Goal: Task Accomplishment & Management: Manage account settings

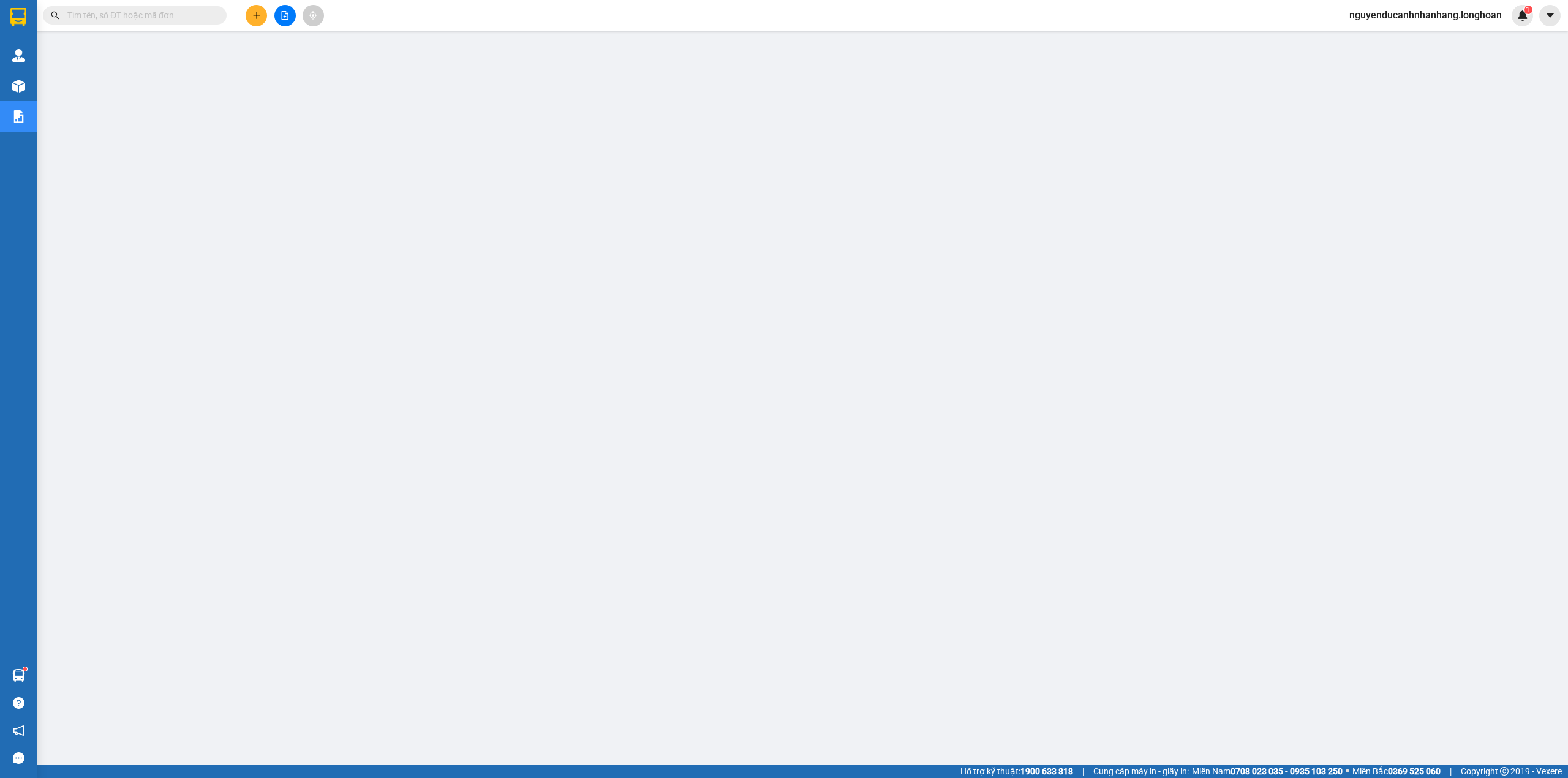
click at [247, 14] on button at bounding box center [256, 16] width 21 height 21
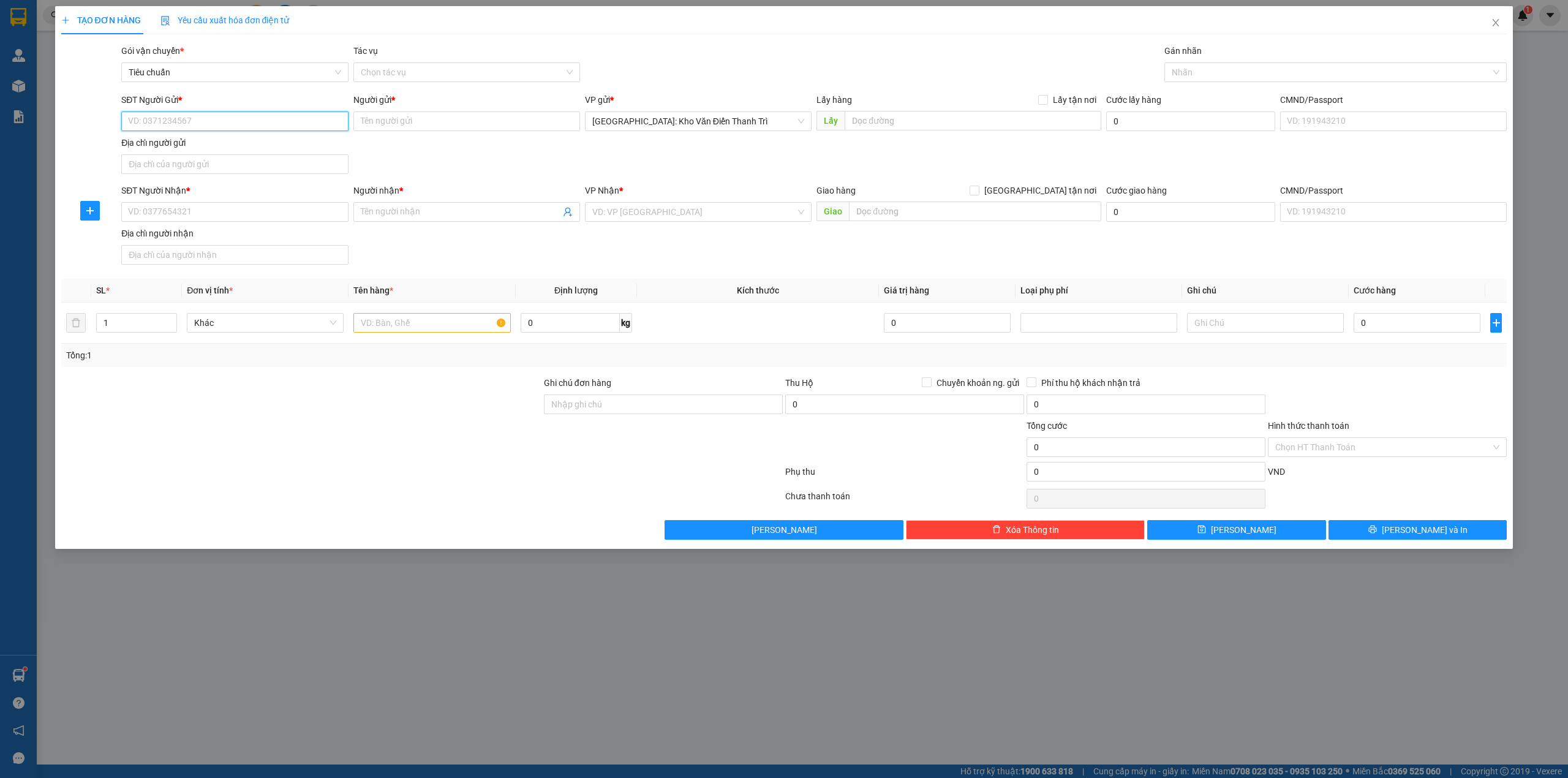
click at [192, 119] on input "SĐT Người Gửi *" at bounding box center [235, 121] width 227 height 19
click at [226, 147] on div "0398665799 - Đại" at bounding box center [234, 146] width 212 height 14
type input "0398665799"
type input "Đại"
checkbox input "true"
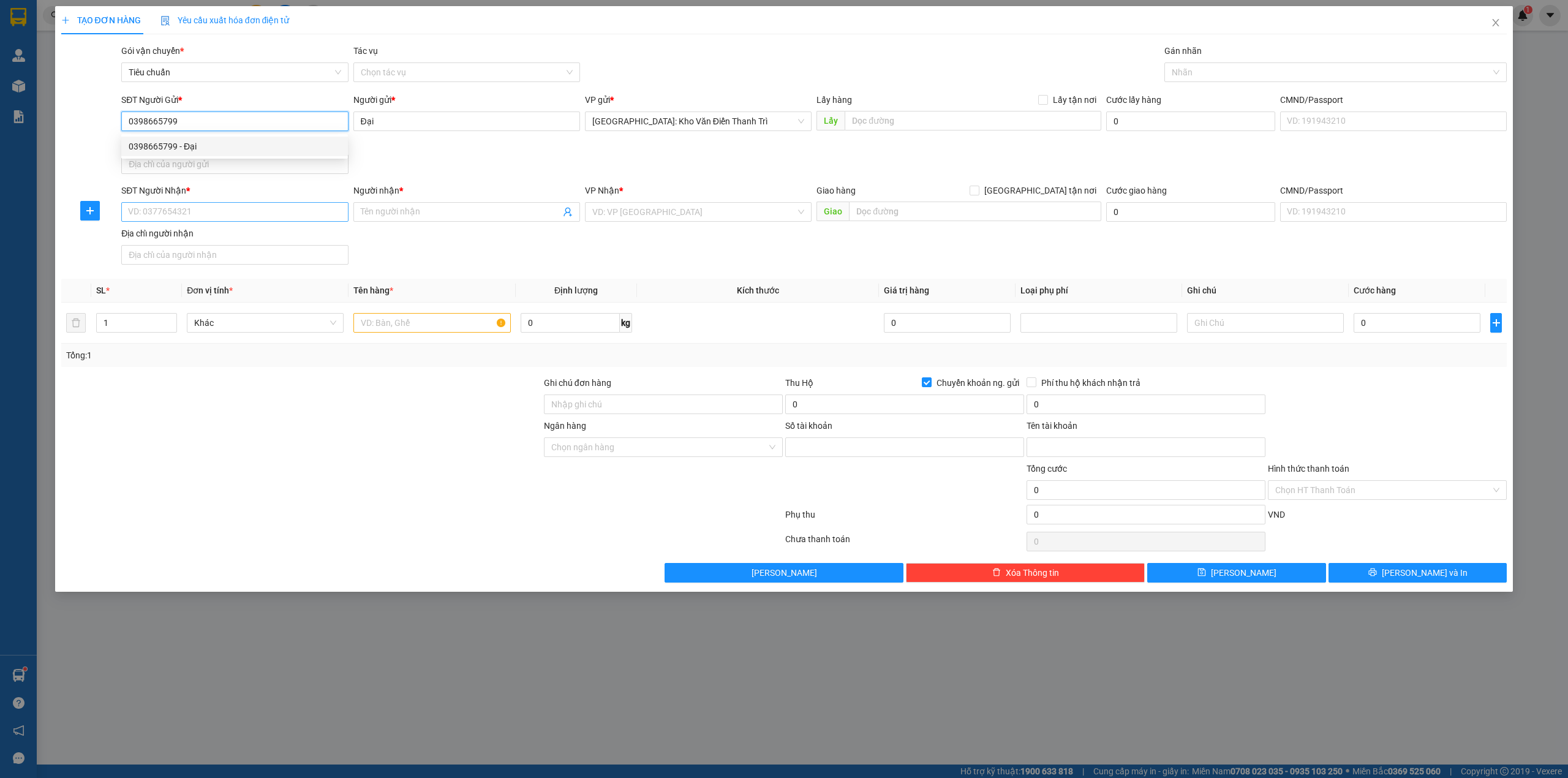
type input "235556789999"
type input "truong van hoan"
type input "0398665799"
click at [198, 219] on input "SĐT Người Nhận *" at bounding box center [235, 211] width 227 height 19
type input "0355248473"
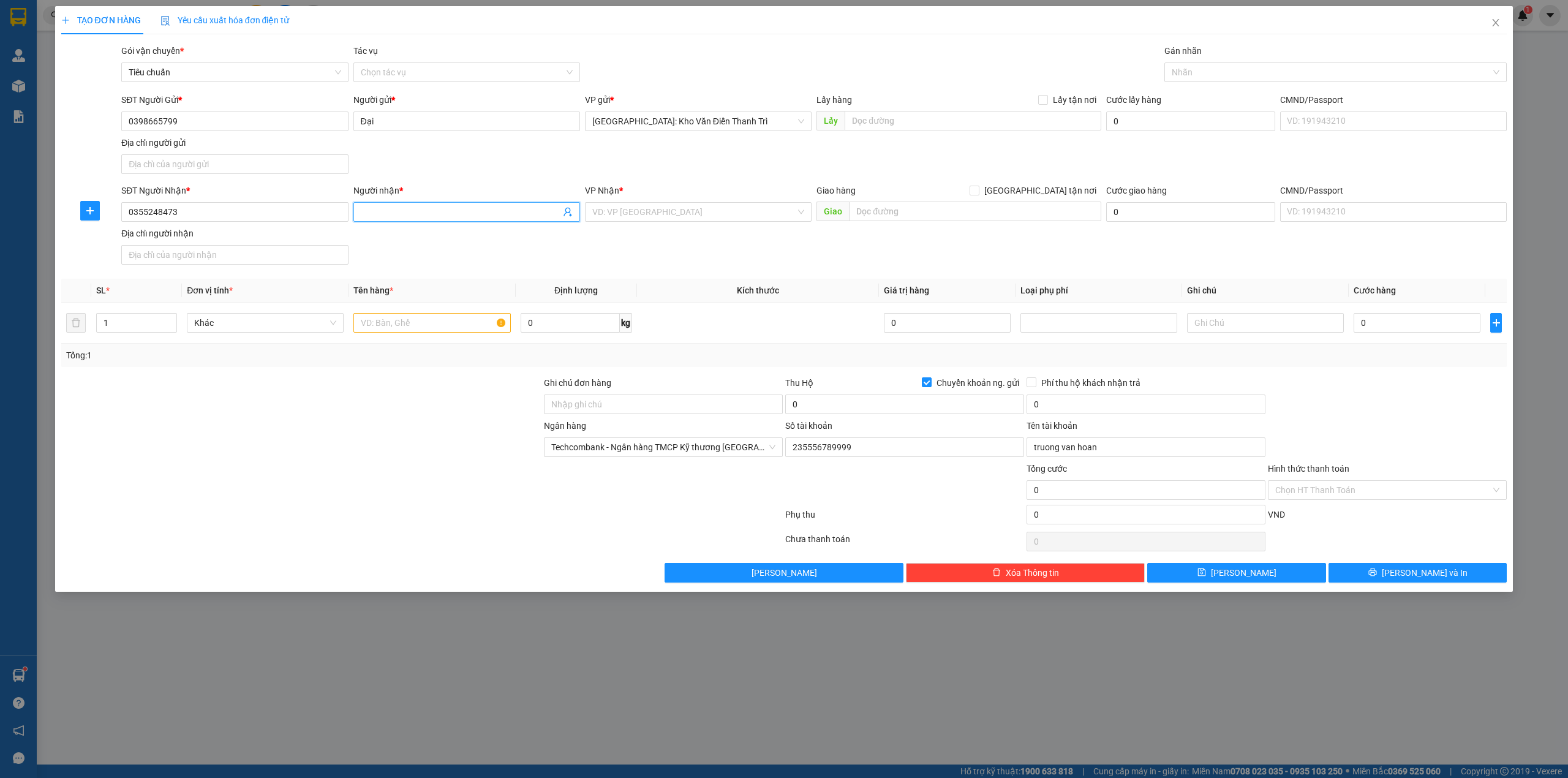
click at [485, 215] on input "Người nhận *" at bounding box center [461, 212] width 200 height 14
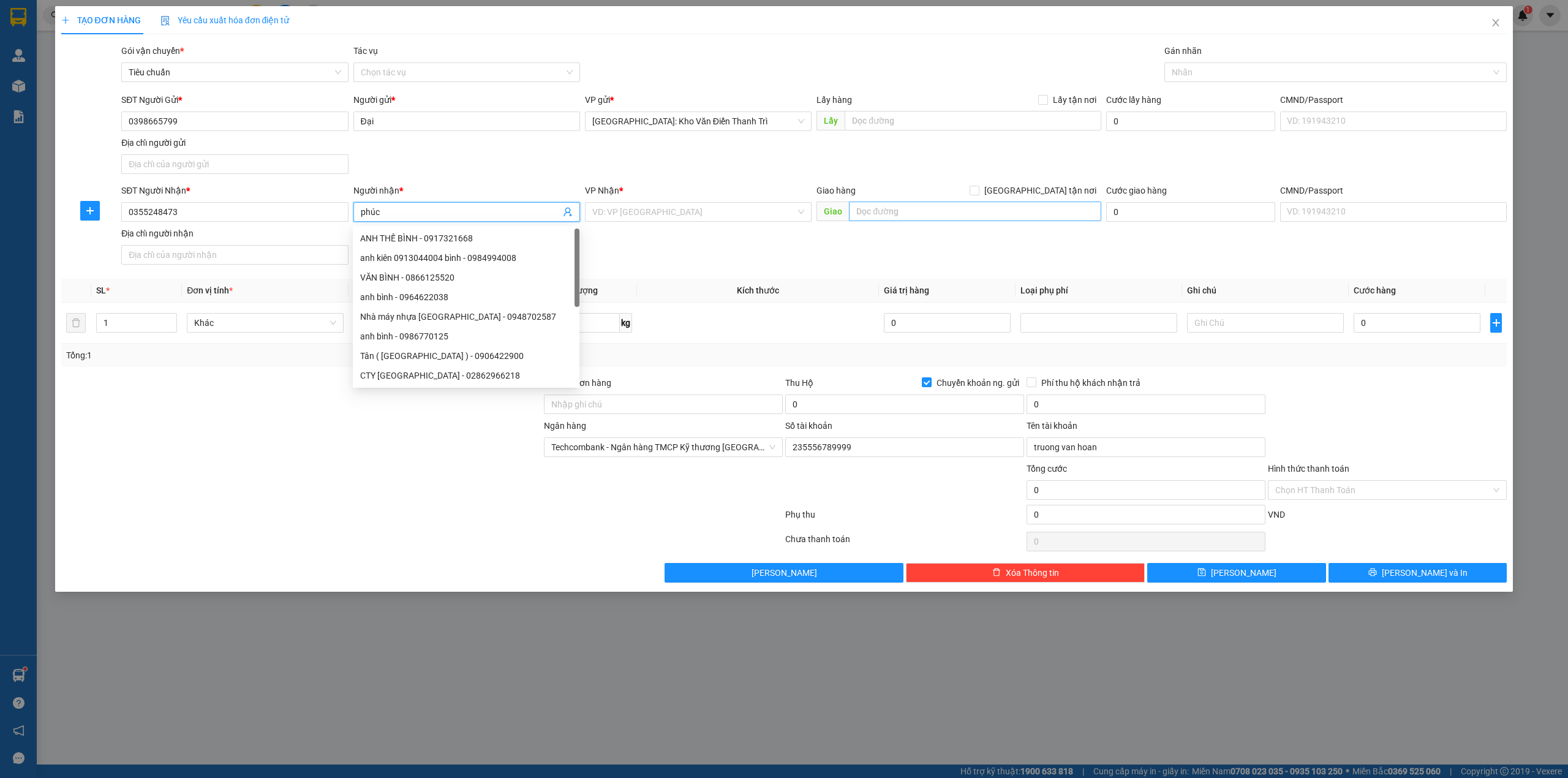
type input "phúc"
click at [931, 218] on input "text" at bounding box center [975, 211] width 252 height 19
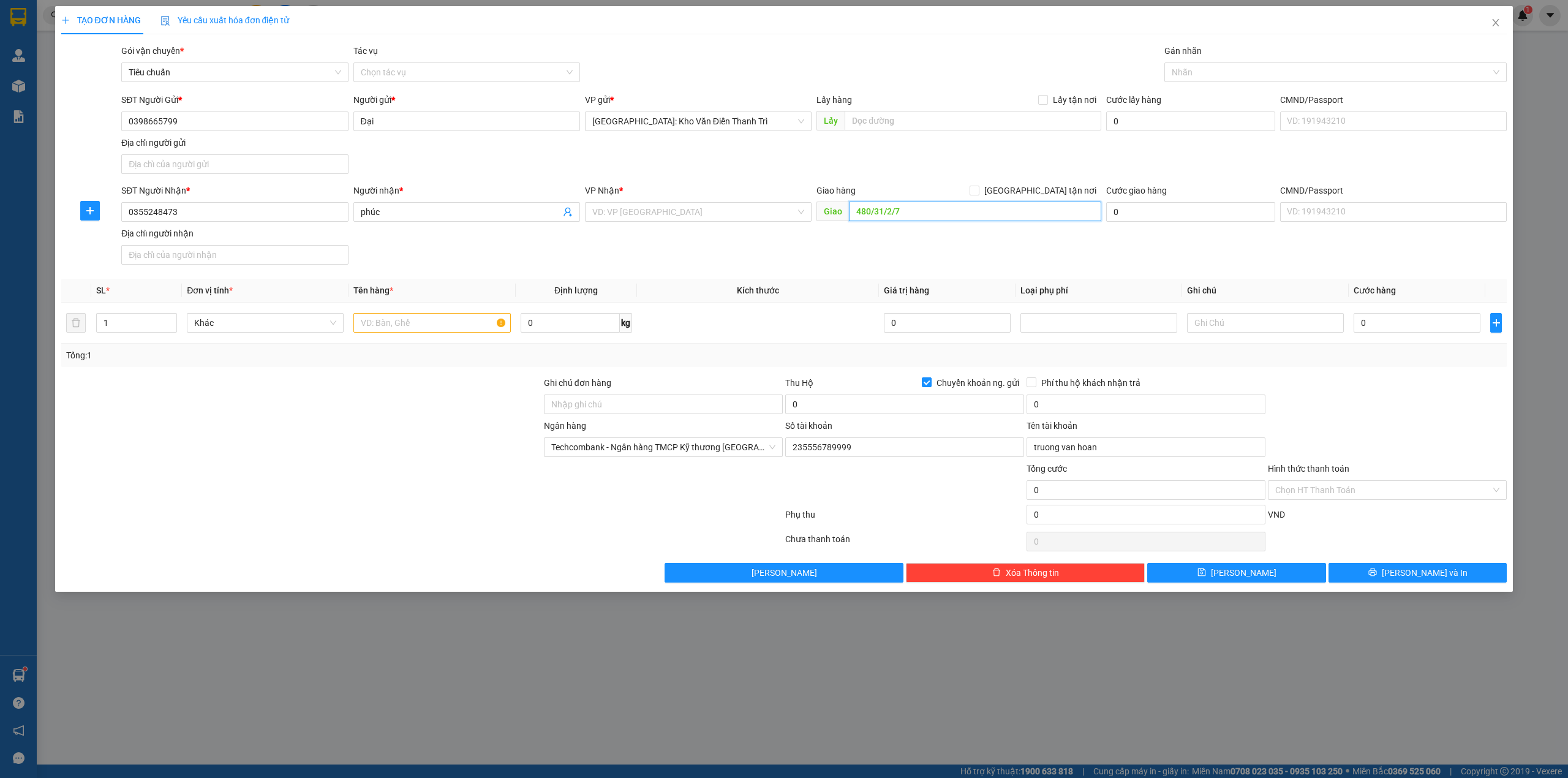
type input "480/31/2/7"
drag, startPoint x: 944, startPoint y: 229, endPoint x: 1035, endPoint y: 210, distance: 93.0
click at [946, 229] on div "SĐT Người Nhận * 0355248473 Người nhận * phúc VP Nhận * VD: VP Sài Gòn Giao hàn…" at bounding box center [814, 227] width 1390 height 86
click at [1007, 206] on input "480/31/2/7" at bounding box center [975, 211] width 252 height 19
click at [1005, 206] on input "480/31/2/7" at bounding box center [975, 211] width 252 height 19
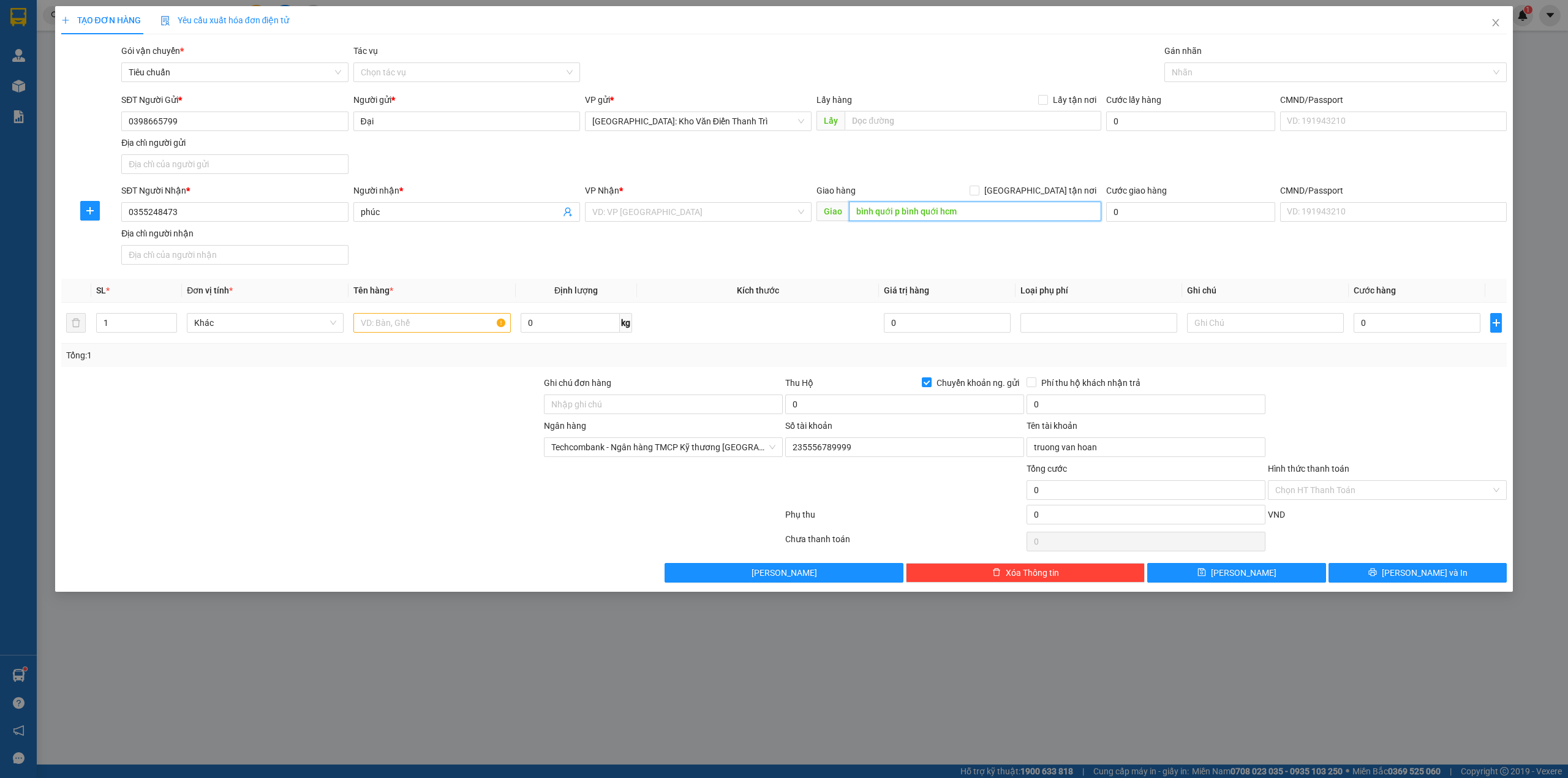
click at [856, 213] on input "bình quới p bình quới hcm" at bounding box center [975, 211] width 252 height 19
type input "480/31/2/7 bình quới p bình quới hcm"
drag, startPoint x: 1149, startPoint y: 304, endPoint x: 1120, endPoint y: 255, distance: 56.9
click at [1149, 304] on table "SL * Đơn vị tính * Tên hàng * Định lượng Kích thước Giá trị hàng Loại phụ phí G…" at bounding box center [784, 311] width 1446 height 65
click at [1100, 245] on div "SĐT Người Nhận * 0355248473 Người nhận * phúc VP Nhận * VD: VP Sài Gòn Giao hàn…" at bounding box center [814, 227] width 1390 height 86
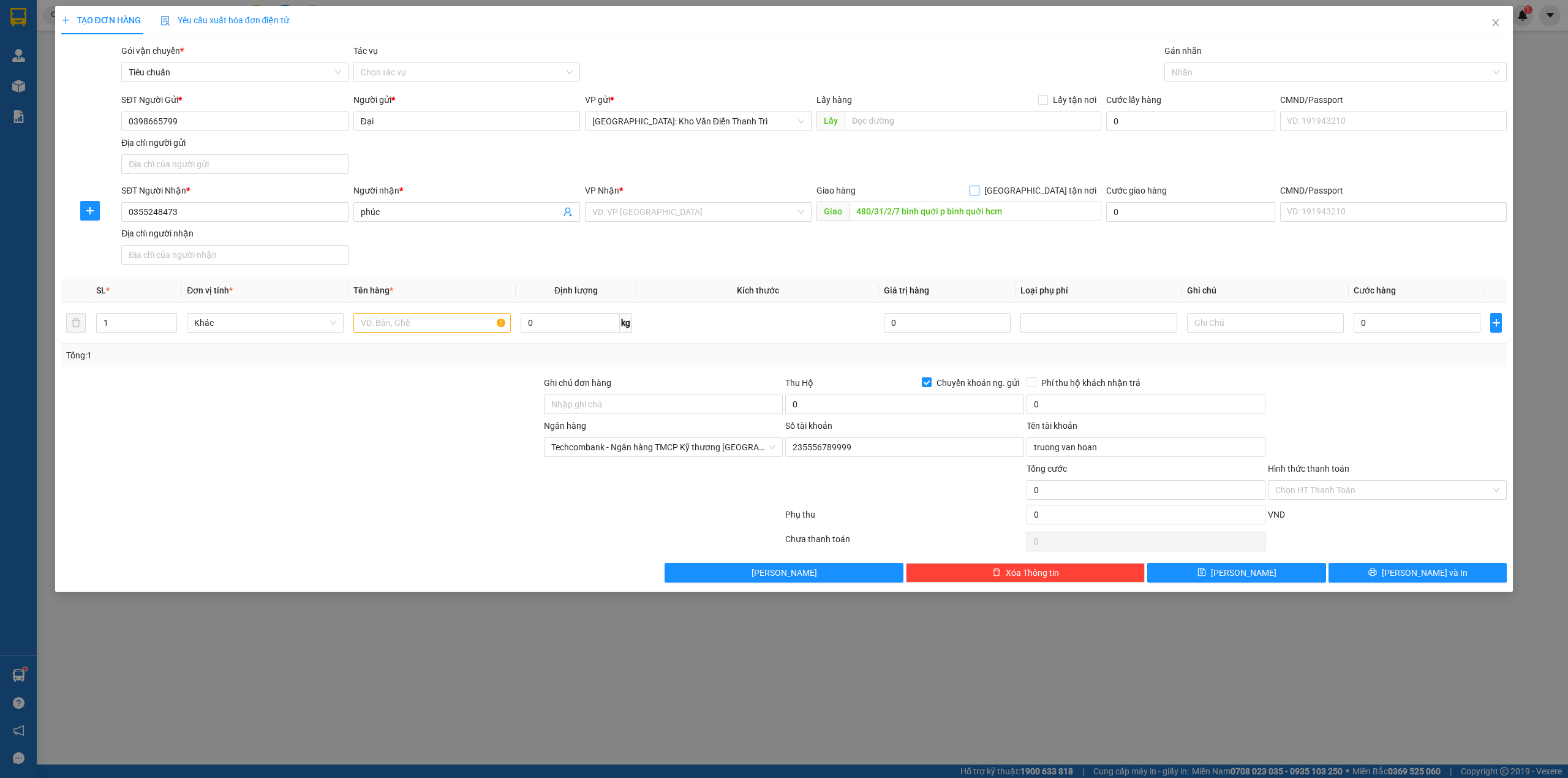
click at [978, 193] on input "[GEOGRAPHIC_DATA] tận nơi" at bounding box center [974, 190] width 9 height 9
checkbox input "true"
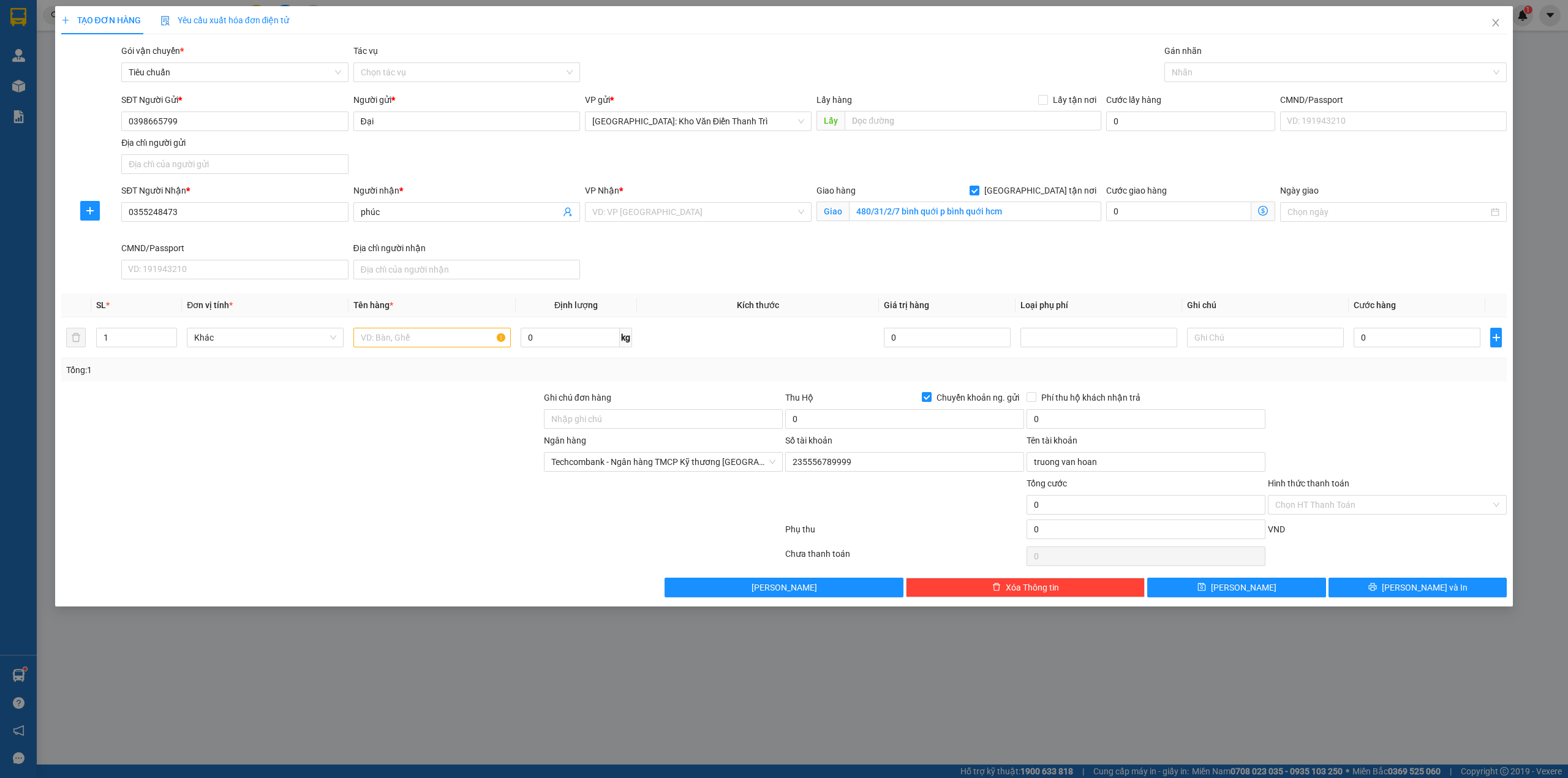
click at [1083, 169] on div "SĐT Người Gửi * 0398665799 Người gửi * Đại VP gửi * Hà Nội: Kho Văn Điển Thanh …" at bounding box center [814, 136] width 1390 height 86
click at [694, 206] on input "search" at bounding box center [693, 212] width 203 height 19
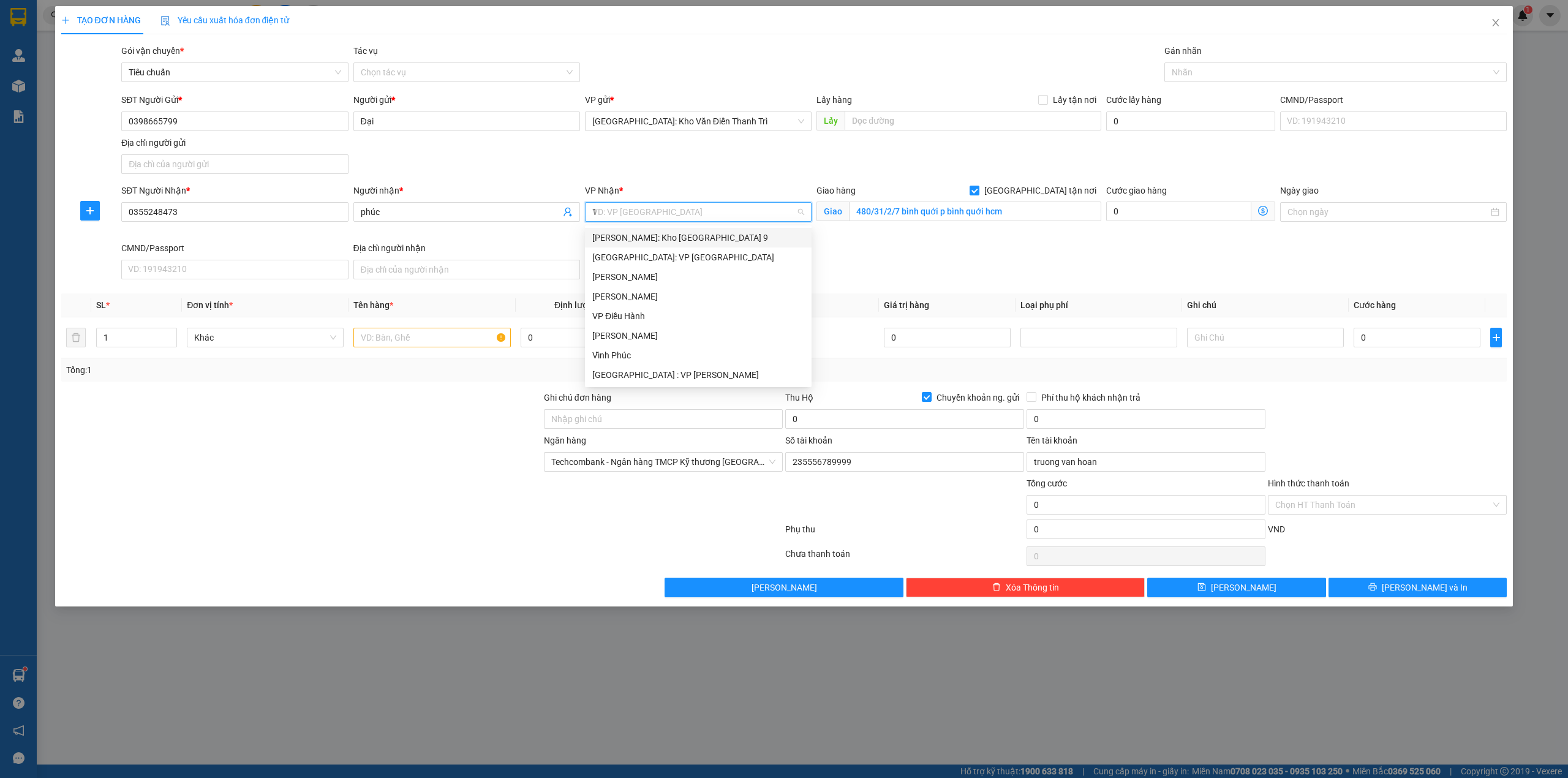
type input "12"
click at [713, 256] on div "[PERSON_NAME] : [GEOGRAPHIC_DATA]" at bounding box center [697, 257] width 212 height 14
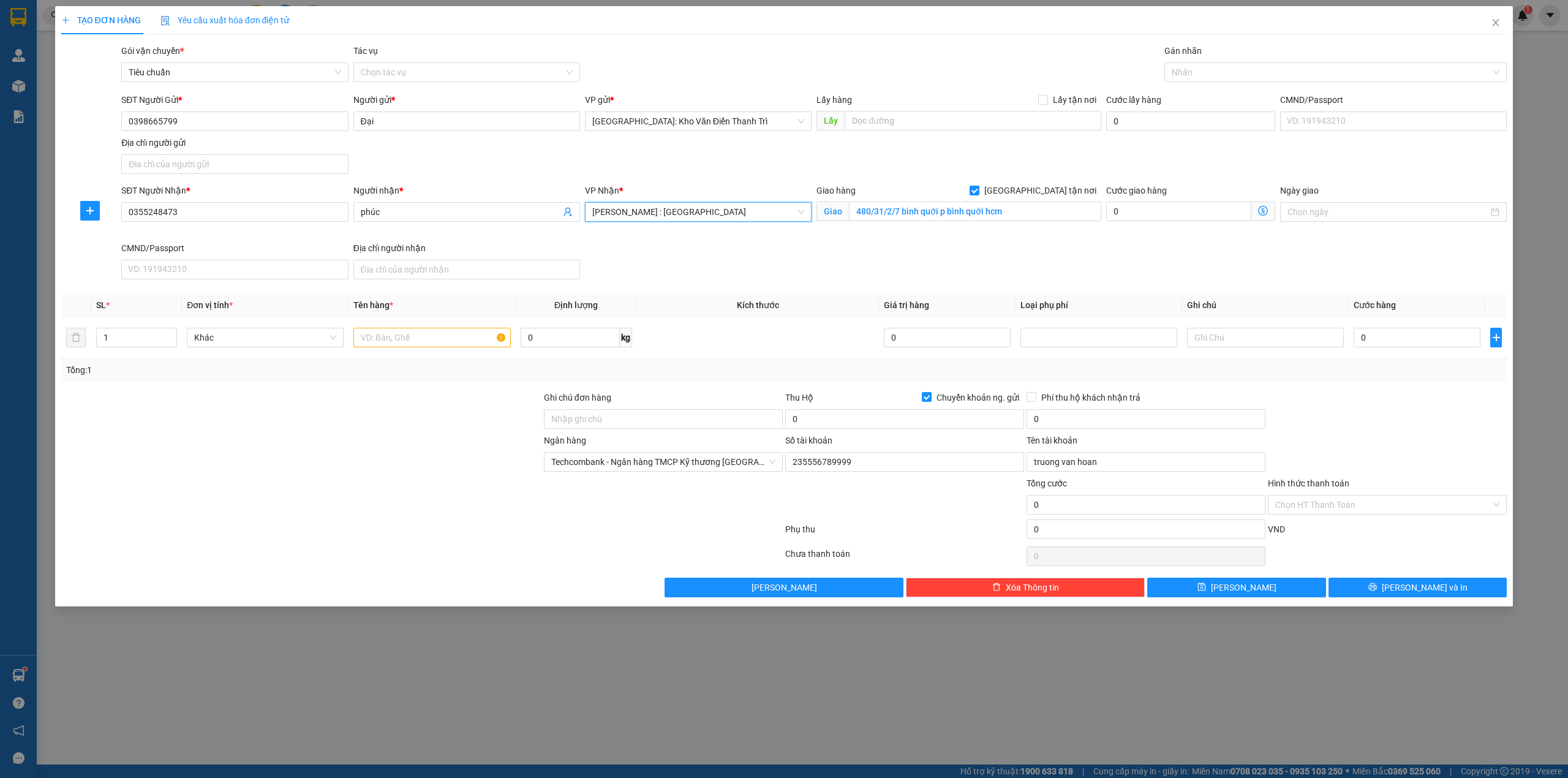
click at [900, 256] on div "SĐT Người Nhận * 0355248473 Người nhận * phúc VP Nhận * Hồ Chí Minh : Kho Quận …" at bounding box center [814, 234] width 1390 height 101
click at [983, 218] on input "480/31/2/7 bình quới p bình quới hcm" at bounding box center [975, 211] width 252 height 19
click at [1049, 250] on div "SĐT Người Nhận * 0355248473 Người nhận * phúc VP Nhận * Hồ Chí Minh : Kho Quận …" at bounding box center [814, 234] width 1390 height 101
click at [405, 336] on input "text" at bounding box center [432, 337] width 157 height 19
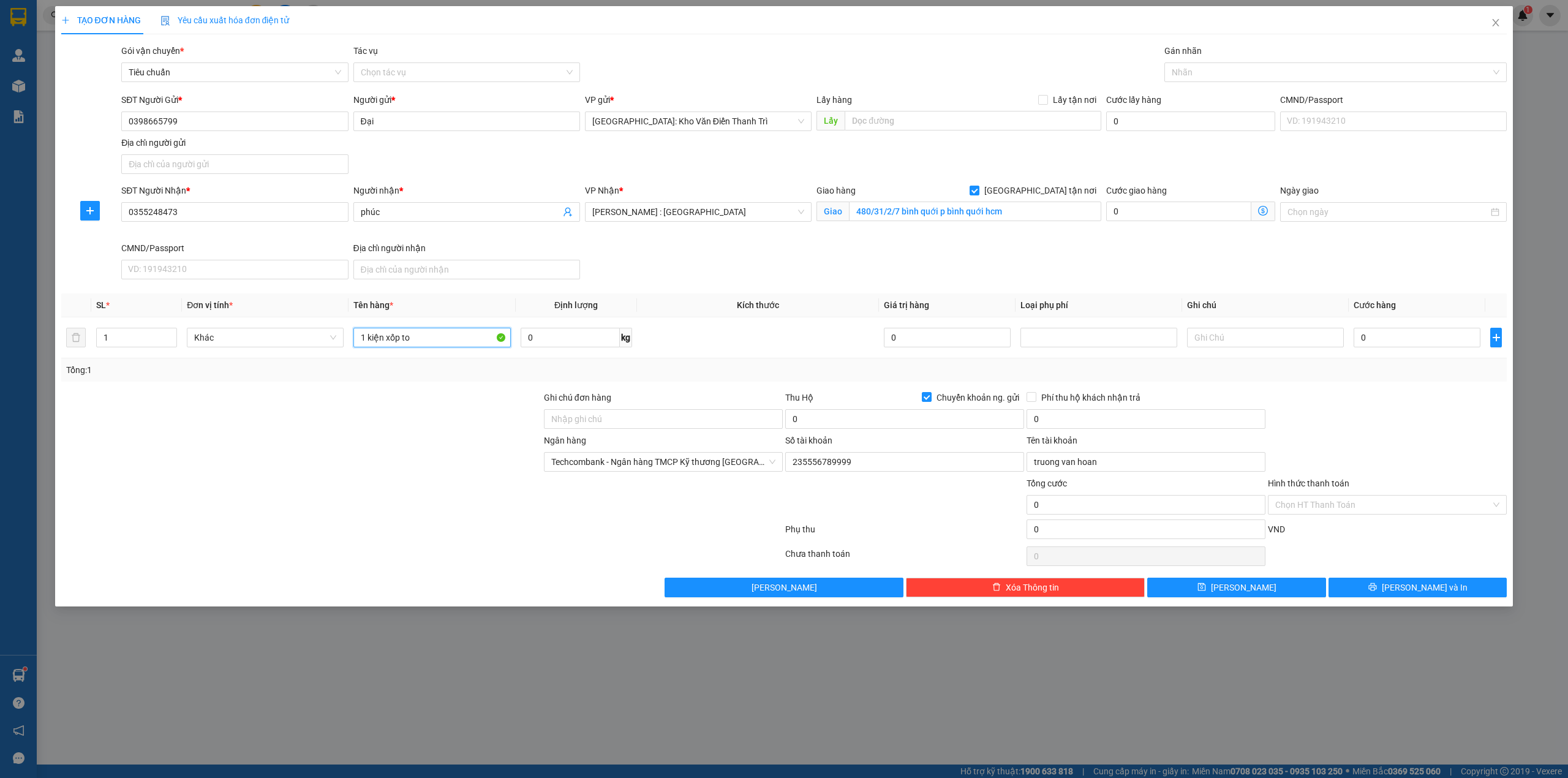
type input "1 kiện xốp to"
click at [1408, 374] on div "Tổng: 1" at bounding box center [784, 369] width 1436 height 14
click at [1385, 337] on input "0" at bounding box center [1417, 337] width 127 height 19
type input "4"
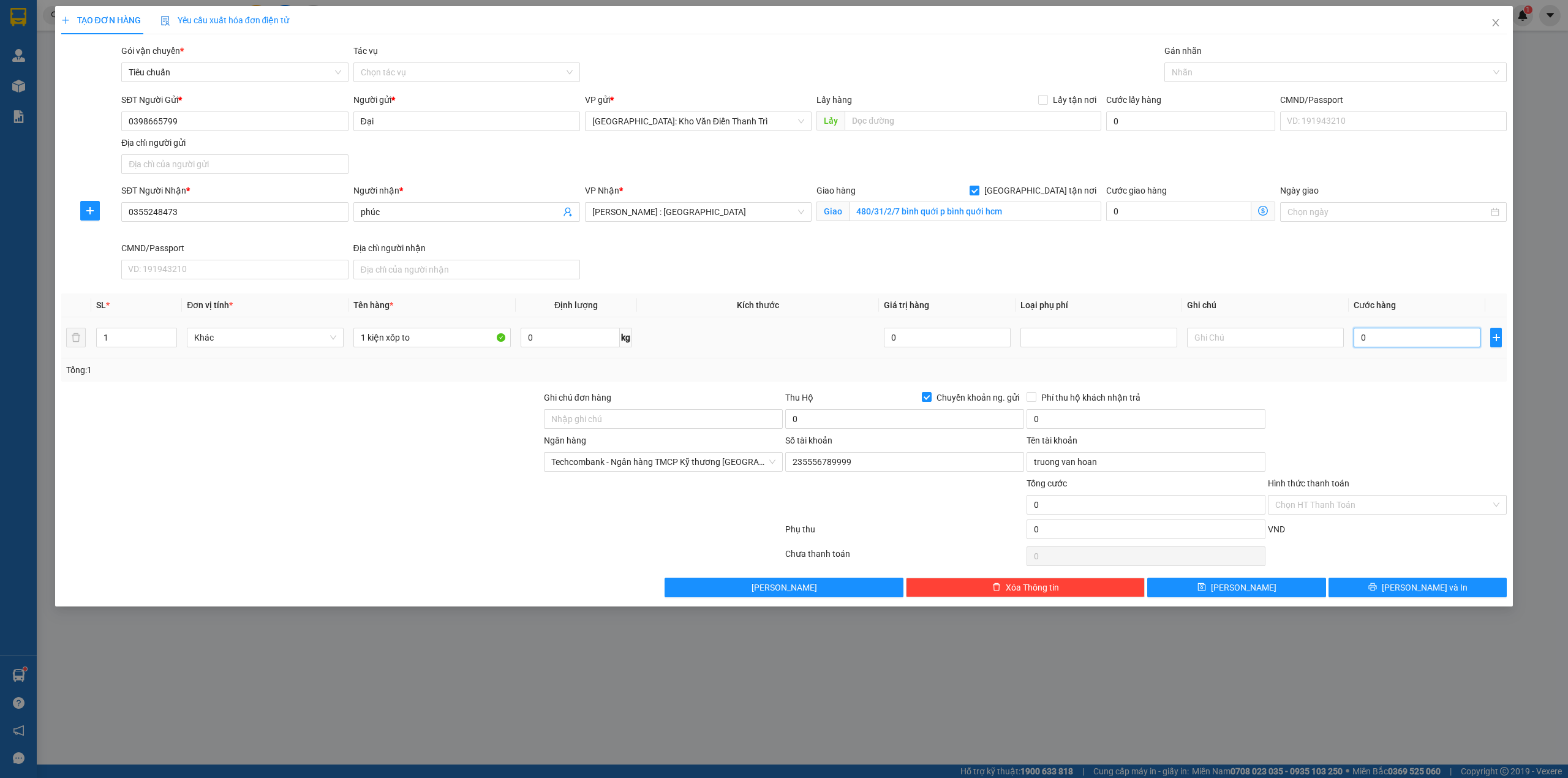
type input "4"
type input "45"
type input "450"
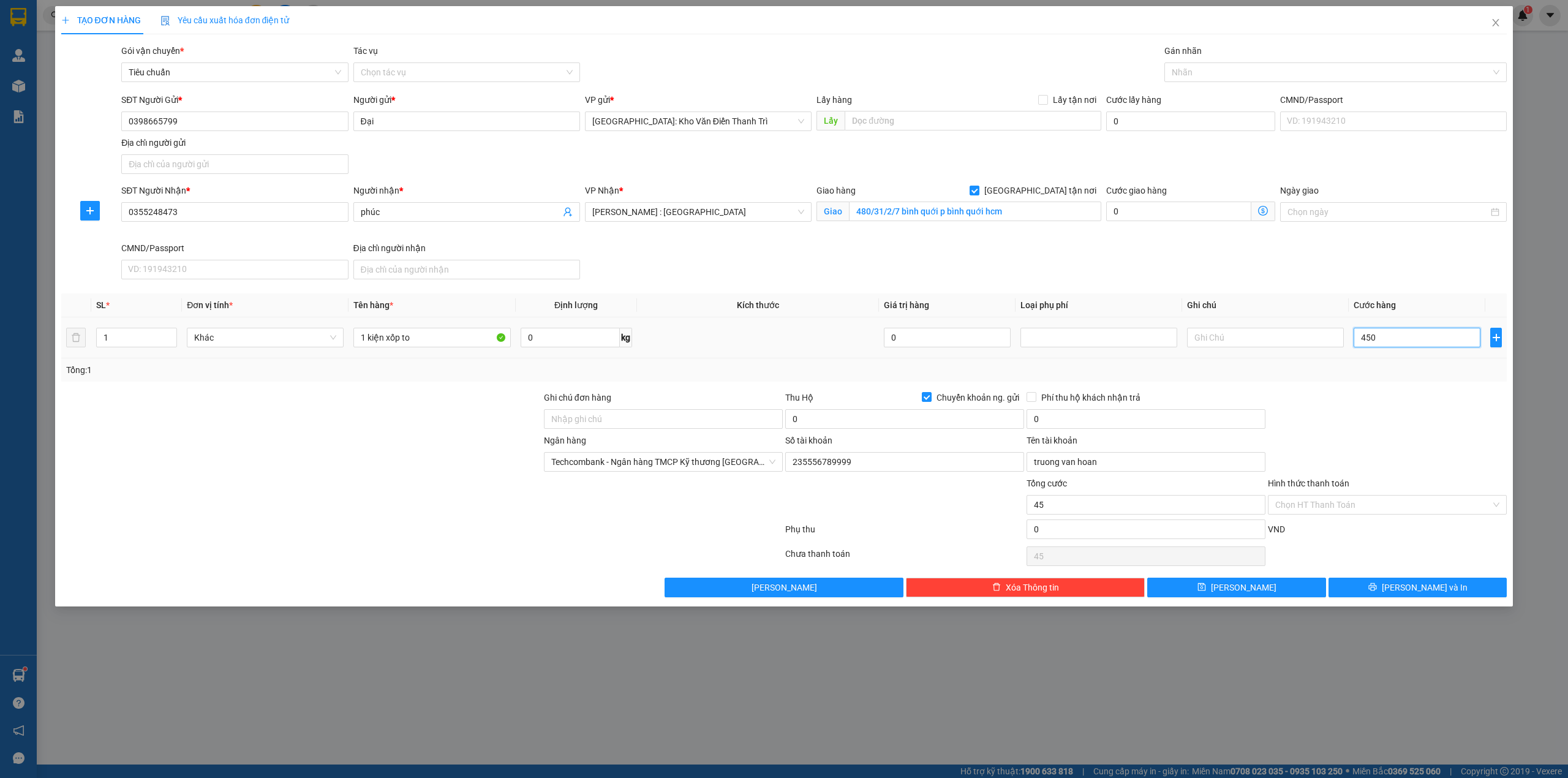
type input "450"
type input "450.000"
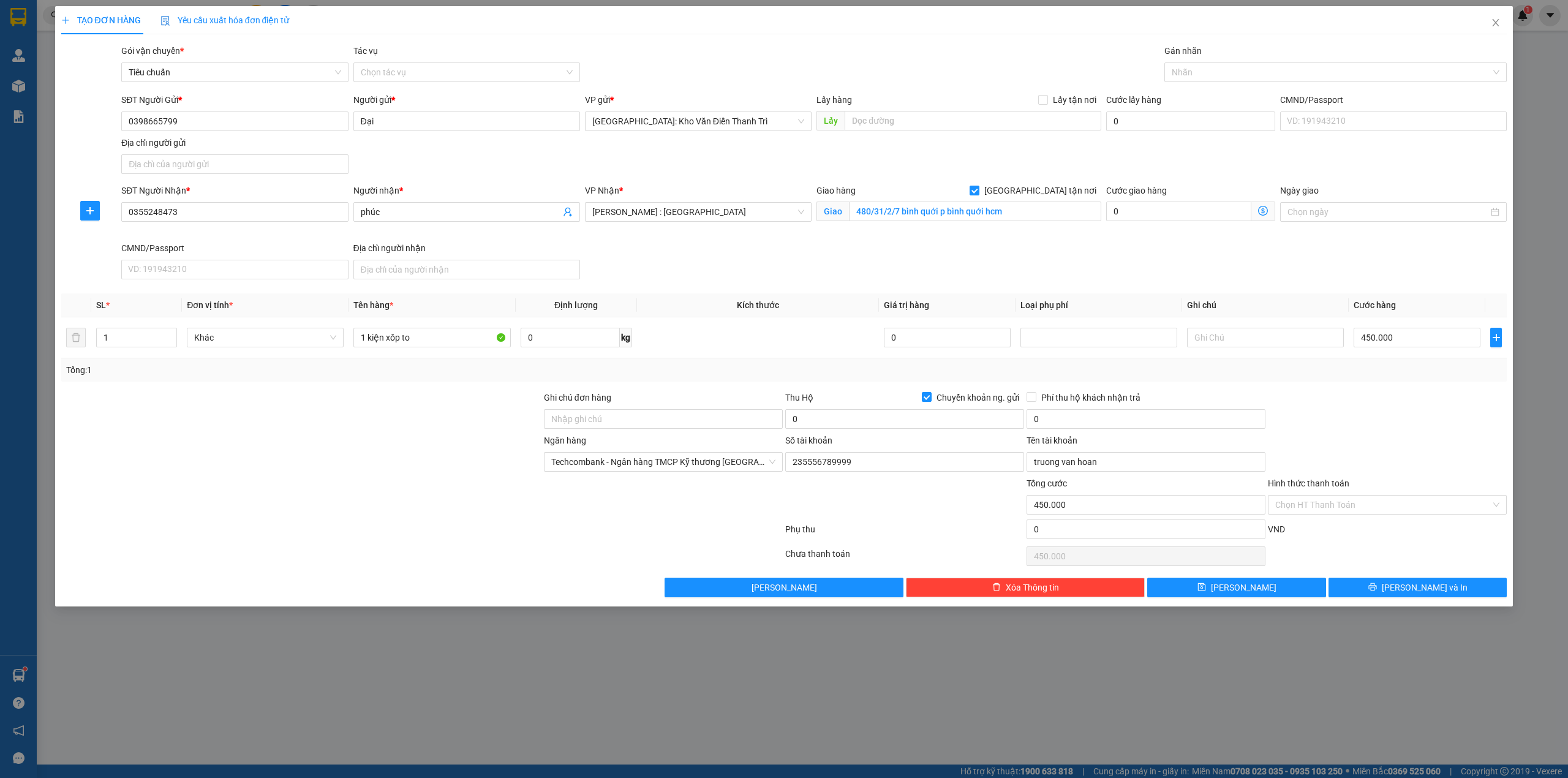
click at [1442, 392] on div "Transit Pickup Surcharge Ids Transit Deliver Surcharge Ids Transit Deliver Surc…" at bounding box center [784, 321] width 1446 height 553
click at [812, 420] on input "0" at bounding box center [904, 419] width 239 height 19
type input "7.500.000"
click at [1062, 427] on input "0" at bounding box center [1145, 419] width 239 height 19
type input "25.000"
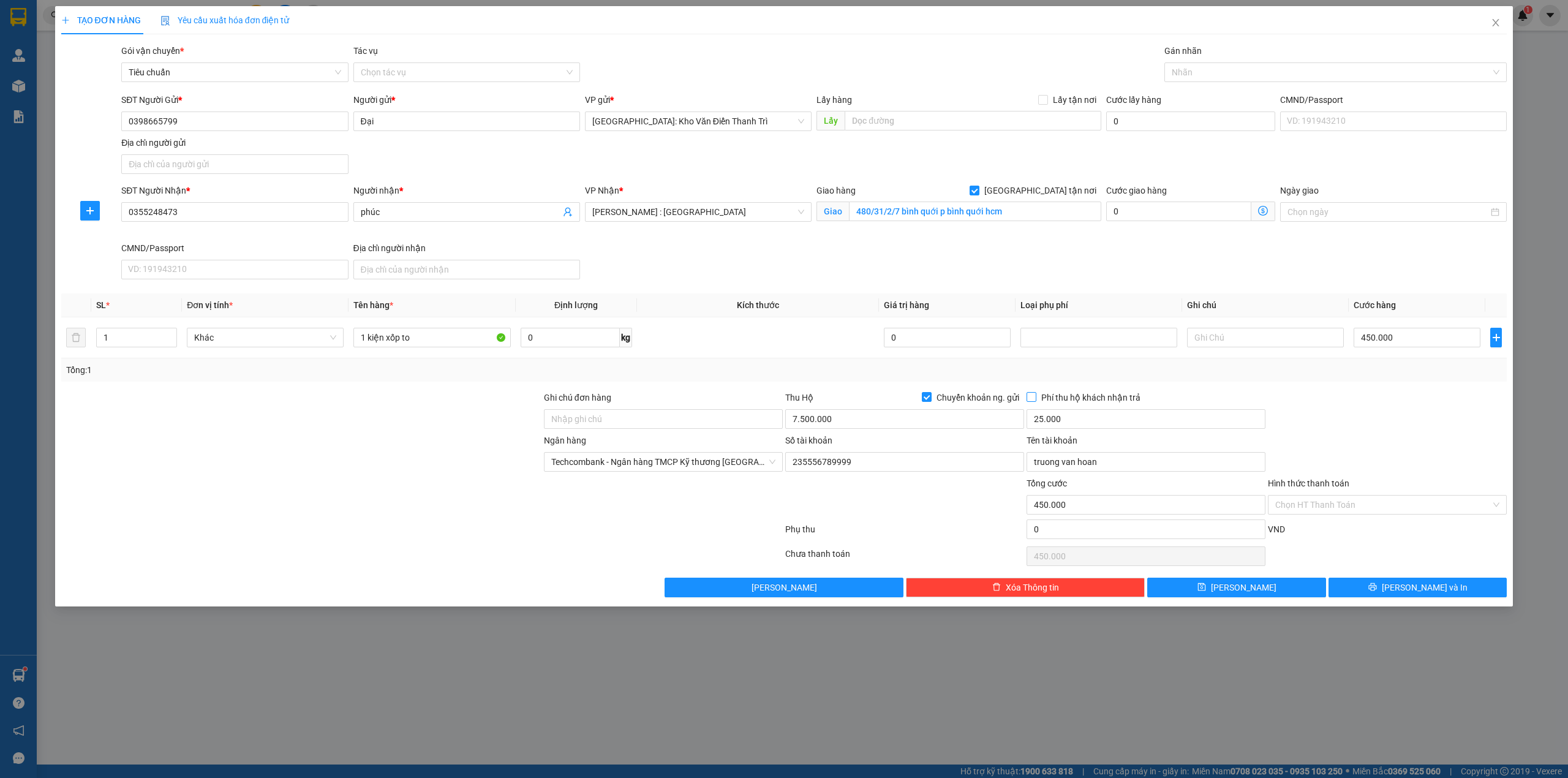
click at [1086, 396] on span "Phí thu hộ khách nhận trả" at bounding box center [1090, 397] width 109 height 14
click at [1035, 396] on input "Phí thu hộ khách nhận trả" at bounding box center [1030, 396] width 9 height 9
checkbox input "true"
click at [1333, 399] on div at bounding box center [1387, 412] width 241 height 43
click at [635, 413] on input "Ghi chú đơn hàng" at bounding box center [663, 419] width 239 height 19
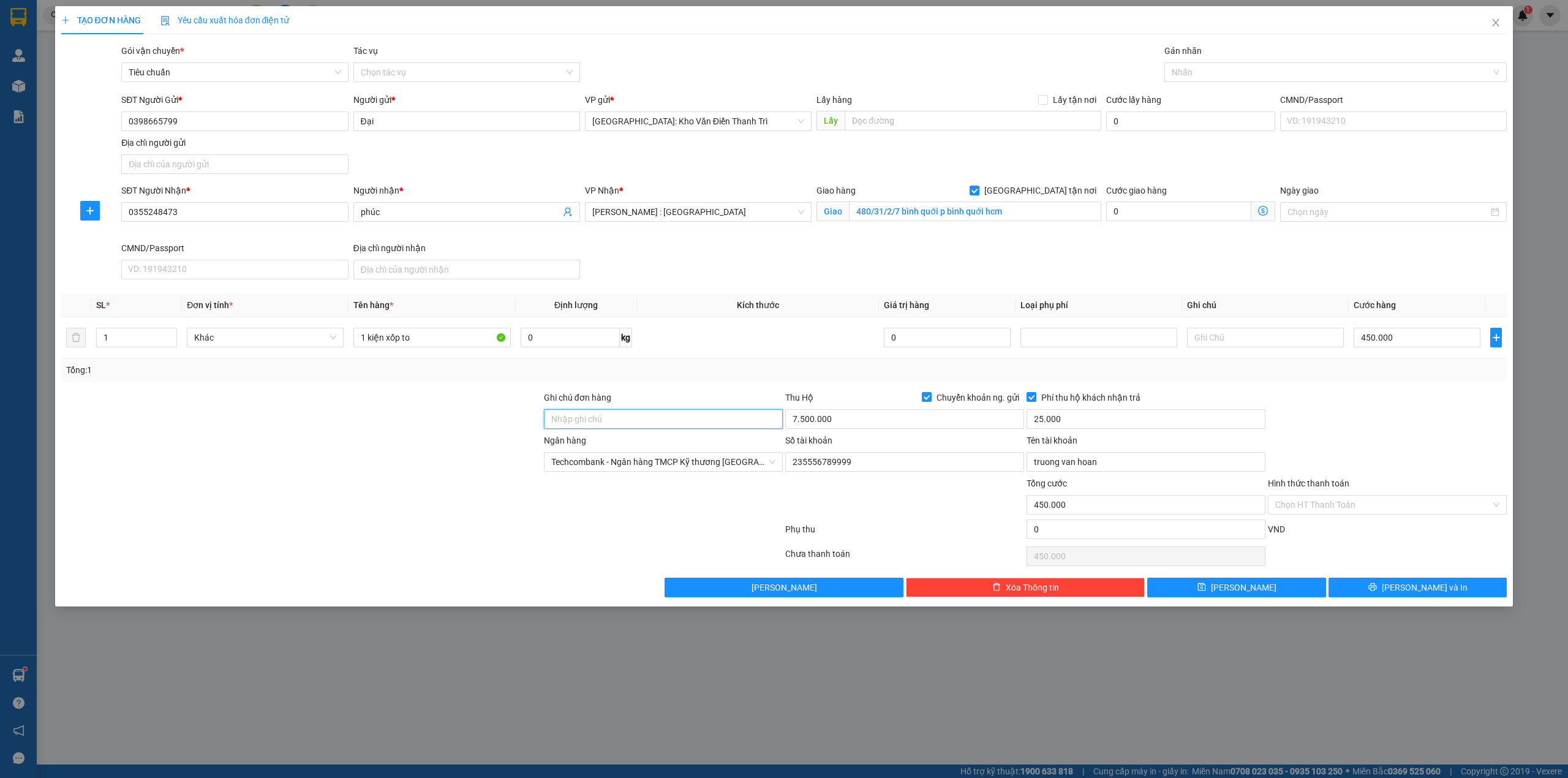
type input "HÀNG DỄ MÓP MÉO CHÚ Ý BỐC XẾP CẨN THẬN KHÔNG ĐÈ HÀNG ( HƯ VỠ KHÔNG ĐỀN GIÁ TRỊ …"
click at [642, 429] on input "HÀNG DỄ MÓP MÉO CHÚ Ý BỐC XẾP CẨN THẬN KHÔNG ĐÈ HÀNG ( HƯ VỠ KHÔNG ĐỀN GIÁ TRỊ …" at bounding box center [663, 419] width 239 height 19
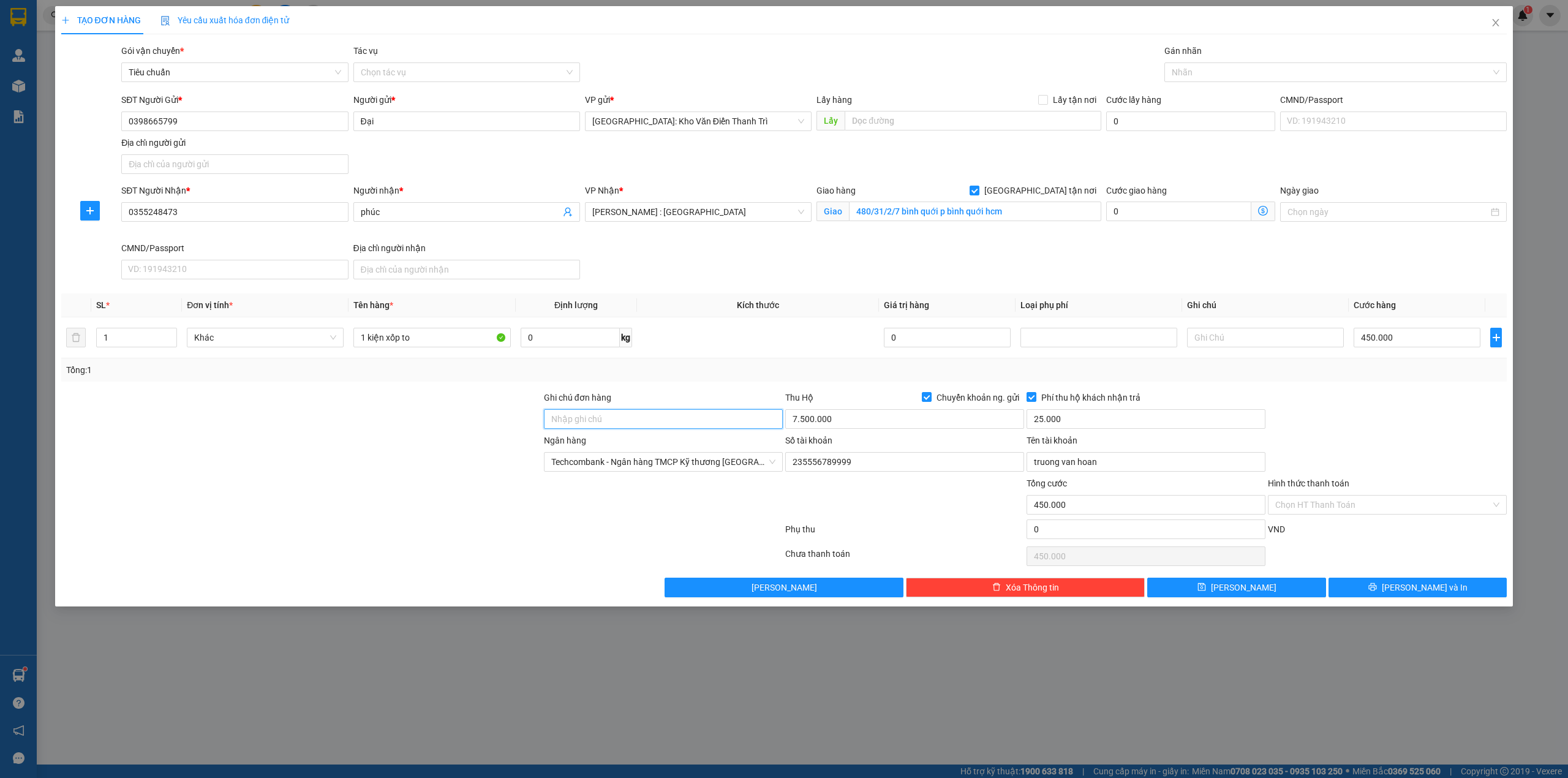
click at [610, 420] on input "Ghi chú đơn hàng" at bounding box center [663, 419] width 239 height 19
type input "HÀNG DỄ VỠ CHÚ Ý BỐC XẾP CẨN THẬN ( HƯ VỠ KHÔNG ĐỀN GIÁ TRỊ HÀNG )"
click at [829, 516] on div at bounding box center [904, 498] width 241 height 43
click at [1206, 76] on div at bounding box center [1329, 72] width 324 height 15
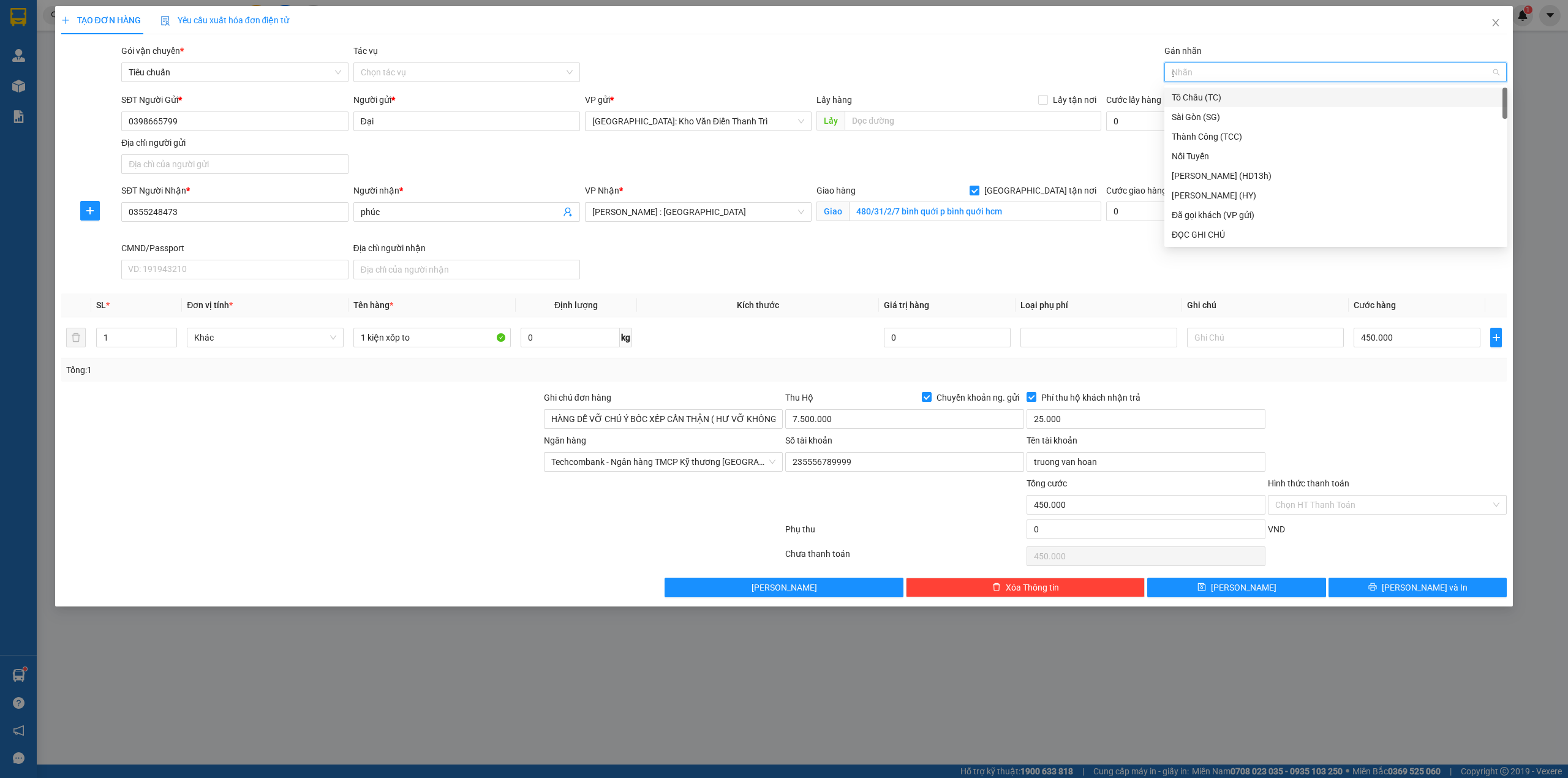
type input "gt"
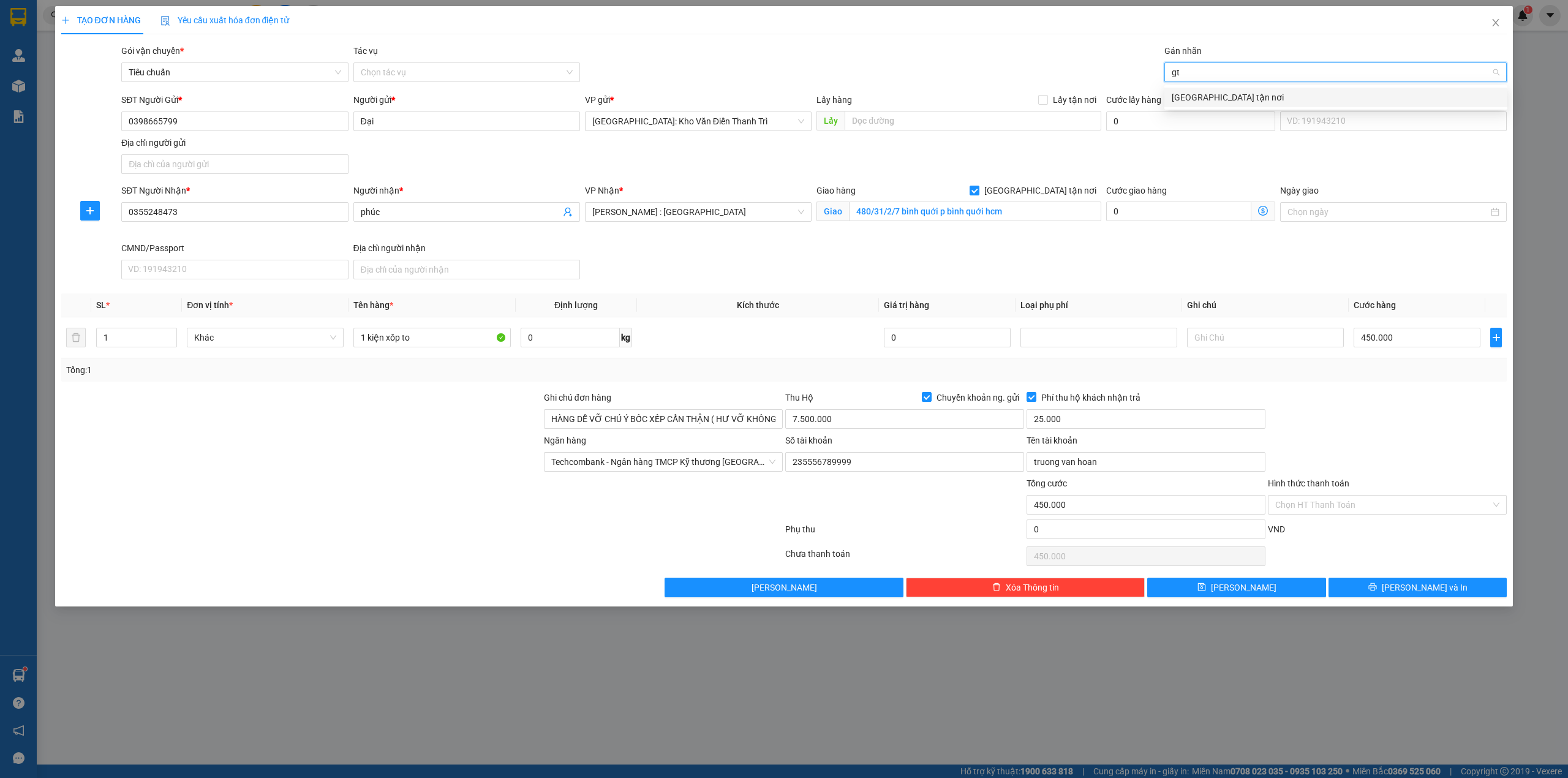
click at [1218, 93] on div "[GEOGRAPHIC_DATA] tận nơi" at bounding box center [1336, 97] width 328 height 14
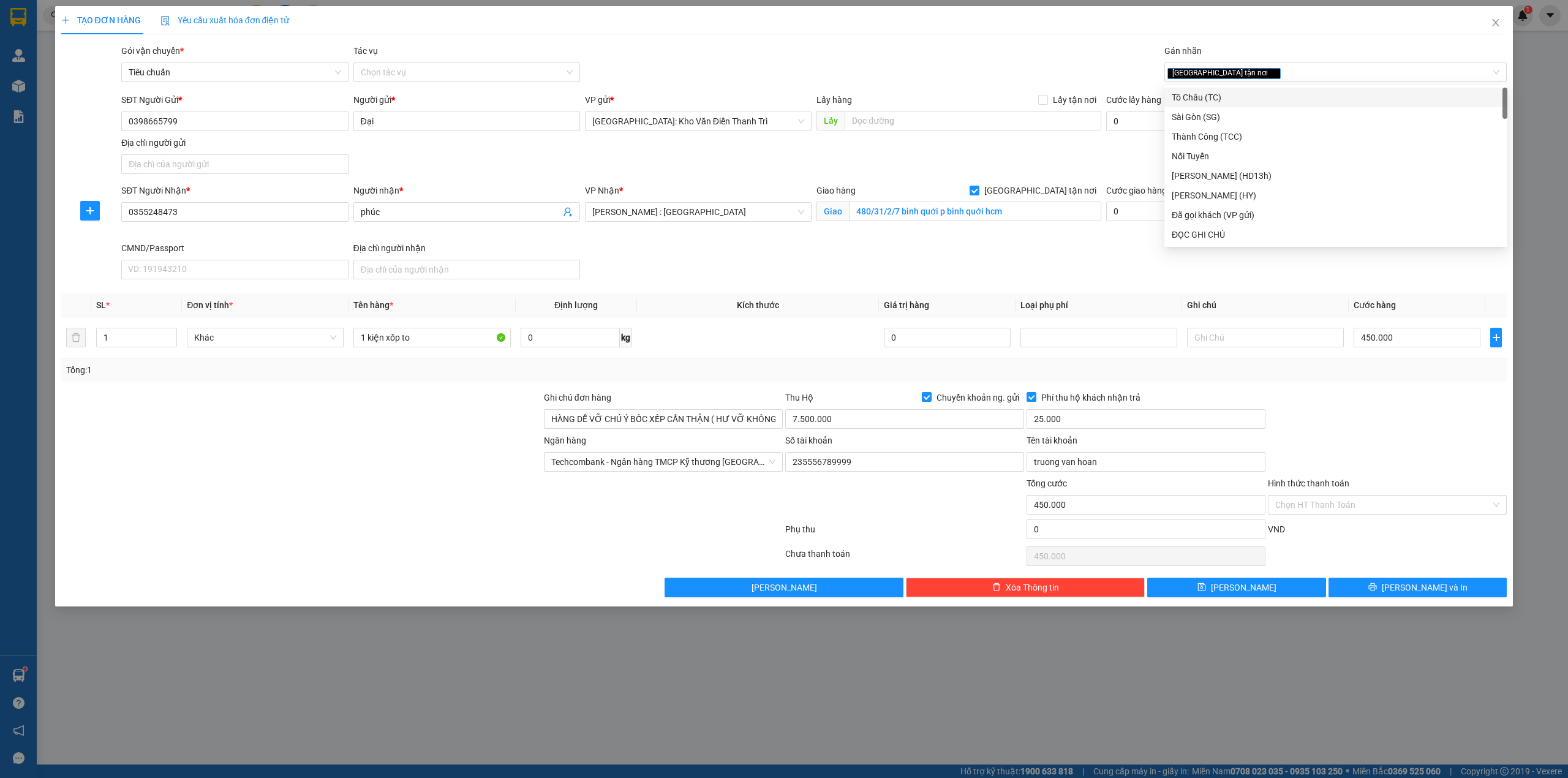
click at [1102, 56] on div "Gói vận chuyển * Tiêu chuẩn Tác vụ Chọn tác vụ Gán nhãn Giao tận nơi" at bounding box center [814, 66] width 1390 height 43
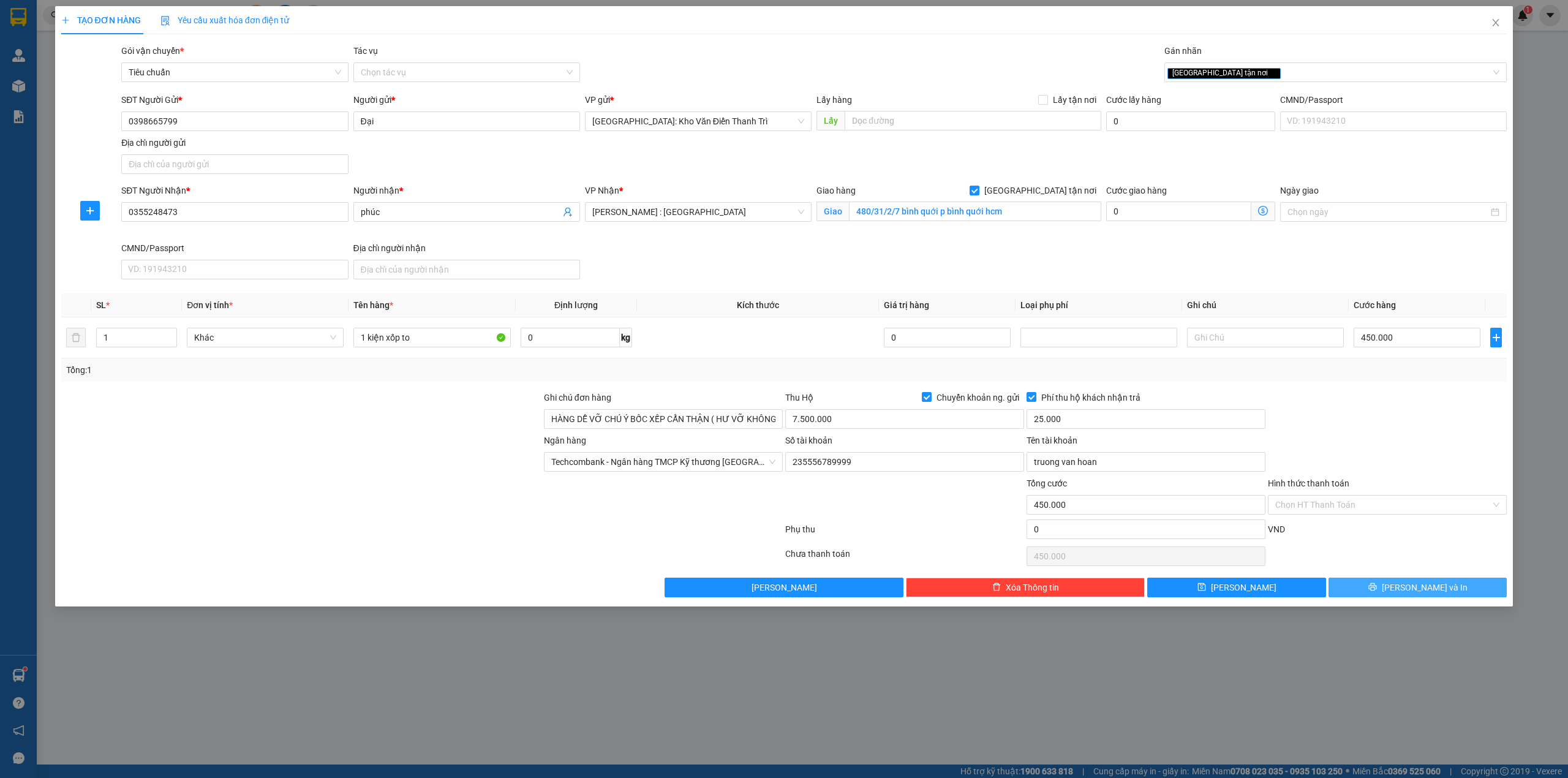
click at [1409, 593] on span "[PERSON_NAME] và In" at bounding box center [1425, 587] width 86 height 14
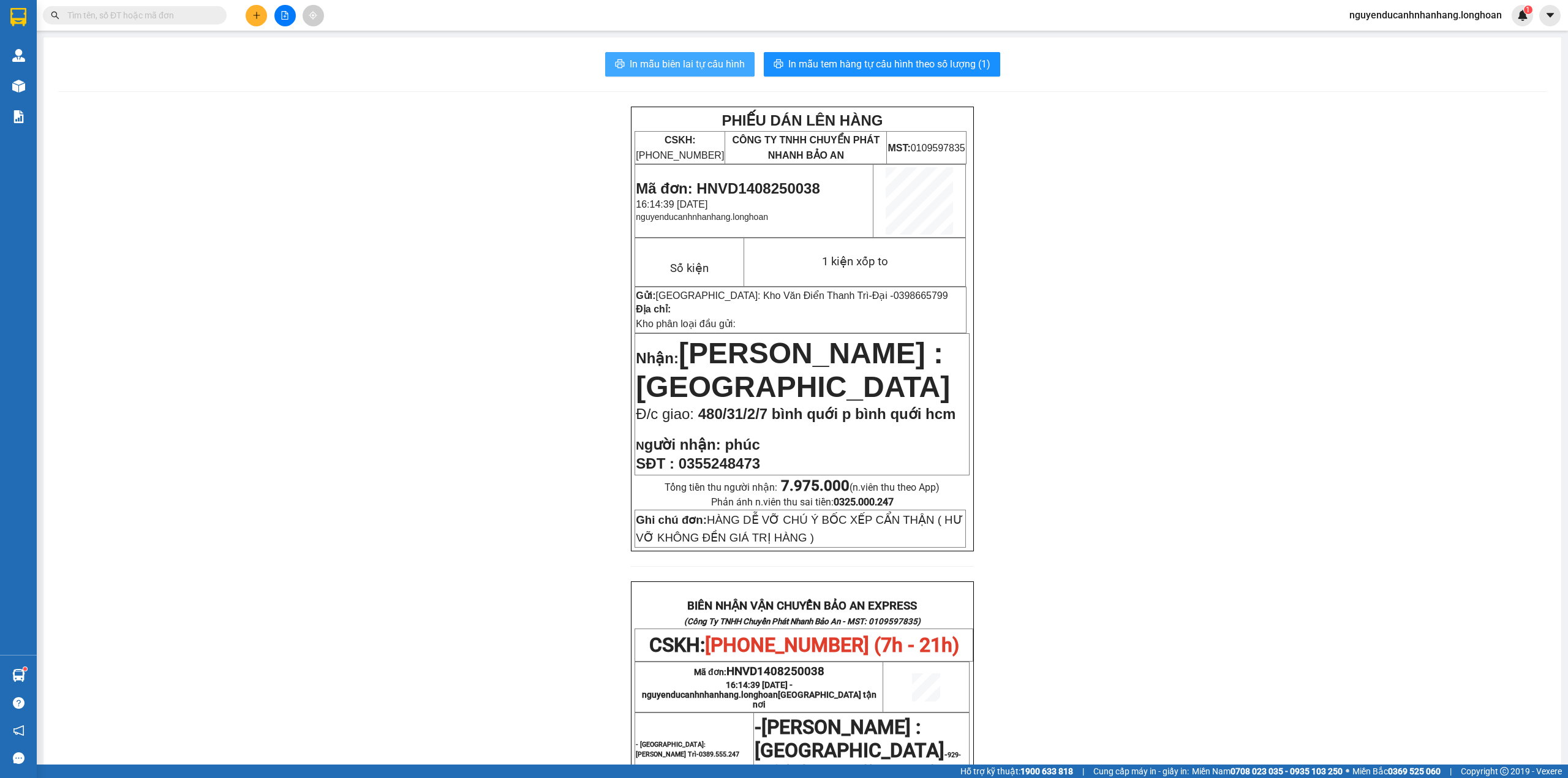
click at [722, 63] on span "In mẫu biên lai tự cấu hình" at bounding box center [687, 63] width 115 height 15
click at [866, 67] on span "In mẫu tem hàng tự cấu hình theo số lượng (1)" at bounding box center [888, 63] width 202 height 15
click at [284, 19] on button at bounding box center [285, 16] width 21 height 21
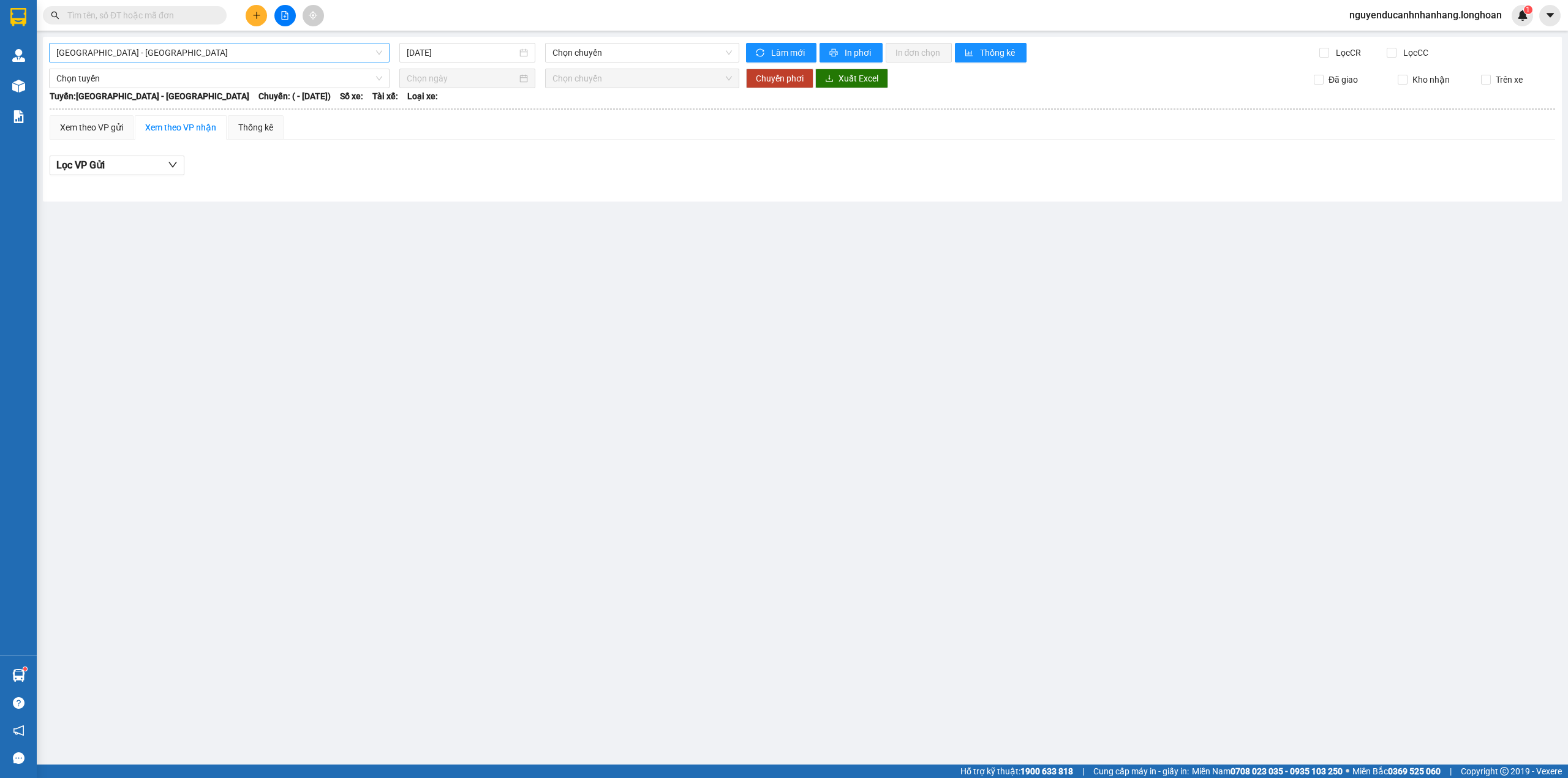
click at [328, 57] on span "Hải Phòng - Hà Nội" at bounding box center [219, 53] width 326 height 19
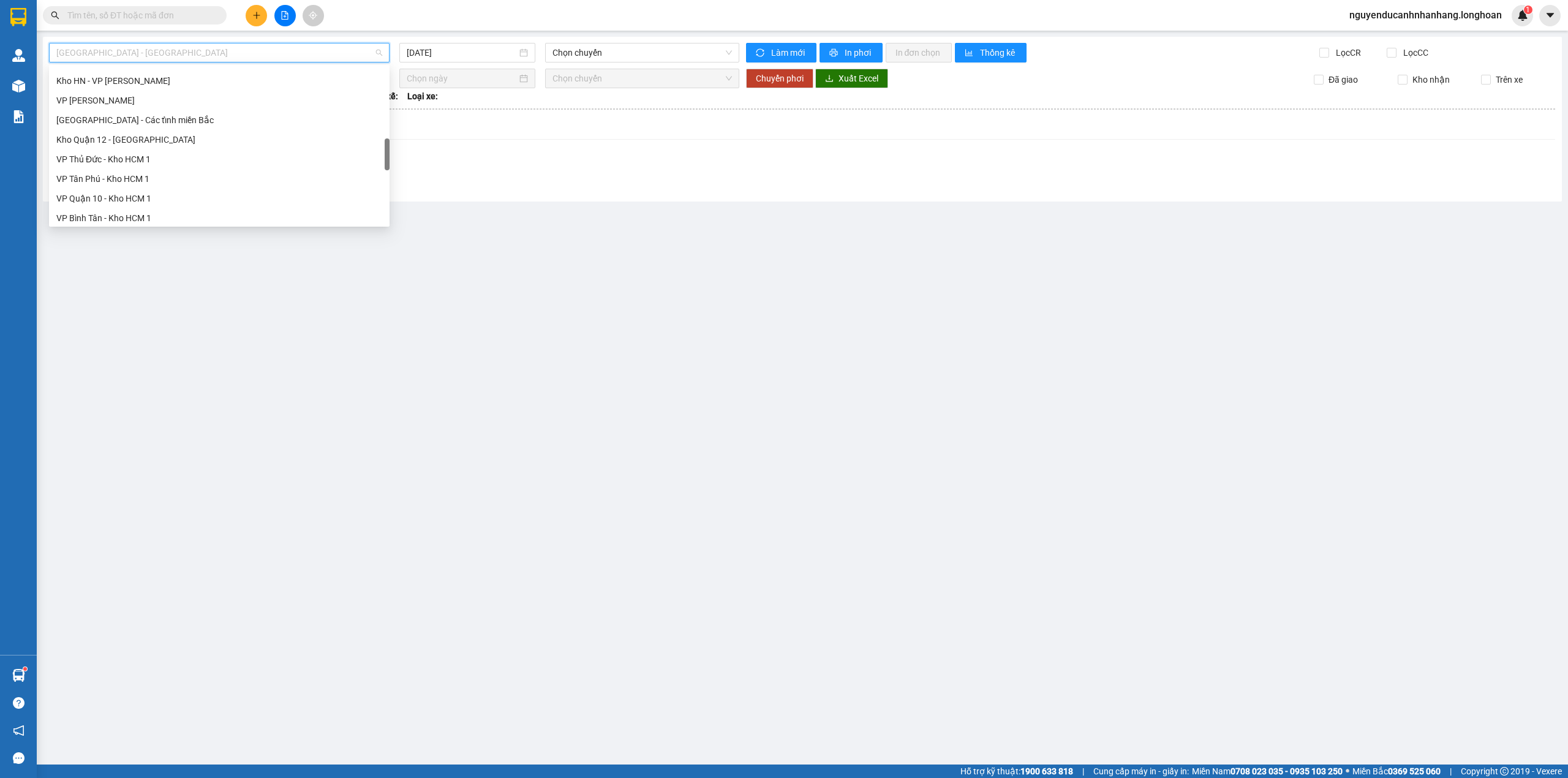
scroll to position [804, 0]
click at [114, 110] on div "Nam Trung Bắc QL1A" at bounding box center [219, 116] width 326 height 14
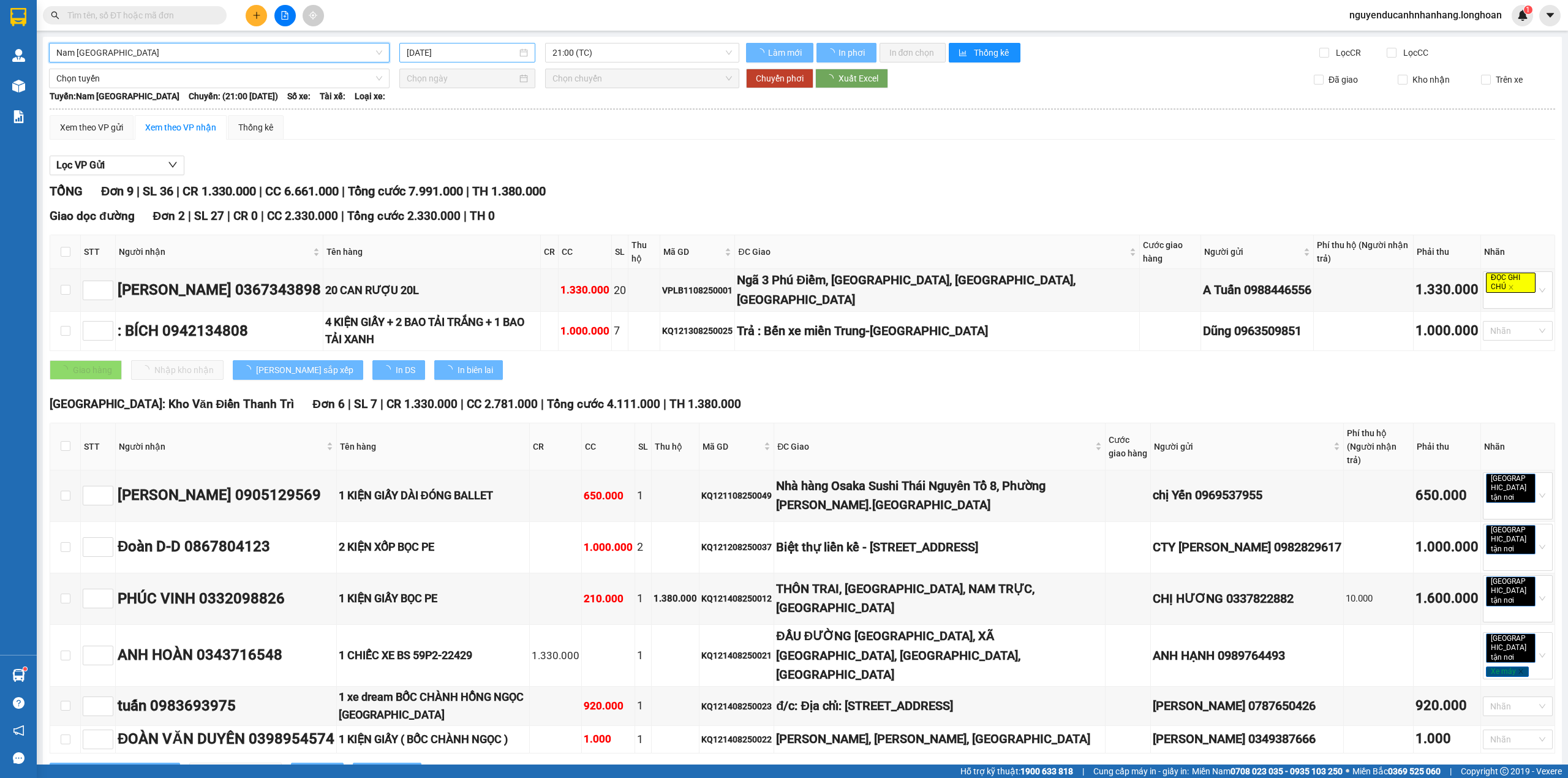
click at [478, 52] on input "14/08/2025" at bounding box center [461, 52] width 111 height 14
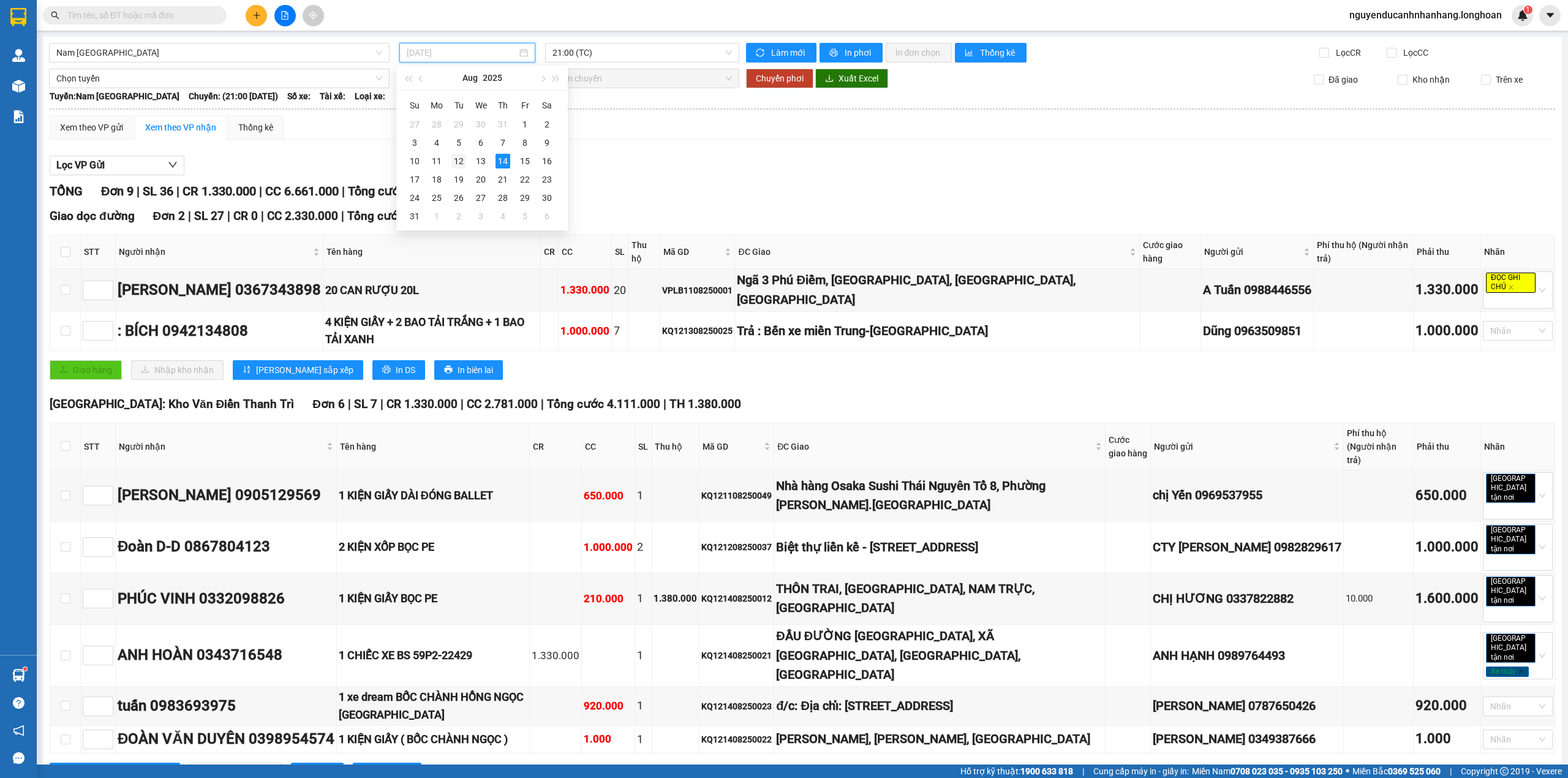
click at [463, 160] on div "12" at bounding box center [458, 161] width 15 height 15
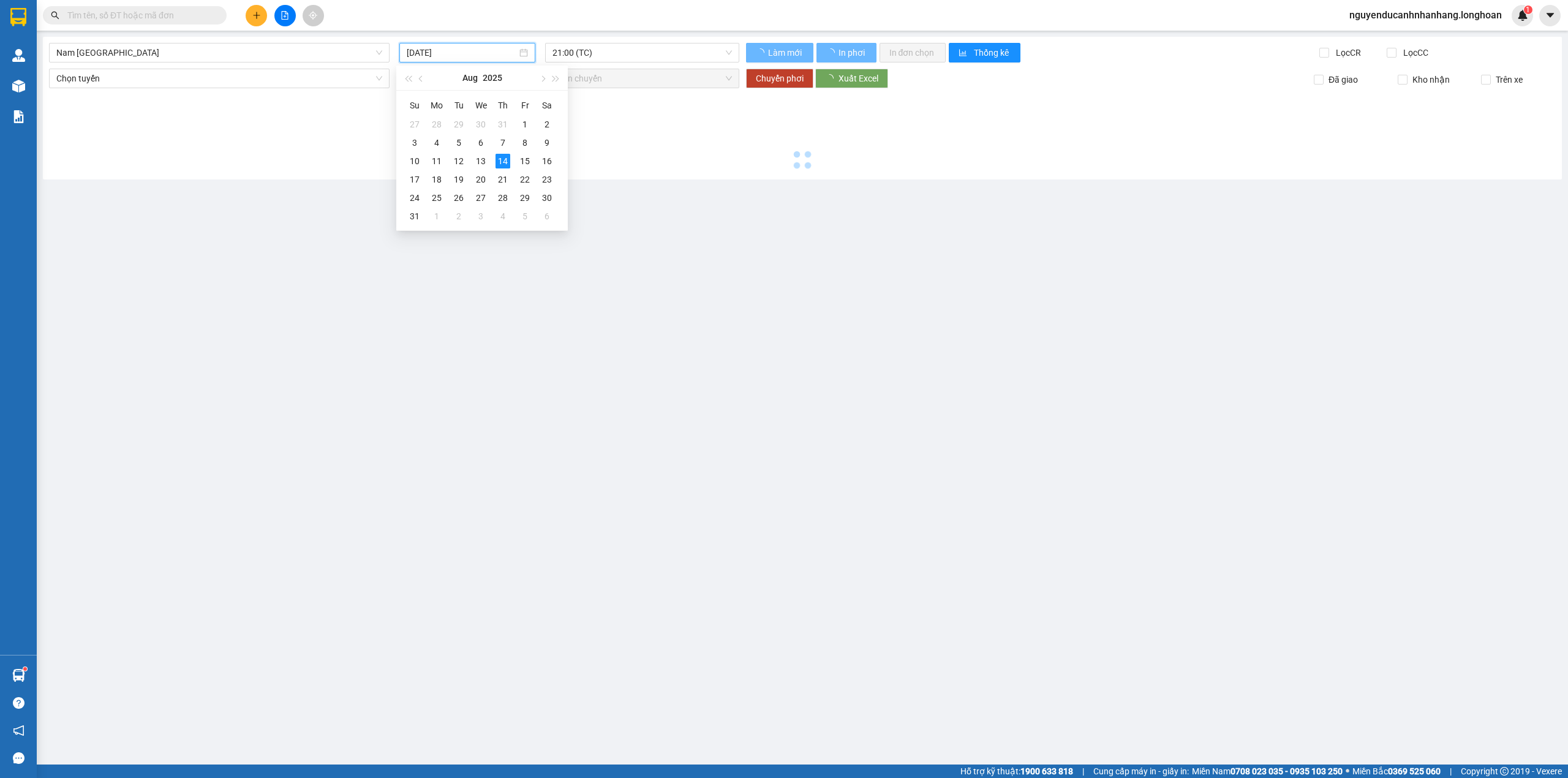
type input "12/08/2025"
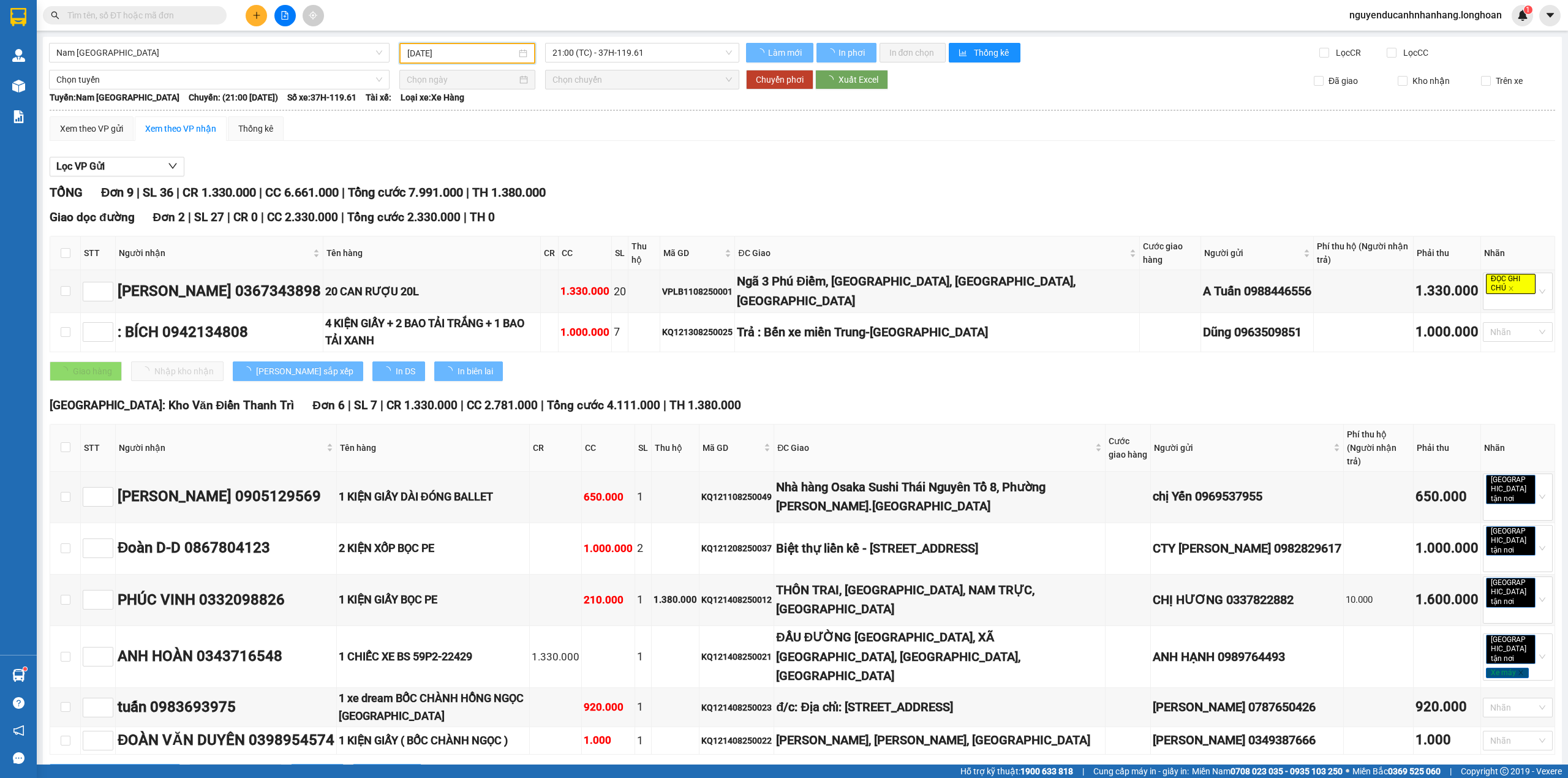
click at [635, 46] on span "21:00 (TC) - 37H-119.61" at bounding box center [642, 53] width 180 height 19
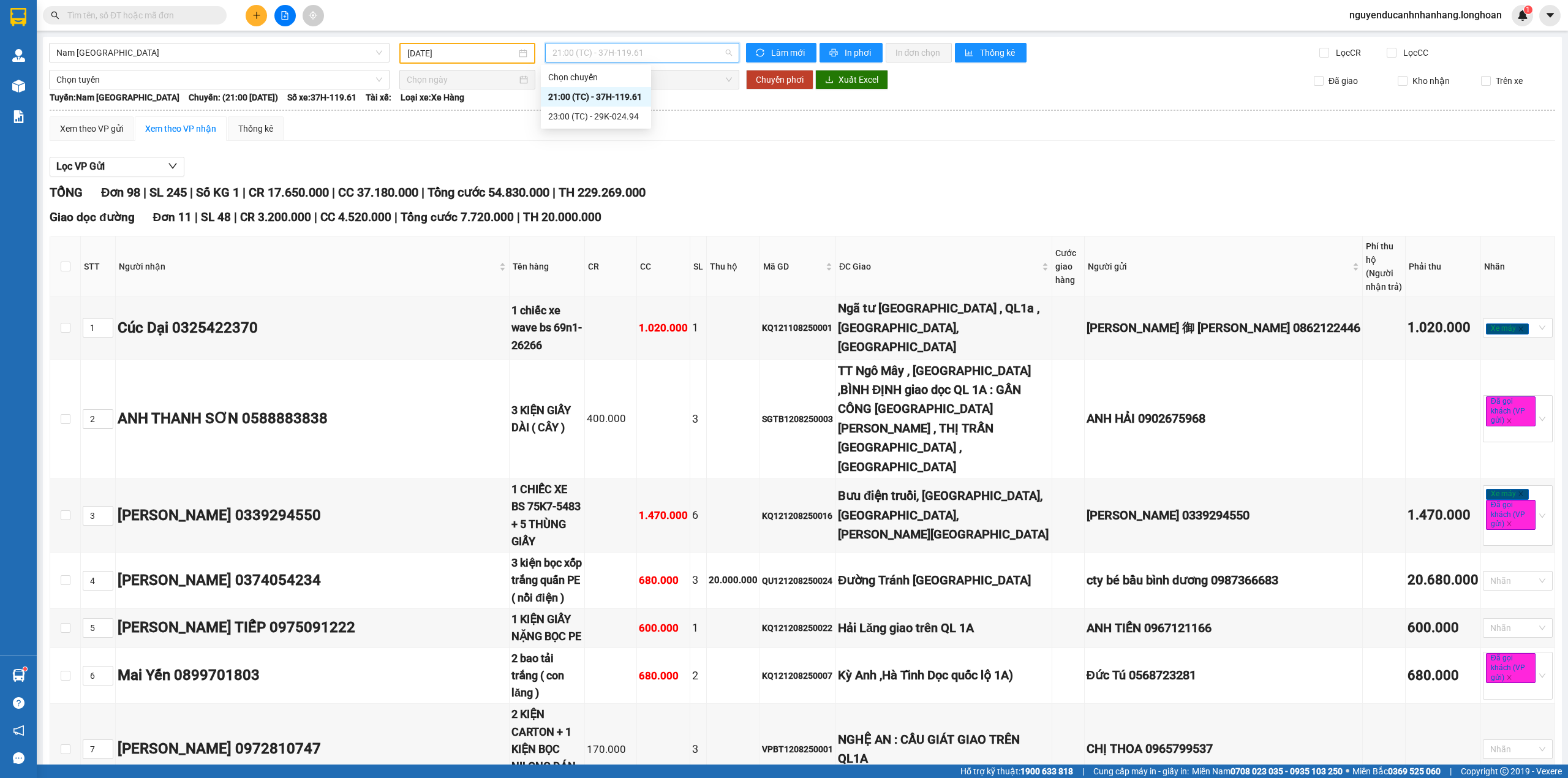
click at [632, 96] on div "21:00 (TC) - 37H-119.61" at bounding box center [596, 96] width 96 height 14
click at [779, 121] on div "Xem theo VP gửi Xem theo VP nhận Thống kê" at bounding box center [802, 128] width 1505 height 24
click at [138, 23] on span at bounding box center [135, 16] width 184 height 19
click at [137, 17] on input "text" at bounding box center [139, 15] width 145 height 14
paste input "0984179081"
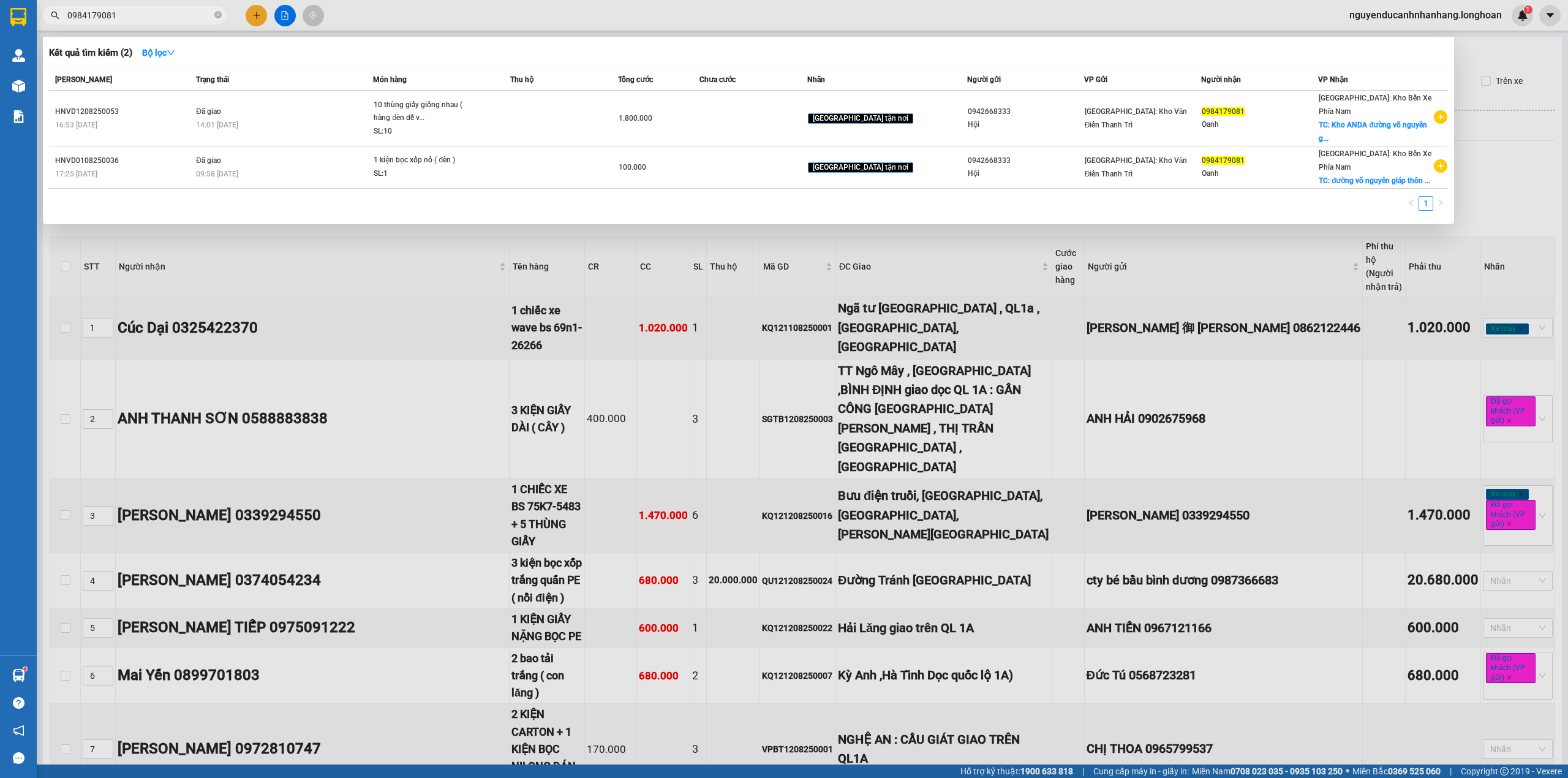
type input "0984179081"
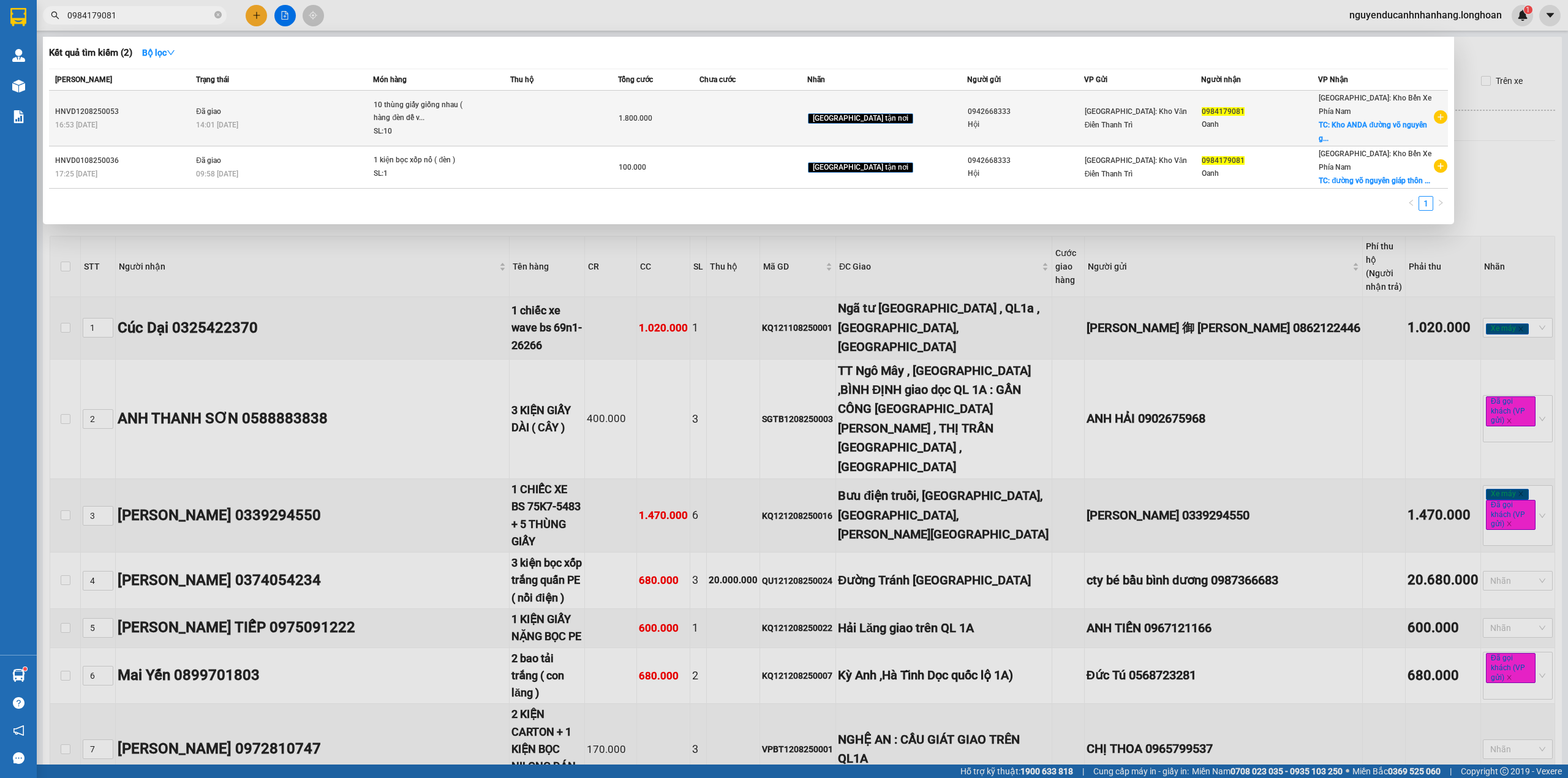
click at [446, 115] on div "10 thùng giấy giống nhau ( hàng đèn dễ v..." at bounding box center [419, 111] width 92 height 26
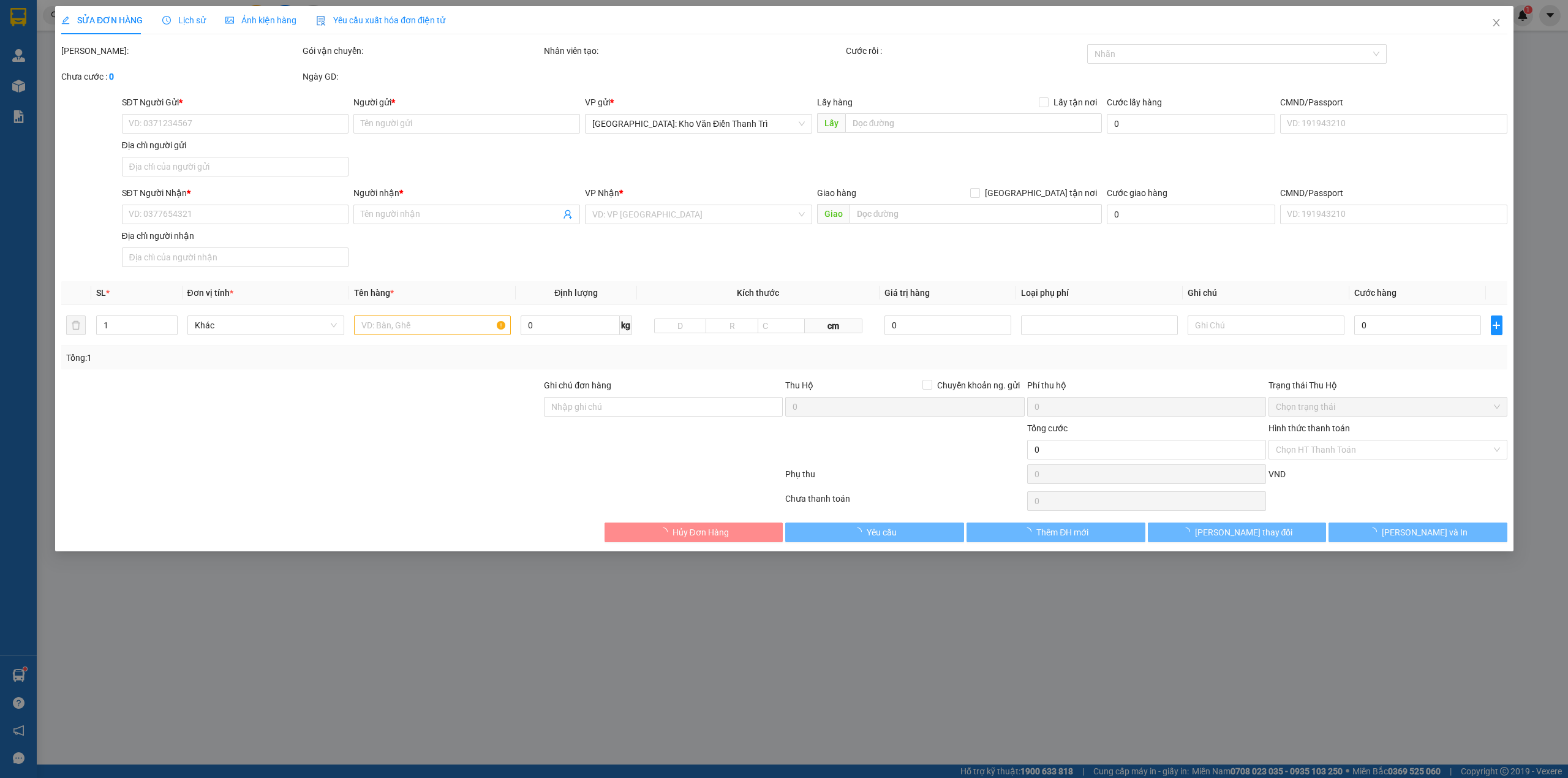
type input "0942668333"
type input "Hội"
type input "0984179081"
type input "Oanh"
checkbox input "true"
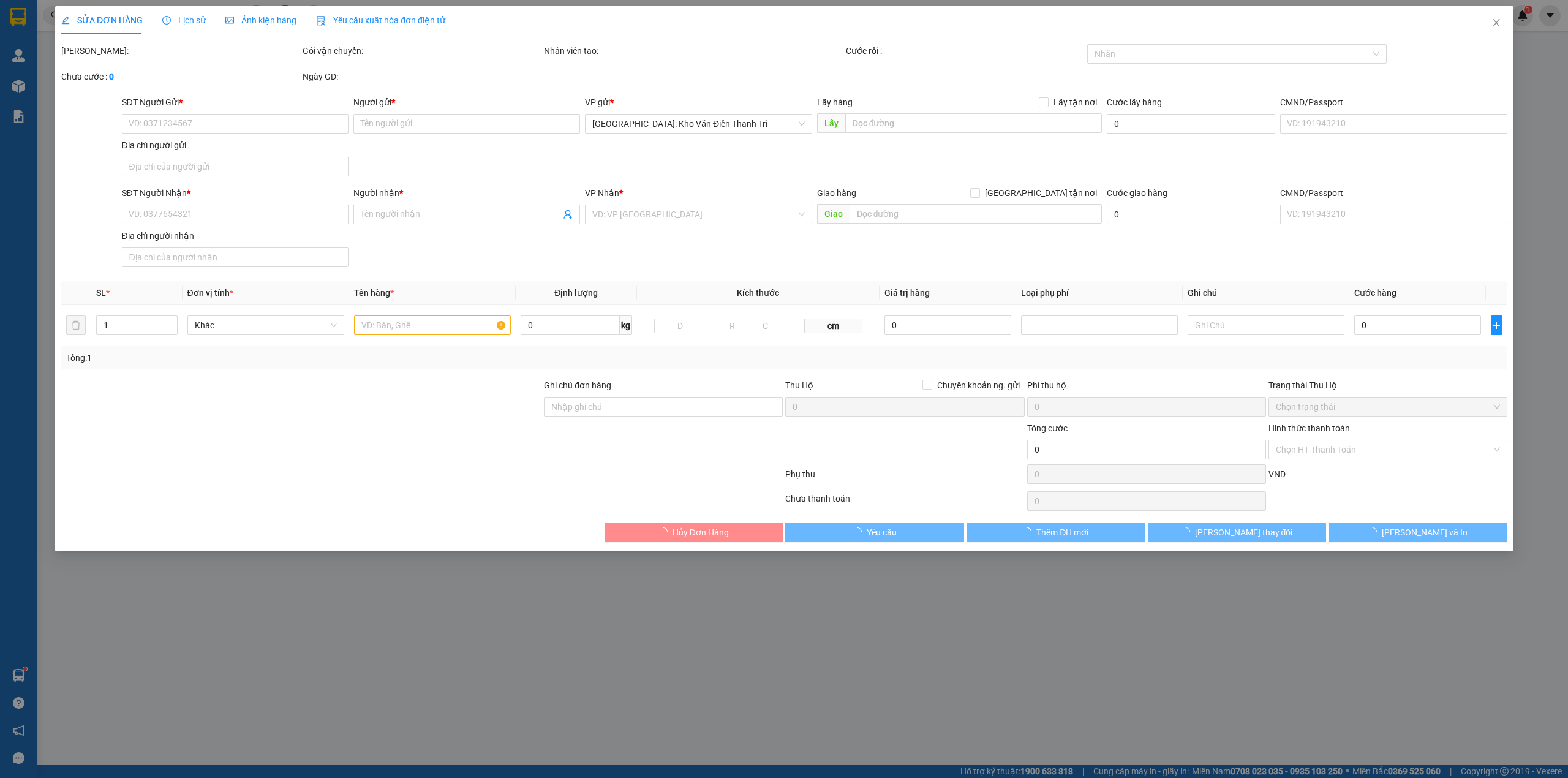
type input "Kho ANDA đường võ nguyên giáp thôn võ kiện xã diên an diên khánh khánh hòa"
type input "1.800.000"
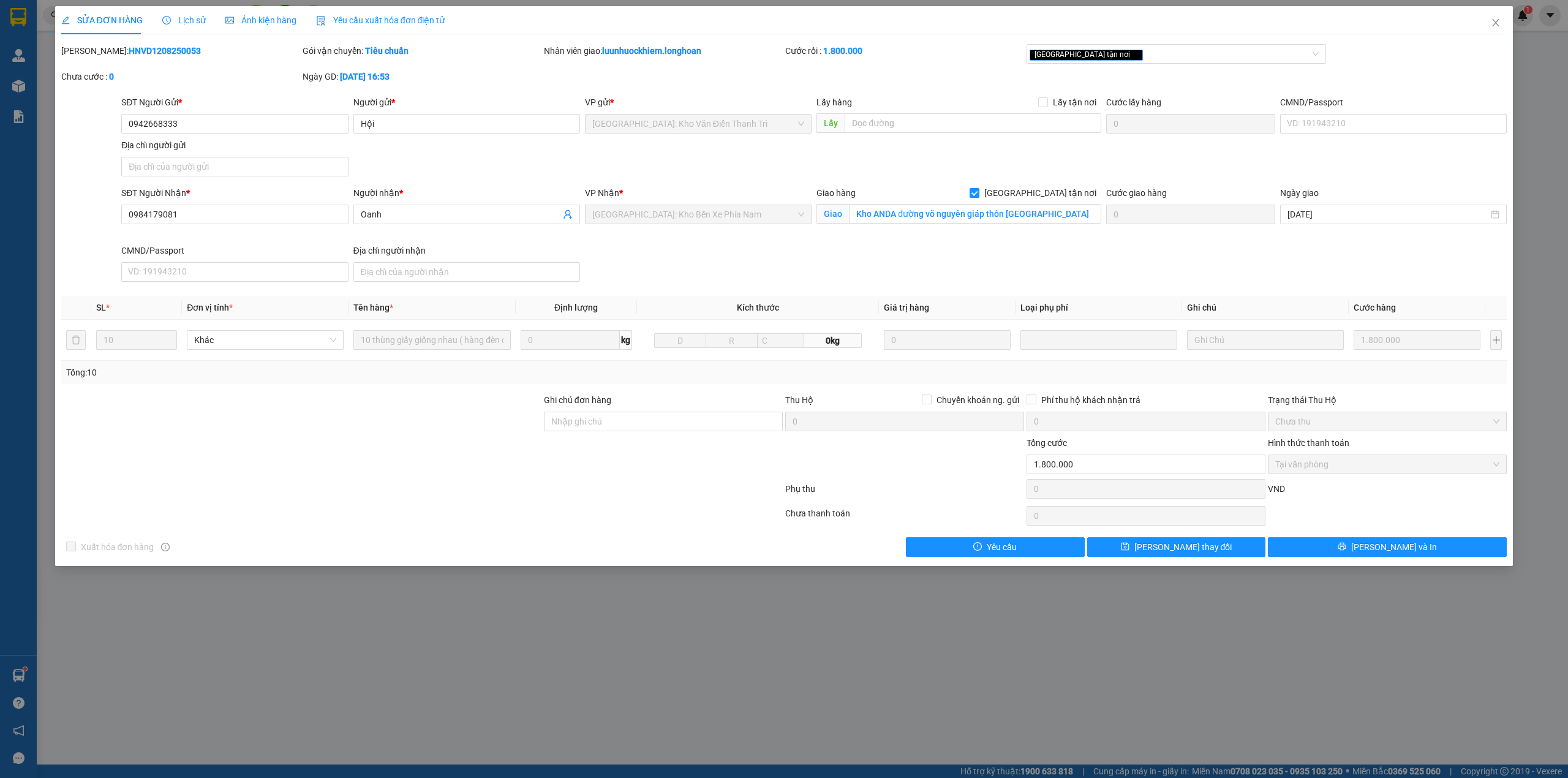
click at [145, 48] on b "HNVD1208250053" at bounding box center [164, 51] width 72 height 10
copy b "HNVD1208250053"
click at [1495, 23] on icon "close" at bounding box center [1495, 23] width 10 height 10
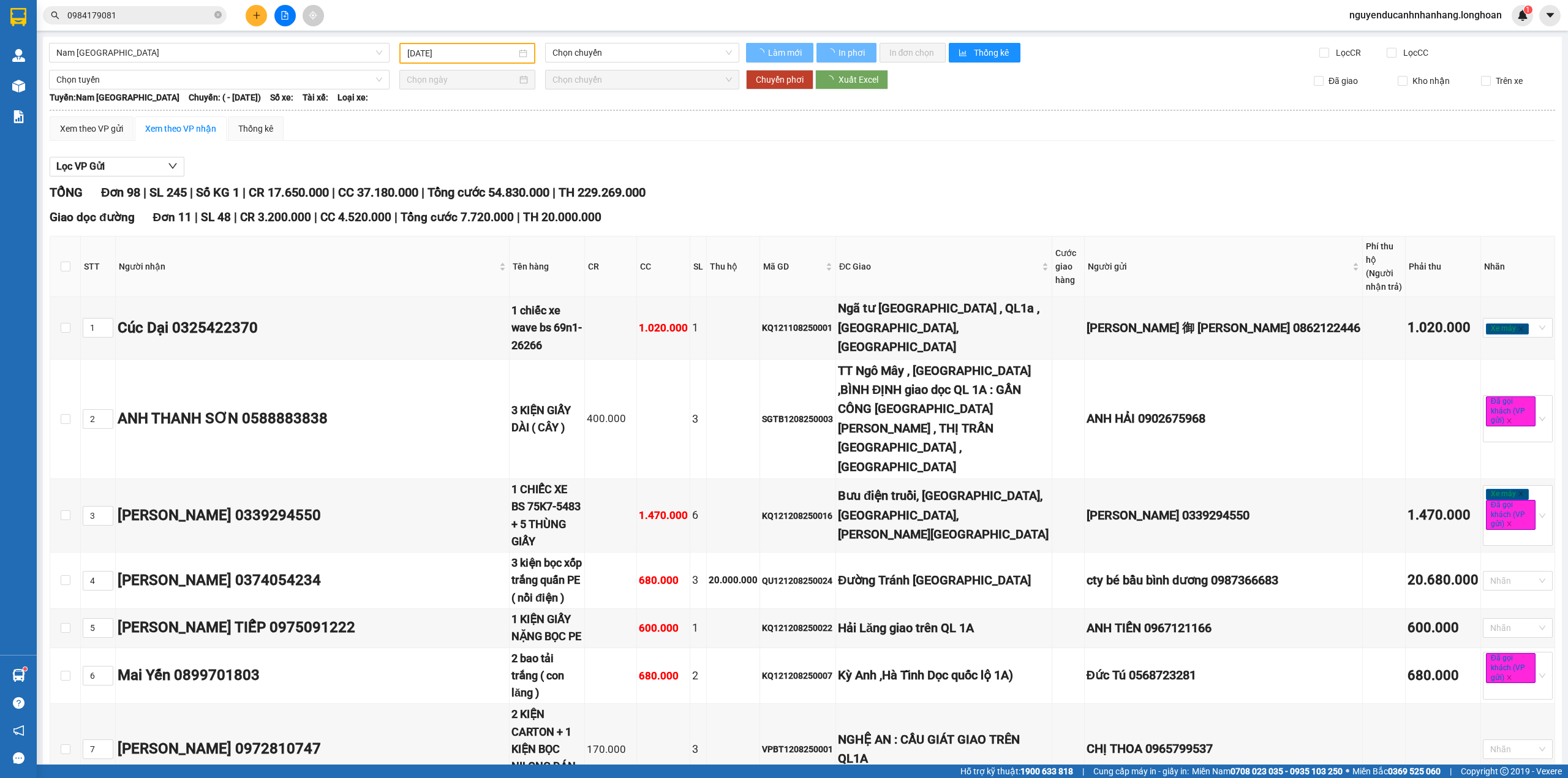
click at [26, 14] on img at bounding box center [19, 17] width 16 height 19
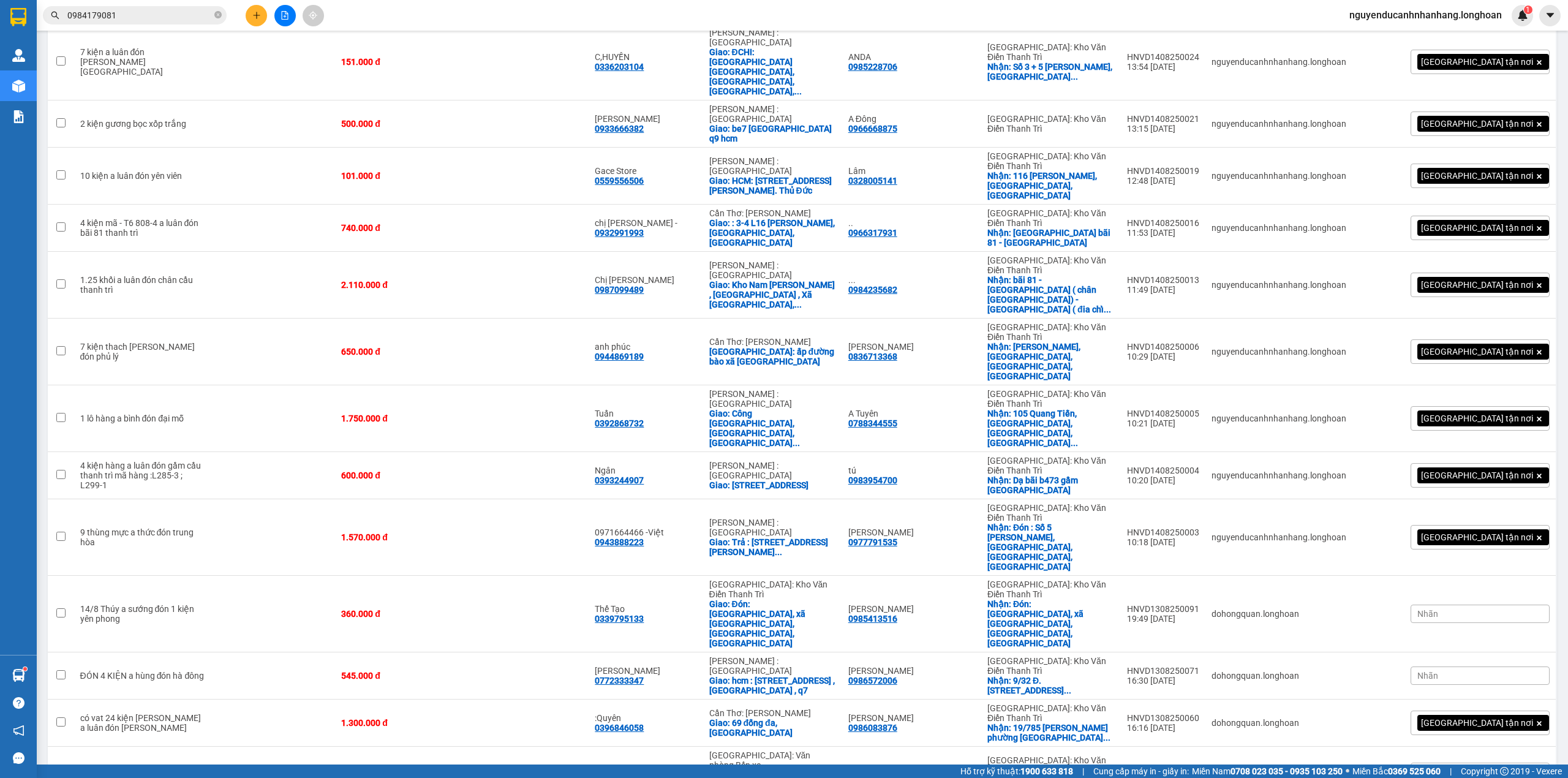
scroll to position [447, 0]
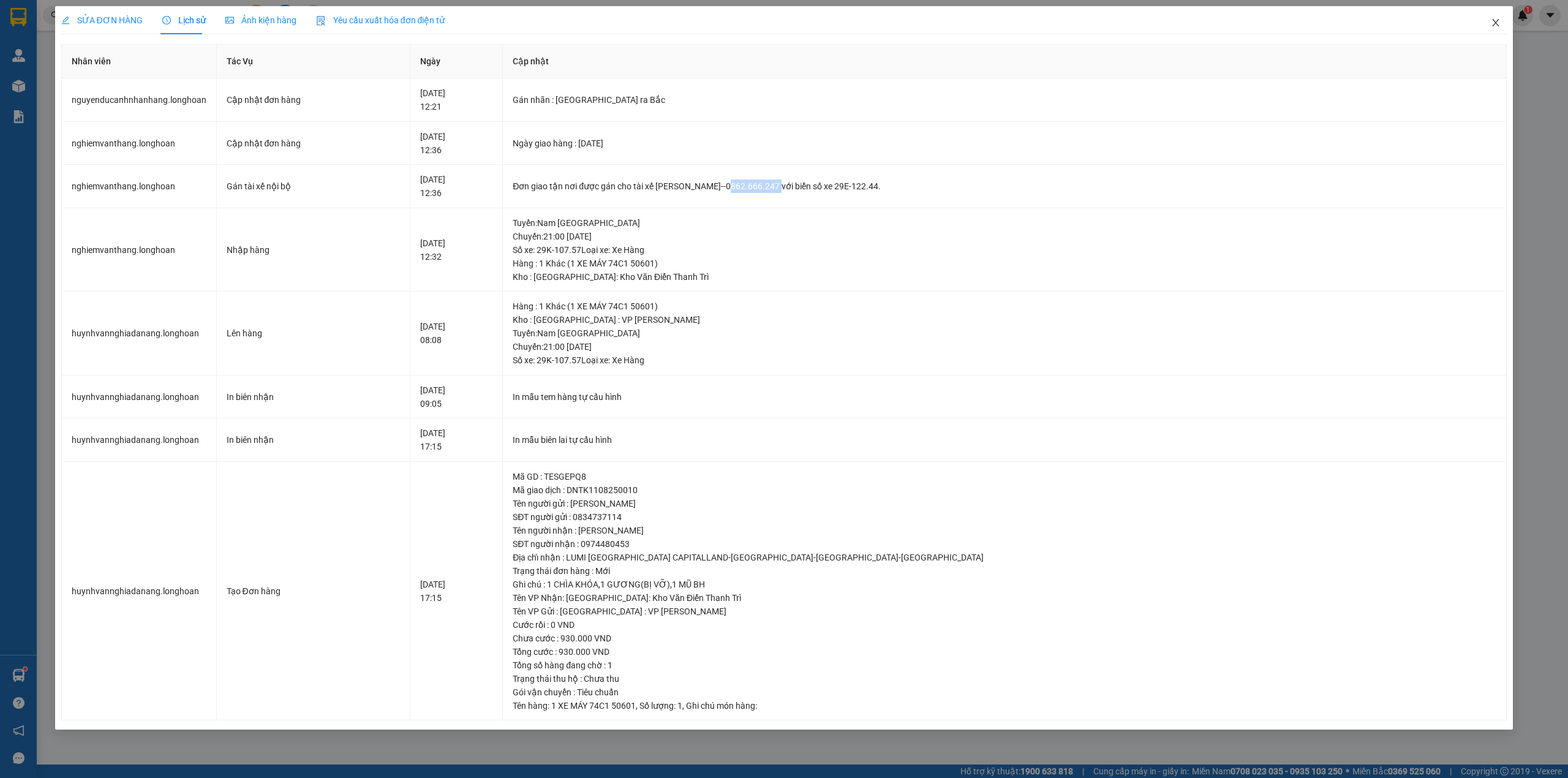
click at [1499, 24] on icon "close" at bounding box center [1495, 23] width 10 height 10
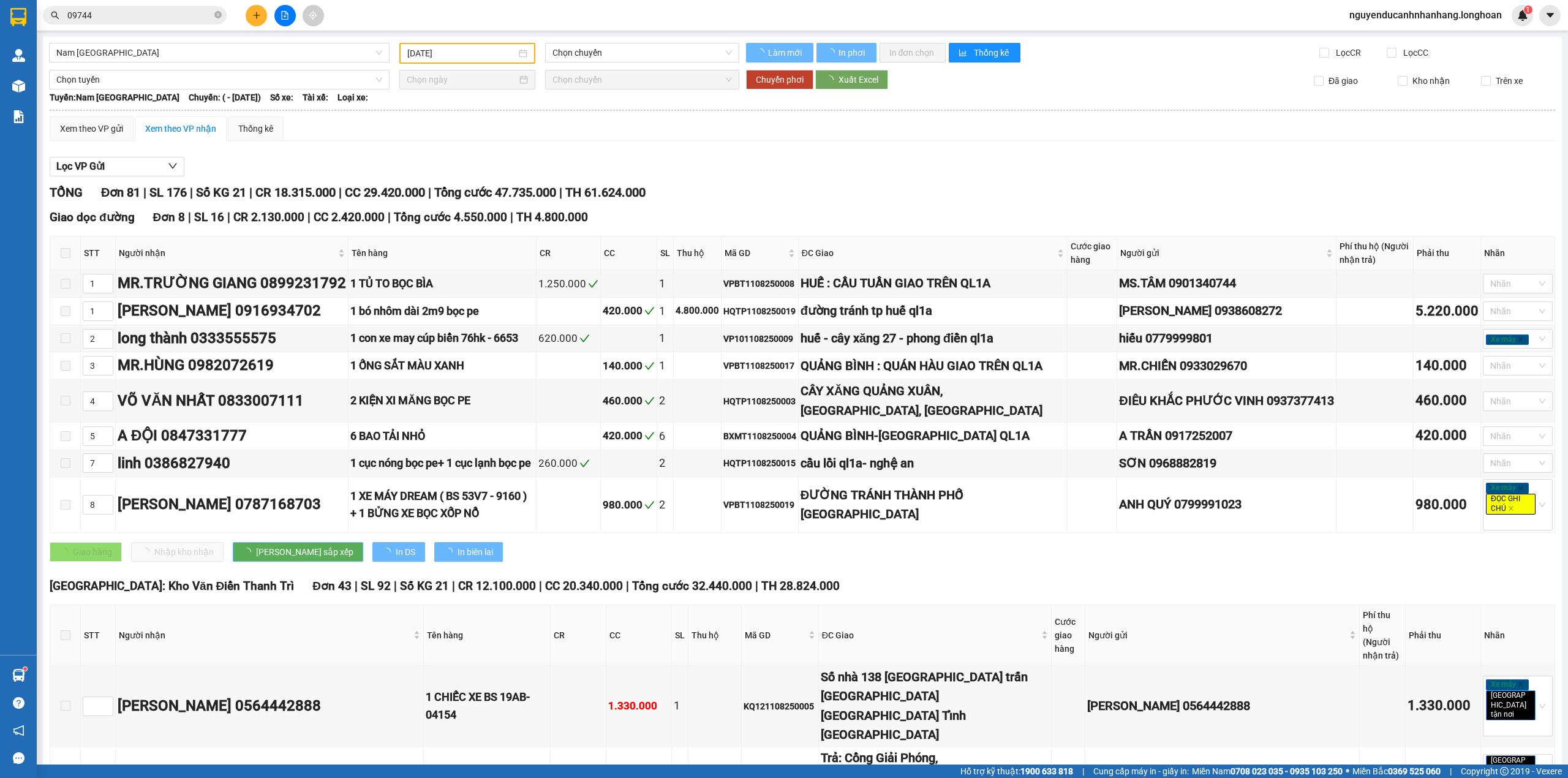
click at [219, 18] on icon "close-circle" at bounding box center [218, 14] width 7 height 7
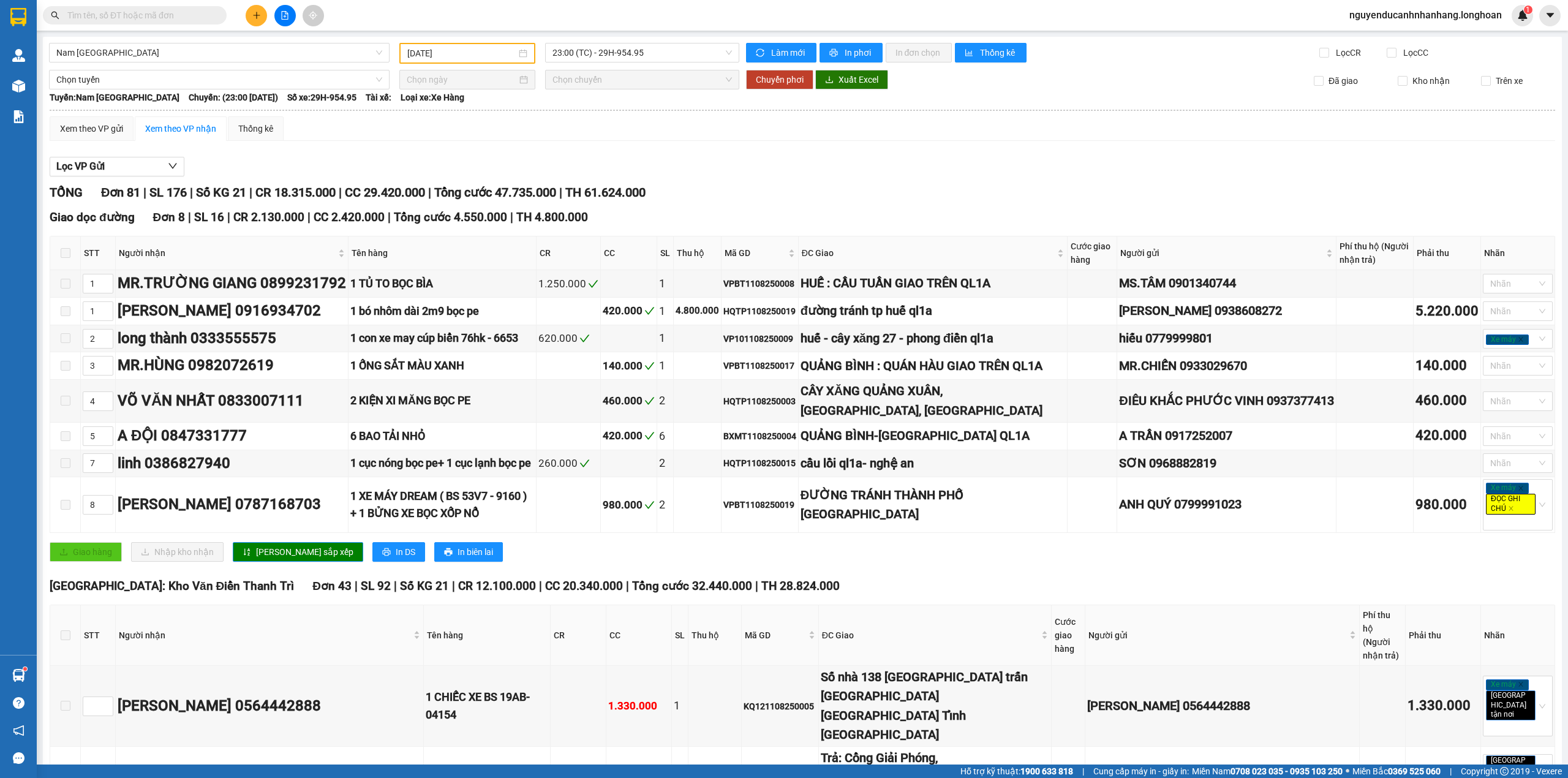
click at [162, 14] on input "text" at bounding box center [139, 15] width 145 height 14
paste input "0965684496"
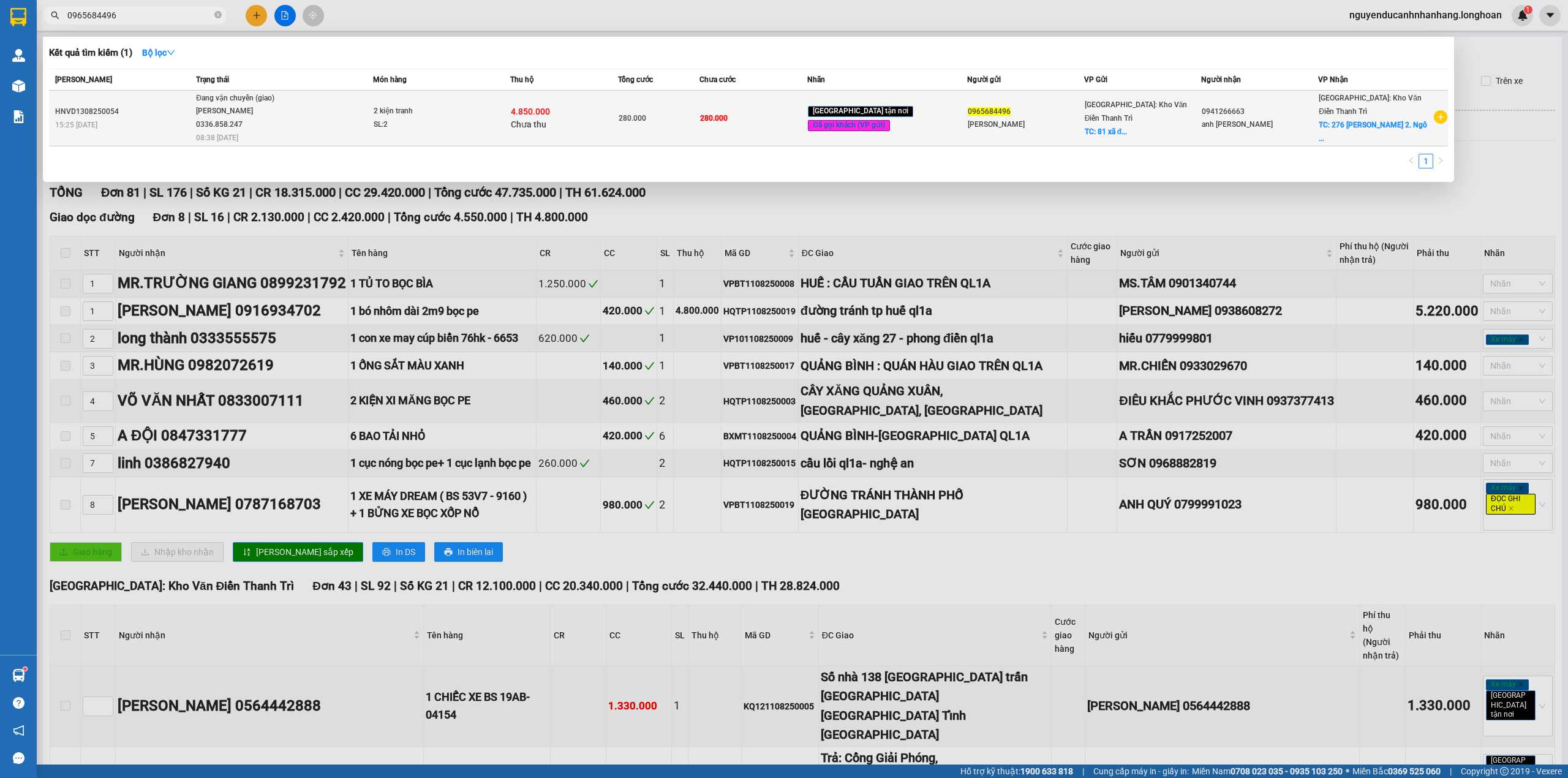
type input "0965684496"
click at [332, 128] on span "Đang vận chuyển (giao) Bùi Mạnh Sướng 0336.858.247 08:38 - 14/08" at bounding box center [284, 117] width 176 height 51
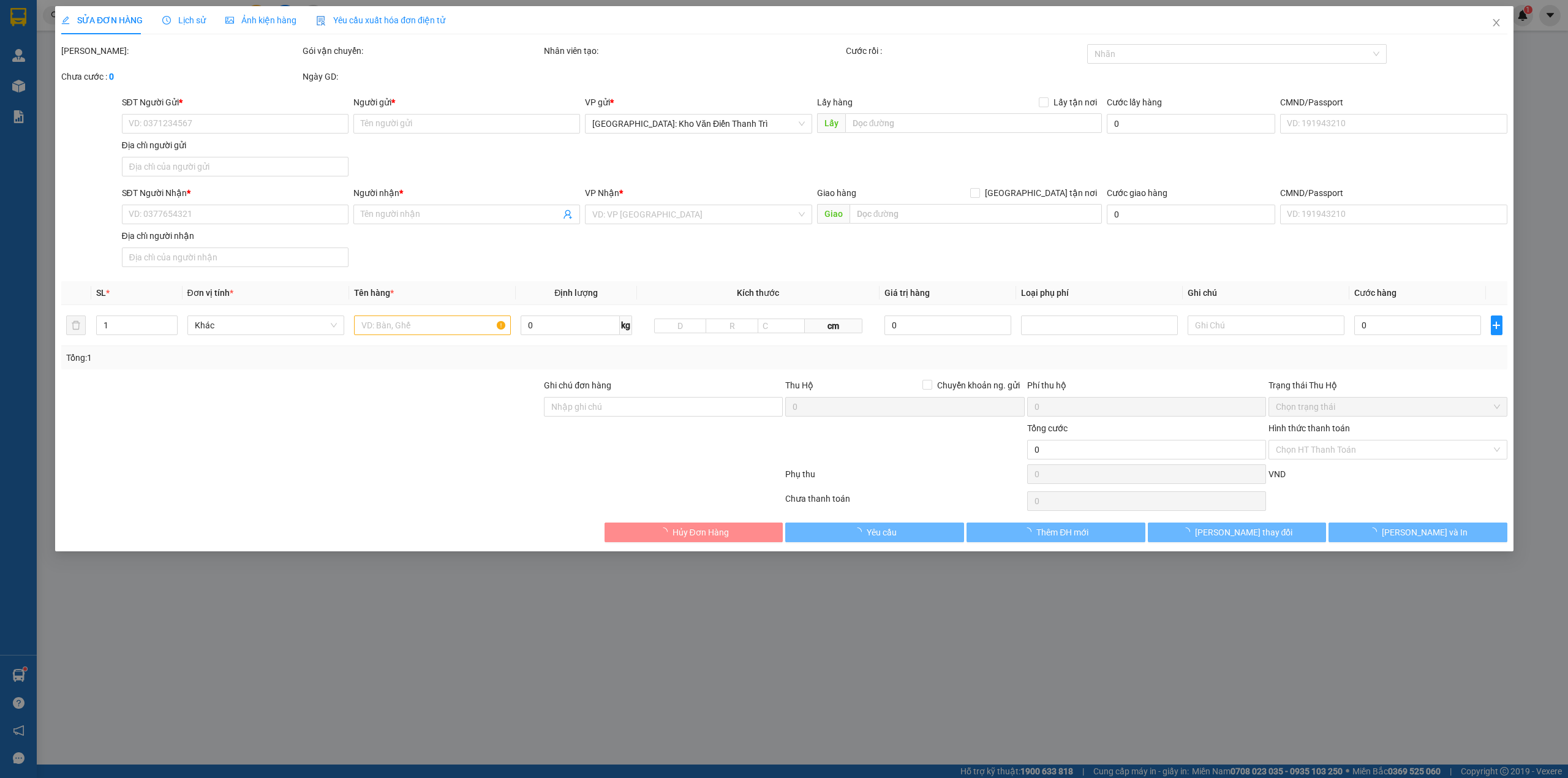
type input "0965684496"
type input "Trương Thu Hà"
checkbox input "true"
type input "81 xã đàn, đống đa"
type input "0941266663"
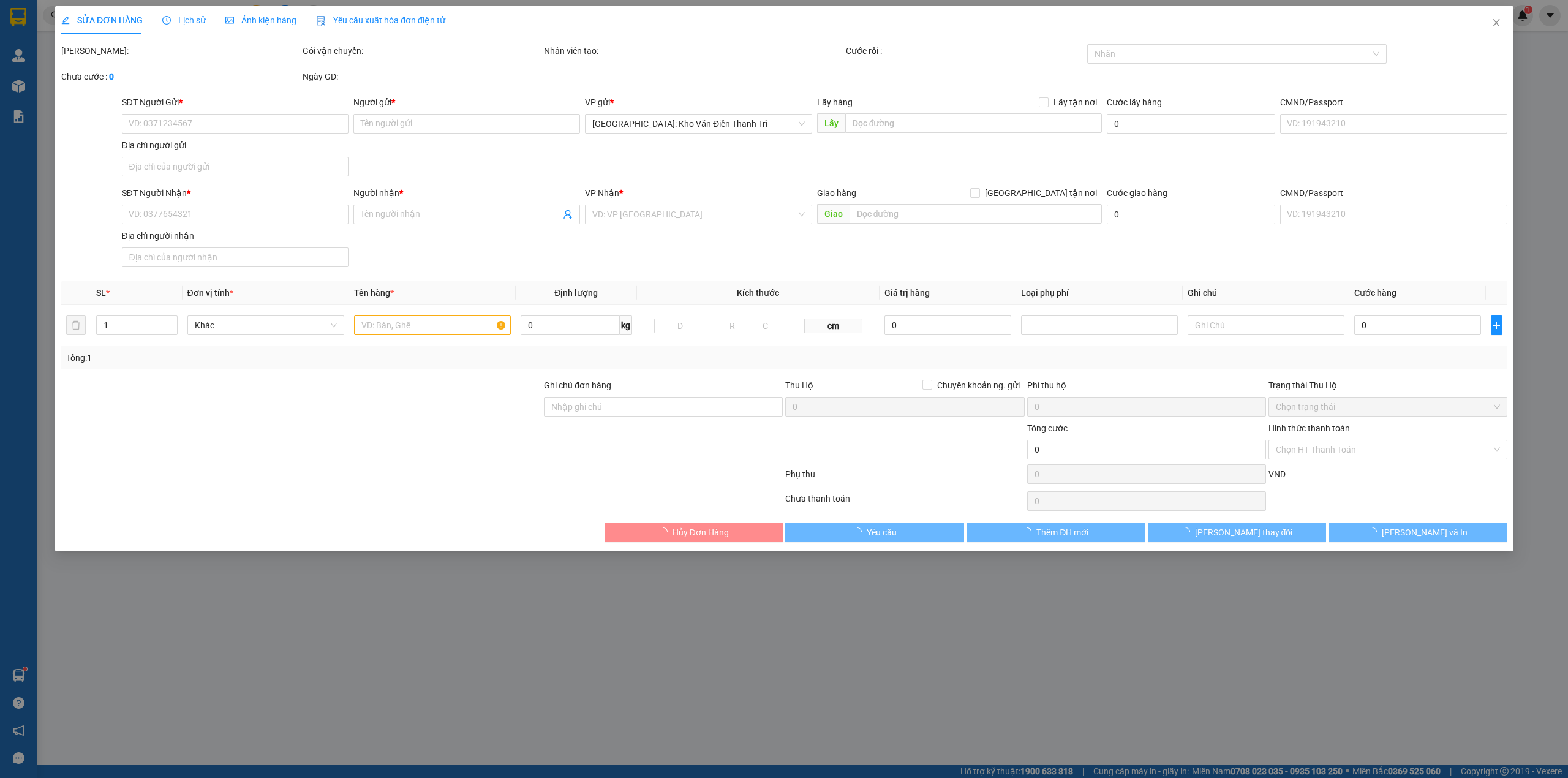
type input "anh Hoàng"
checkbox input "true"
type input "276 Nguyễn Thị Lưu 2. Ngô Quyền. Tp Bắc Giang"
type input "hàng giao nguyên kiện, hư vỡ ko đền"
type input "280.000"
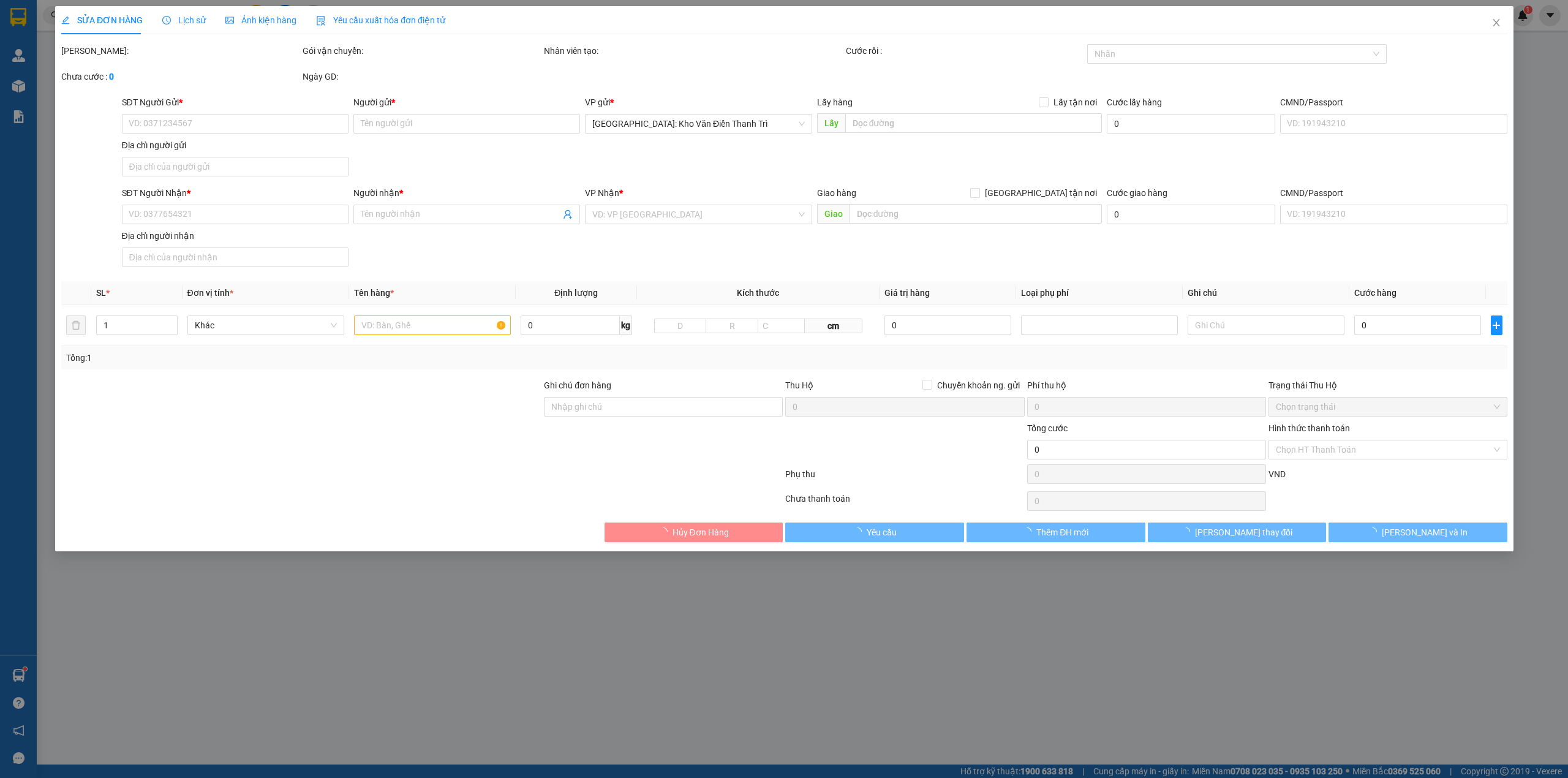
type input "280.000"
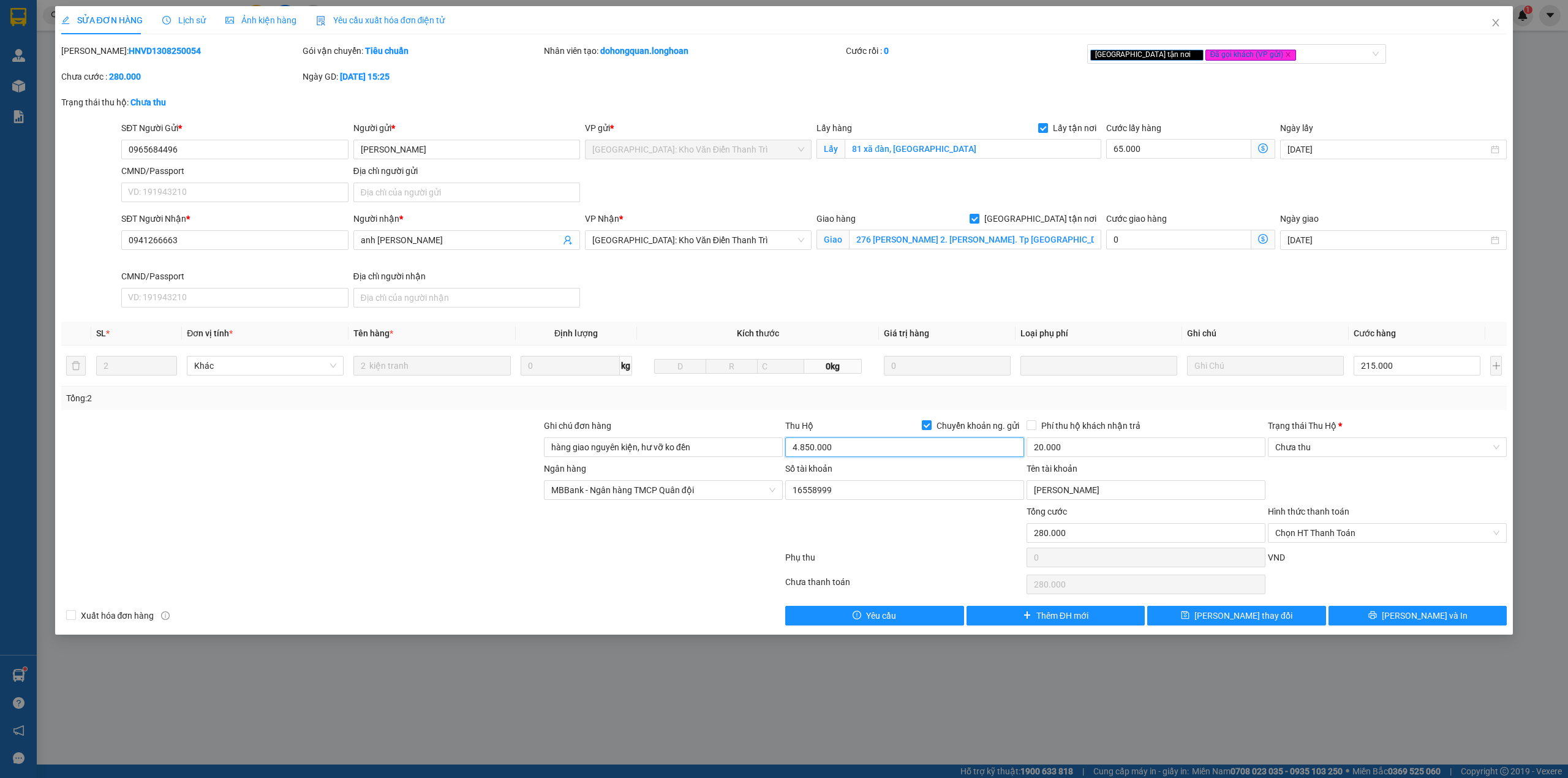
click at [936, 454] on input "4.850.000" at bounding box center [904, 446] width 239 height 19
type input "4.570.000"
click at [898, 520] on div at bounding box center [904, 526] width 241 height 43
click at [1288, 623] on button "[PERSON_NAME] thay đổi" at bounding box center [1236, 615] width 179 height 19
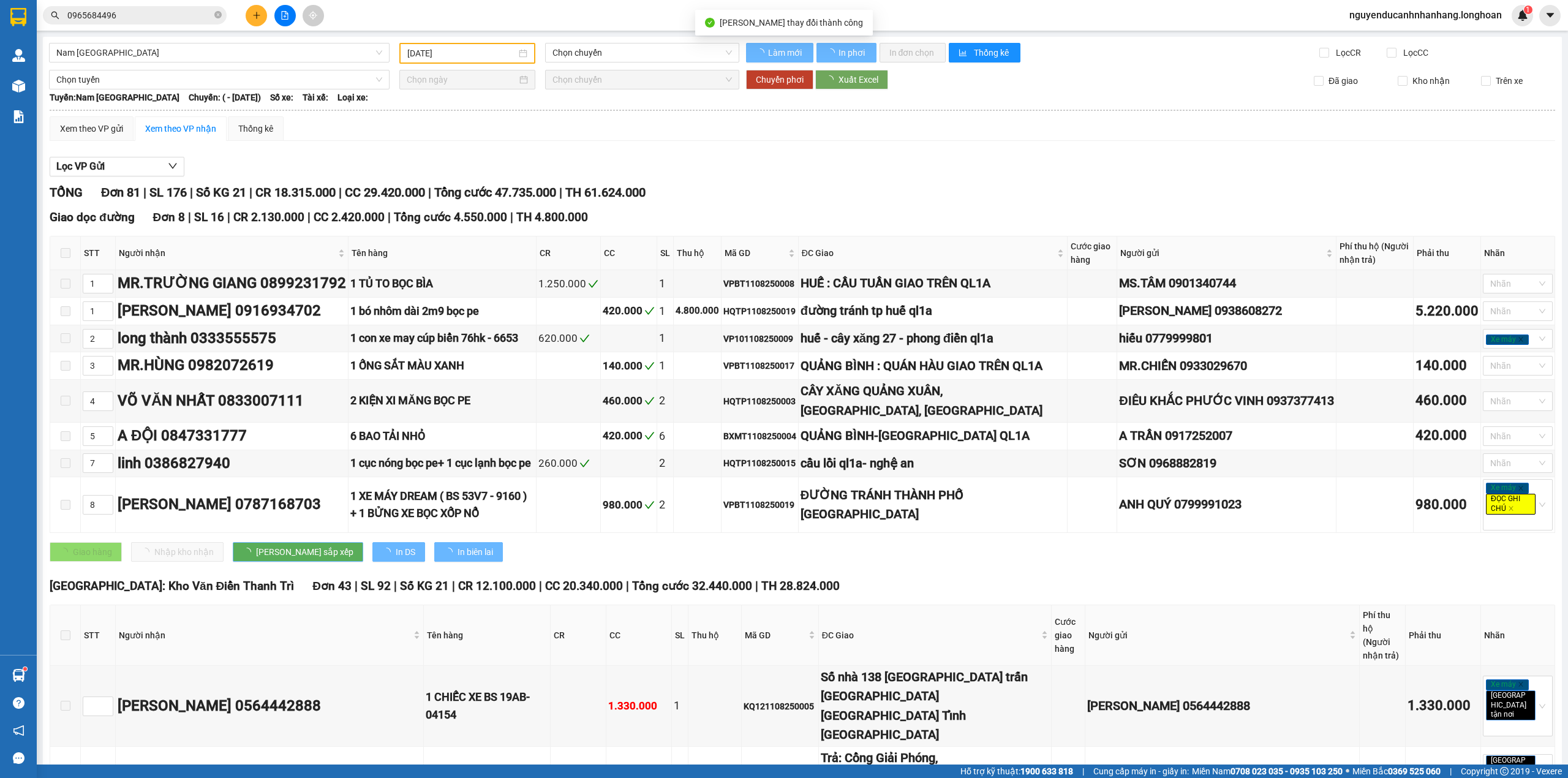
click at [158, 17] on input "0965684496" at bounding box center [139, 15] width 145 height 14
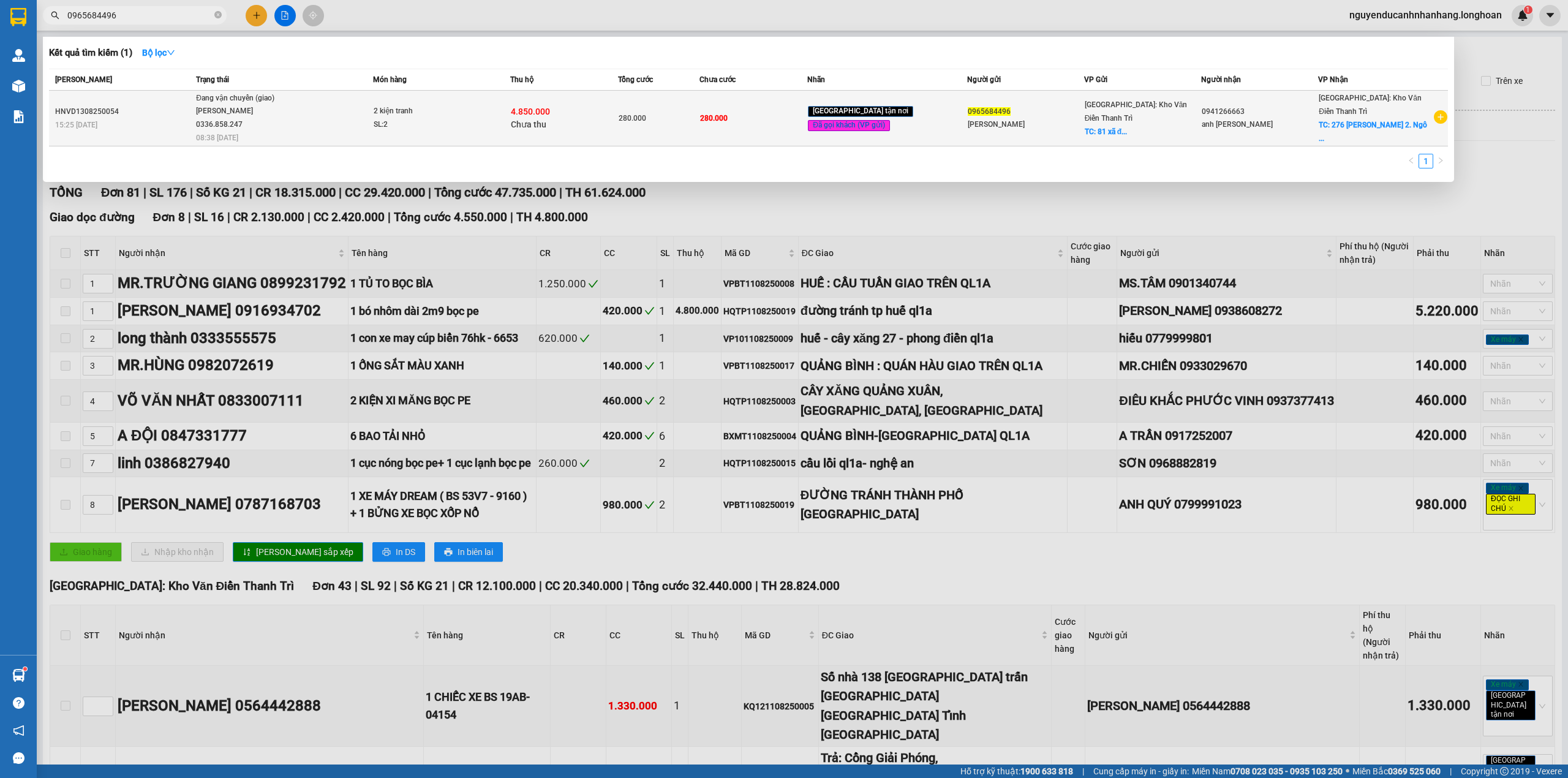
click at [275, 118] on div "Bùi Mạnh Sướng 0336.858.247" at bounding box center [242, 118] width 92 height 26
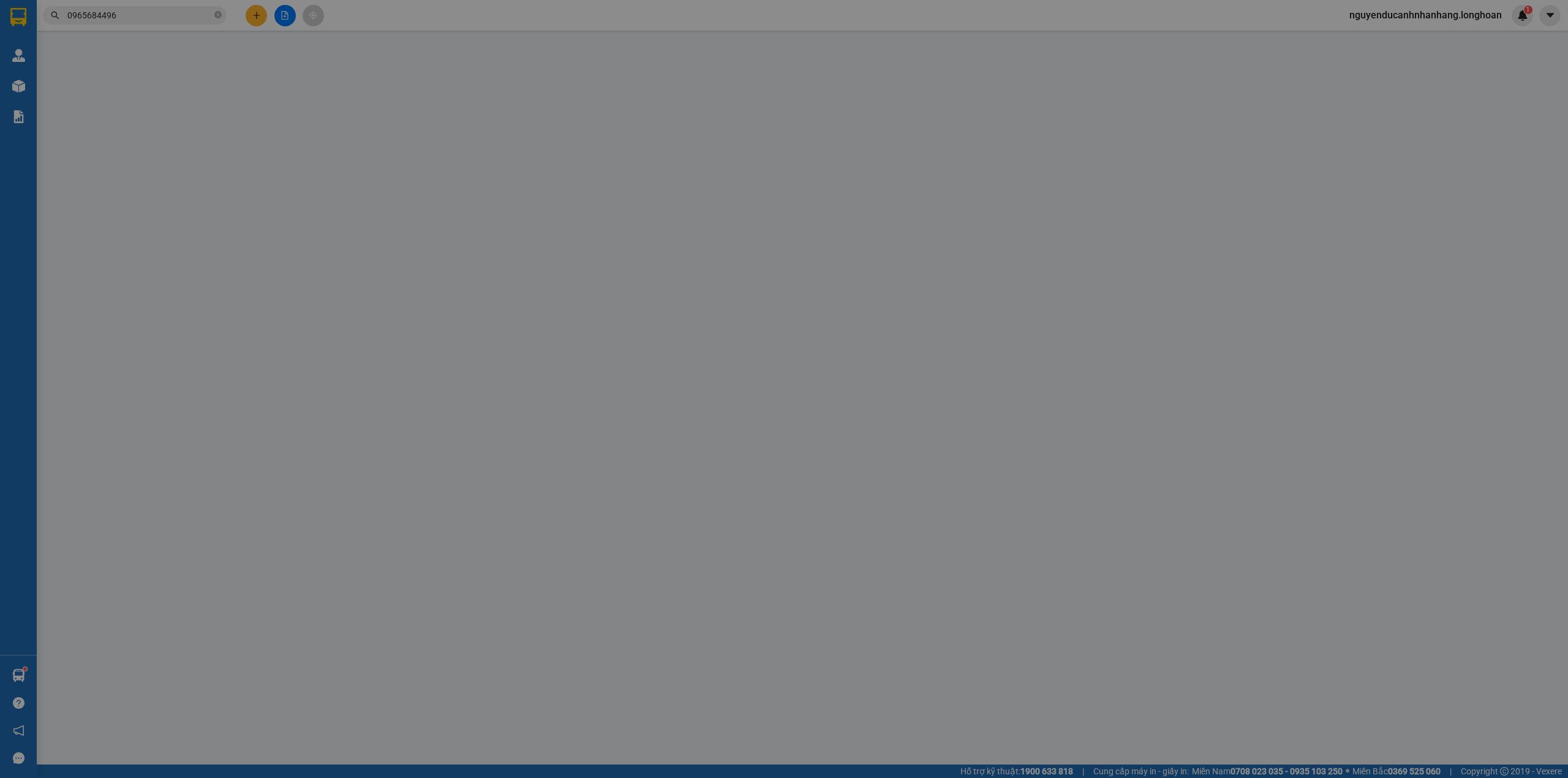
type input "0965684496"
type input "Trương Thu Hà"
checkbox input "true"
type input "81 xã đàn, đống đa"
type input "0941266663"
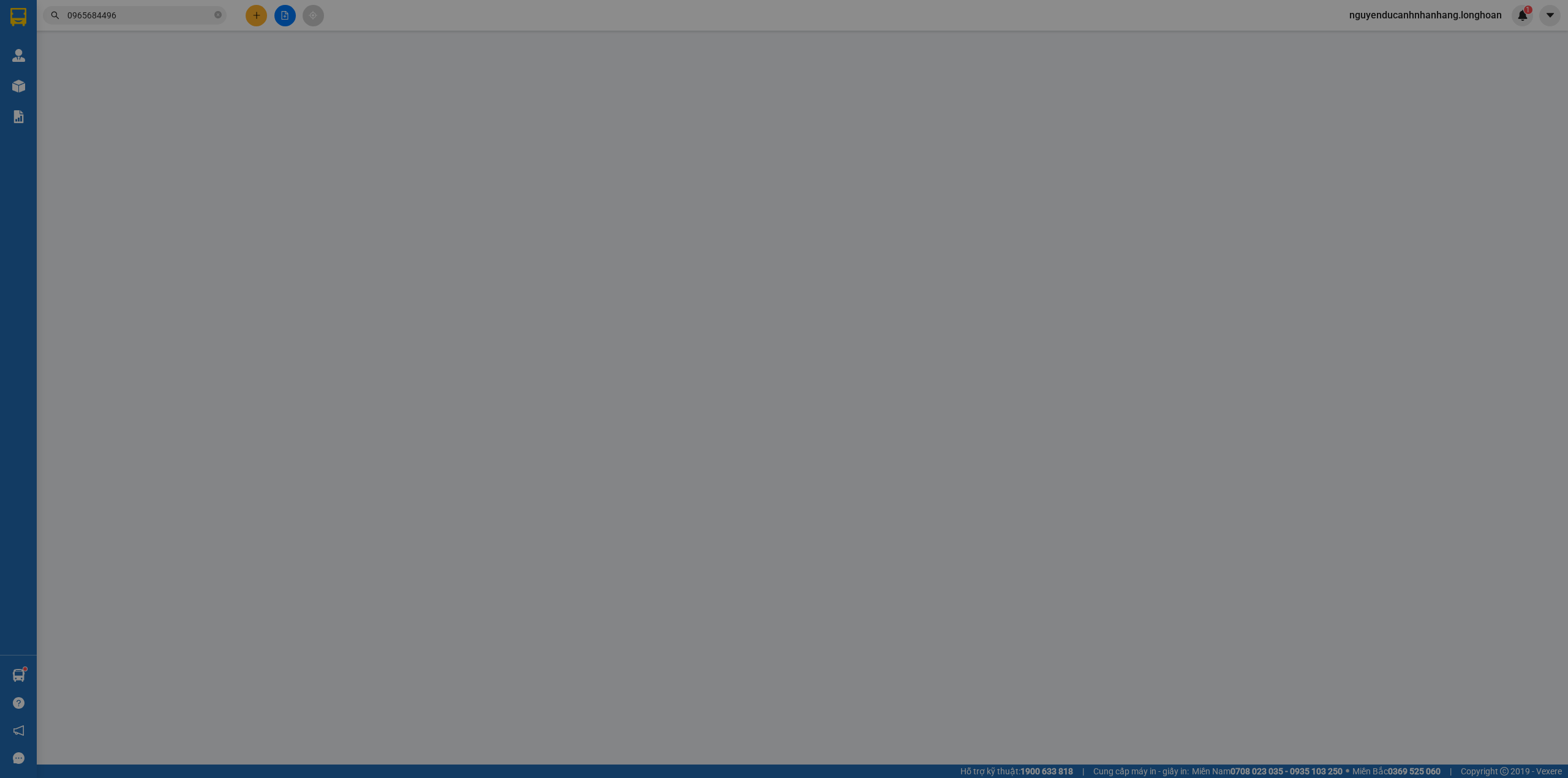
type input "anh Hoàng"
checkbox input "true"
type input "276 Nguyễn Thị Lưu 2. Ngô Quyền. Tp Bắc Giang"
type input "hàng giao nguyên kiện, hư vỡ ko đền"
type input "280.000"
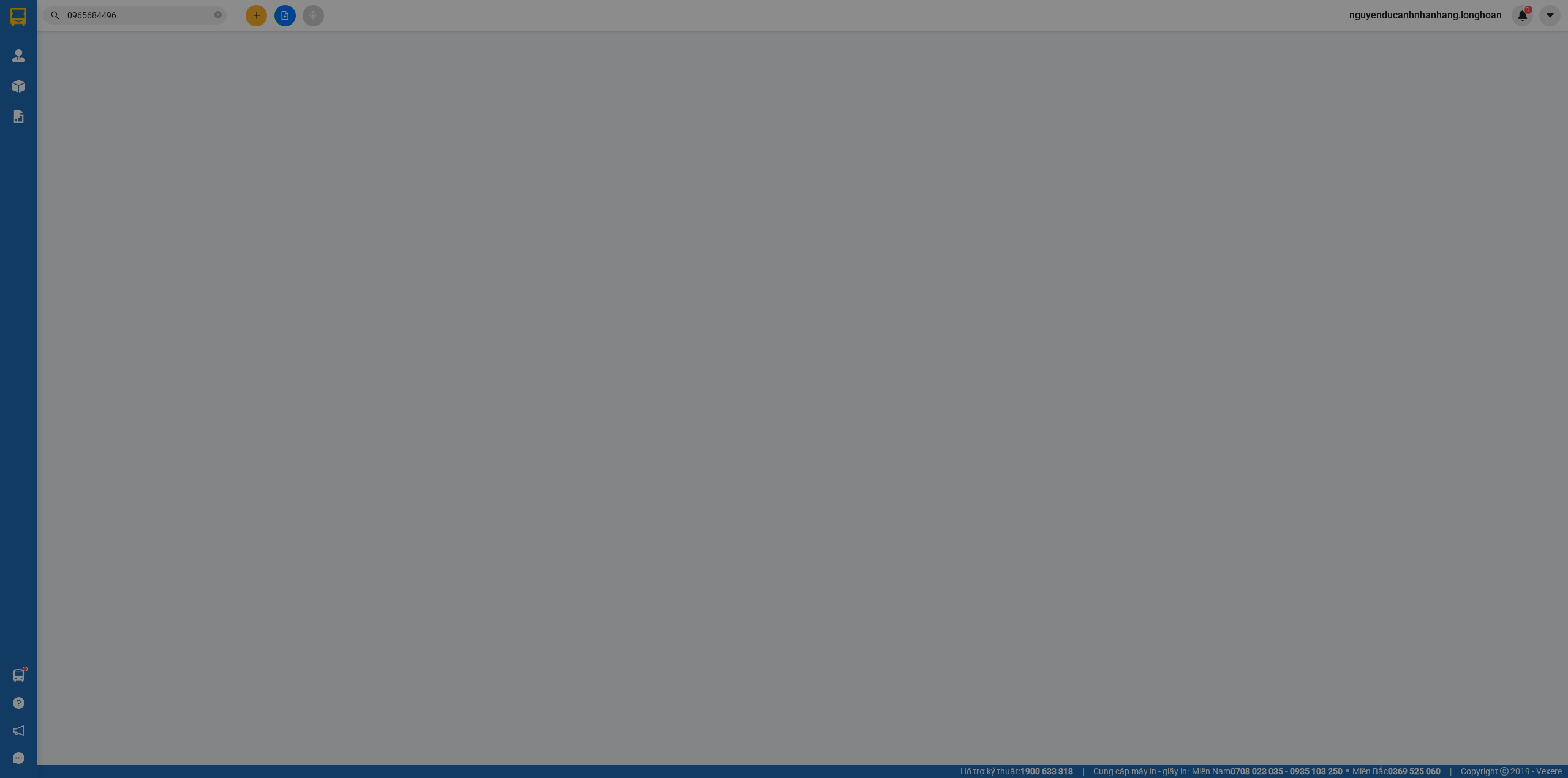
type input "280.000"
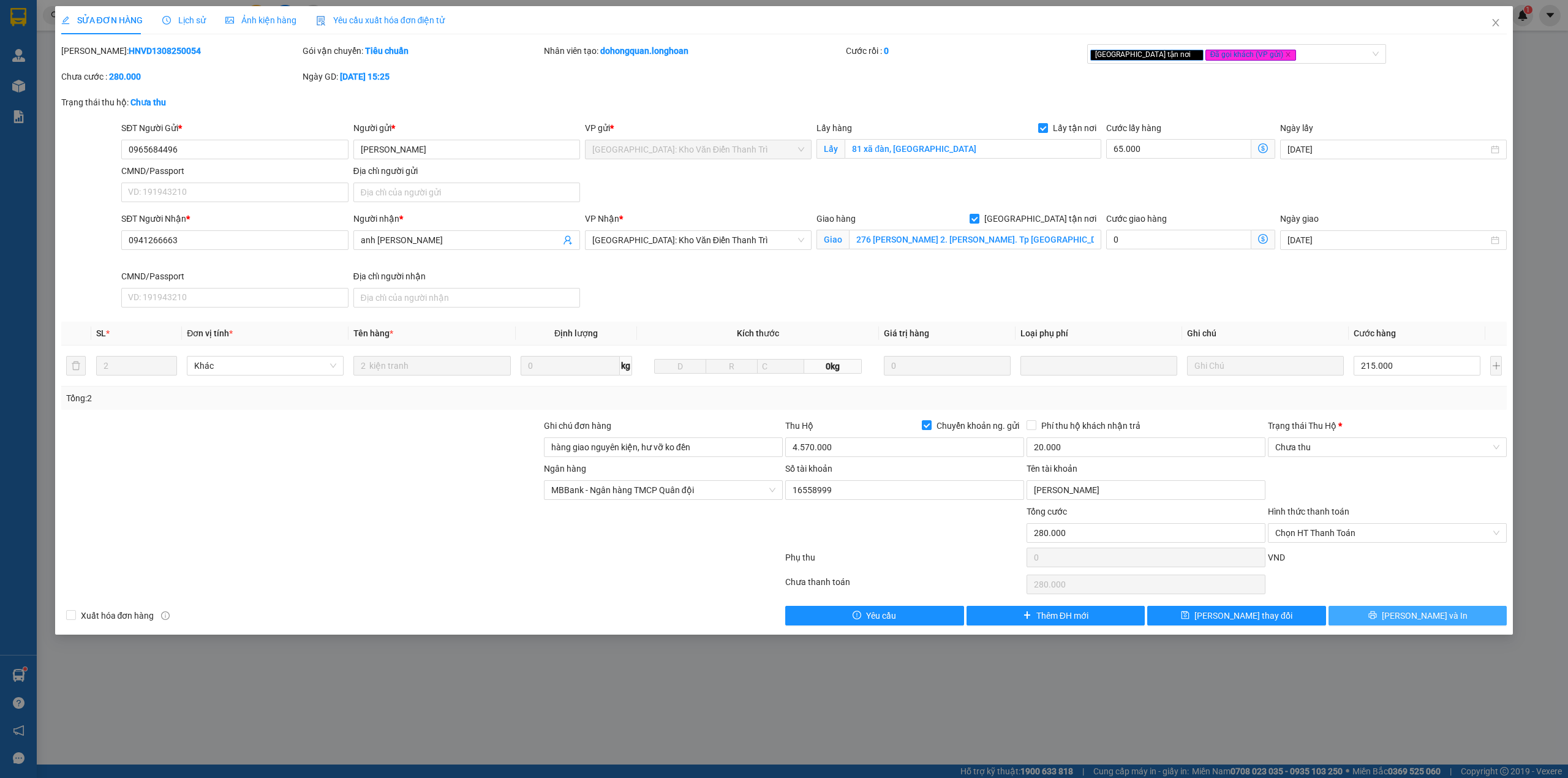
click at [1407, 623] on span "[PERSON_NAME] và In" at bounding box center [1425, 615] width 86 height 14
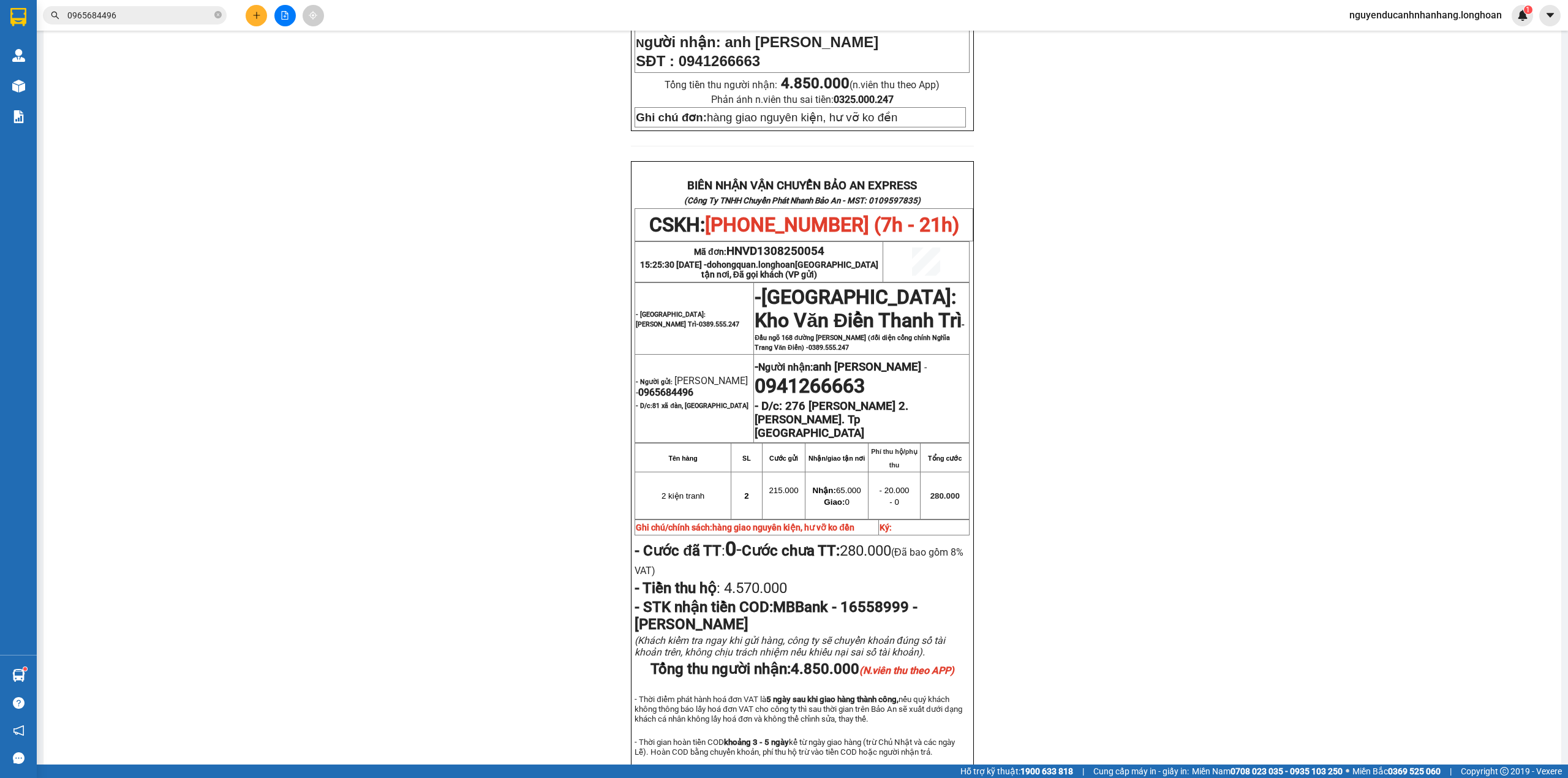
scroll to position [490, 0]
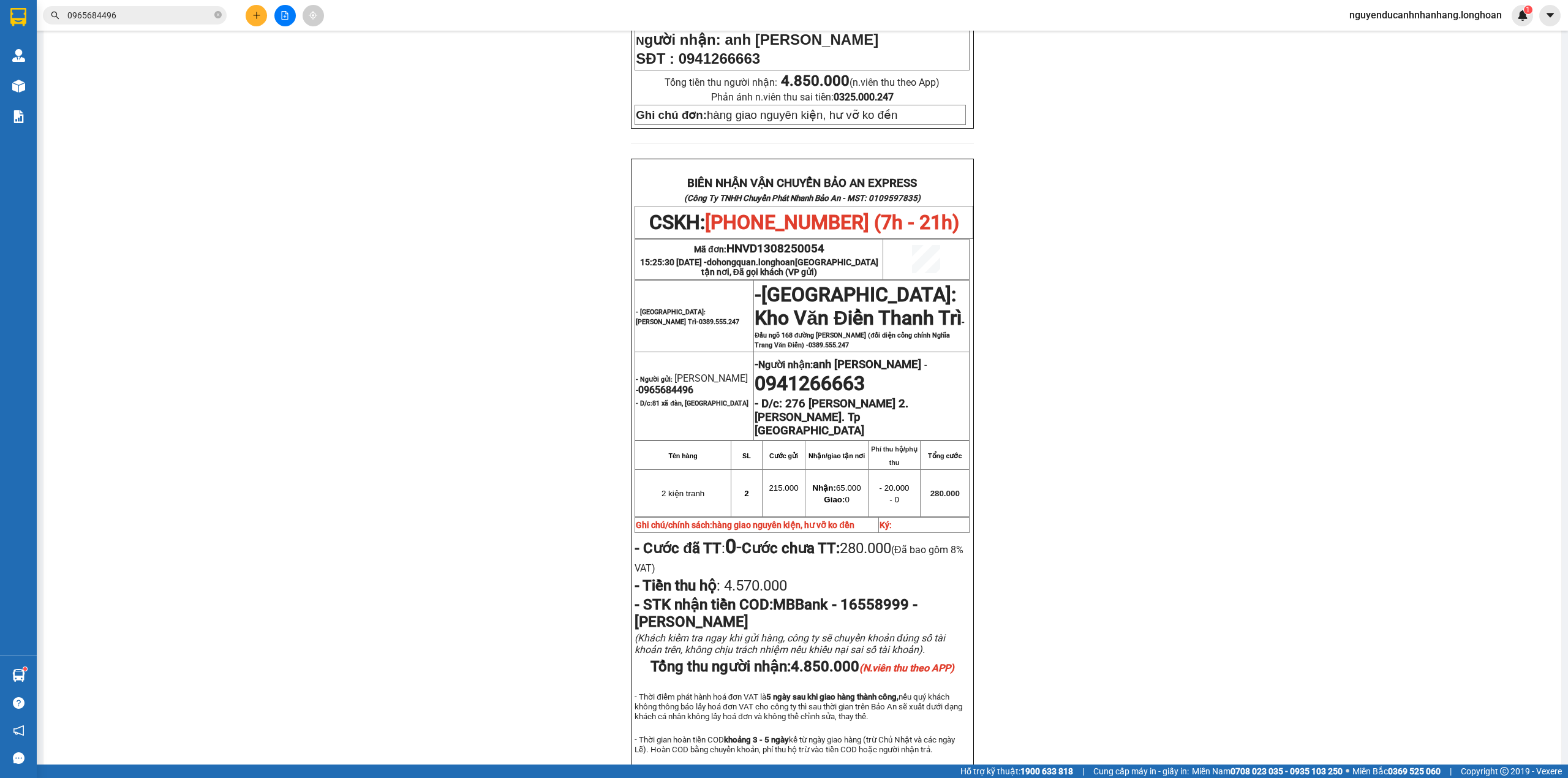
click at [255, 11] on icon "plus" at bounding box center [257, 15] width 9 height 9
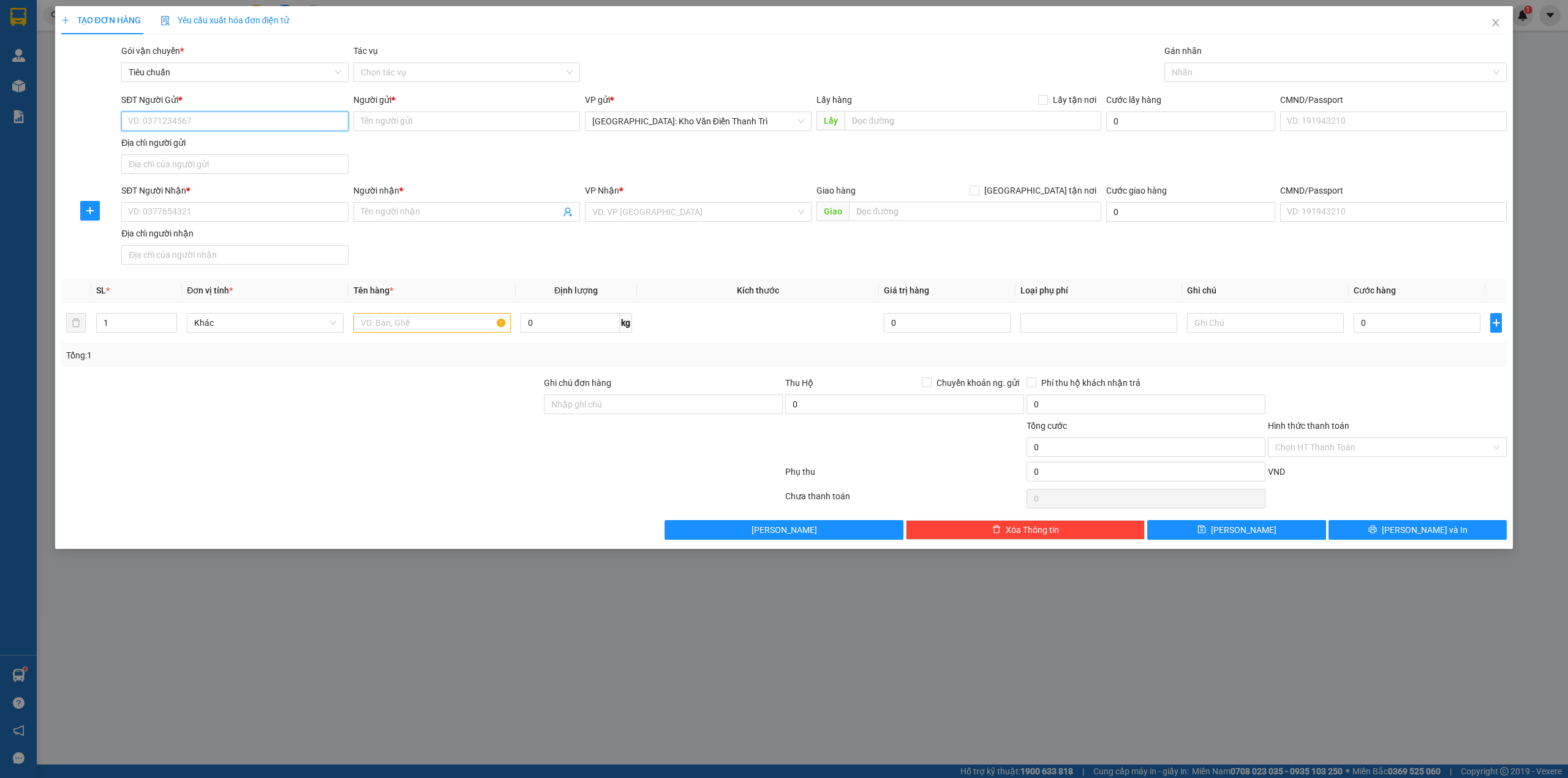
click at [262, 123] on input "SĐT Người Gửi *" at bounding box center [235, 121] width 227 height 19
type input "0964603667"
click at [267, 145] on div "0964603667 - Hằng" at bounding box center [234, 146] width 212 height 14
type input "Hằng"
type input "0964603667"
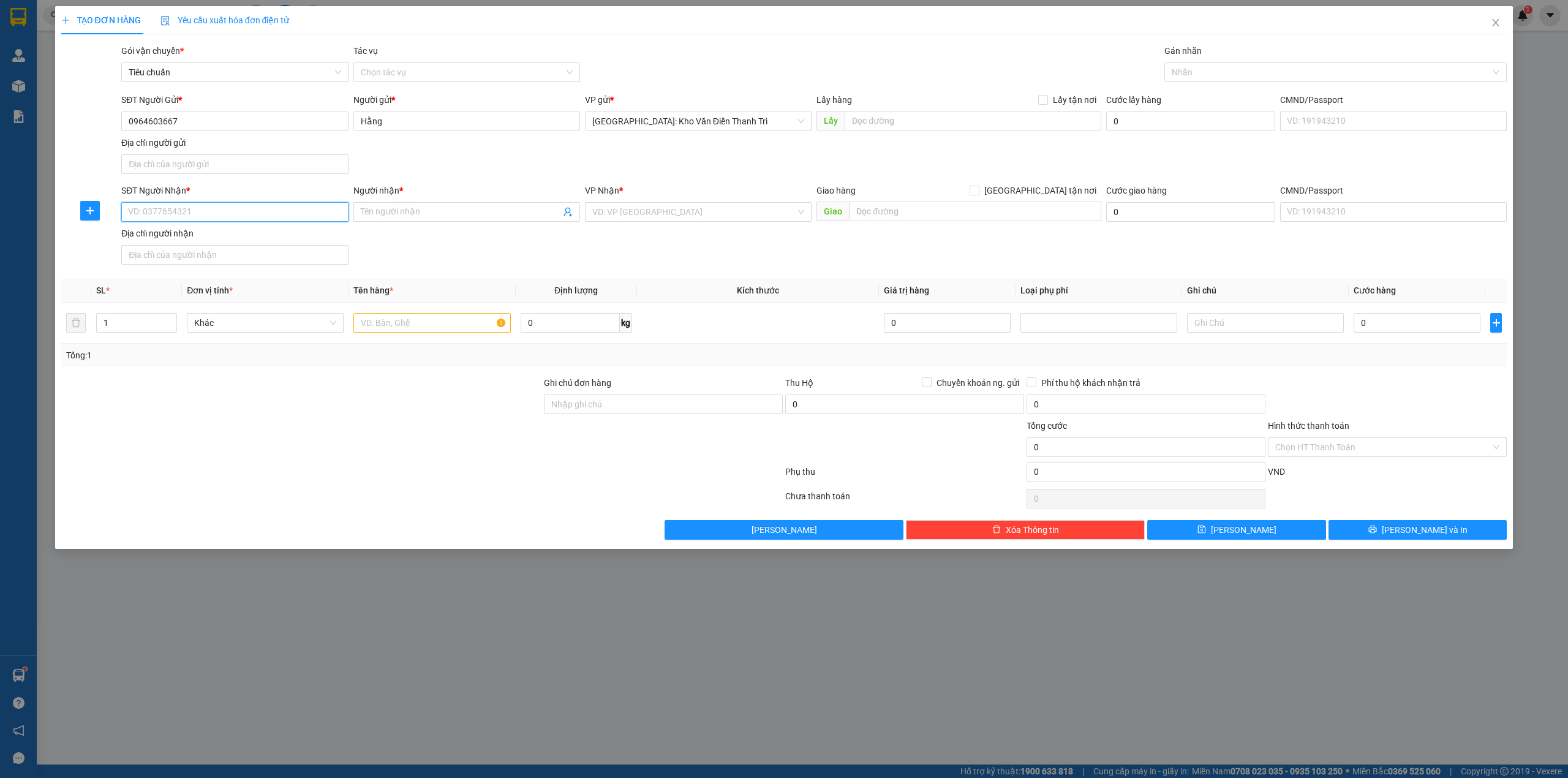
click at [189, 211] on input "SĐT Người Nhận *" at bounding box center [235, 211] width 227 height 19
type input "0904767545"
click at [219, 243] on div "0904767545 - A dương" at bounding box center [234, 238] width 212 height 14
type input "A dương"
type input "cây xăng dầu 74, thuận bắc, ninh thuận , QL1A"
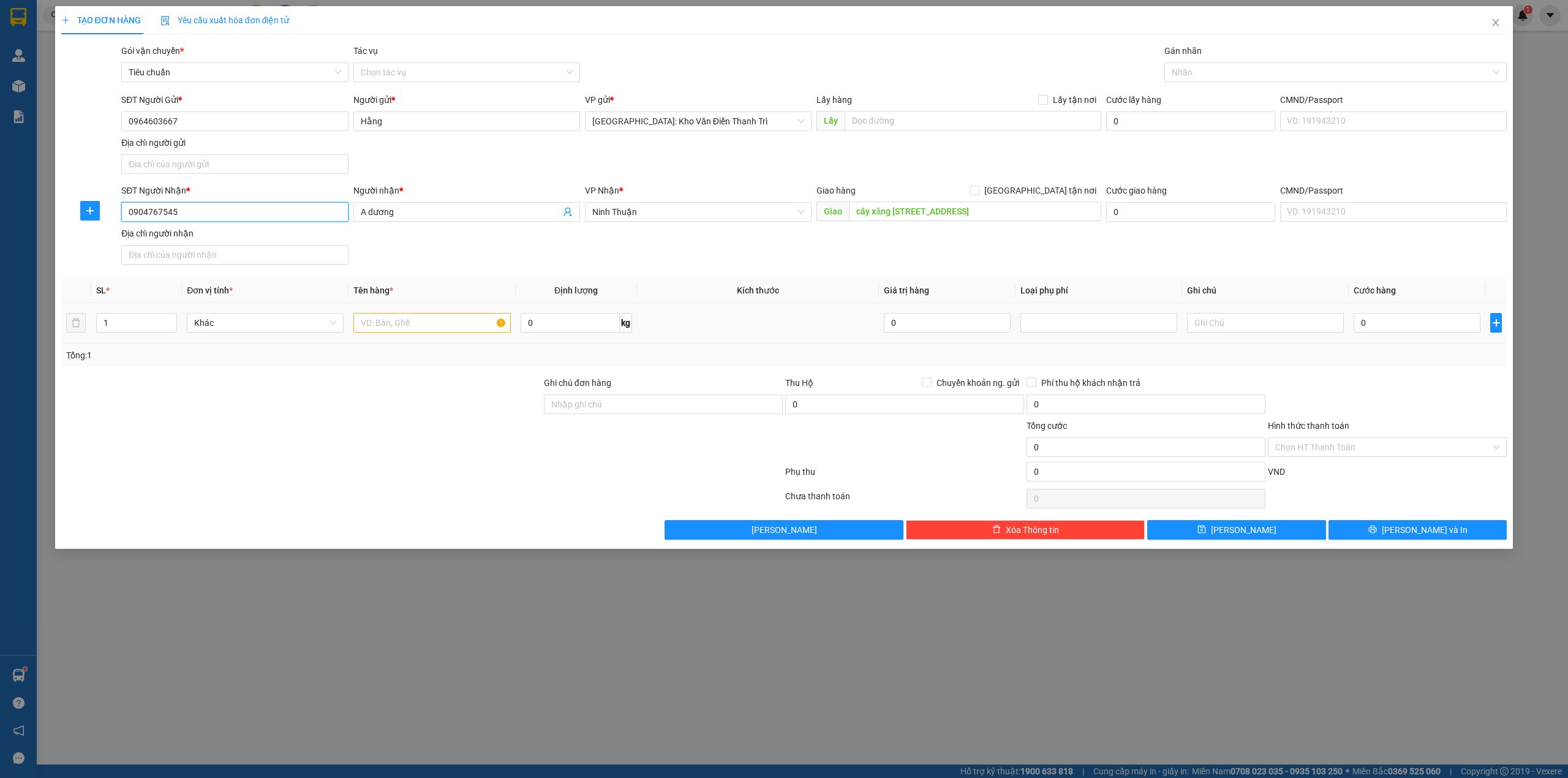
type input "0904767545"
click at [427, 326] on input "text" at bounding box center [432, 322] width 157 height 19
type input "2 kiện thanh bọc pe"
click at [471, 409] on div at bounding box center [301, 397] width 483 height 43
click at [1398, 328] on input "0" at bounding box center [1417, 322] width 127 height 19
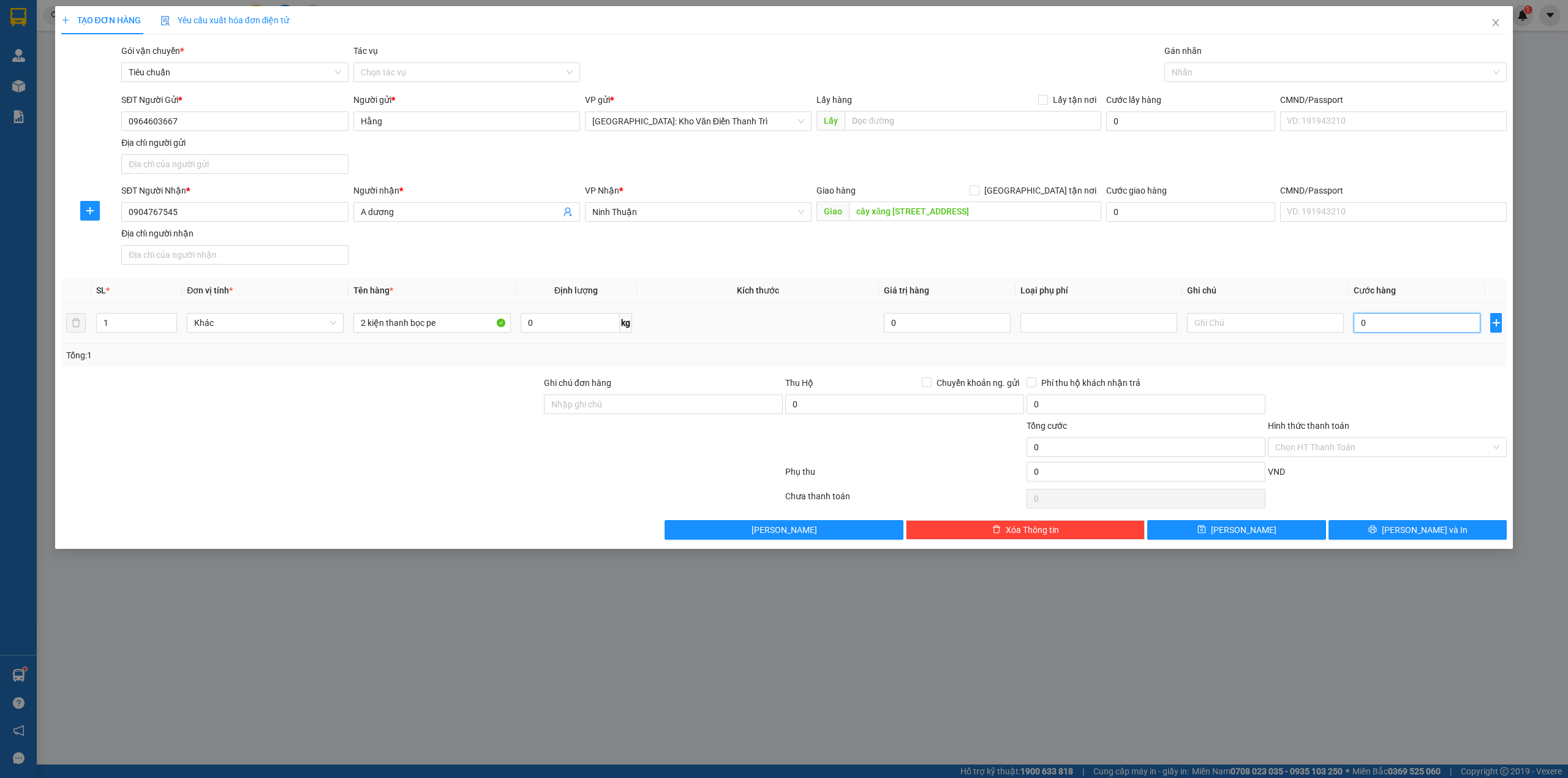
type input "2"
type input "20"
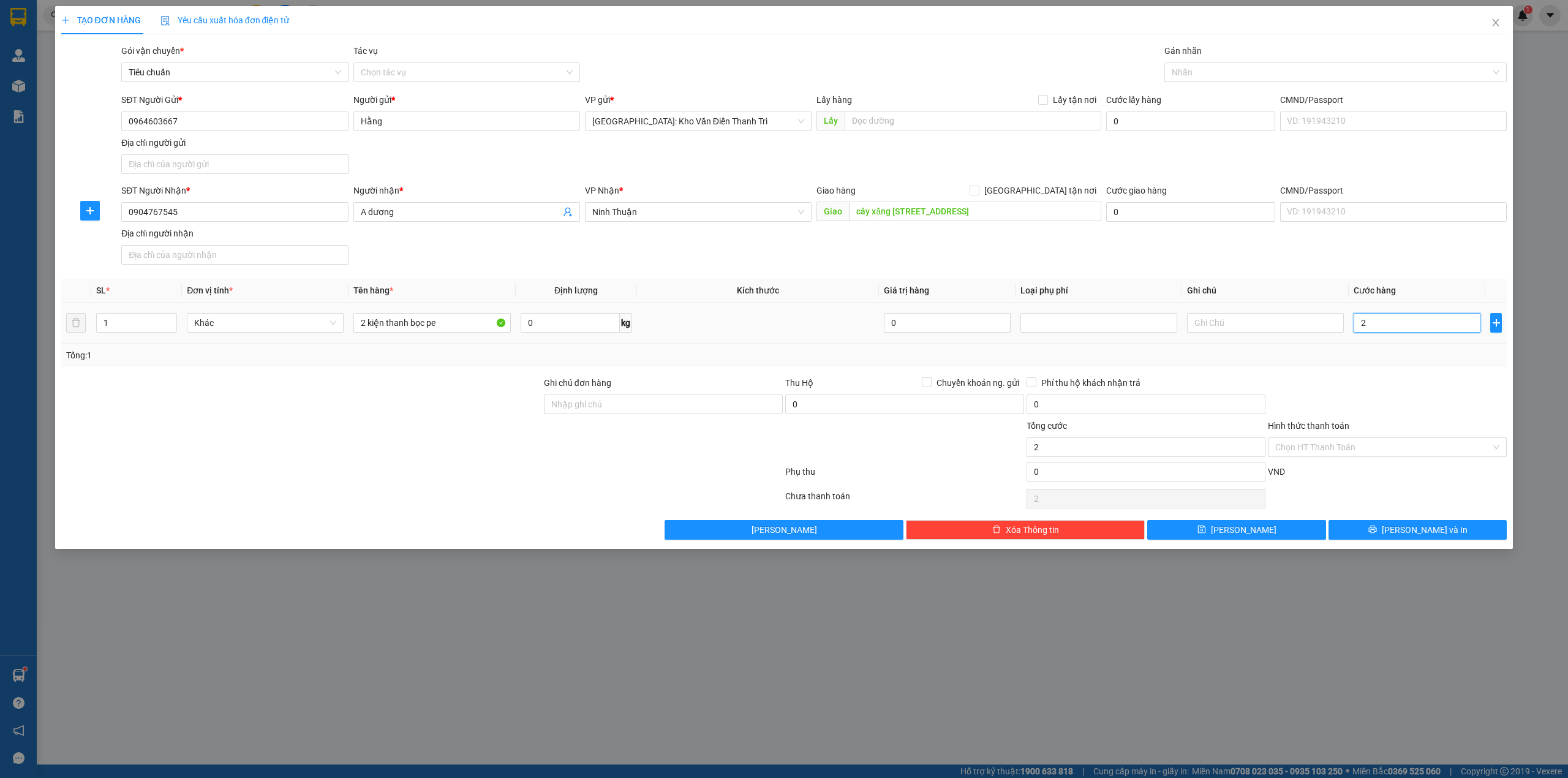
type input "20"
type input "200"
type input "2.000"
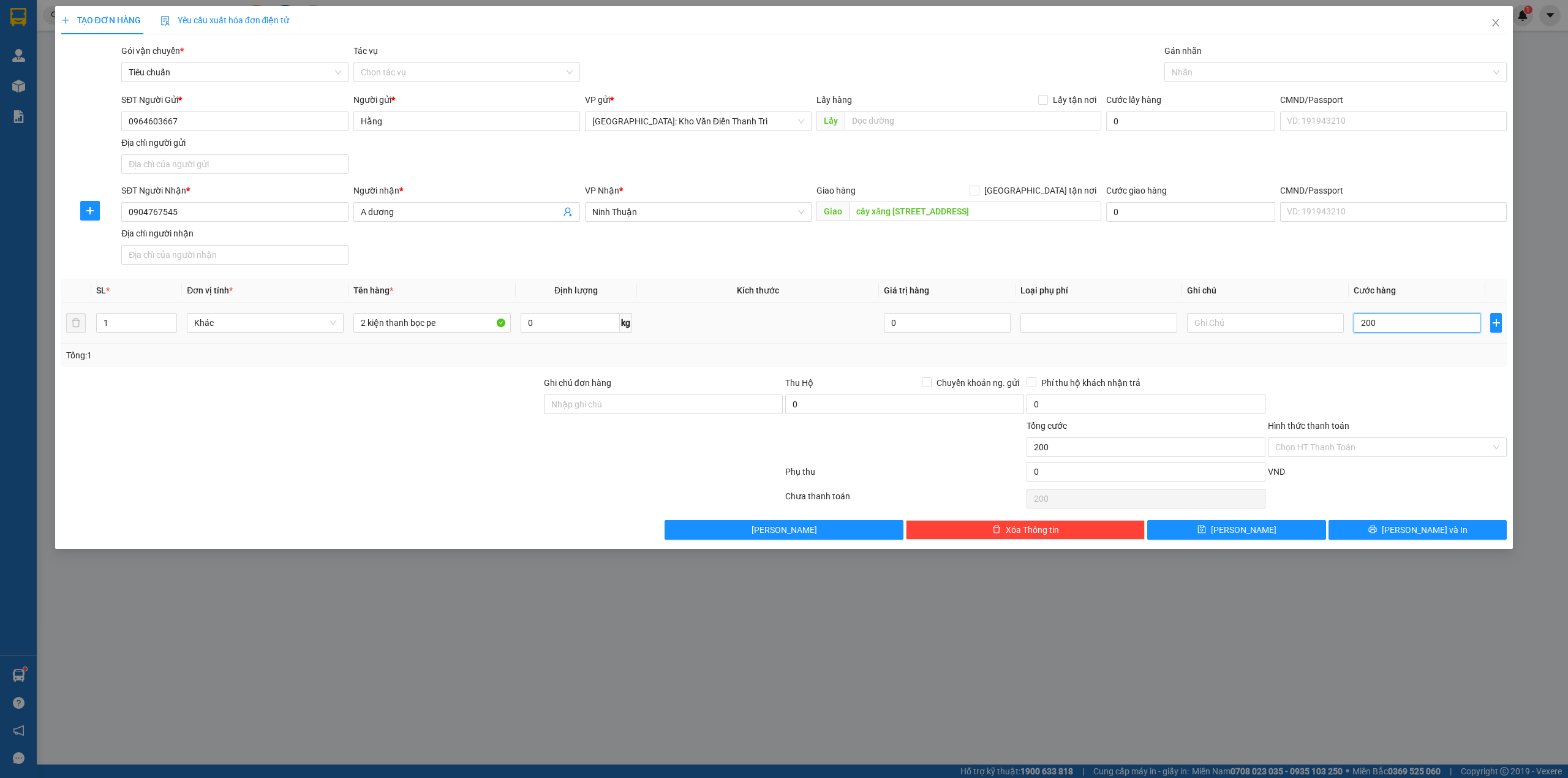
type input "2.000"
click at [1398, 328] on input "2.000" at bounding box center [1417, 322] width 127 height 19
type input "3"
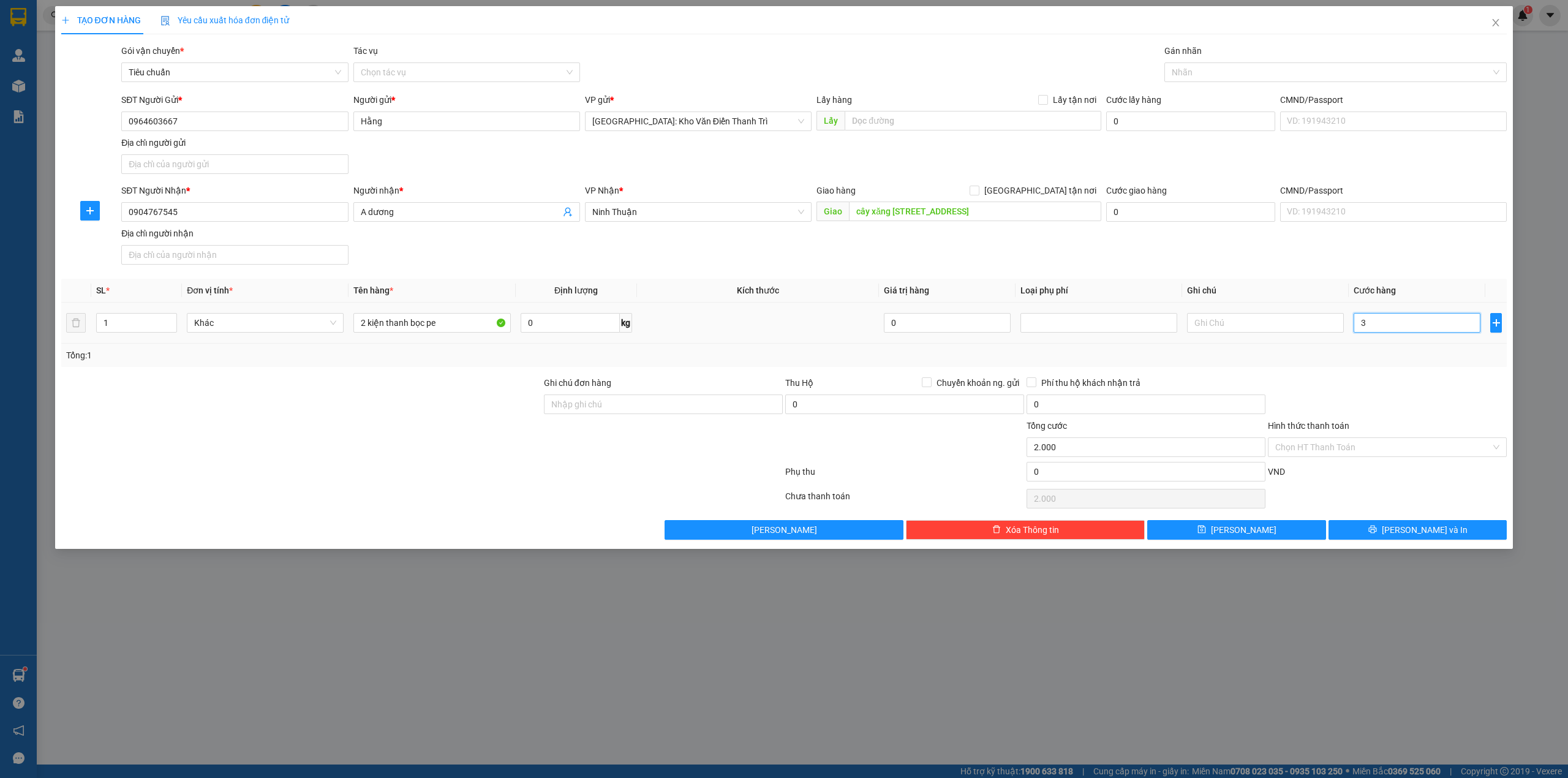
type input "3"
type input "34"
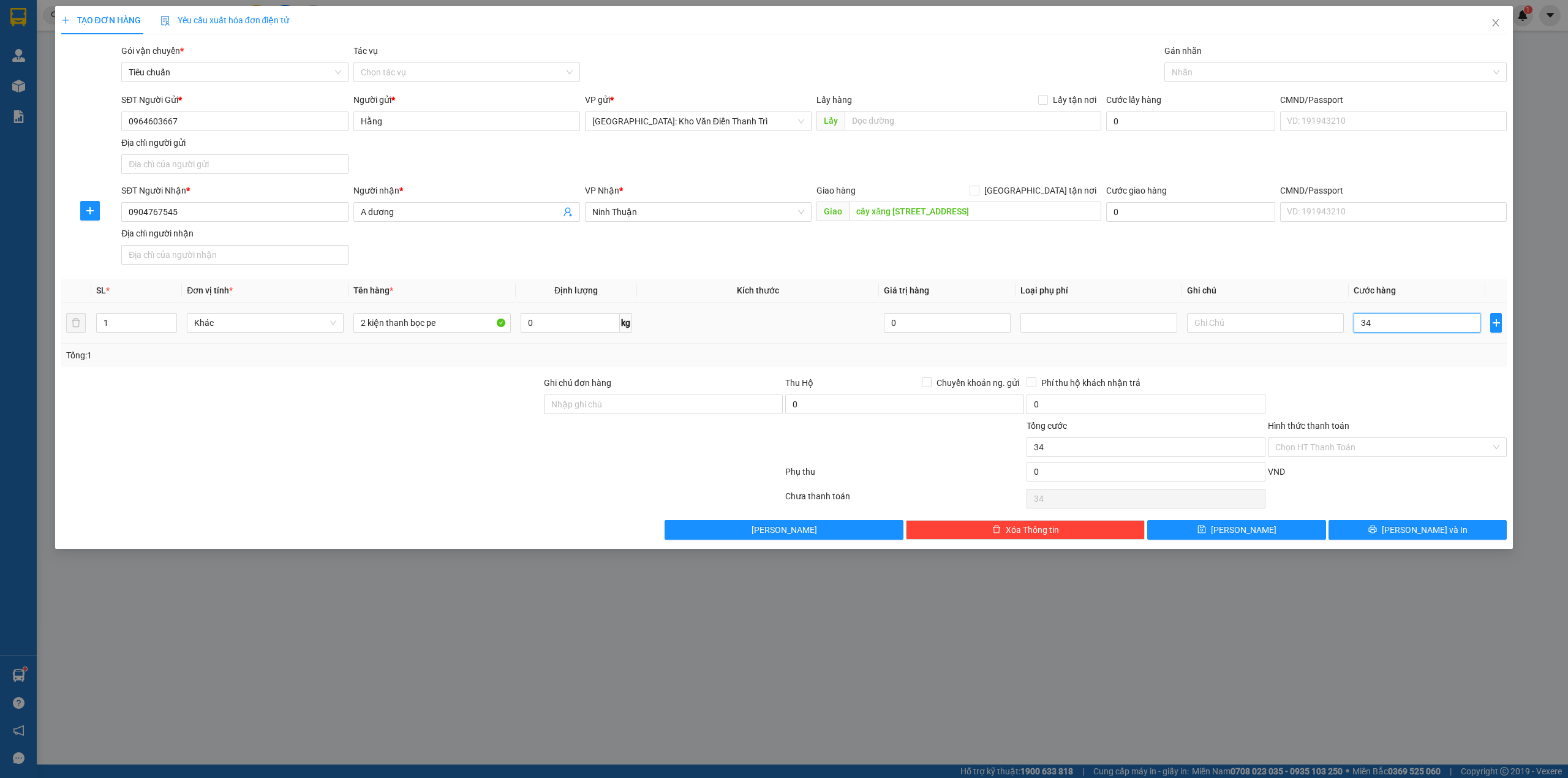
type input "340"
type input "340.000"
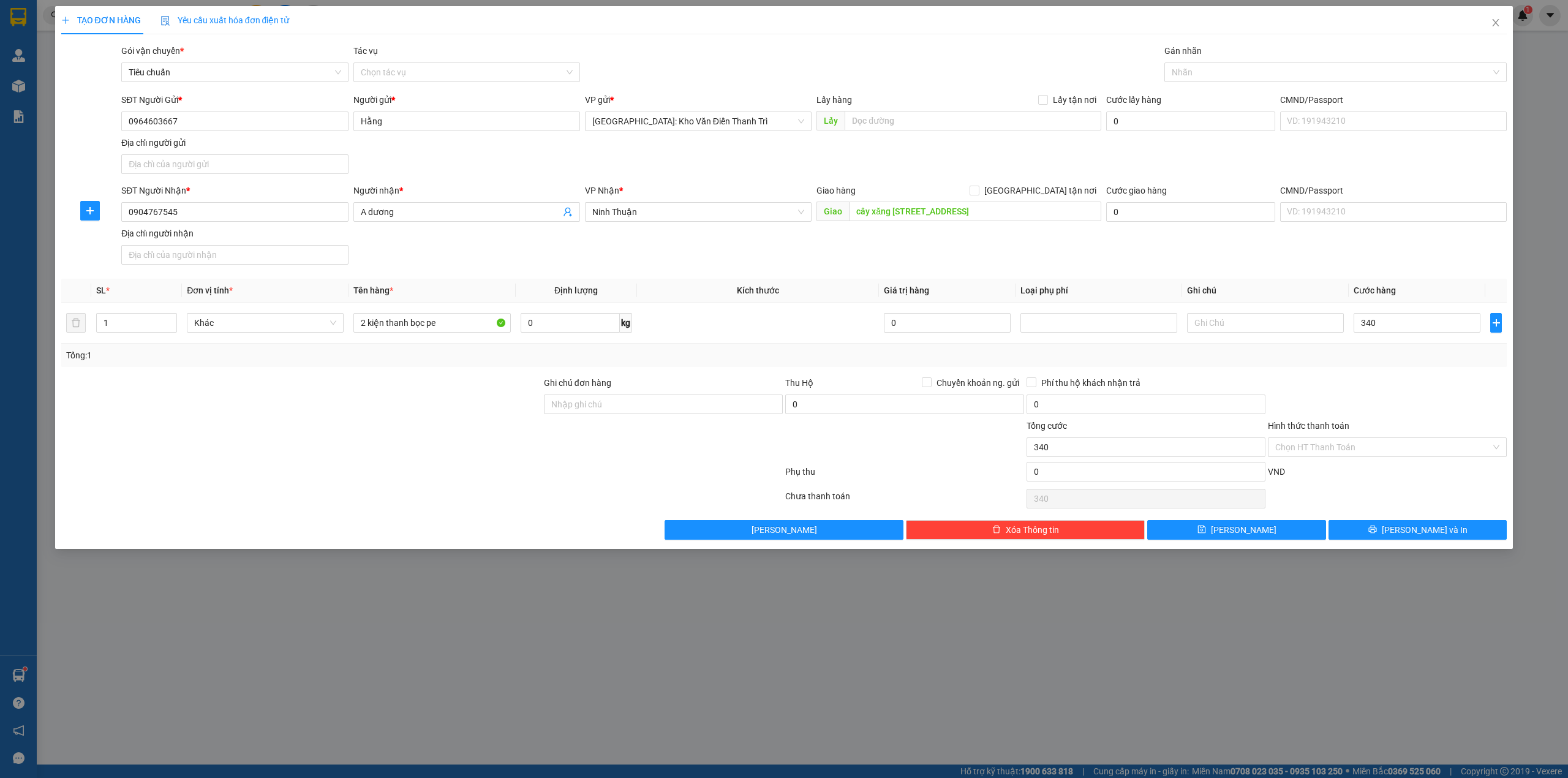
type input "340.000"
click at [1412, 381] on div at bounding box center [1387, 397] width 241 height 43
drag, startPoint x: 620, startPoint y: 408, endPoint x: 630, endPoint y: 416, distance: 12.8
click at [620, 408] on input "Ghi chú đơn hàng" at bounding box center [663, 404] width 239 height 19
type input "HÀNG DỄ VỠ CHÚ Ý BỐC XẾP CẨN THẬN ( HƯ VỠ KHÔNG ĐỀN GIÁ TRỊ HÀNG )"
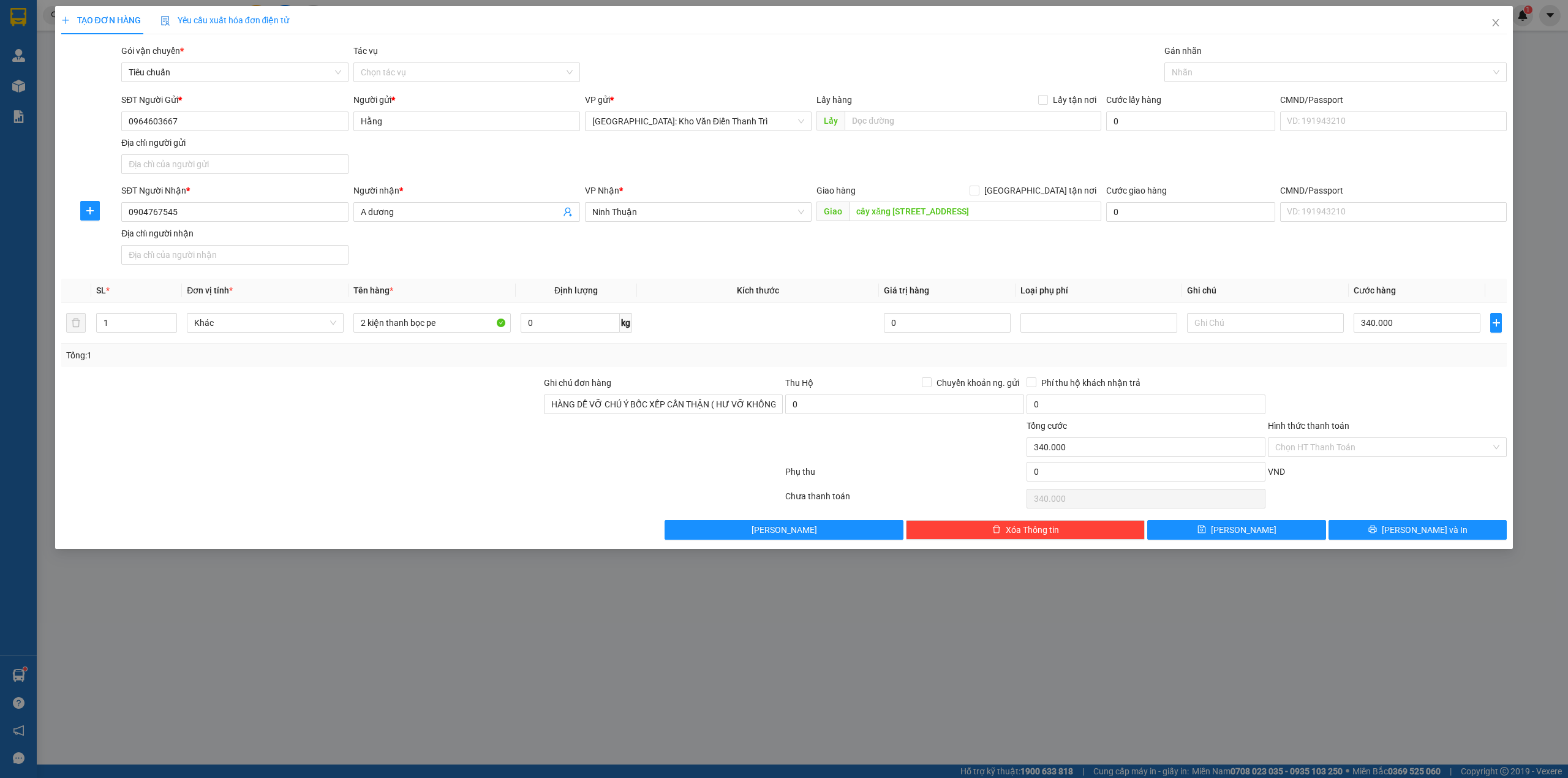
click at [608, 486] on div at bounding box center [421, 474] width 724 height 24
click at [125, 316] on input "1" at bounding box center [137, 323] width 80 height 19
type input "2"
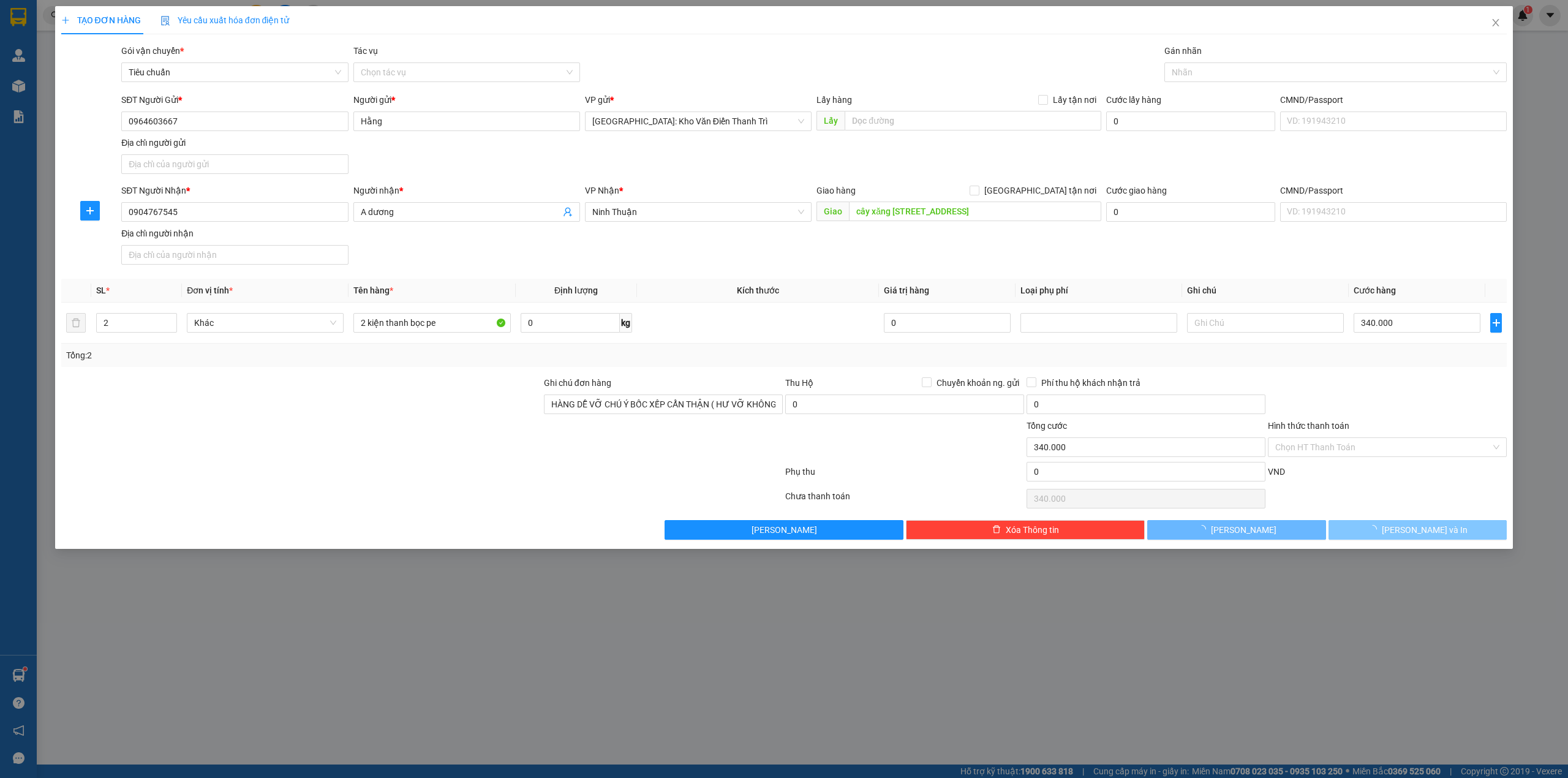
click at [1377, 540] on button "Lưu và In" at bounding box center [1418, 529] width 179 height 19
type input "0"
click at [1373, 532] on button "Lưu và In" at bounding box center [1418, 529] width 179 height 19
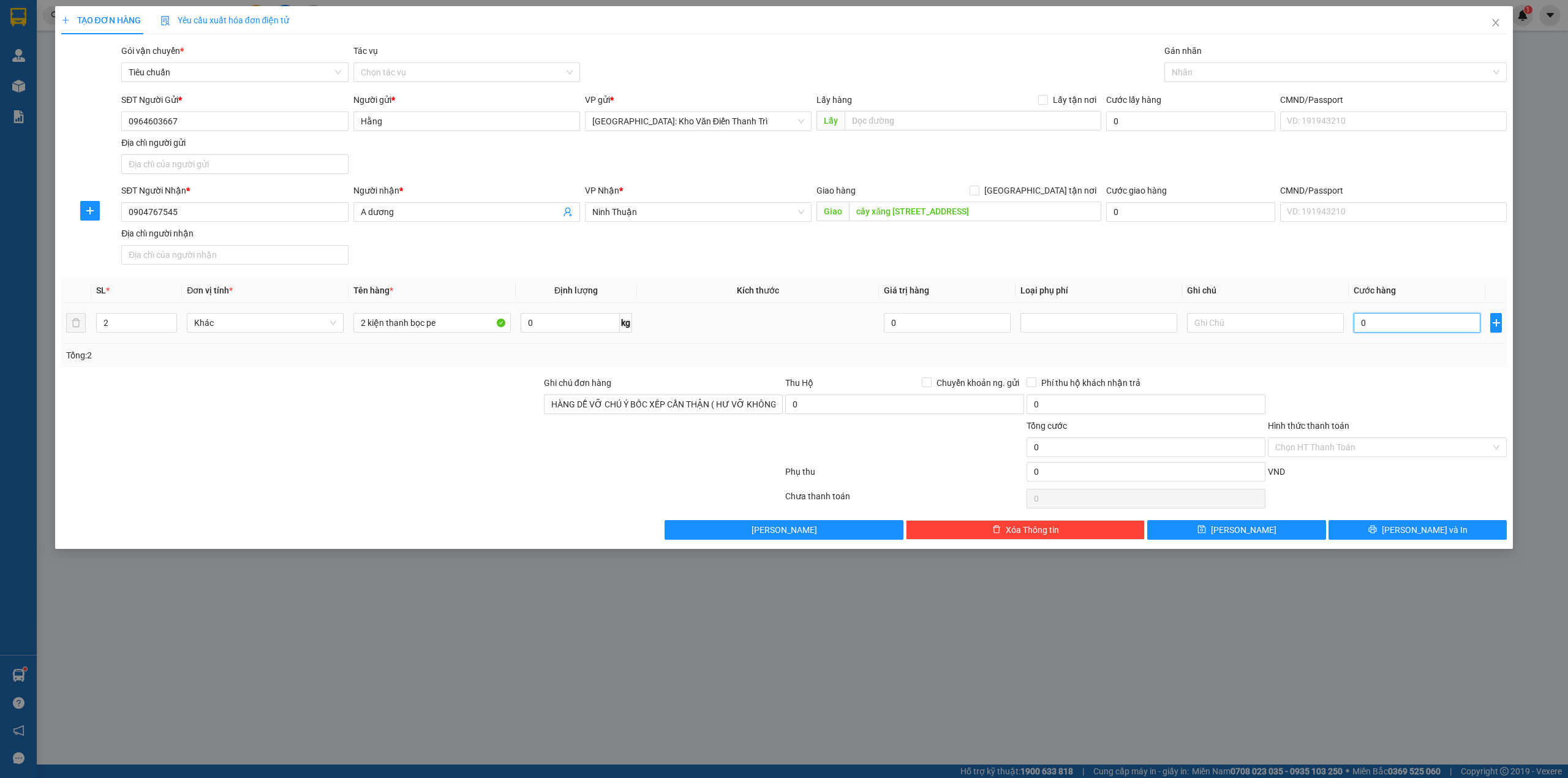
click at [1382, 329] on input "0" at bounding box center [1417, 322] width 127 height 19
type input "3"
type input "34"
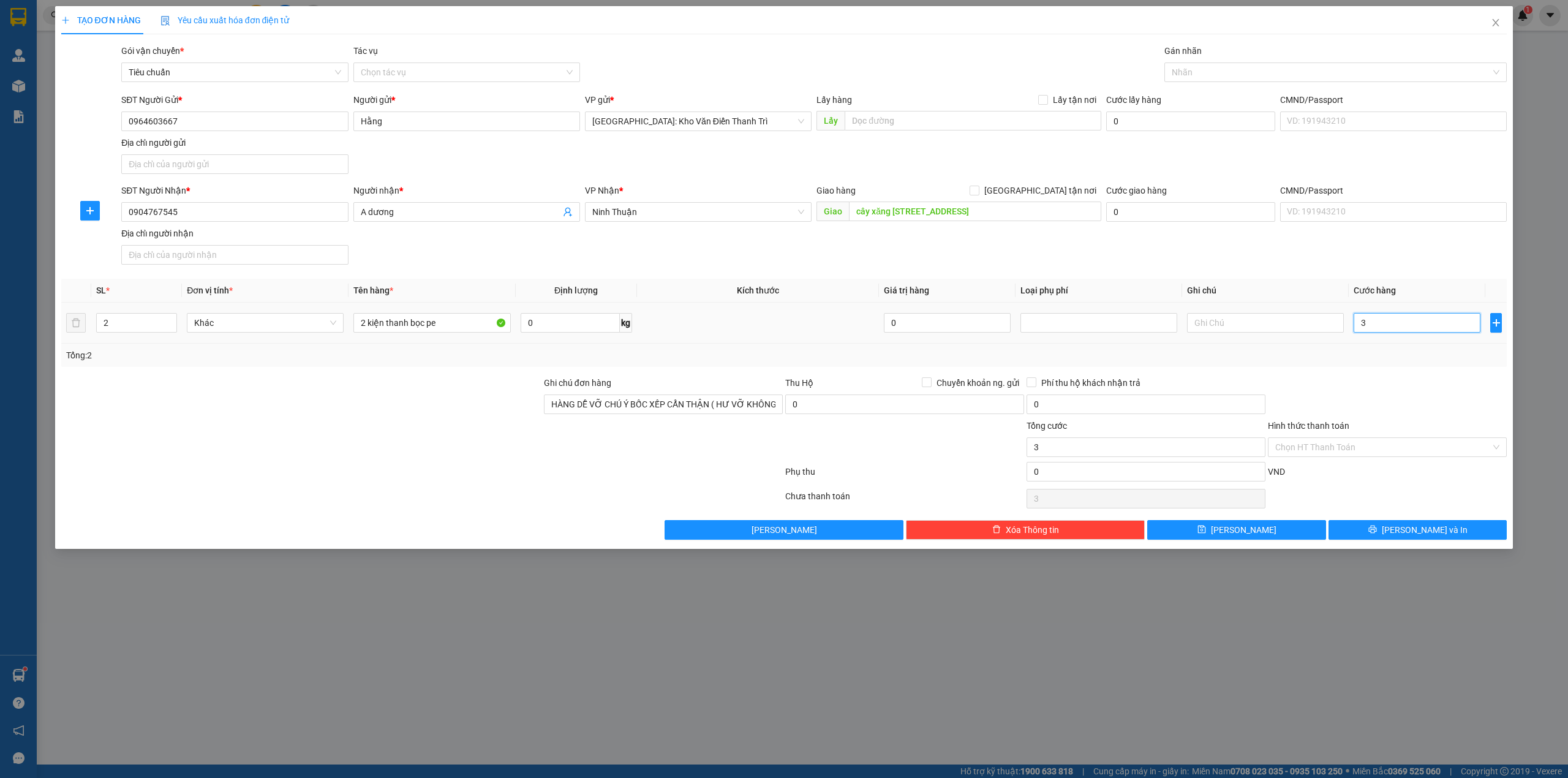
type input "34"
type input "340"
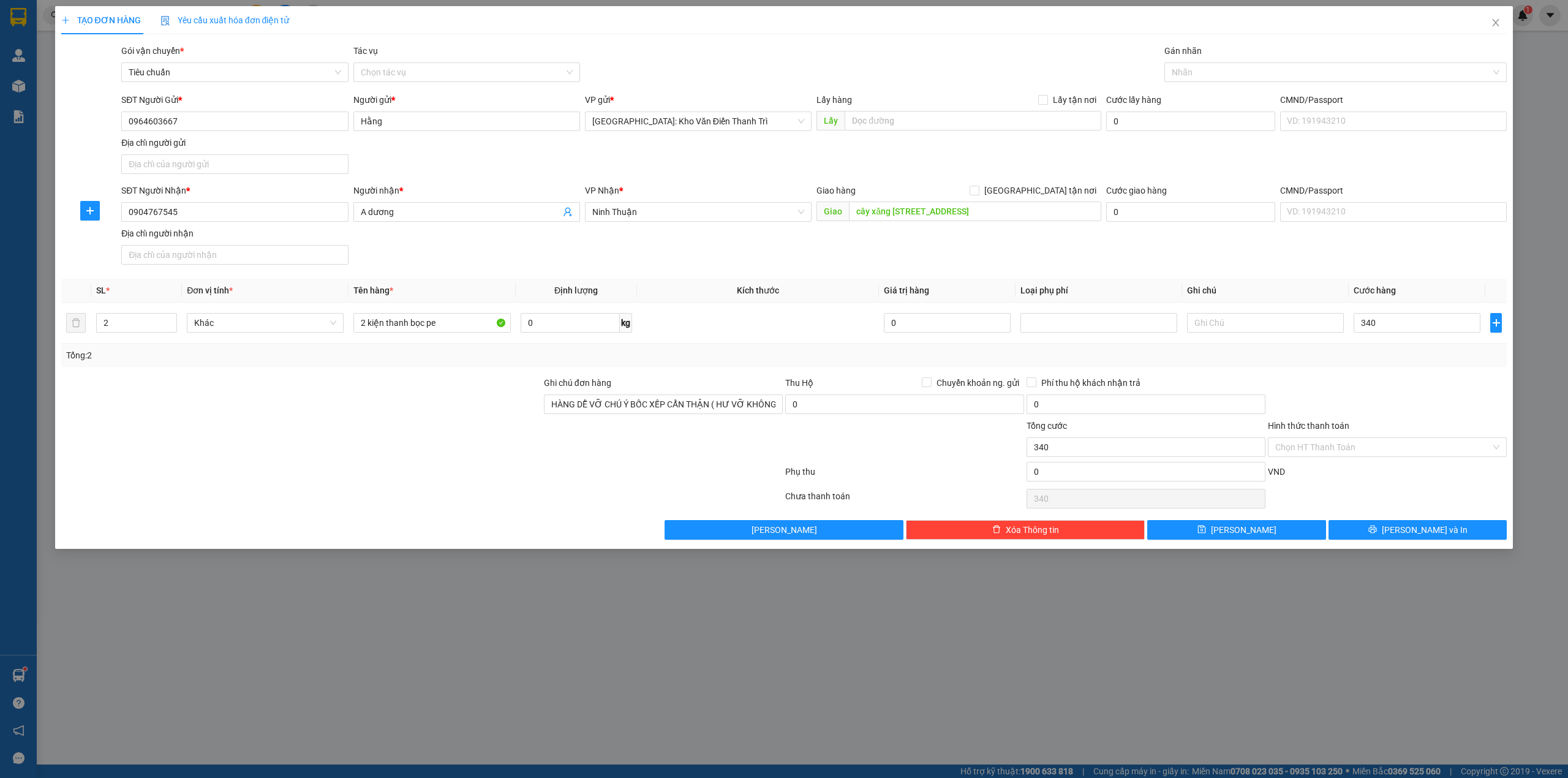
type input "340.000"
click at [1391, 397] on div at bounding box center [1387, 397] width 241 height 43
click at [1376, 531] on icon "printer" at bounding box center [1372, 529] width 8 height 8
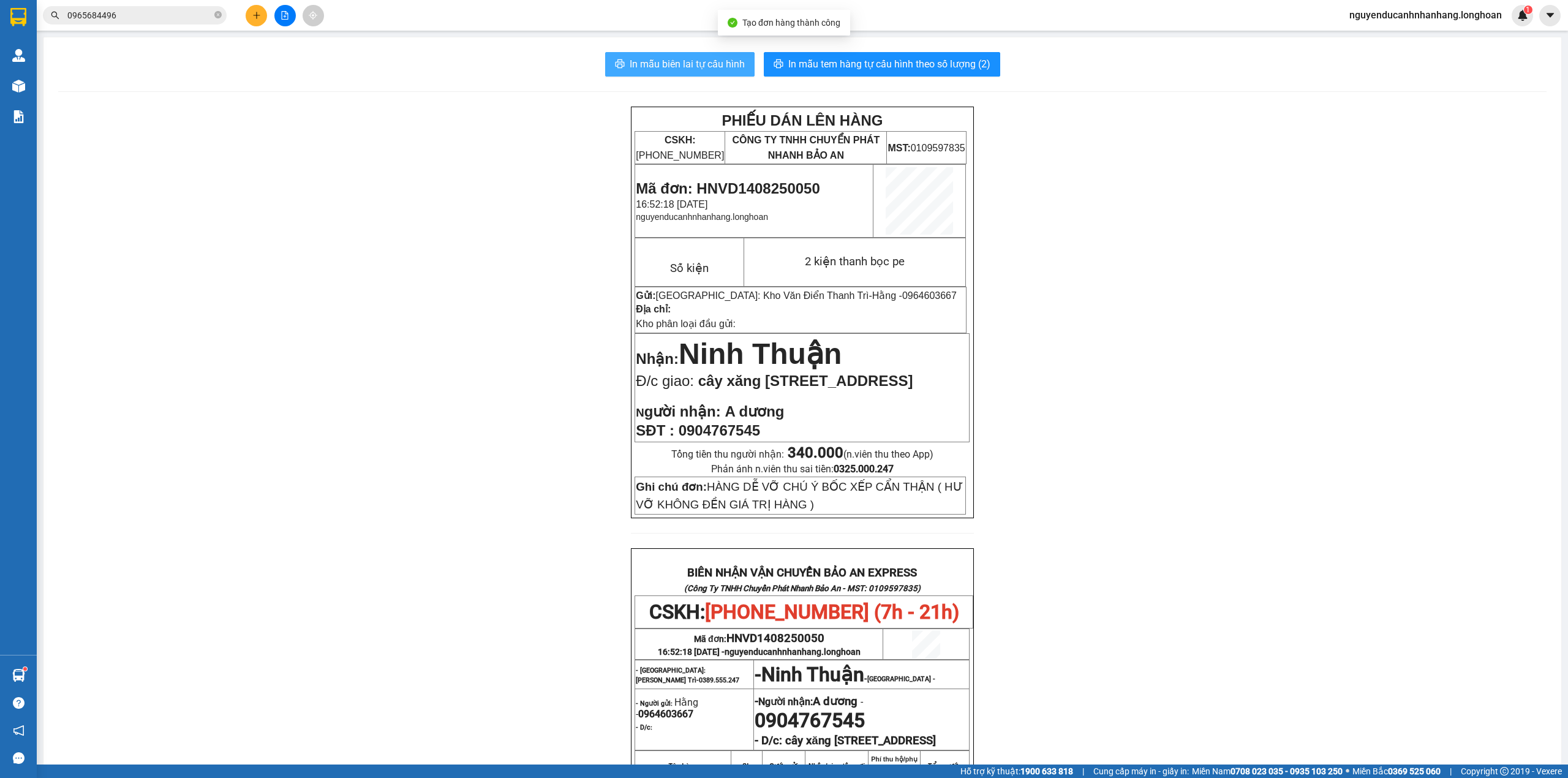
click at [703, 72] on button "In mẫu biên lai tự cấu hình" at bounding box center [680, 64] width 150 height 24
click at [916, 73] on button "In mẫu tem hàng tự cấu hình theo số lượng (2)" at bounding box center [882, 64] width 237 height 24
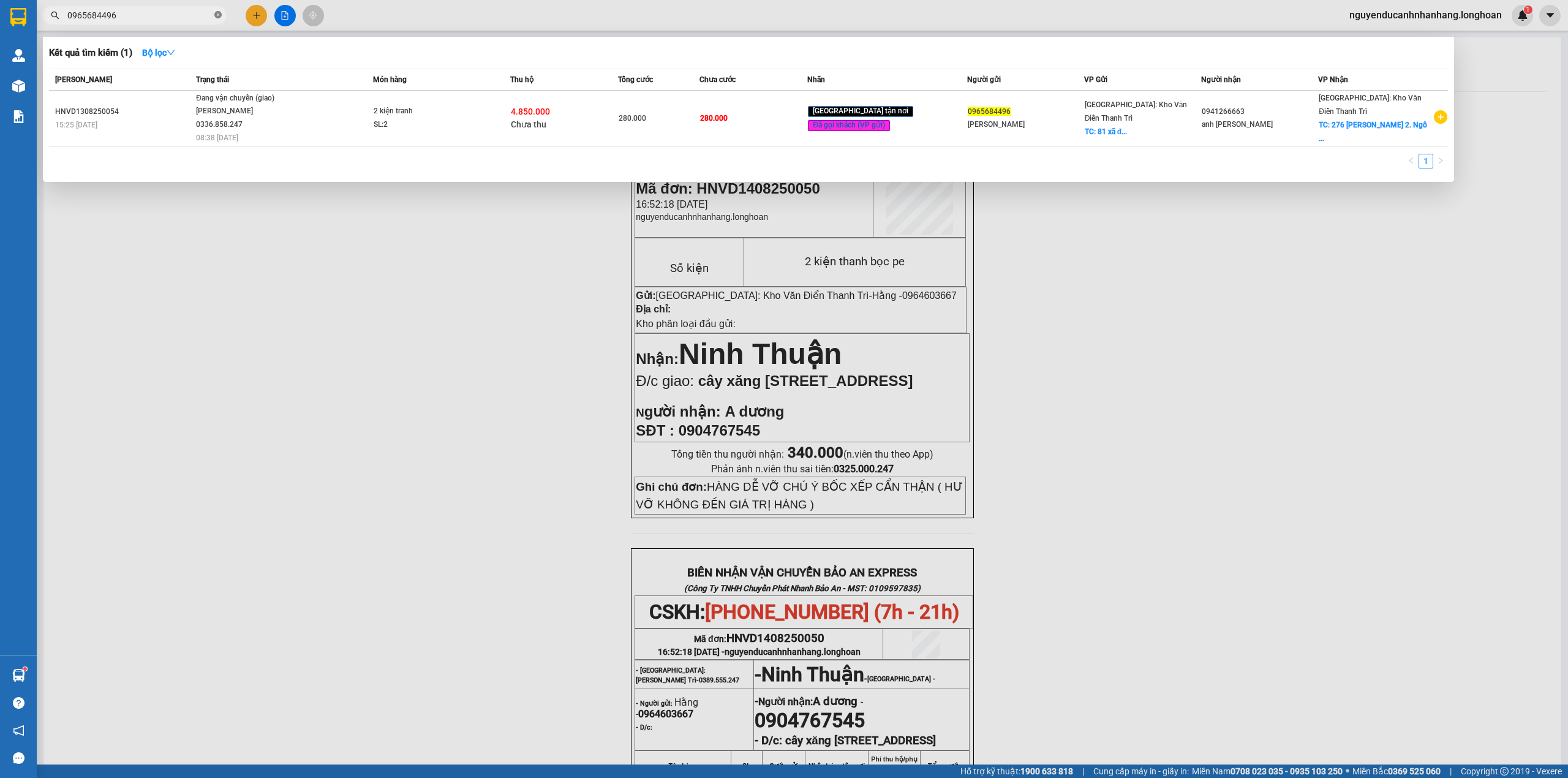
click at [220, 16] on icon "close-circle" at bounding box center [218, 14] width 7 height 7
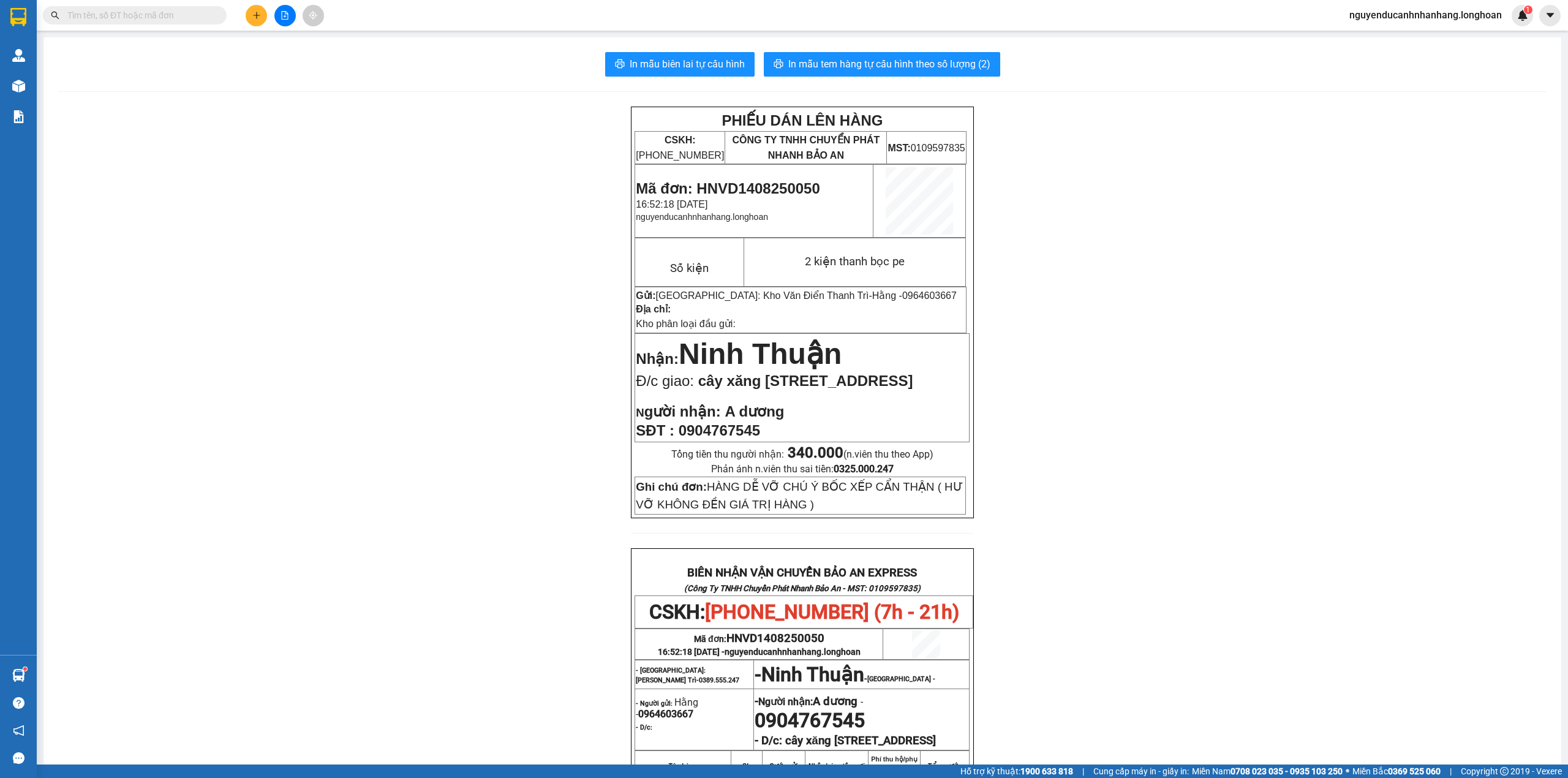
click at [207, 16] on input "text" at bounding box center [139, 15] width 145 height 14
paste input "0982207979"
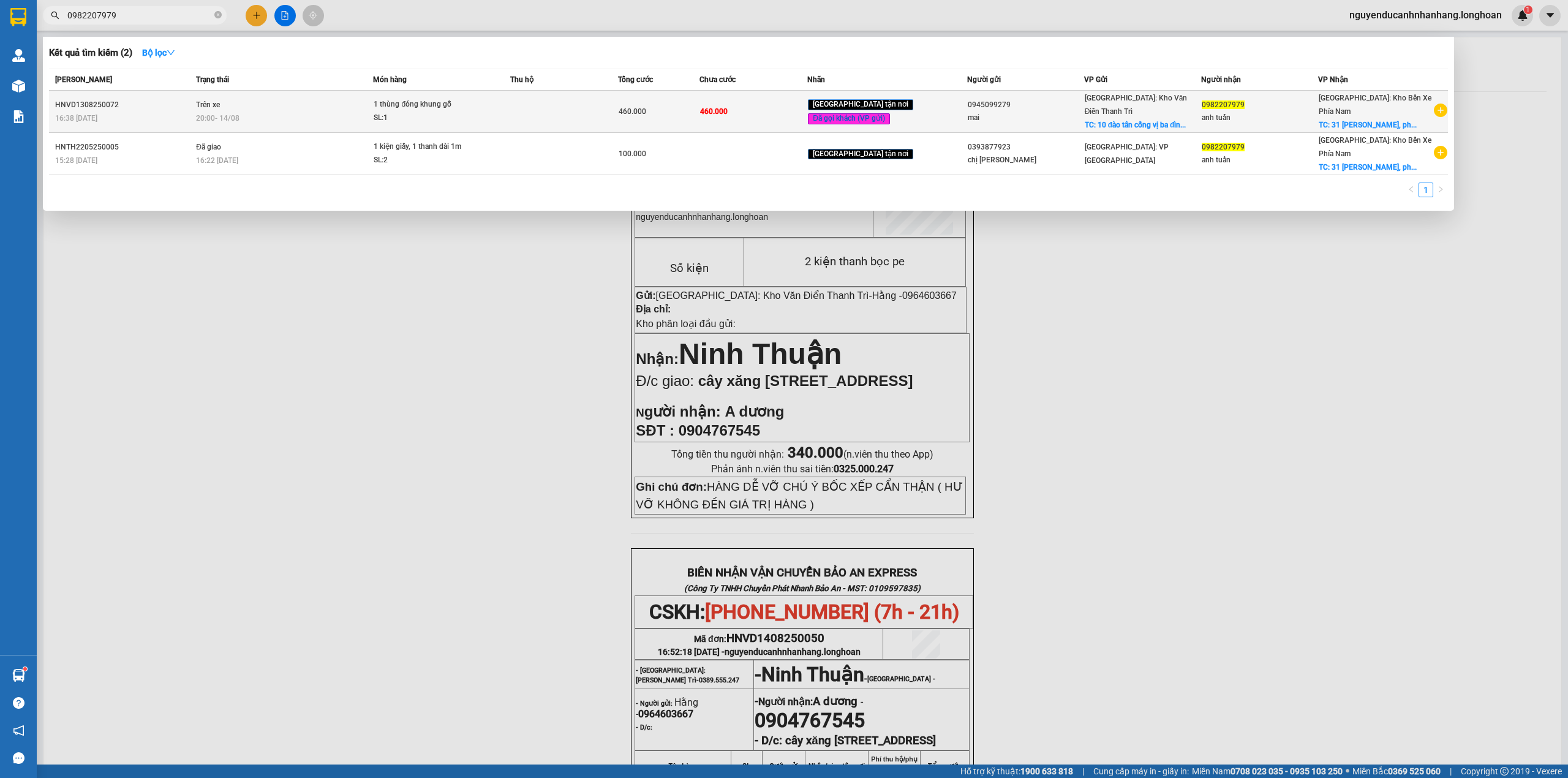
type input "0982207979"
click at [546, 128] on td at bounding box center [563, 111] width 108 height 42
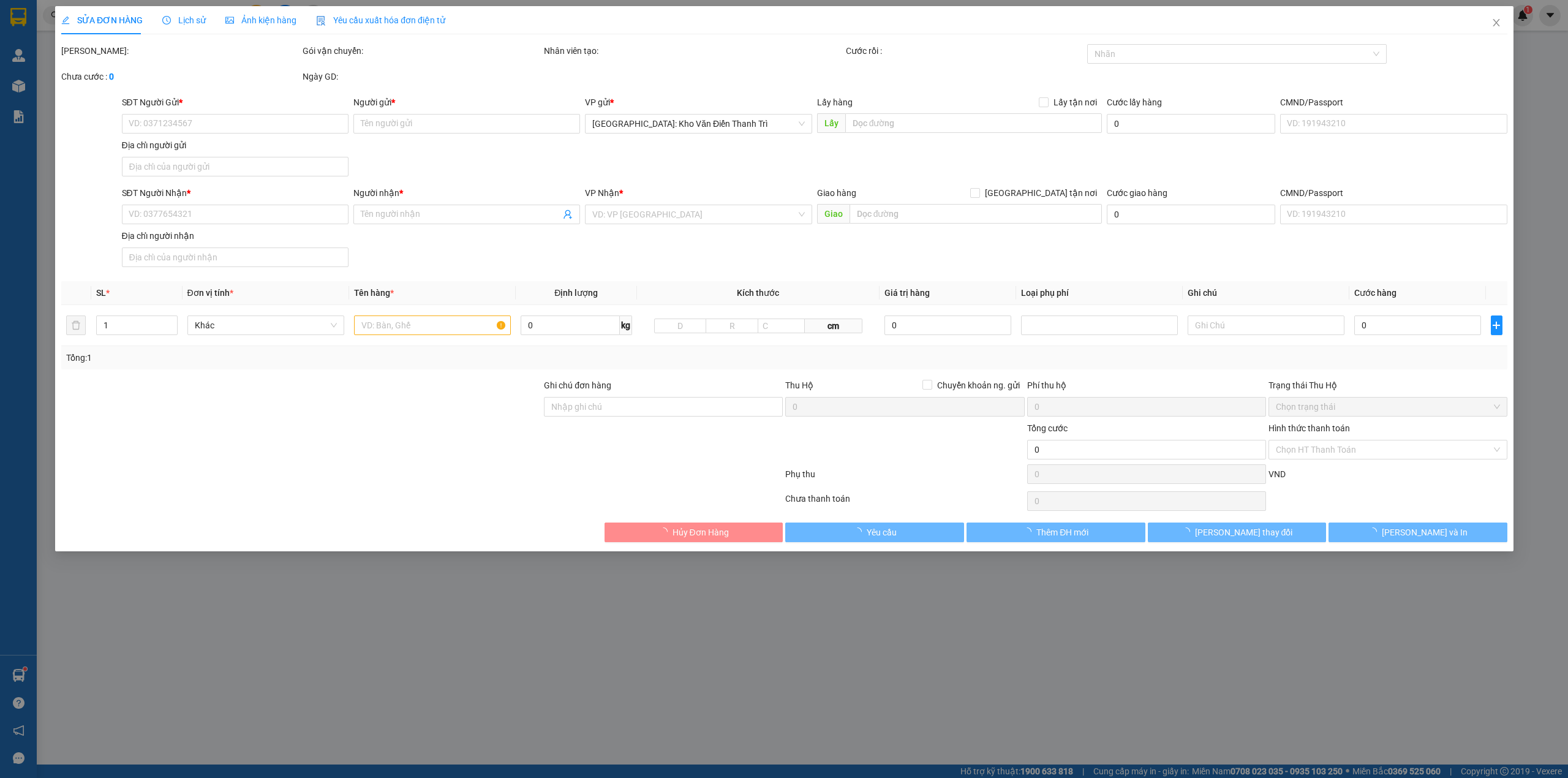
type input "0945099279"
type input "mai"
checkbox input "true"
type input "10 đào tân cống vị ba đình hn"
type input "0982207979"
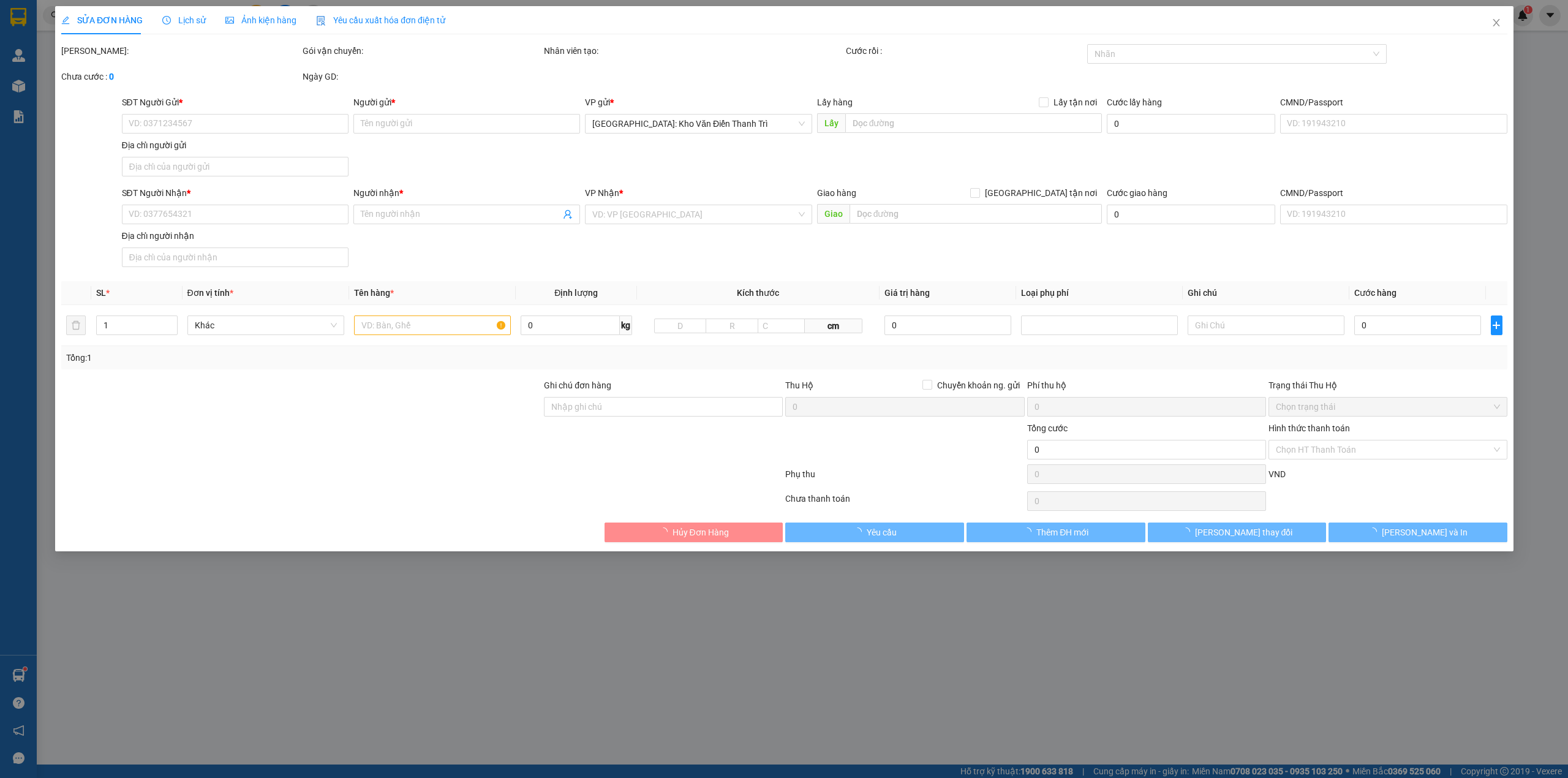
type input "anh tuấn"
checkbox input "true"
type input "31 đường văn tiến dũng, phường phước hải tp nha trang"
type input "hàng giao nguyên kiện, hư vỡ ko đền"
type input "460.000"
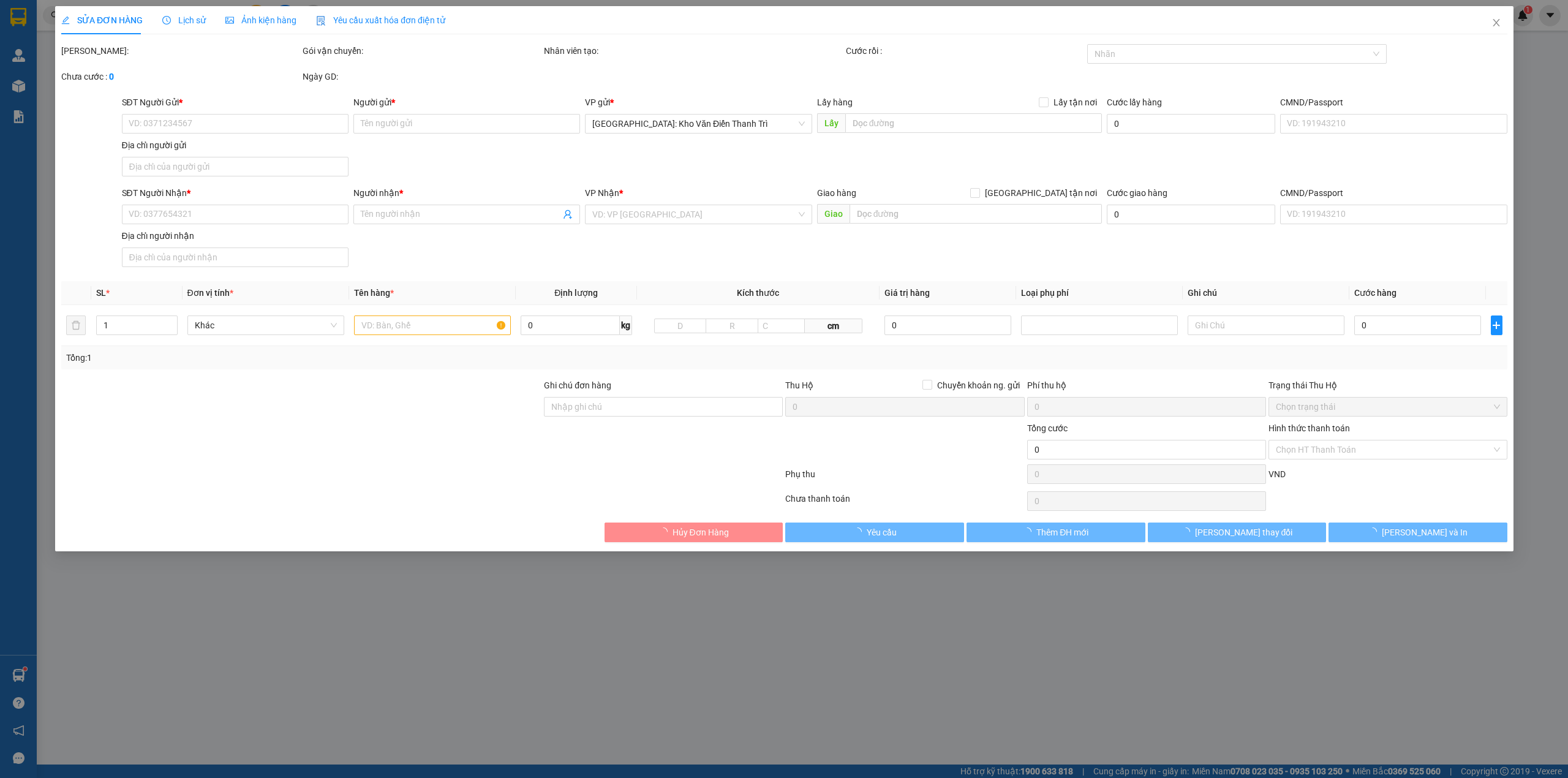
type input "460.000"
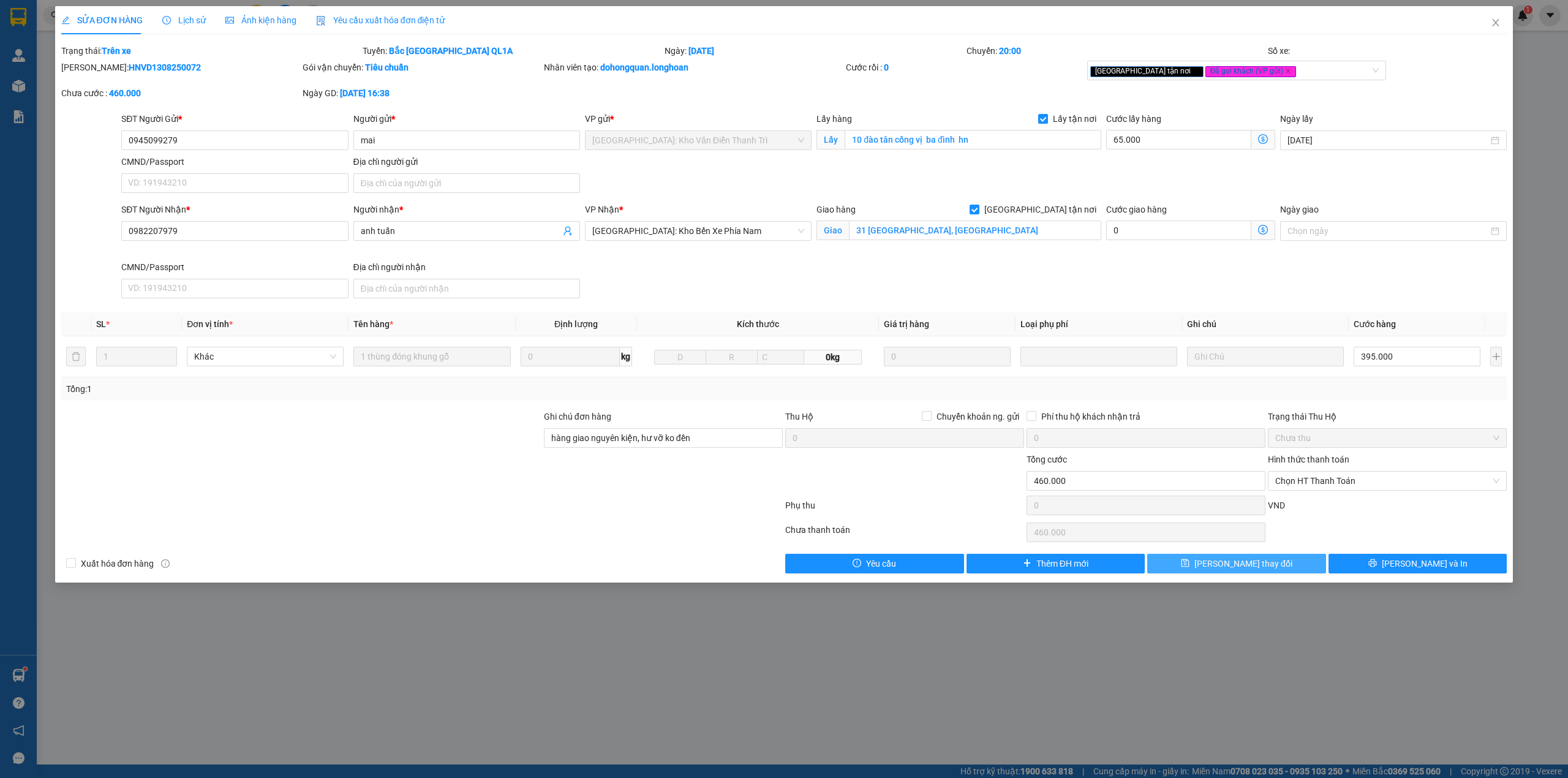
click at [1284, 571] on button "Lưu thay đổi" at bounding box center [1236, 563] width 179 height 19
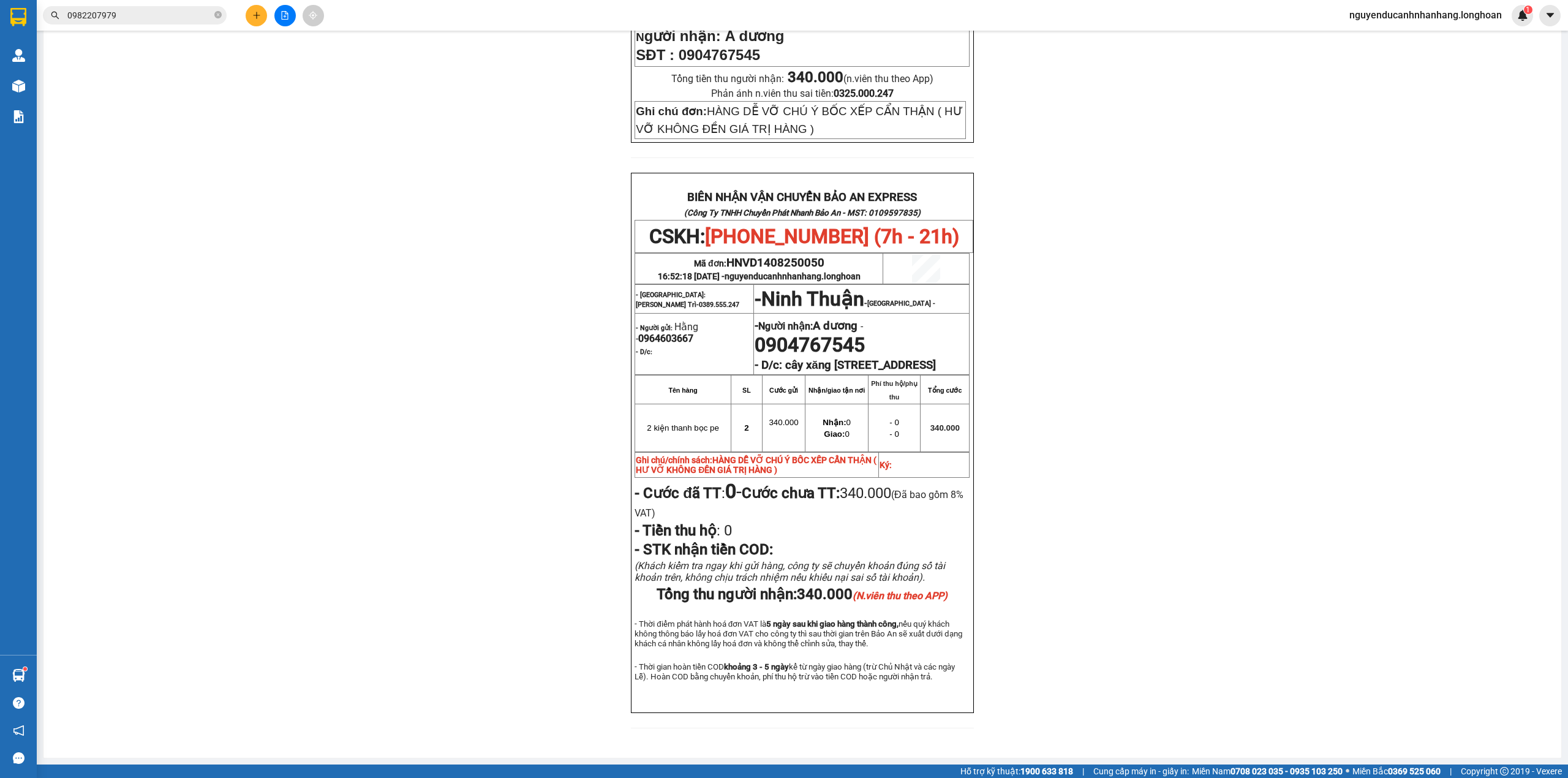
scroll to position [135, 0]
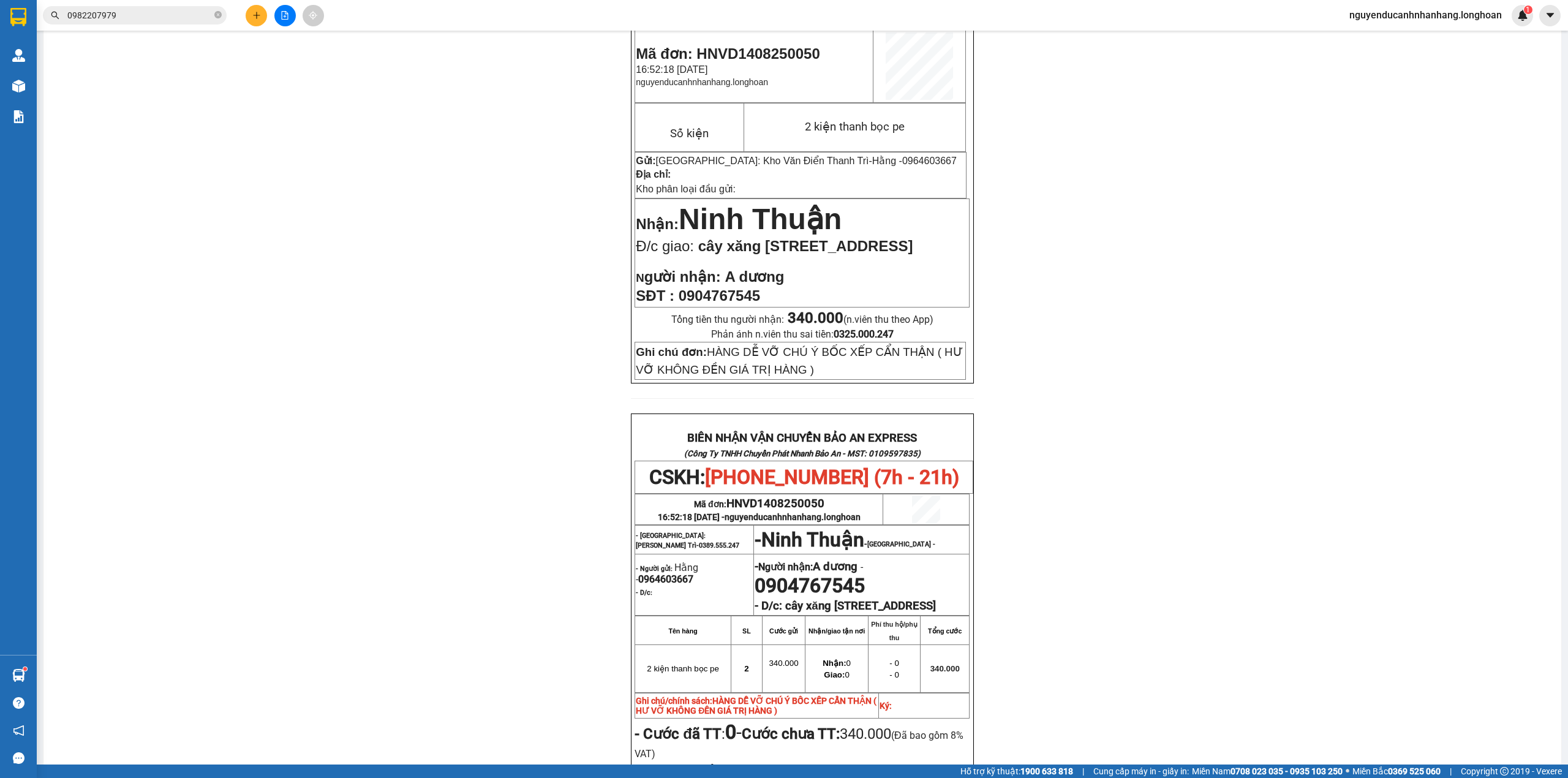
click at [189, 19] on input "0982207979" at bounding box center [139, 15] width 145 height 14
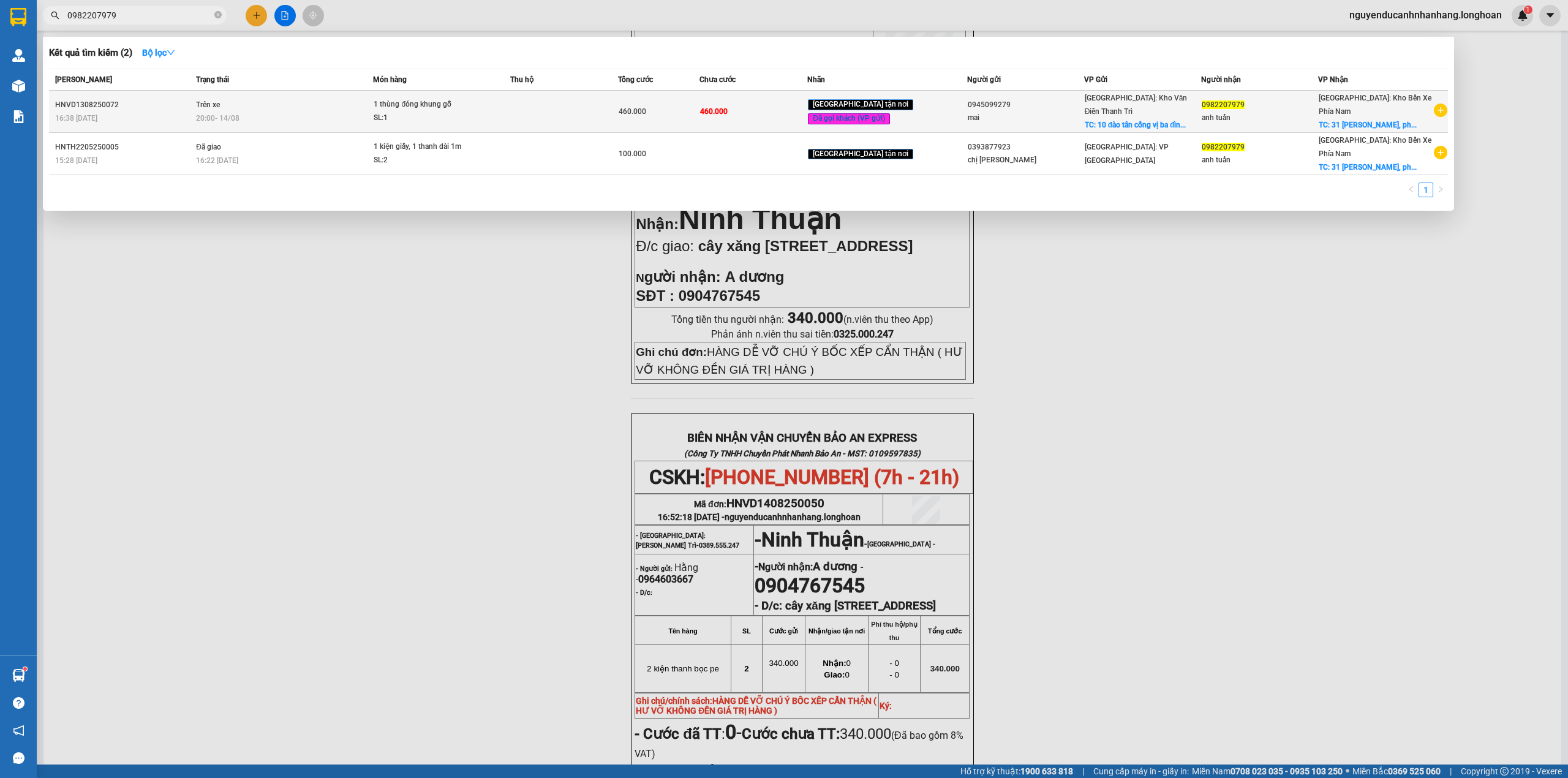
click at [271, 108] on td "Trên xe 20:00 - 14/08" at bounding box center [283, 111] width 180 height 42
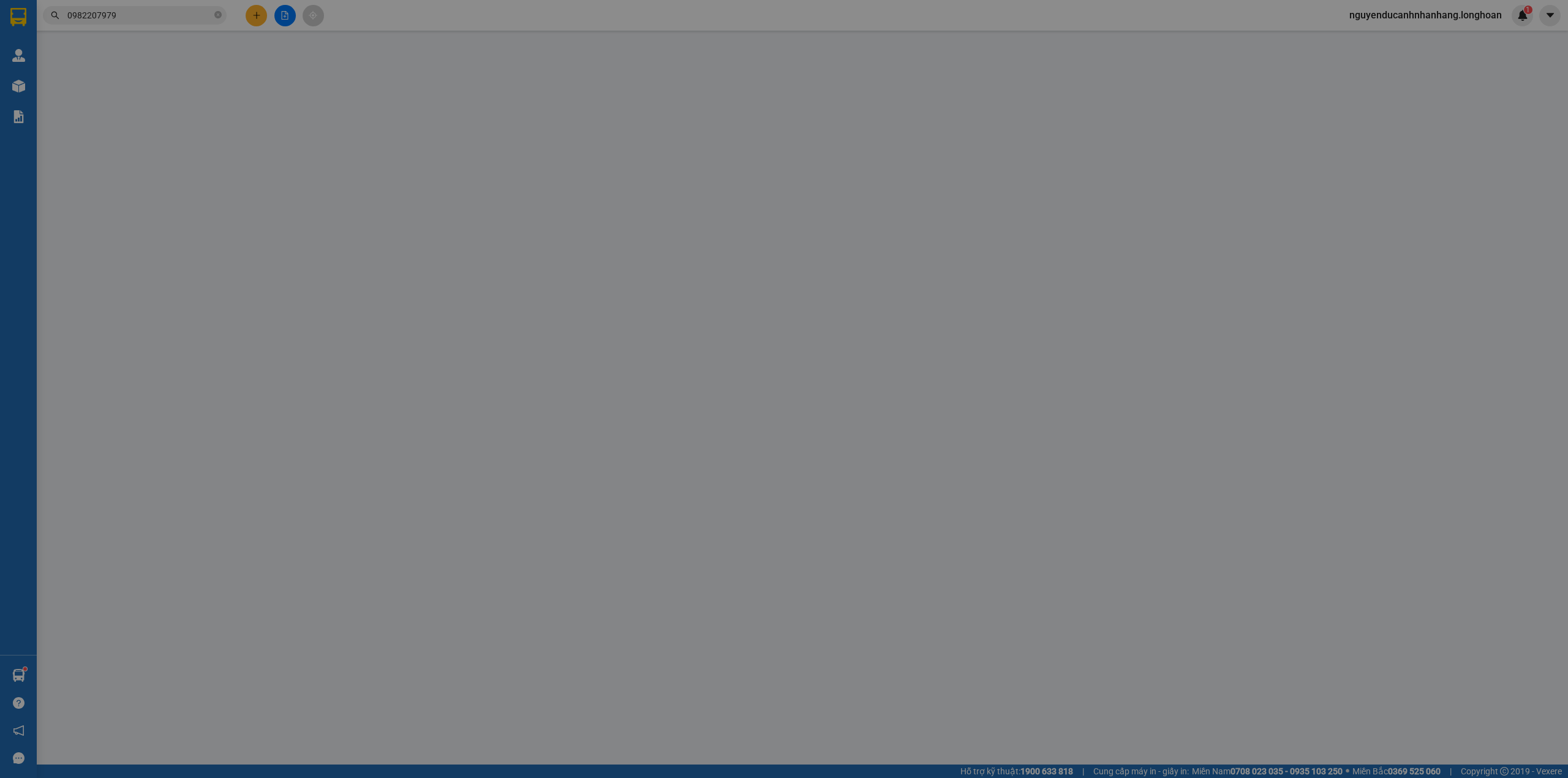
type input "0945099279"
type input "mai"
checkbox input "true"
type input "10 đào tân cống vị ba đình hn"
type input "0982207979"
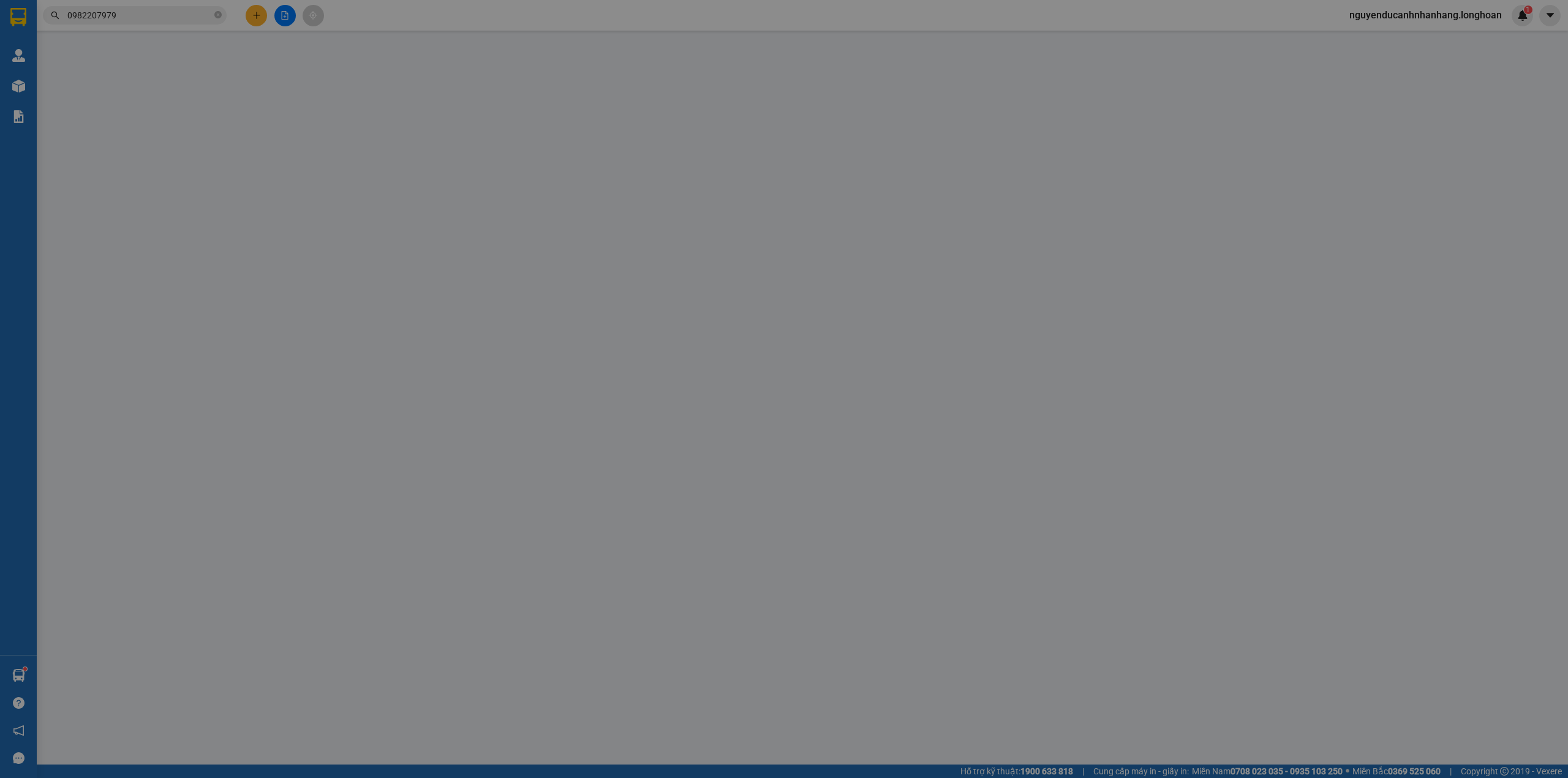
type input "anh tuấn"
checkbox input "true"
type input "31 đường văn tiến dũng, phường phước hải tp nha trang"
type input "hàng giao nguyên kiện, hư vỡ ko đền"
type input "460.000"
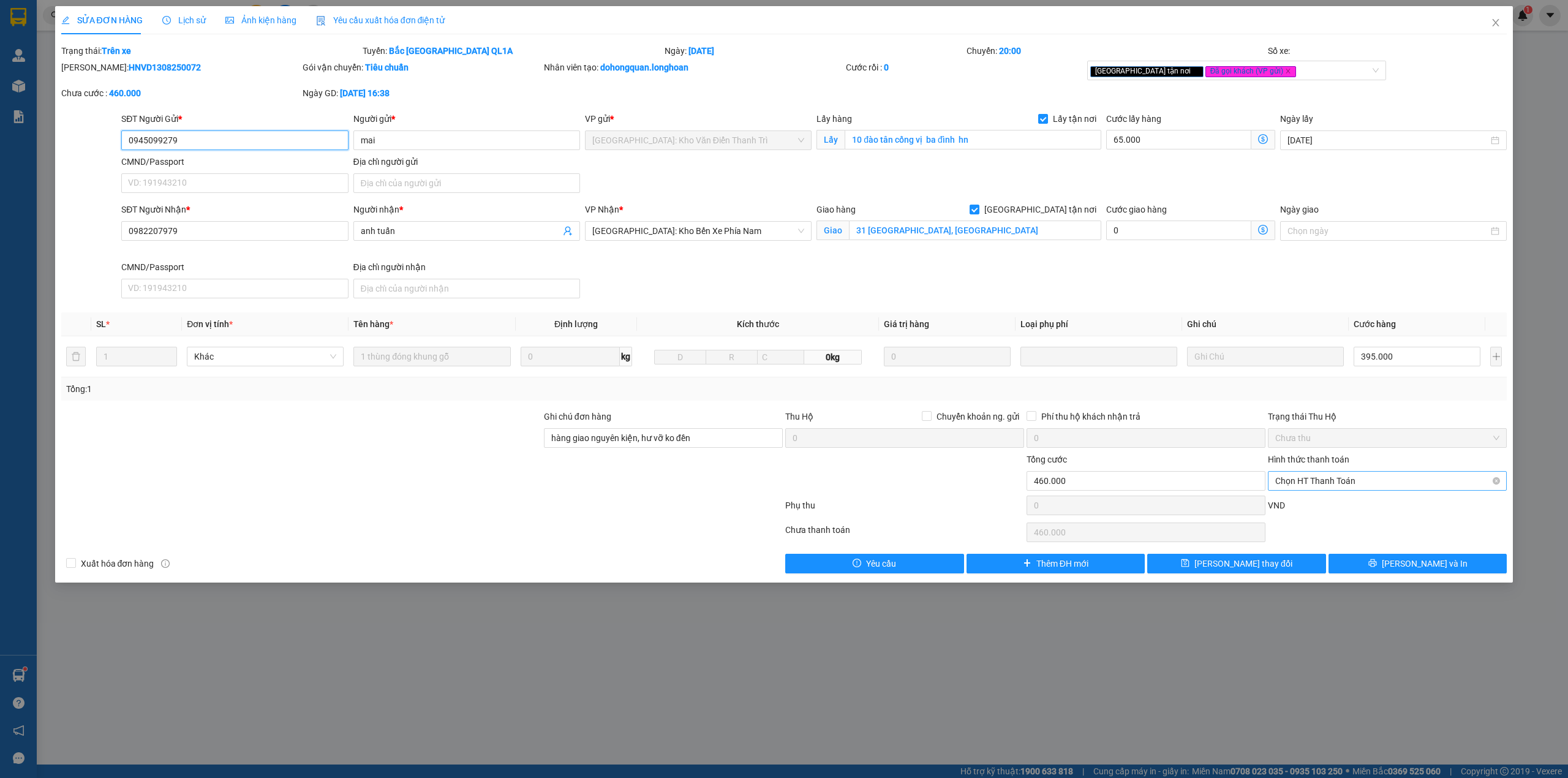
click at [1338, 478] on span "Chọn HT Thanh Toán" at bounding box center [1387, 481] width 224 height 19
click at [1318, 506] on div "Tại văn phòng" at bounding box center [1387, 508] width 224 height 14
type input "0"
click at [1367, 567] on button "Lưu và In" at bounding box center [1418, 563] width 179 height 19
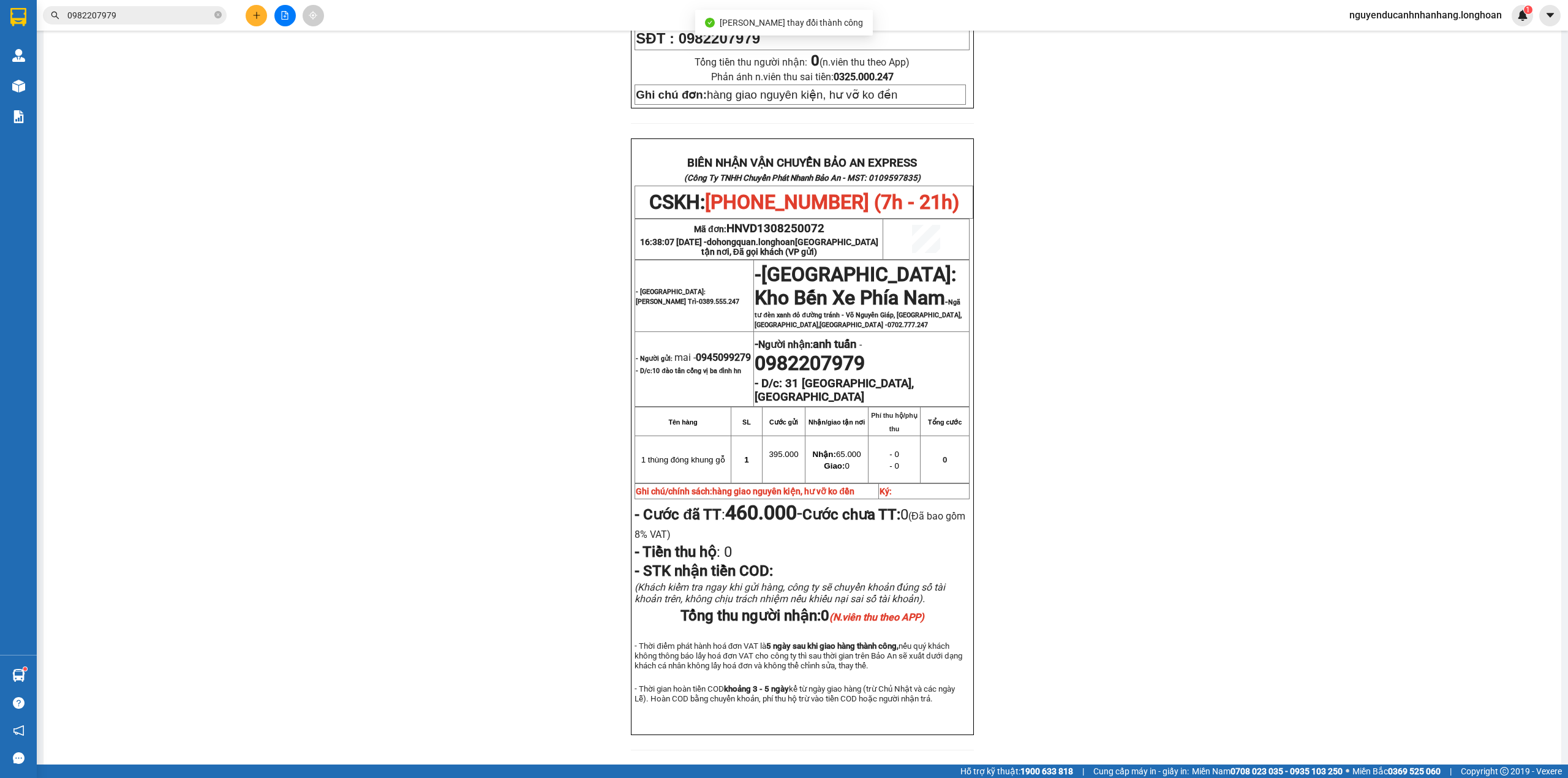
scroll to position [490, 0]
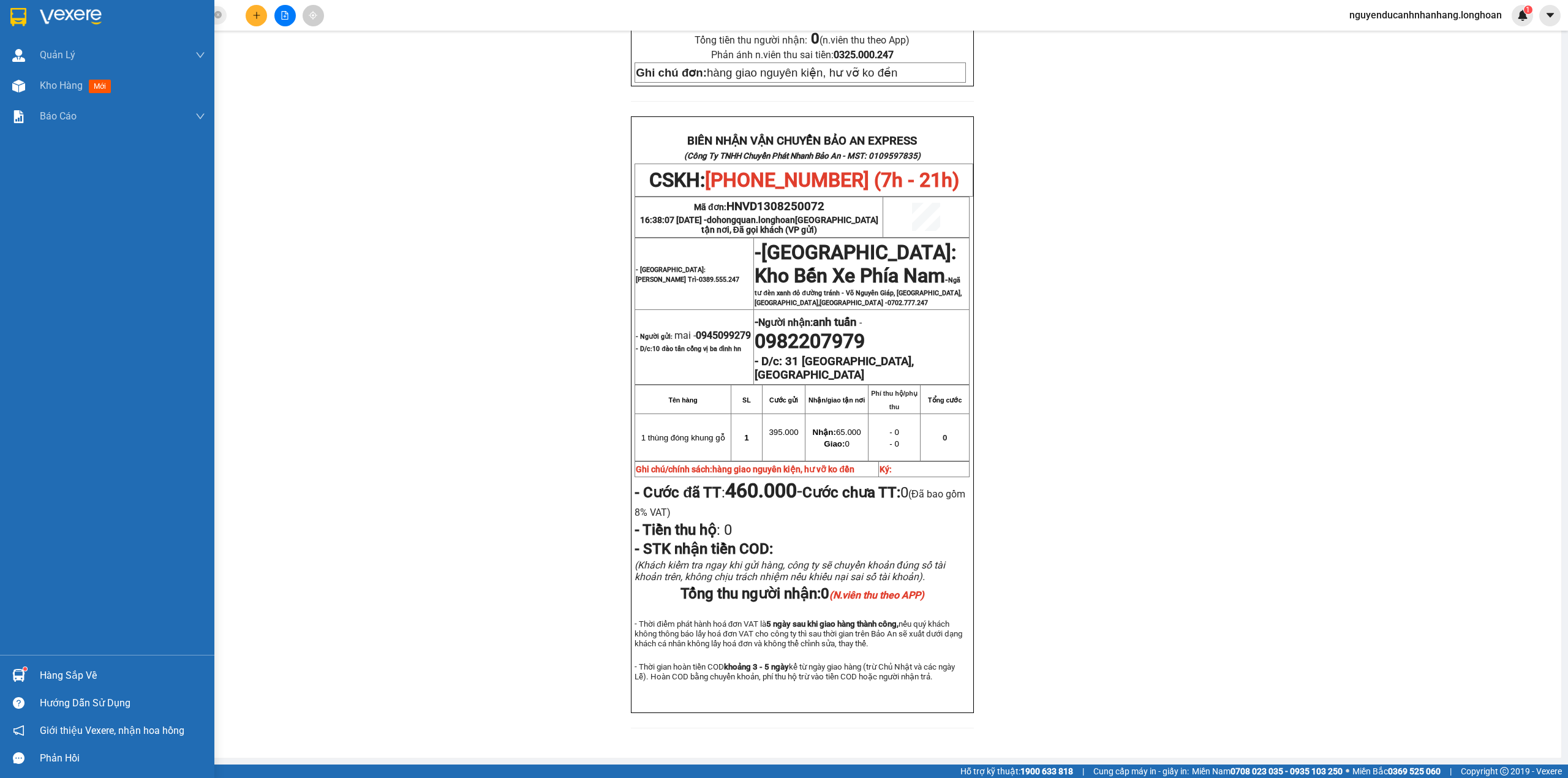
click at [31, 11] on div at bounding box center [107, 20] width 215 height 40
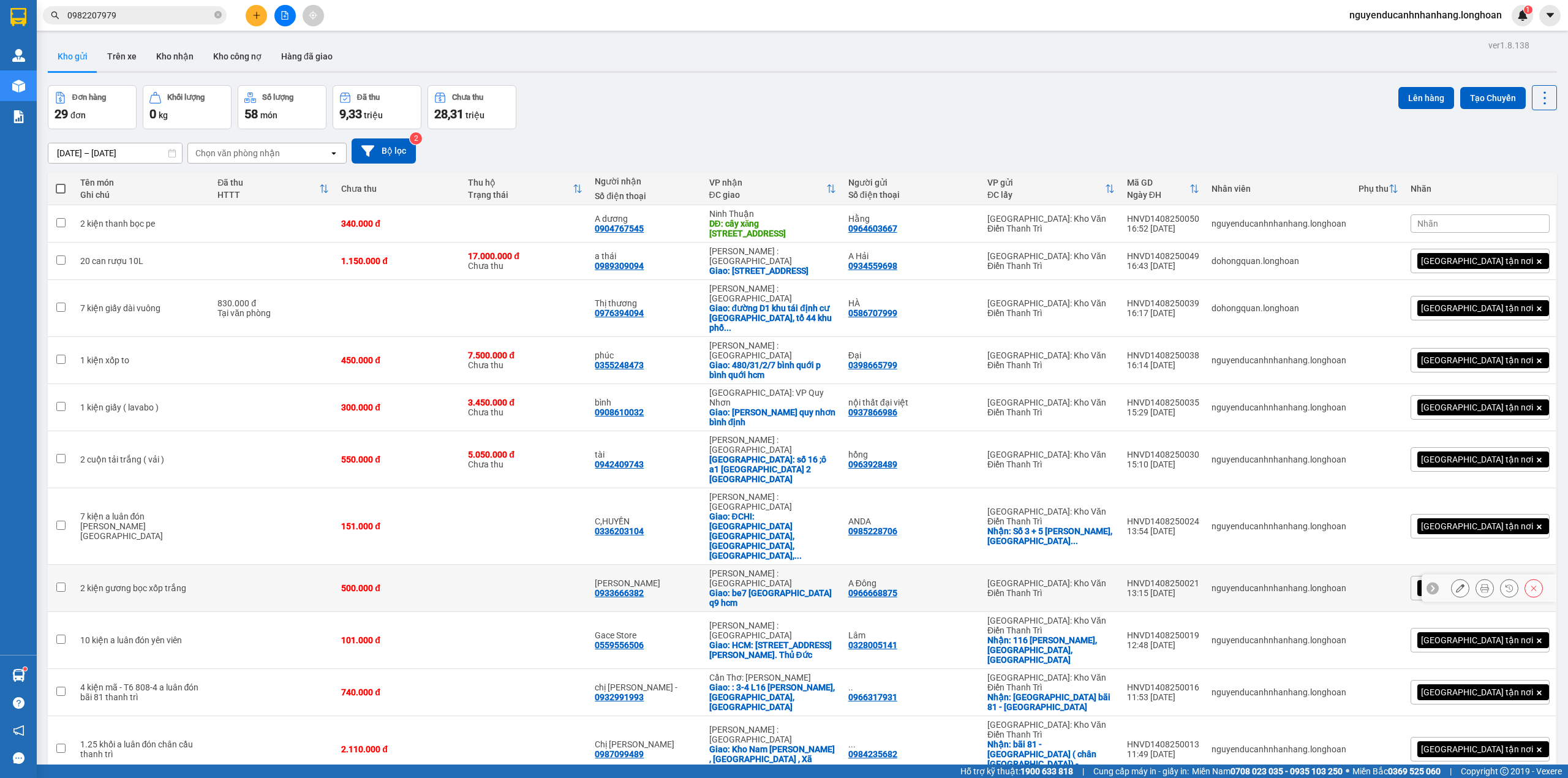
scroll to position [407, 0]
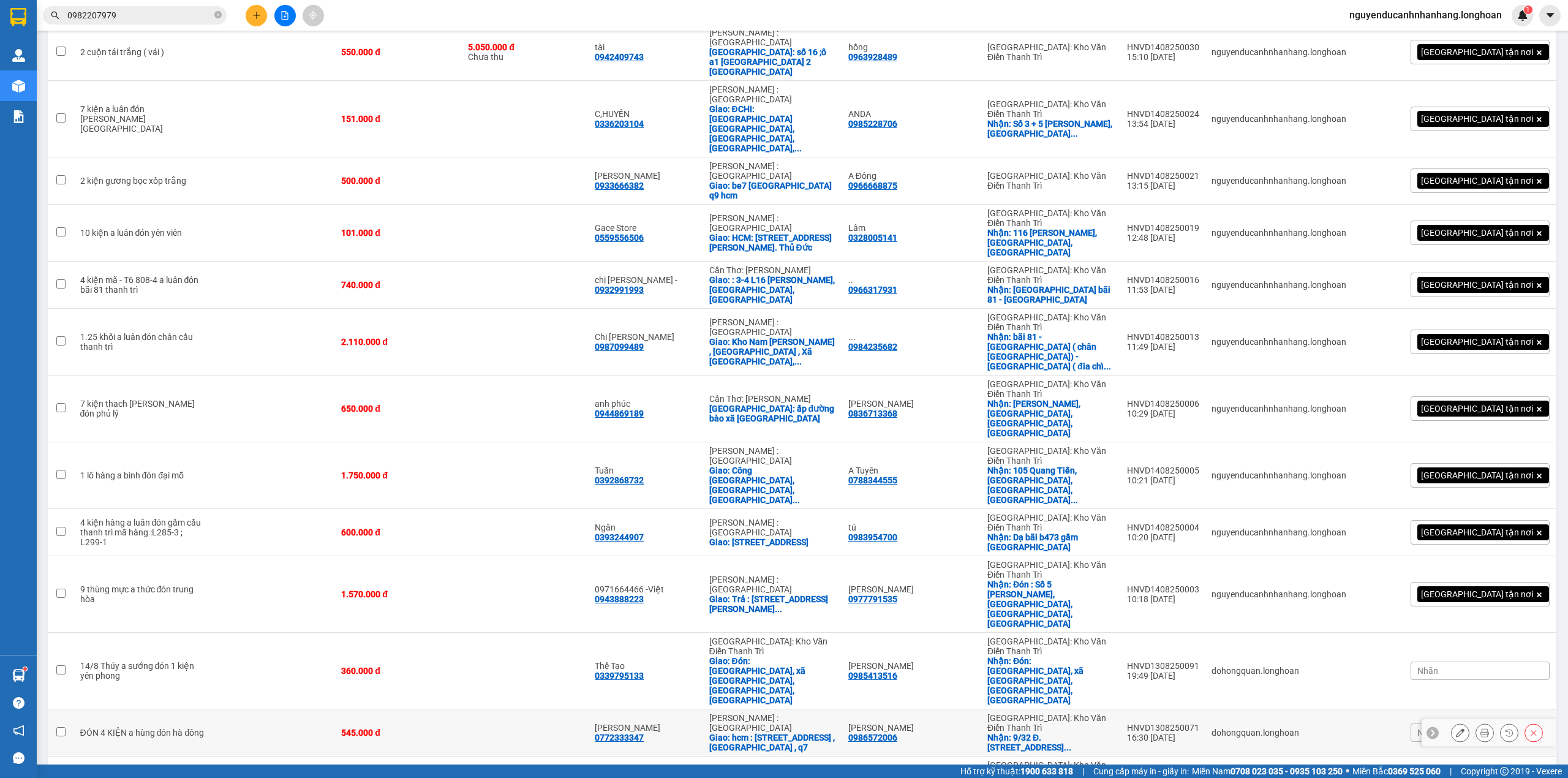
click at [1455, 728] on icon at bounding box center [1460, 732] width 9 height 9
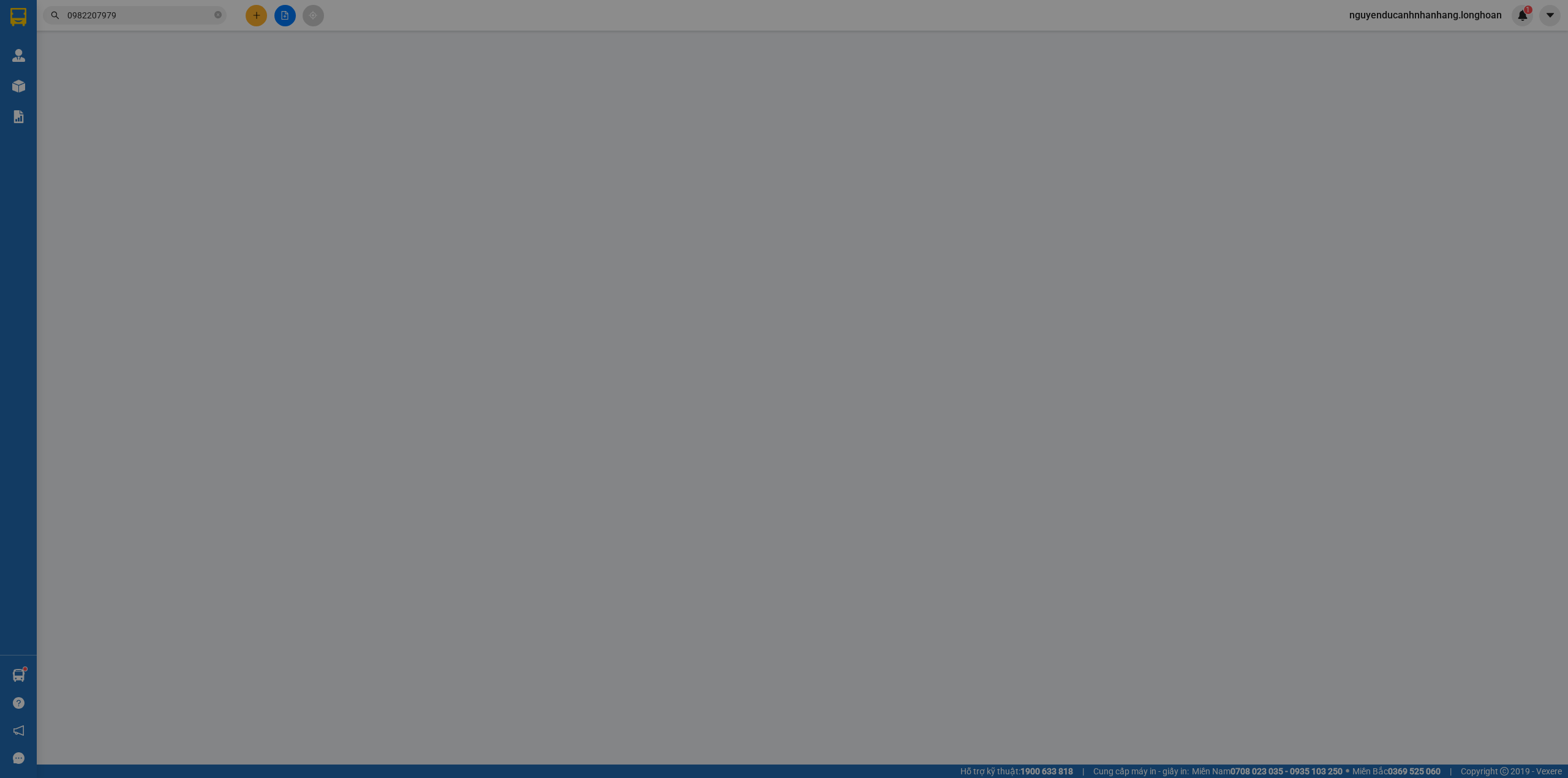
type input "0986572006"
type input "Anh Nghĩa"
checkbox input "true"
type input "9/32 Đ. Huyền Kỳ, Tổ dân phố 8, Hà Đông, Hà Nội, Việt Nam"
type input "0772333347"
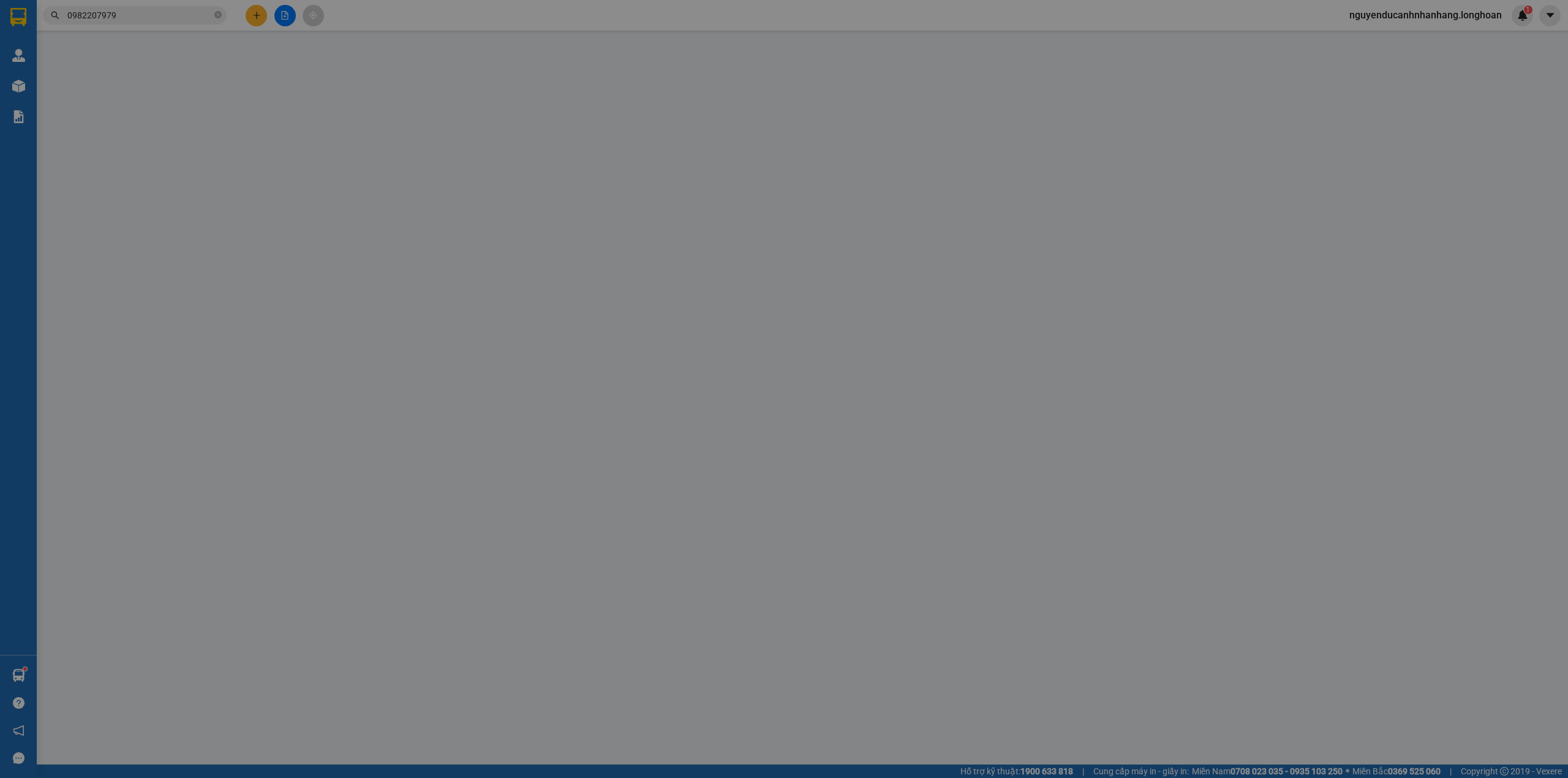
type input "Anh Khôi"
checkbox input "true"
type input "hcm : 36 đường 11 , kđt Him lam , p tân hưng , q7"
type input "545.000"
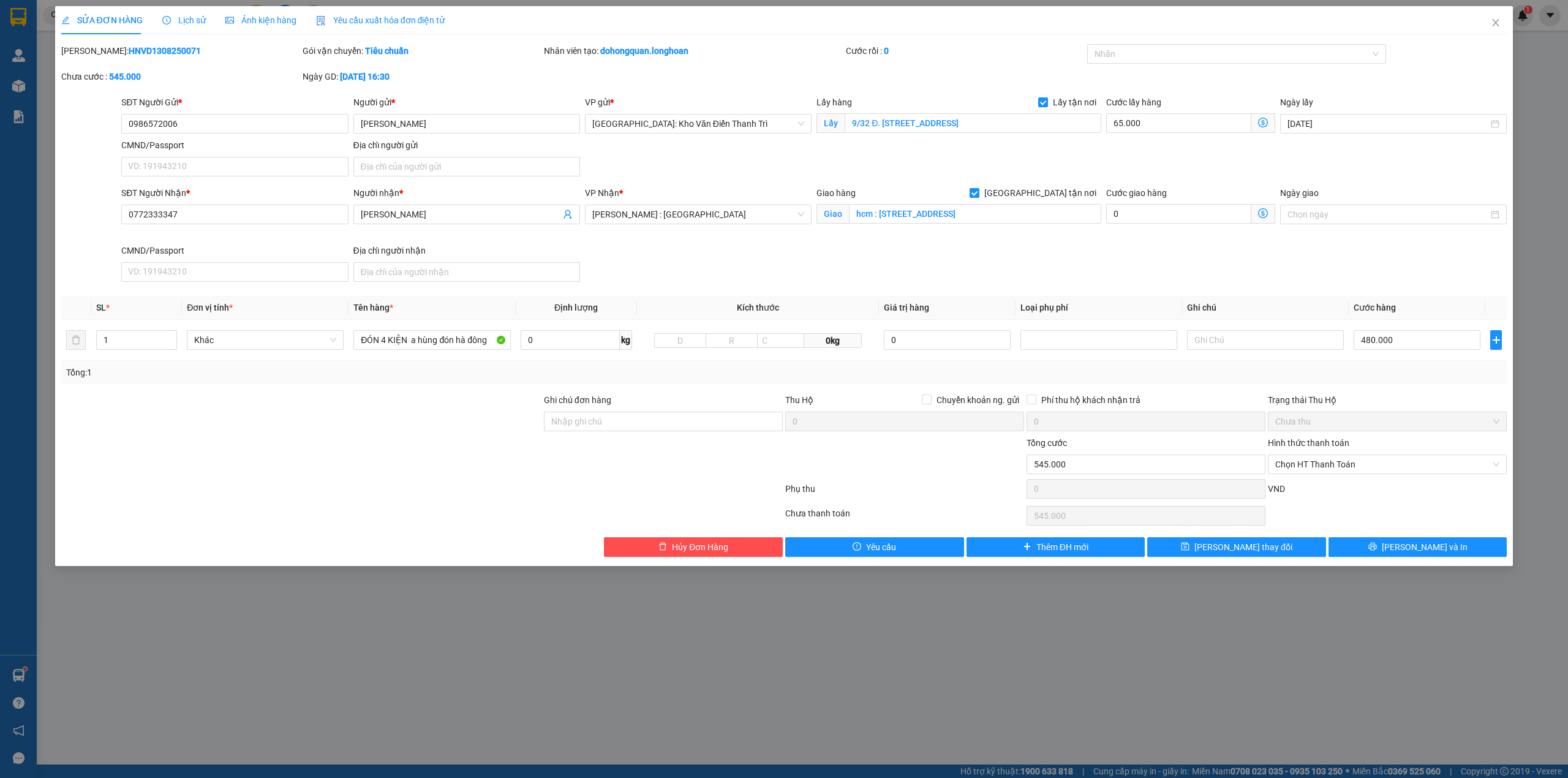
click at [196, 17] on span "Lịch sử" at bounding box center [184, 20] width 43 height 10
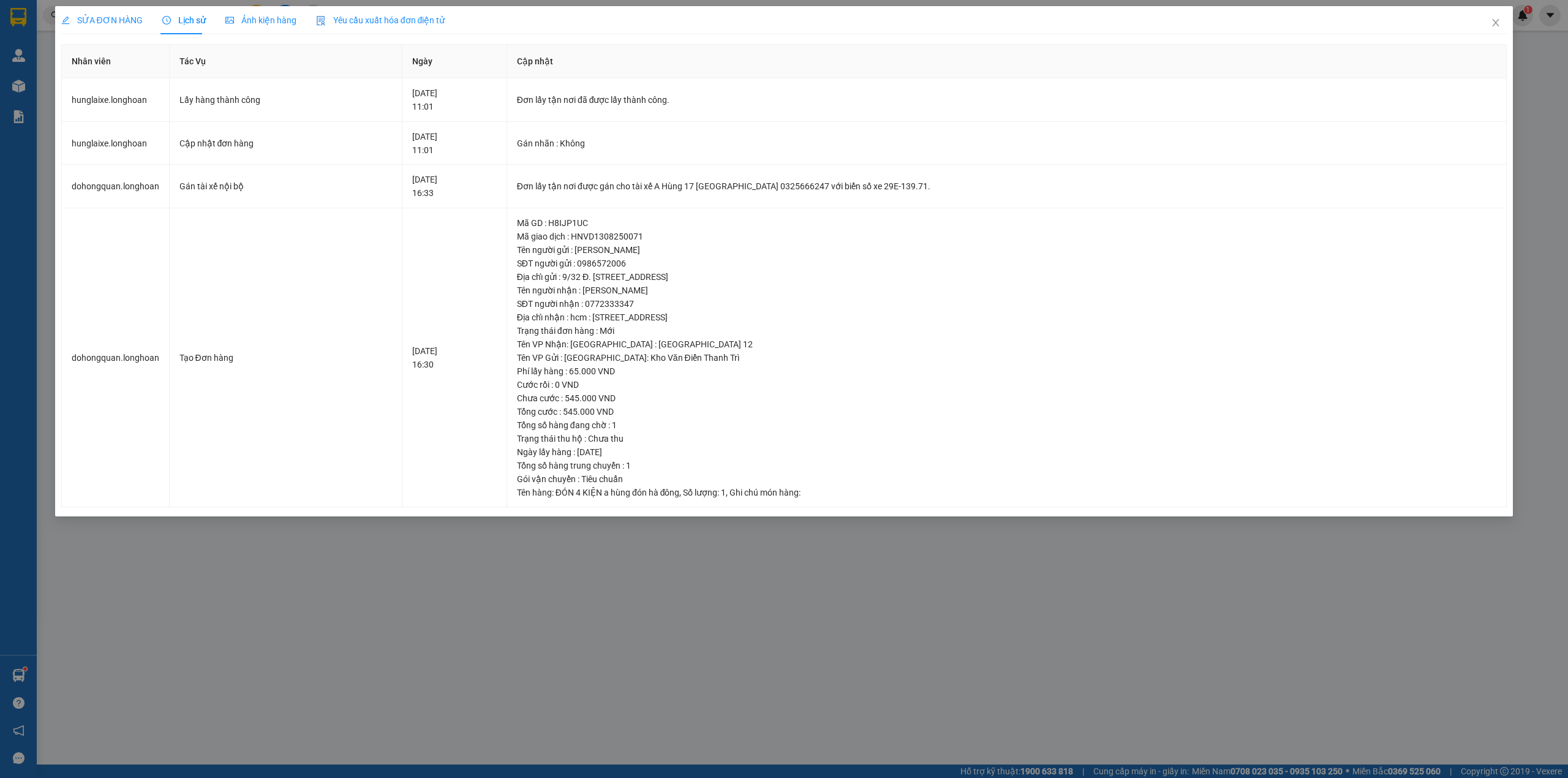
click at [116, 20] on span "SỬA ĐƠN HÀNG" at bounding box center [102, 20] width 81 height 10
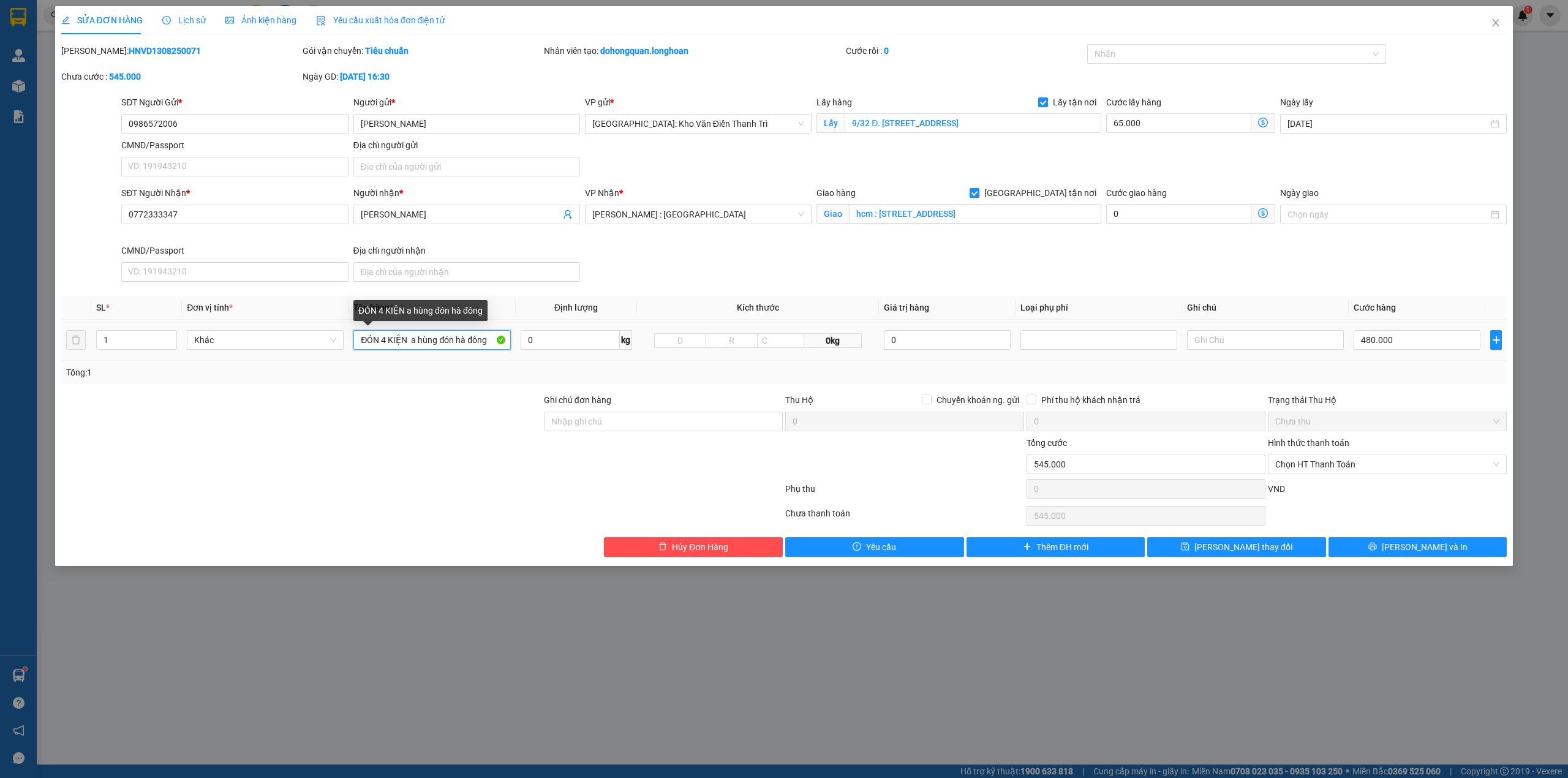
click at [445, 339] on input "ĐÓN 4 KIỆN a hùng đón hà đông" at bounding box center [432, 339] width 157 height 19
type input "1 kiện thùng xốp trắng"
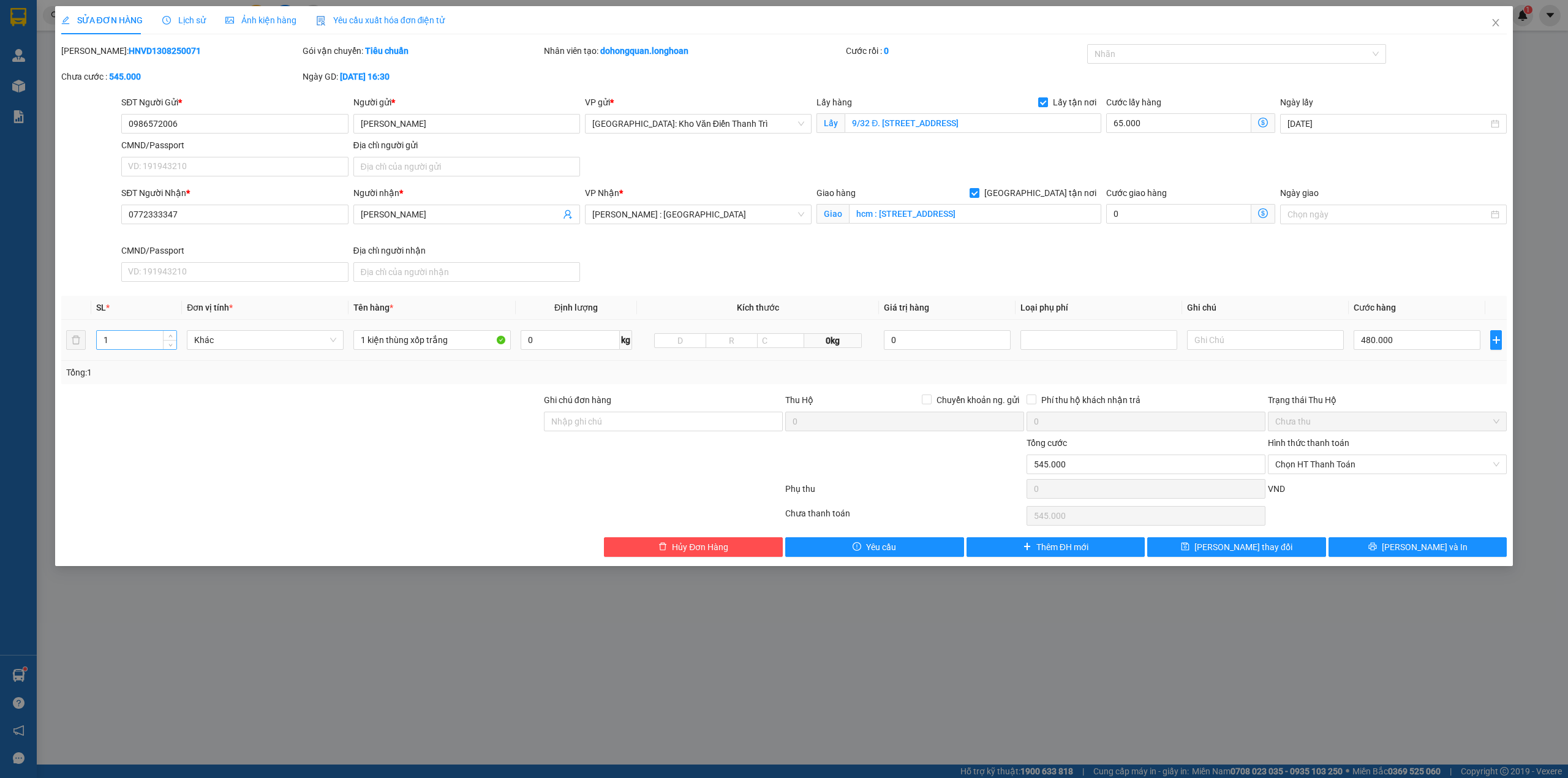
click at [115, 346] on input "1" at bounding box center [137, 340] width 80 height 19
click at [1408, 401] on div "Trạng thái Thu Hộ" at bounding box center [1387, 399] width 239 height 14
click at [1399, 344] on input "480.000" at bounding box center [1417, 339] width 127 height 19
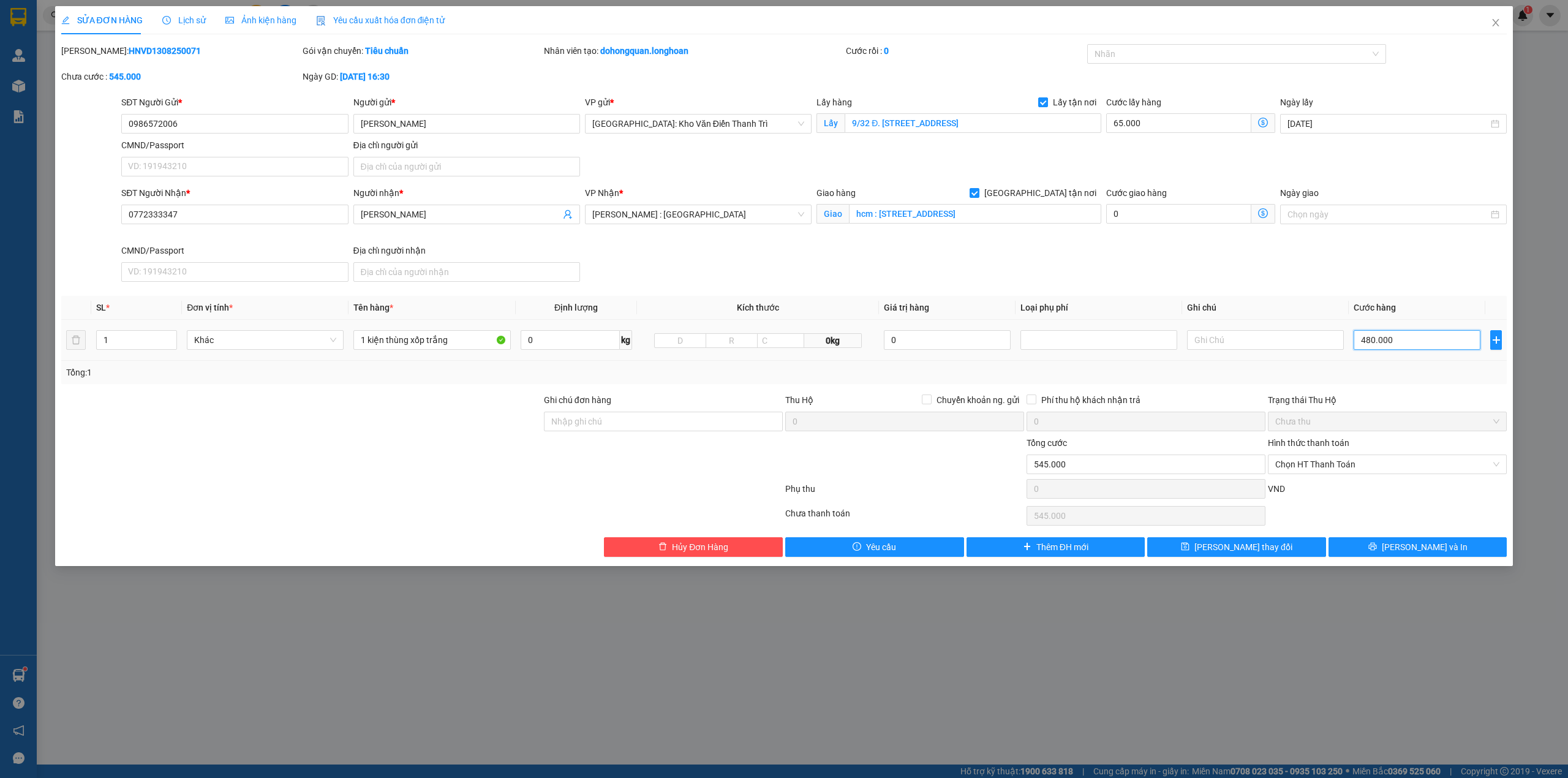
click at [1399, 344] on input "480.000" at bounding box center [1417, 339] width 127 height 19
type input "65.001"
type input "1"
type input "65.013"
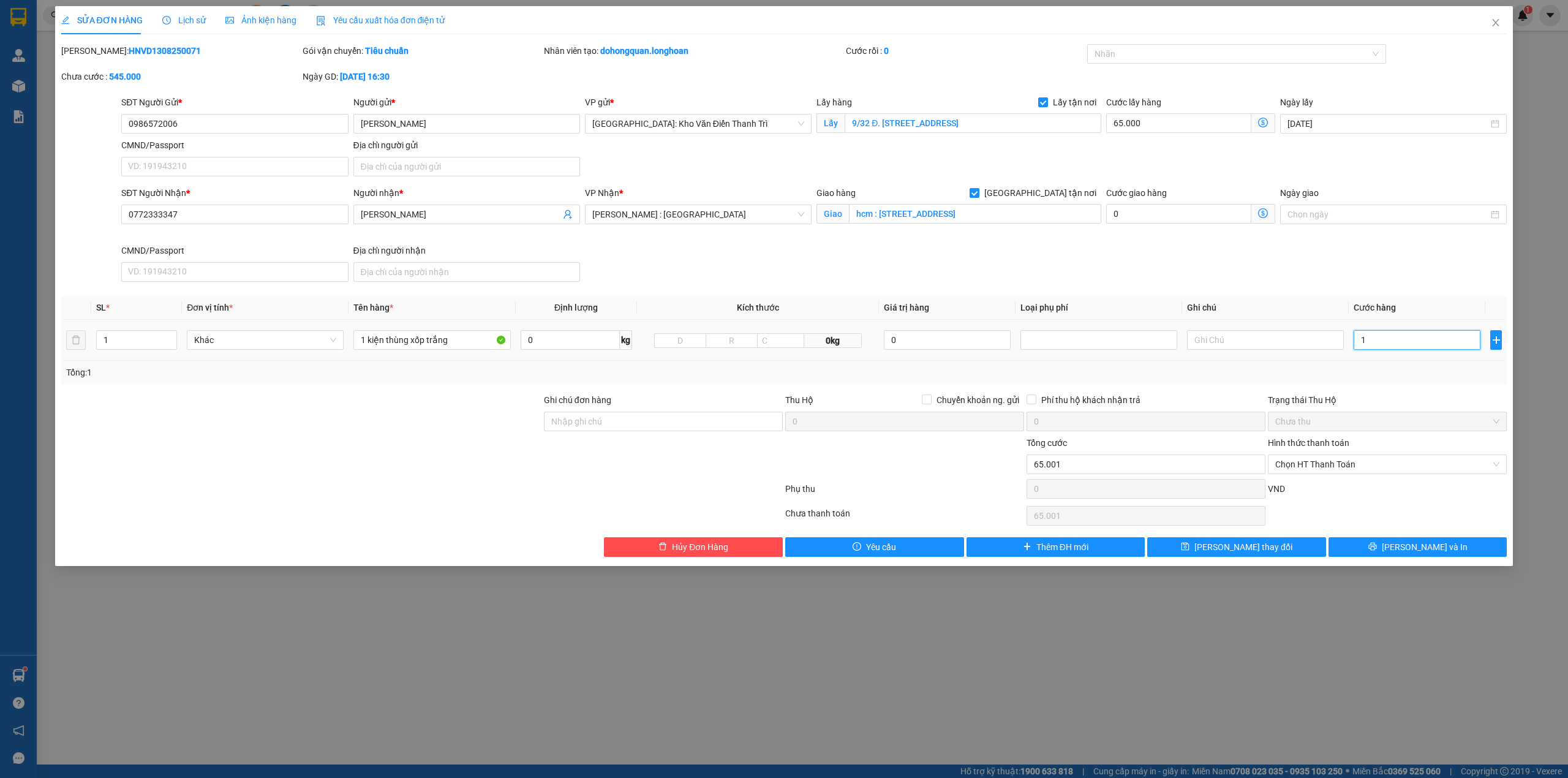
type input "65.013"
type input "13"
type input "65.135"
type input "135"
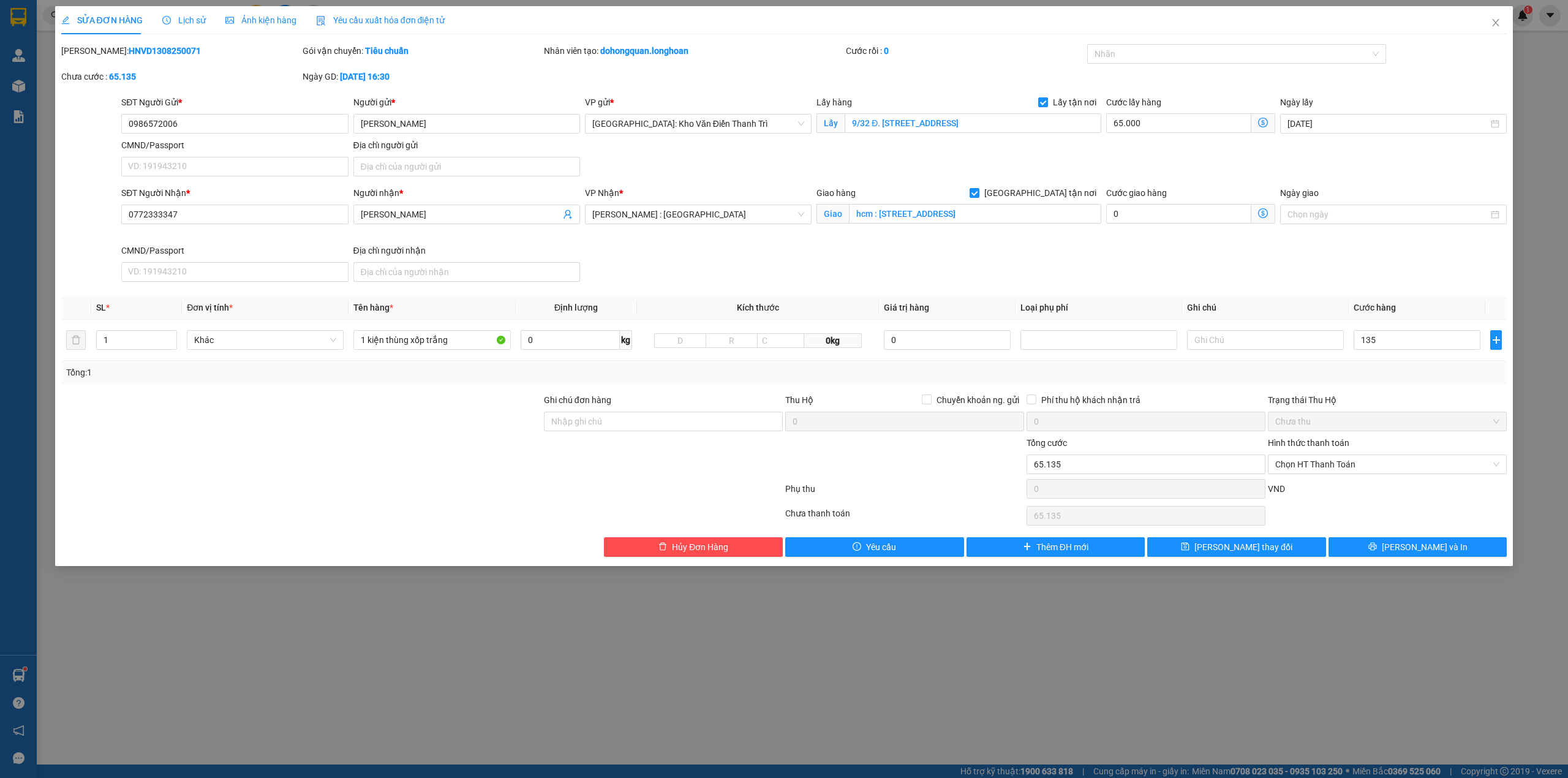
type input "200.000"
type input "135.000"
click at [935, 471] on div at bounding box center [904, 457] width 241 height 43
click at [1179, 72] on div "Mã ĐH: HNVD1308250071 Gói vận chuyển: Tiêu chuẩn Nhân viên tạo: dohongquan.long…" at bounding box center [784, 70] width 1448 height 51
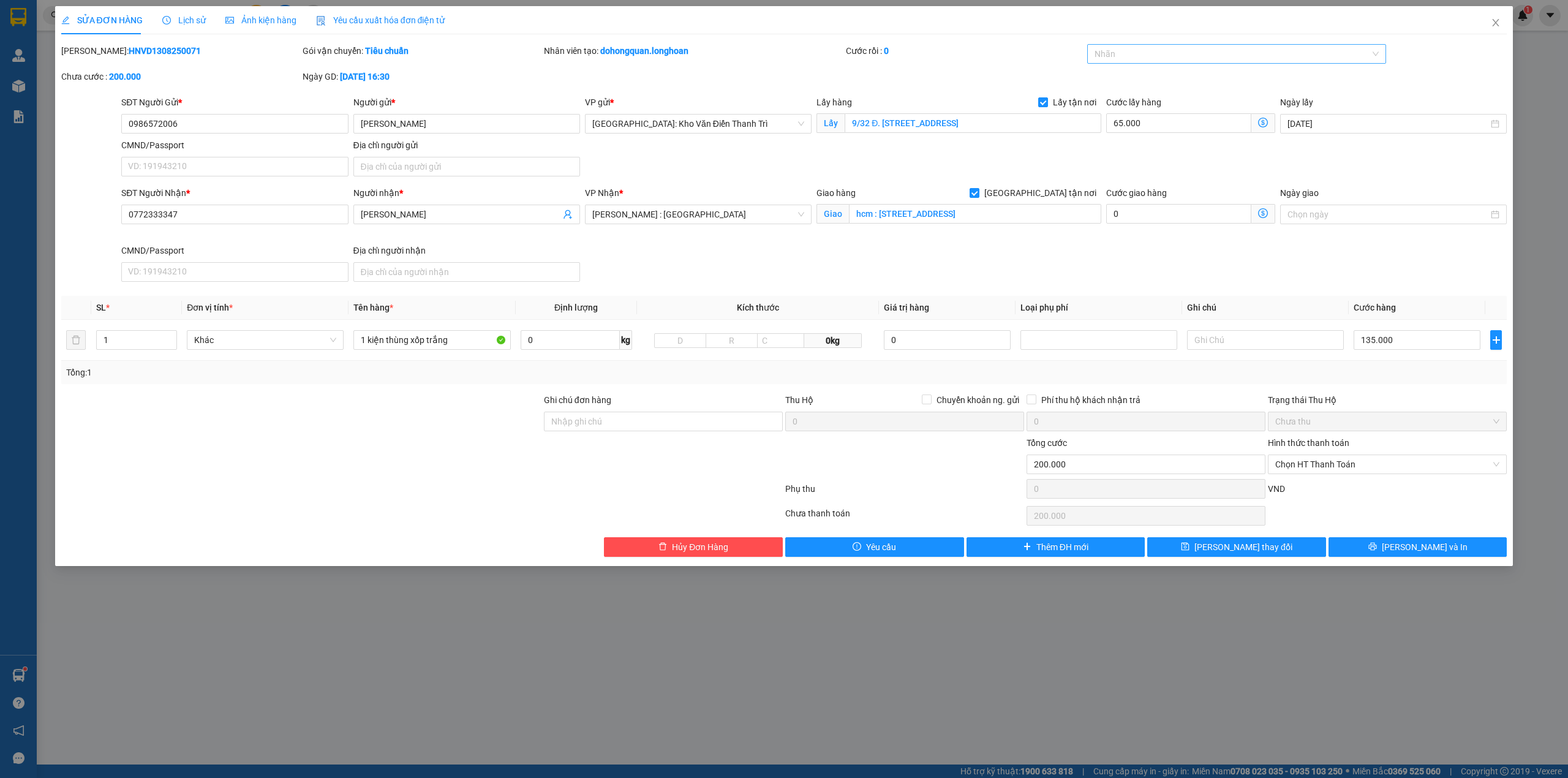
click at [1169, 63] on div "Nhãn" at bounding box center [1236, 53] width 299 height 19
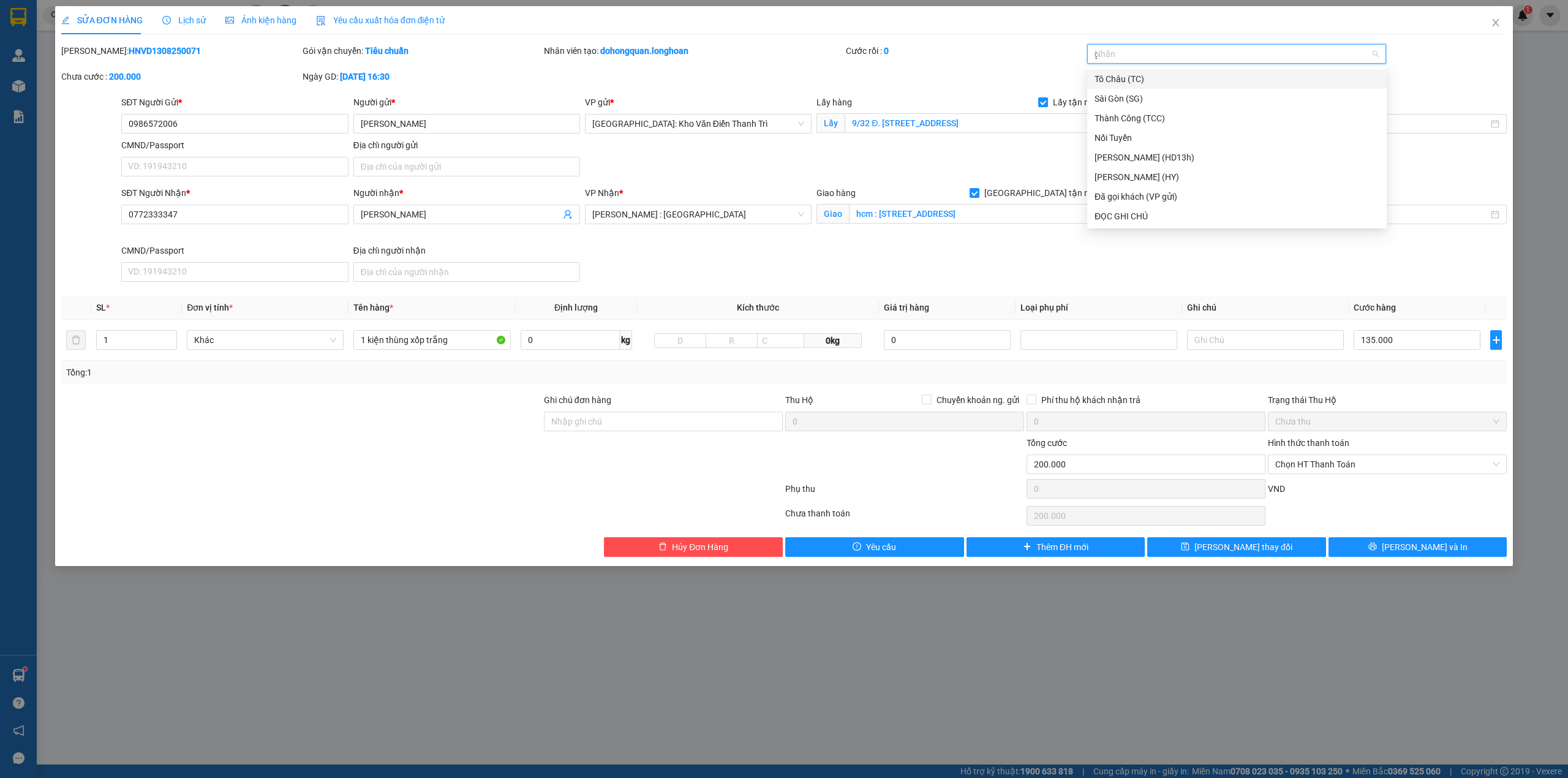
type input "gt"
click at [1157, 72] on div "[GEOGRAPHIC_DATA] tận nơi" at bounding box center [1236, 78] width 285 height 14
click at [725, 413] on input "Ghi chú đơn hàng" at bounding box center [663, 421] width 239 height 19
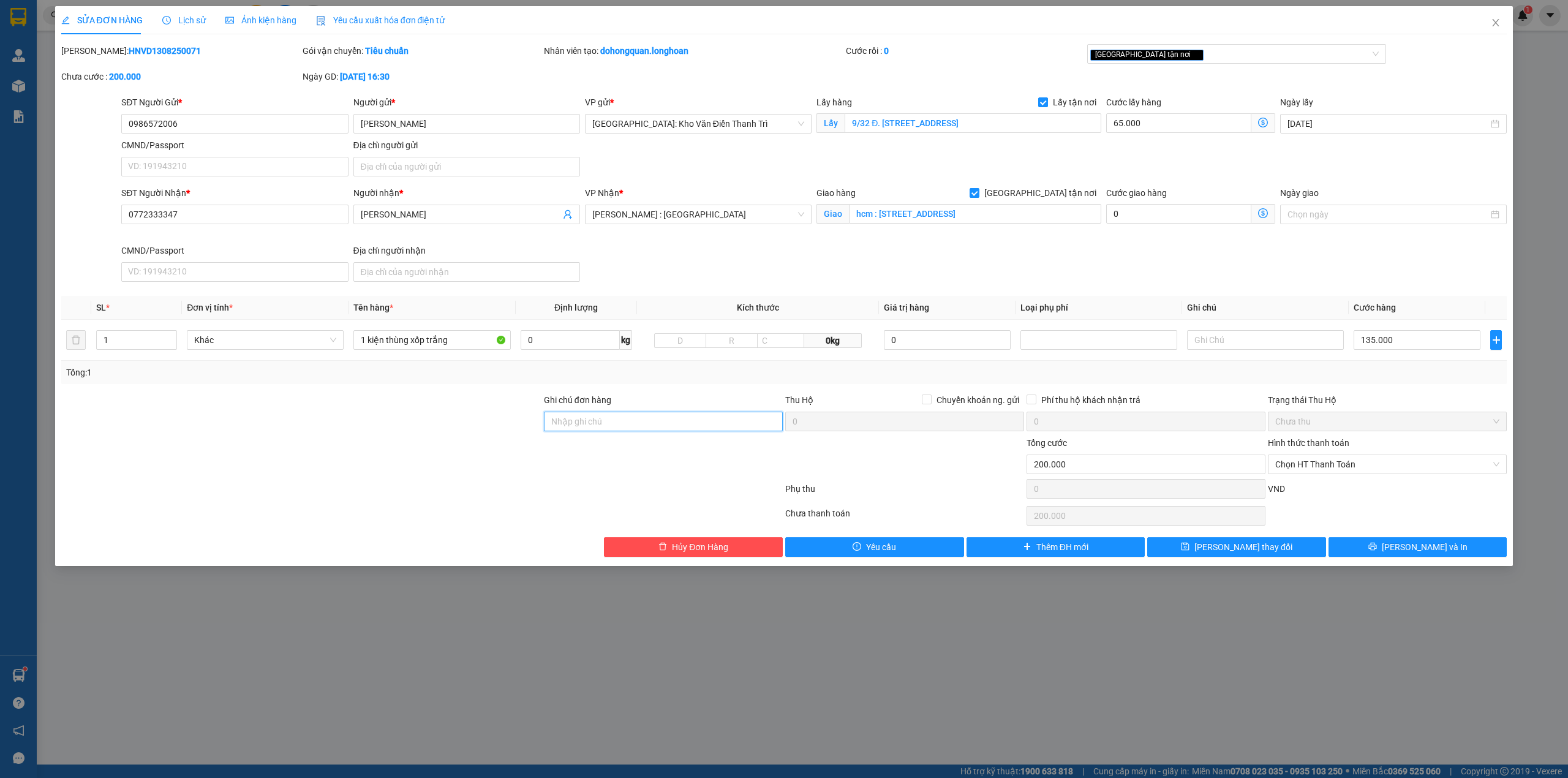
type input "hàng giao nguyên kiện, hư vỡ ko đền"
click at [885, 476] on div at bounding box center [904, 457] width 241 height 43
click at [1414, 547] on span "Lưu và In" at bounding box center [1425, 546] width 86 height 14
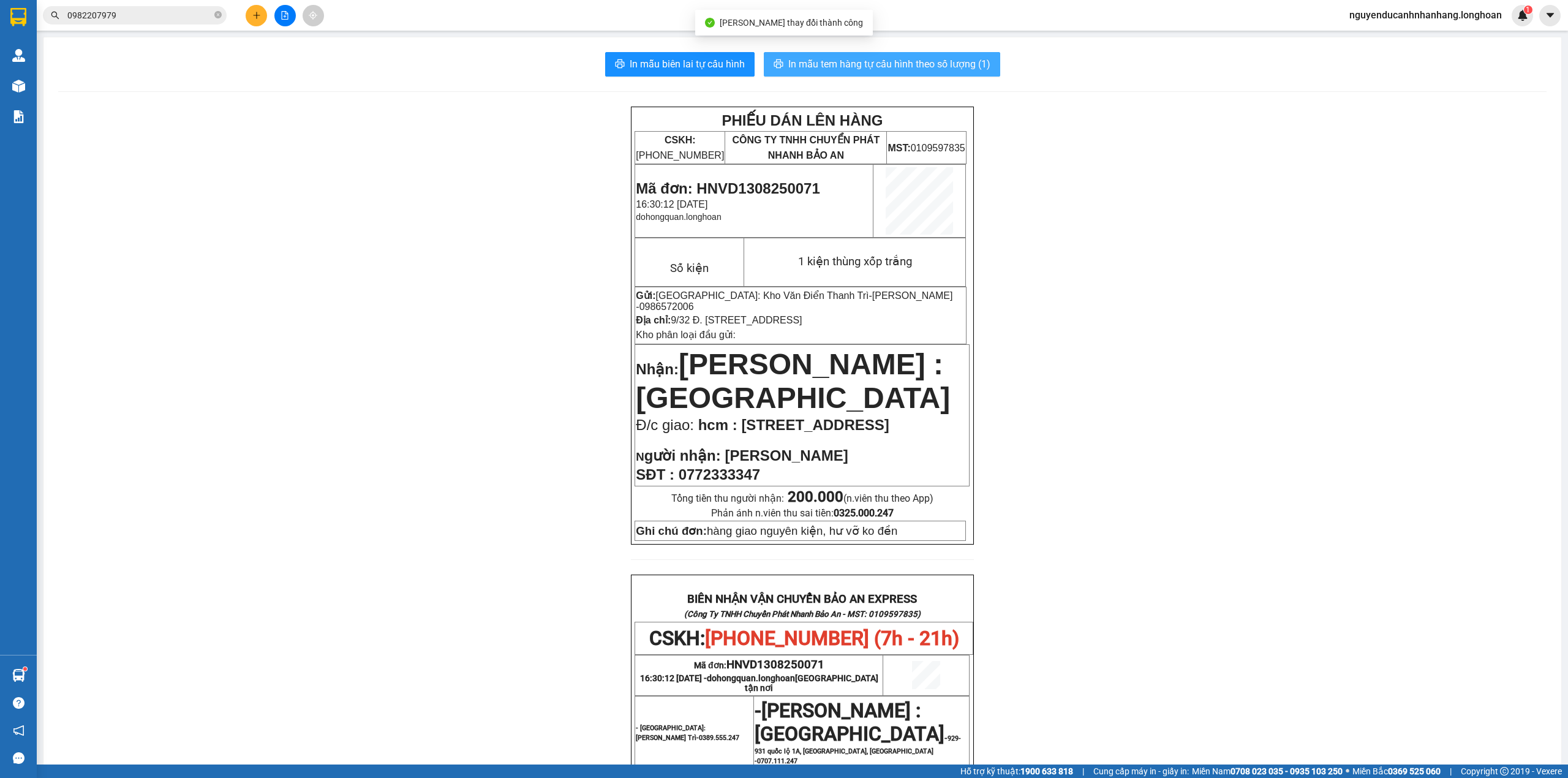
click at [806, 56] on span "In mẫu tem hàng tự cấu hình theo số lượng (1)" at bounding box center [888, 63] width 202 height 15
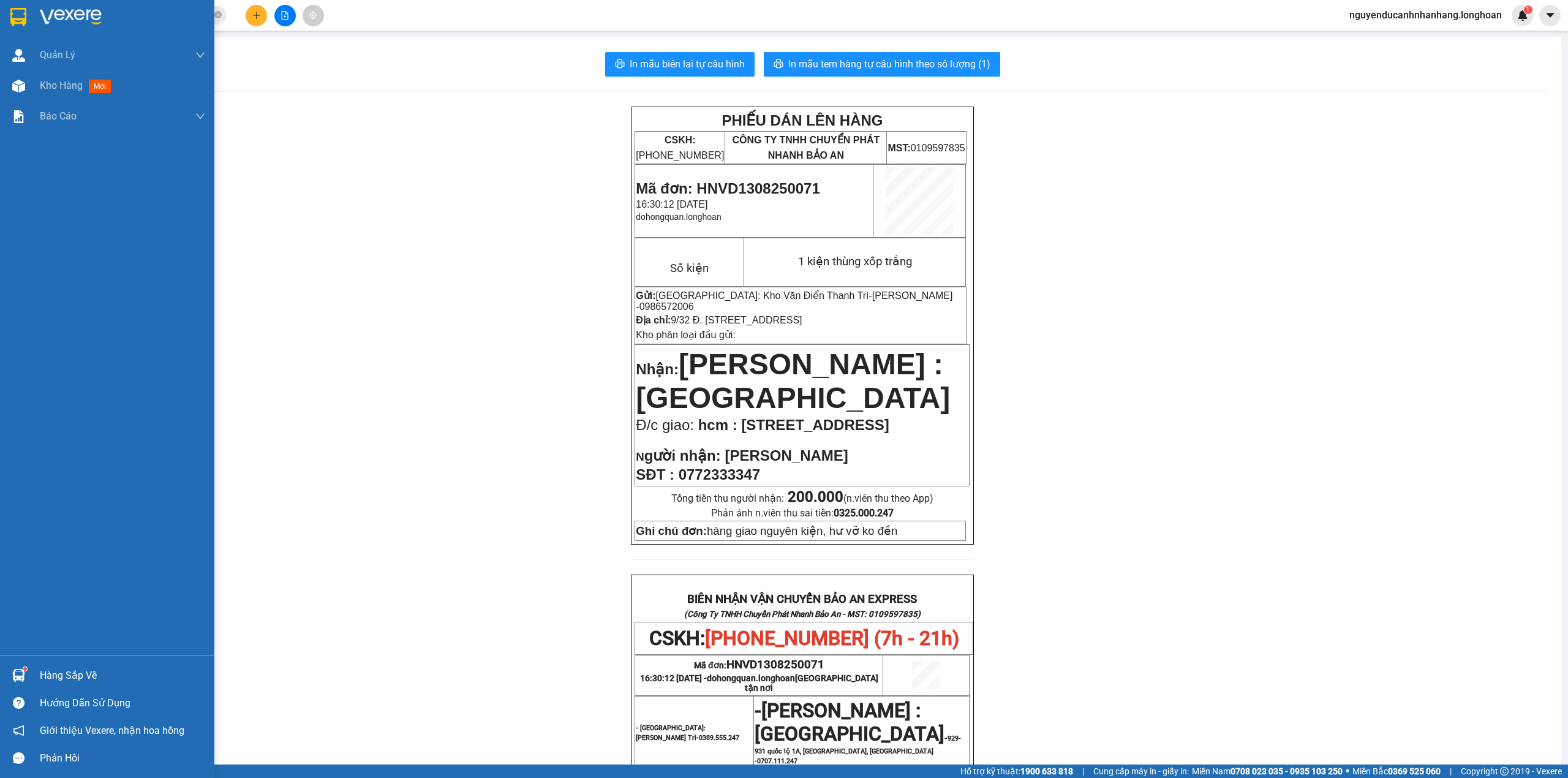
click at [20, 18] on img at bounding box center [19, 17] width 16 height 19
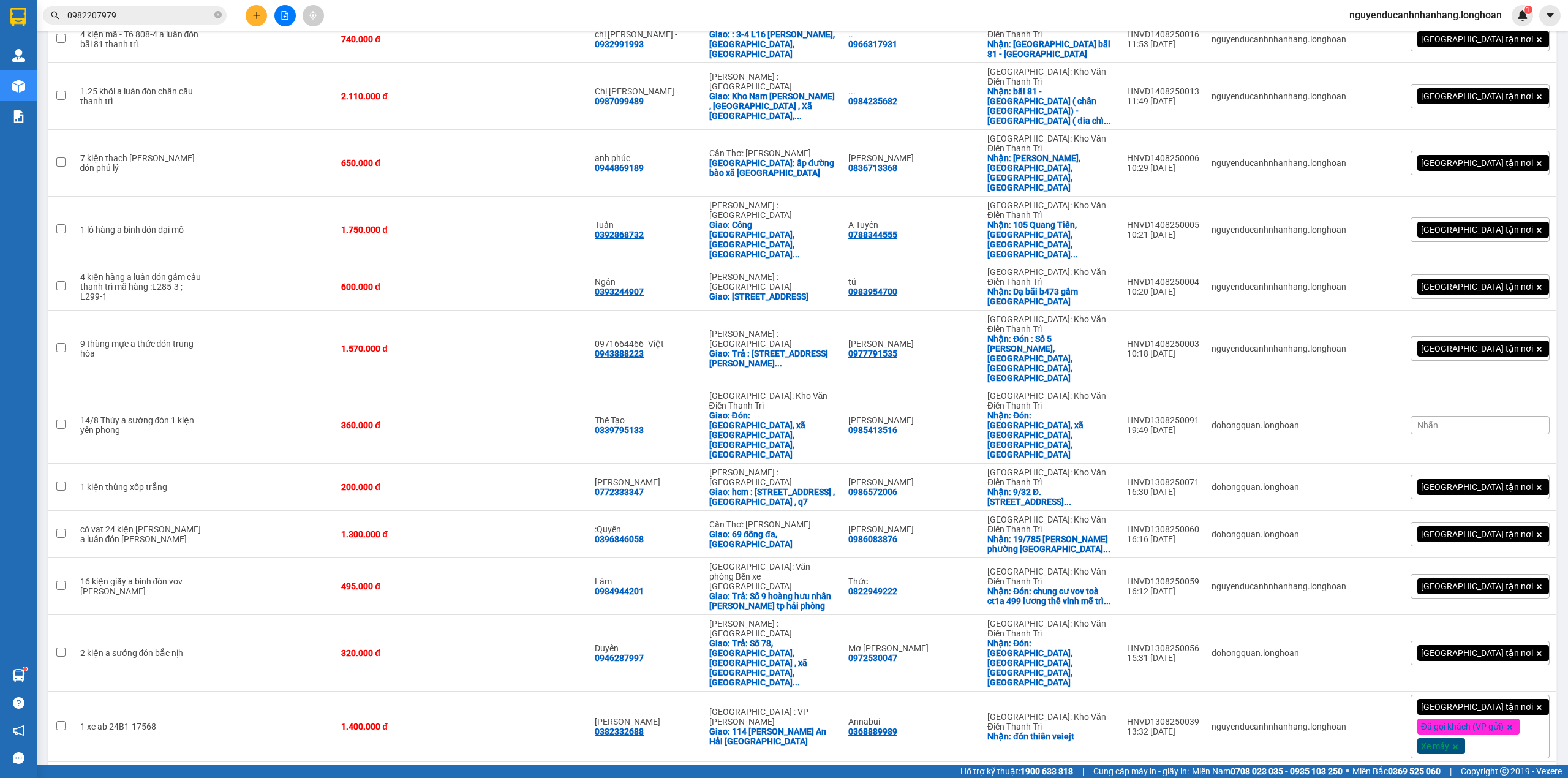
scroll to position [774, 0]
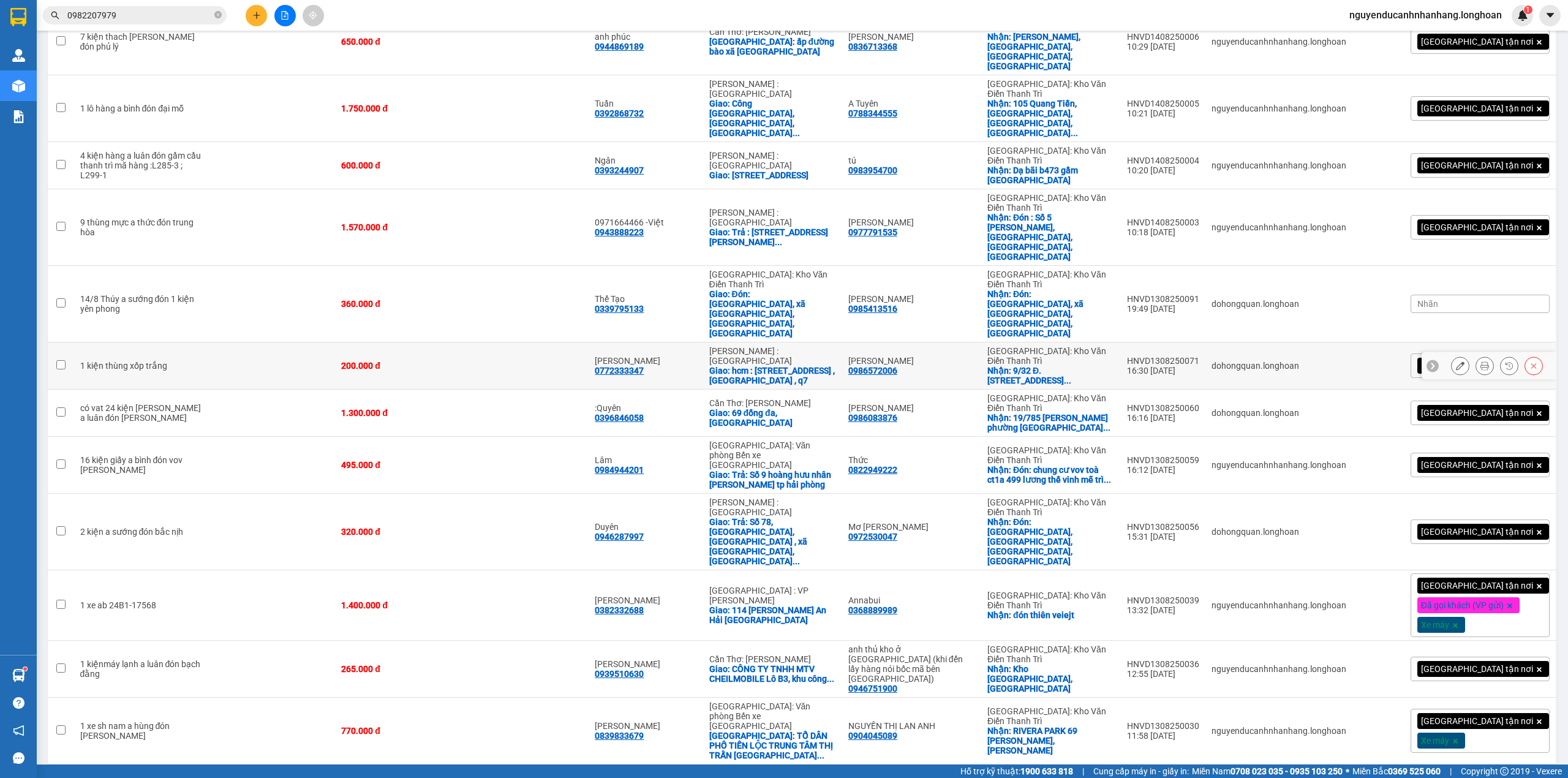
click at [1428, 362] on icon at bounding box center [1433, 366] width 9 height 9
click at [1507, 354] on div "[GEOGRAPHIC_DATA] tận nơi" at bounding box center [1480, 366] width 139 height 24
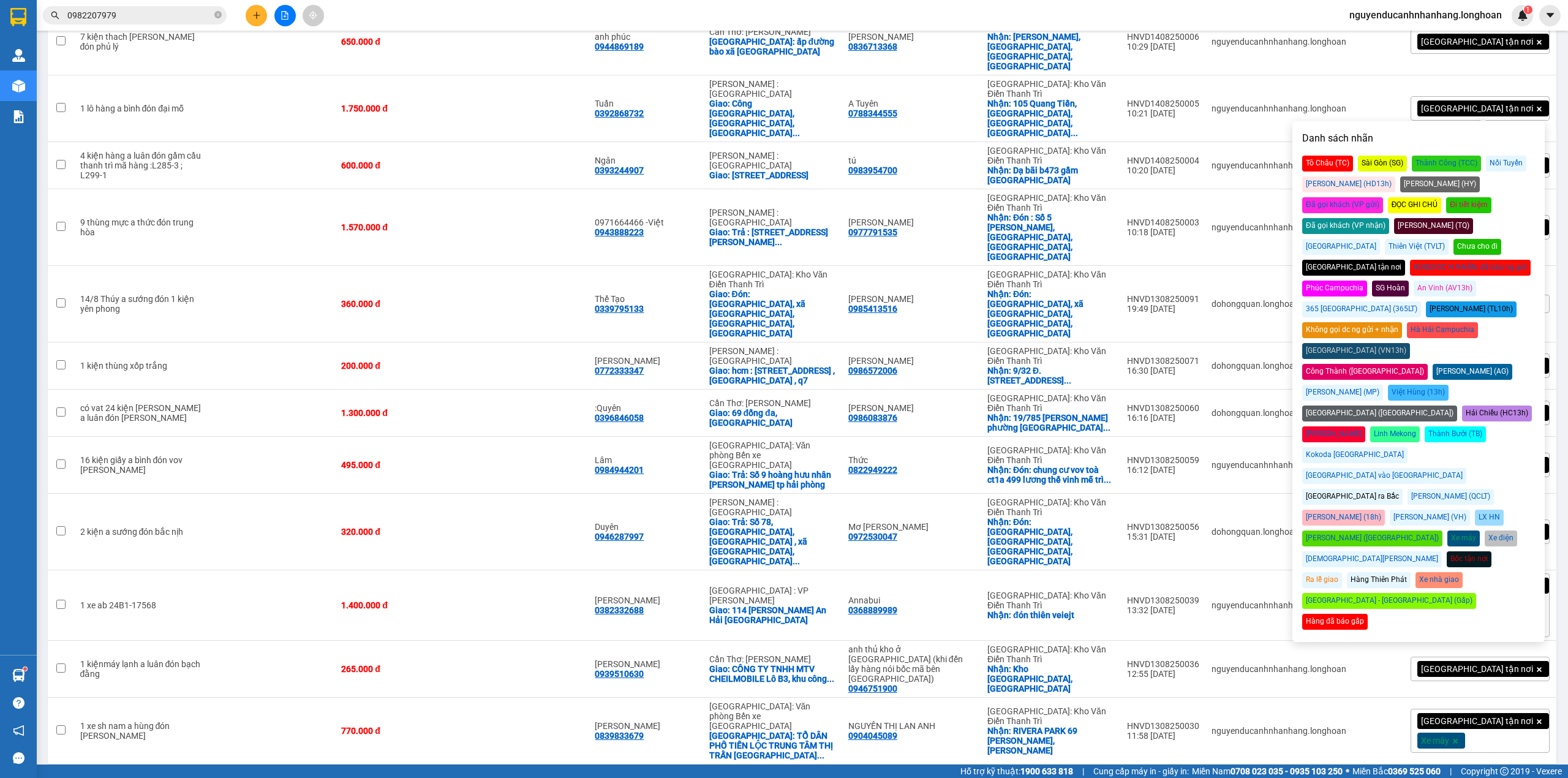
click at [1383, 198] on div "Đã gọi khách (VP gửi)" at bounding box center [1342, 205] width 81 height 16
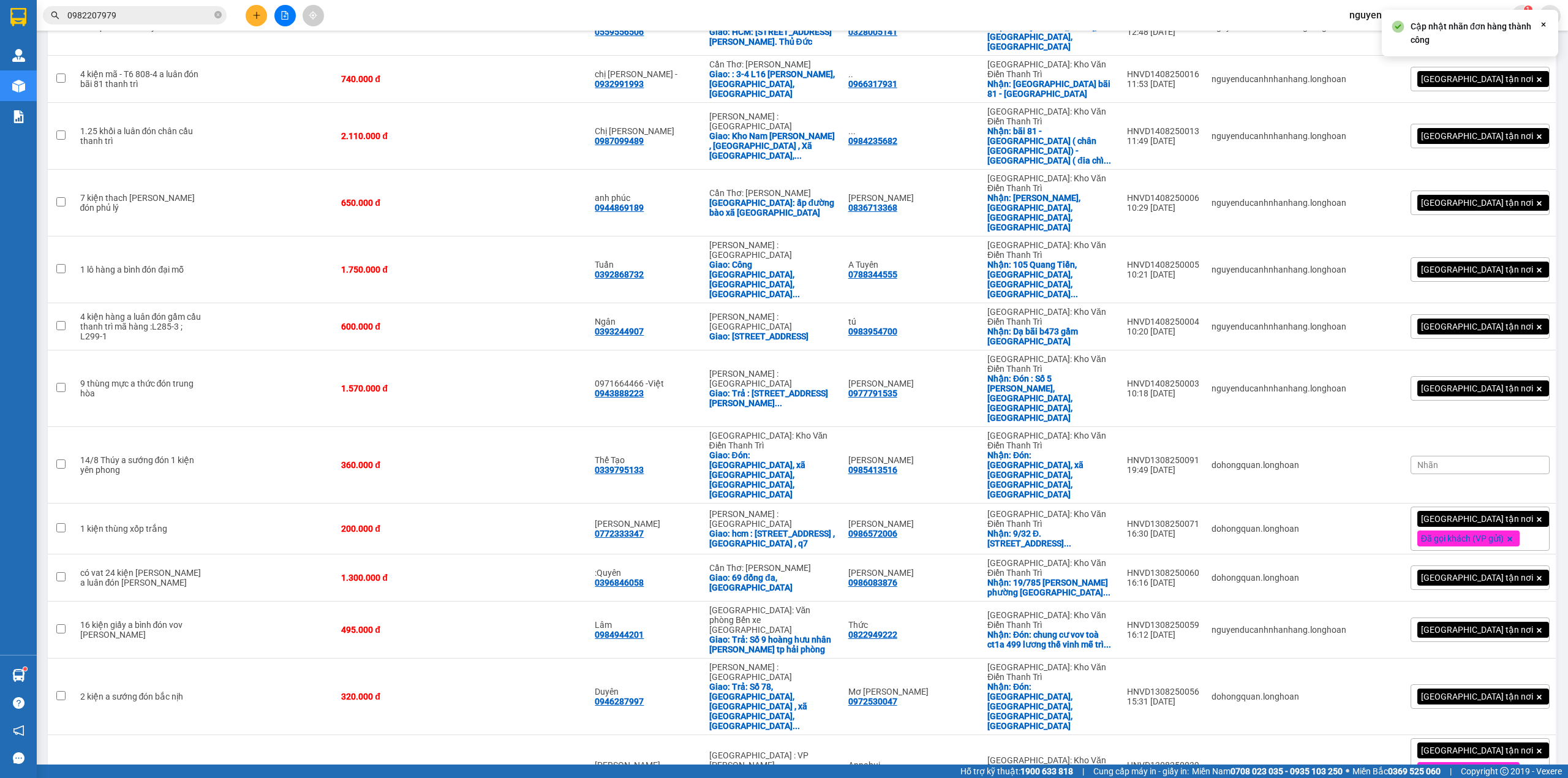
scroll to position [787, 0]
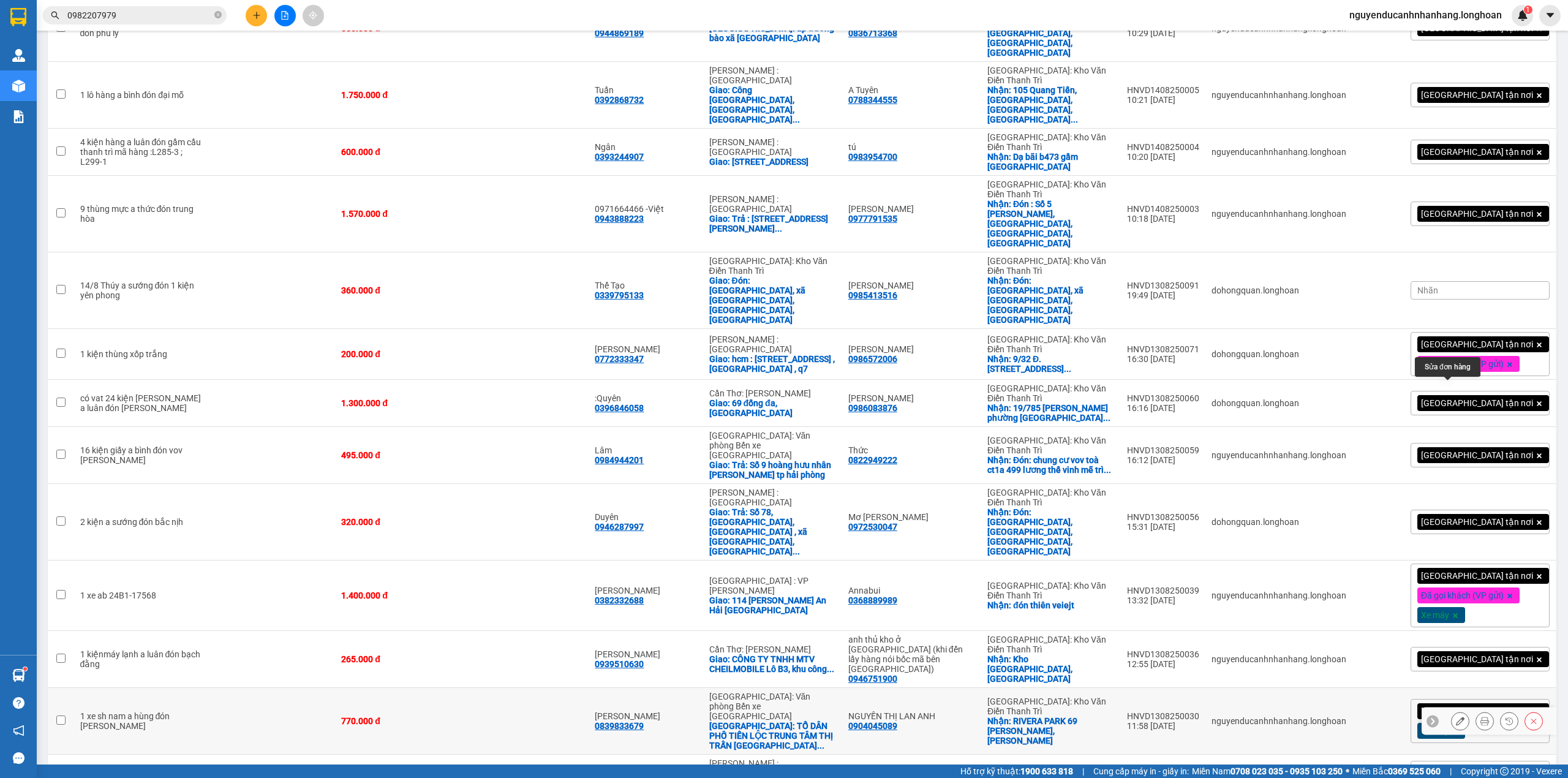
click at [1451, 710] on button at bounding box center [1460, 721] width 17 height 21
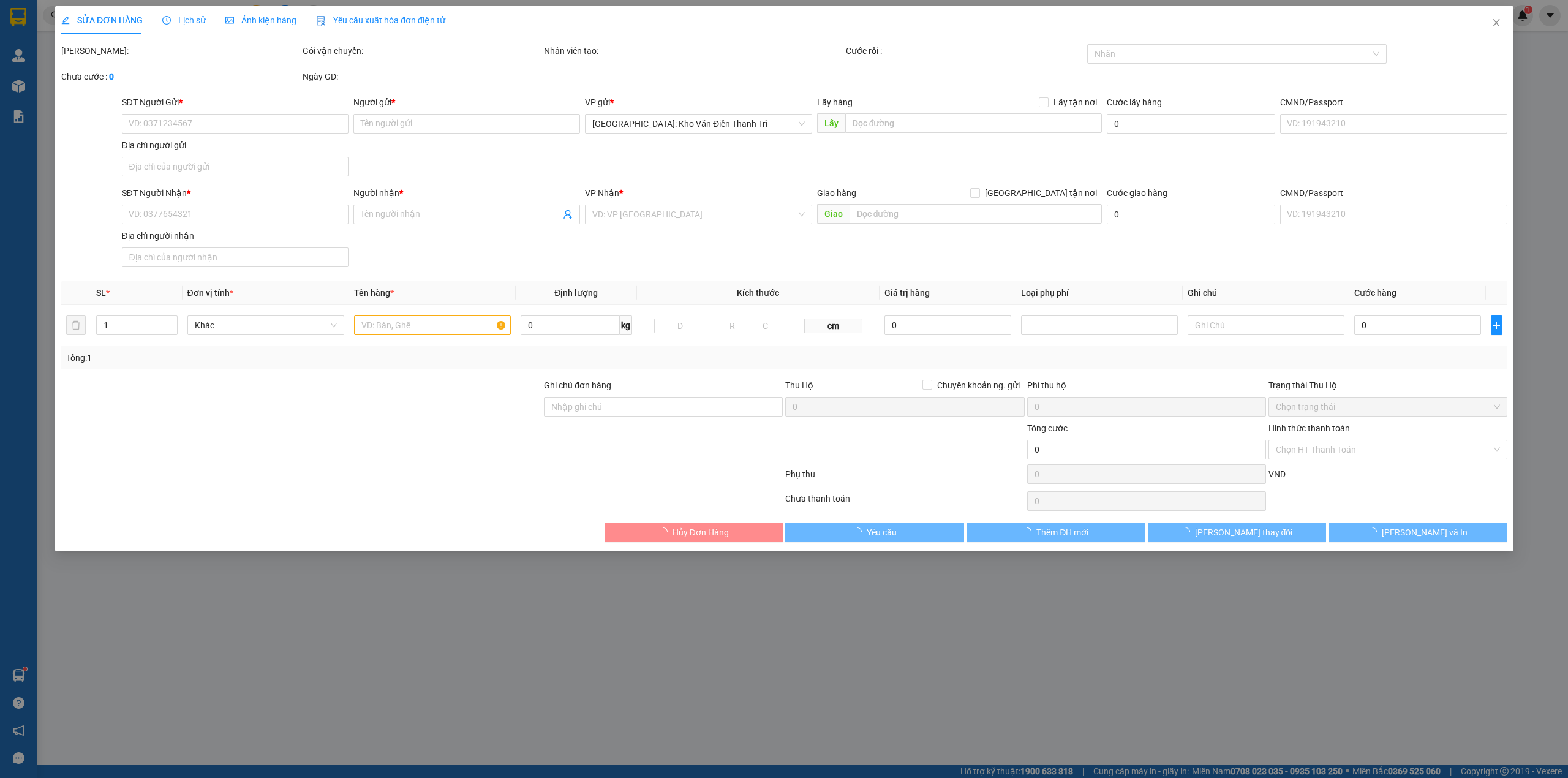
type input "0904045089"
type input "NGUYẾN THỊ LAN ANH"
checkbox input "true"
type input "RIVERA PARK 69 Vũ Trọng Phụng, Thanh xuân"
type input "0839833679"
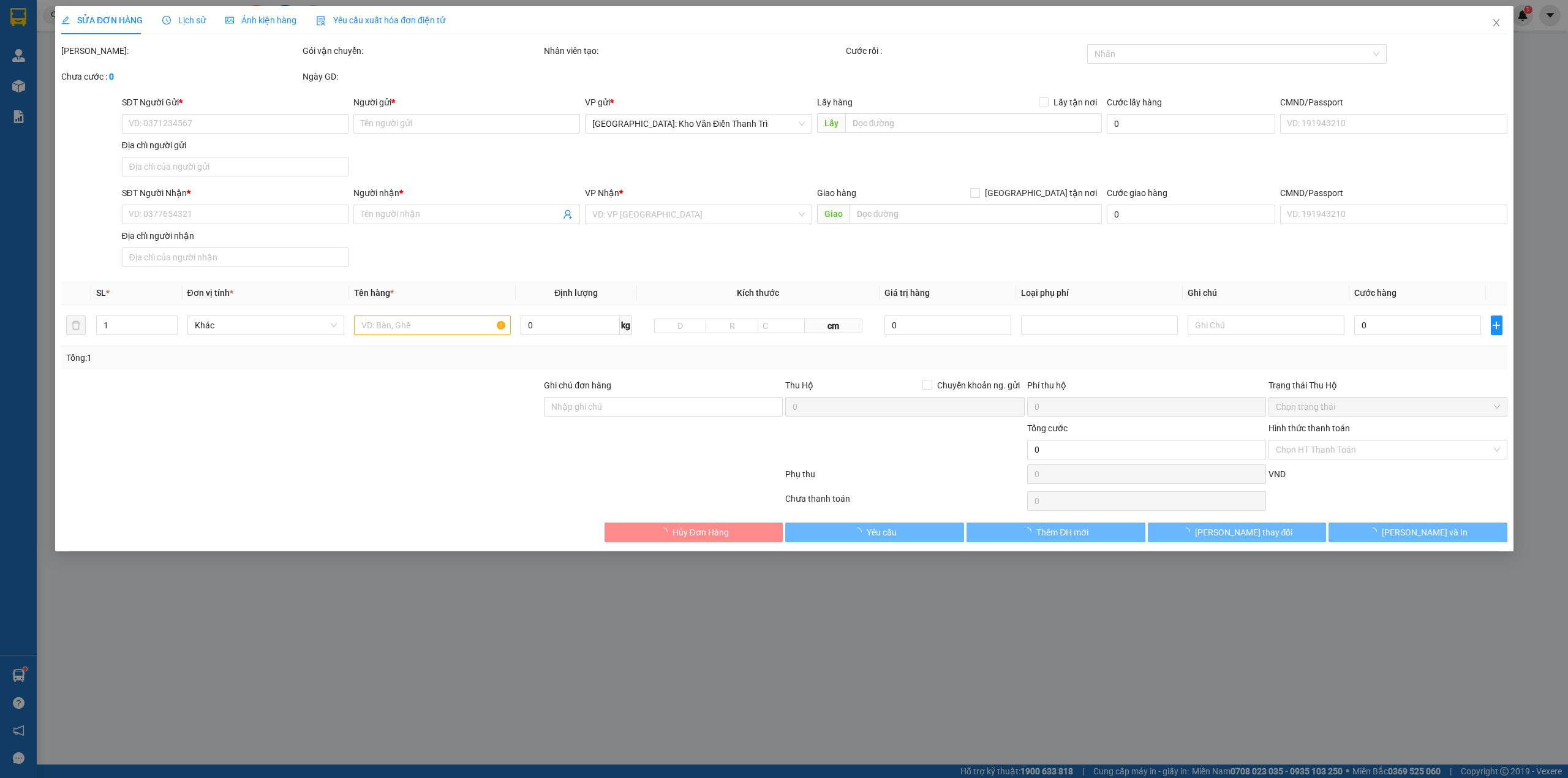
type input "[PERSON_NAME]"
checkbox input "true"
type input "TỔ DÂN PHỐ TIẾN LỘC TRUNG TÂM THỊ TRẤN CÁT HẢI CŨ"
type input "770.000"
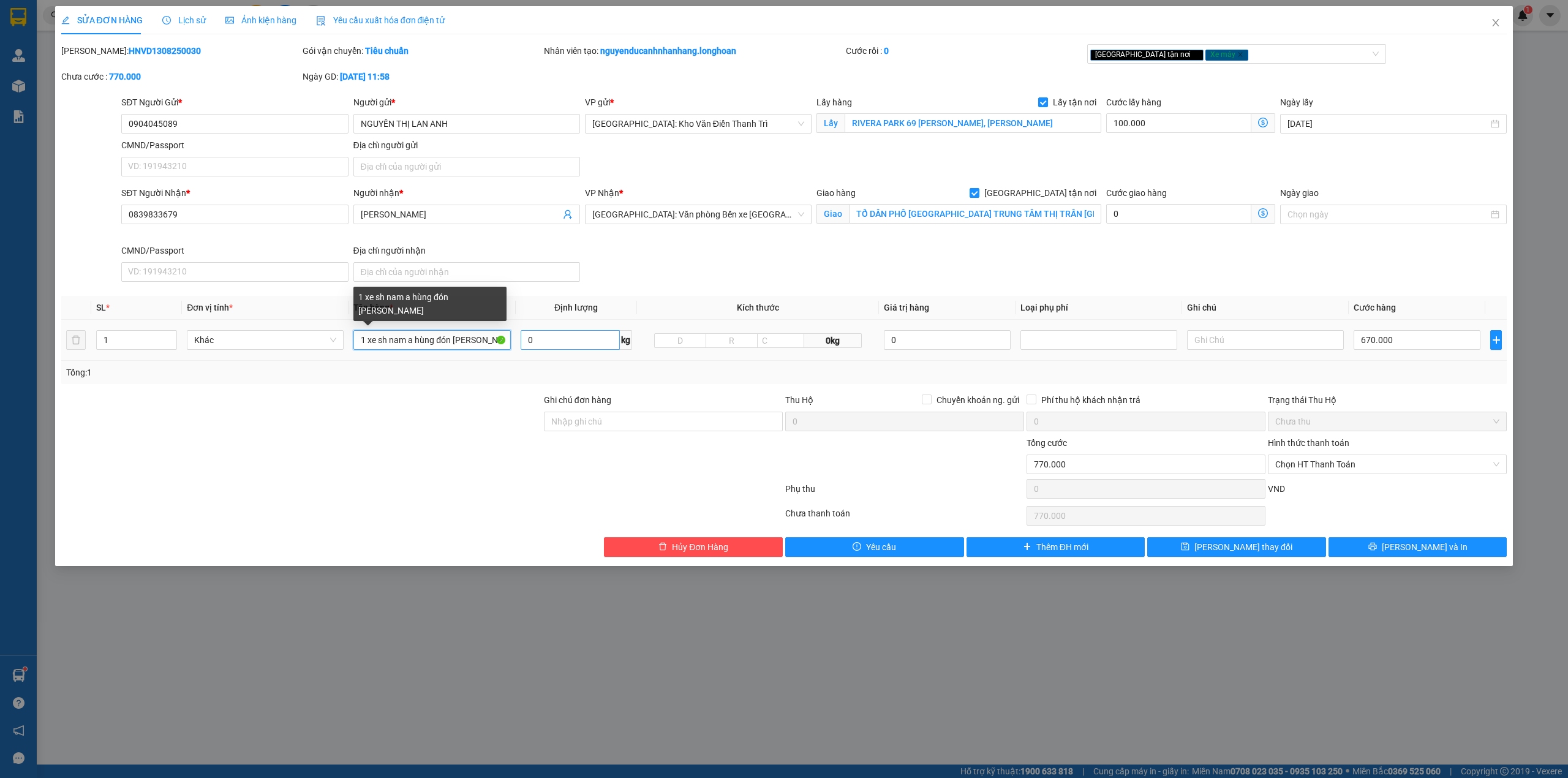
scroll to position [0, 13]
drag, startPoint x: 391, startPoint y: 341, endPoint x: 563, endPoint y: 341, distance: 172.0
click at [563, 341] on tr "1 Khác 1 xe sh nam a hùng đón vũ trọng phụng 0 kg 0kg 0 670.000" at bounding box center [784, 340] width 1446 height 41
type input "1 xe sh 15E1-02898"
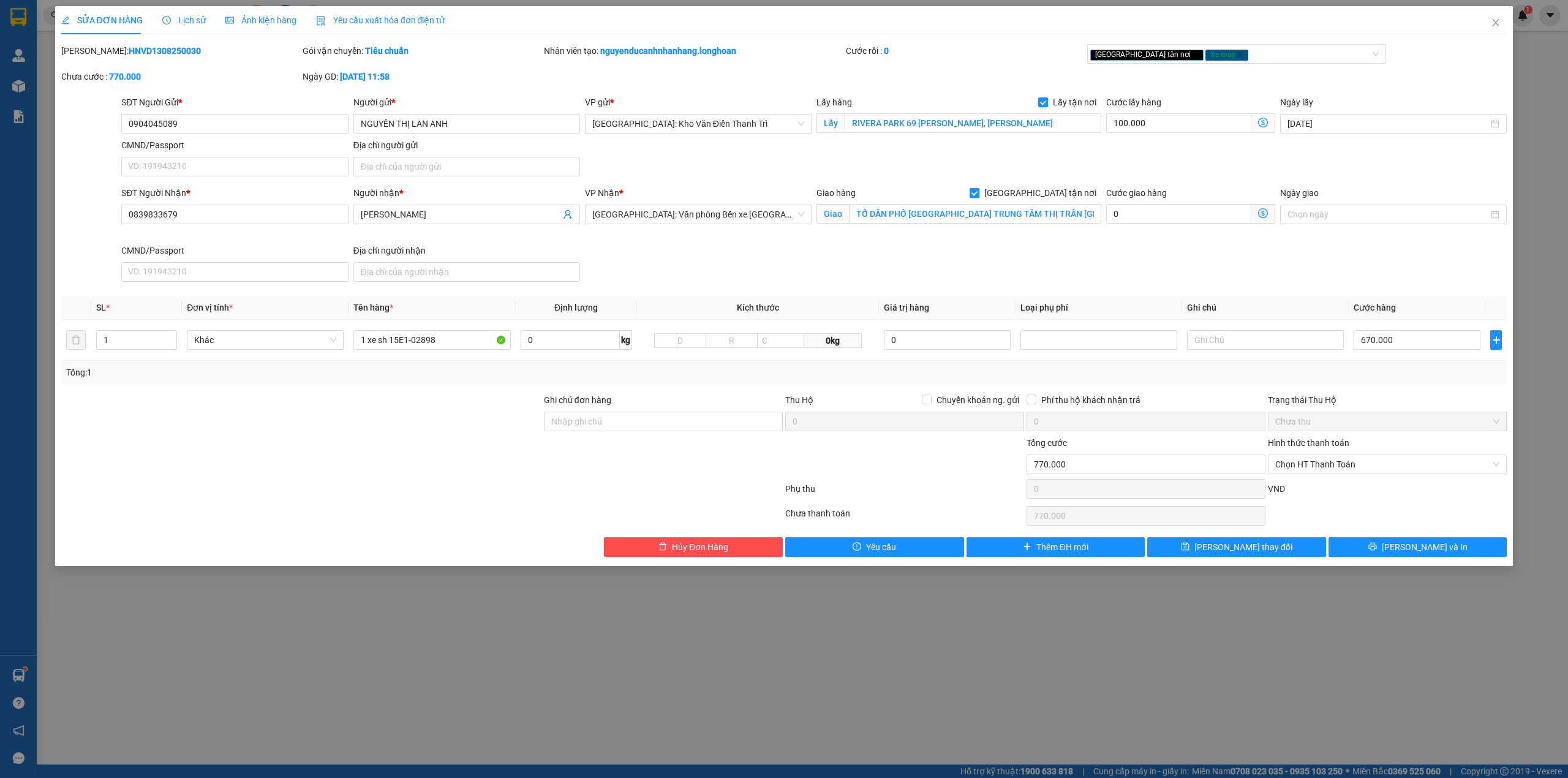
click at [610, 475] on div at bounding box center [663, 457] width 241 height 43
click at [753, 471] on div at bounding box center [663, 457] width 241 height 43
click at [1221, 50] on div "Giao tận nơi Xe máy" at bounding box center [1231, 53] width 281 height 15
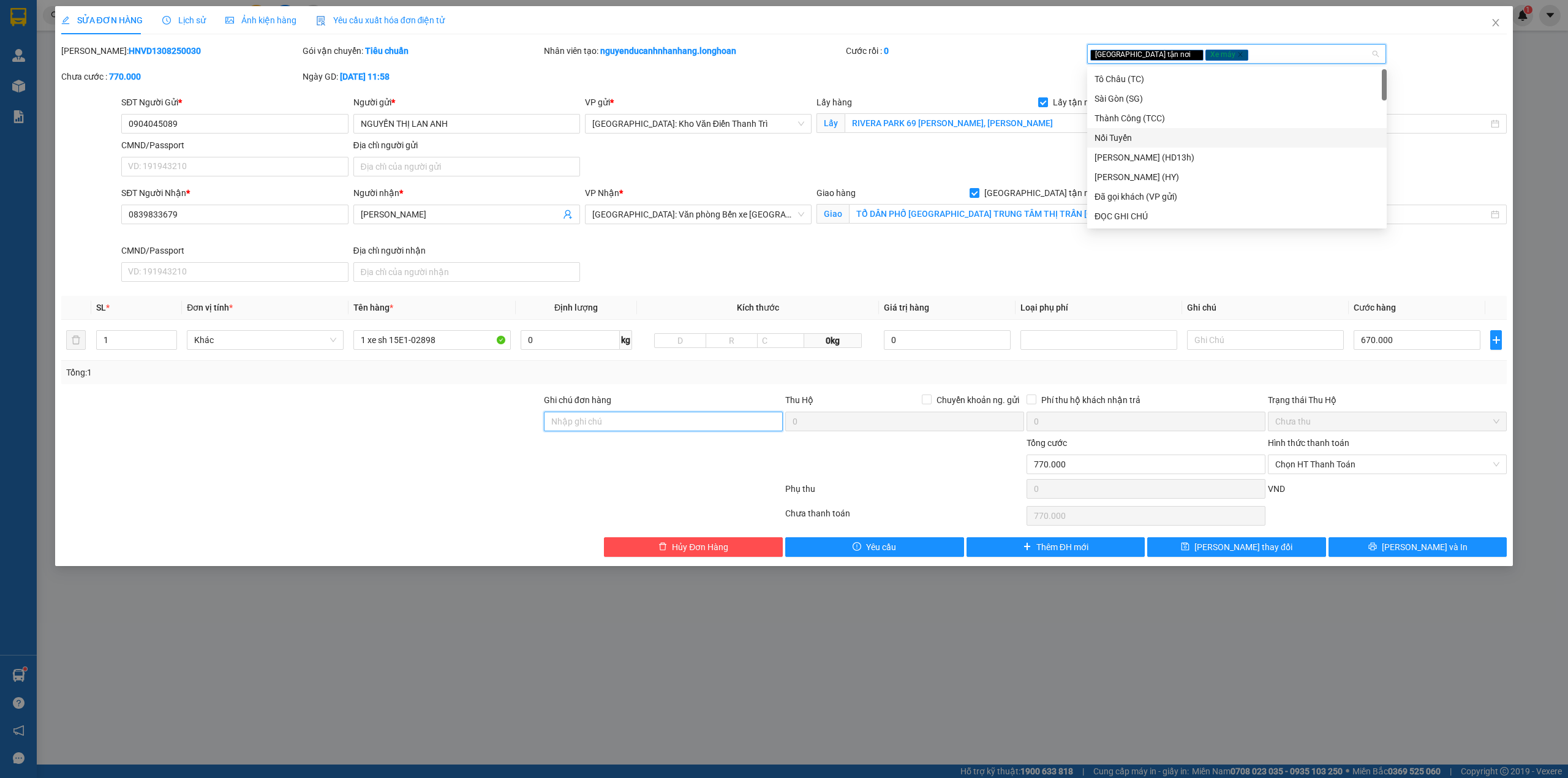
click at [615, 427] on input "Ghi chú đơn hàng" at bounding box center [663, 421] width 239 height 19
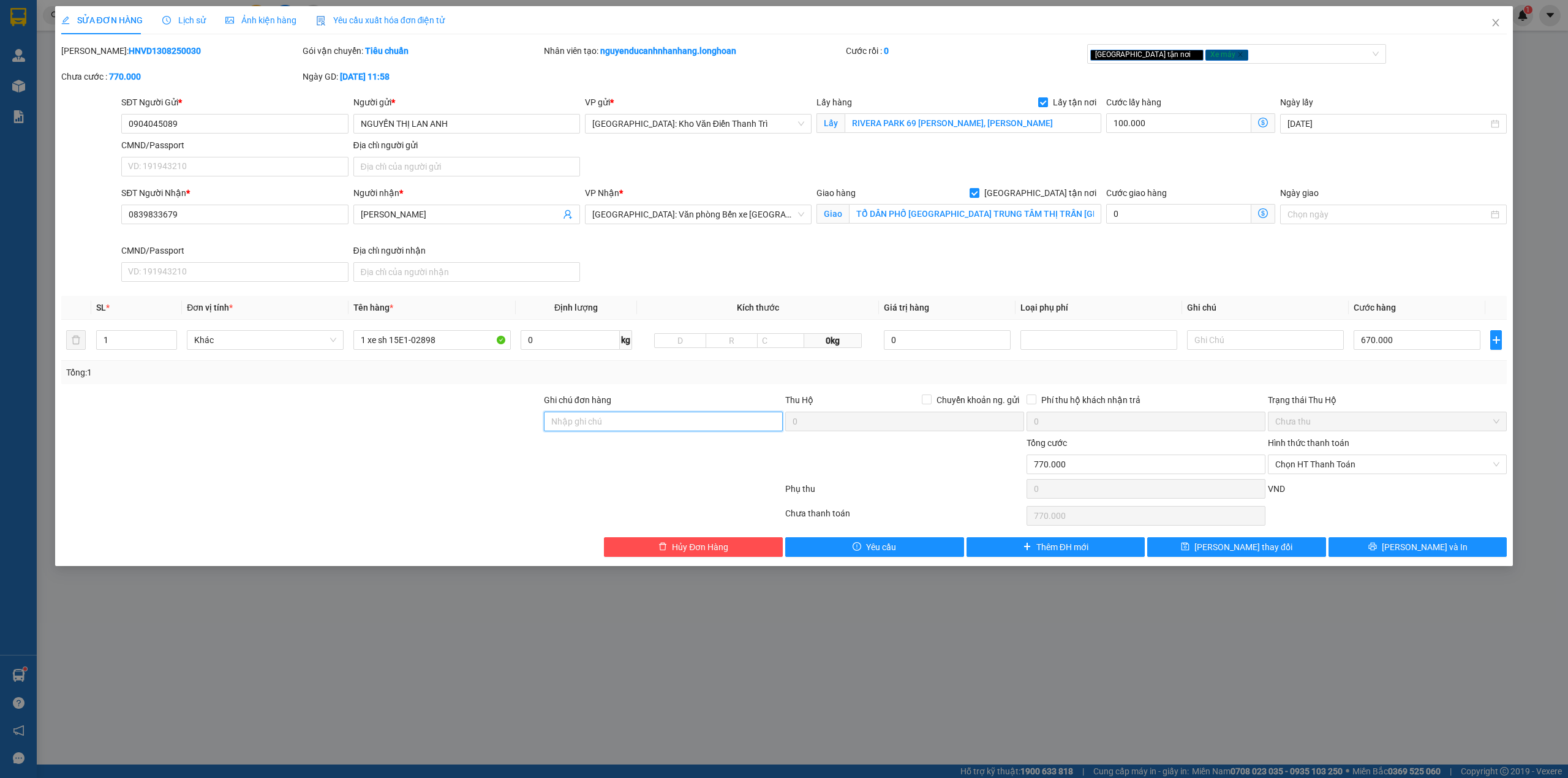
type input "chìa khóa quấn tay lái ( không giấy tờ )"
click at [587, 479] on div at bounding box center [663, 457] width 241 height 43
click at [1208, 57] on div "Giao tận nơi Xe máy" at bounding box center [1231, 53] width 281 height 15
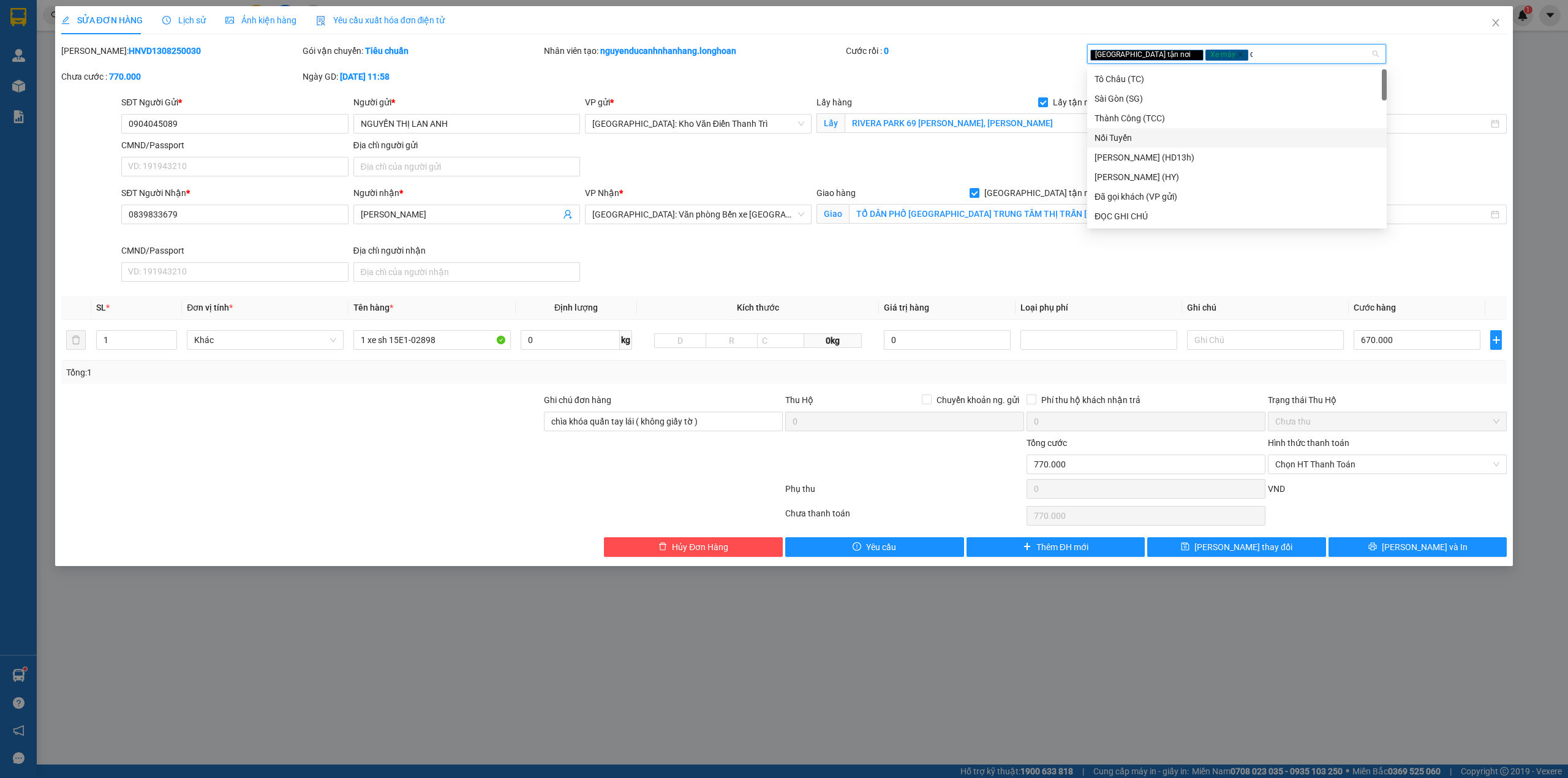
type input "d"
type input "đã"
click at [1184, 77] on div "Đã gọi khách (VP gửi)" at bounding box center [1236, 78] width 285 height 14
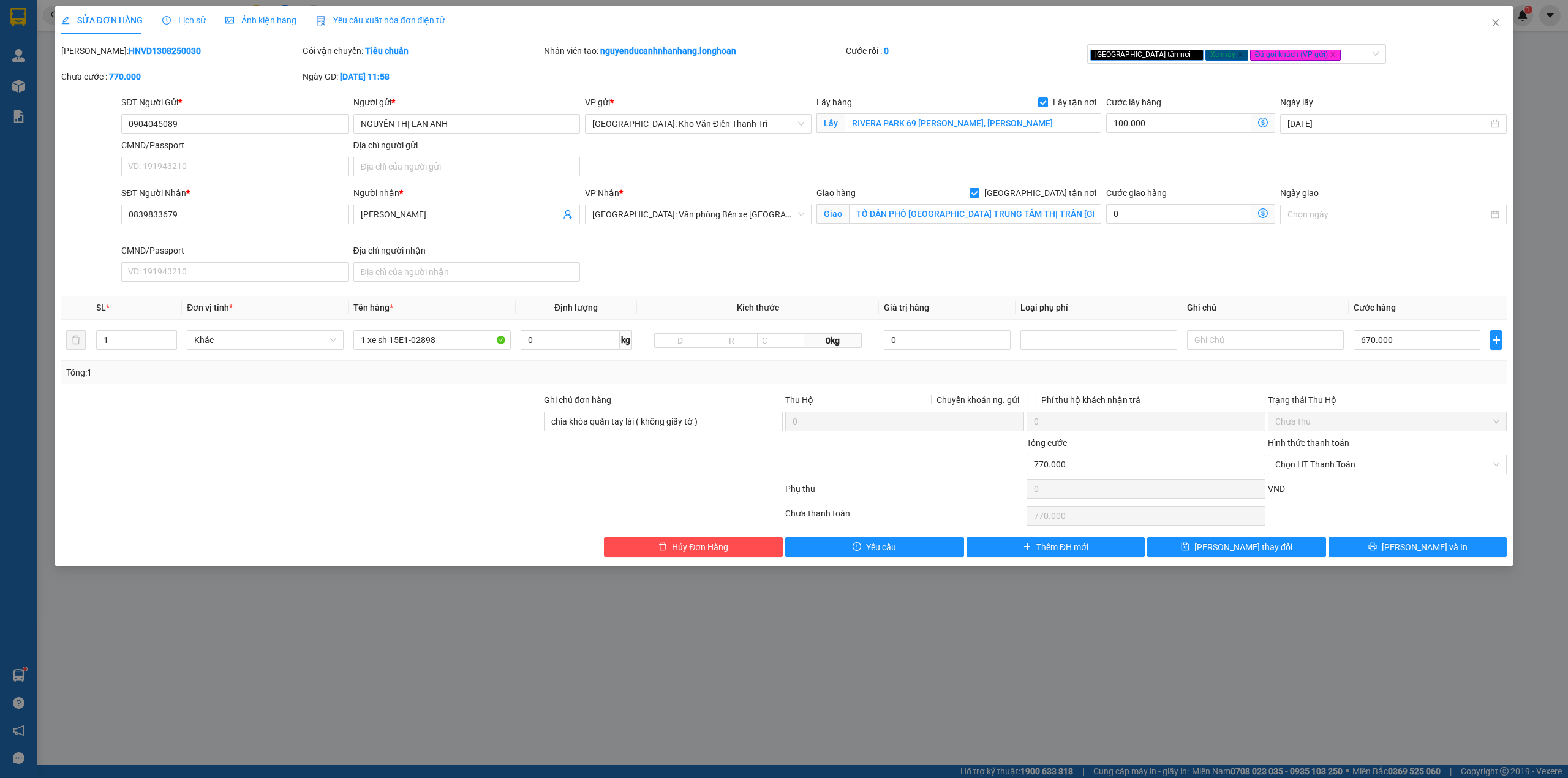
click at [1015, 76] on div "Mã ĐH: HNVD1308250030 Gói vận chuyển: Tiêu chuẩn Nhân viên tạo: nguyenducanhnha…" at bounding box center [784, 70] width 1448 height 51
click at [1421, 546] on span "Lưu và In" at bounding box center [1425, 546] width 86 height 14
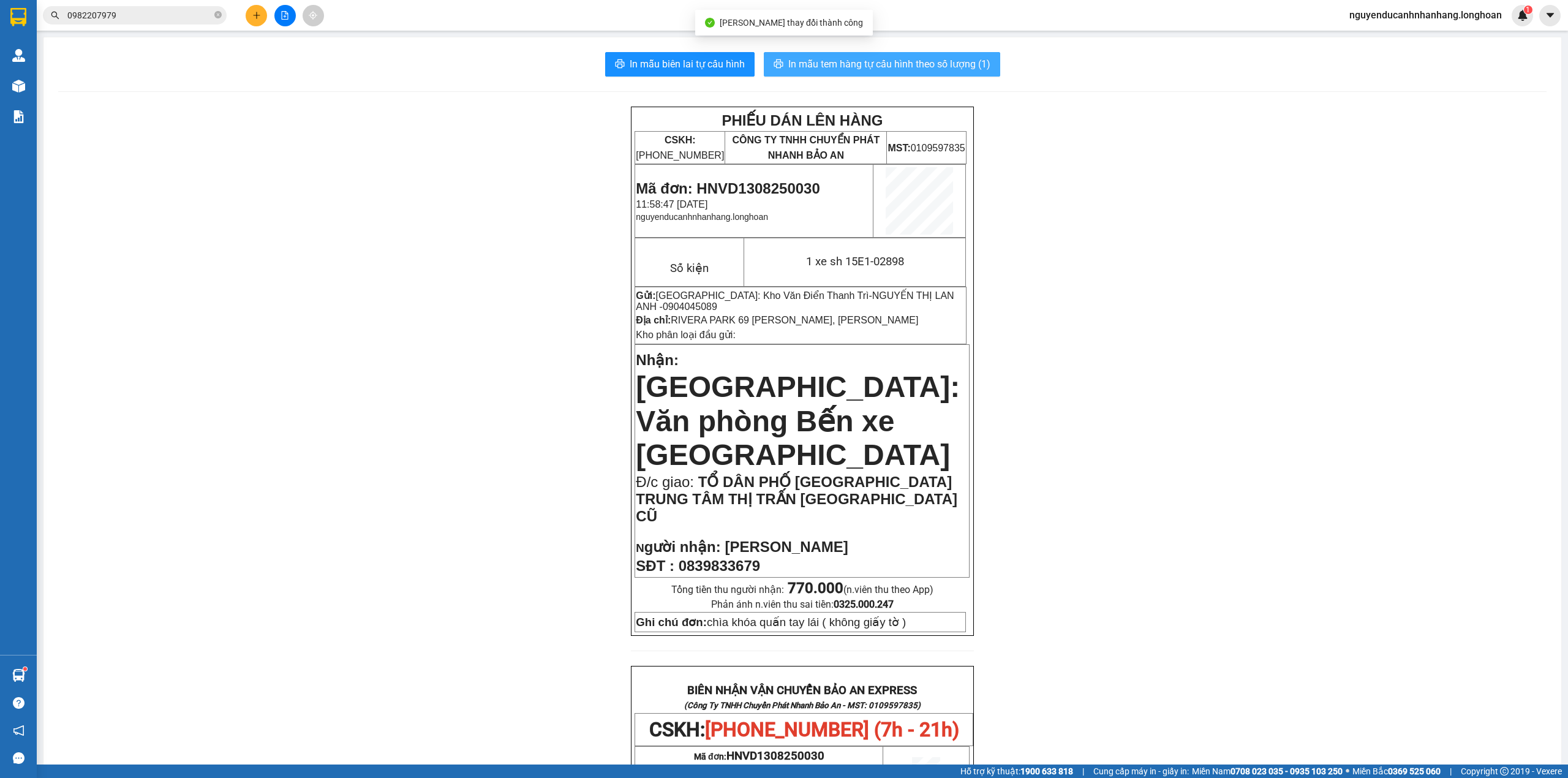
click at [872, 60] on span "In mẫu tem hàng tự cấu hình theo số lượng (1)" at bounding box center [888, 63] width 202 height 15
click at [752, 185] on span "Mã đơn: HNVD1308250030" at bounding box center [727, 188] width 184 height 16
copy span "HNVD1308250030"
click at [215, 18] on icon "close-circle" at bounding box center [218, 14] width 7 height 7
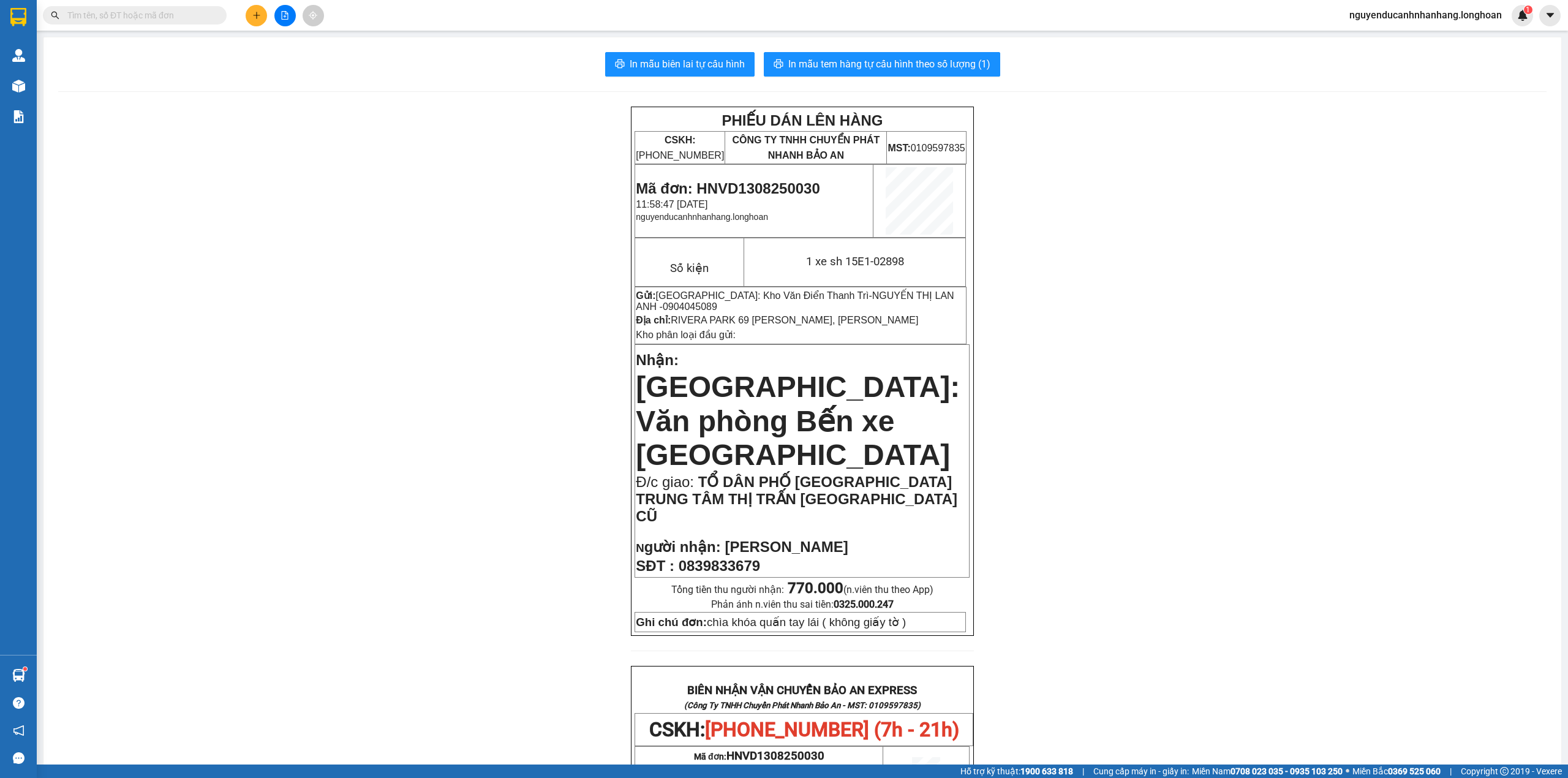
click at [172, 18] on input "text" at bounding box center [139, 15] width 145 height 14
paste input "HNVD1308250030"
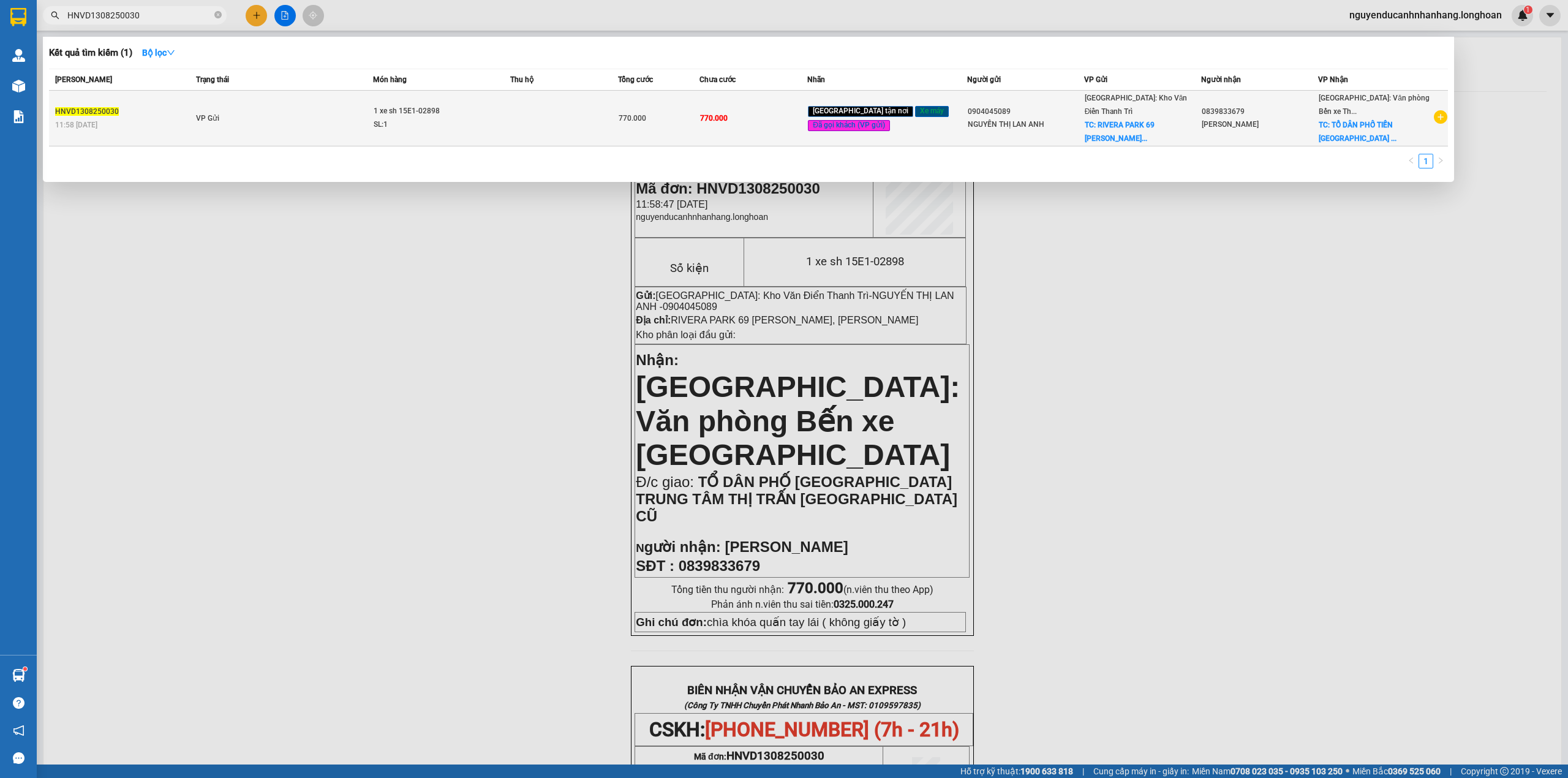
type input "HNVD1308250030"
click at [431, 130] on td "1 xe sh 15E1-02898 SL: 1" at bounding box center [441, 118] width 137 height 56
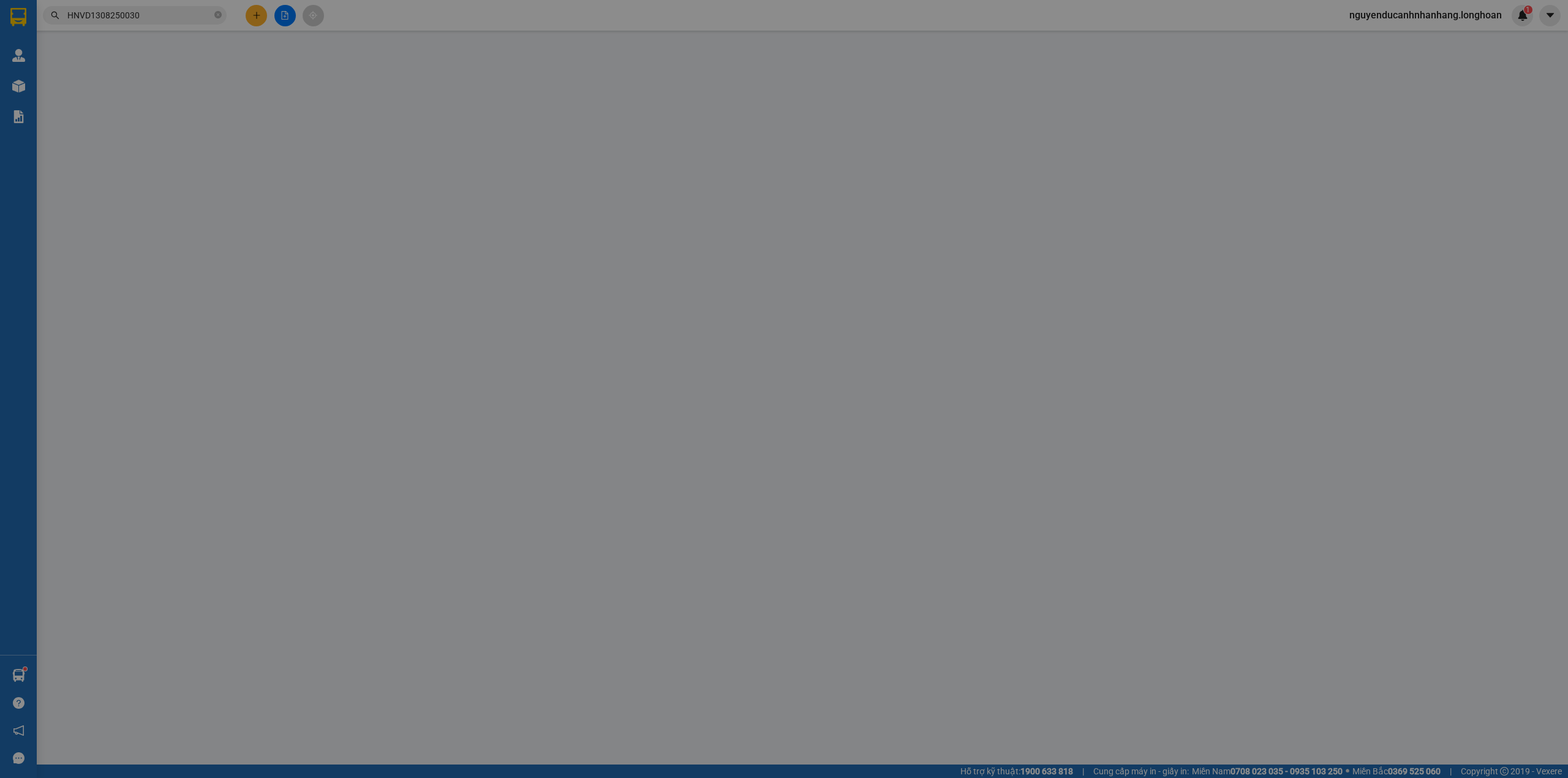
type input "0904045089"
type input "NGUYẾN THỊ LAN ANH"
checkbox input "true"
type input "RIVERA PARK 69 Vũ Trọng Phụng, Thanh xuân"
type input "0839833679"
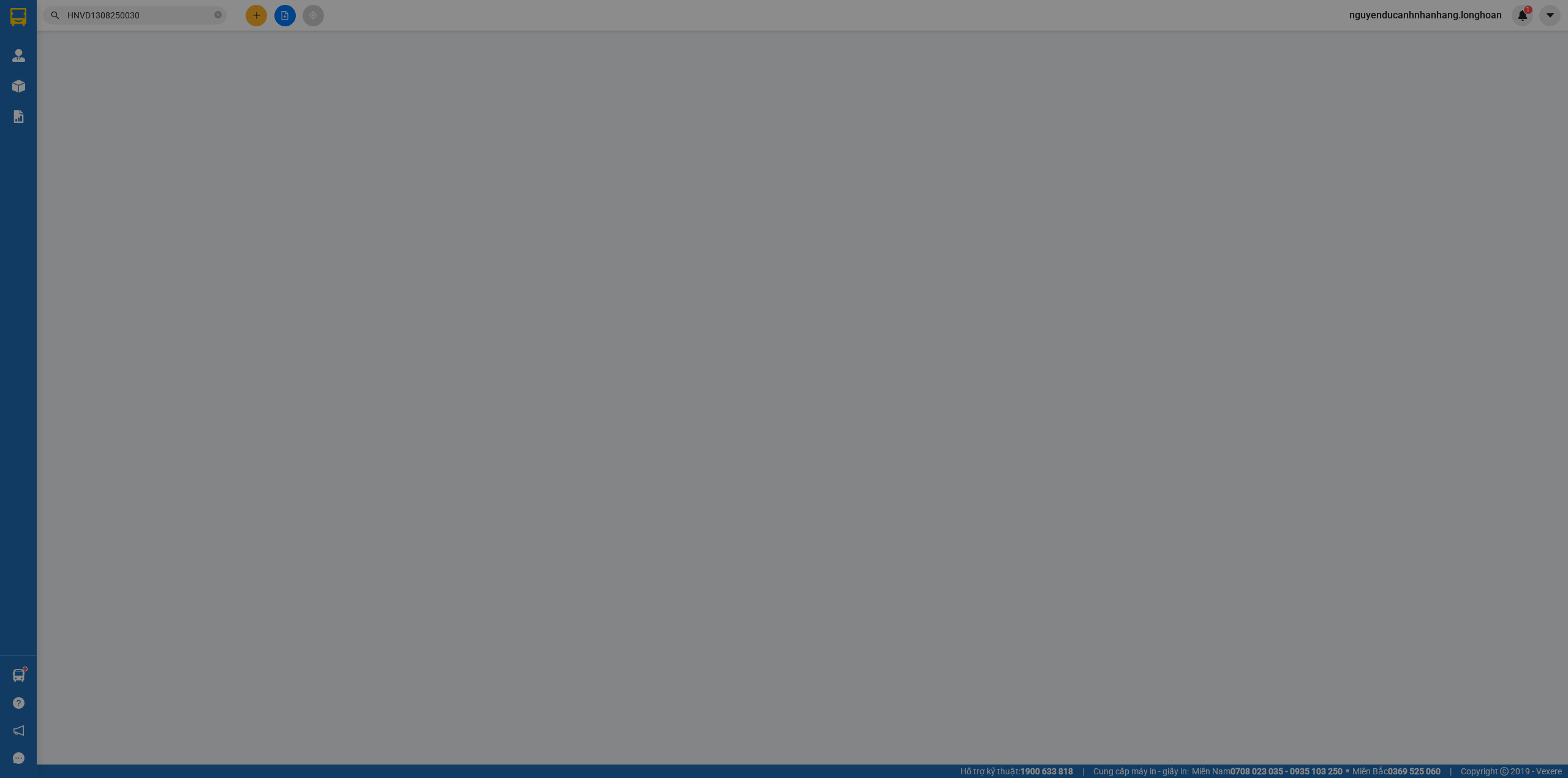
type input "[PERSON_NAME]"
checkbox input "true"
type input "TỔ DÂN PHỐ TIẾN LỘC TRUNG TÂM THỊ TRẤN CÁT HẢI CŨ"
type input "chìa khóa quấn tay lái ( không giấy tờ )"
type input "770.000"
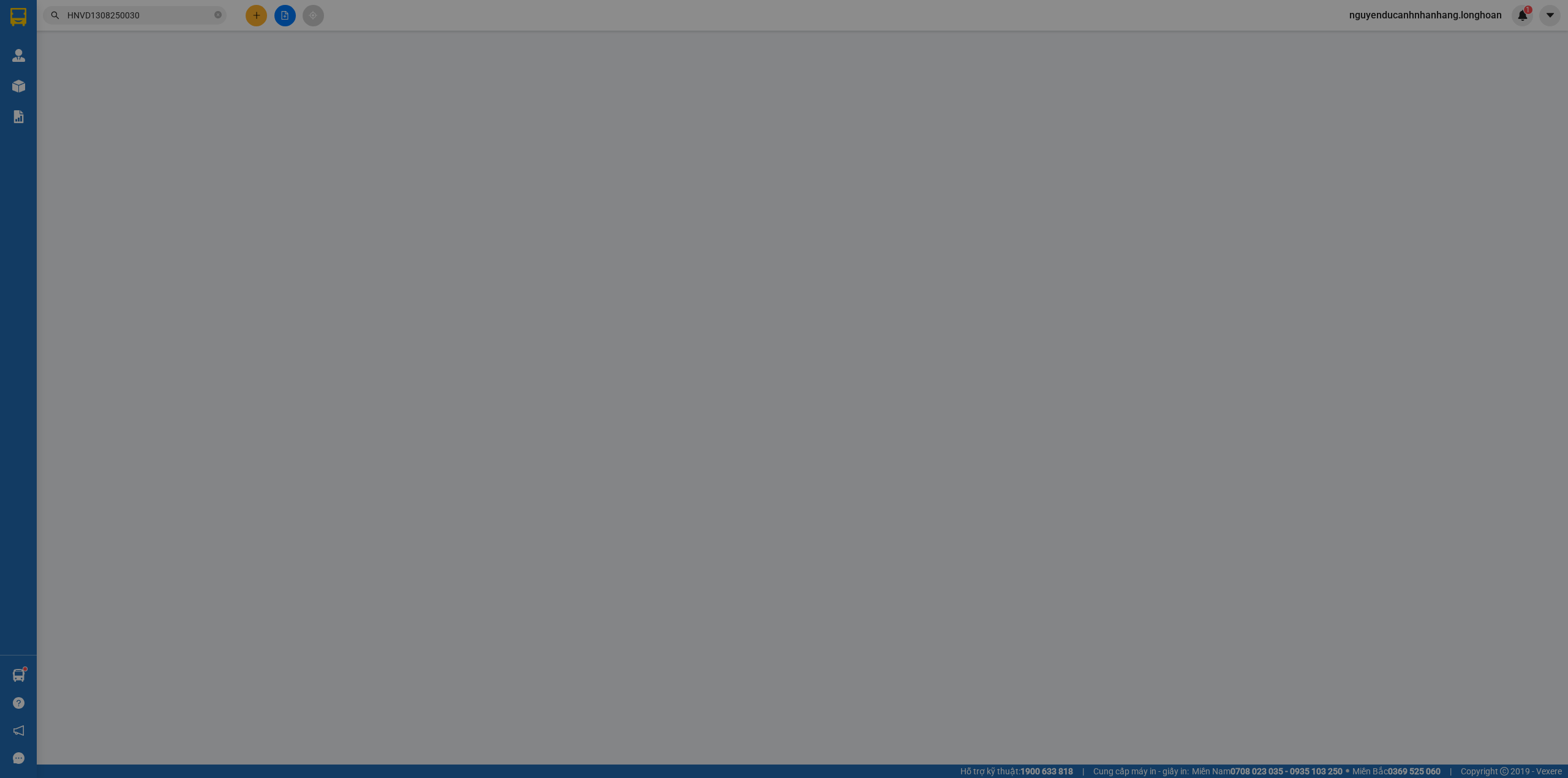
type input "770.000"
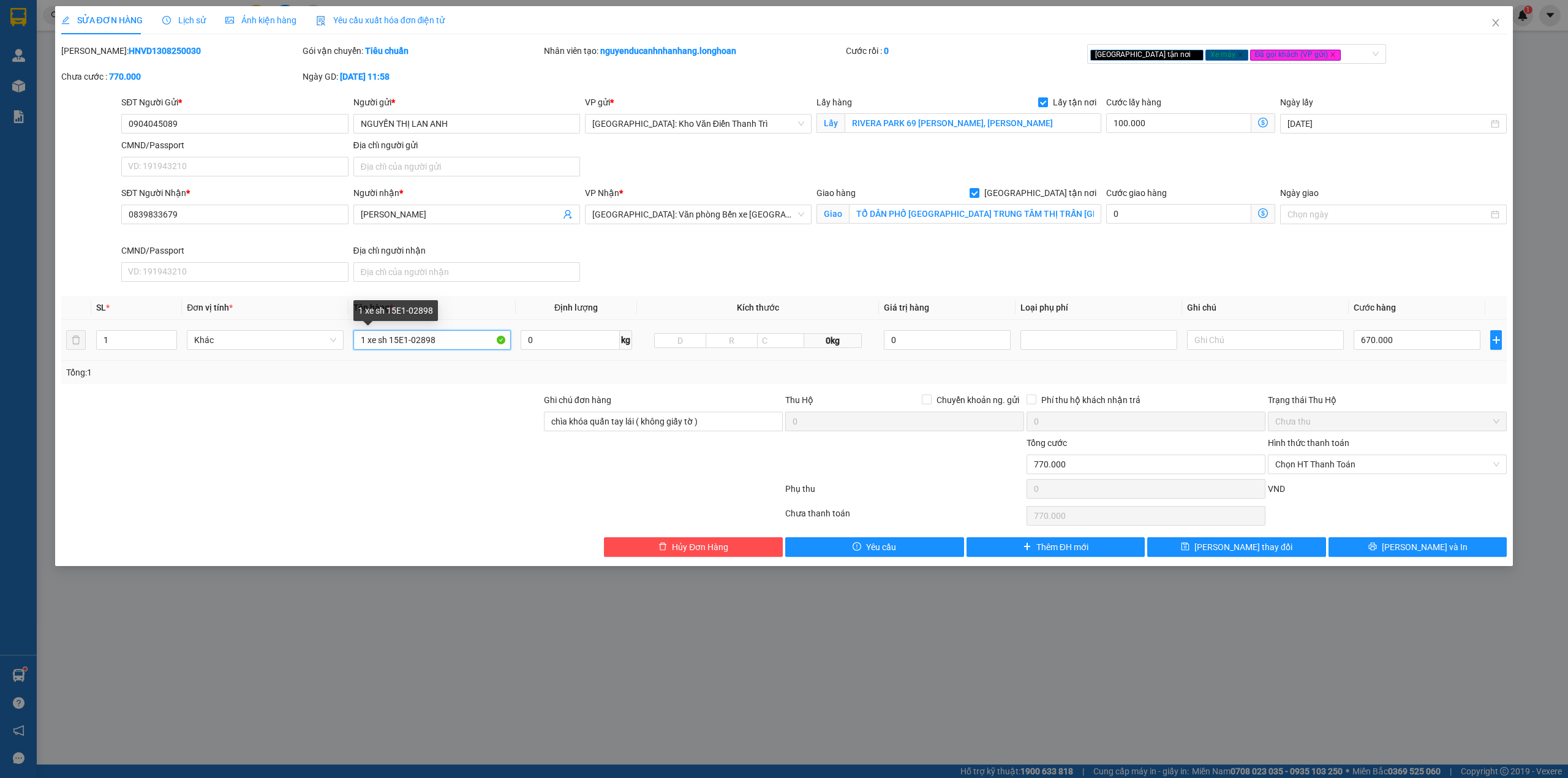
click at [447, 346] on input "1 xe sh 15E1-02898" at bounding box center [432, 339] width 157 height 19
type input "1 xe sh 15E1-02898 ( giao hàng gọi người nhận thanh toán )"
click at [1426, 557] on button "Lưu và In" at bounding box center [1418, 546] width 179 height 19
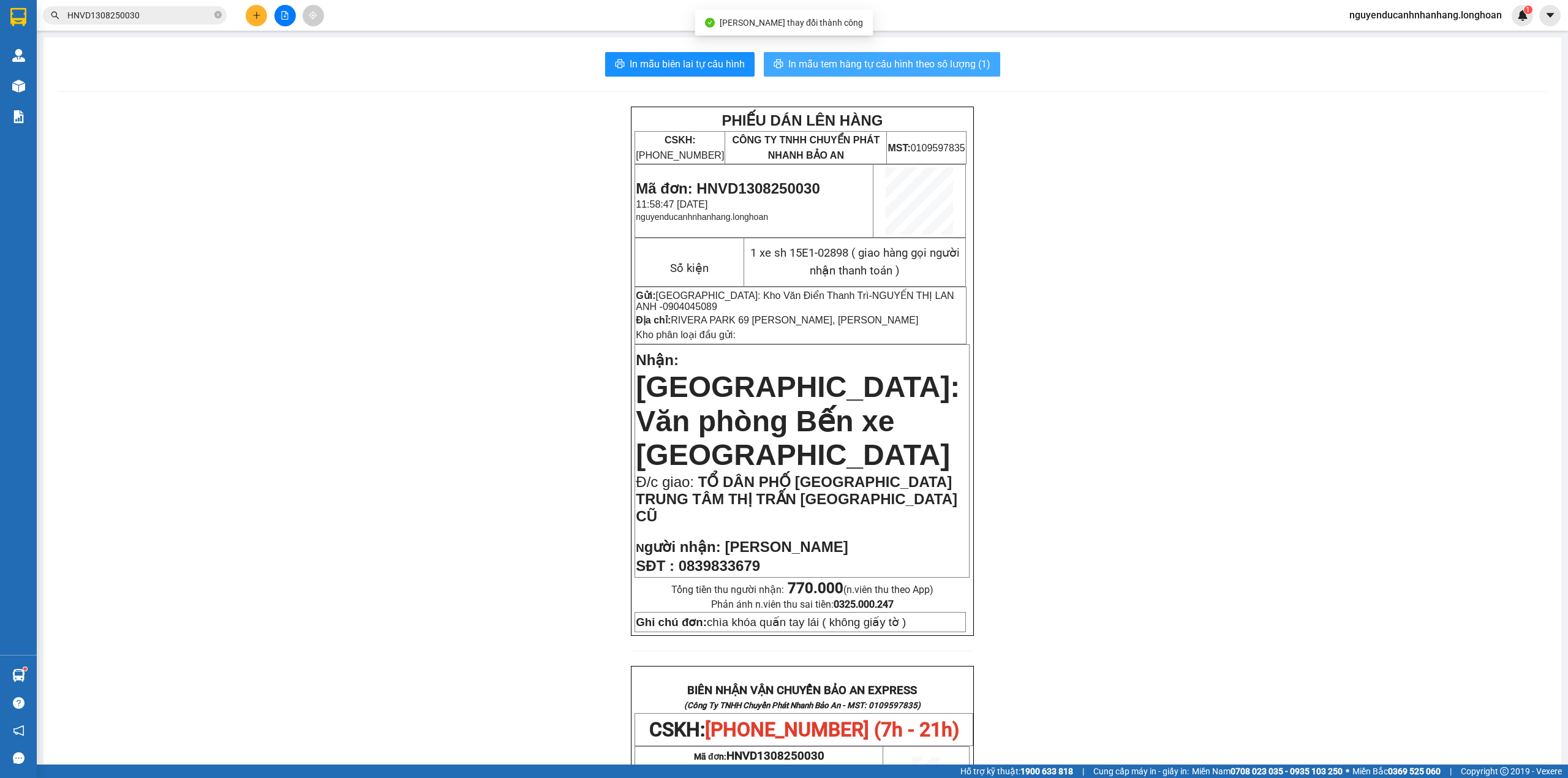
click at [822, 58] on span "In mẫu tem hàng tự cấu hình theo số lượng (1)" at bounding box center [888, 63] width 202 height 15
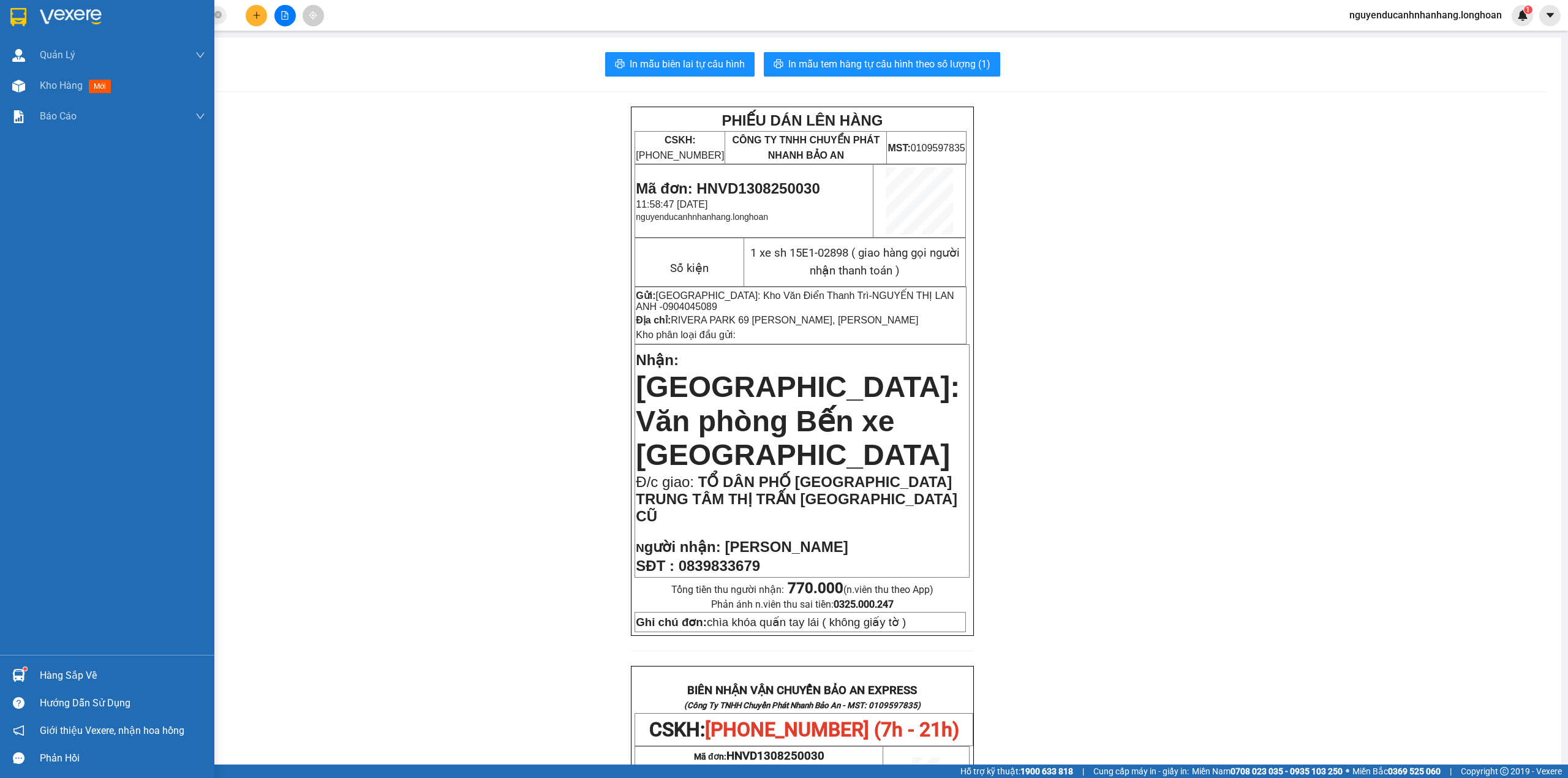
click at [15, 16] on img at bounding box center [19, 17] width 16 height 19
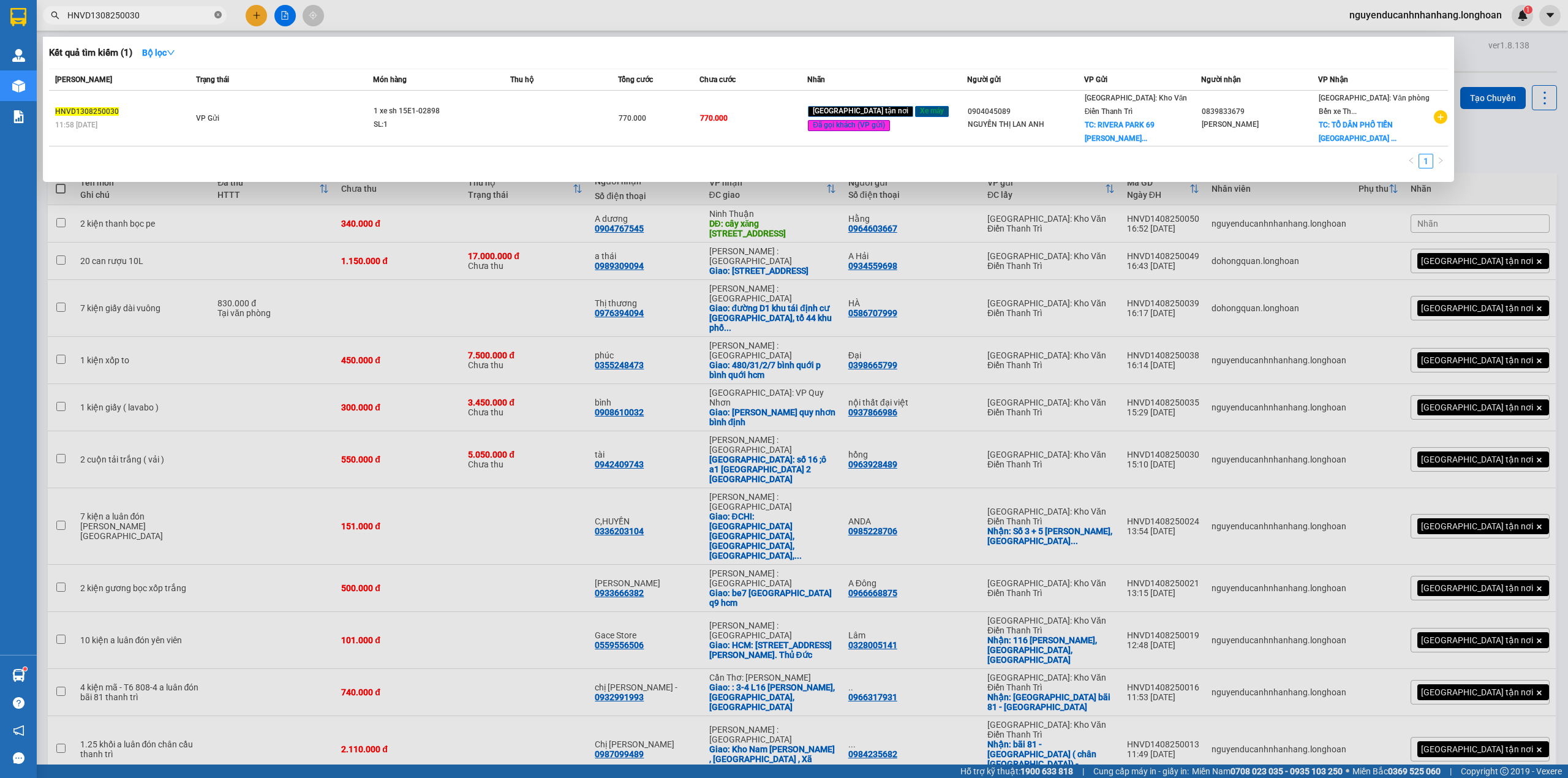
click at [221, 13] on icon "close-circle" at bounding box center [218, 14] width 7 height 7
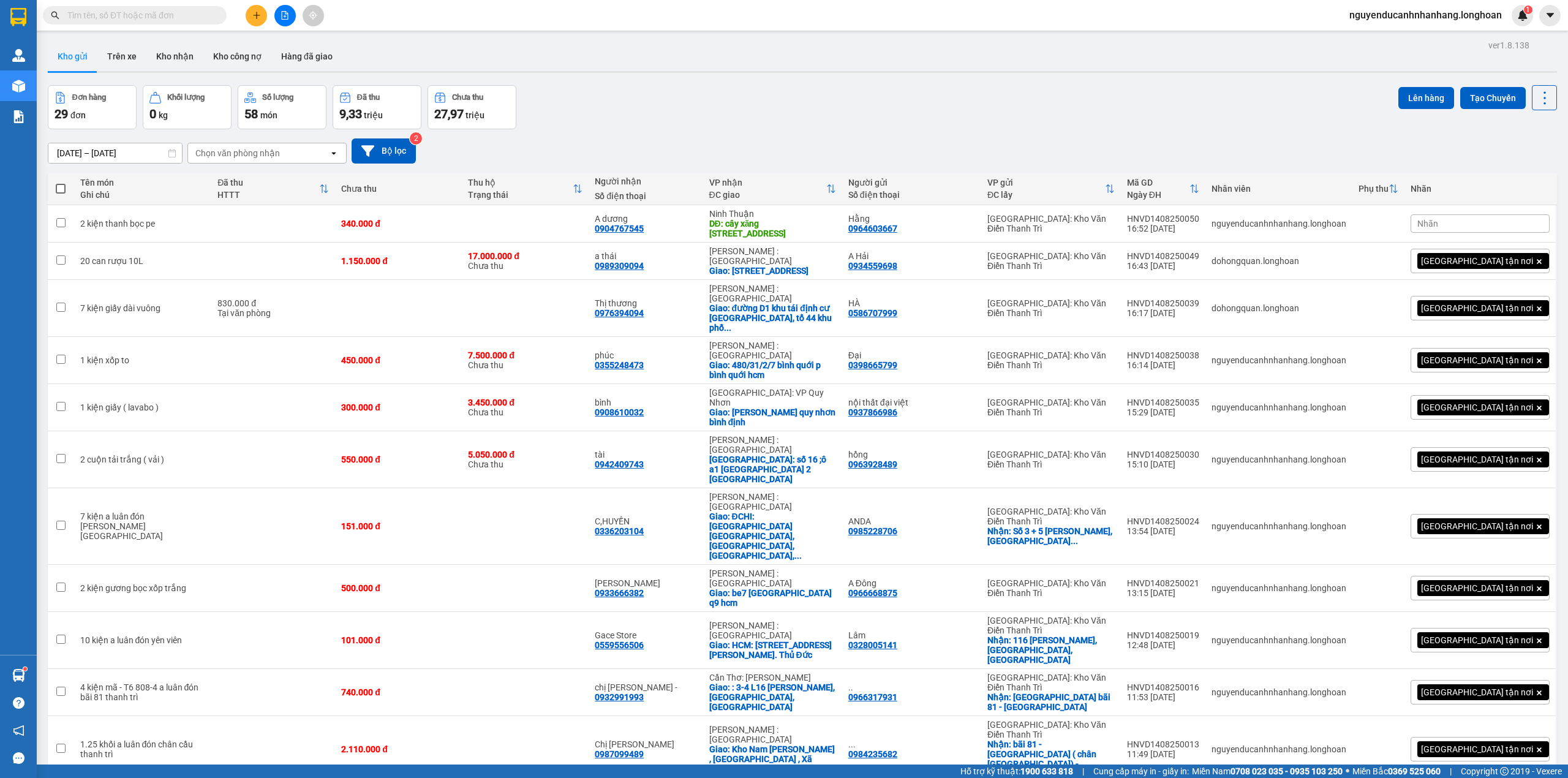
click at [181, 13] on input "text" at bounding box center [139, 15] width 145 height 14
paste input "0979014385"
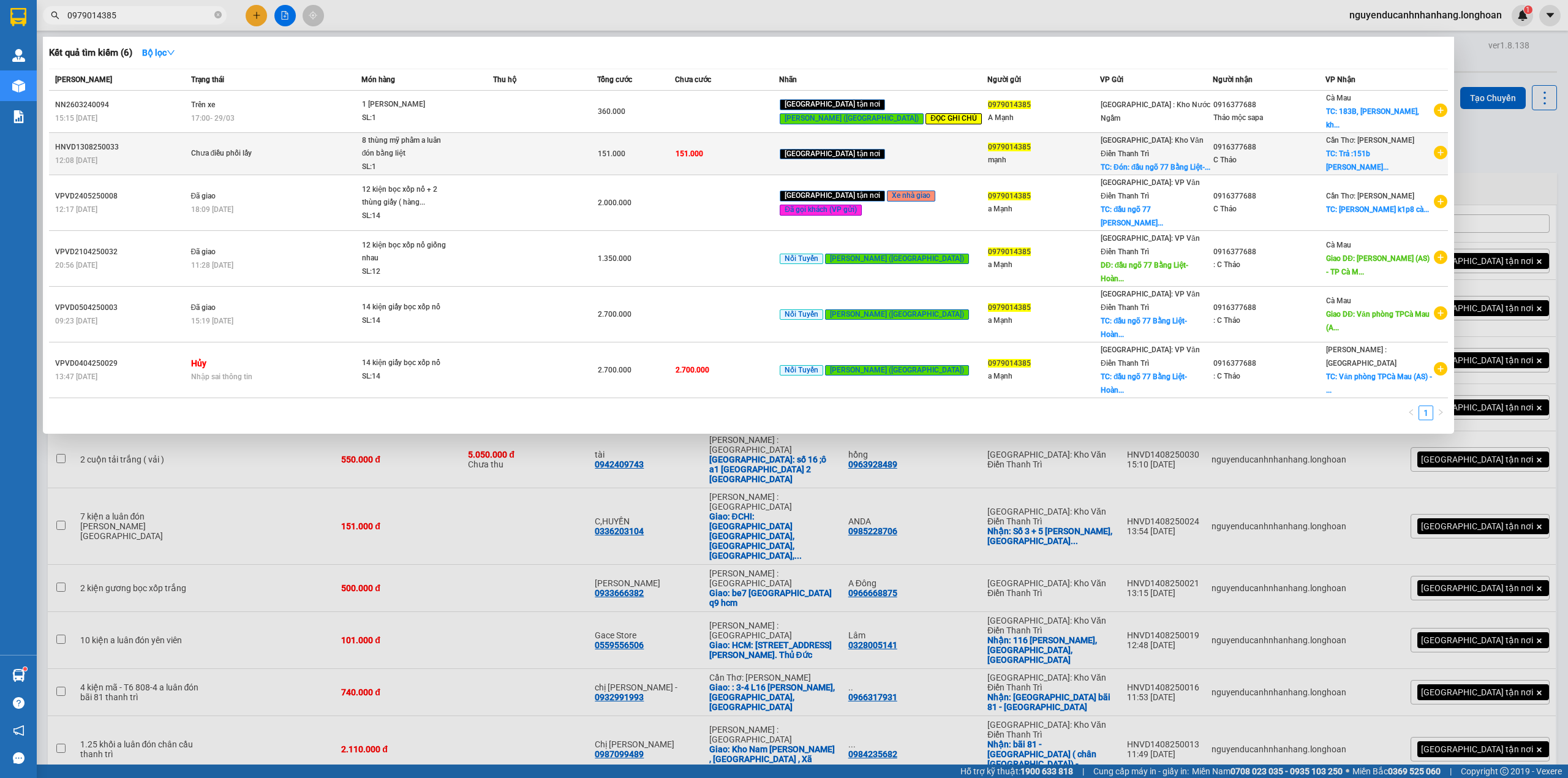
type input "0979014385"
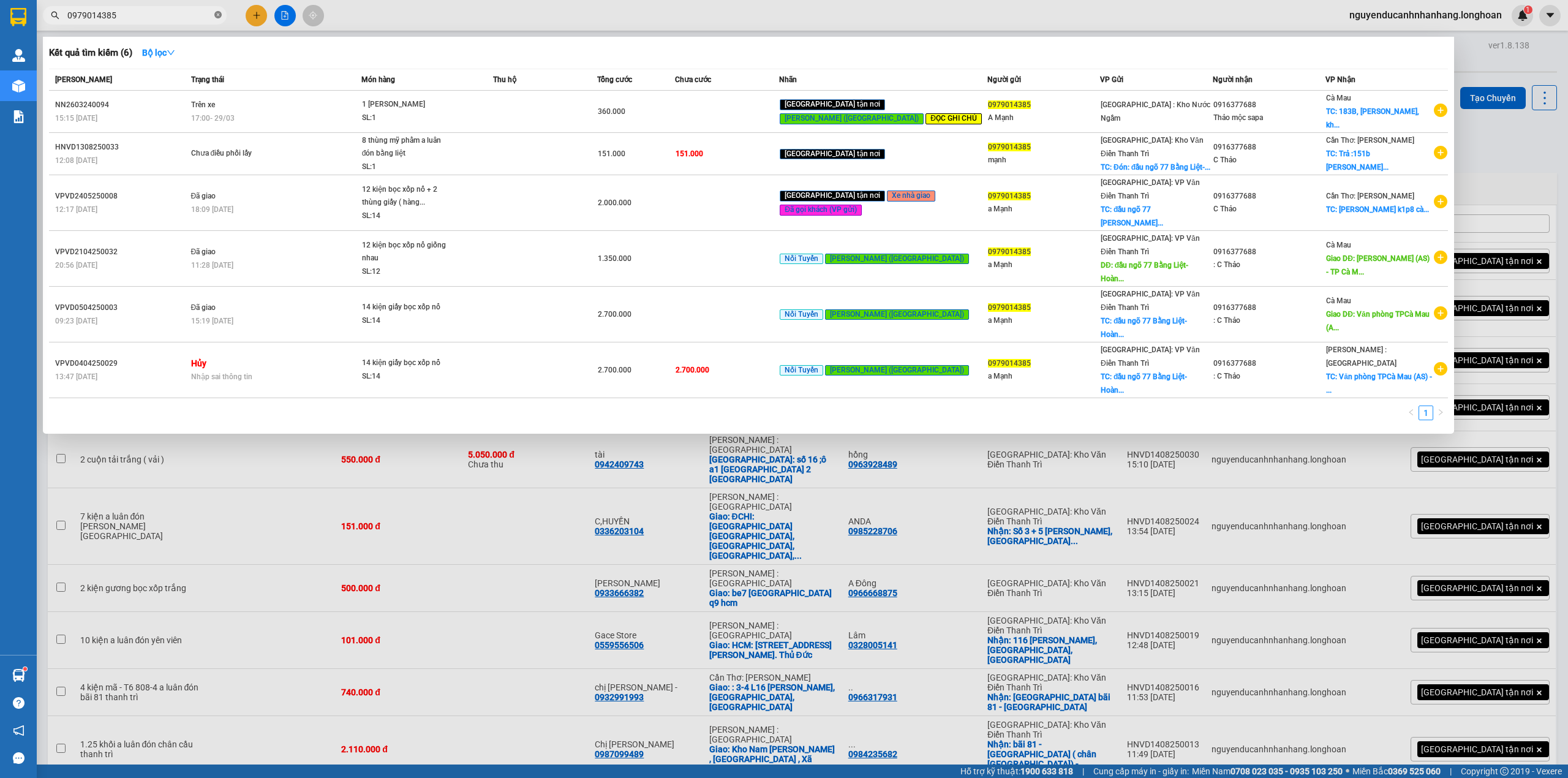
click at [217, 11] on span at bounding box center [218, 16] width 7 height 11
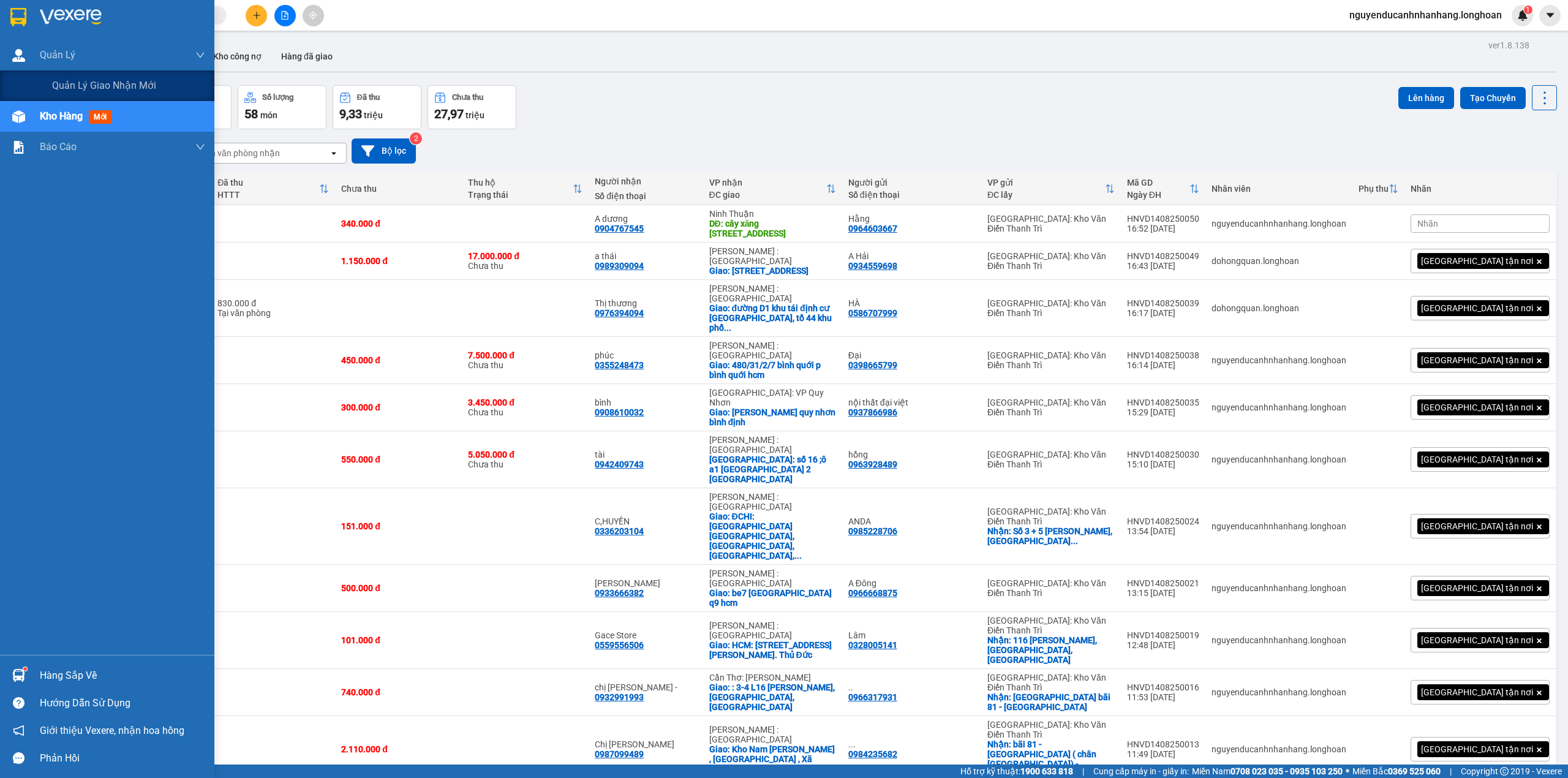
click at [81, 82] on span "Quản lý giao nhận mới" at bounding box center [104, 85] width 104 height 15
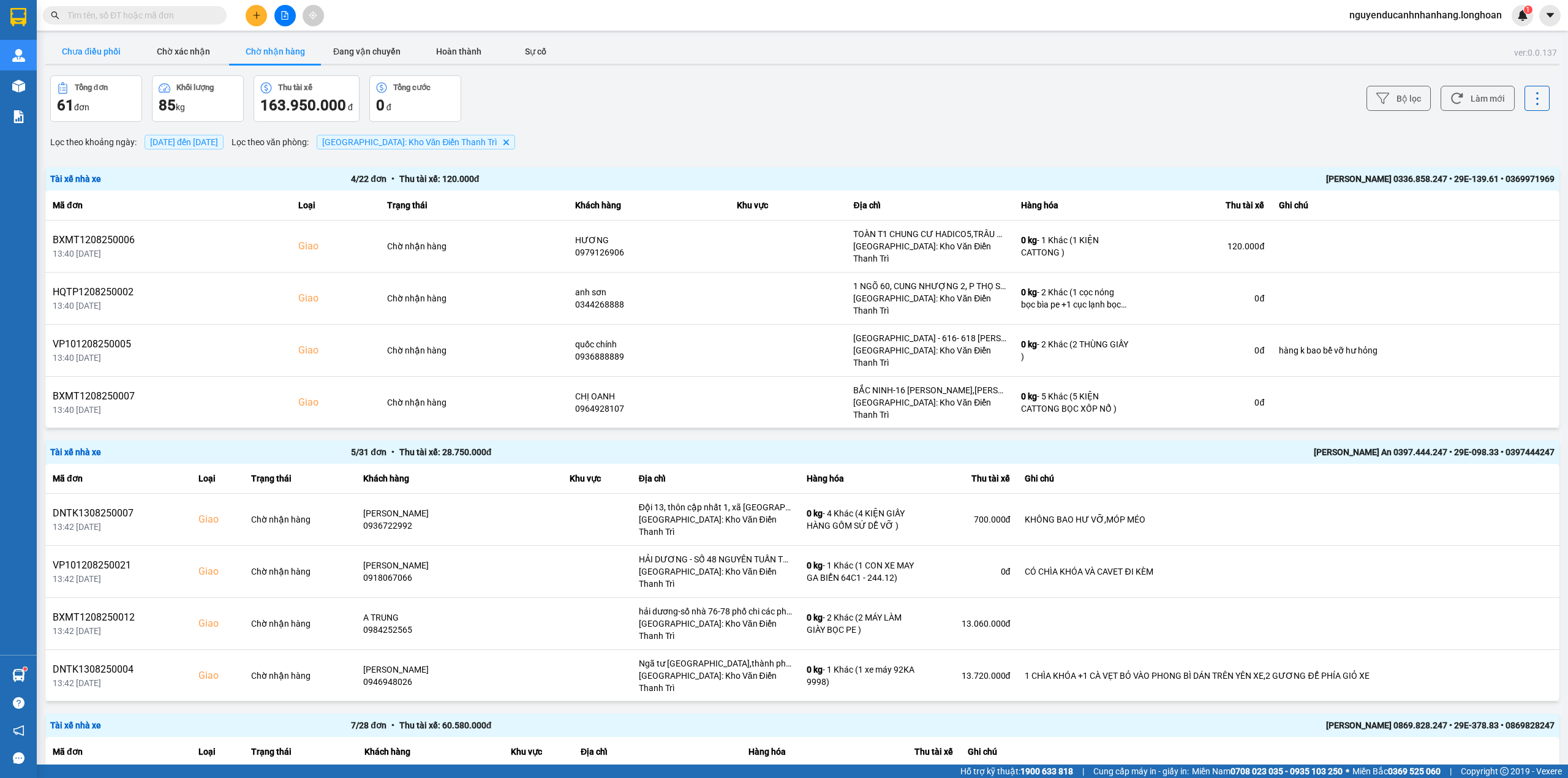
click at [96, 60] on button "Chưa điều phối" at bounding box center [91, 51] width 92 height 24
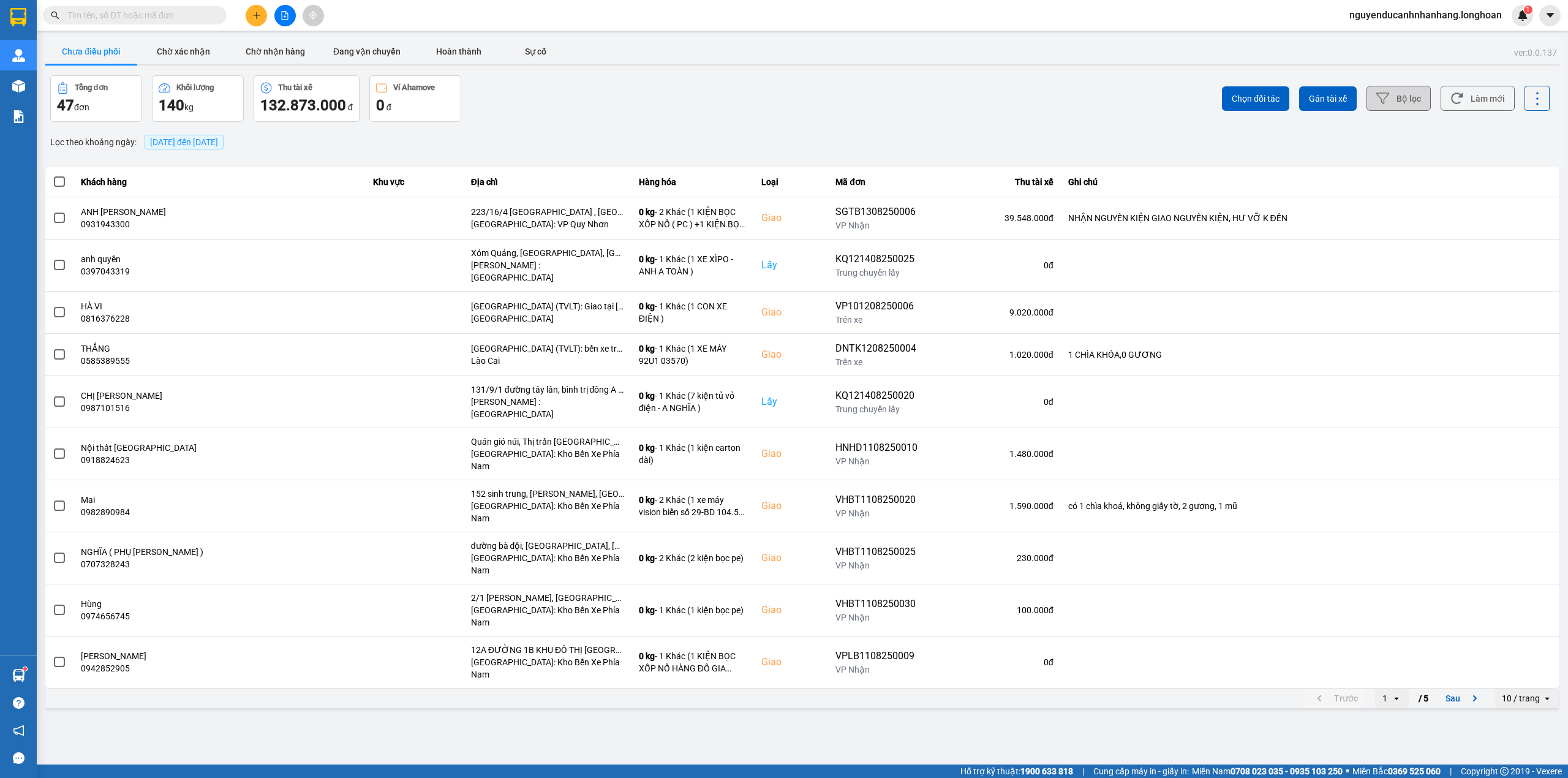
click at [1391, 93] on button "Bộ lọc" at bounding box center [1398, 98] width 64 height 25
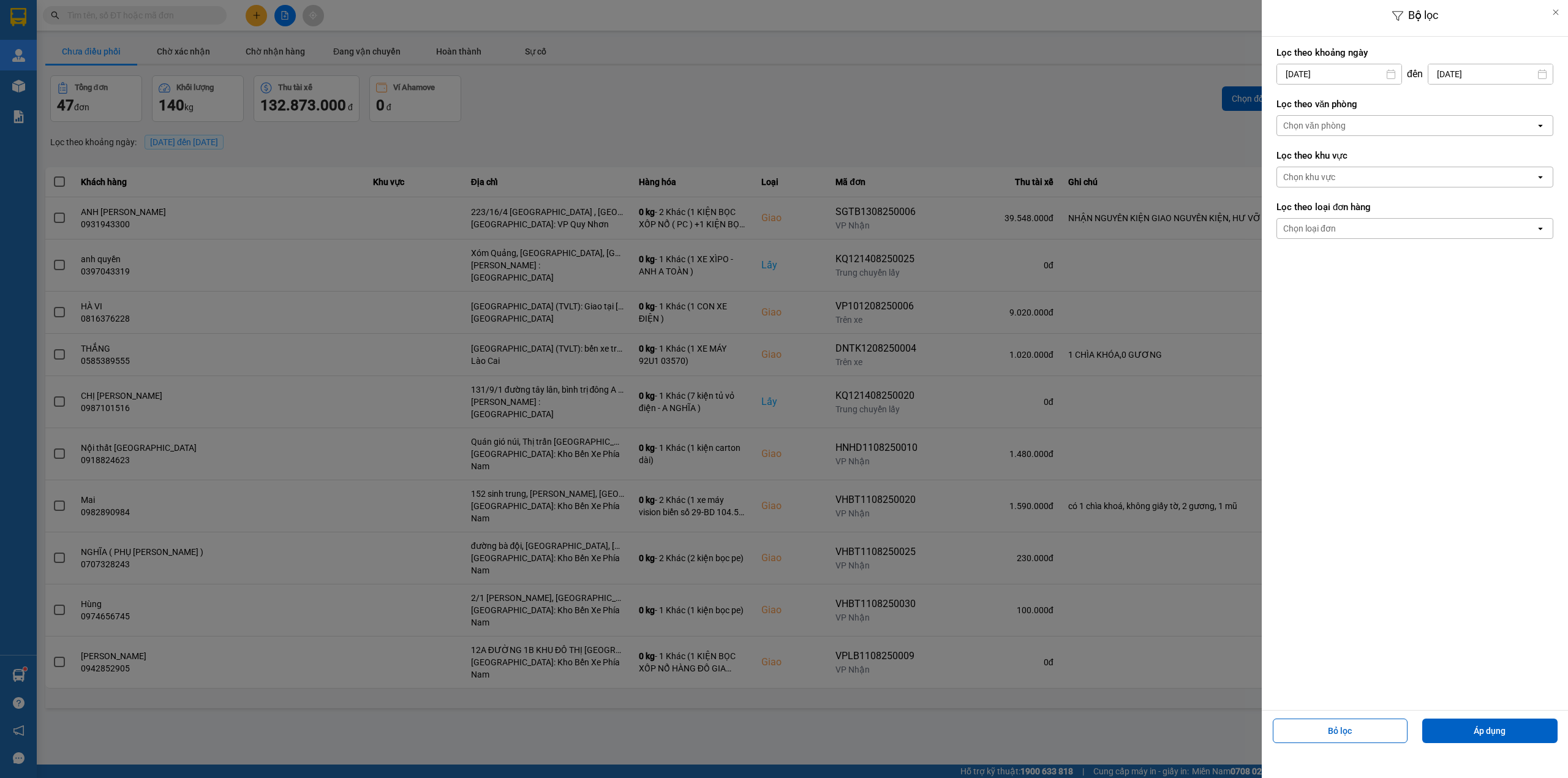
click at [1377, 123] on div "Chọn văn phòng" at bounding box center [1406, 125] width 258 height 19
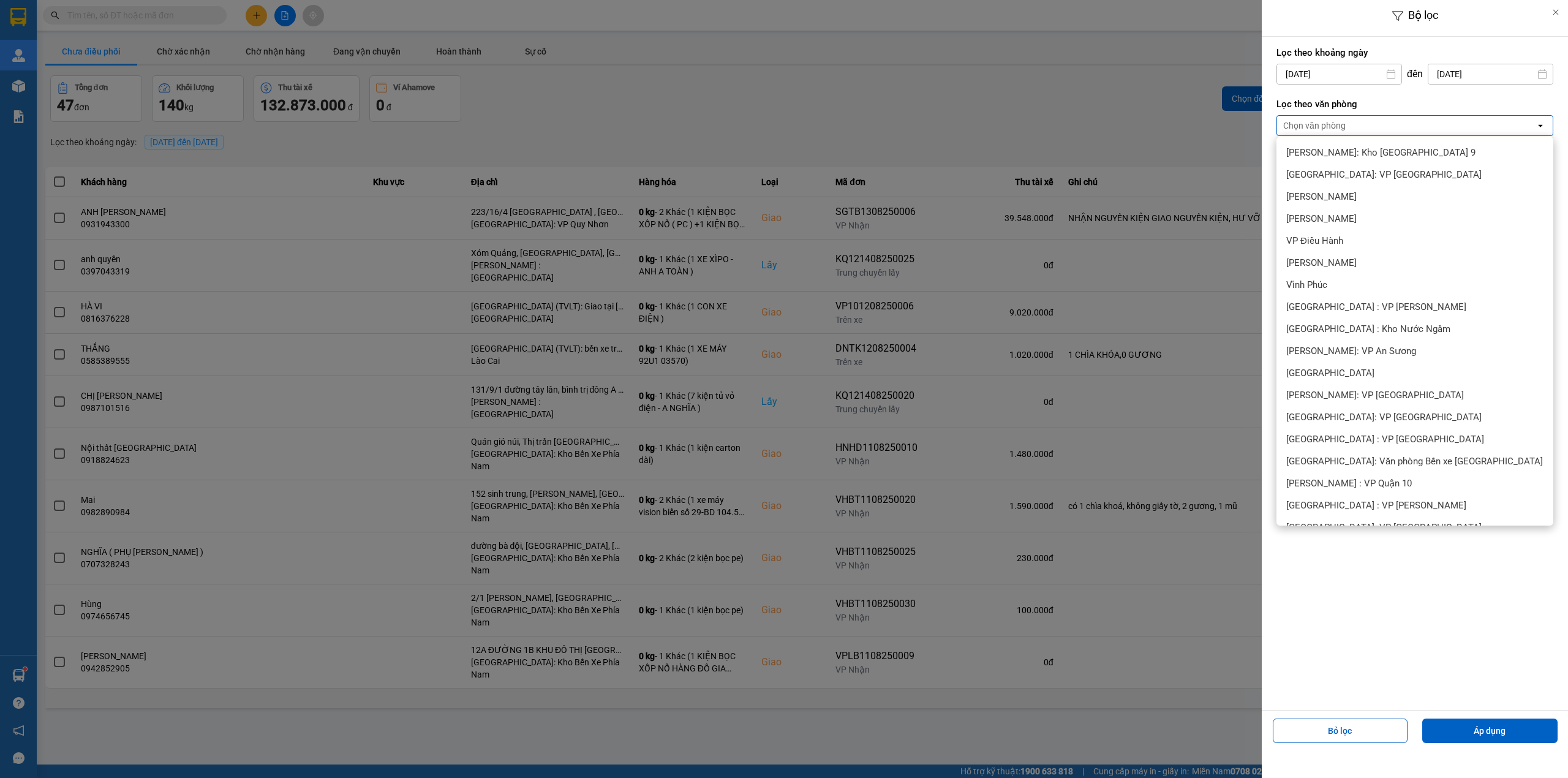
click at [1351, 715] on div "[GEOGRAPHIC_DATA]: Kho Văn Điển Thanh Trì" at bounding box center [1415, 725] width 277 height 22
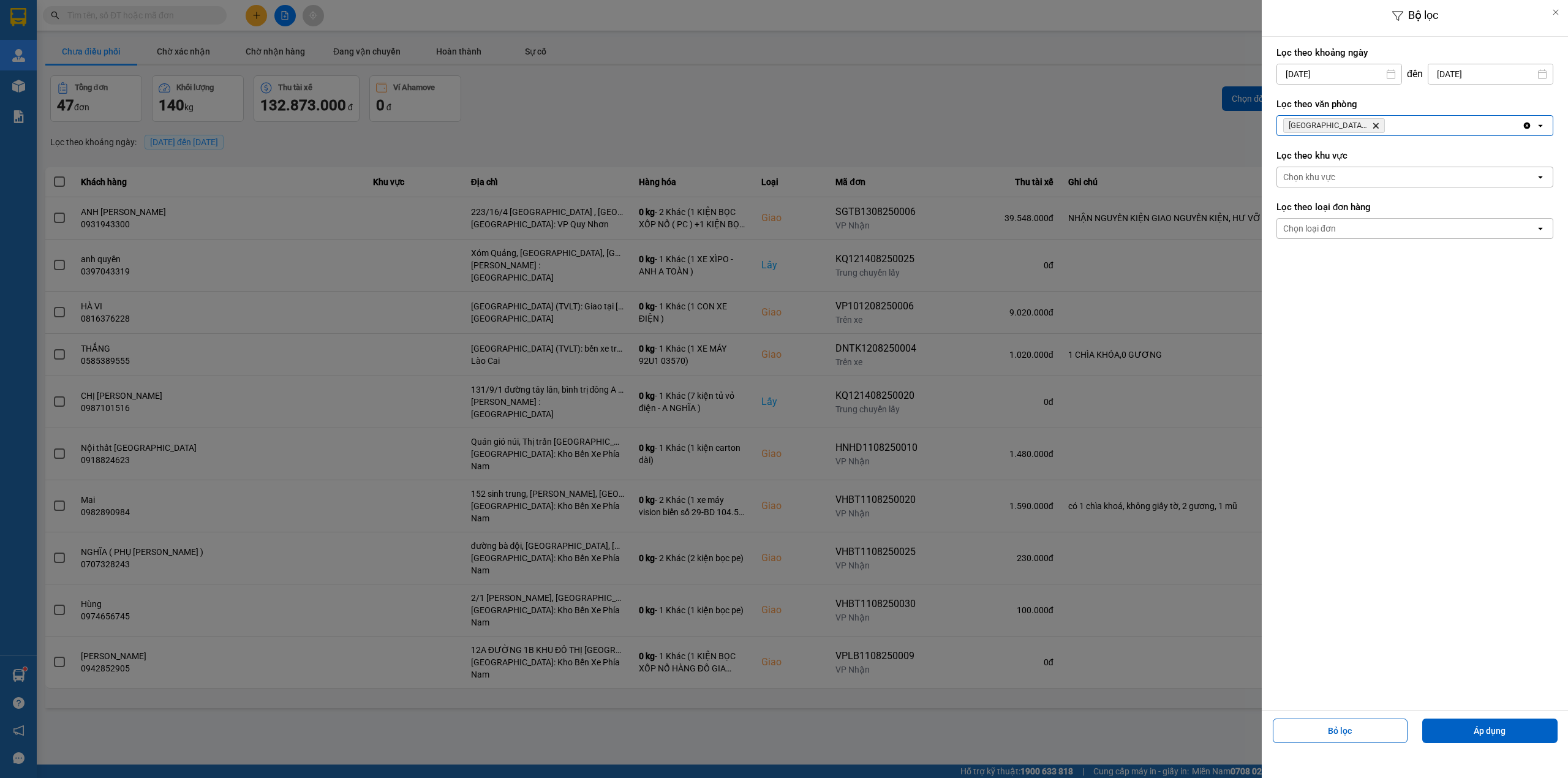
click at [1365, 70] on input "14/08/2025" at bounding box center [1339, 73] width 124 height 19
click at [1405, 189] on div "9" at bounding box center [1406, 190] width 17 height 15
click at [1472, 735] on button "Áp dụng" at bounding box center [1490, 730] width 135 height 24
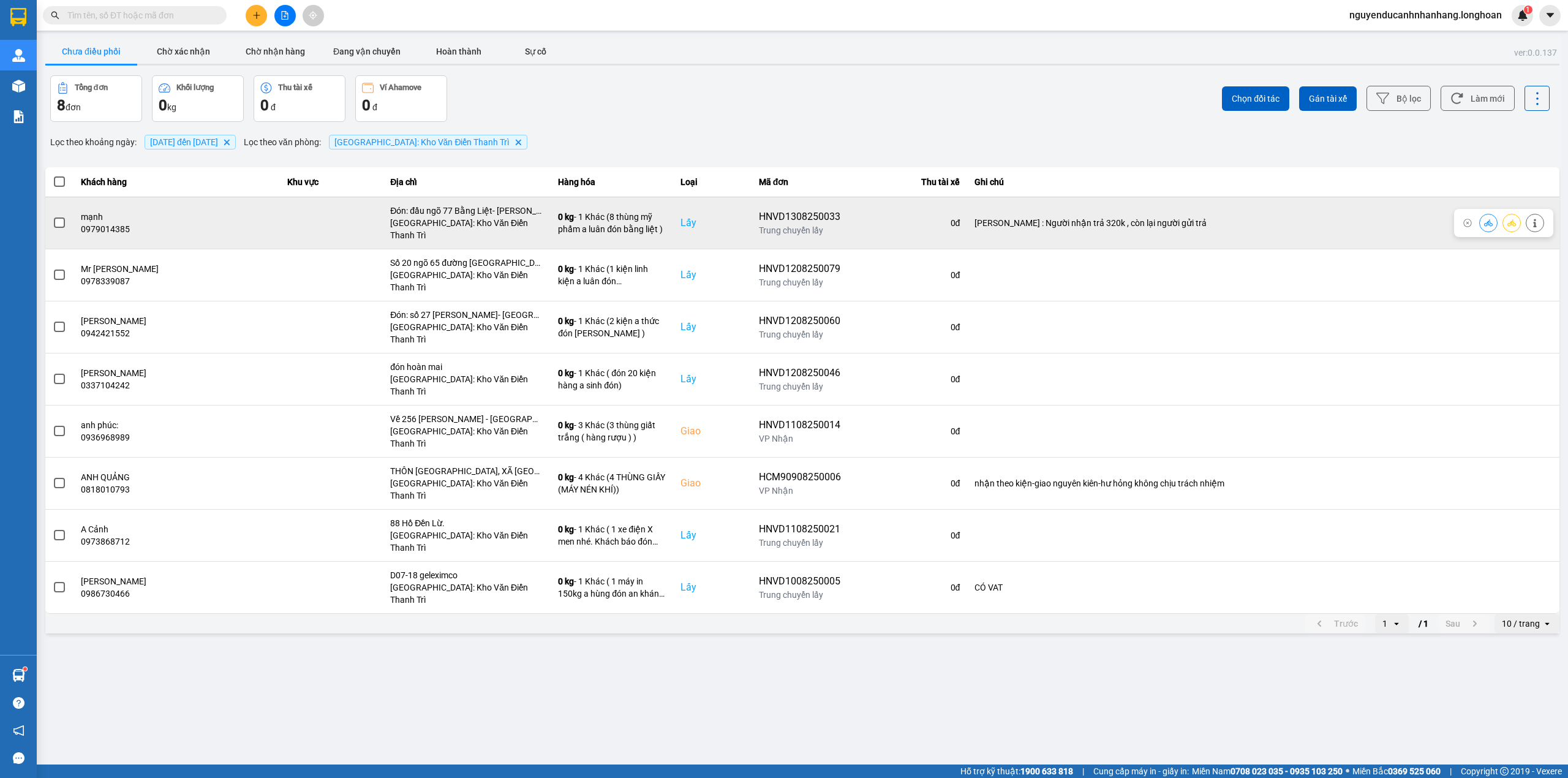
click at [63, 217] on span at bounding box center [59, 222] width 11 height 11
click at [53, 216] on input "checkbox" at bounding box center [53, 216] width 0 height 0
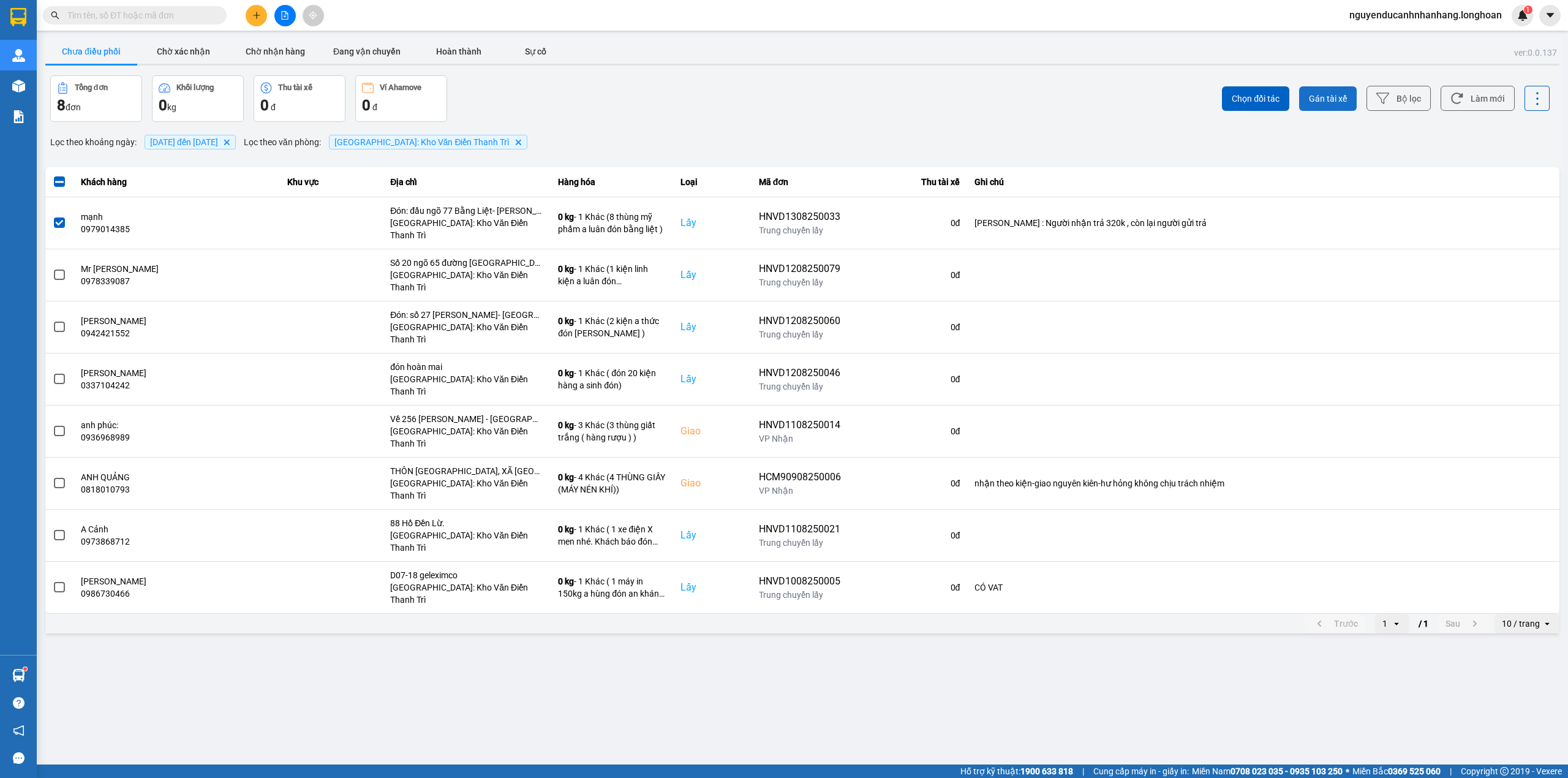
click at [1334, 111] on button "Gán tài xế" at bounding box center [1328, 98] width 58 height 24
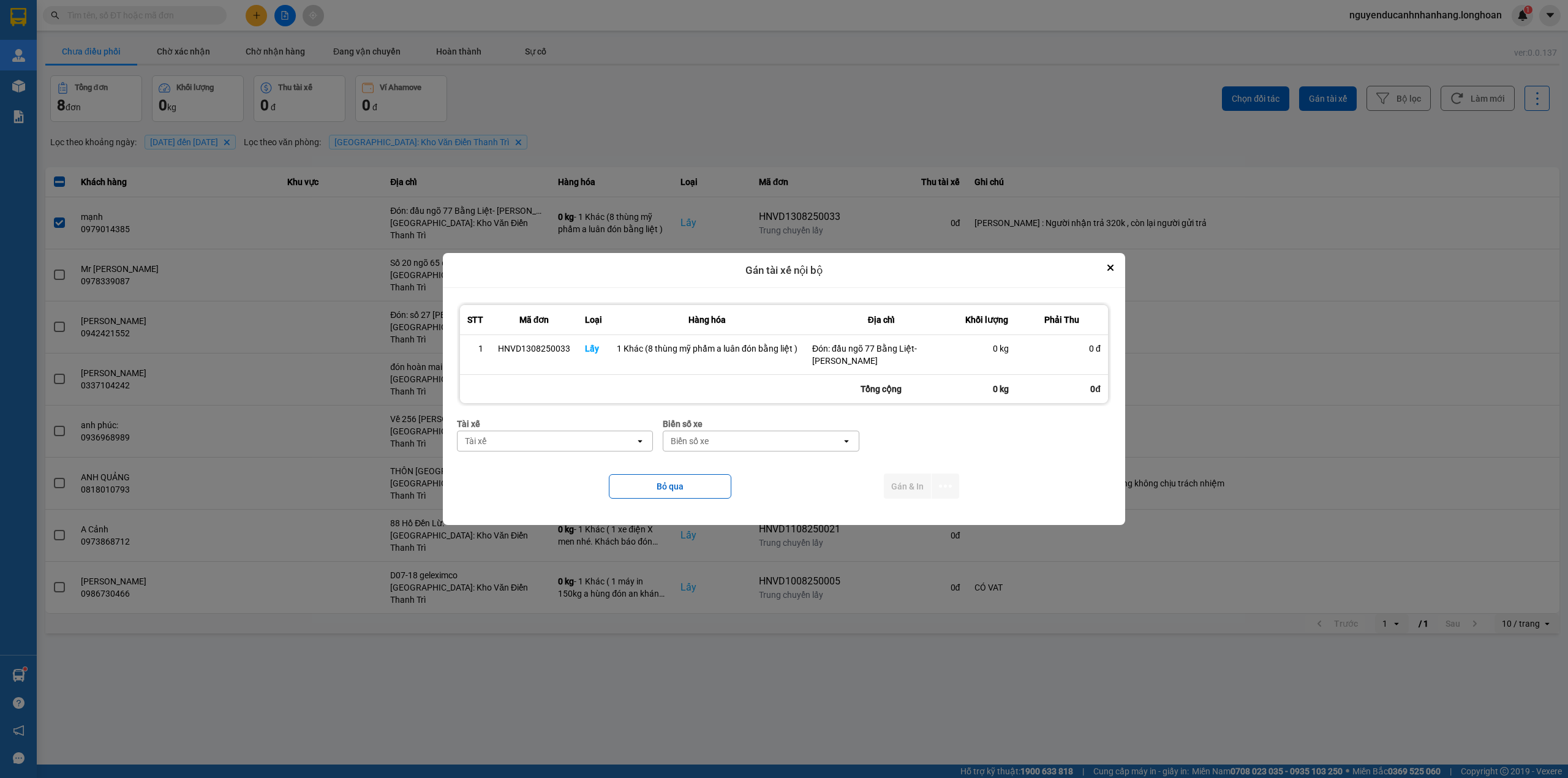
click at [582, 445] on div "Tài xế" at bounding box center [546, 441] width 178 height 19
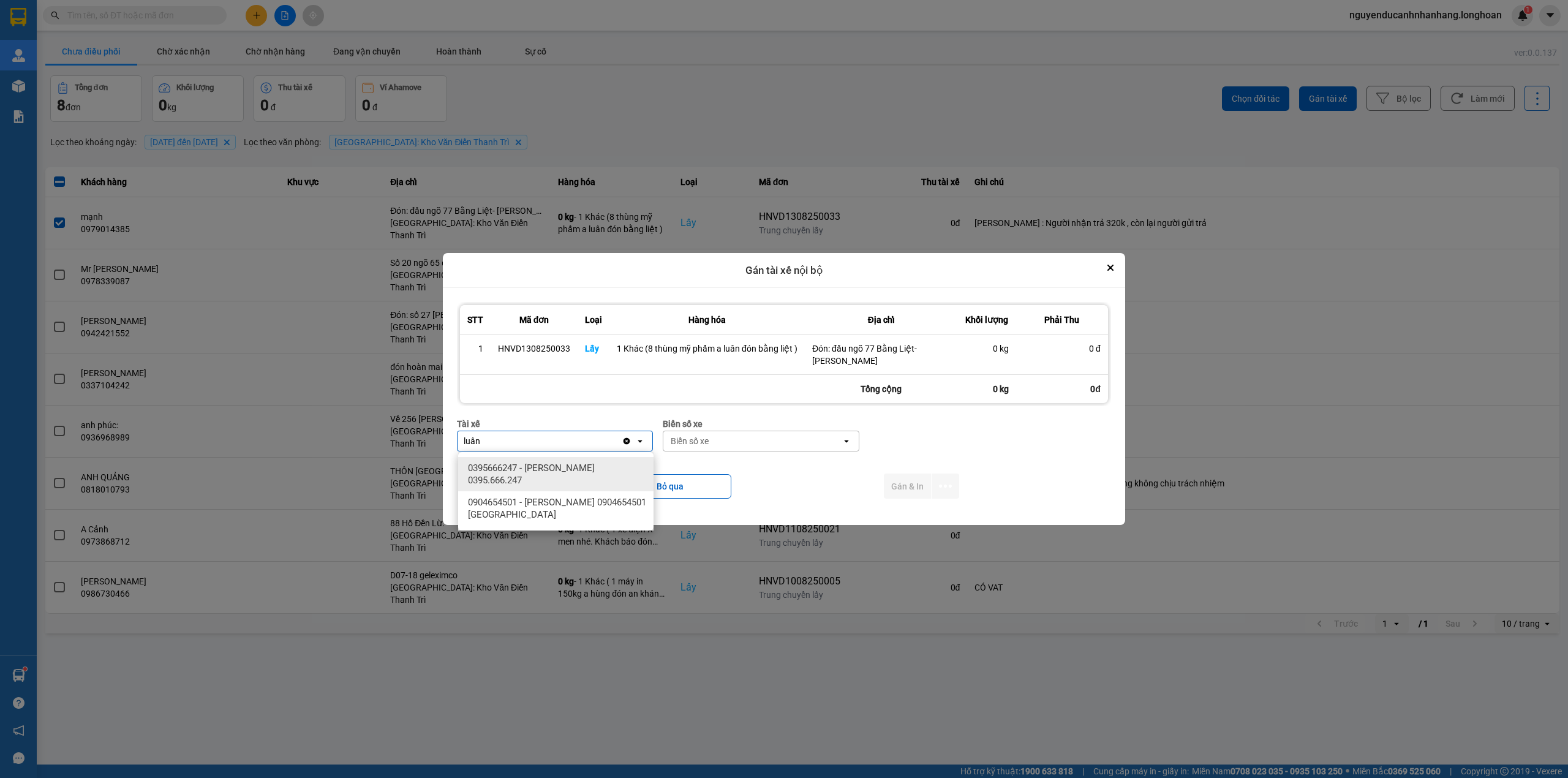
type input "luân"
click at [577, 457] on div "0395666247 - Phạm Thế Luân 0395.666.247" at bounding box center [555, 474] width 195 height 34
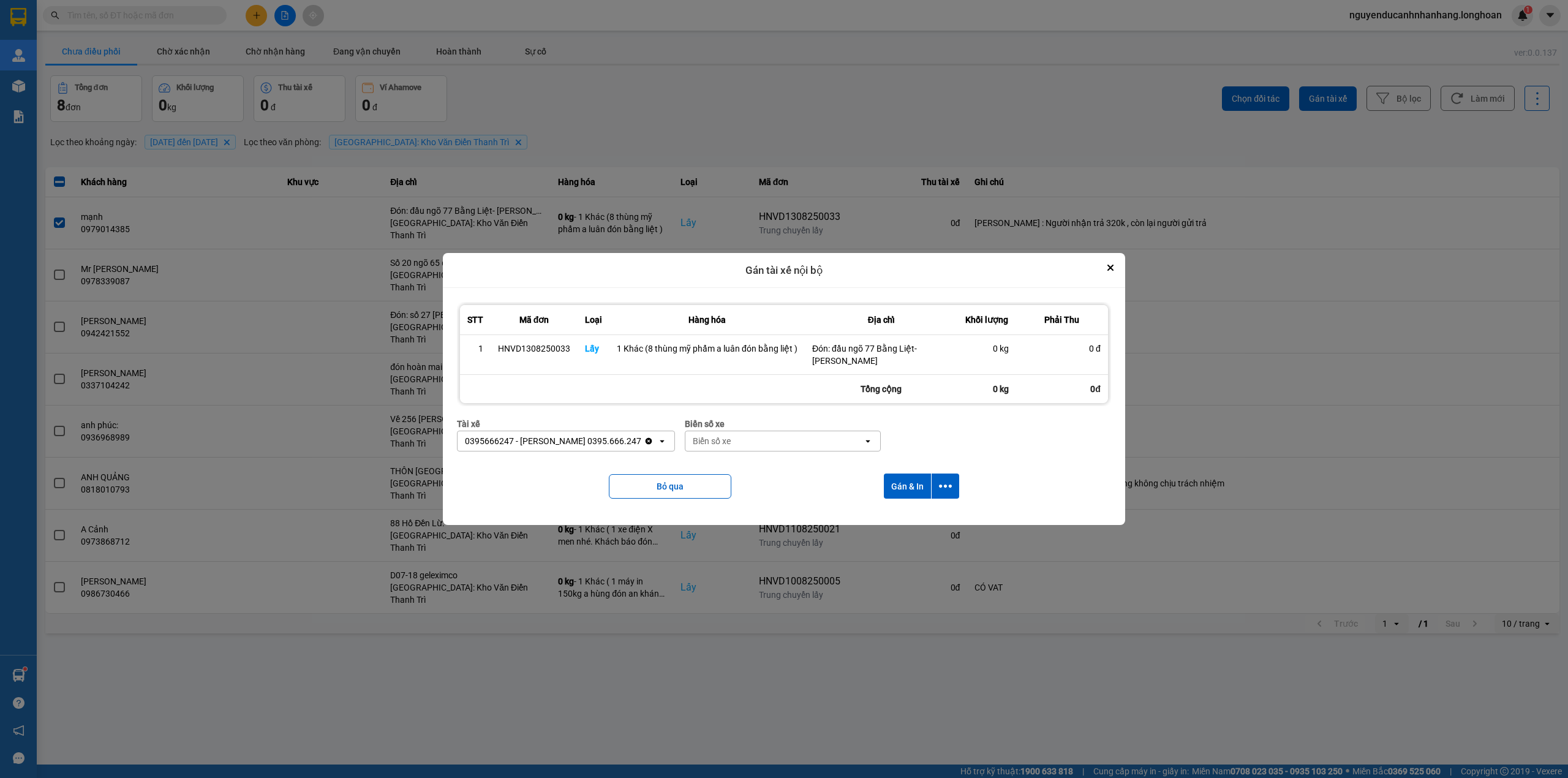
click at [714, 447] on div "Biển số xe" at bounding box center [711, 441] width 38 height 12
type input "31"
click at [744, 466] on div "29K-105.31" at bounding box center [777, 468] width 195 height 22
click at [946, 491] on icon "dialog" at bounding box center [946, 486] width 13 height 13
click at [912, 518] on span "Chỉ gán tài" at bounding box center [896, 520] width 41 height 12
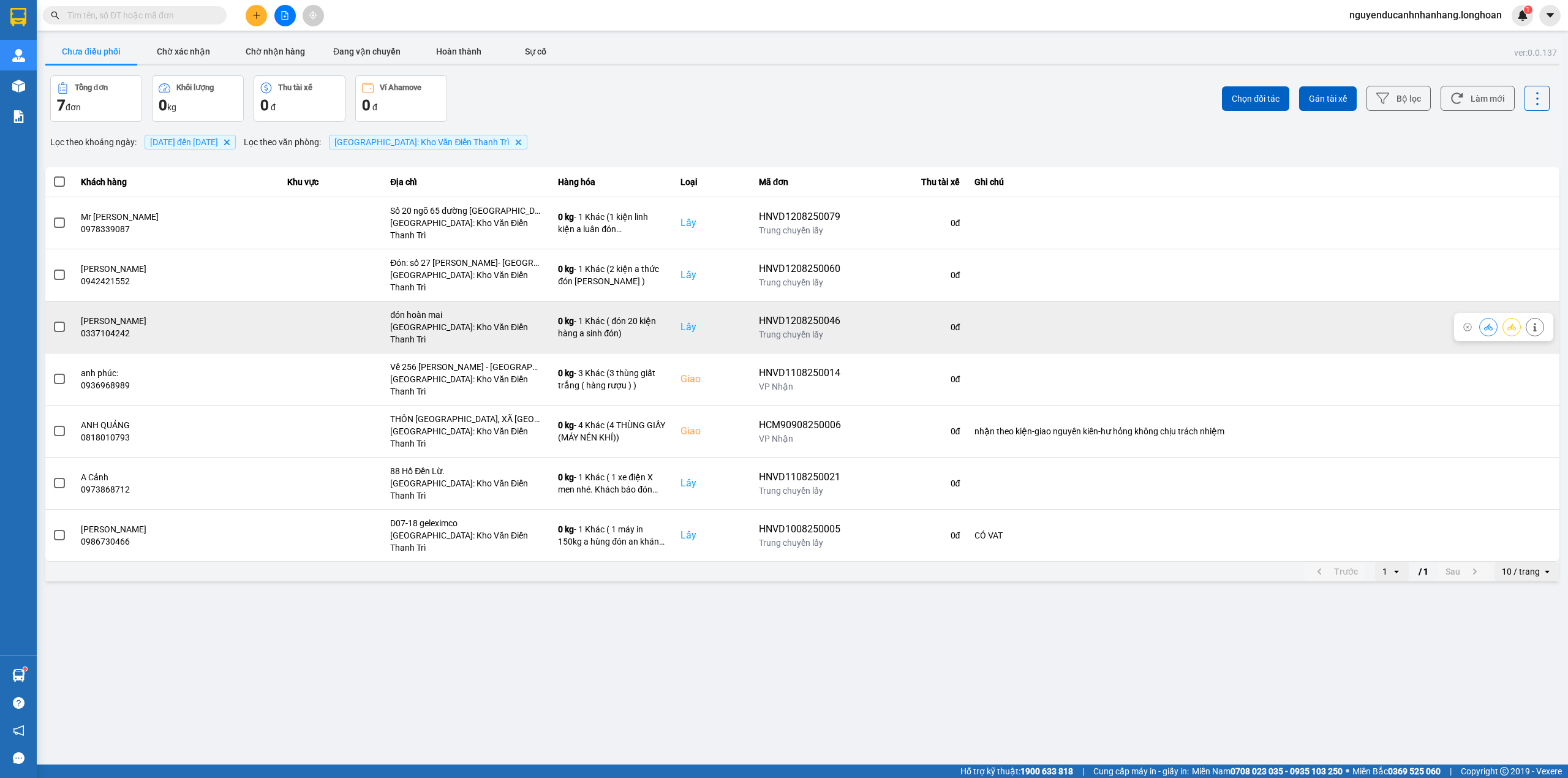
click at [1534, 316] on button at bounding box center [1534, 327] width 17 height 21
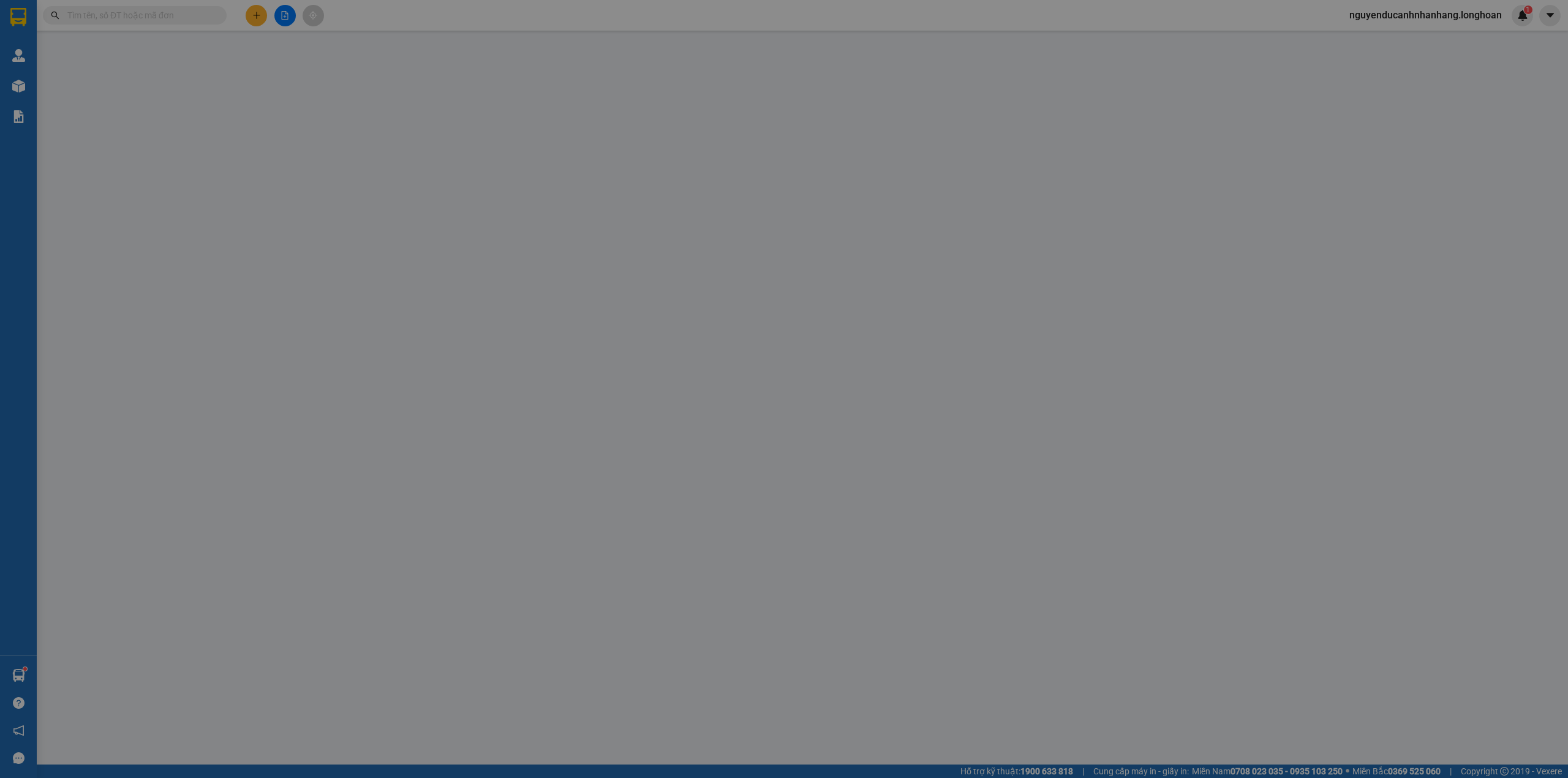
type input "0337104242"
type input "Đỗ Văn Duy"
checkbox input "true"
type input "đón hoàn mai"
type input "0985520825"
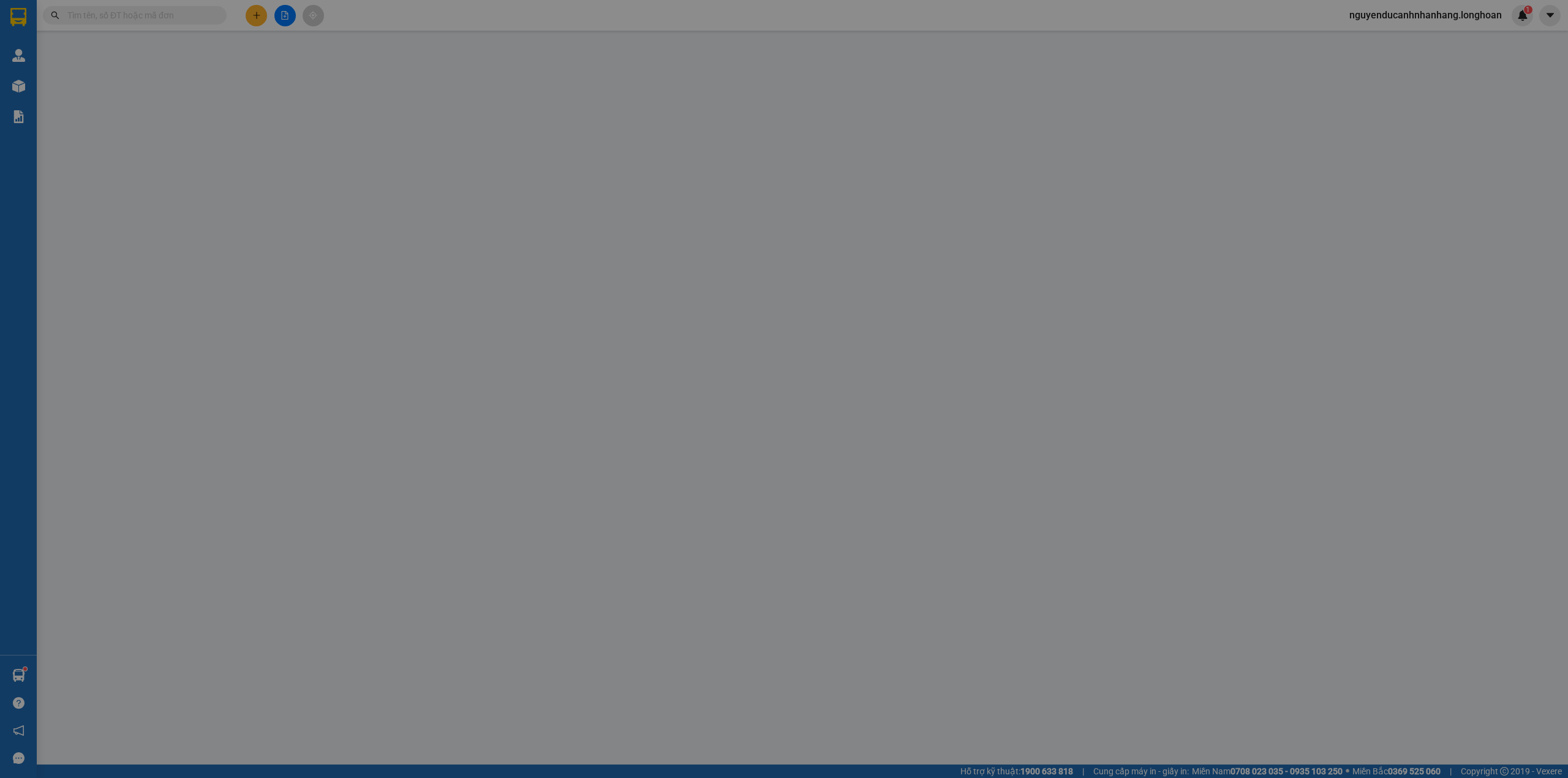
type input "Anh Chiến"
checkbox input "true"
type input "20 đô đốc lộc, p tân quý, q tân phú, hcm"
type input "1.510.000"
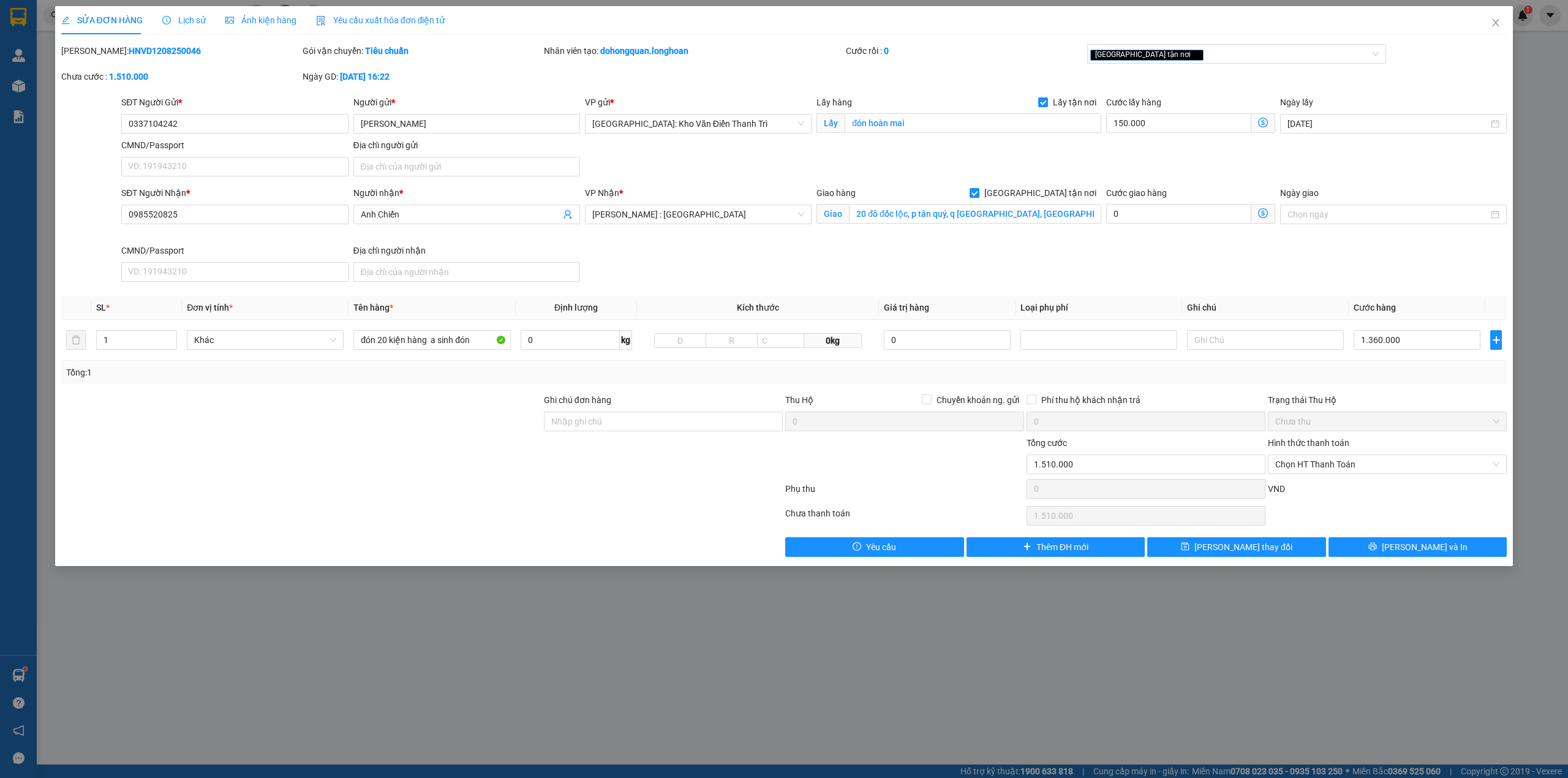
click at [148, 24] on div "SỬA ĐƠN HÀNG Lịch sử Ảnh kiện hàng Yêu cầu xuất hóa đơn điện tử" at bounding box center [253, 21] width 384 height 29
click at [170, 24] on span "Lịch sử" at bounding box center [184, 20] width 43 height 10
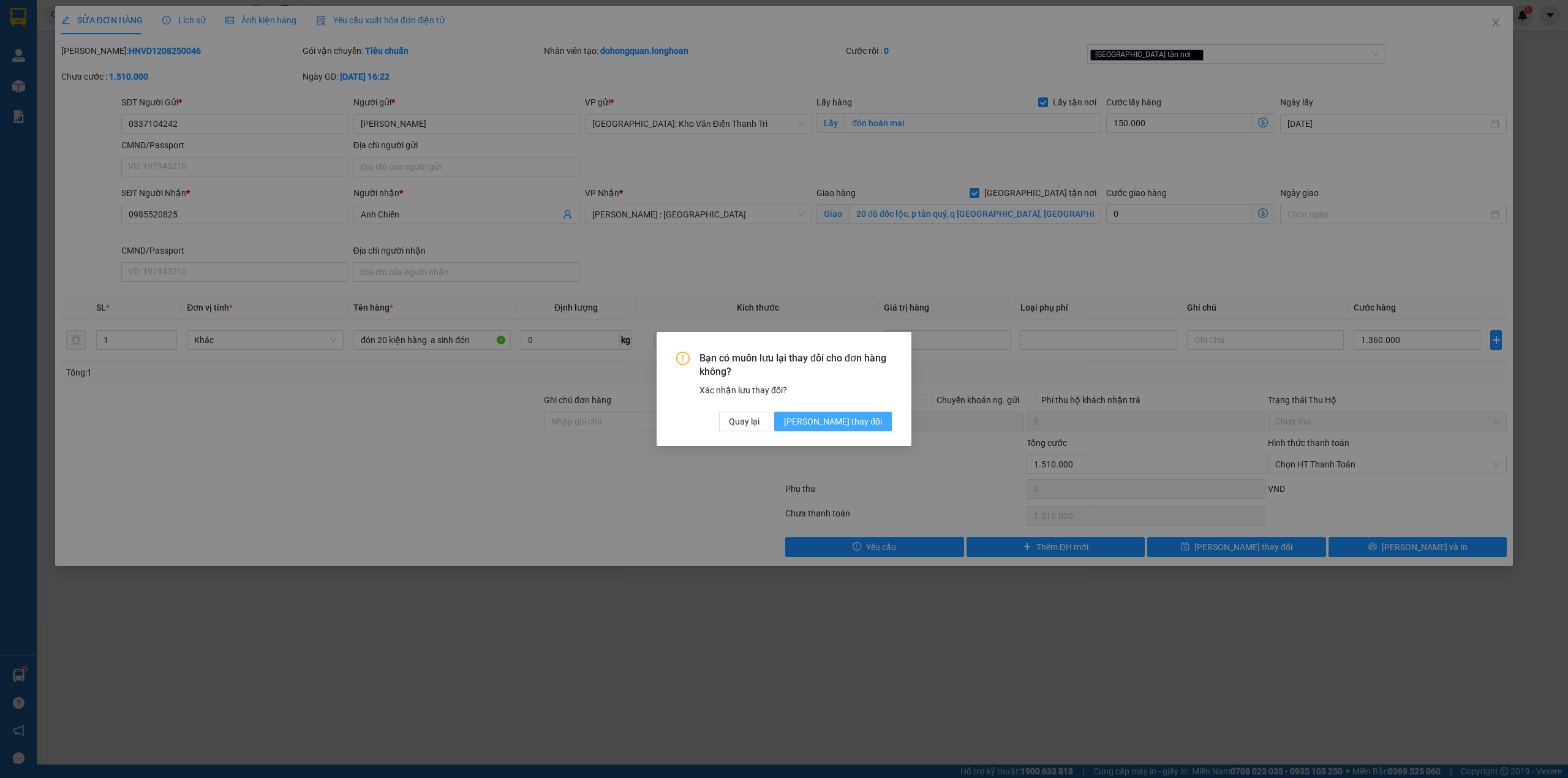
click at [873, 423] on span "Lưu thay đổi" at bounding box center [832, 421] width 98 height 14
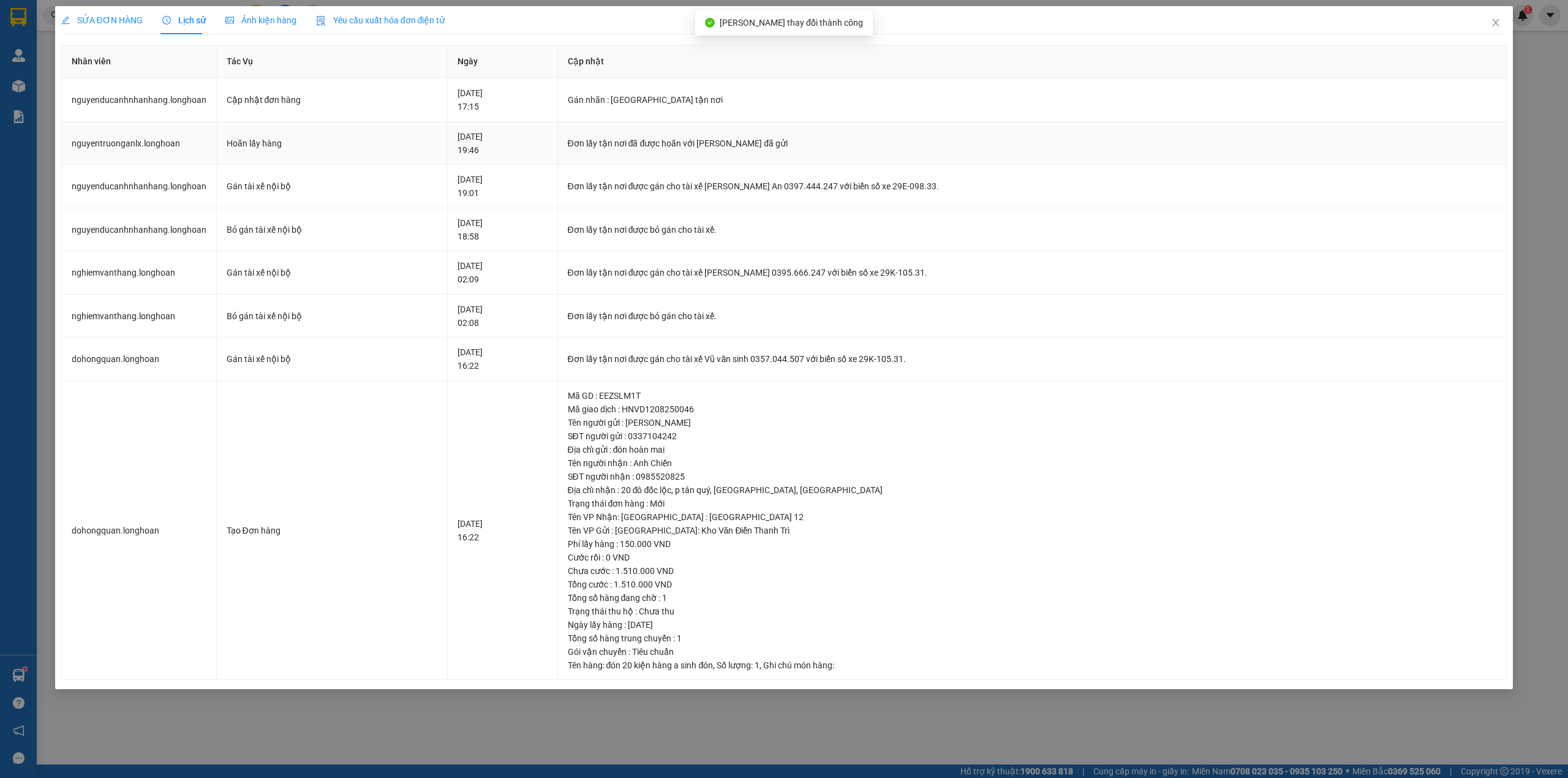
click at [252, 145] on div "Hoãn lấy hàng" at bounding box center [332, 143] width 211 height 14
click at [785, 145] on div "Đơn lấy tận nơi đã được hoãn với lý do Khách đã gửi" at bounding box center [1032, 143] width 929 height 14
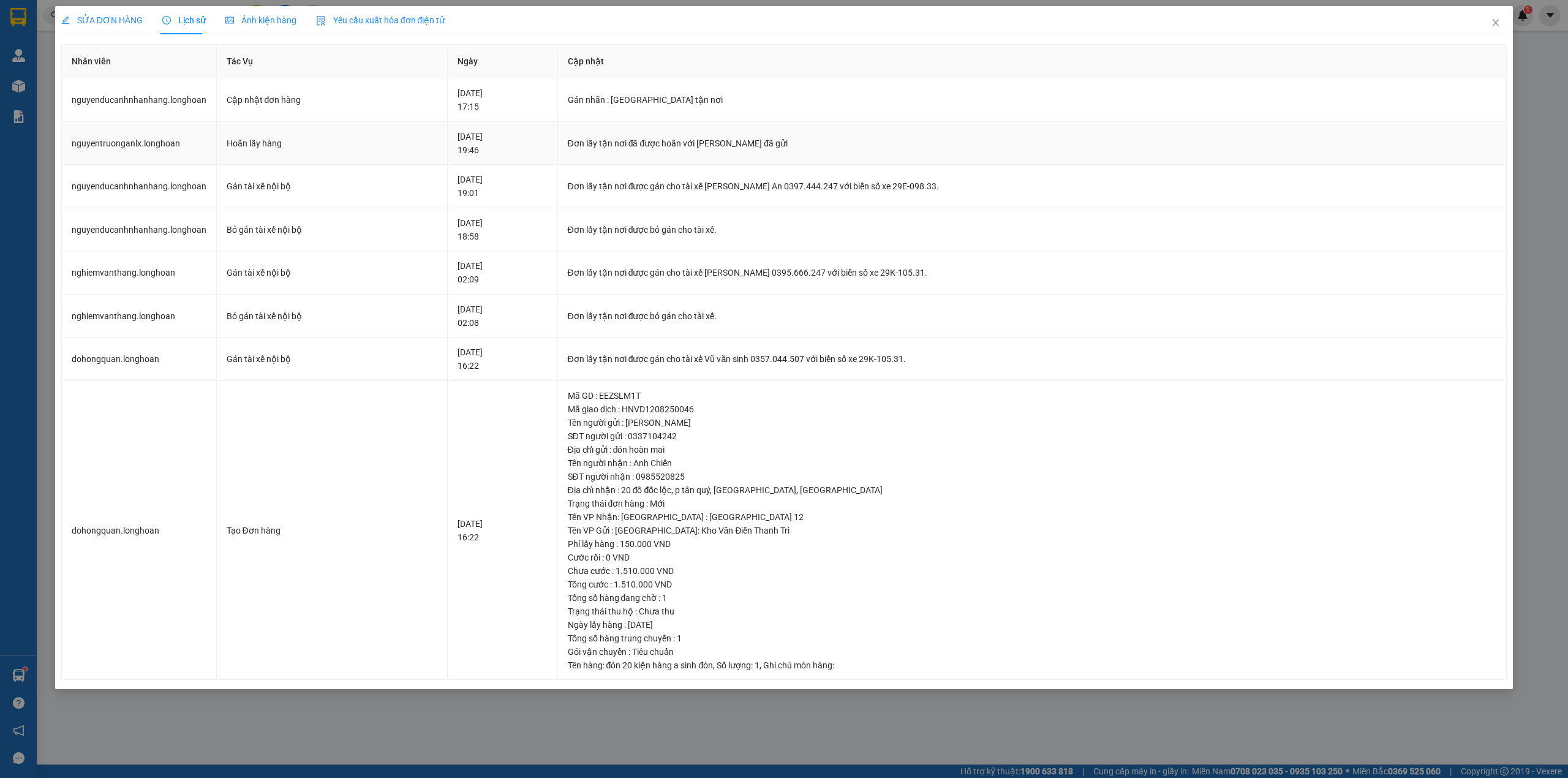
click at [785, 145] on div "Đơn lấy tận nơi đã được hoãn với lý do Khách đã gửi" at bounding box center [1032, 143] width 929 height 14
click at [779, 150] on div "Đơn lấy tận nơi đã được hoãn với lý do Khách đã gửi" at bounding box center [1032, 143] width 929 height 14
click at [774, 148] on div "Đơn lấy tận nơi đã được hoãn với lý do Khách đã gửi" at bounding box center [1032, 143] width 929 height 14
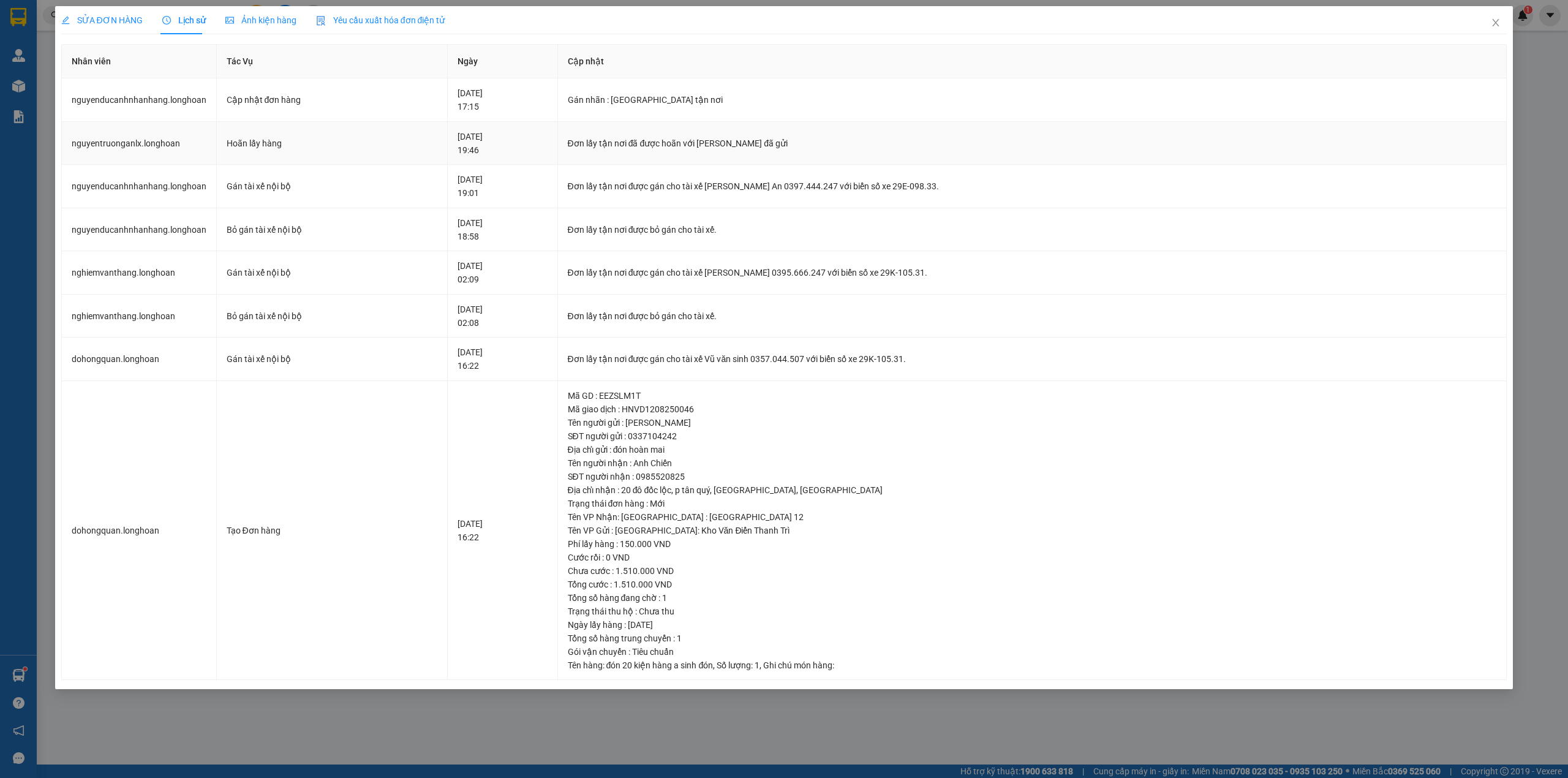
click at [774, 148] on div "Đơn lấy tận nơi đã được hoãn với lý do Khách đã gửi" at bounding box center [1032, 143] width 929 height 14
click at [167, 94] on td "nguyenducanhnhanhang.longhoan" at bounding box center [139, 100] width 155 height 43
click at [118, 20] on span "SỬA ĐƠN HÀNG" at bounding box center [102, 20] width 81 height 10
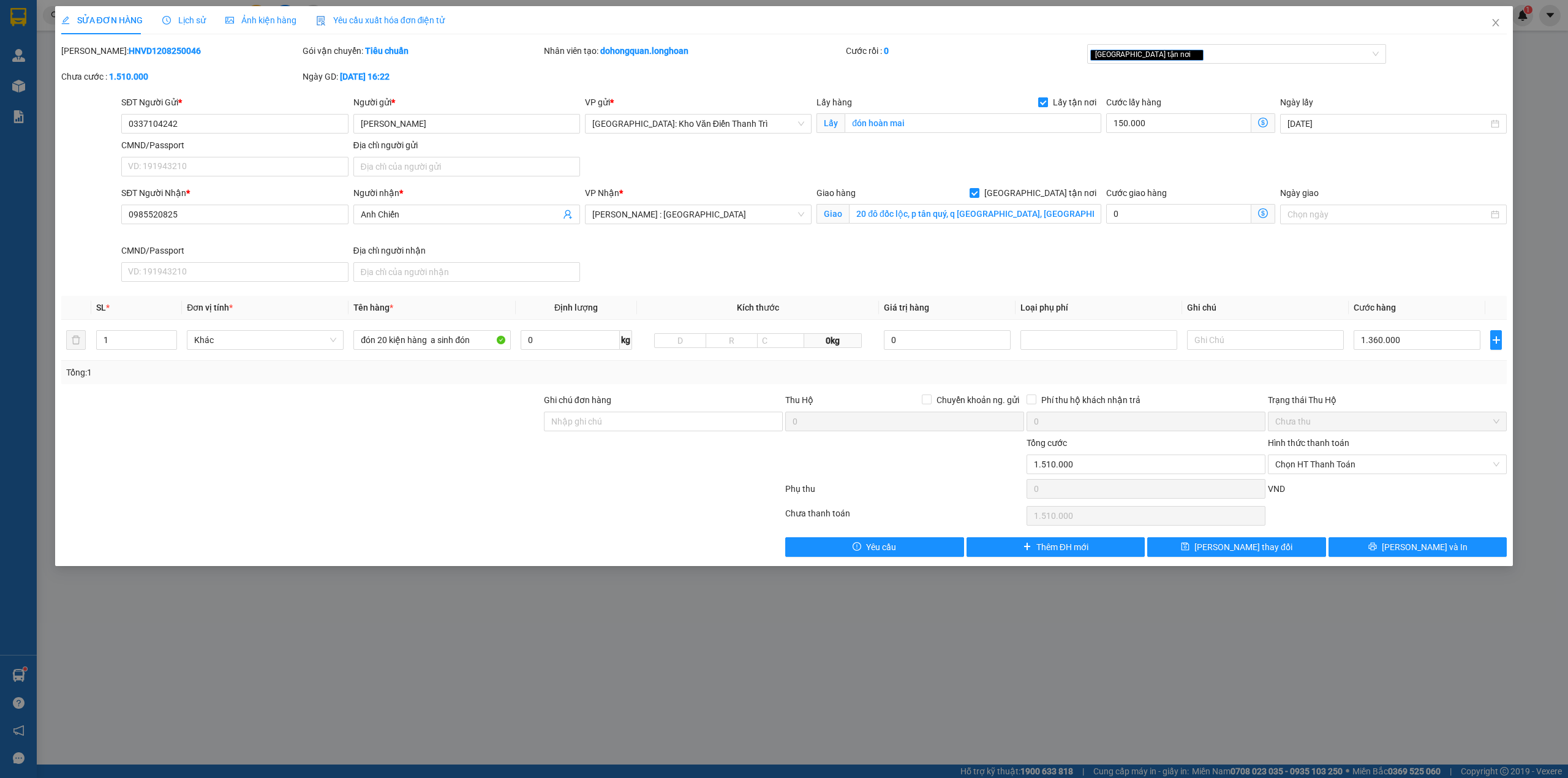
click at [1087, 102] on span "Lấy tận nơi" at bounding box center [1074, 102] width 53 height 14
click at [1047, 102] on input "Lấy tận nơi" at bounding box center [1042, 102] width 9 height 9
checkbox input "false"
click at [128, 46] on b "HNVD1208250046" at bounding box center [164, 51] width 72 height 10
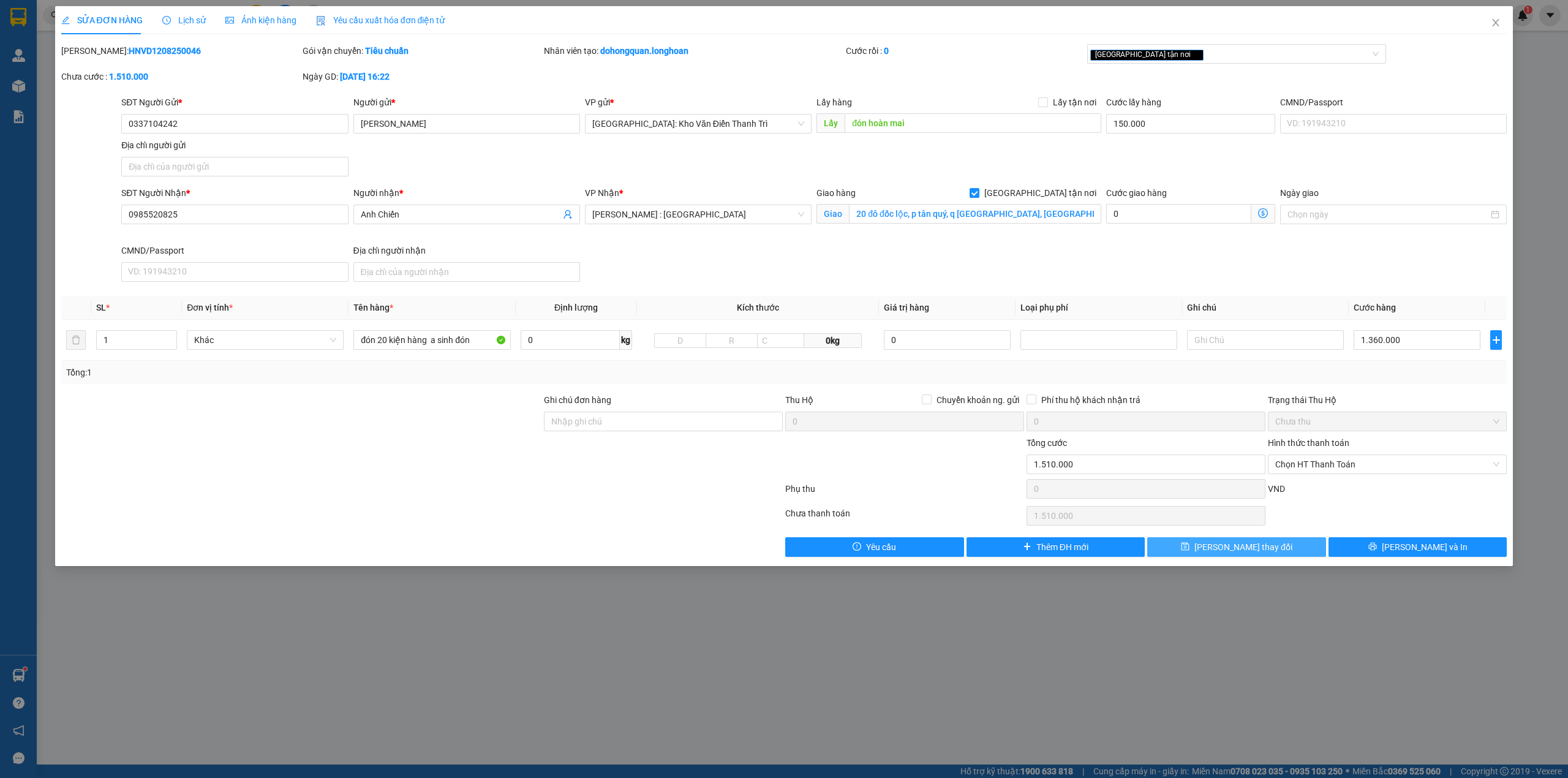
click at [1276, 544] on button "Lưu thay đổi" at bounding box center [1236, 546] width 179 height 19
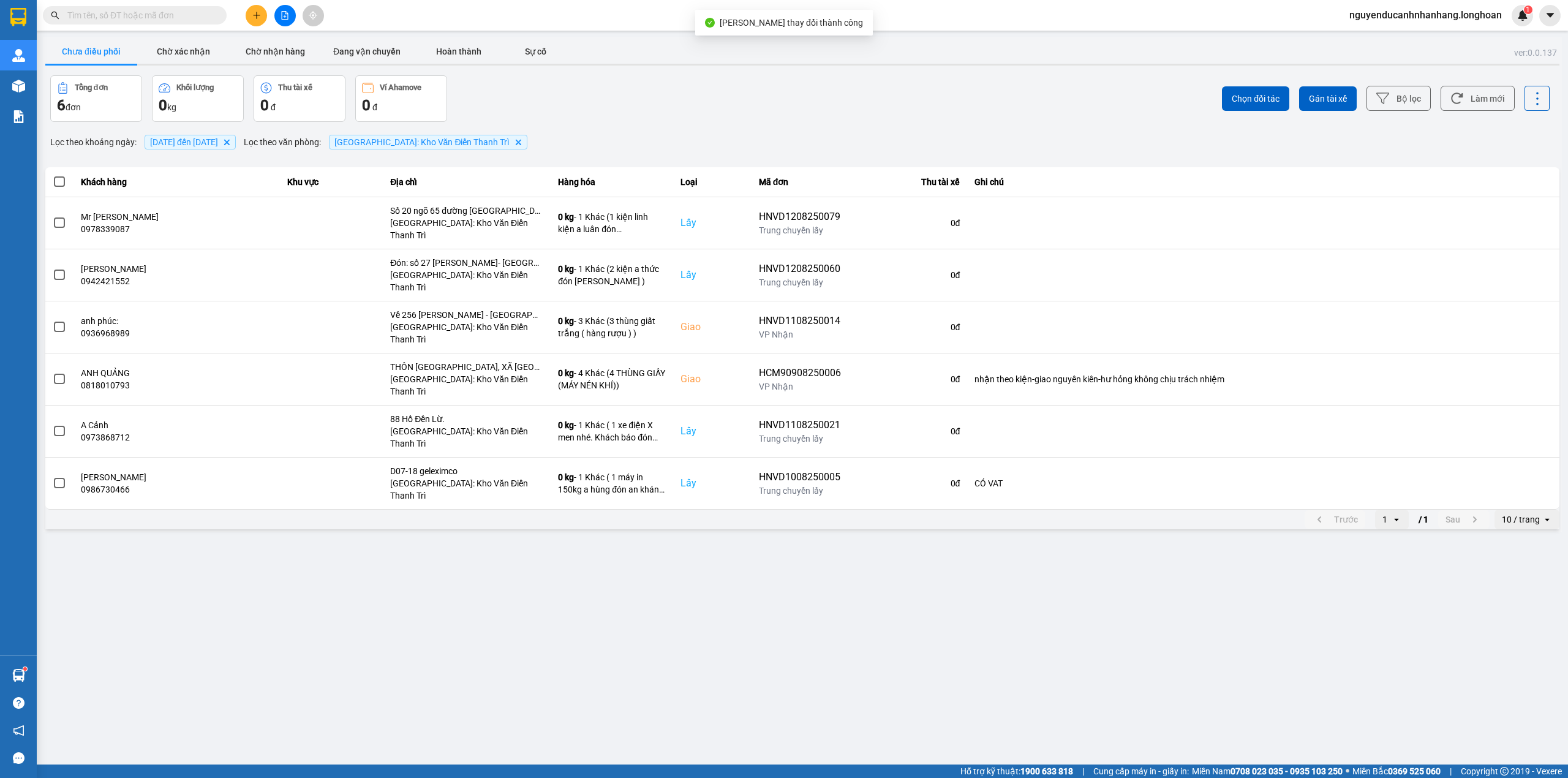
click at [160, 11] on input "text" at bounding box center [139, 15] width 145 height 14
paste input "HNVD1208250046"
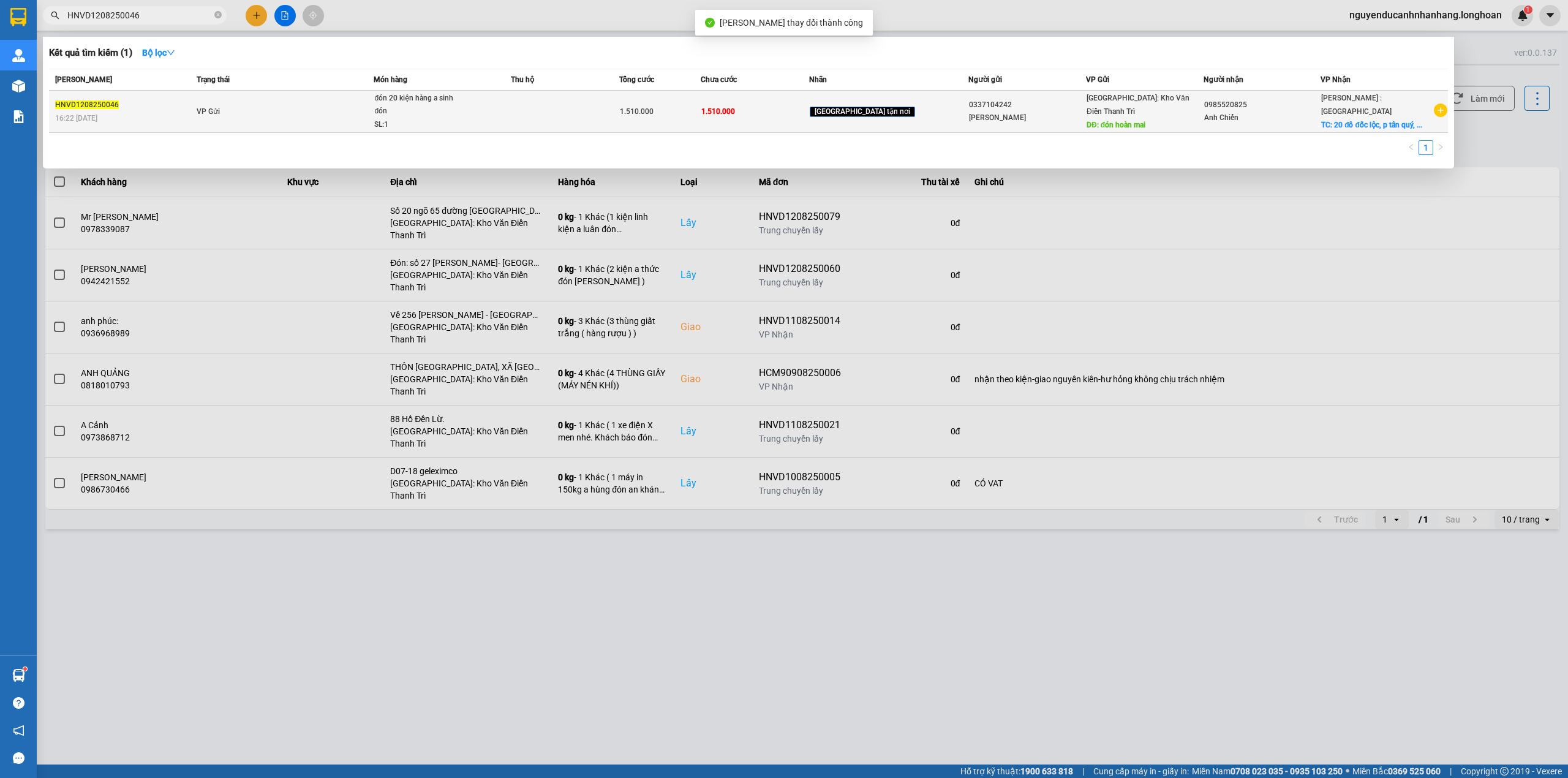
type input "HNVD1208250046"
click at [285, 111] on td "VP Gửi" at bounding box center [283, 111] width 180 height 42
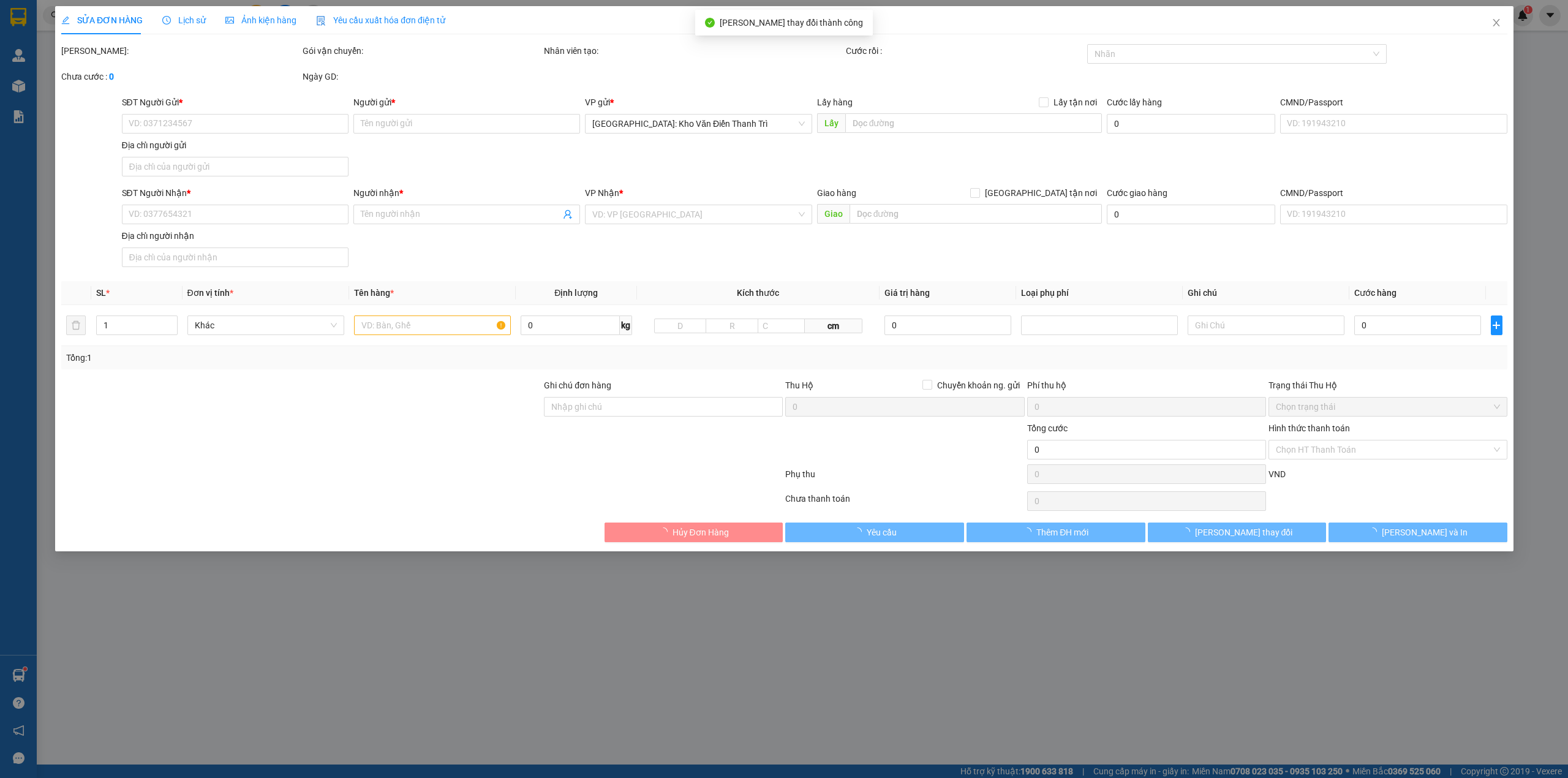
type input "0337104242"
type input "Đỗ Văn Duy"
type input "đón hoàn mai"
type input "150.000"
type input "0985520825"
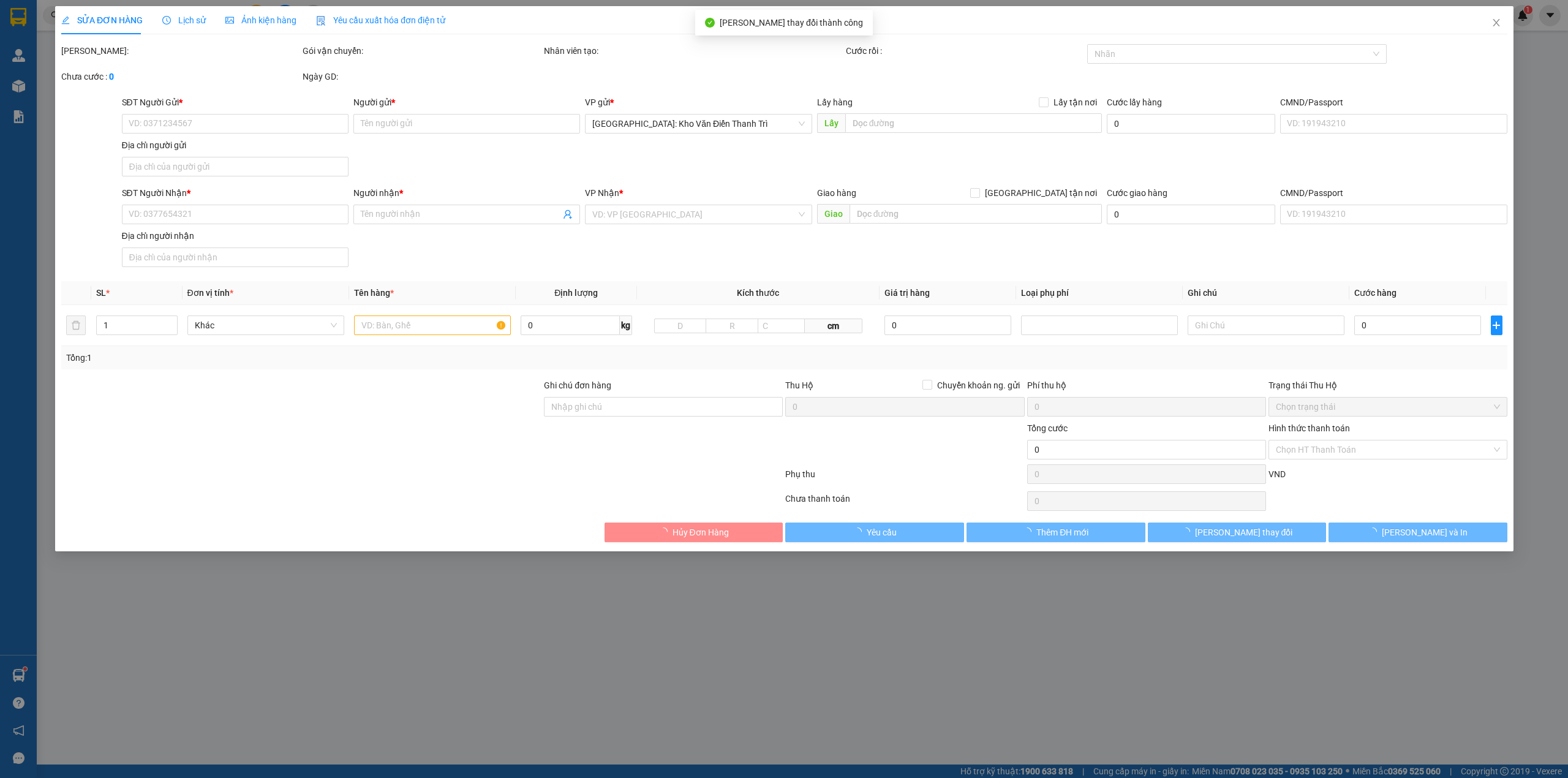
type input "Anh Chiến"
checkbox input "true"
type input "20 đô đốc lộc, p tân quý, q tân phú, hcm"
type input "1.510.000"
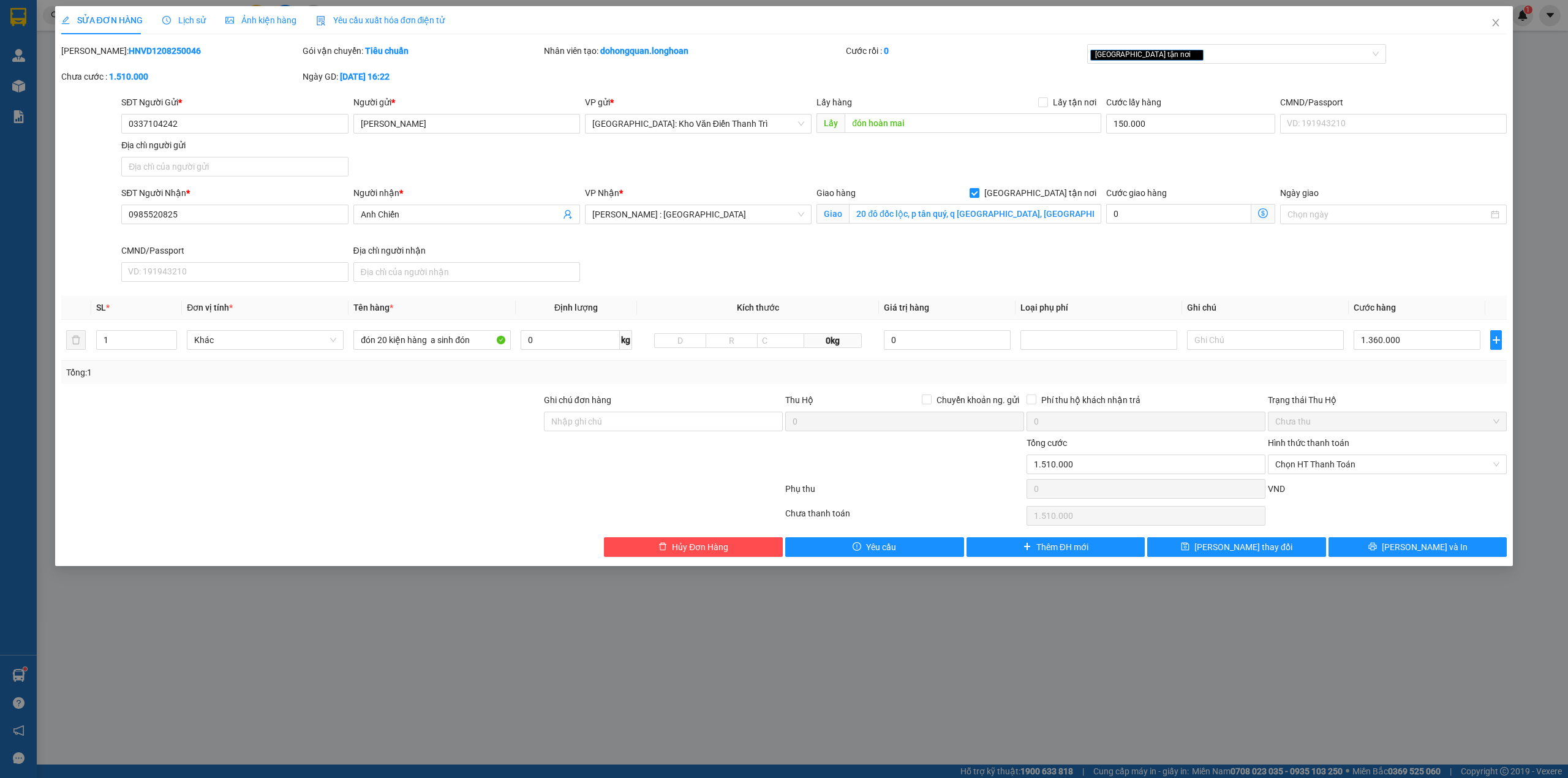
click at [178, 22] on span "Lịch sử" at bounding box center [184, 20] width 43 height 10
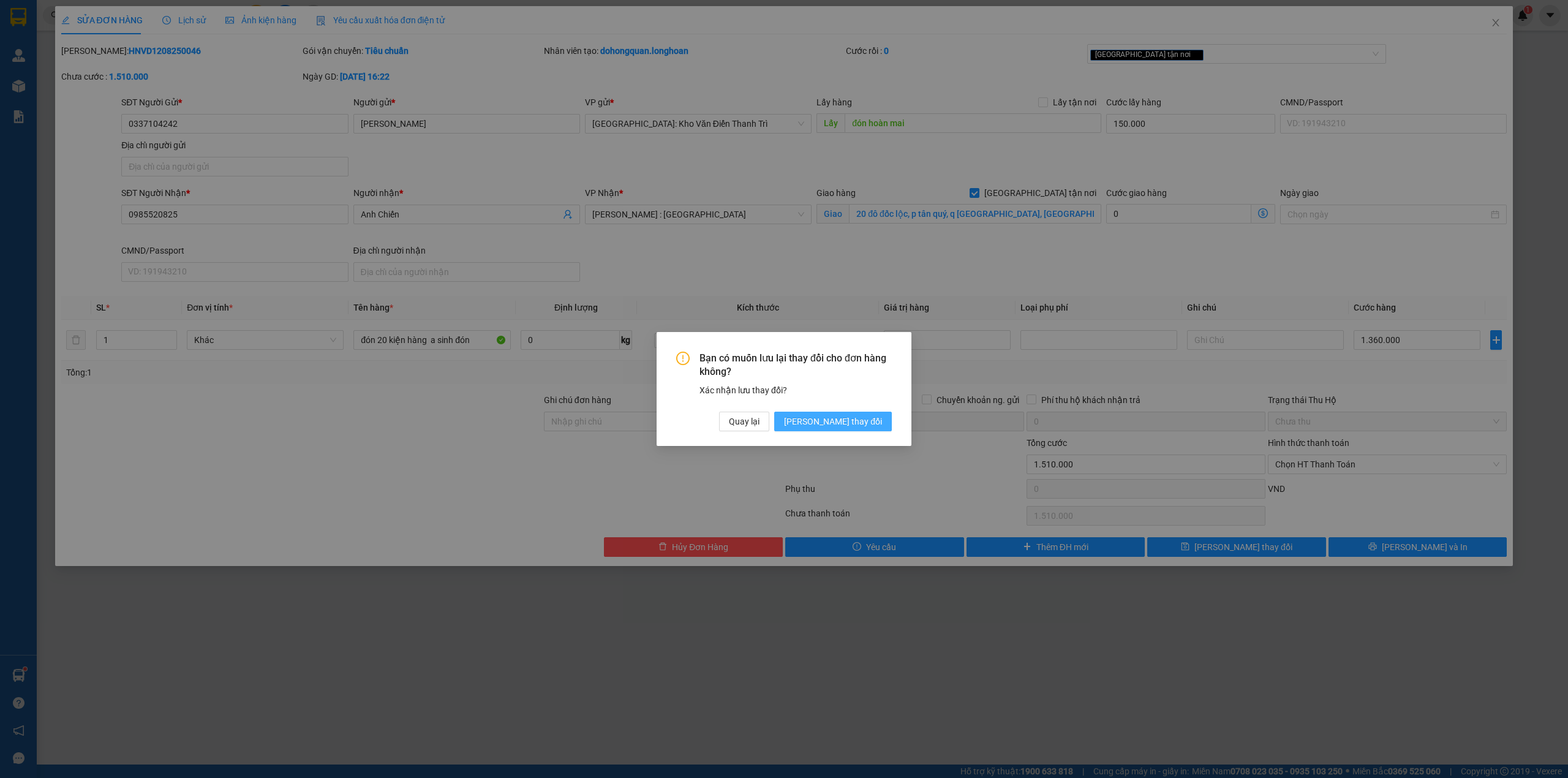
click at [836, 412] on button "Lưu thay đổi" at bounding box center [833, 421] width 118 height 19
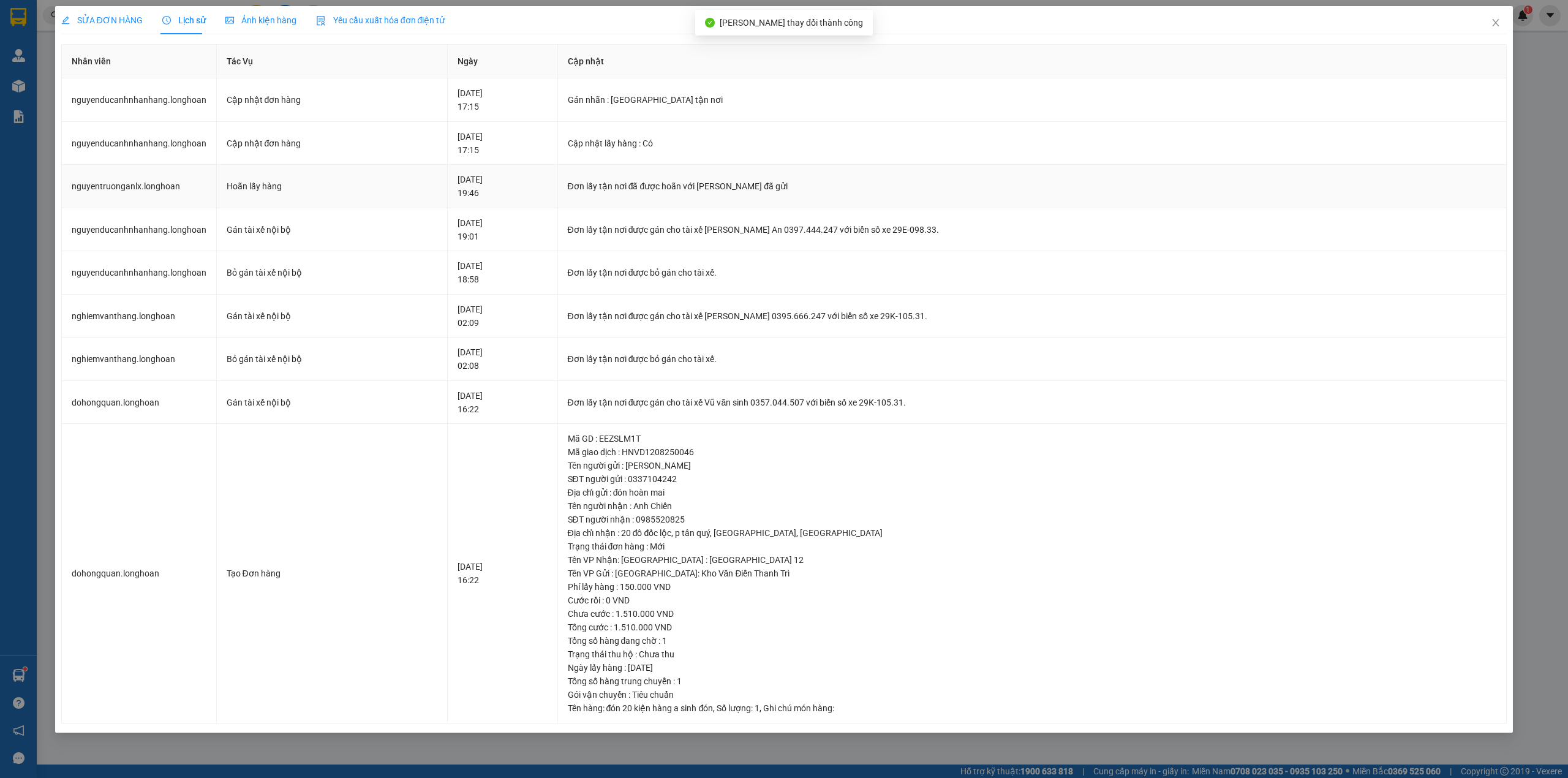
drag, startPoint x: 753, startPoint y: 187, endPoint x: 844, endPoint y: 187, distance: 91.0
click at [844, 187] on div "Đơn lấy tận nơi đã được hoãn với lý do Khách đã gửi" at bounding box center [1032, 186] width 929 height 14
click at [840, 189] on div "Đơn lấy tận nơi đã được hoãn với lý do Khách đã gửi" at bounding box center [1032, 186] width 929 height 14
drag, startPoint x: 841, startPoint y: 182, endPoint x: 758, endPoint y: 183, distance: 83.0
click at [758, 181] on div "Đơn lấy tận nơi đã được hoãn với lý do Khách đã gửi" at bounding box center [1032, 186] width 929 height 14
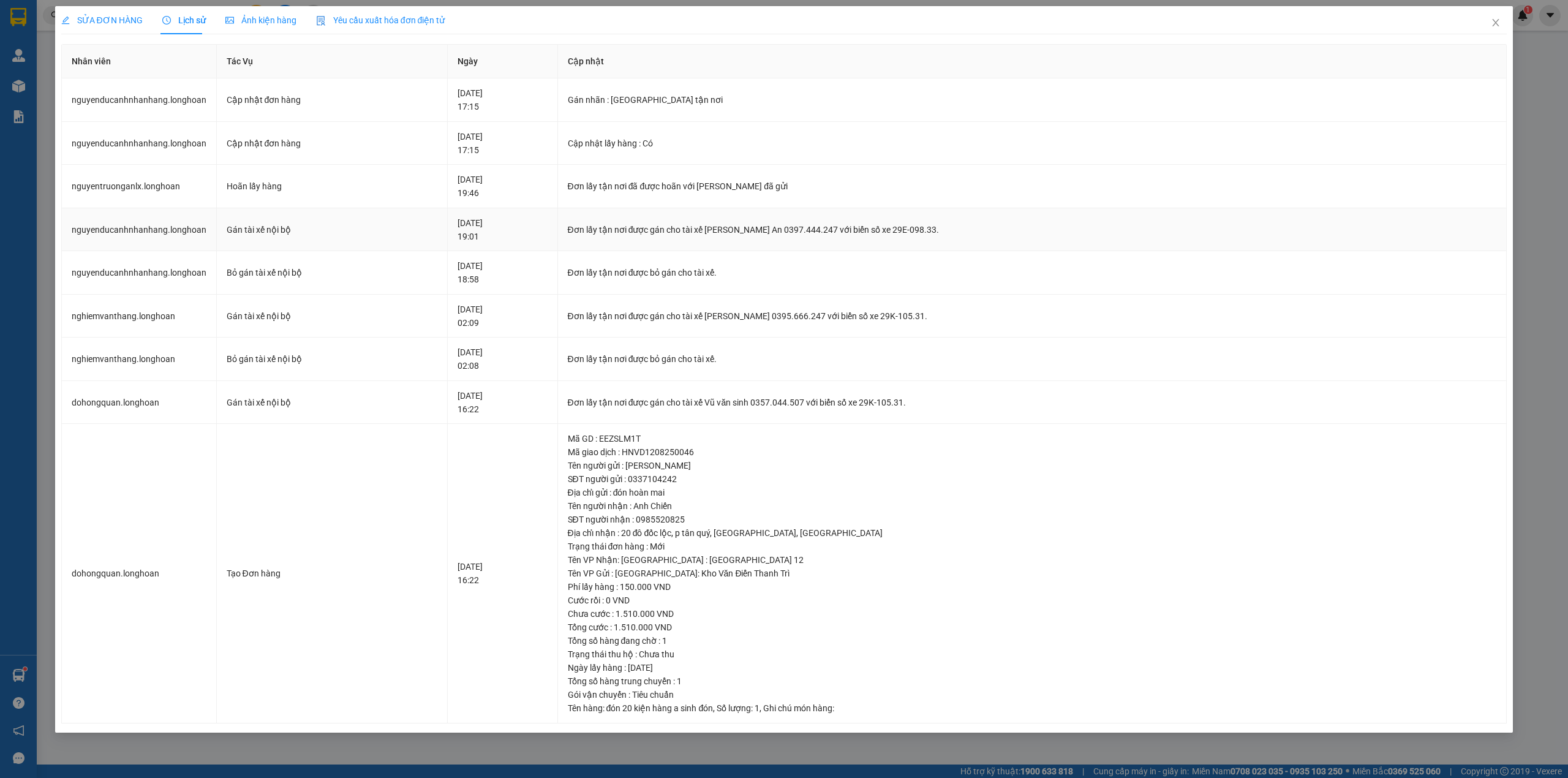
click at [777, 229] on div "Đơn lấy tận nơi được gán cho tài xế Nguyễn Trường An 0397.444.247 với biển số x…" at bounding box center [1032, 230] width 929 height 14
drag, startPoint x: 745, startPoint y: 228, endPoint x: 931, endPoint y: 232, distance: 186.0
click at [931, 232] on div "Đơn lấy tận nơi được gán cho tài xế Nguyễn Trường An 0397.444.247 với biển số x…" at bounding box center [1032, 230] width 929 height 14
click at [705, 280] on div "Đơn lấy tận nơi được bỏ gán cho tài xế." at bounding box center [1032, 272] width 929 height 14
click at [113, 21] on span "SỬA ĐƠN HÀNG" at bounding box center [102, 20] width 81 height 10
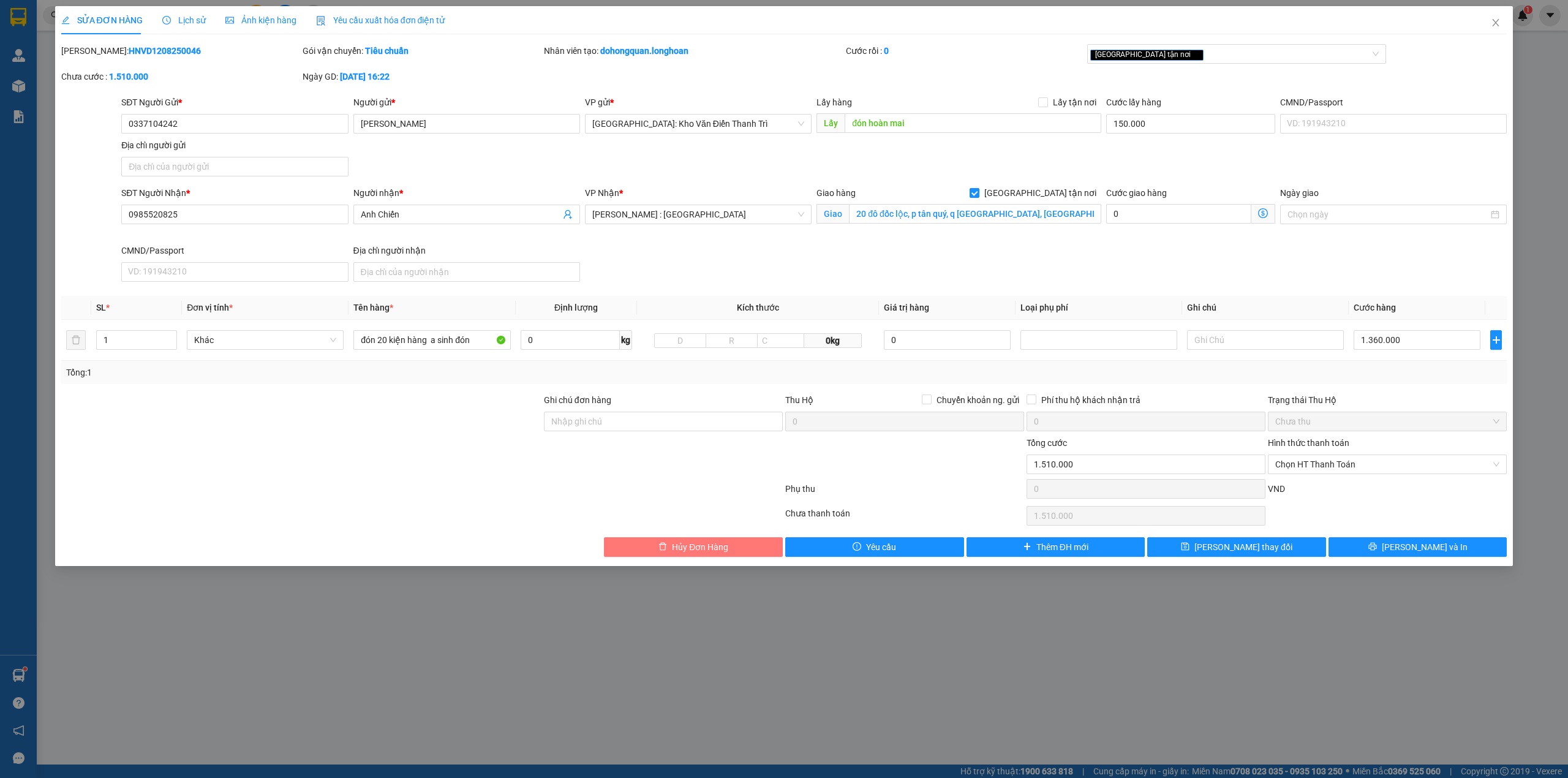
click at [675, 547] on span "Hủy Đơn Hàng" at bounding box center [700, 546] width 56 height 14
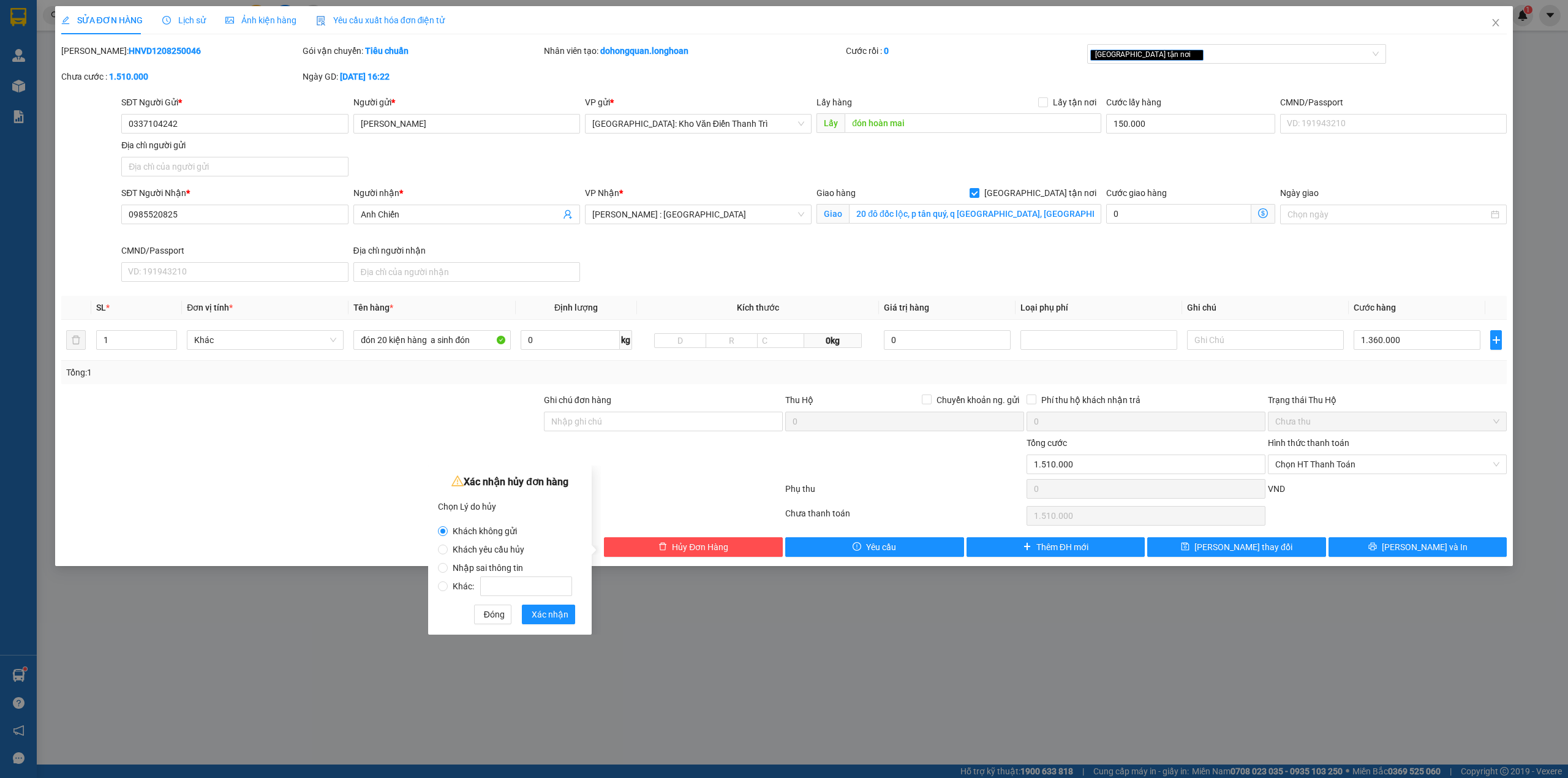
click at [702, 476] on div at bounding box center [663, 457] width 241 height 43
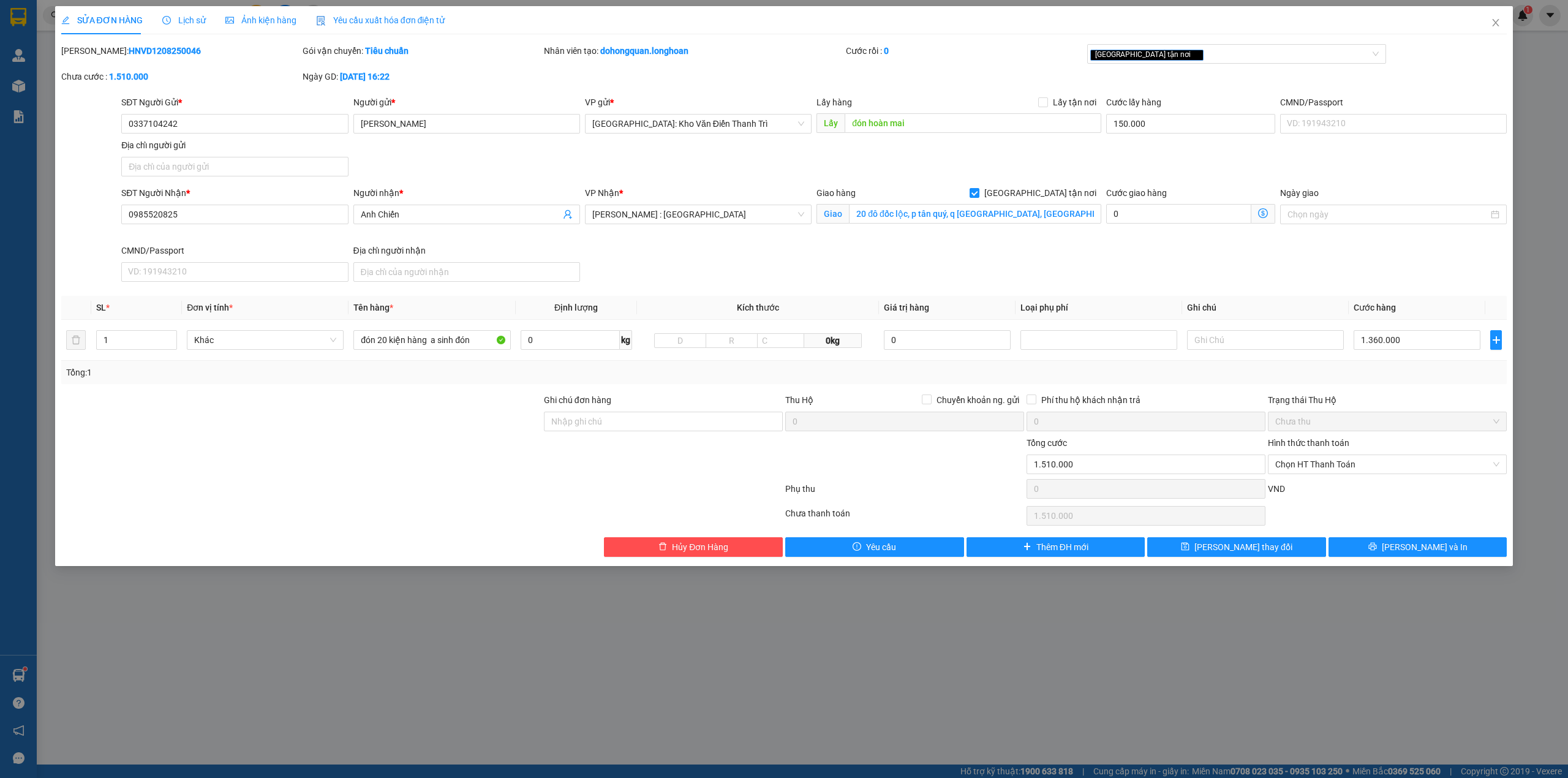
click at [165, 16] on icon "clock-circle" at bounding box center [167, 20] width 9 height 9
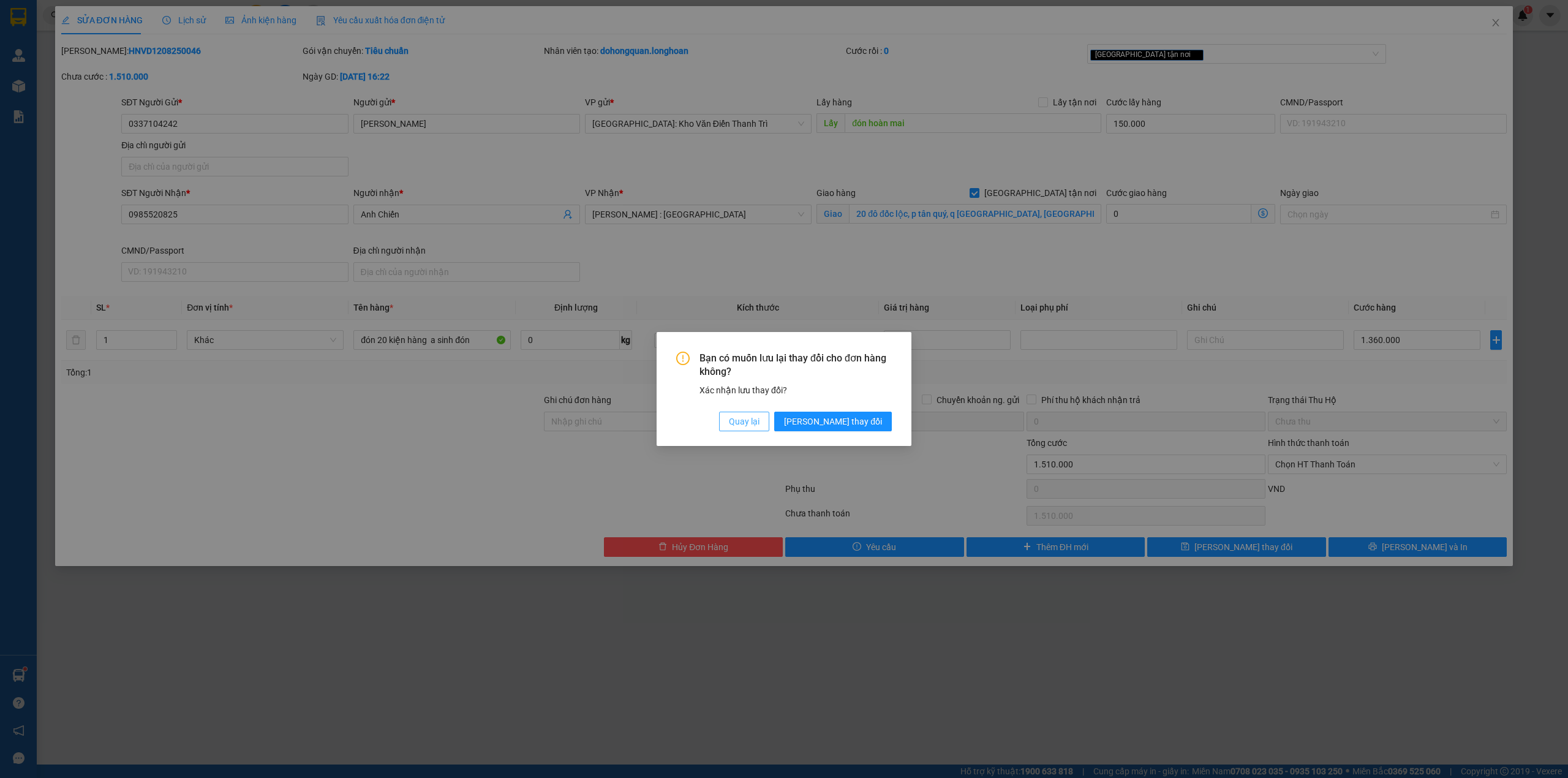
click at [759, 424] on span "Quay lại" at bounding box center [744, 421] width 31 height 14
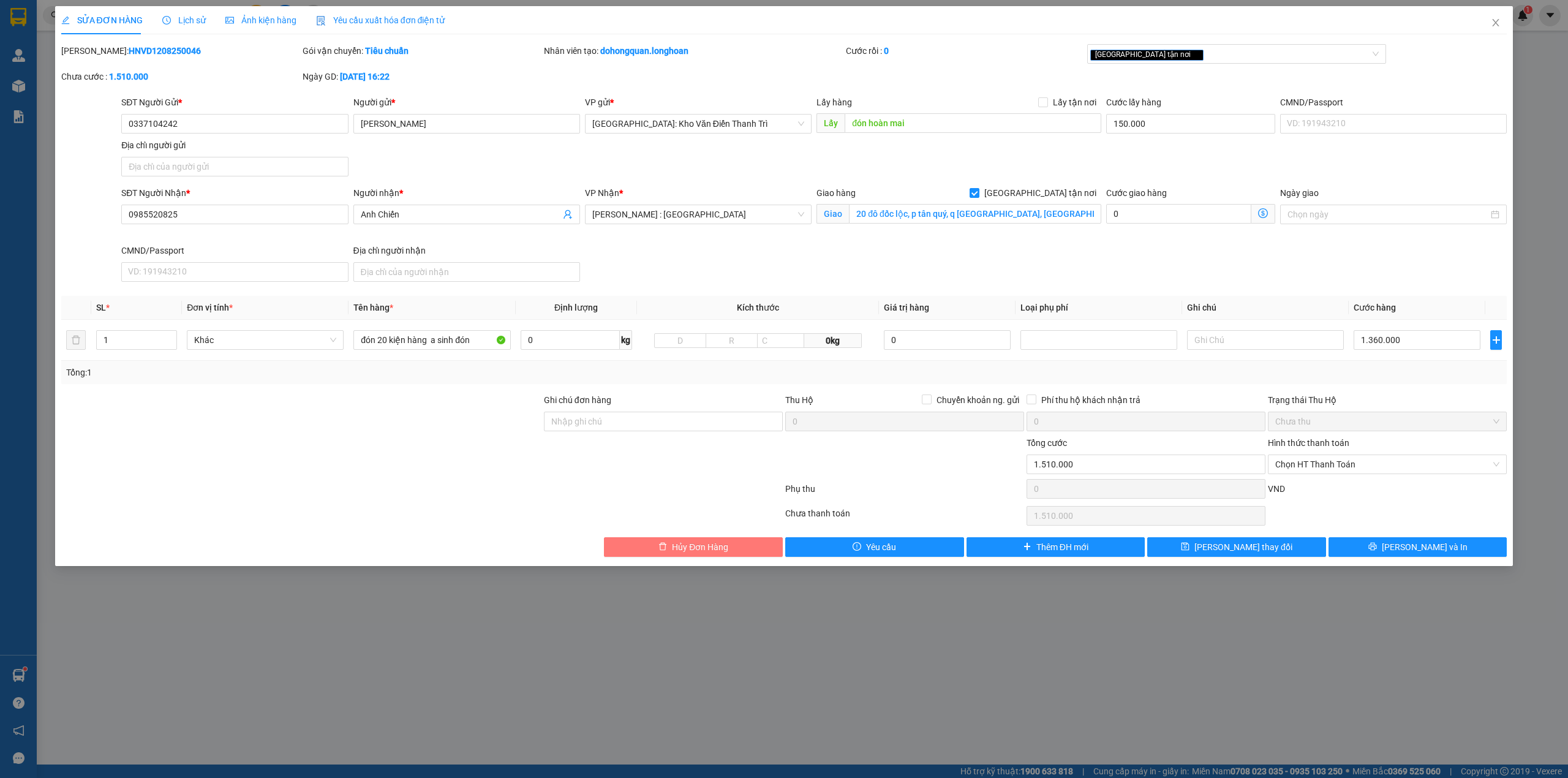
click at [698, 553] on span "Hủy Đơn Hàng" at bounding box center [700, 546] width 56 height 14
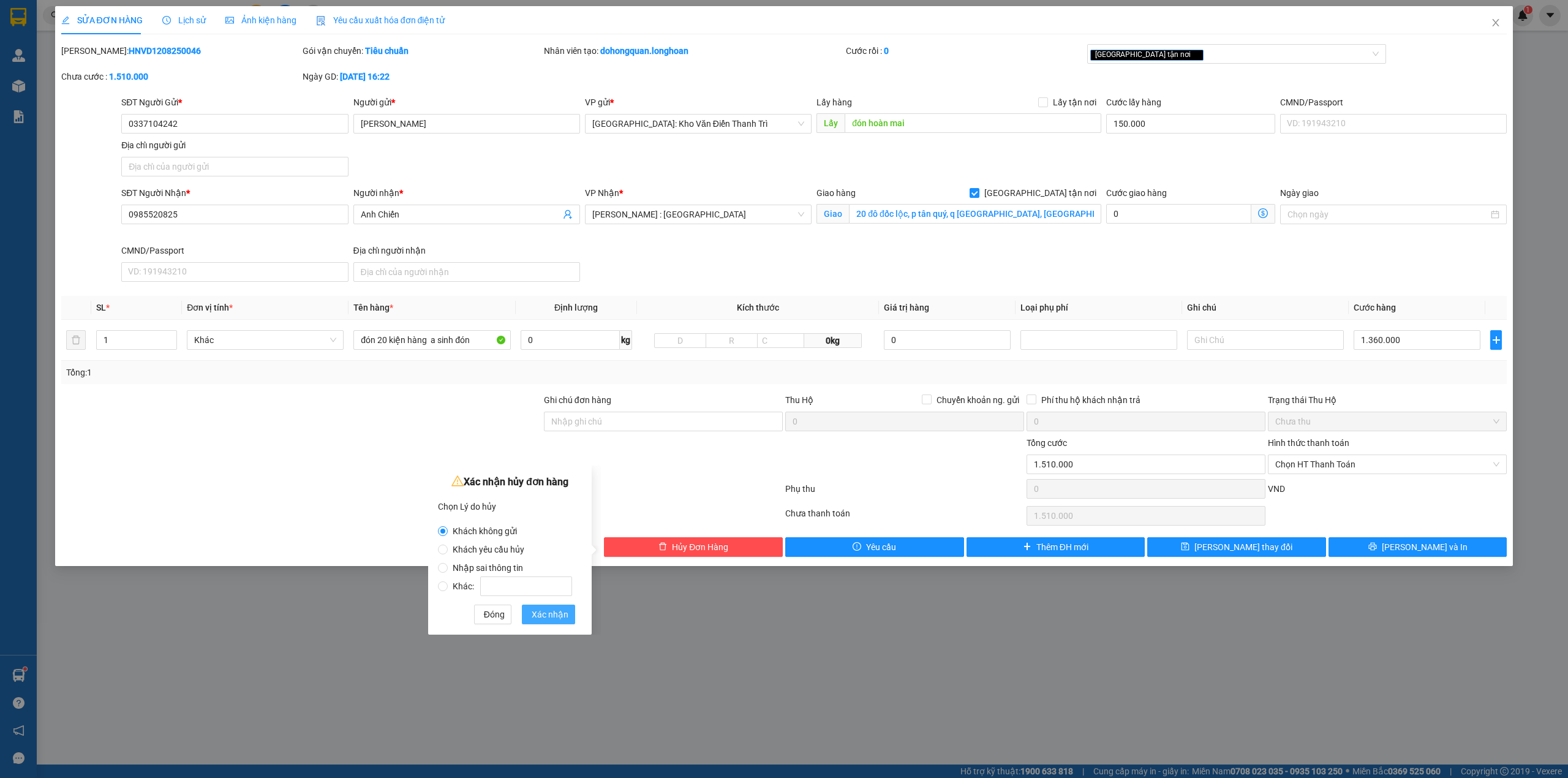
drag, startPoint x: 553, startPoint y: 614, endPoint x: 560, endPoint y: 613, distance: 7.1
click at [553, 615] on span "Xác nhận" at bounding box center [550, 614] width 37 height 14
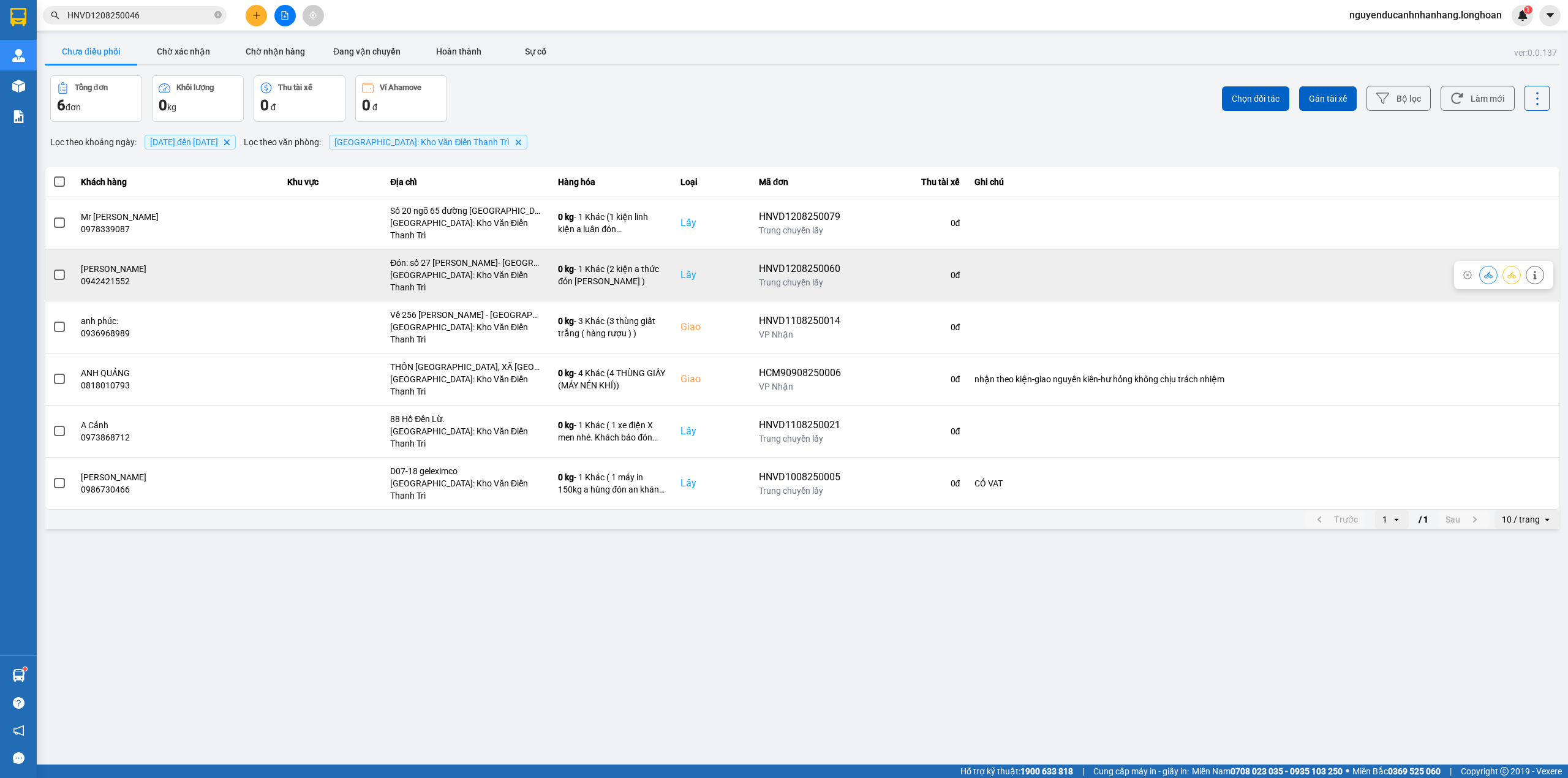
click at [1537, 271] on icon at bounding box center [1534, 275] width 9 height 9
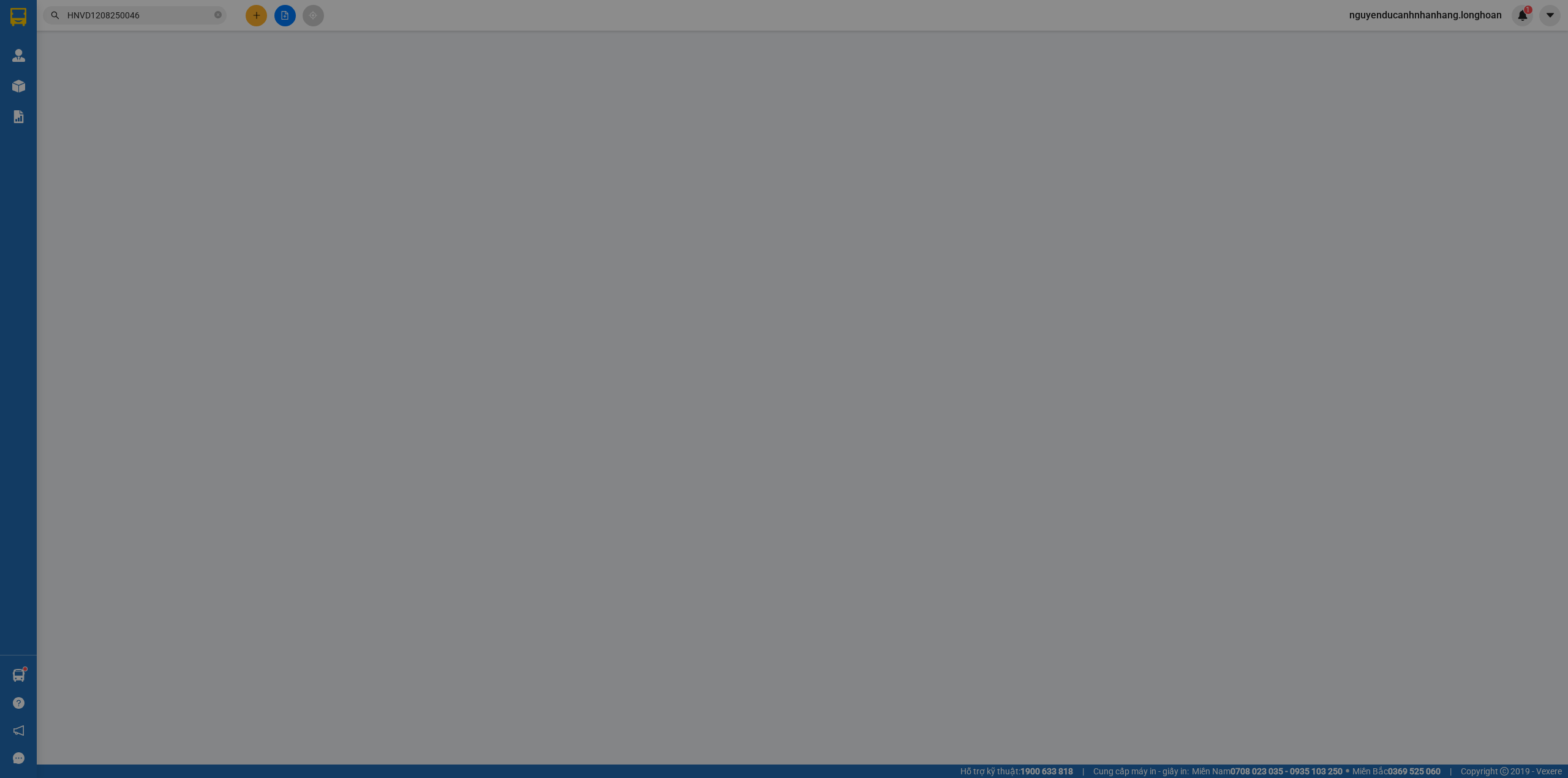
type input "0942421552"
type input "trần Thị Kim Anh"
checkbox input "true"
type input "Đón: số 27 Trần Cung- Phường Nghĩa Đô- TP Hà Nội"
type input "0917383662"
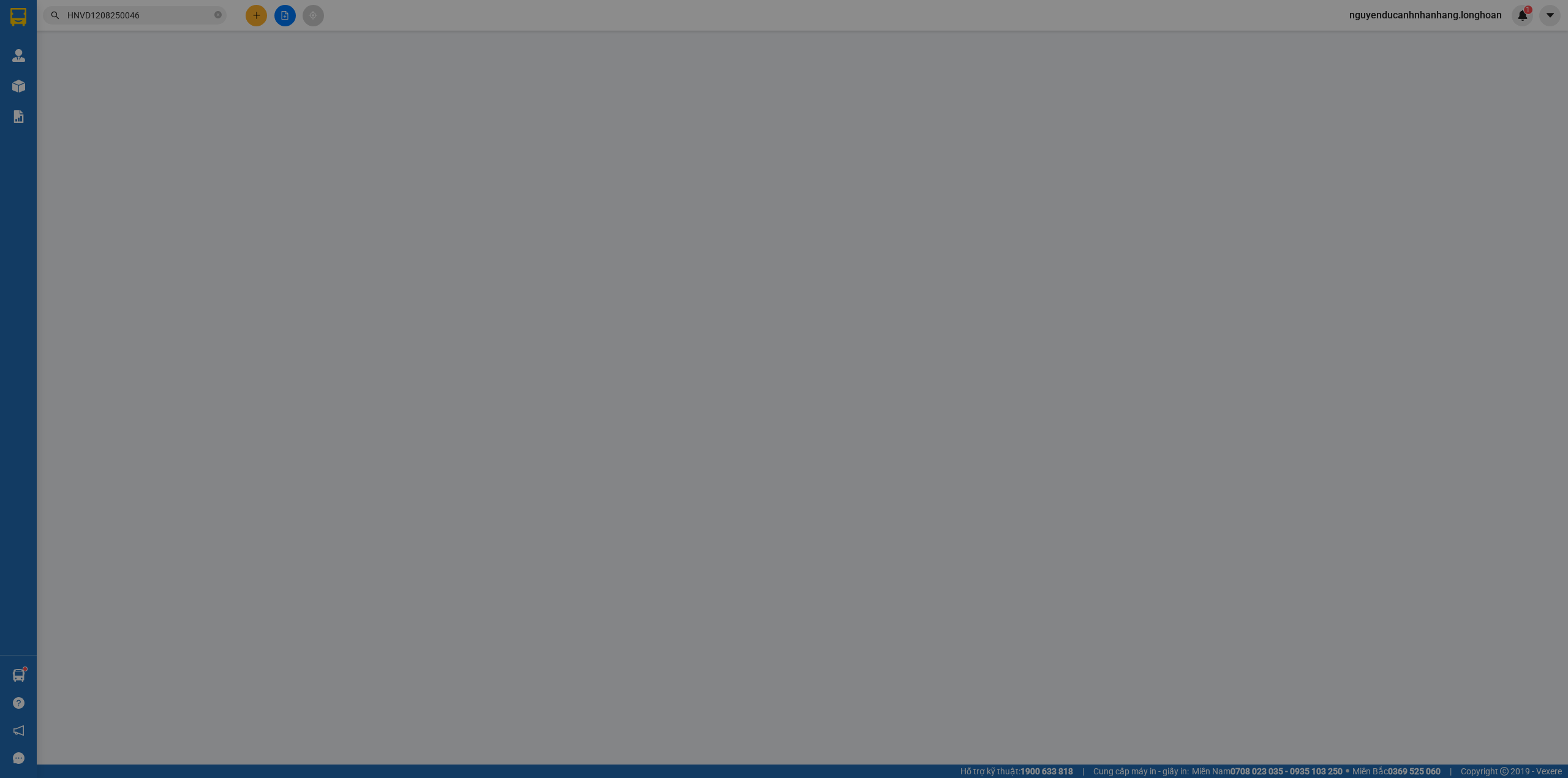
type input "Duy kỷ"
type input "Trả: ql1a phan rang ninh thuận"
type input "510.000"
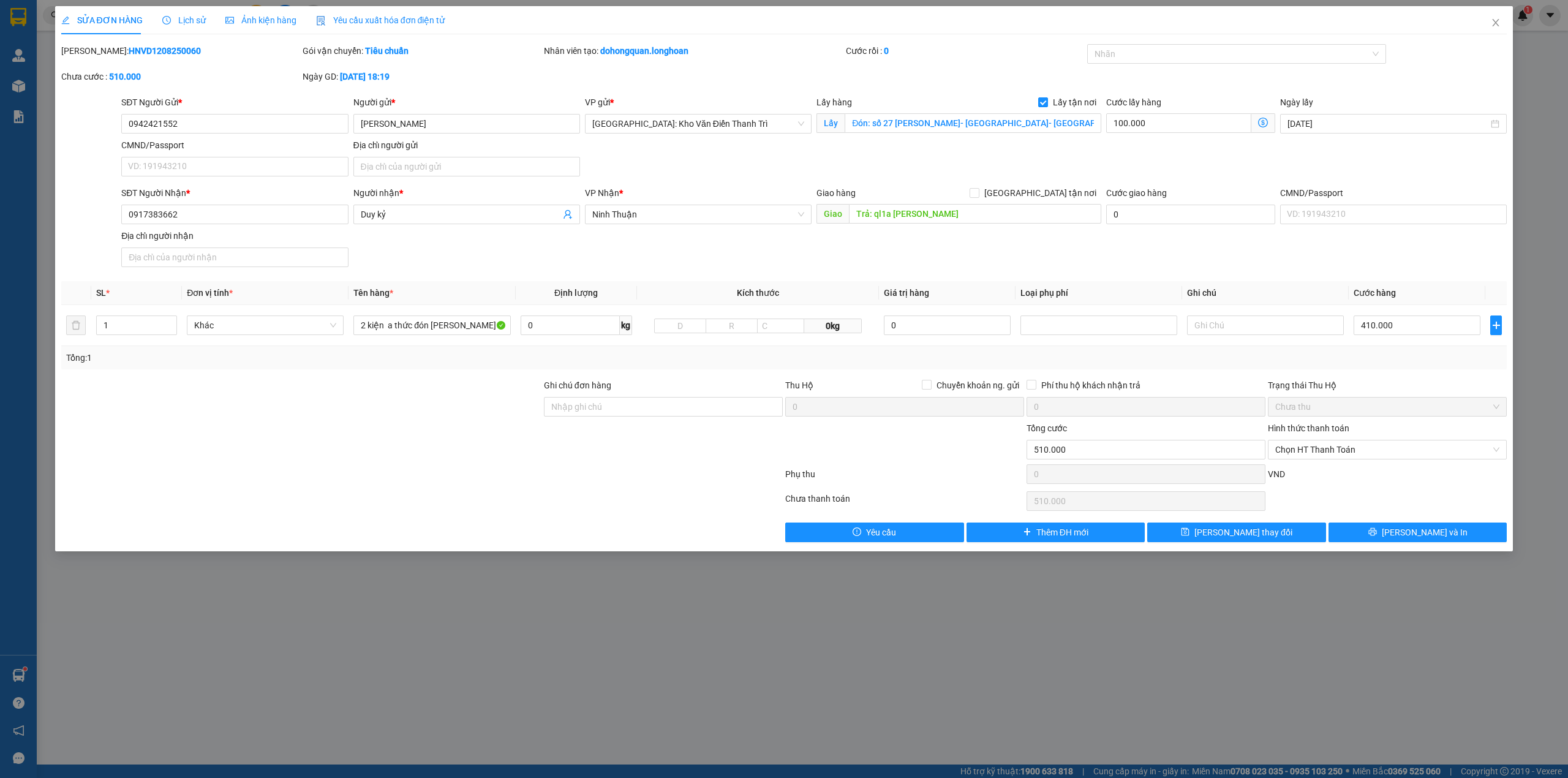
click at [186, 18] on span "Lịch sử" at bounding box center [184, 20] width 43 height 10
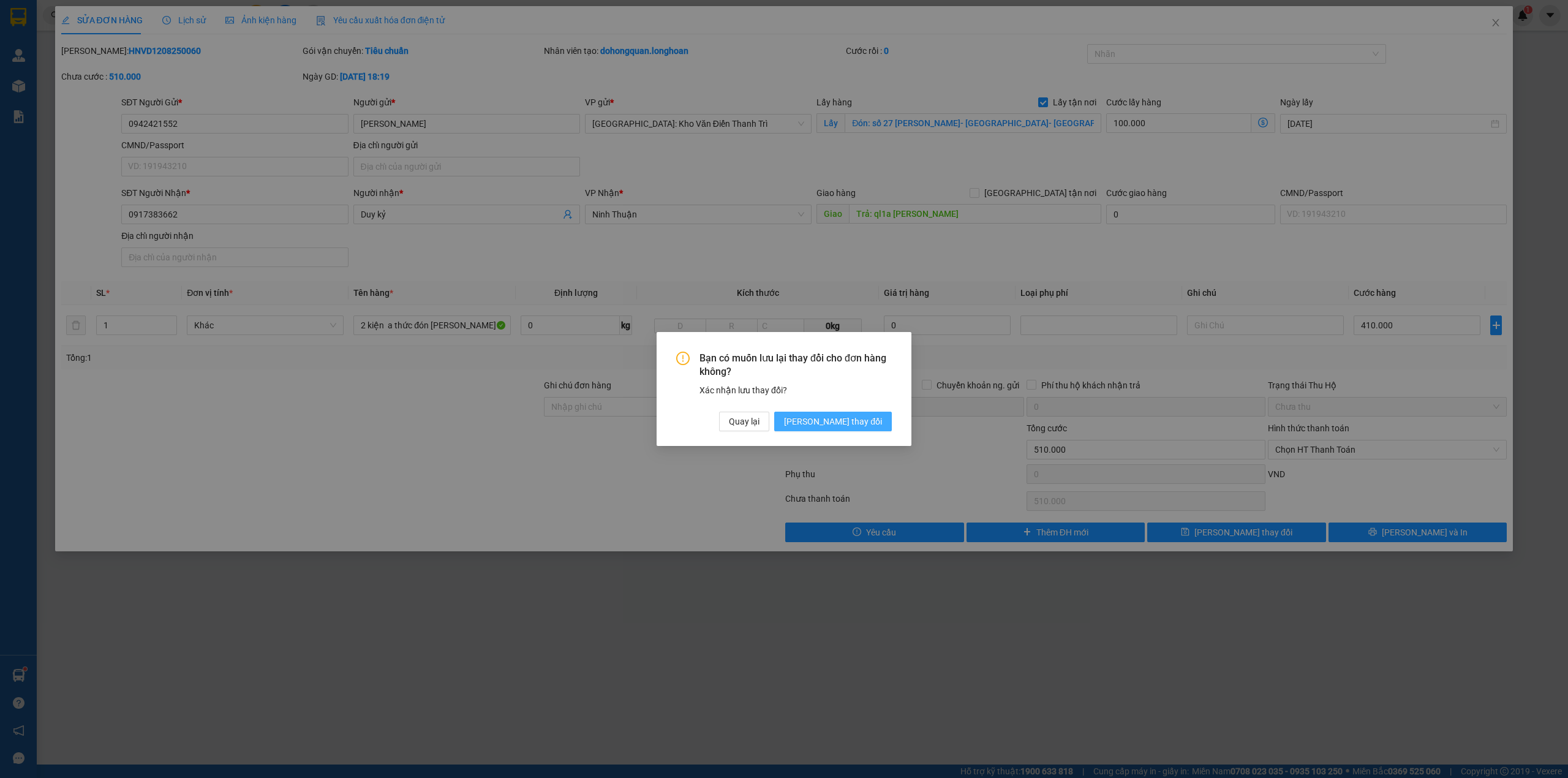
click at [859, 429] on button "Lưu thay đổi" at bounding box center [833, 421] width 118 height 19
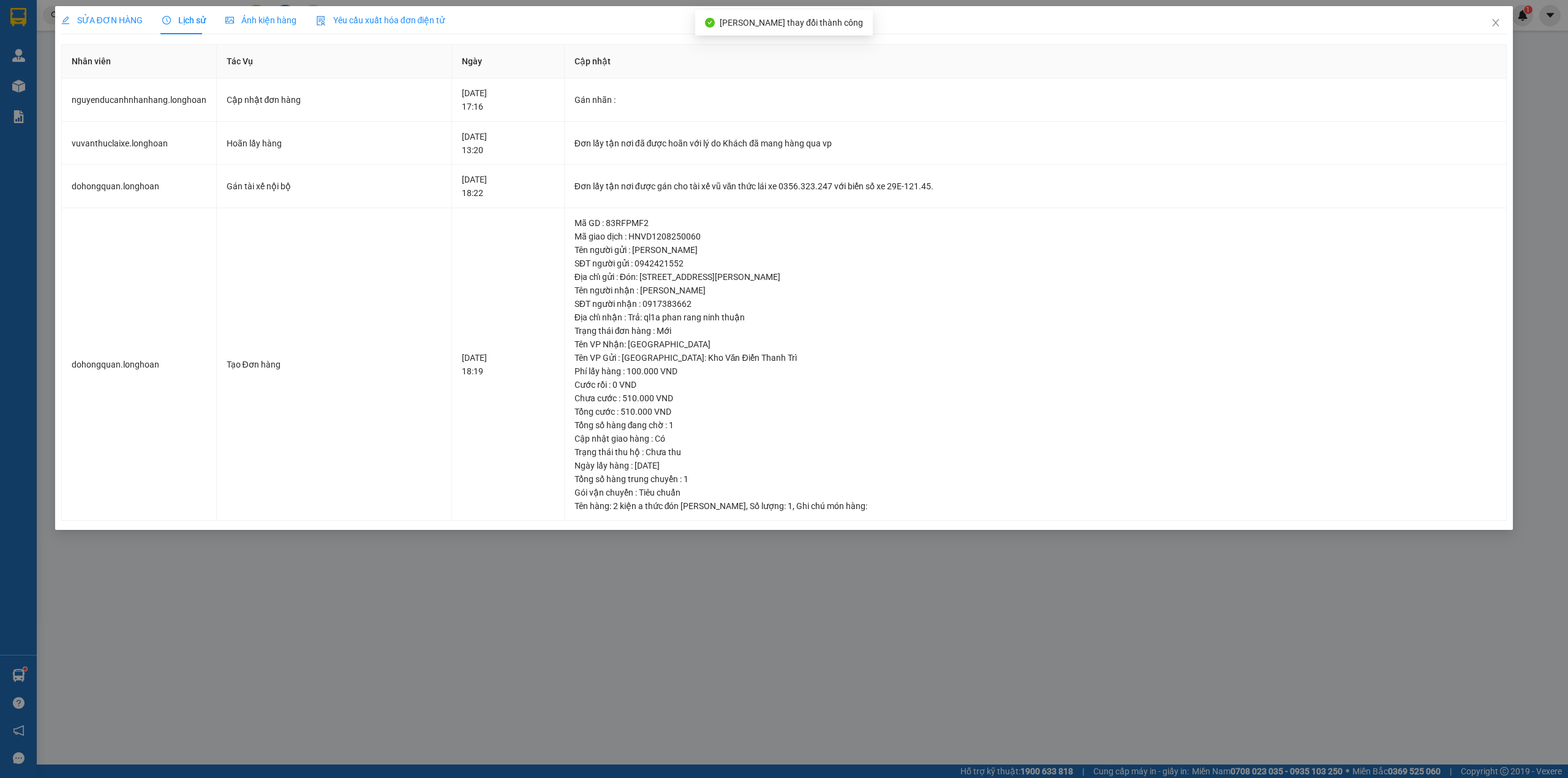
click at [94, 21] on span "SỬA ĐƠN HÀNG" at bounding box center [102, 20] width 81 height 10
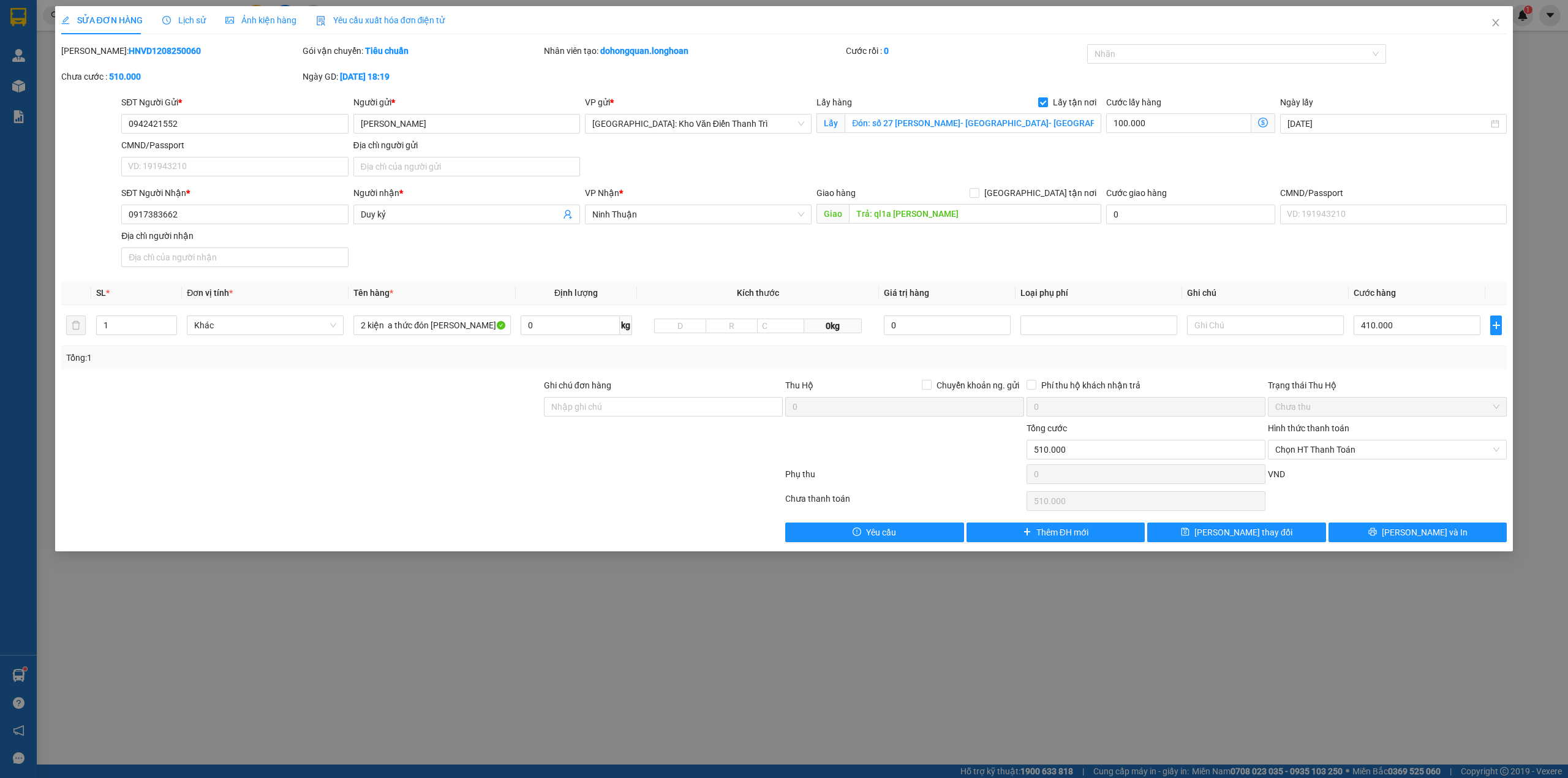
click at [1060, 91] on div "Mã ĐH: HNVD1208250060 Gói vận chuyển: Tiêu chuẩn Nhân viên tạo: dohongquan.long…" at bounding box center [784, 70] width 1448 height 51
click at [1061, 103] on span "Lấy tận nơi" at bounding box center [1074, 102] width 53 height 14
click at [1047, 103] on input "Lấy tận nơi" at bounding box center [1042, 102] width 9 height 9
checkbox input "false"
click at [128, 46] on b "HNVD1208250060" at bounding box center [164, 51] width 72 height 10
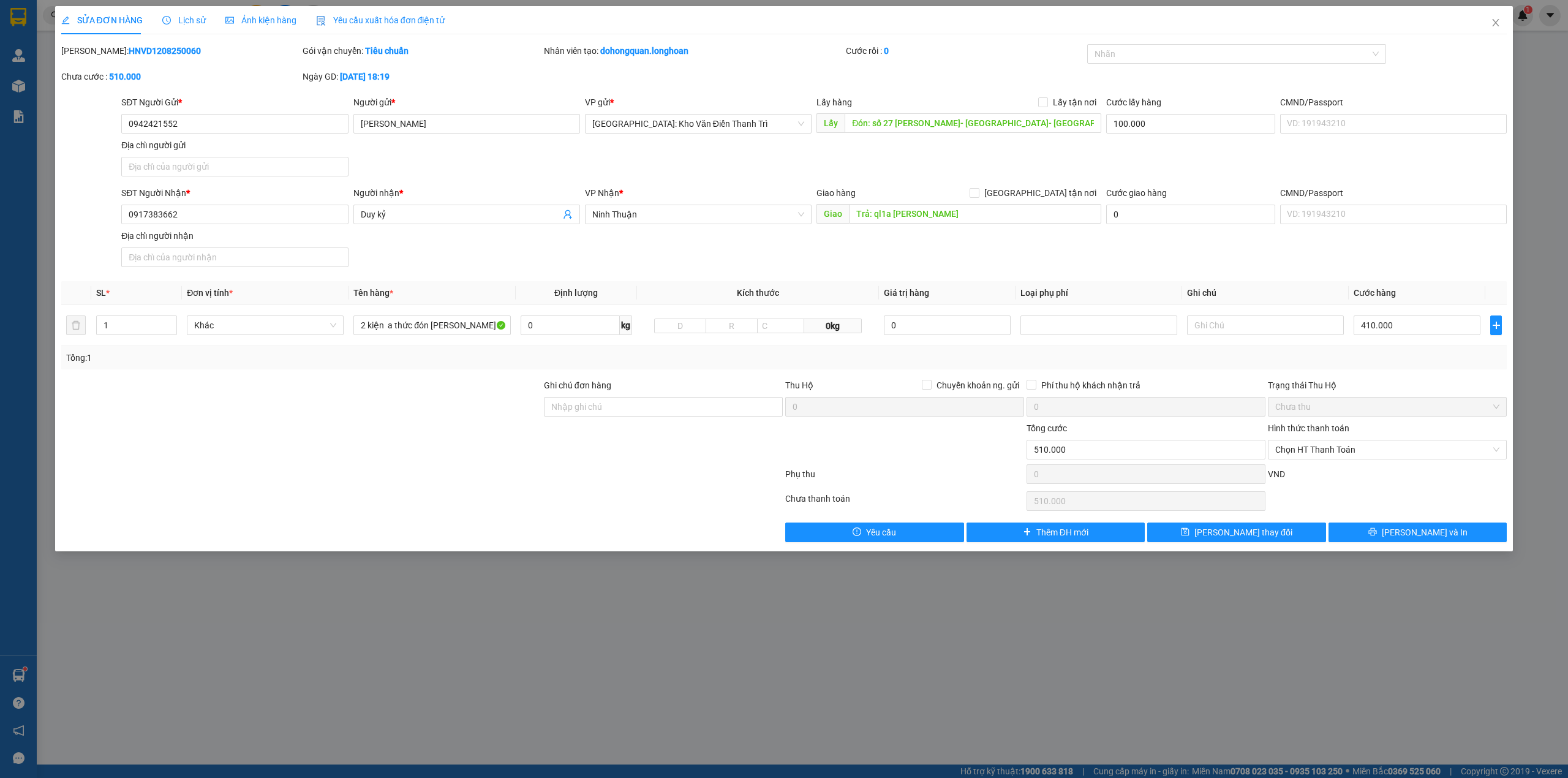
click at [128, 46] on b "HNVD1208250060" at bounding box center [164, 51] width 72 height 10
click at [1239, 528] on span "Lưu thay đổi" at bounding box center [1243, 532] width 98 height 14
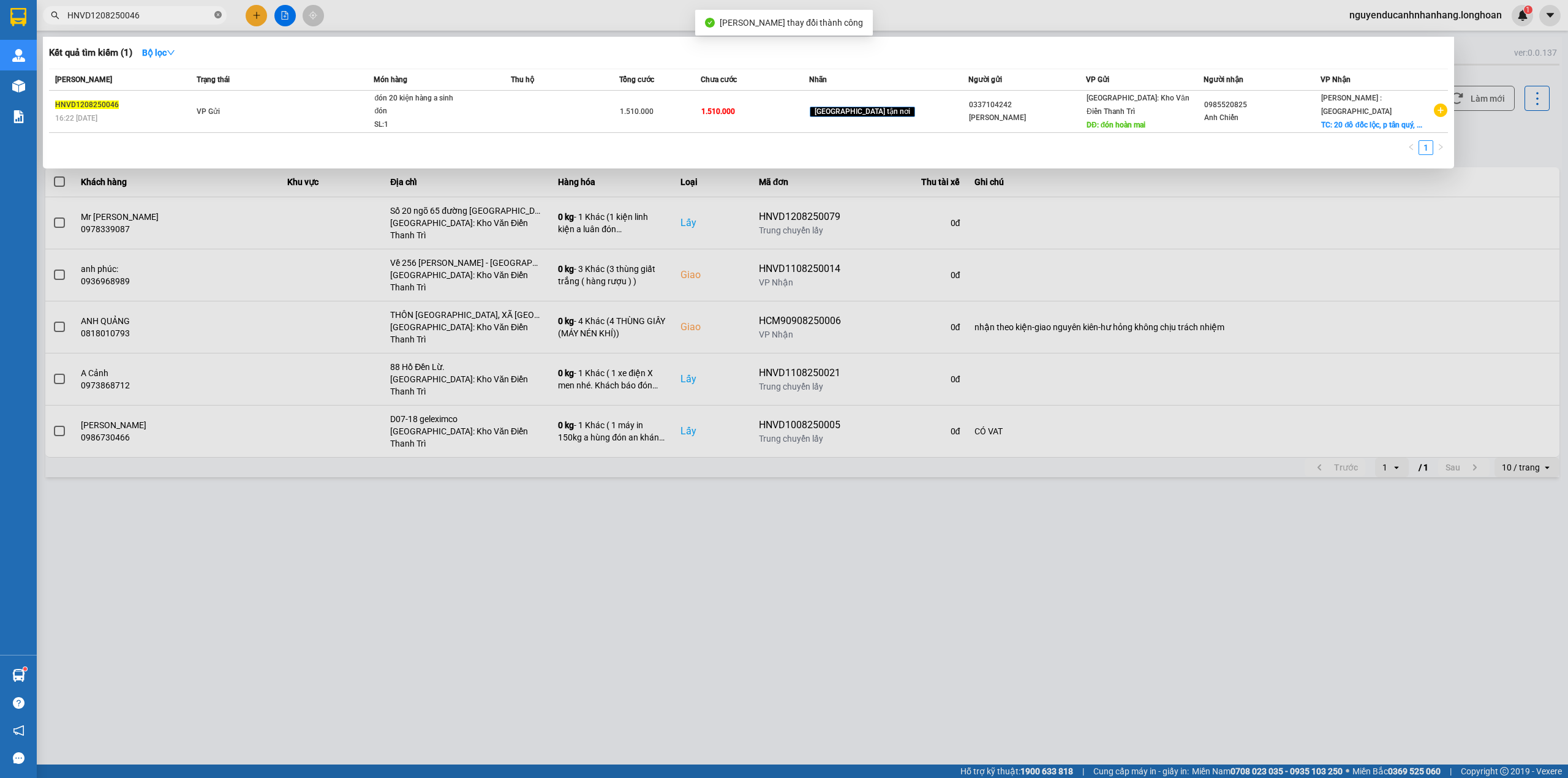
click at [221, 15] on icon "close-circle" at bounding box center [218, 14] width 7 height 7
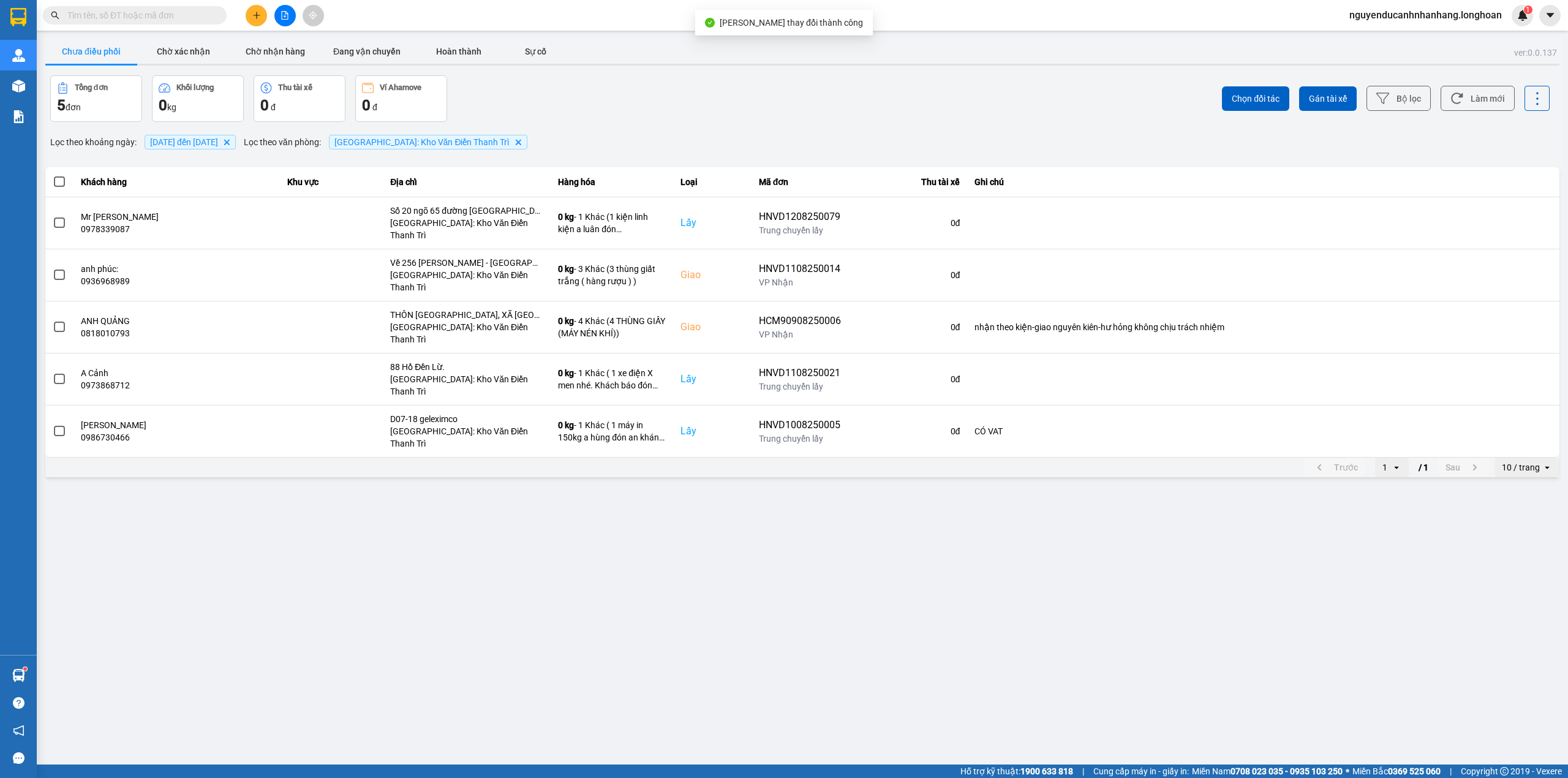
click at [215, 13] on span at bounding box center [218, 15] width 7 height 14
click at [195, 13] on input "text" at bounding box center [139, 15] width 145 height 14
paste input "HNVD1208250060"
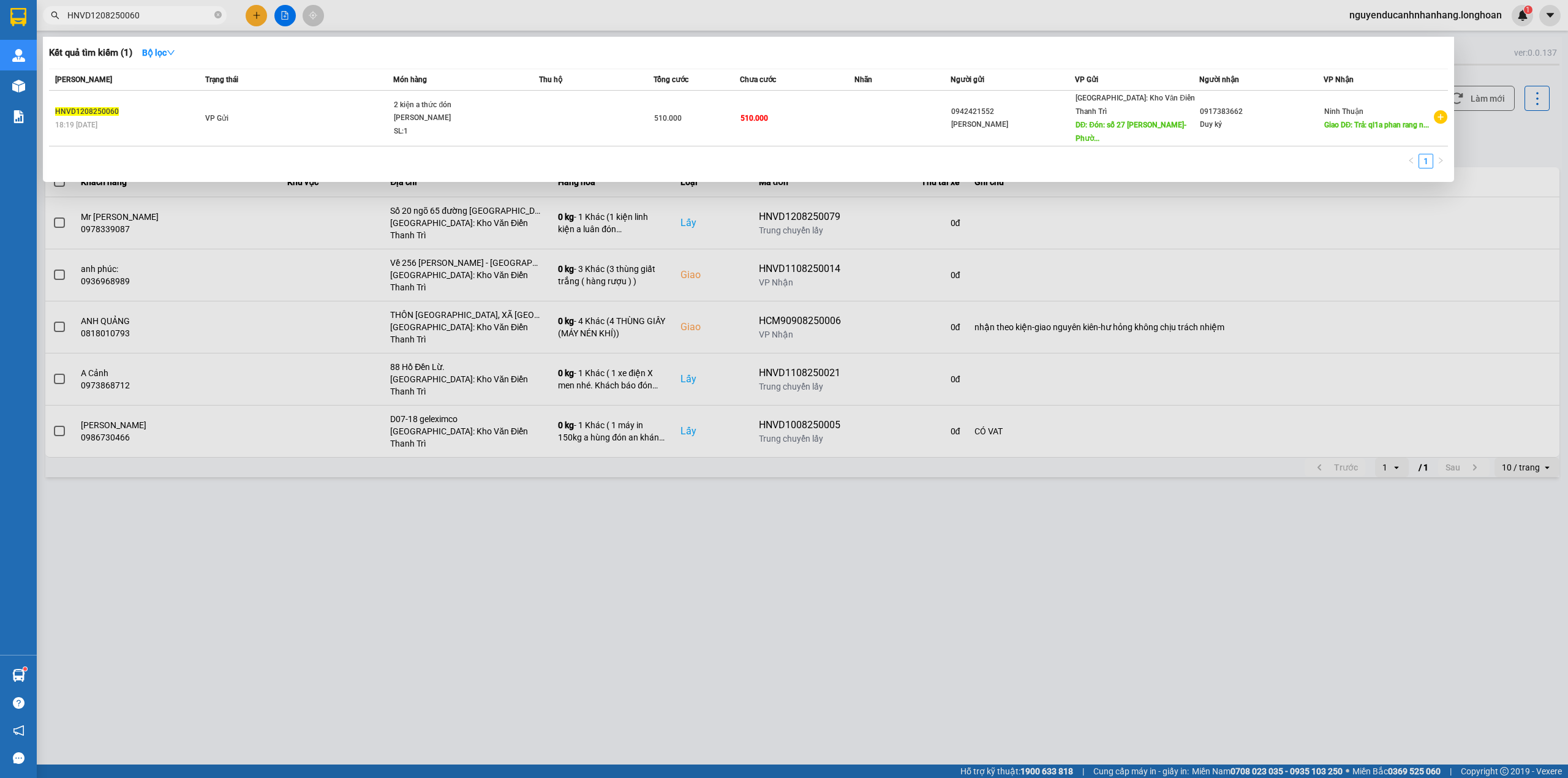
type input "HNVD1208250060"
click at [341, 120] on td "VP Gửi" at bounding box center [297, 118] width 191 height 56
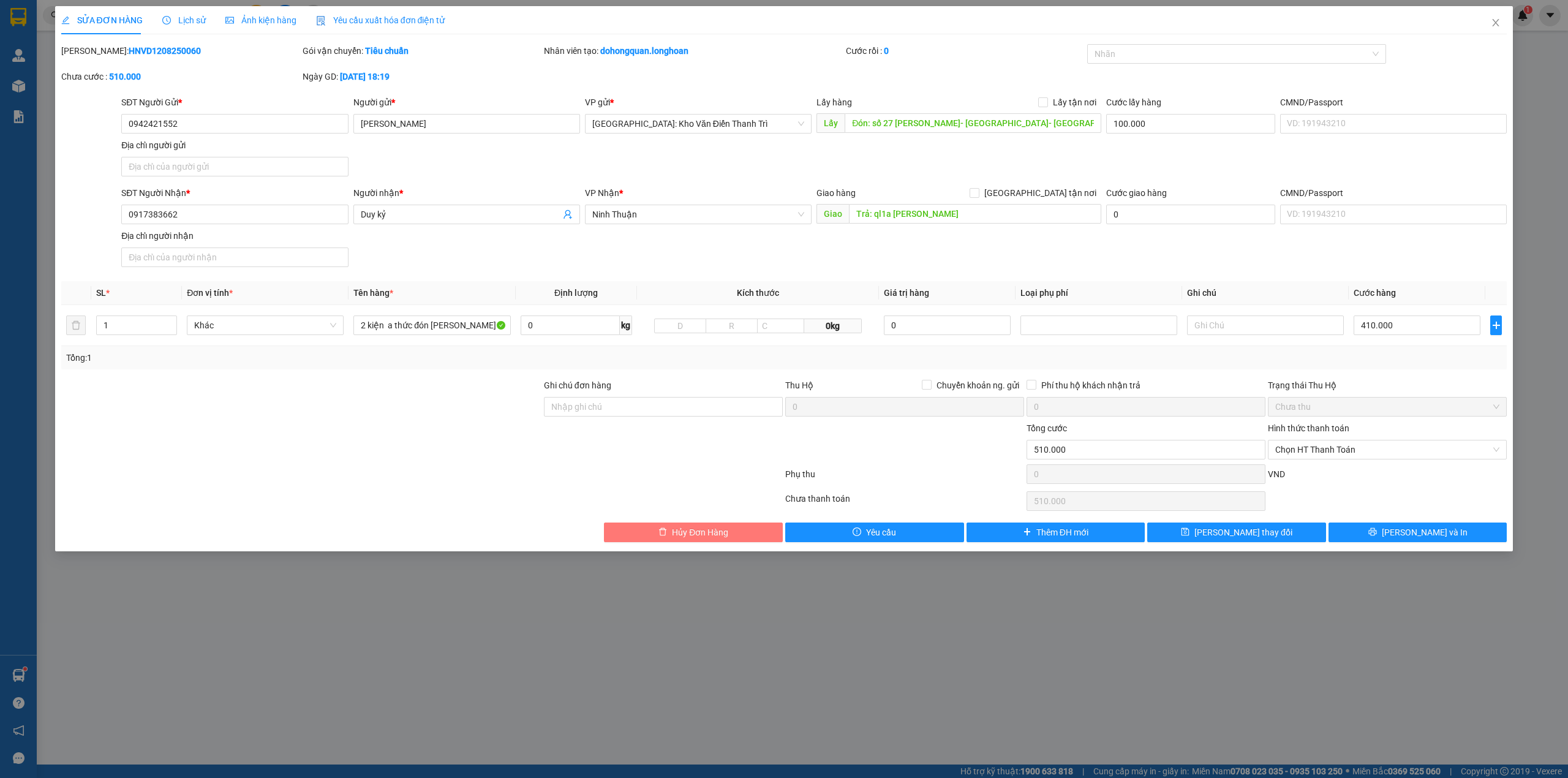
click at [675, 532] on span "Hủy Đơn Hàng" at bounding box center [700, 532] width 56 height 14
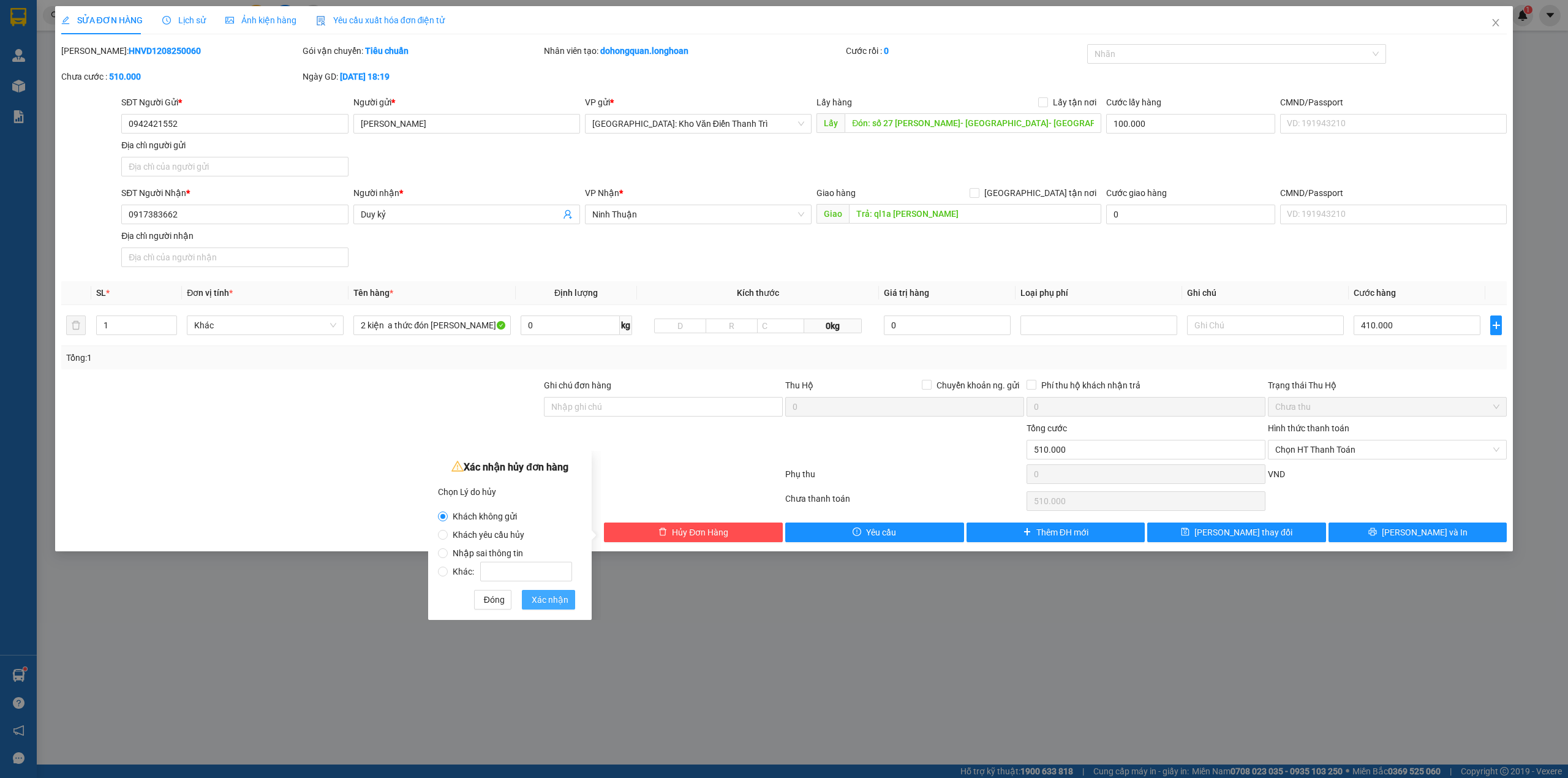
click at [549, 598] on span "Xác nhận" at bounding box center [550, 599] width 37 height 14
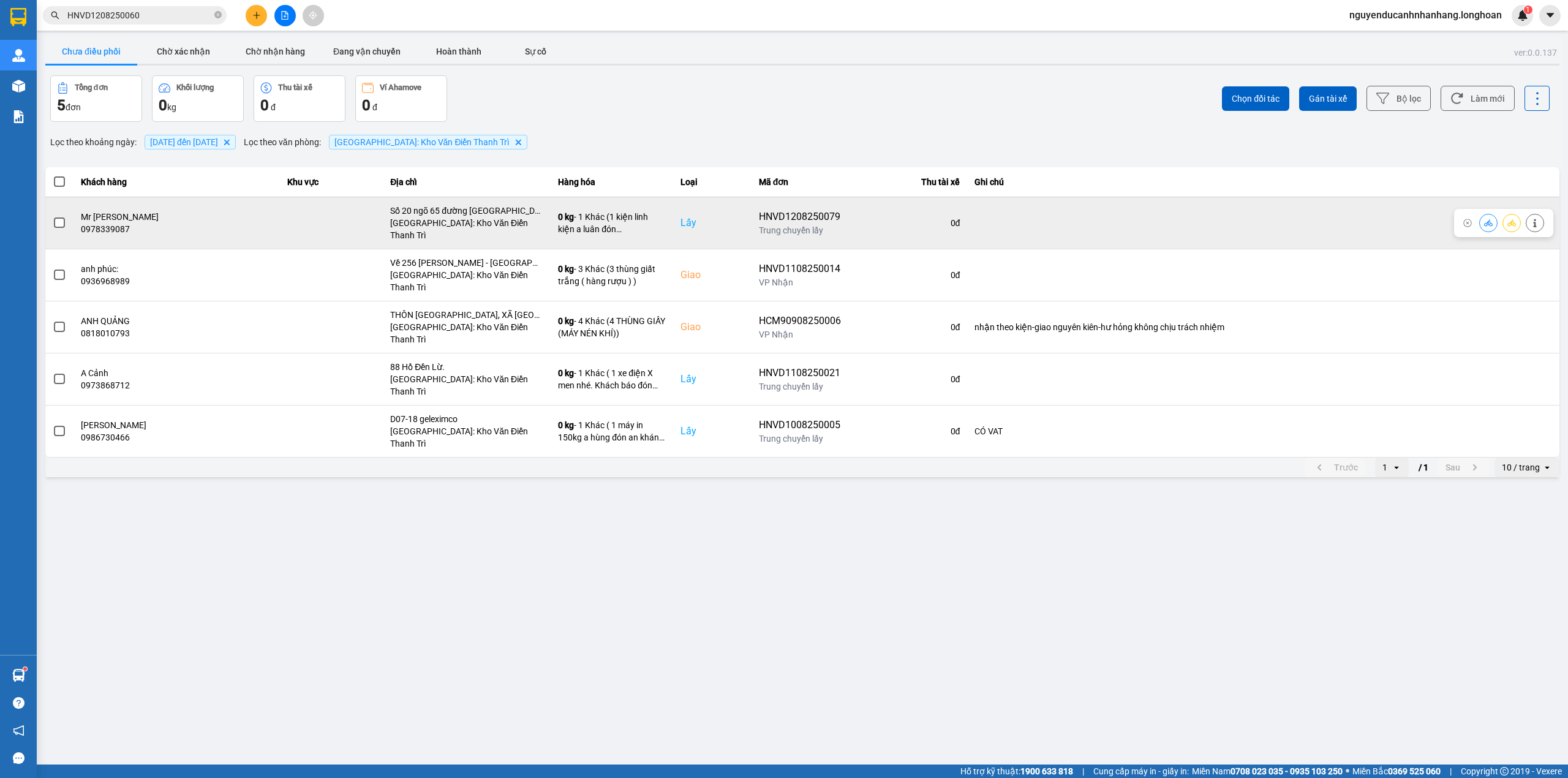
click at [1532, 219] on icon at bounding box center [1534, 223] width 9 height 9
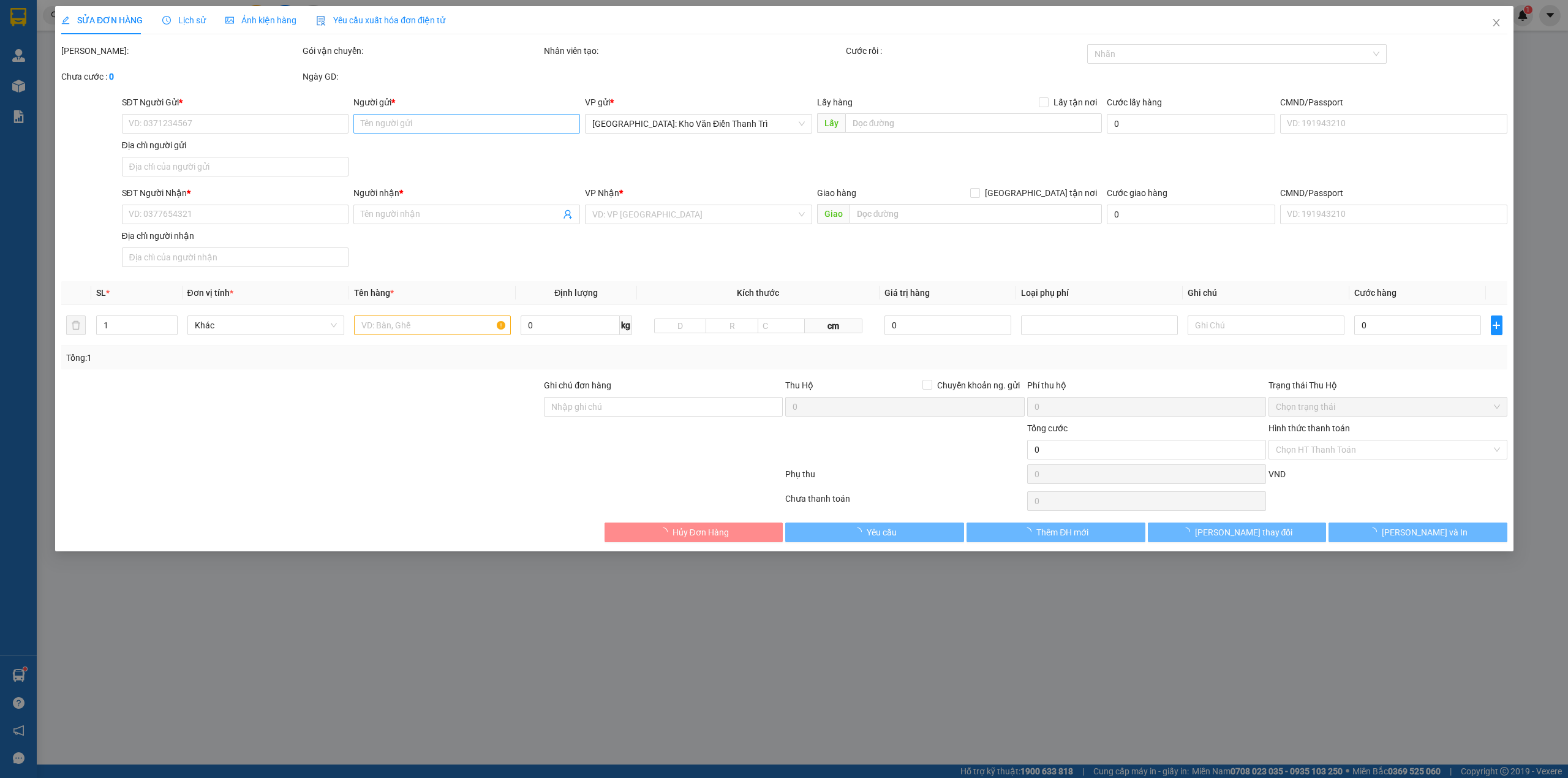
type input "0978339087"
type input "Mr Vinh"
checkbox input "true"
type input "Số 20 ngõ 65 đường đình thọ am, liên ninh, thanh trì - HN"
type input "0978876891"
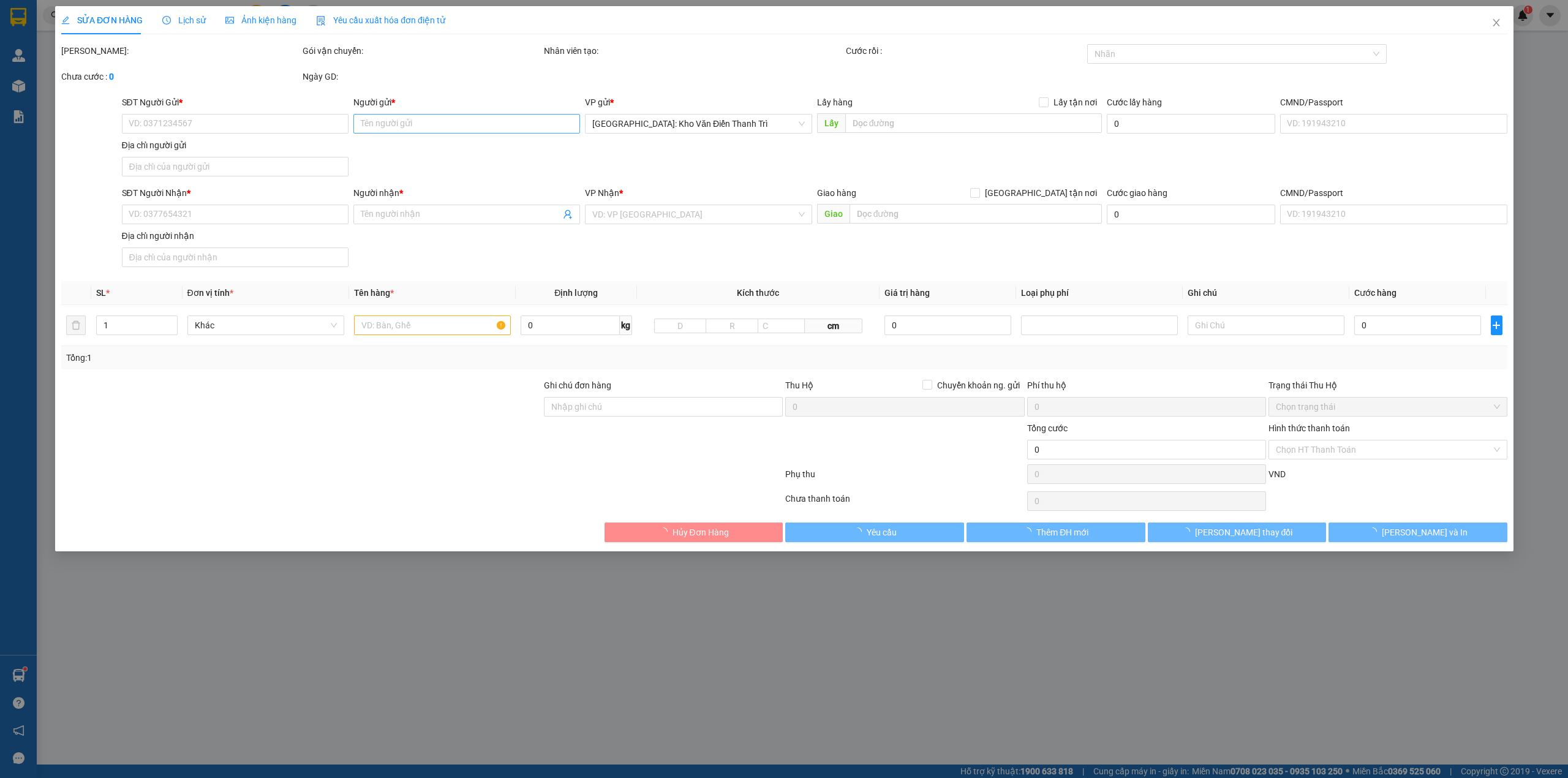
type input "Mr khanh"
checkbox input "true"
type input "Số 364 ngô thì nhậm - tp Thái bình"
type input "66.000"
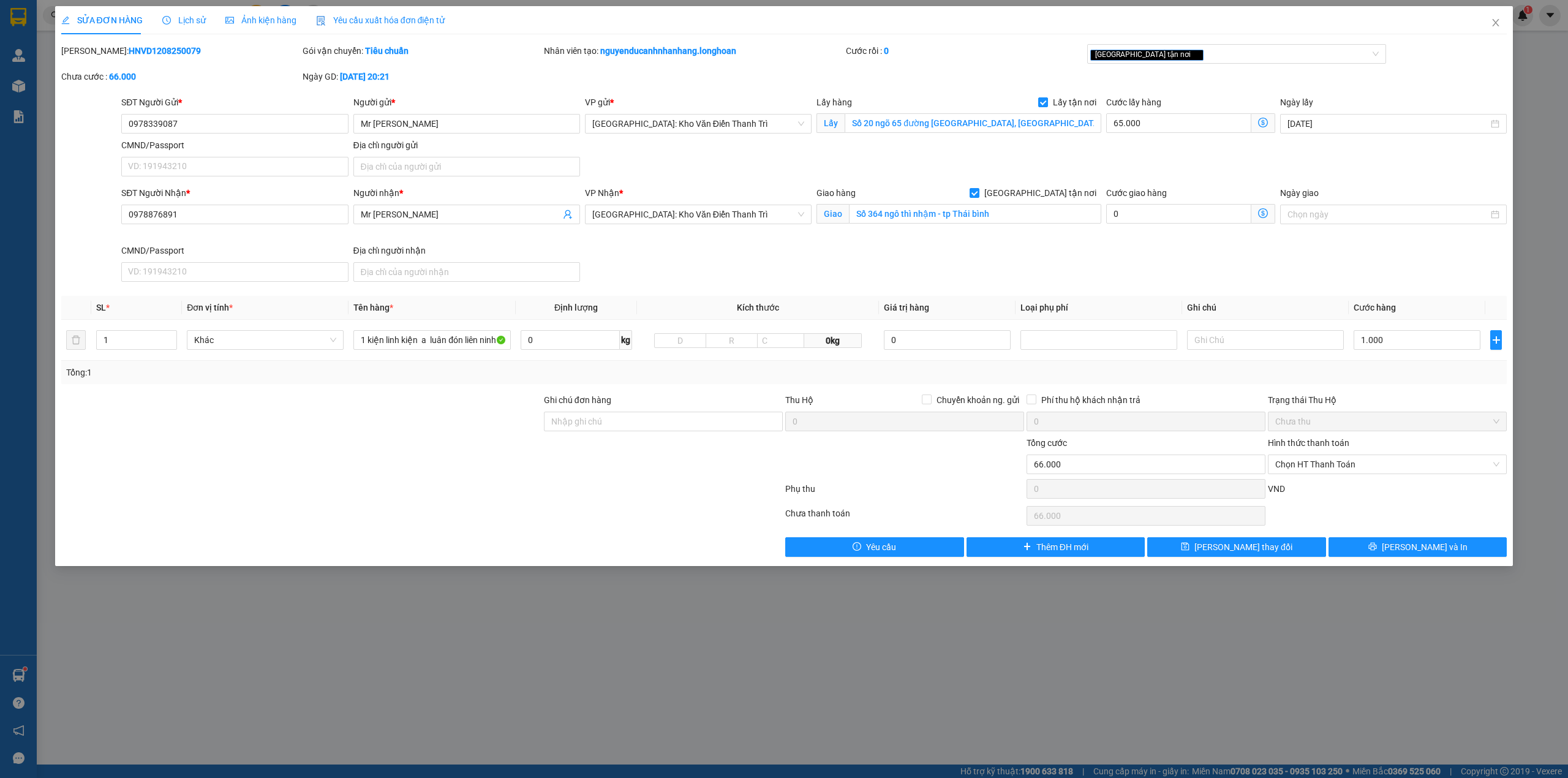
click at [179, 19] on span "Lịch sử" at bounding box center [184, 20] width 43 height 10
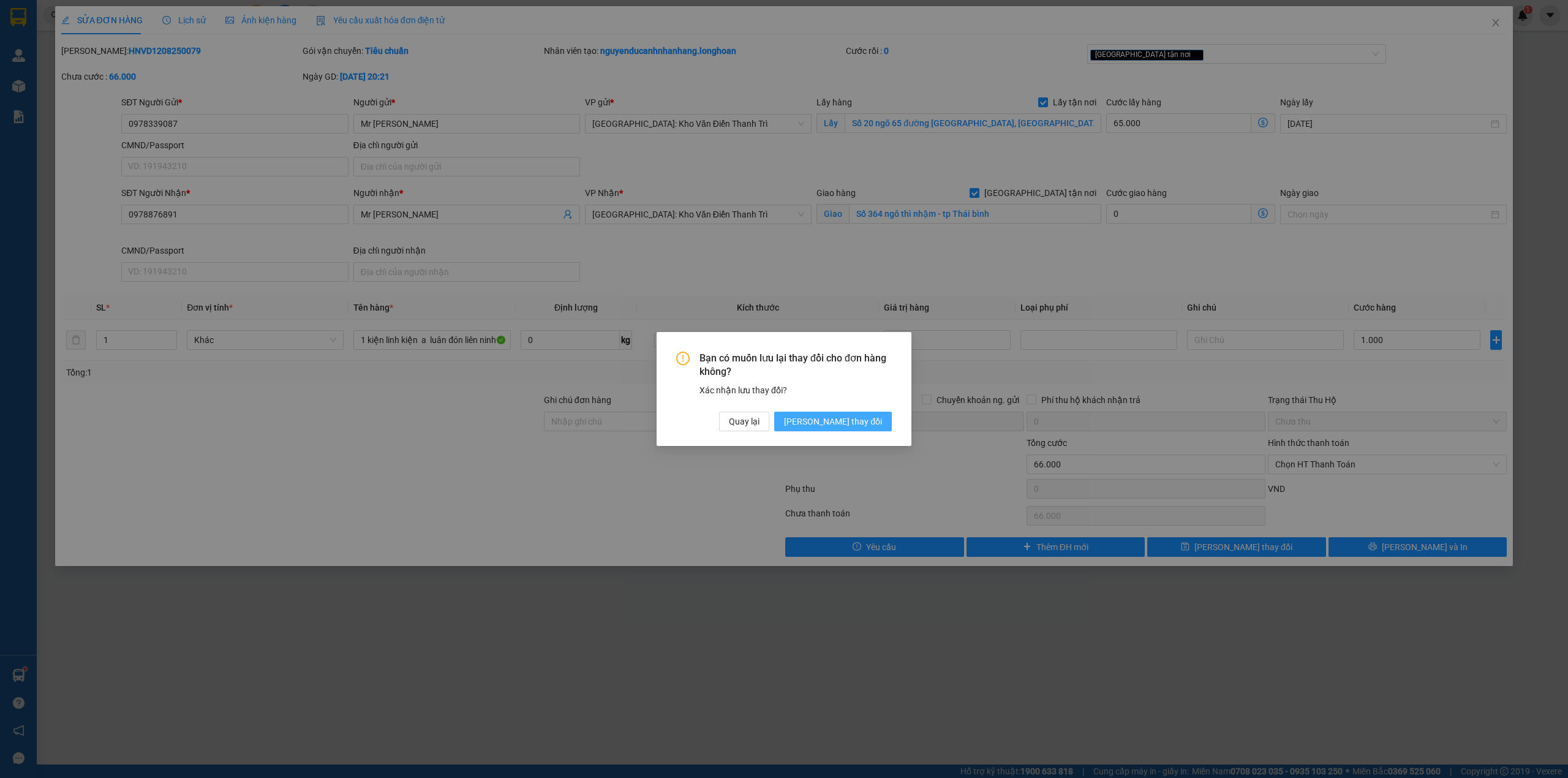
click at [834, 415] on button "Lưu thay đổi" at bounding box center [833, 421] width 118 height 19
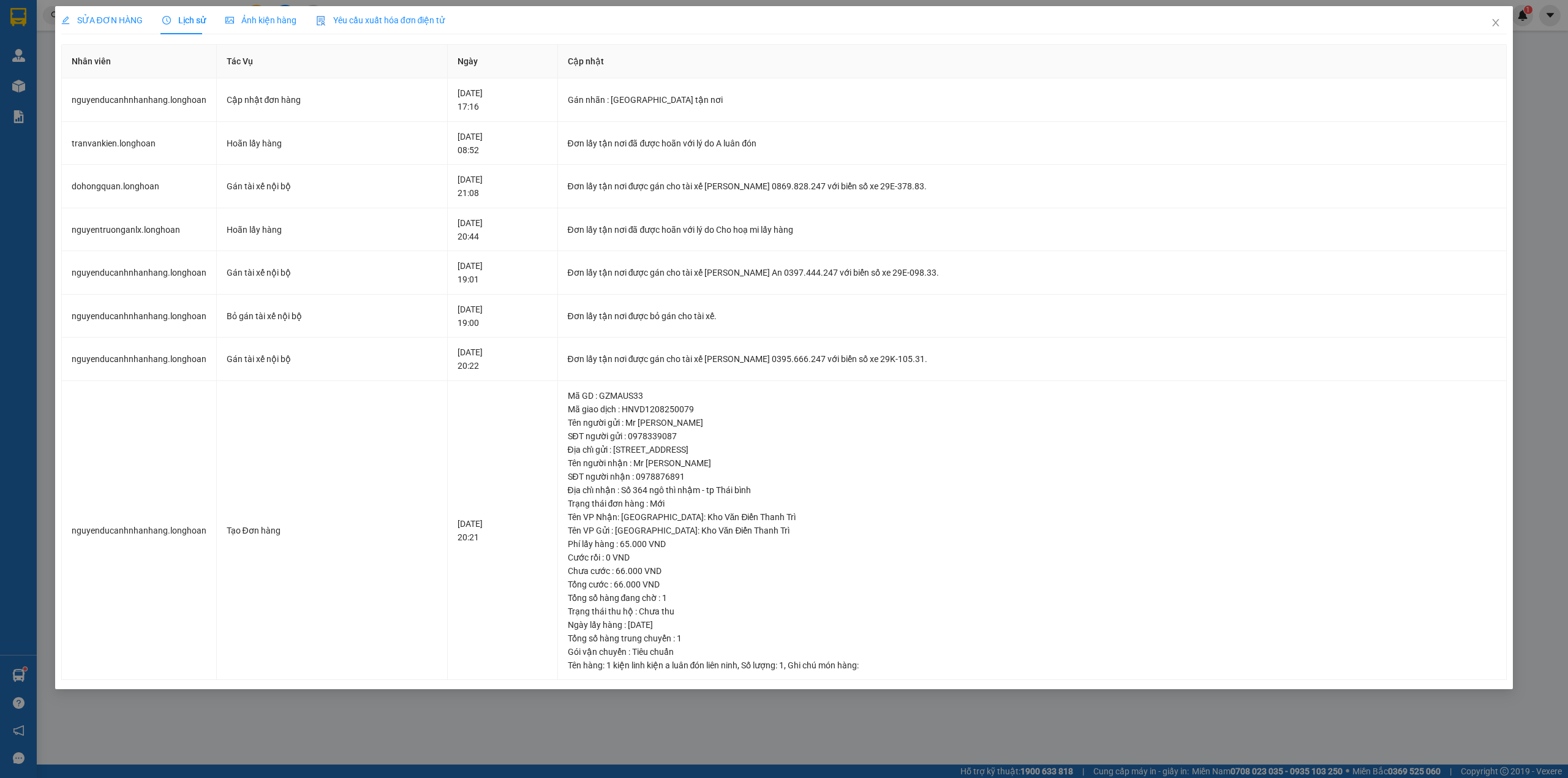
click at [88, 25] on span "SỬA ĐƠN HÀNG" at bounding box center [102, 20] width 81 height 10
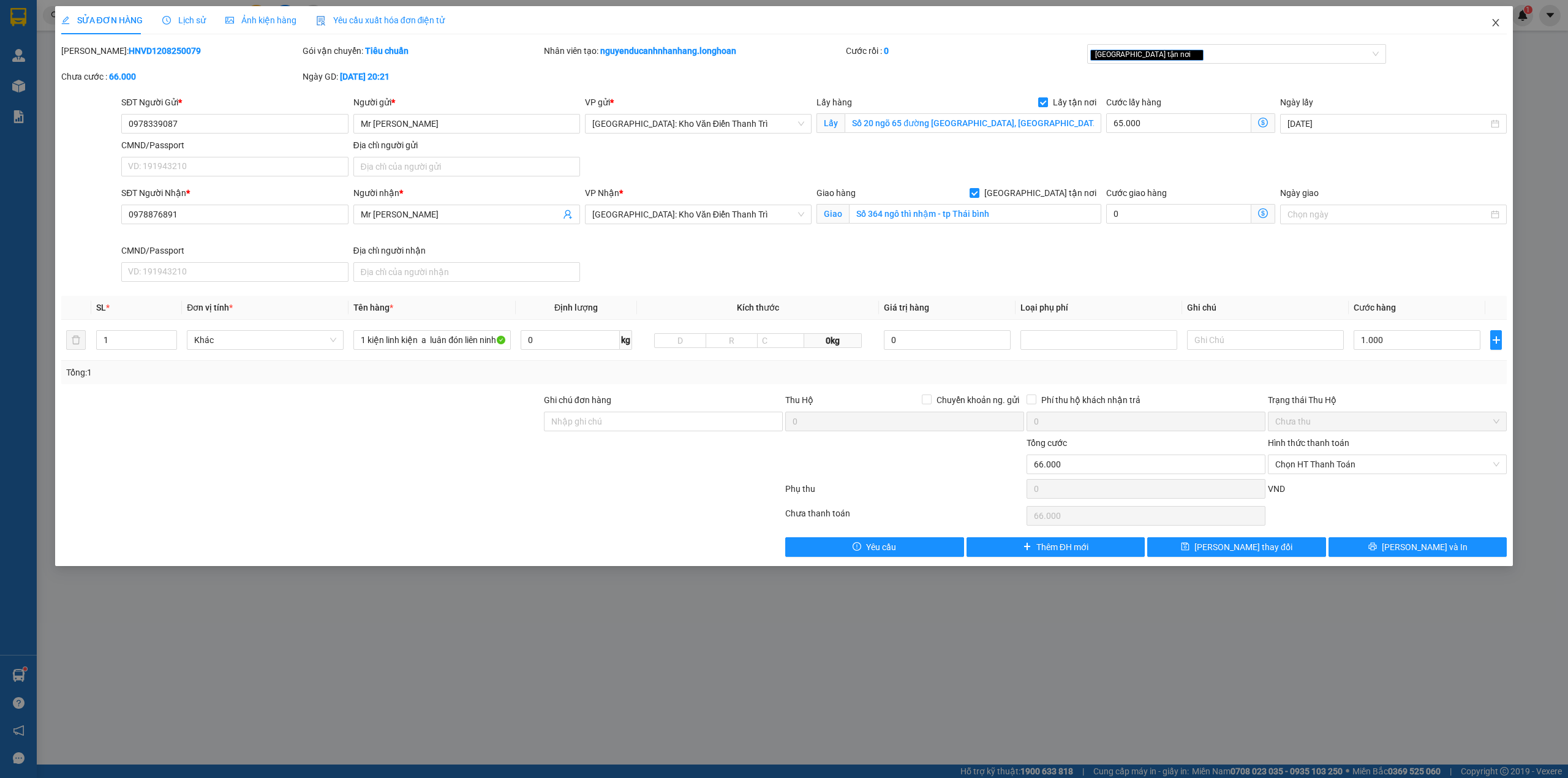
click at [1495, 21] on icon "close" at bounding box center [1495, 23] width 10 height 10
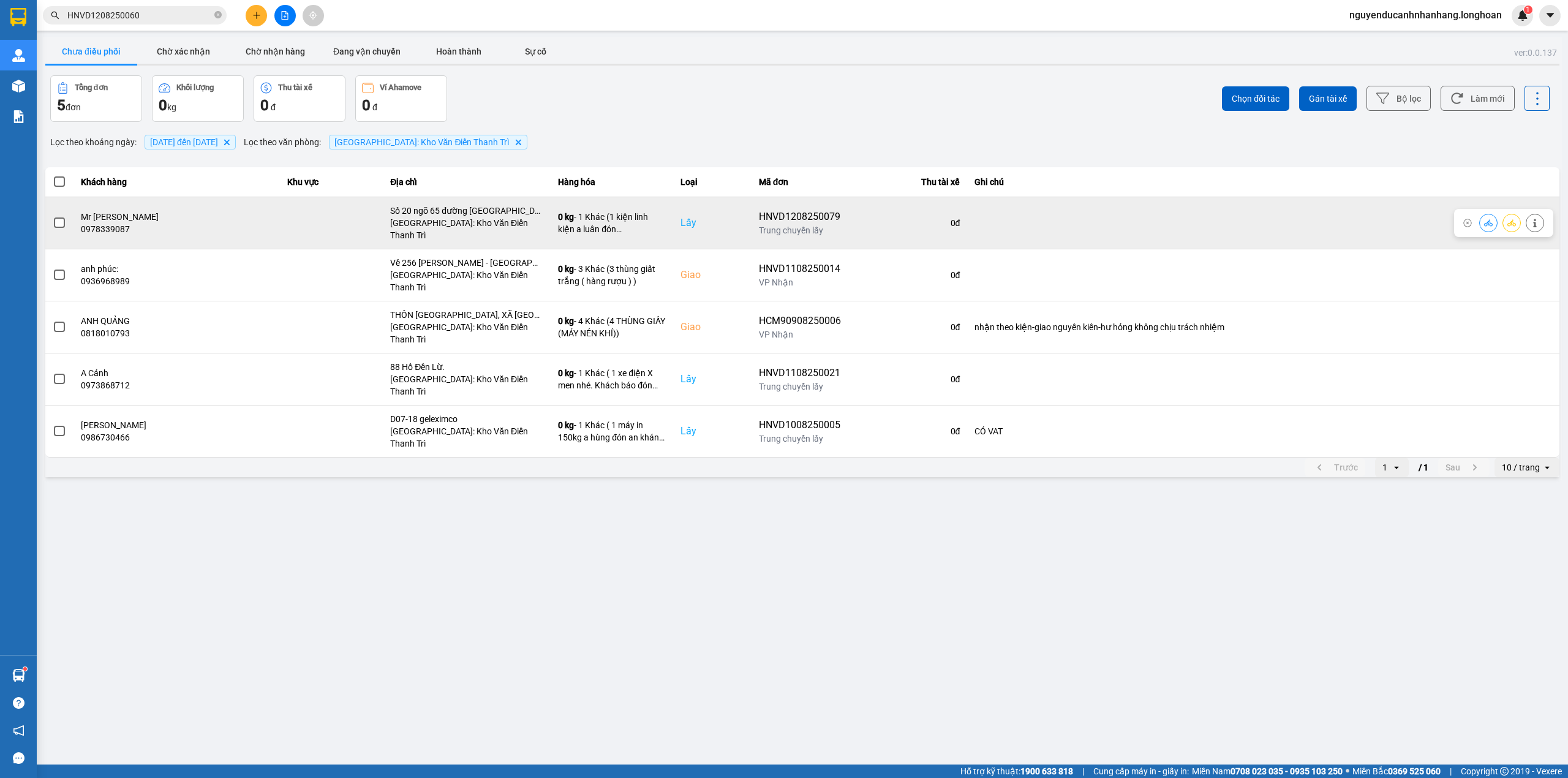
click at [54, 219] on span at bounding box center [59, 222] width 11 height 11
click at [53, 216] on input "checkbox" at bounding box center [53, 216] width 0 height 0
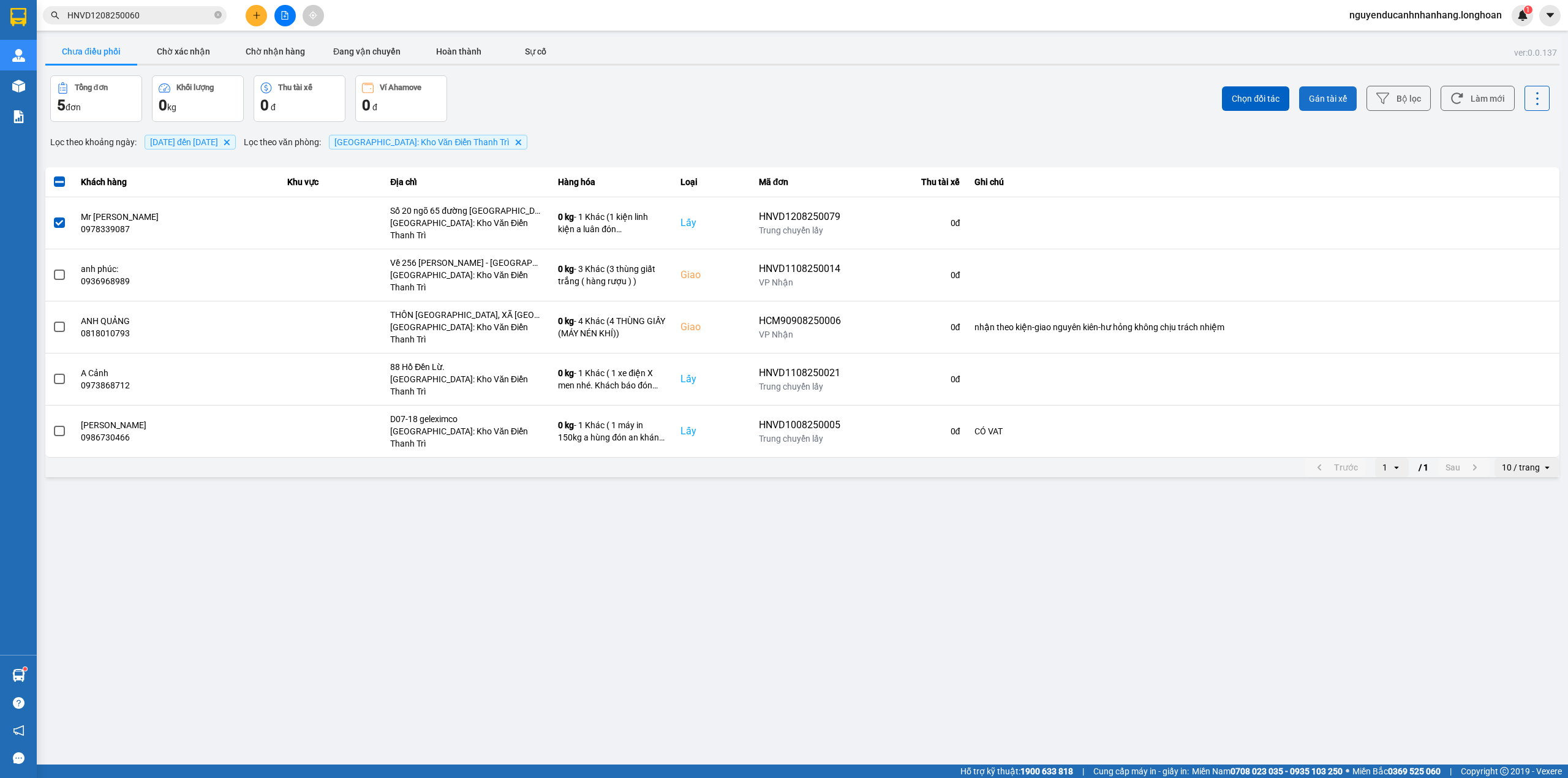
click at [1304, 103] on button "Gán tài xế" at bounding box center [1328, 98] width 58 height 24
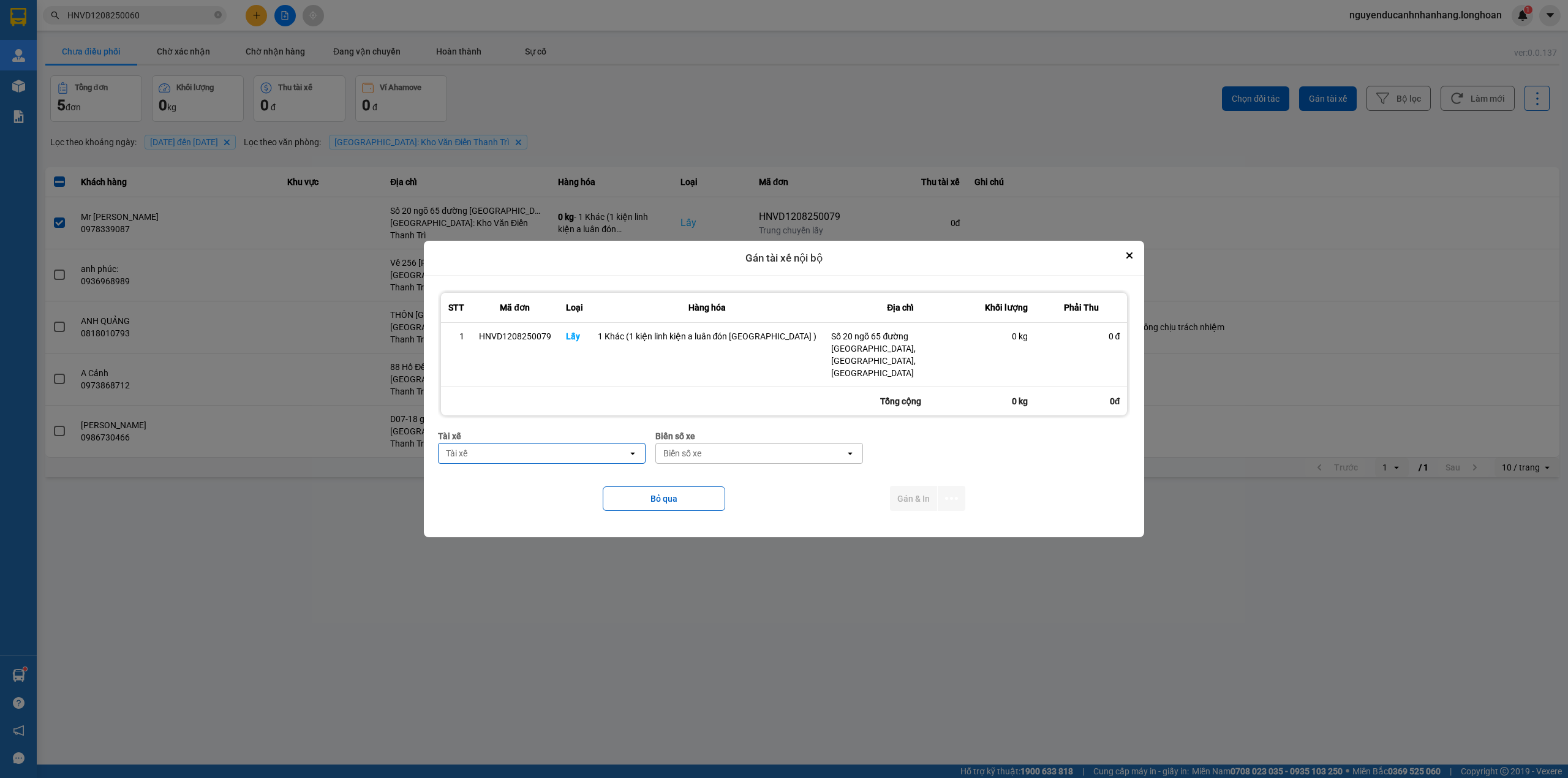
drag, startPoint x: 550, startPoint y: 459, endPoint x: 540, endPoint y: 449, distance: 14.1
click at [549, 459] on div "Tài xế Tài xế open" at bounding box center [541, 451] width 207 height 44
click at [538, 445] on div "Tài xế" at bounding box center [533, 453] width 189 height 19
type input "luân"
click at [561, 469] on span "0395666247 - Phạm Thế Luân 0395.666.247" at bounding box center [562, 474] width 178 height 24
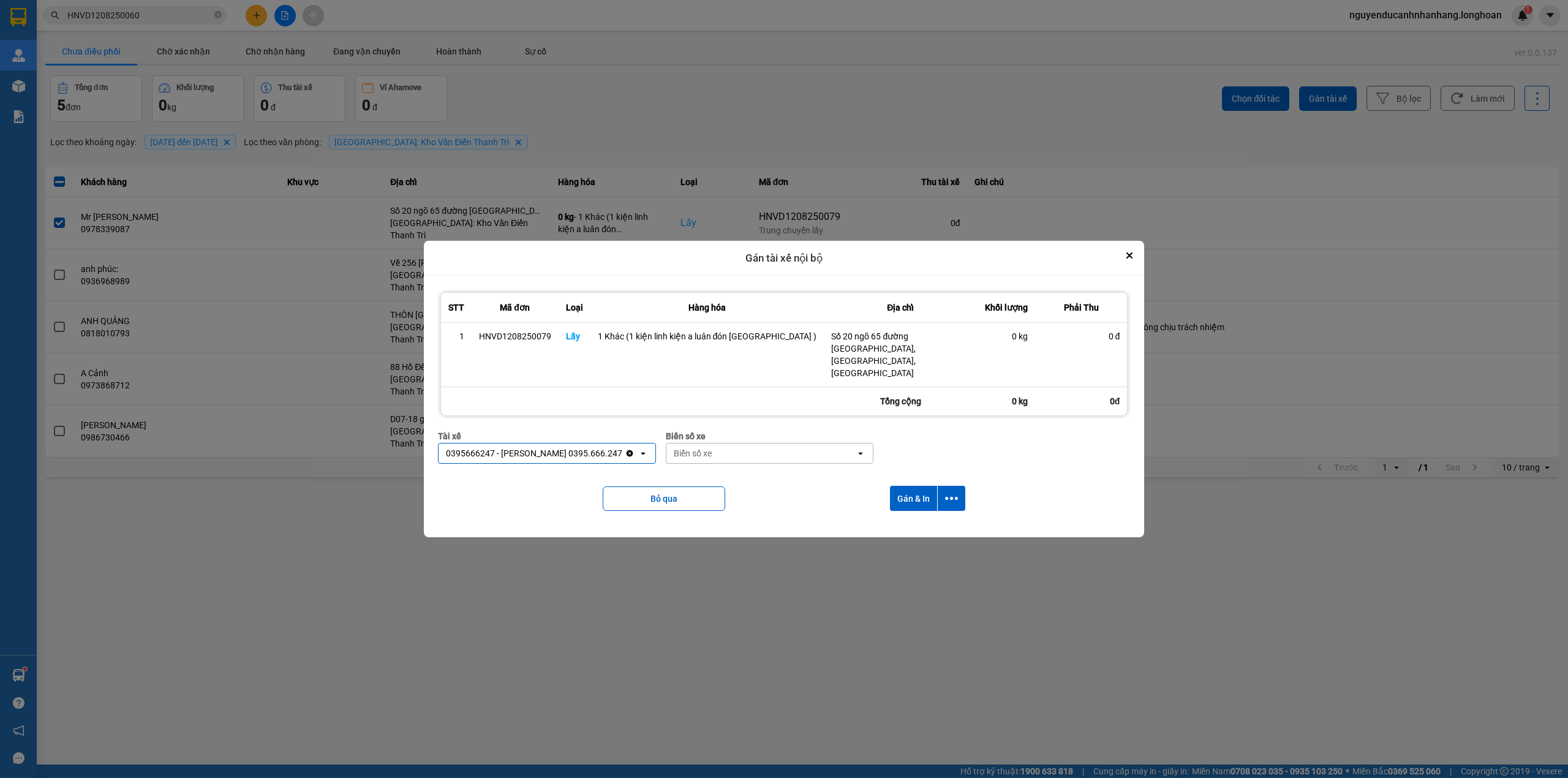
click at [712, 447] on div "Biển số xe" at bounding box center [692, 453] width 38 height 12
click at [750, 464] on div "29K-105.31" at bounding box center [780, 468] width 193 height 22
drag, startPoint x: 943, startPoint y: 483, endPoint x: 947, endPoint y: 490, distance: 8.1
click at [945, 492] on icon "dialog" at bounding box center [951, 498] width 13 height 13
click at [906, 522] on span "Chỉ gán tài" at bounding box center [894, 520] width 41 height 12
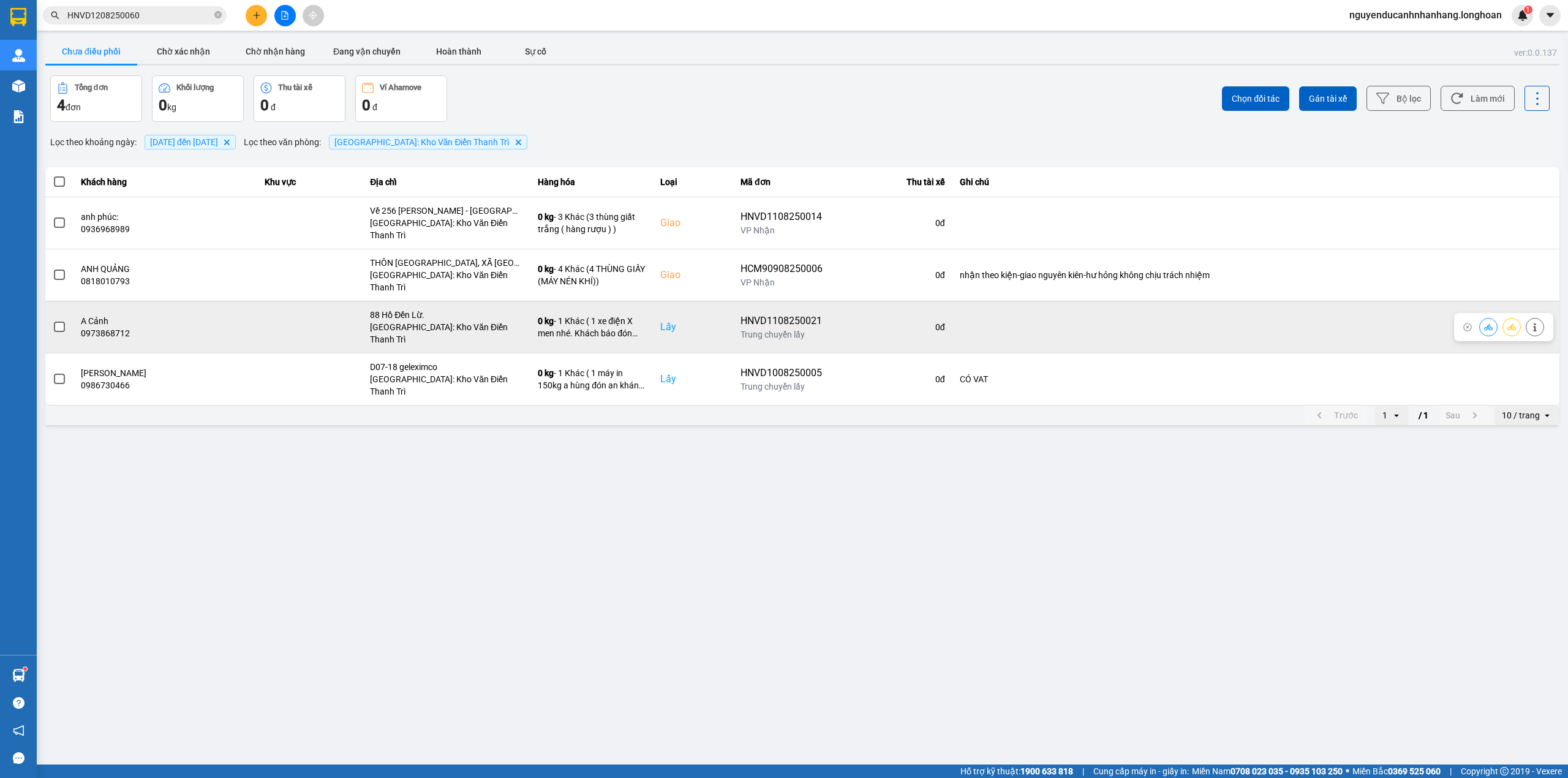
click at [1539, 316] on button at bounding box center [1534, 327] width 17 height 21
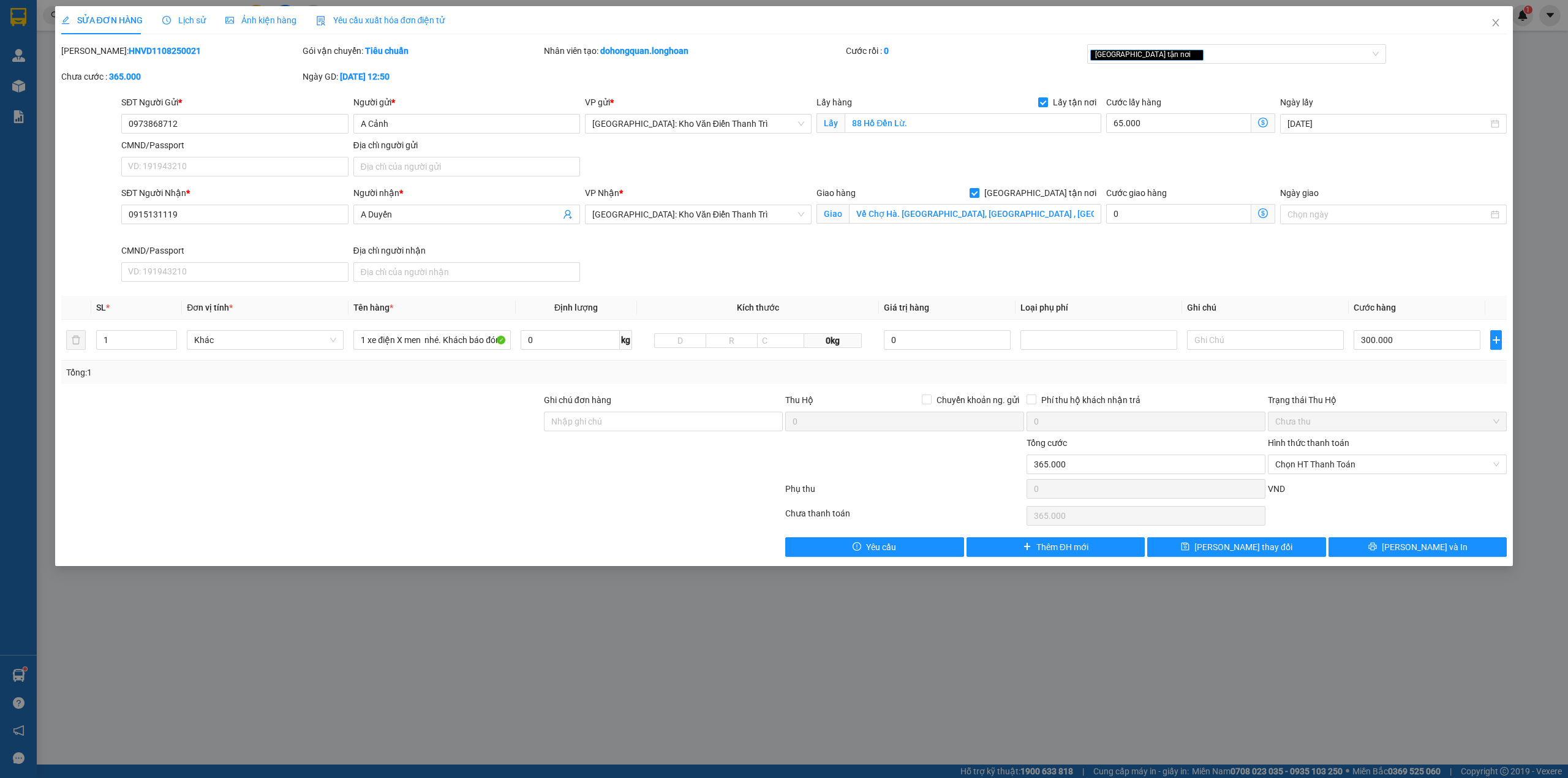
click at [181, 23] on span "Lịch sử" at bounding box center [184, 20] width 43 height 10
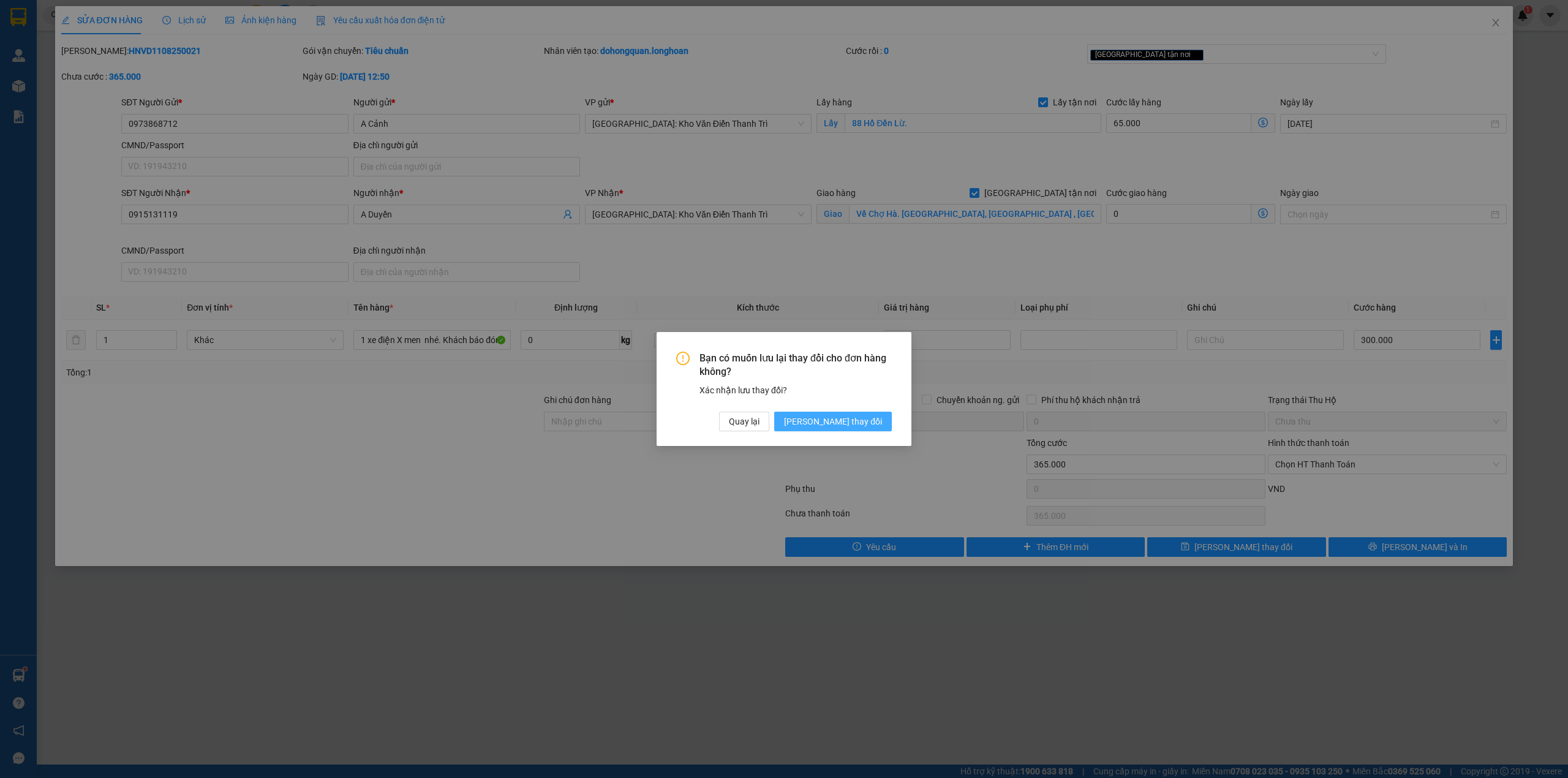
click at [840, 419] on span "Lưu thay đổi" at bounding box center [832, 421] width 98 height 14
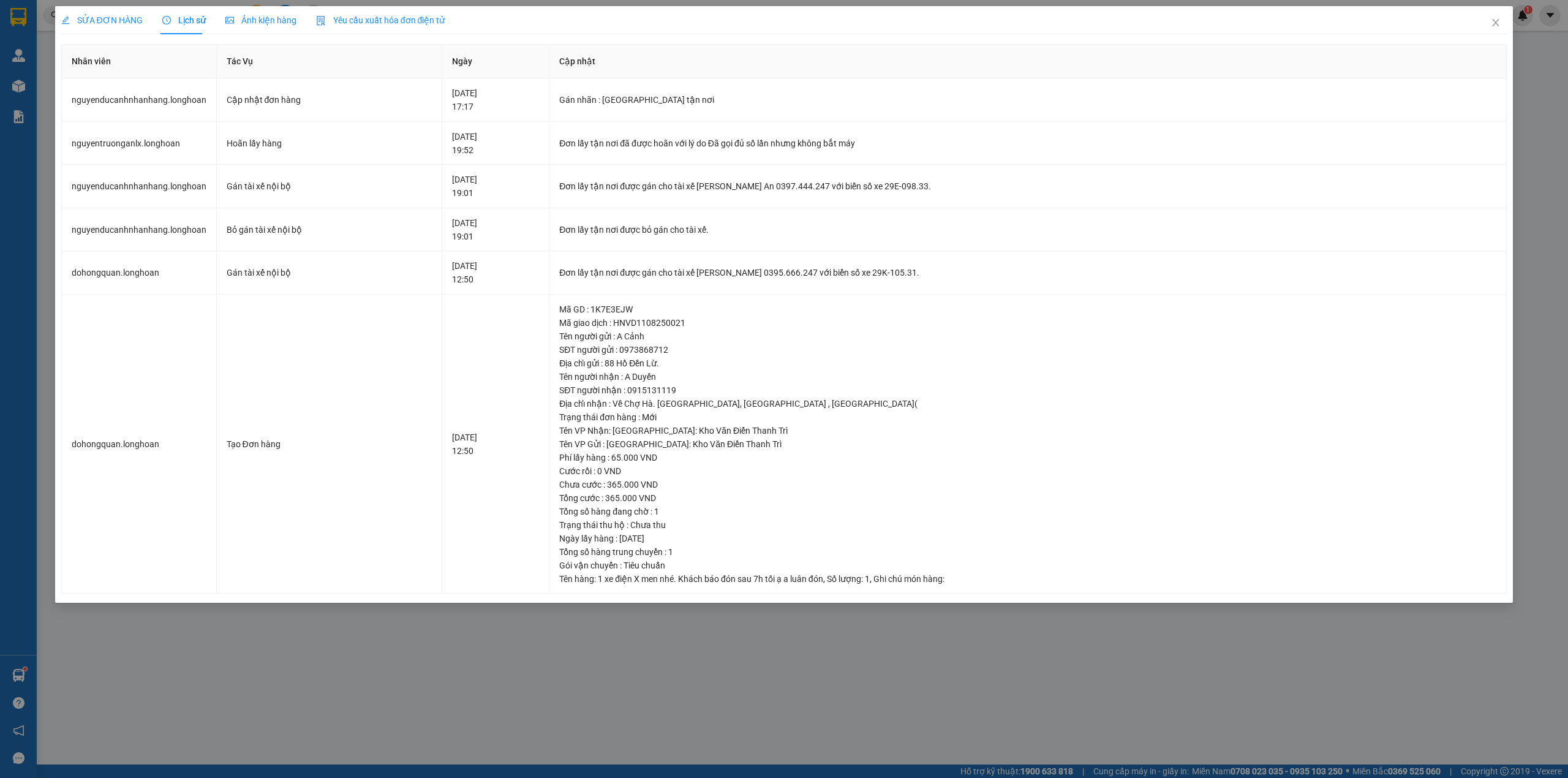
click at [113, 24] on span "SỬA ĐƠN HÀNG" at bounding box center [102, 20] width 81 height 10
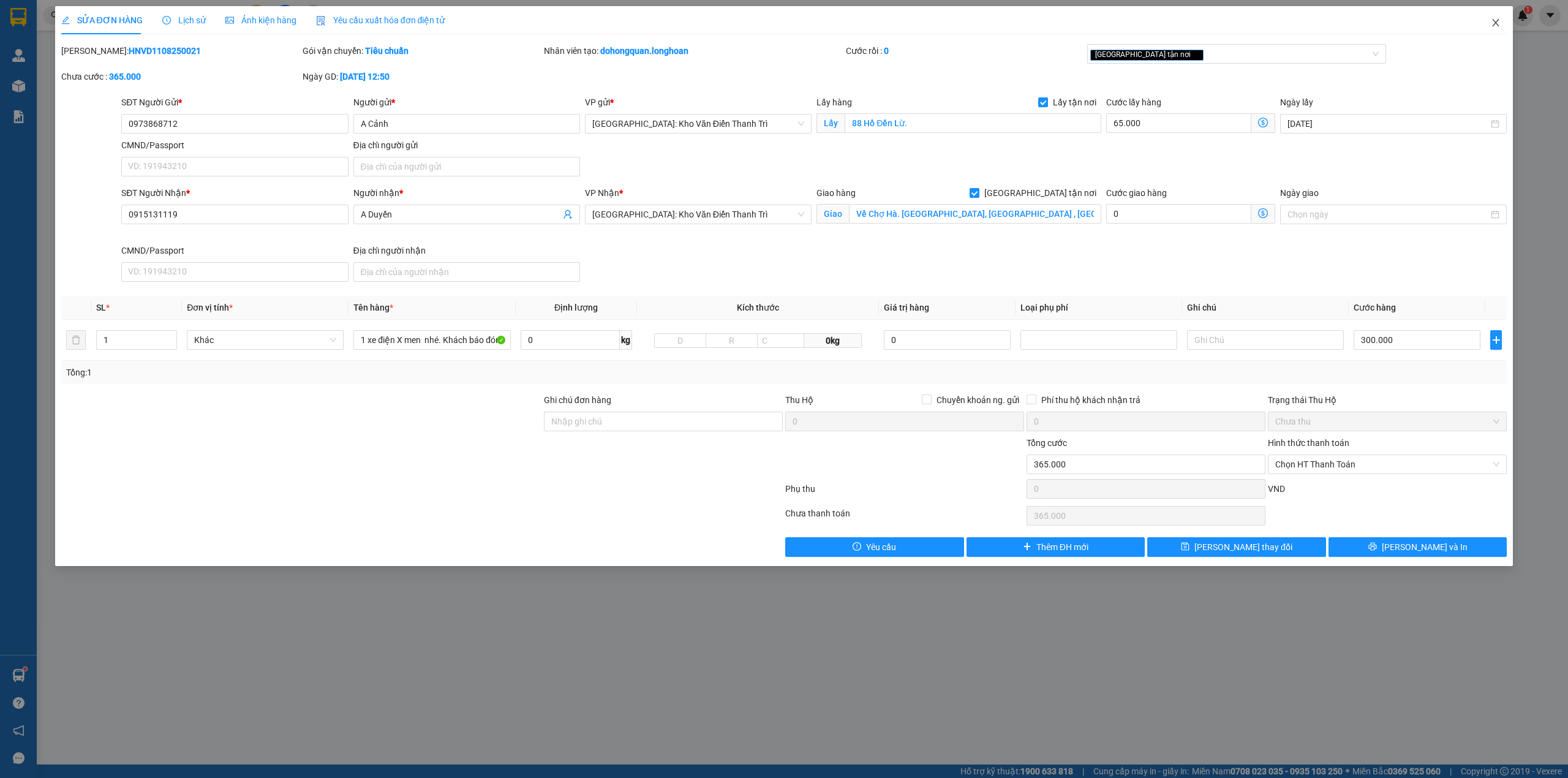
click at [1495, 24] on icon "close" at bounding box center [1495, 23] width 10 height 10
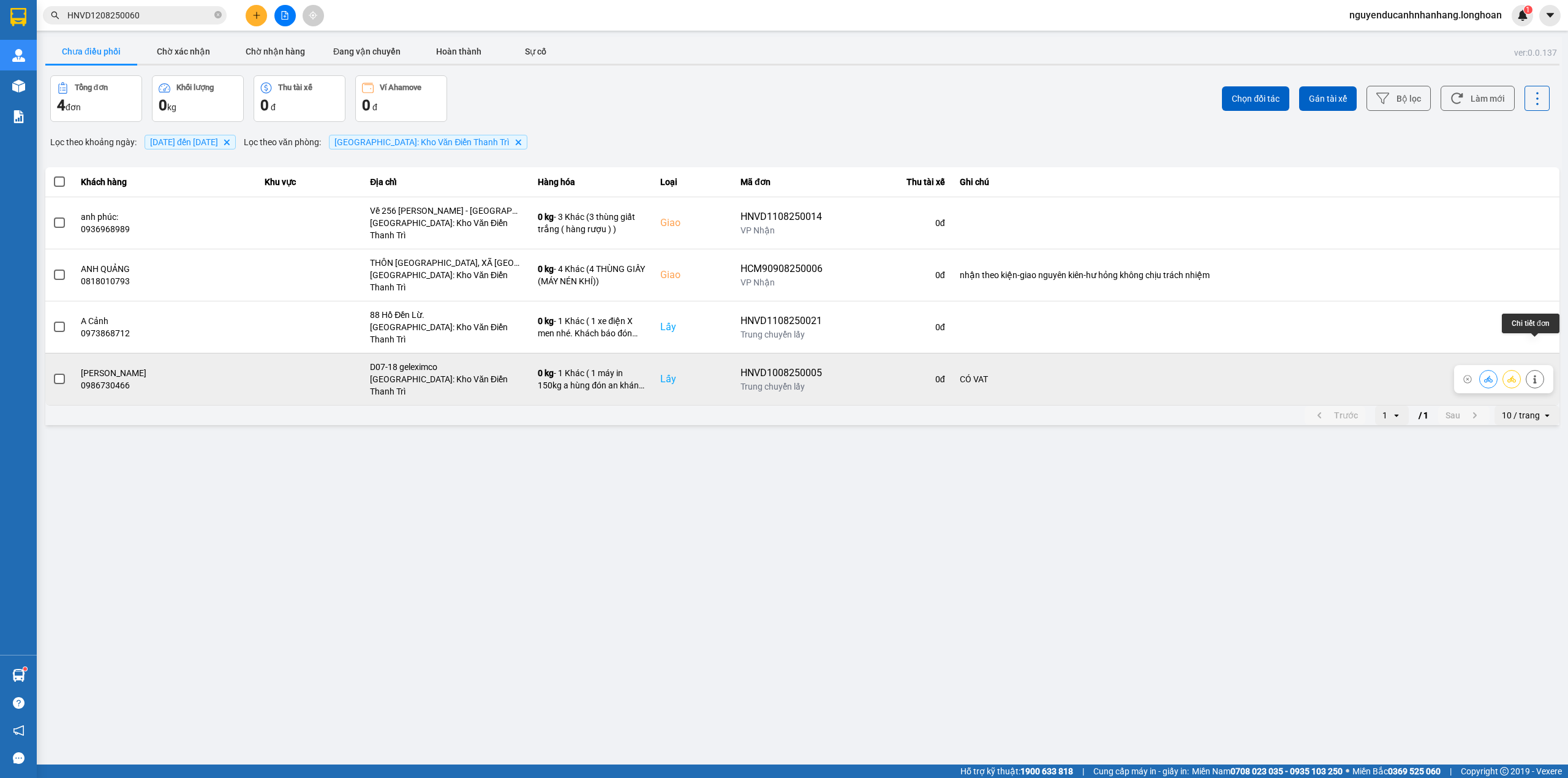
click at [1539, 368] on button at bounding box center [1534, 379] width 17 height 21
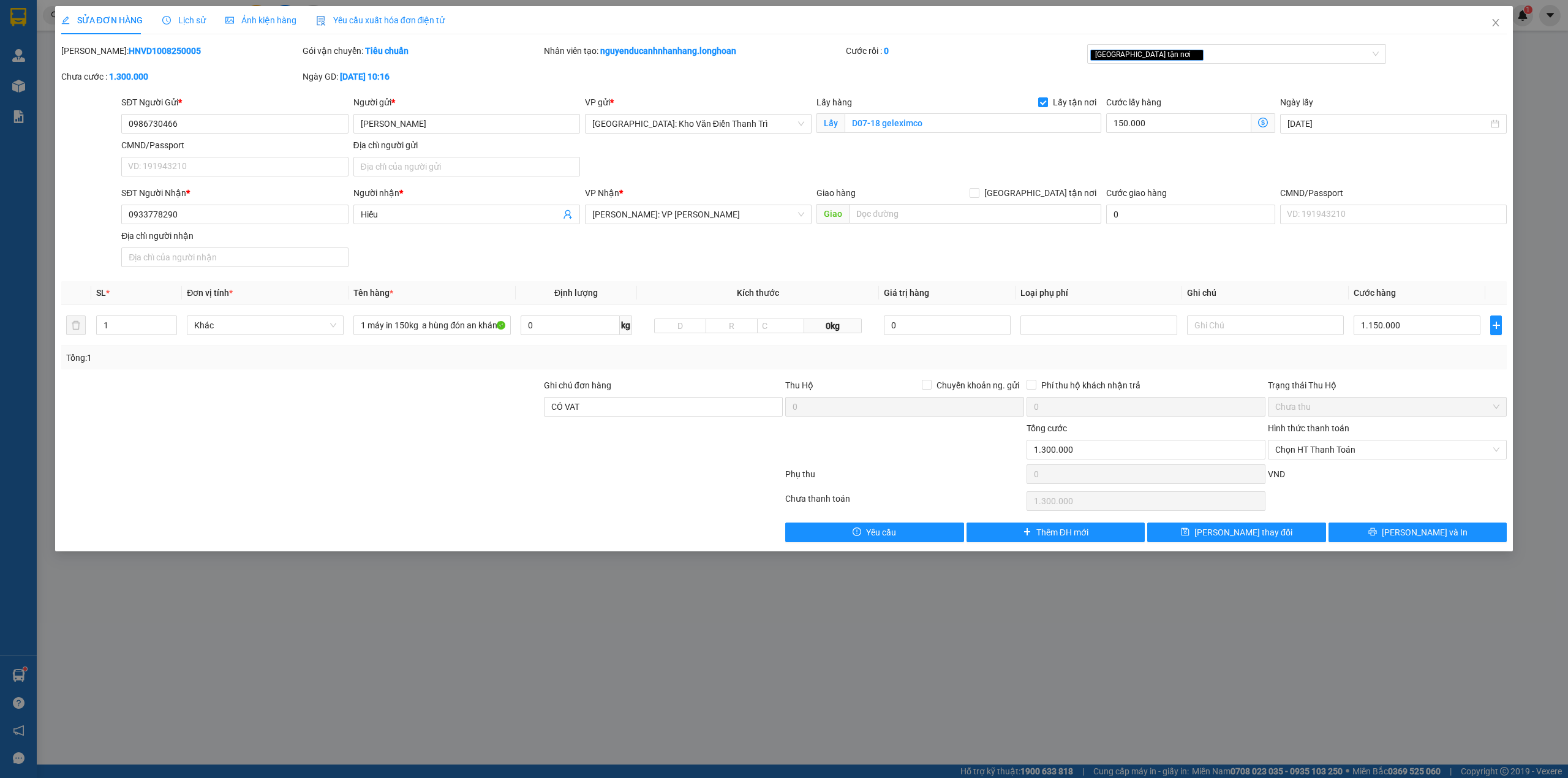
click at [167, 15] on span "Lịch sử" at bounding box center [184, 20] width 43 height 10
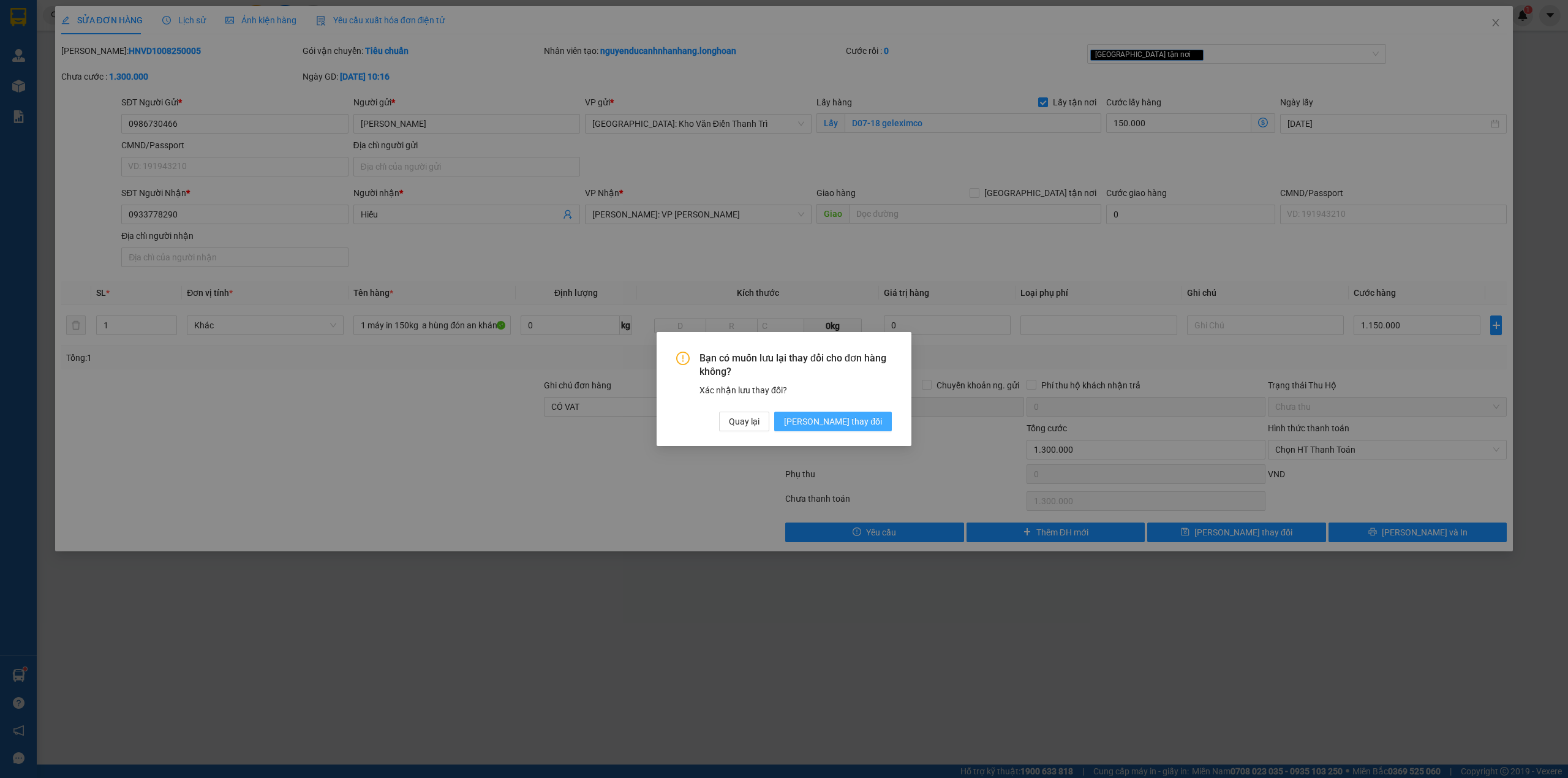
click at [855, 417] on span "Lưu thay đổi" at bounding box center [832, 421] width 98 height 14
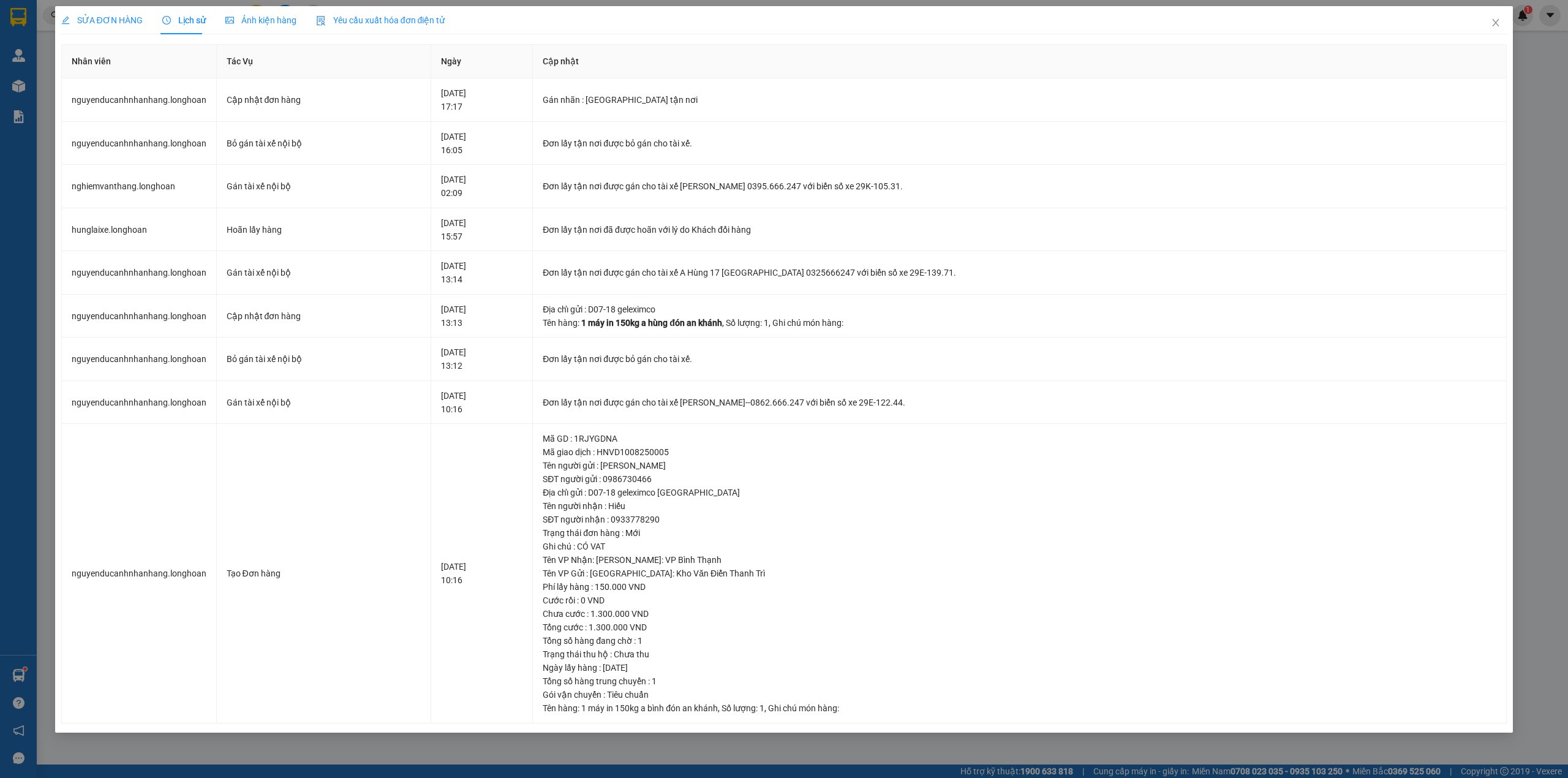
click at [84, 17] on span "SỬA ĐƠN HÀNG" at bounding box center [102, 20] width 81 height 10
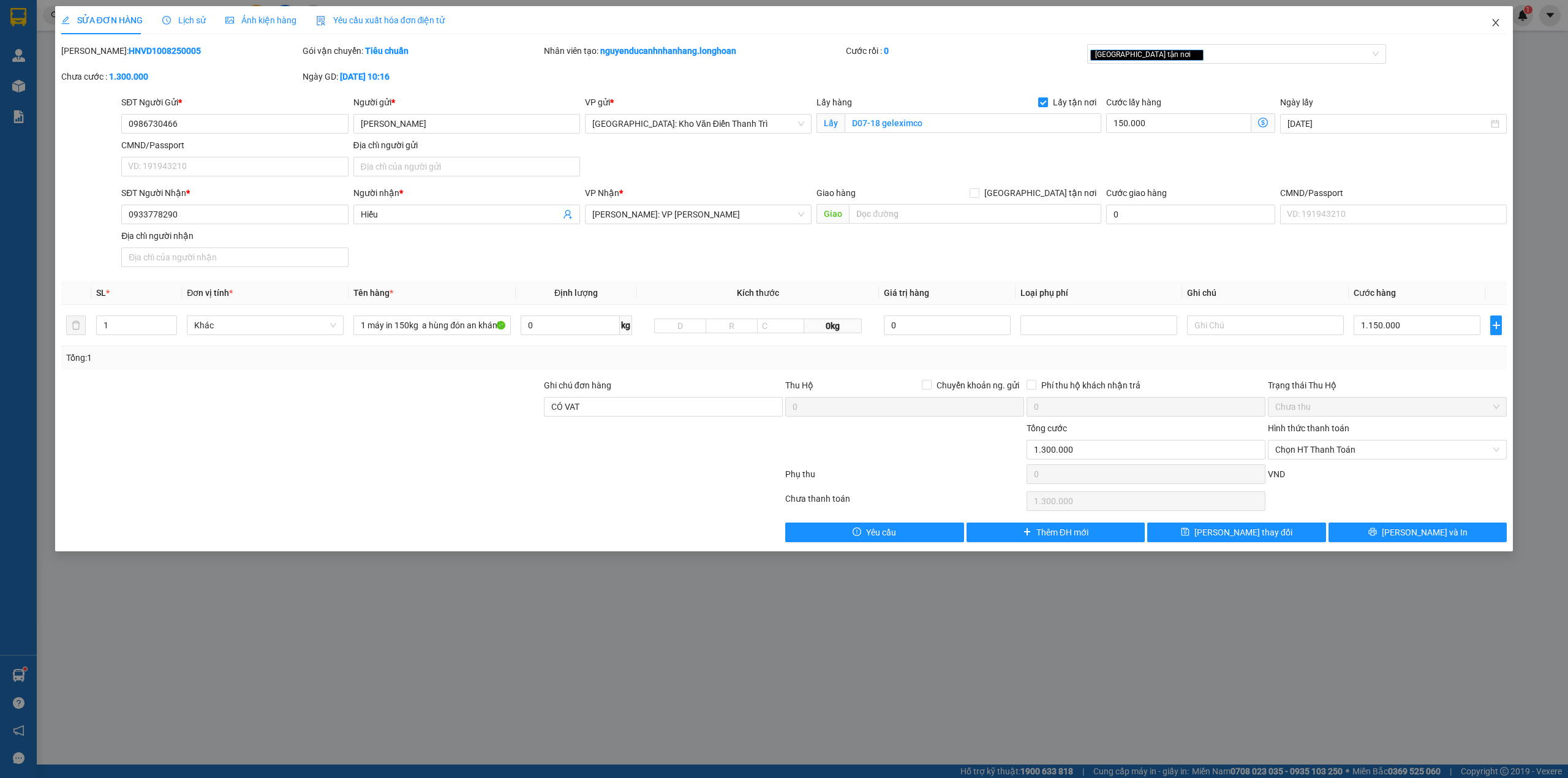
click at [1500, 21] on icon "close" at bounding box center [1495, 23] width 10 height 10
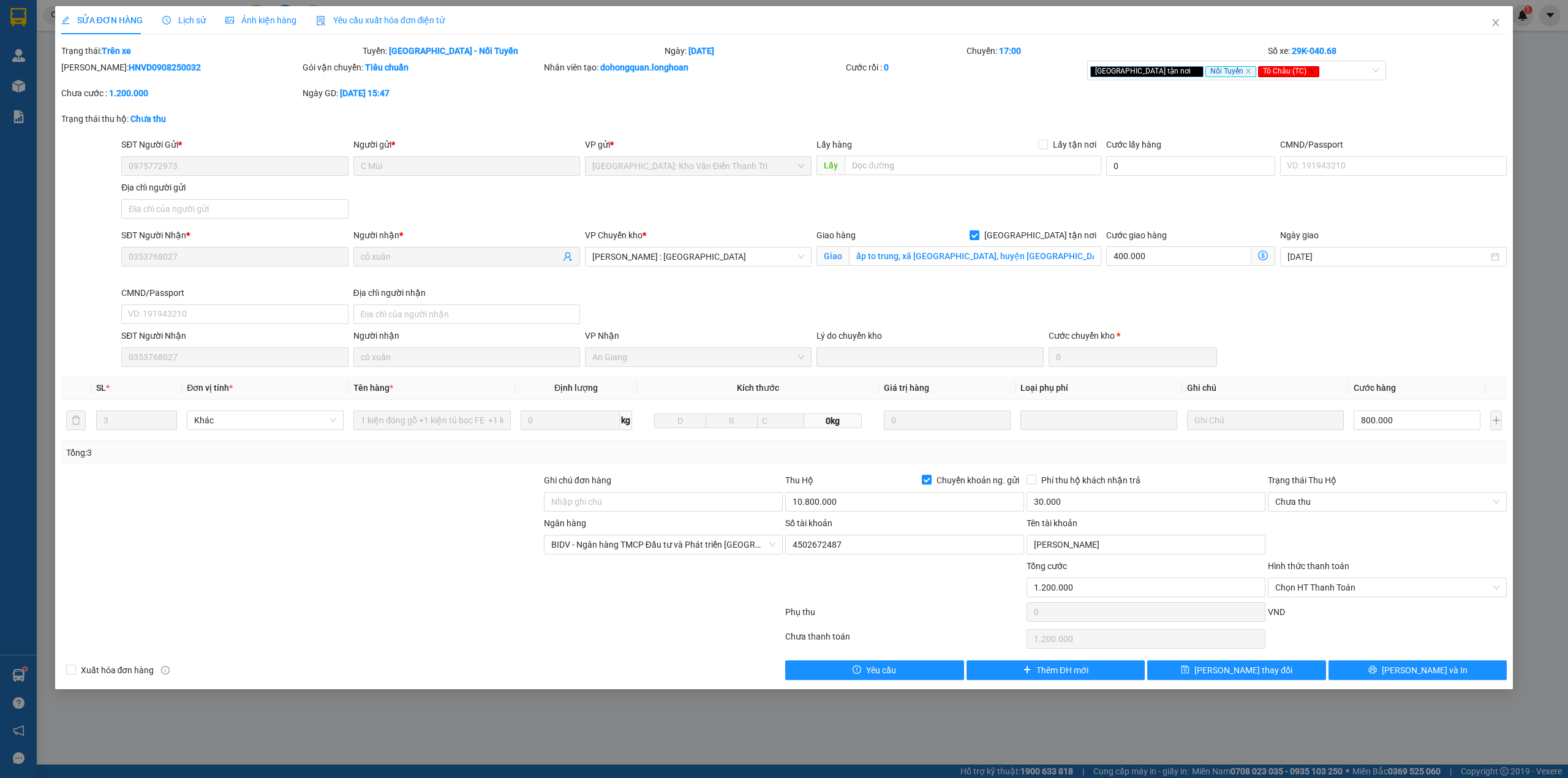
click at [1005, 294] on div "SĐT Người Nhận * 0353768027 Người nhận * cô xuân VP Chuyển kho * Hồ Chí Minh : …" at bounding box center [814, 278] width 1390 height 101
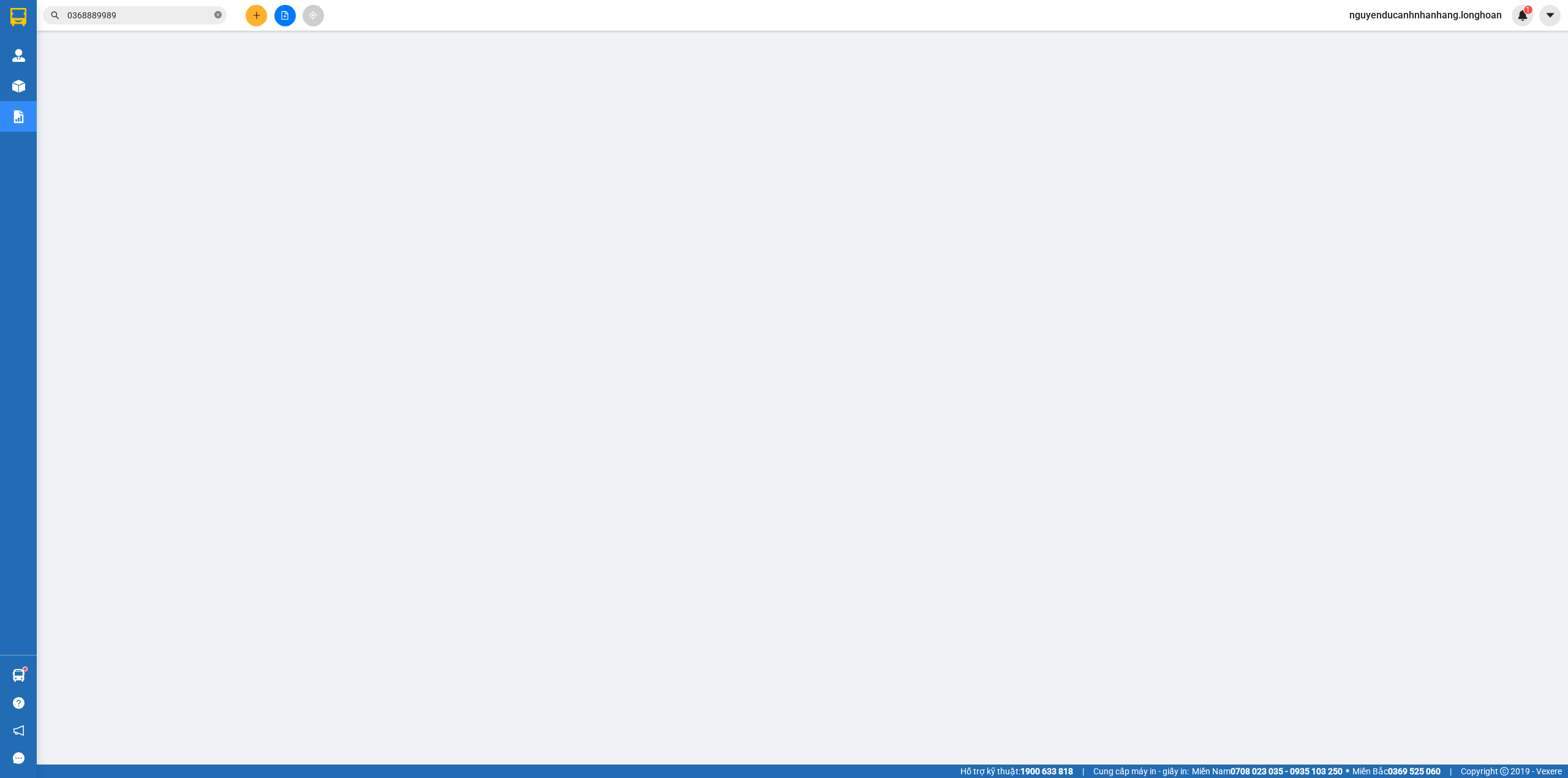
click at [215, 15] on icon "close-circle" at bounding box center [218, 14] width 7 height 7
click at [178, 15] on input "text" at bounding box center [139, 15] width 145 height 14
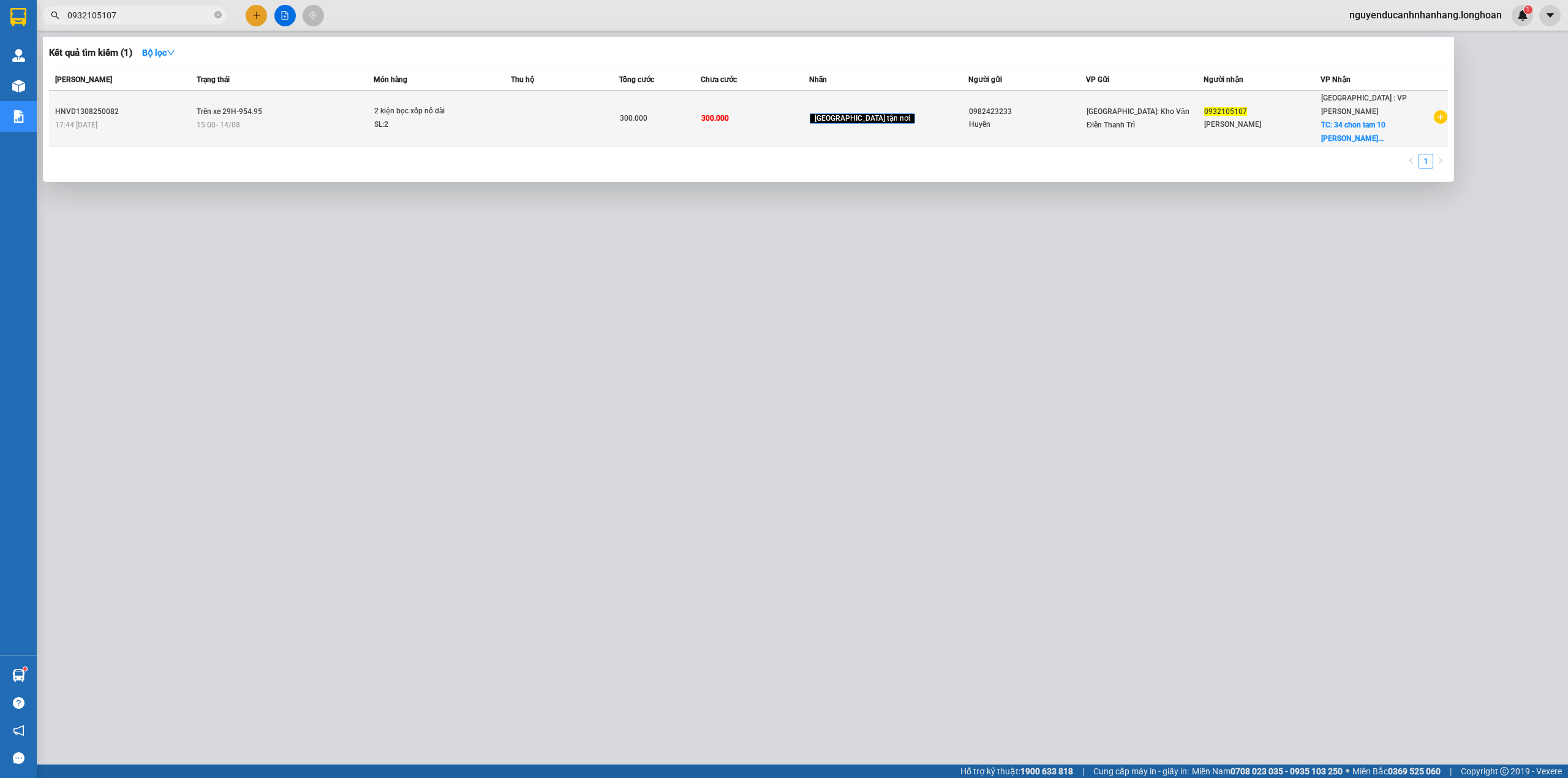
type input "0932105107"
click at [556, 121] on td at bounding box center [565, 118] width 108 height 56
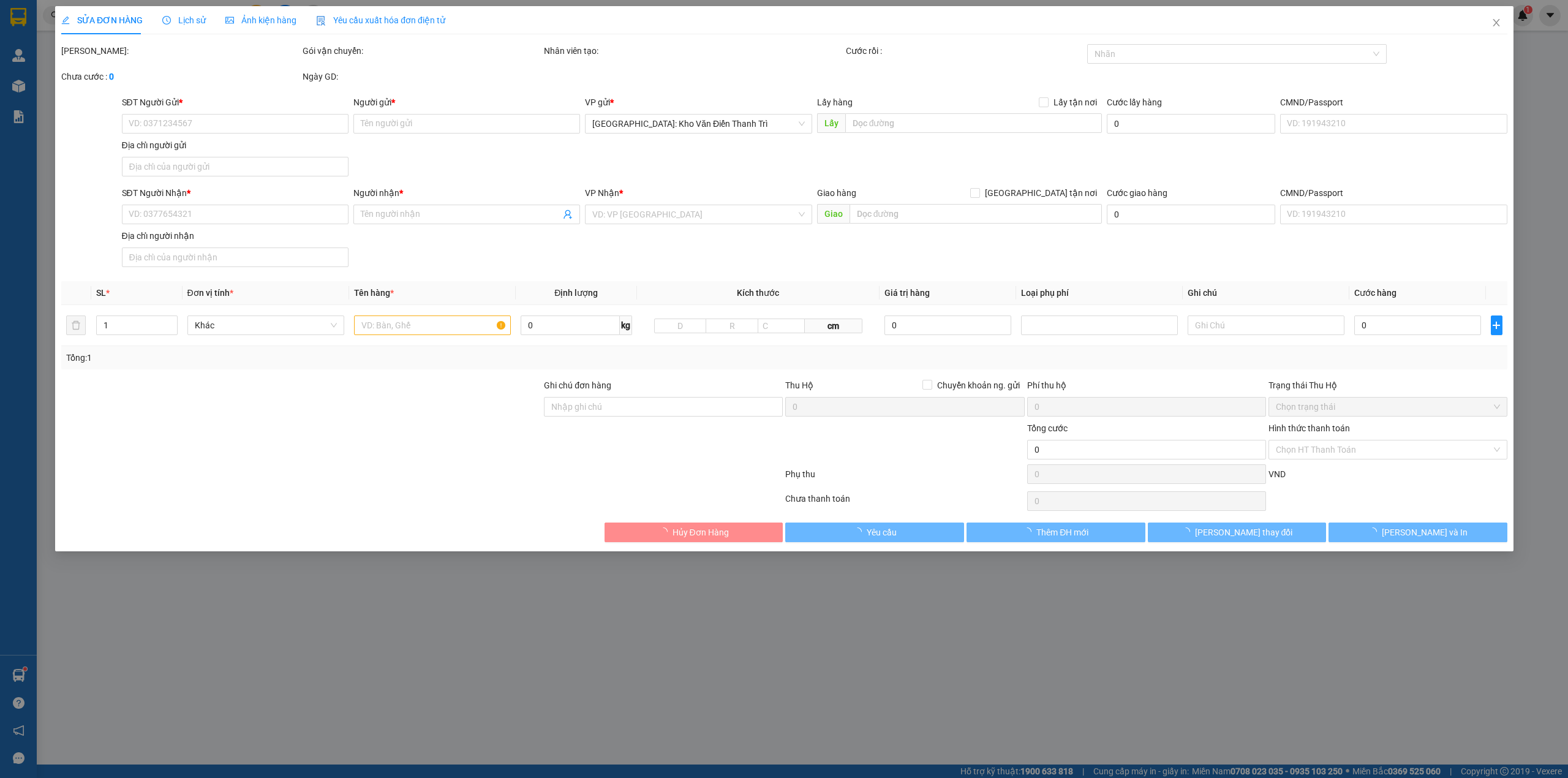
type input "0982423233"
type input "Huyền"
type input "0932105107"
type input "lê ngọc"
checkbox input "true"
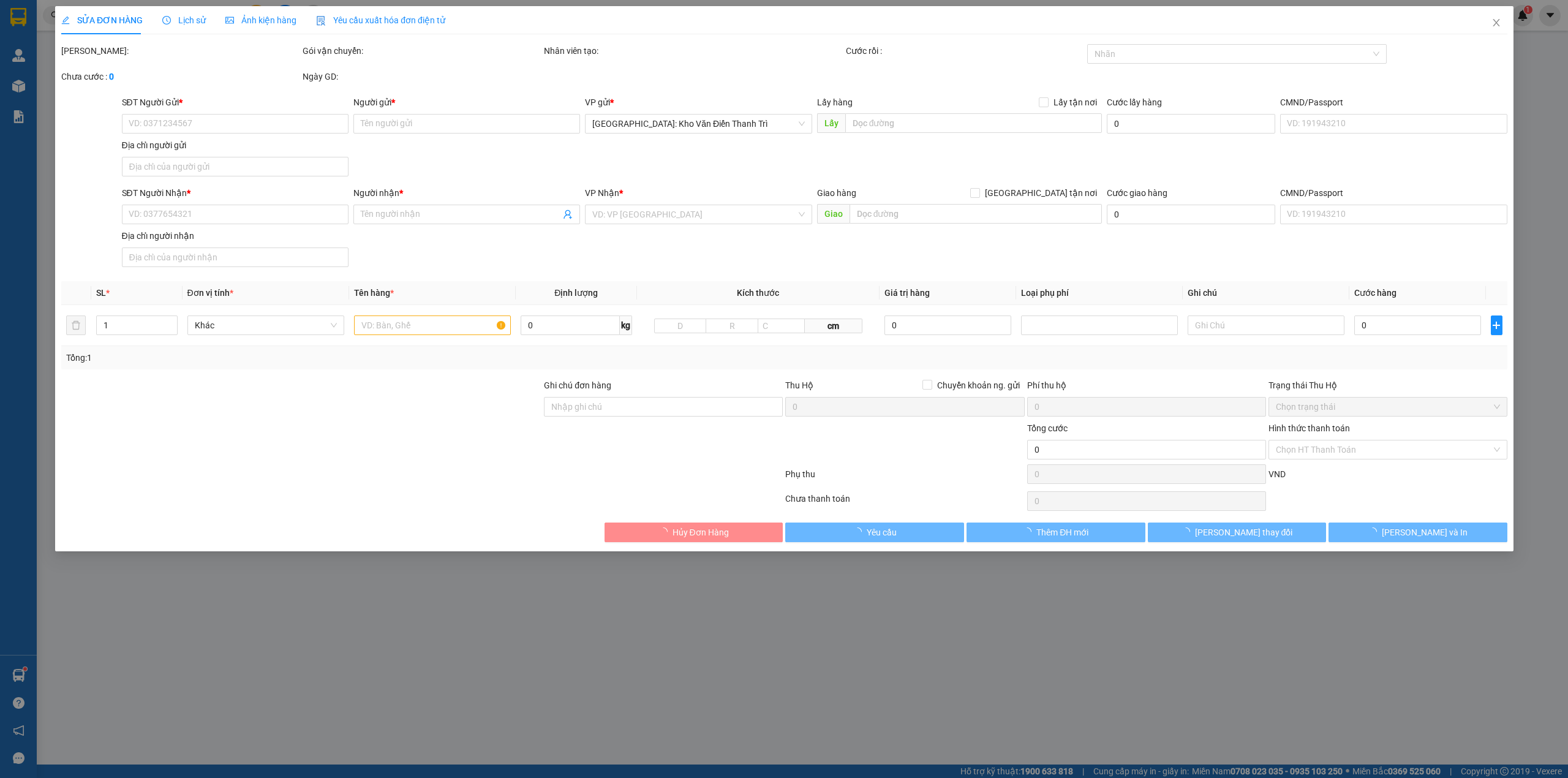
type input "34 chon tam 10 hòa minh liên chiểu đà nẵng"
type input "300.000"
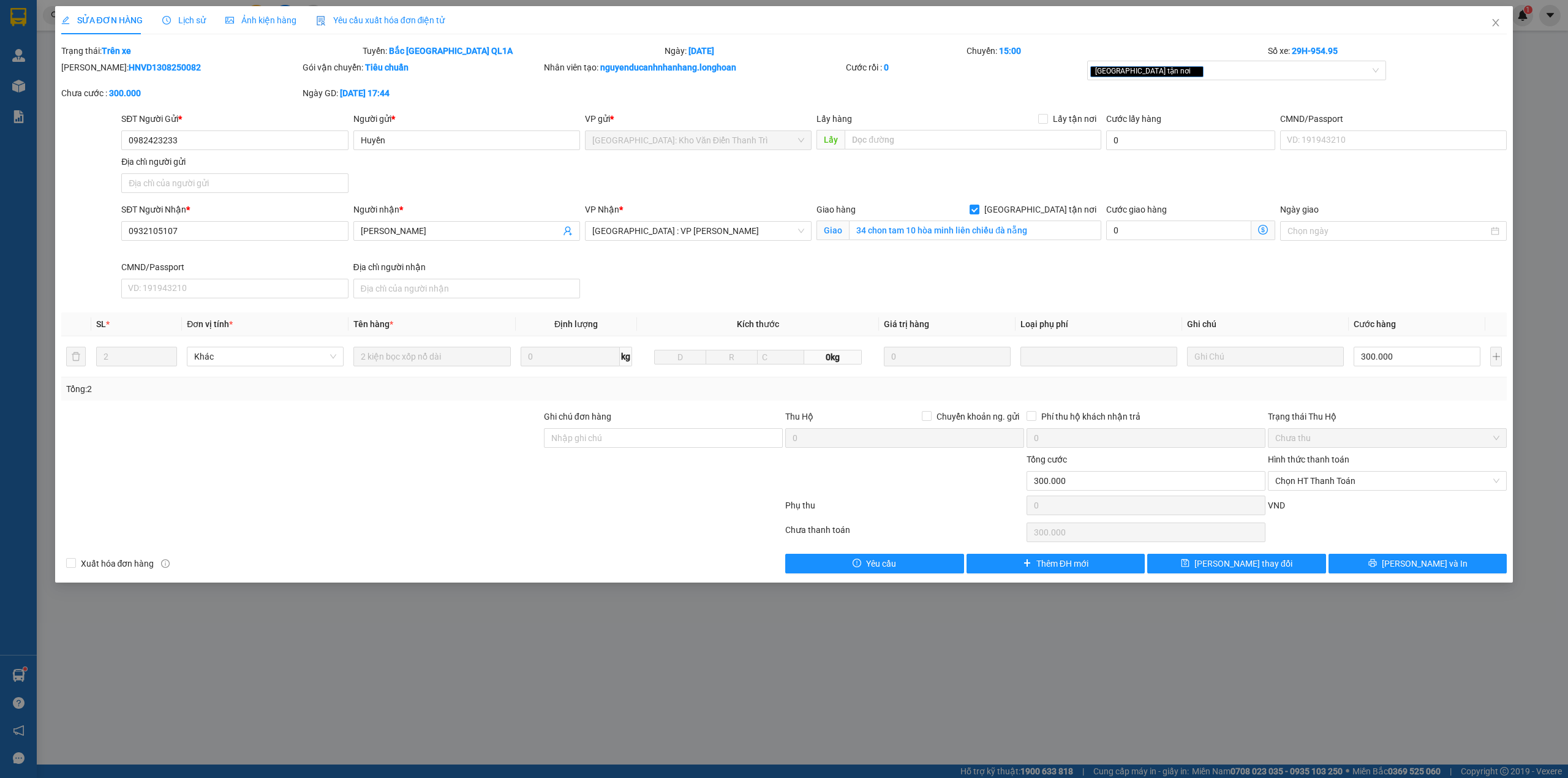
click at [173, 12] on div "Lịch sử" at bounding box center [184, 21] width 43 height 29
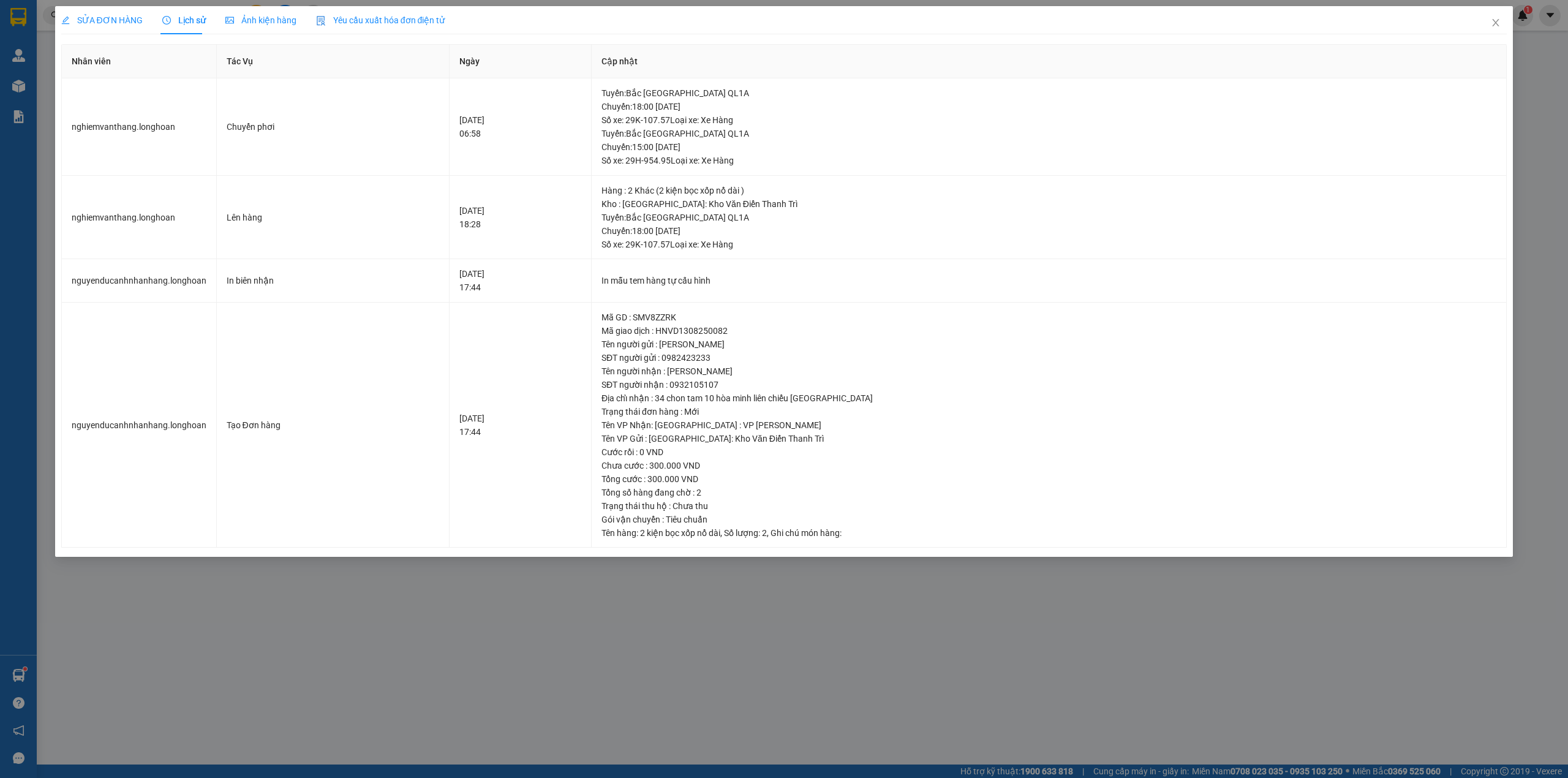
click at [115, 24] on span "SỬA ĐƠN HÀNG" at bounding box center [102, 20] width 81 height 10
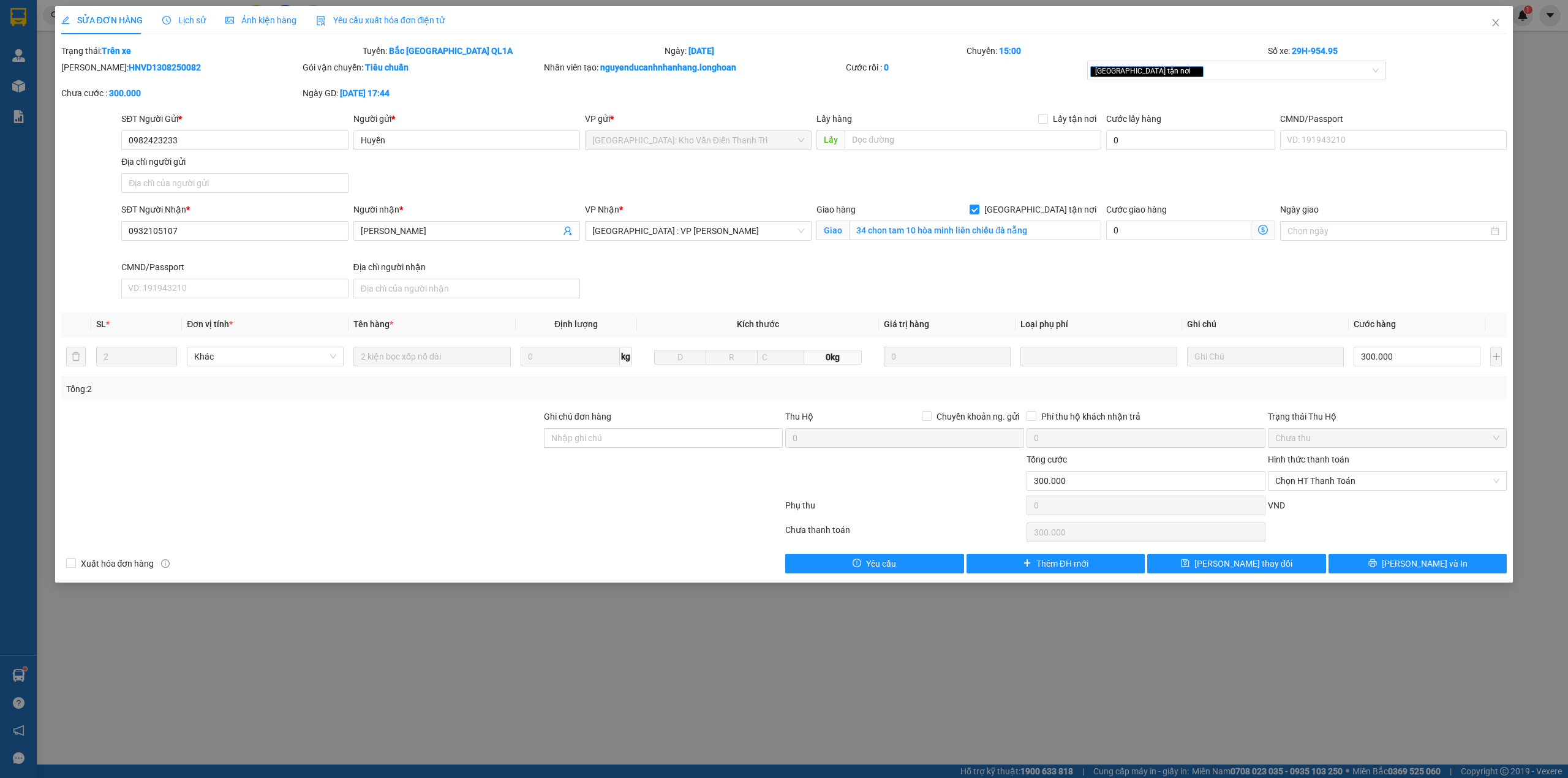
click at [519, 175] on div "SĐT Người Gửi * 0982423233 Người gửi * Huyền VP gửi * Hà Nội: Kho Văn Điển Than…" at bounding box center [814, 155] width 1390 height 86
click at [167, 29] on div "Lịch sử" at bounding box center [184, 21] width 43 height 29
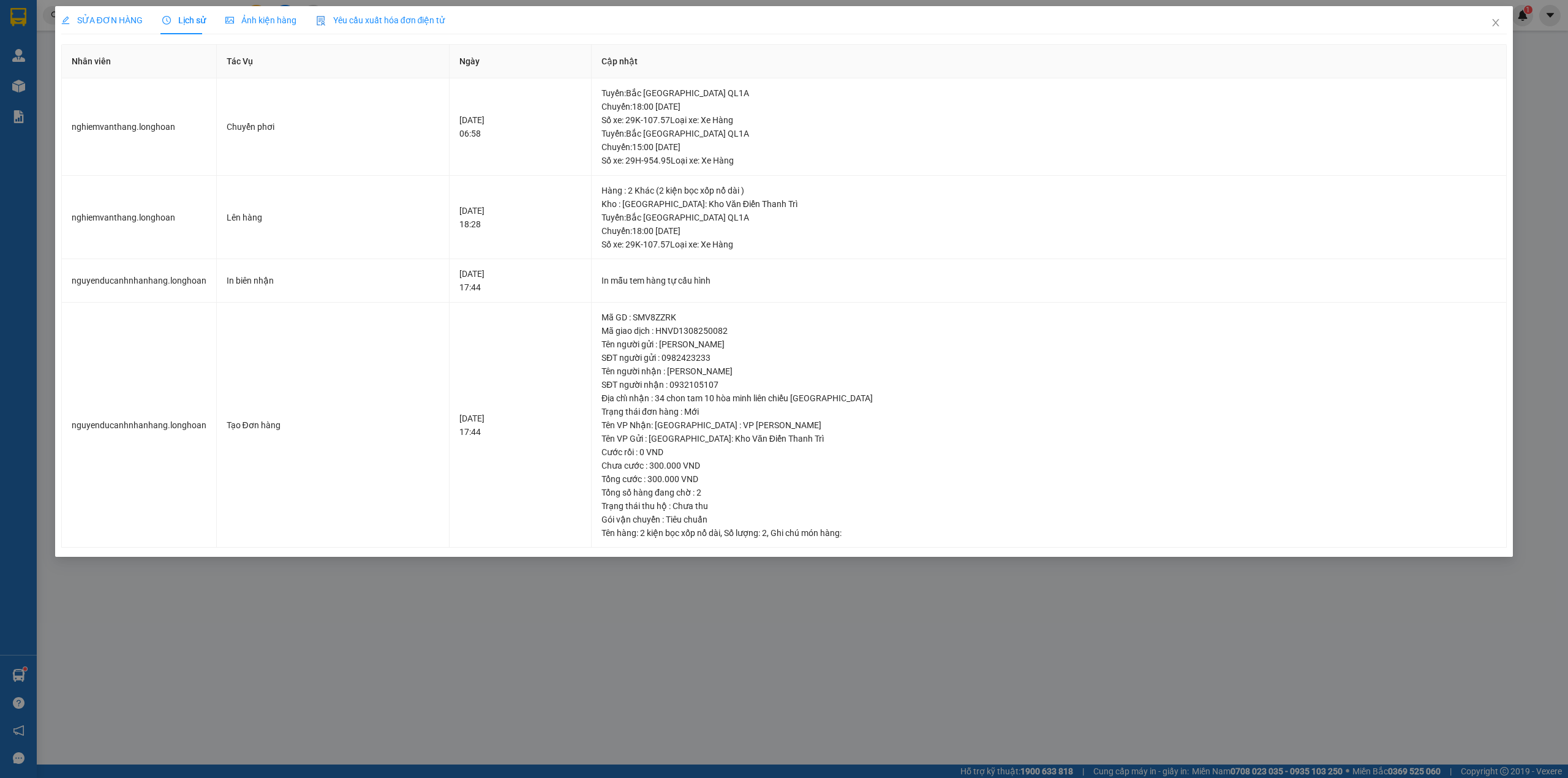
click at [98, 16] on span "SỬA ĐƠN HÀNG" at bounding box center [102, 20] width 81 height 10
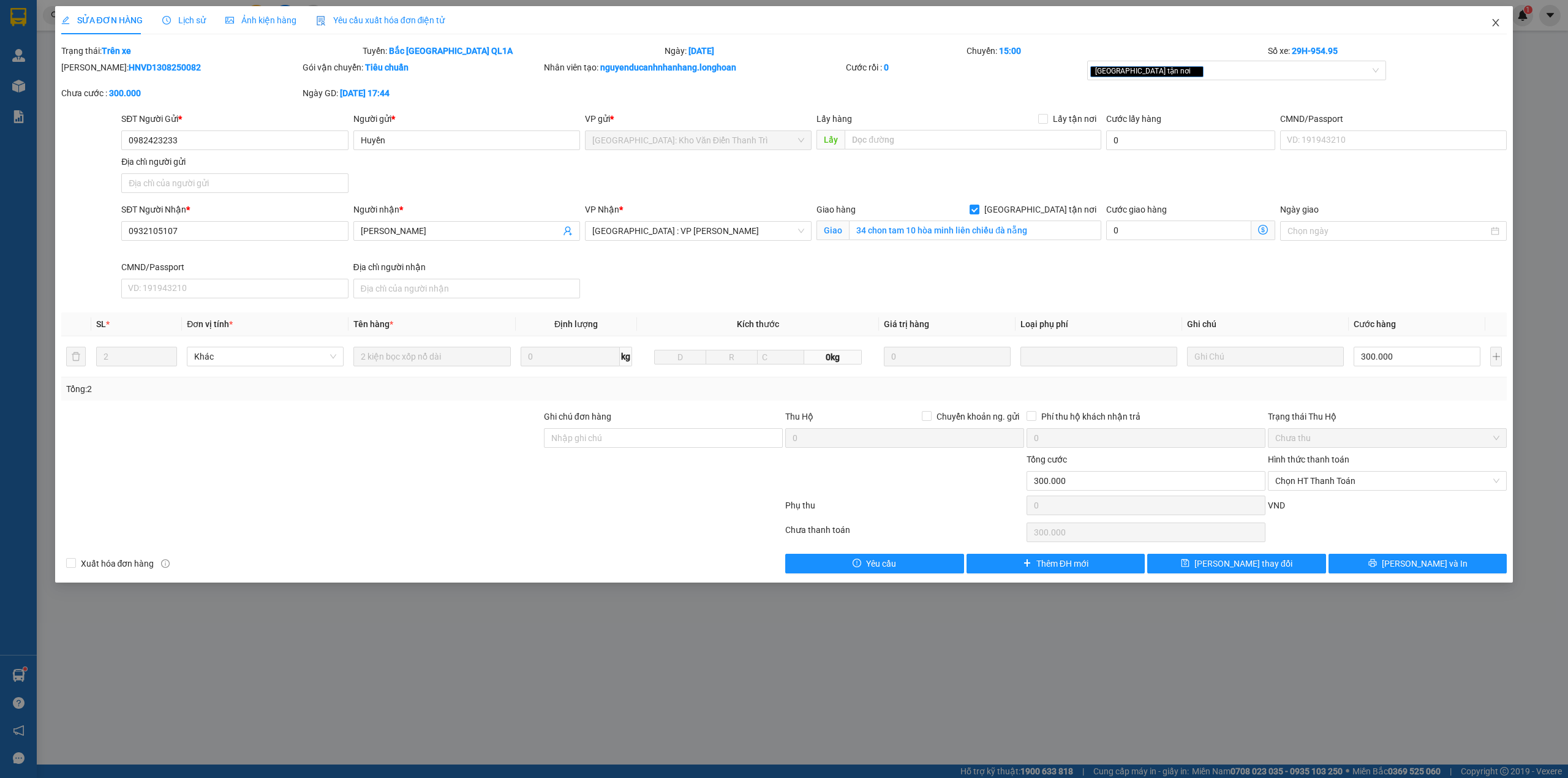
click at [1497, 23] on icon "close" at bounding box center [1495, 23] width 6 height 7
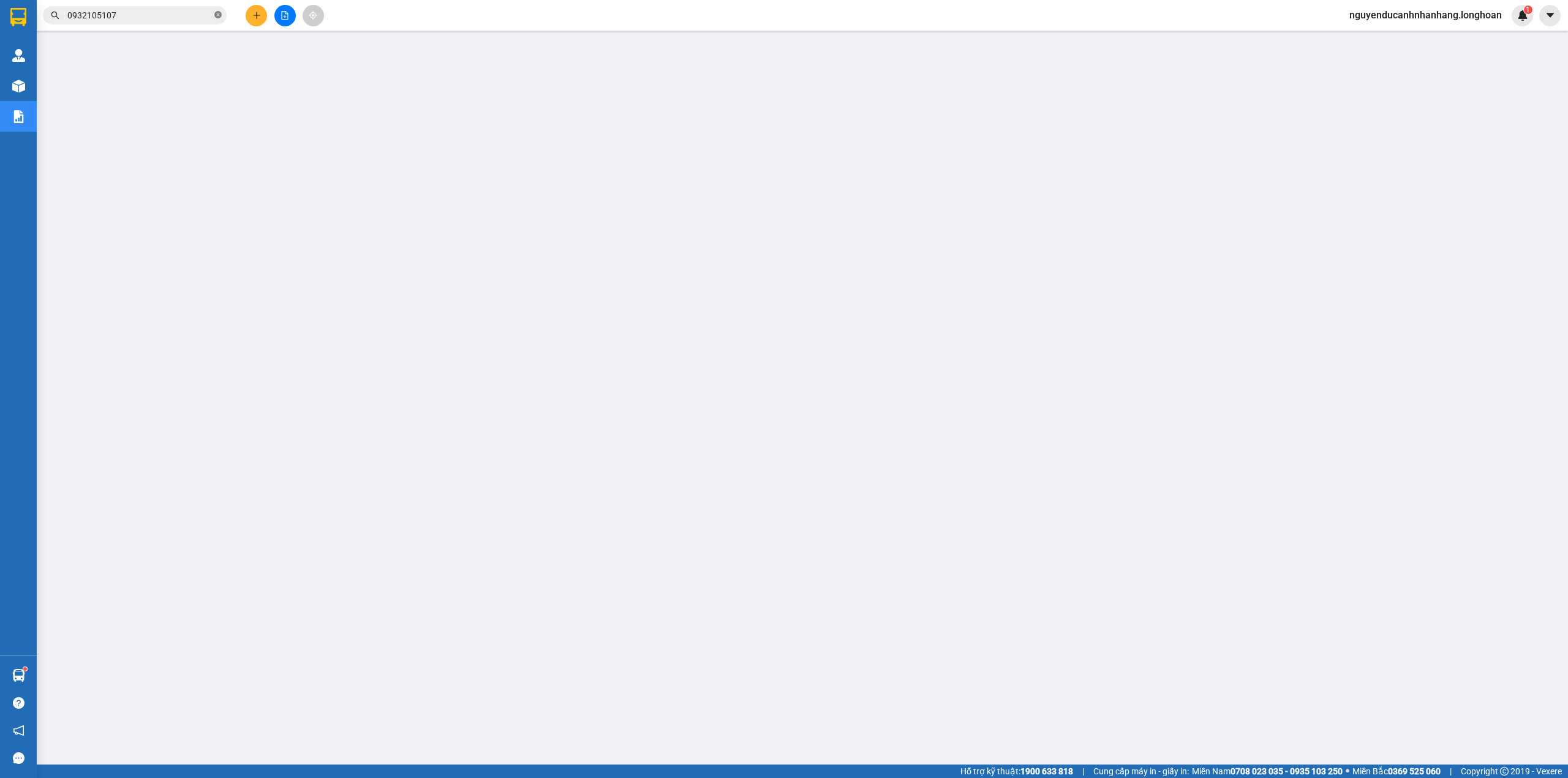
click at [216, 17] on icon "close-circle" at bounding box center [218, 14] width 7 height 7
click at [173, 19] on input "text" at bounding box center [139, 15] width 145 height 14
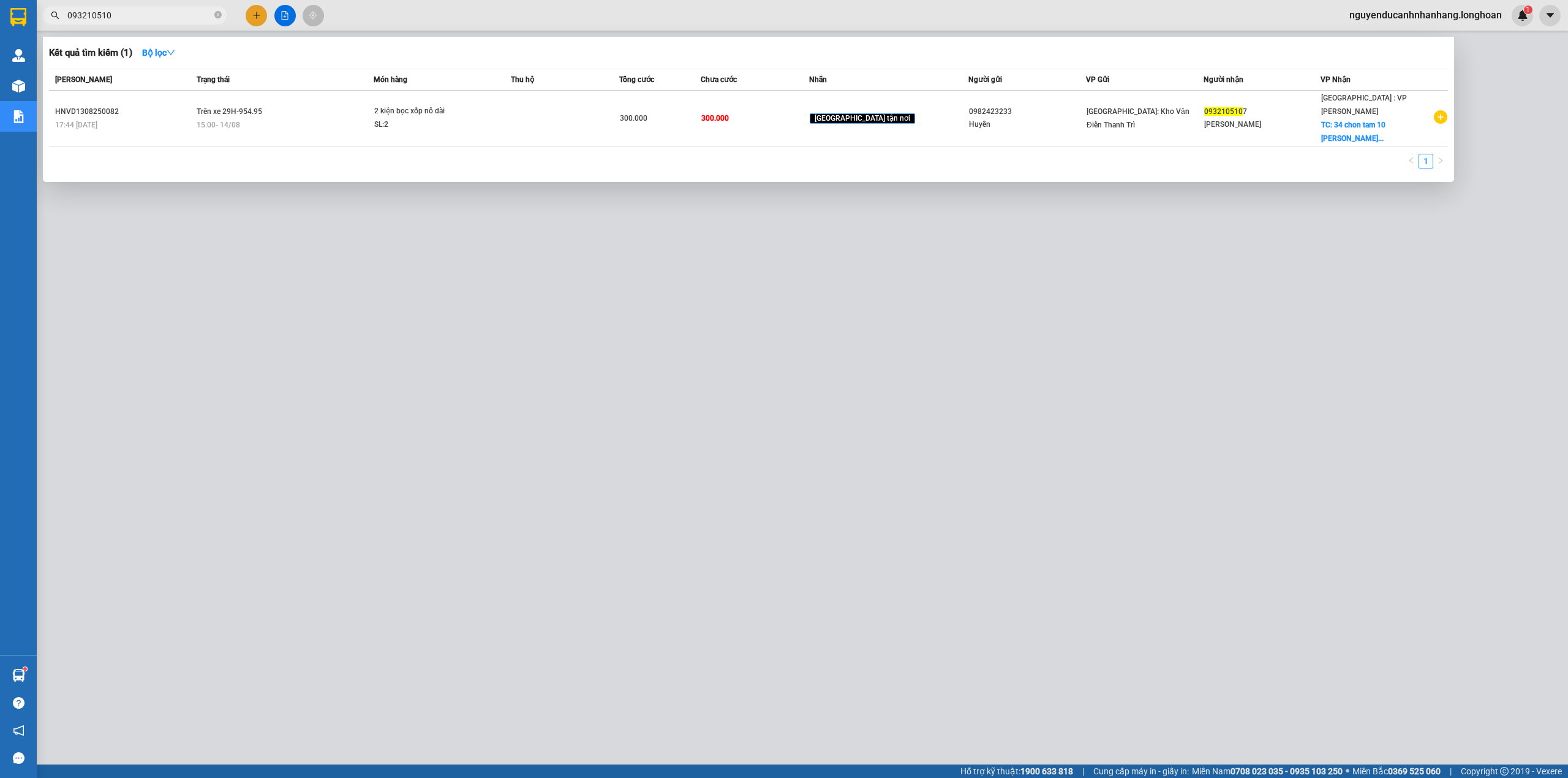
type input "0932105107"
click at [217, 17] on icon "close-circle" at bounding box center [218, 14] width 7 height 7
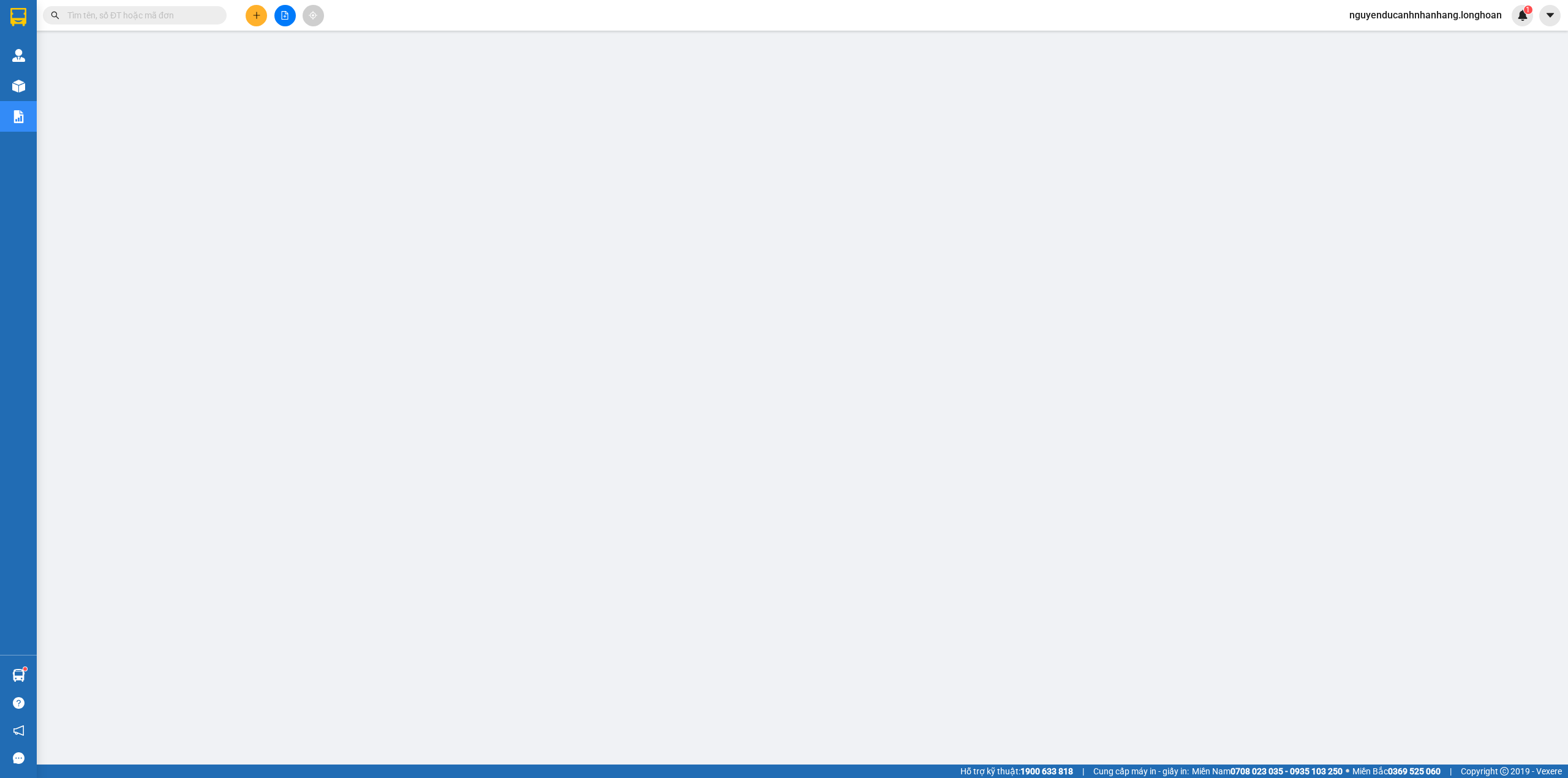
click at [180, 16] on input "text" at bounding box center [139, 15] width 145 height 14
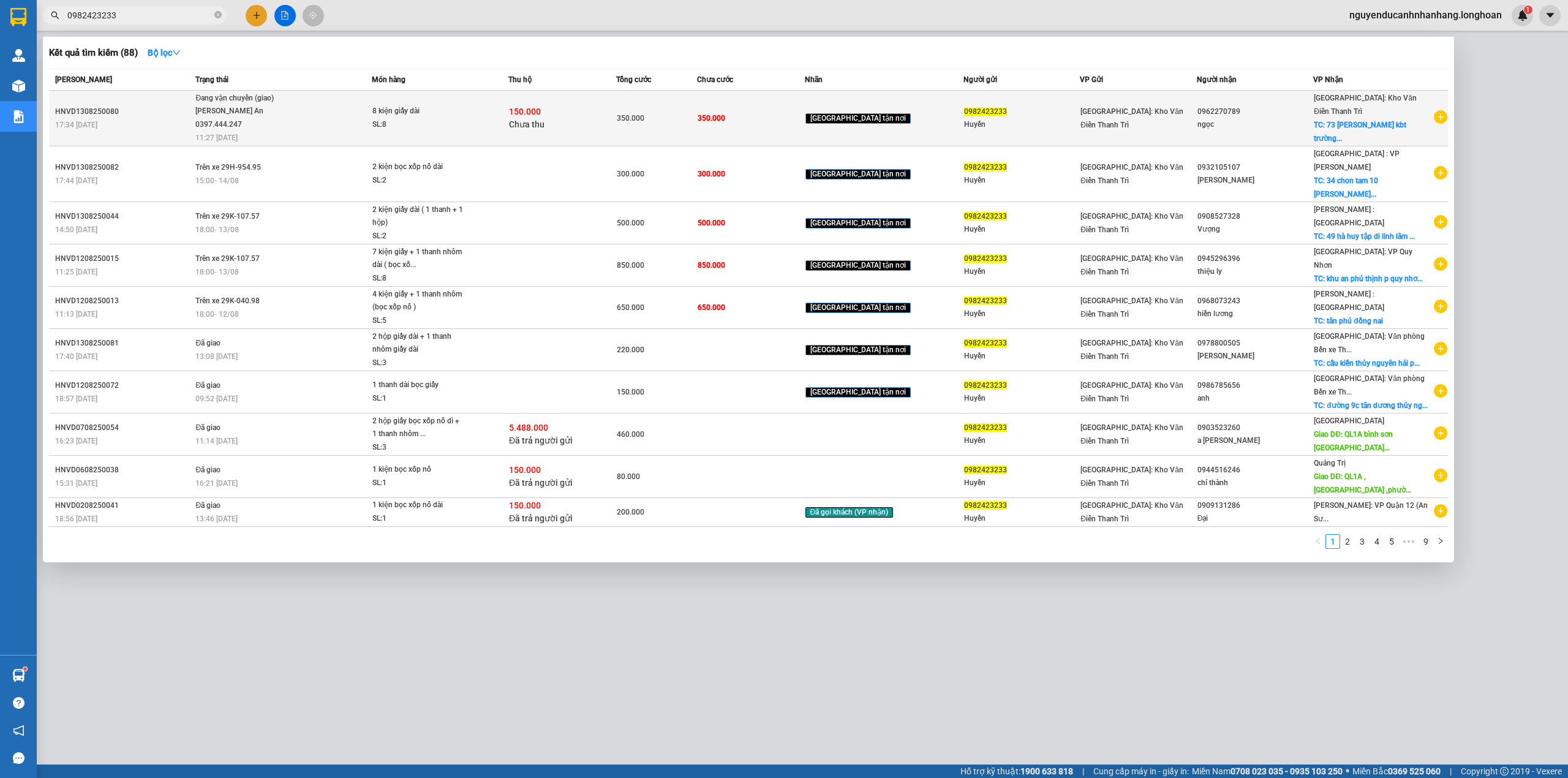
type input "0982423233"
click at [371, 133] on td "Đang vận chuyển (giao) Nguyễn Trường An 0397.444.247 11:27 - 14/08" at bounding box center [282, 118] width 180 height 56
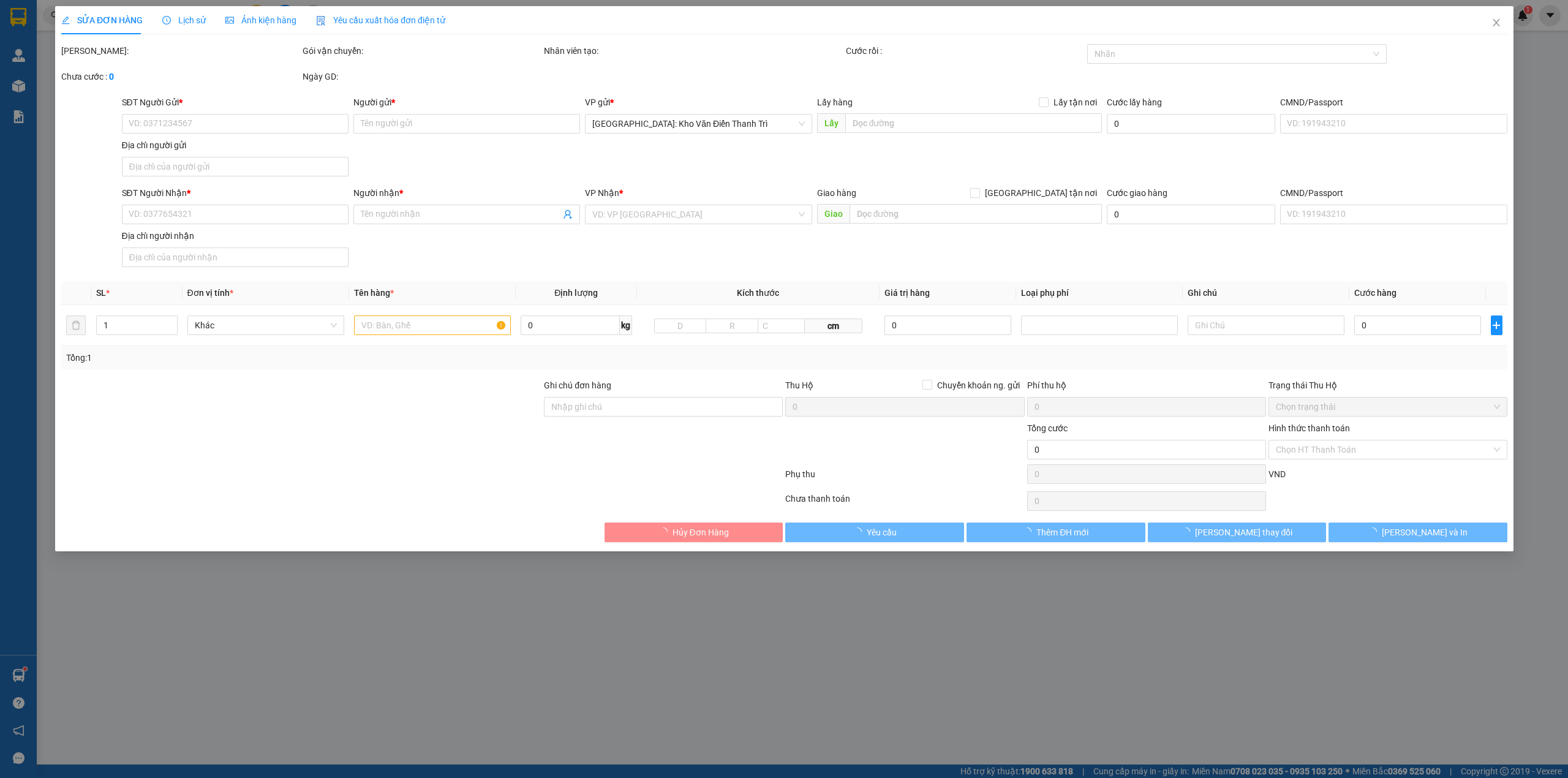
type input "0982423233"
type input "Huyền"
type input "0962270789"
type input "ngọc"
checkbox input "true"
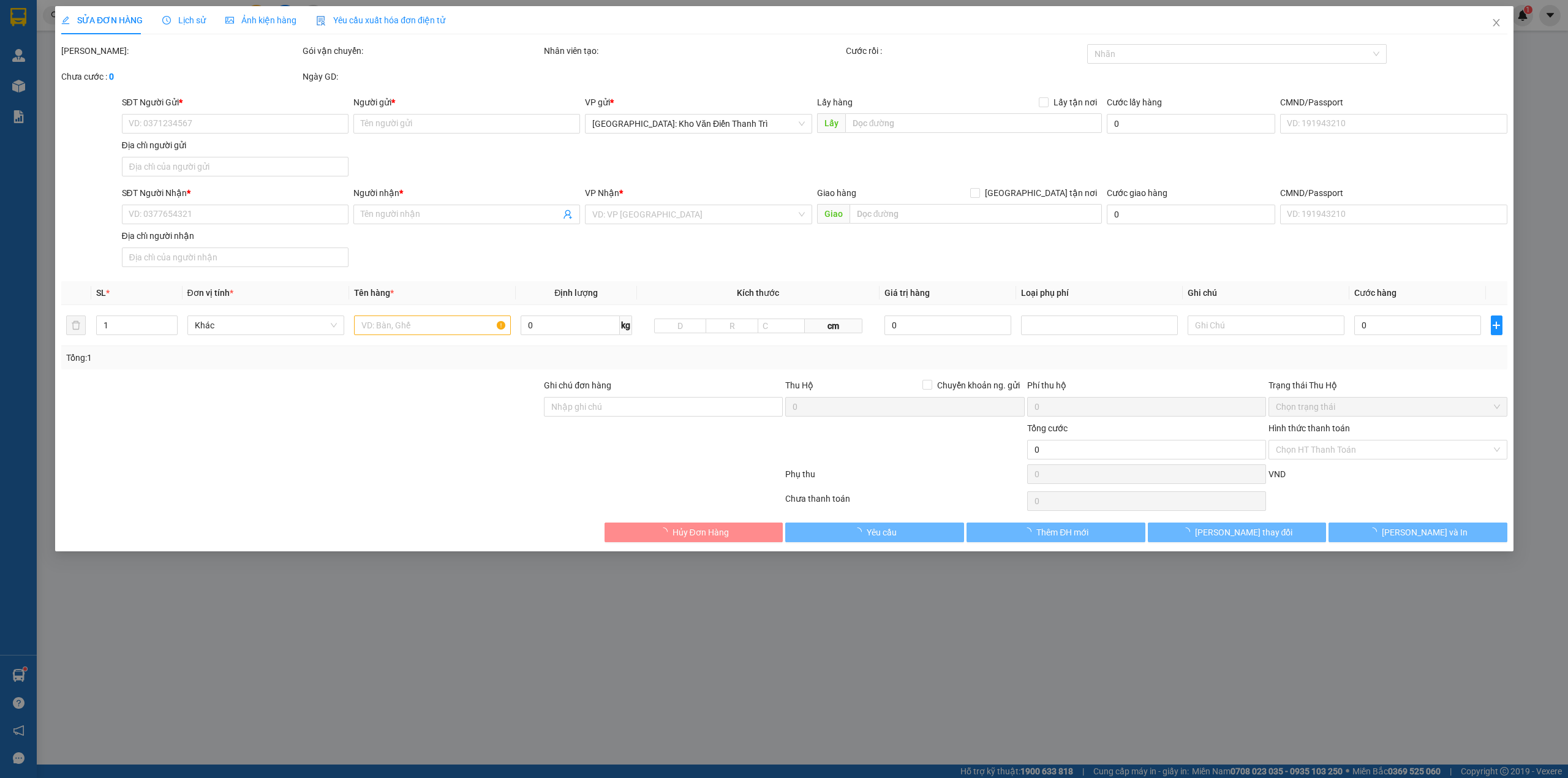
type input "73 lê ngọc hân kbt trường an Thanh Bình - TP Hải Dương"
type input "350.000"
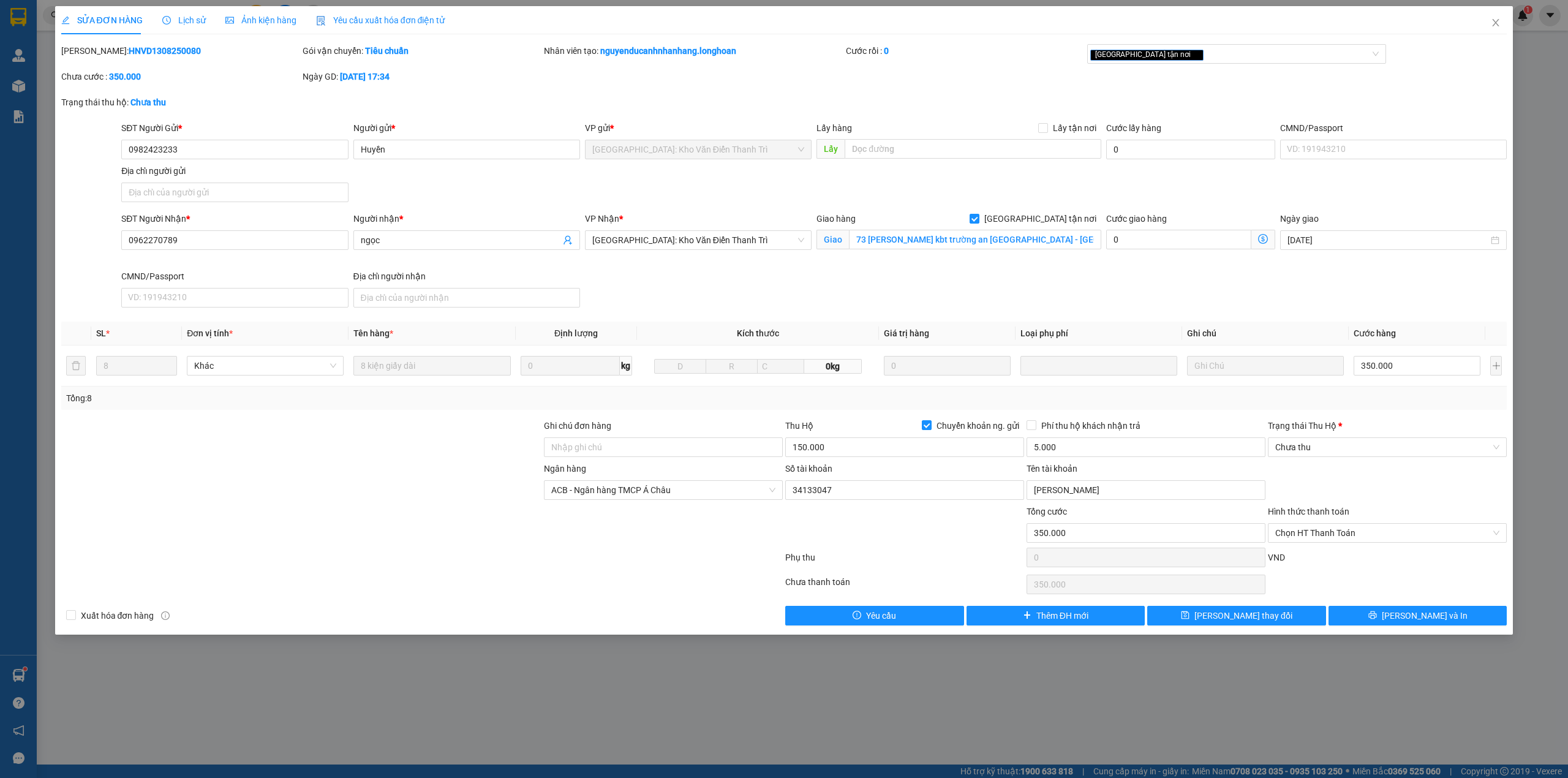
click at [185, 23] on span "Lịch sử" at bounding box center [184, 20] width 43 height 10
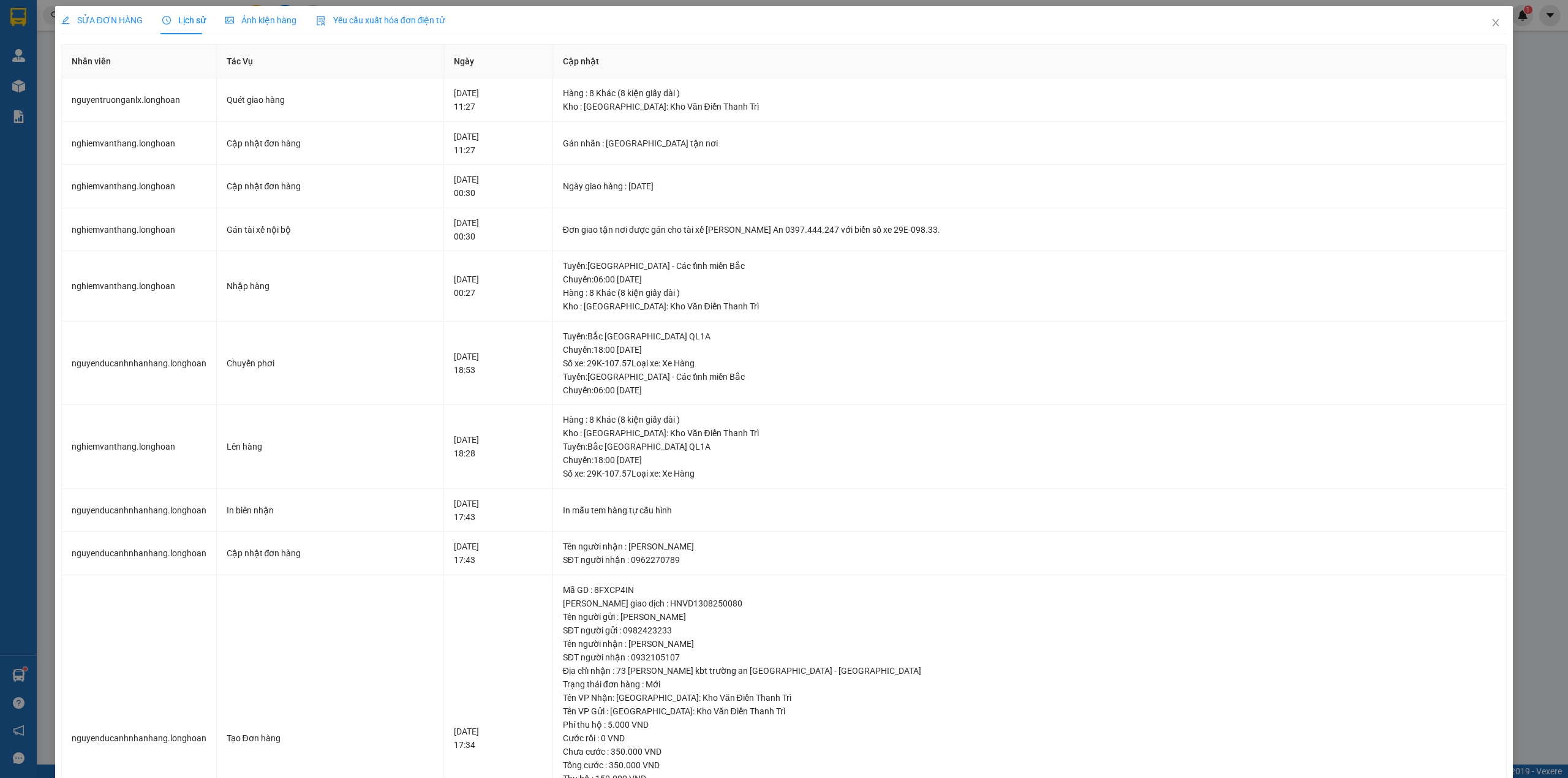
click at [102, 16] on span "SỬA ĐƠN HÀNG" at bounding box center [102, 20] width 81 height 10
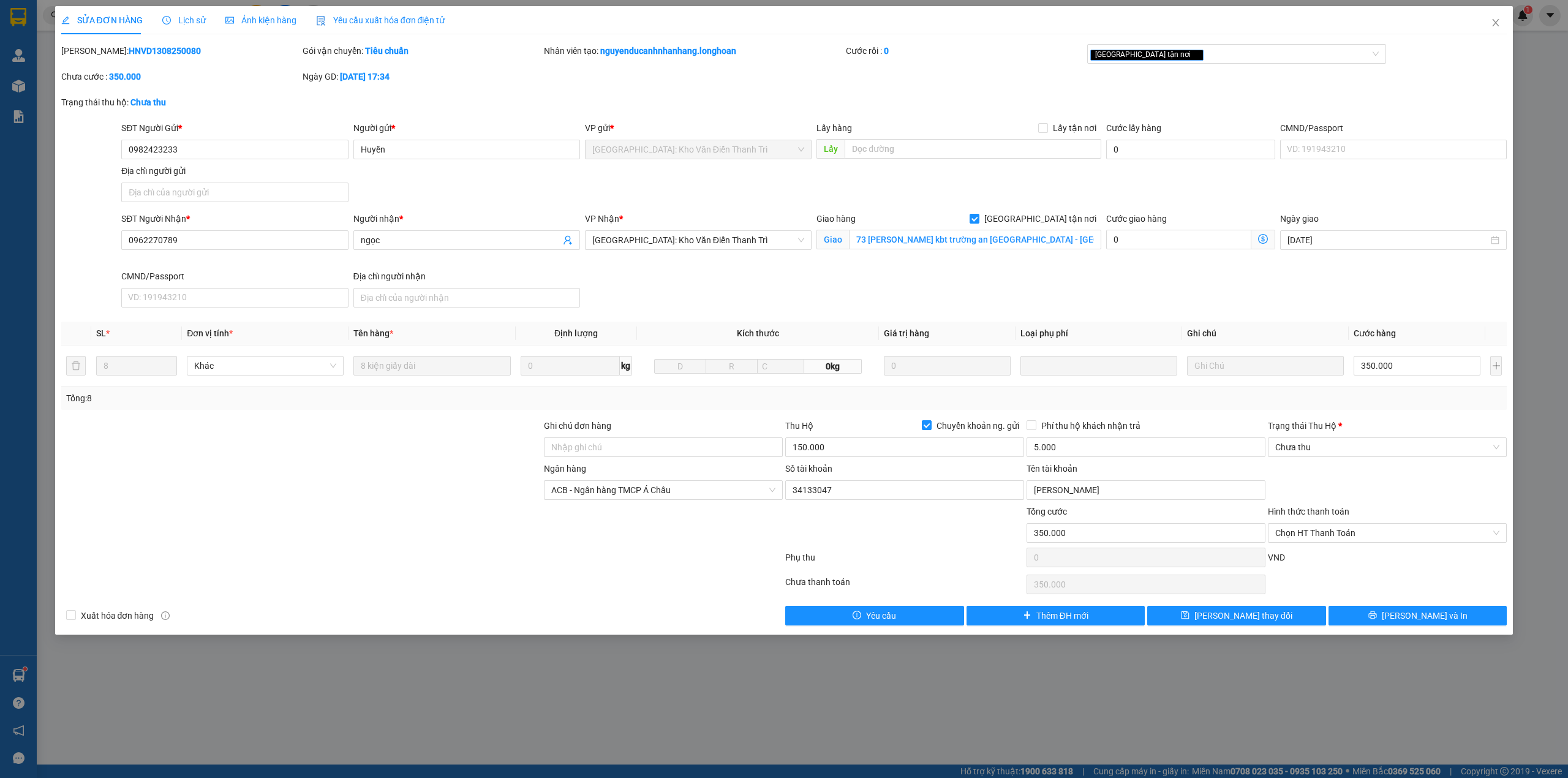
click at [188, 22] on span "Lịch sử" at bounding box center [184, 20] width 43 height 10
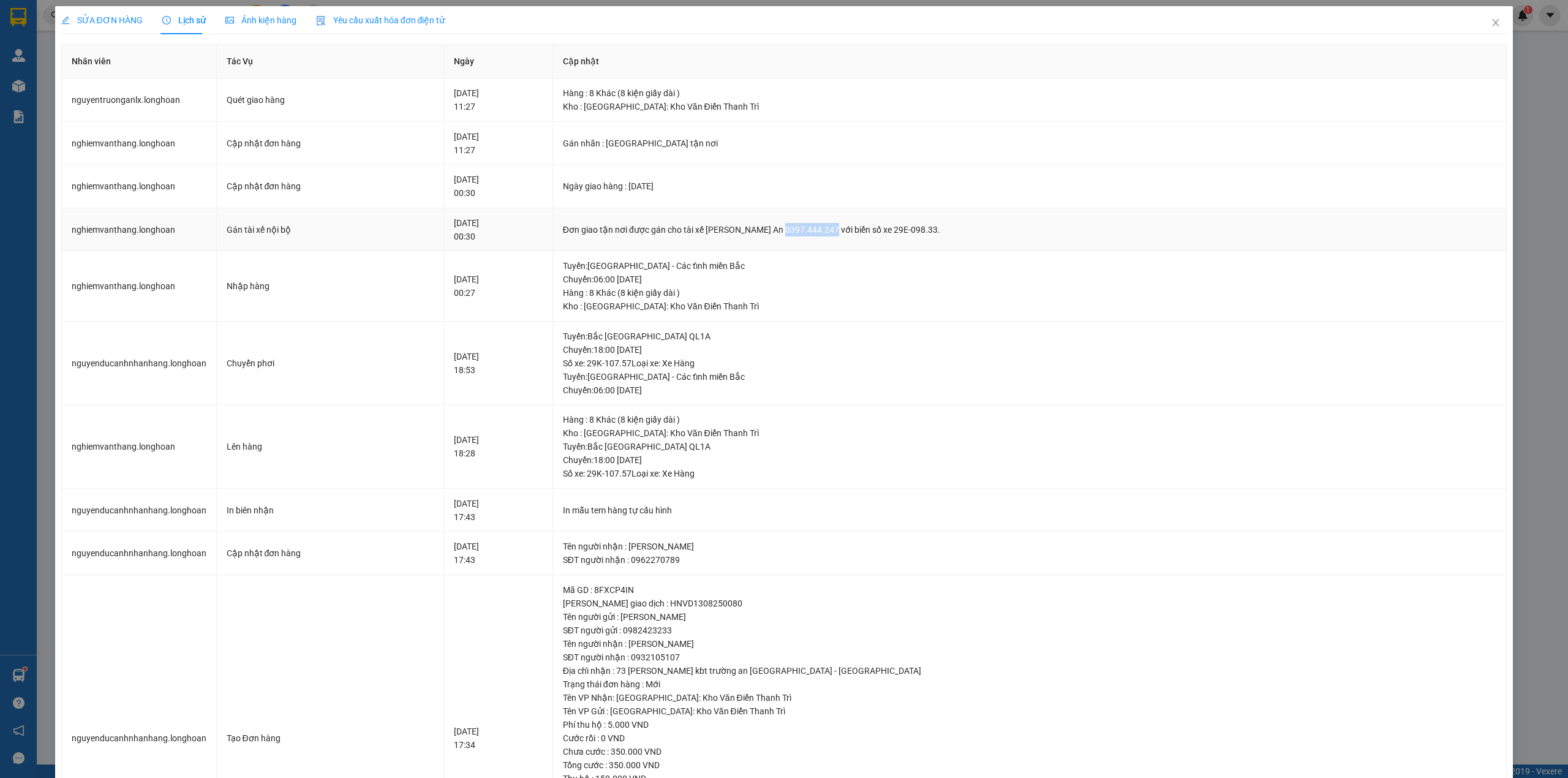
drag, startPoint x: 811, startPoint y: 229, endPoint x: 860, endPoint y: 231, distance: 49.0
click at [860, 231] on div "Đơn giao tận nơi được gán cho tài xế Nguyễn Trường An 0397.444.247 với biển số …" at bounding box center [1030, 230] width 934 height 14
copy div "0397.444.247"
click at [1490, 22] on icon "close" at bounding box center [1495, 23] width 10 height 10
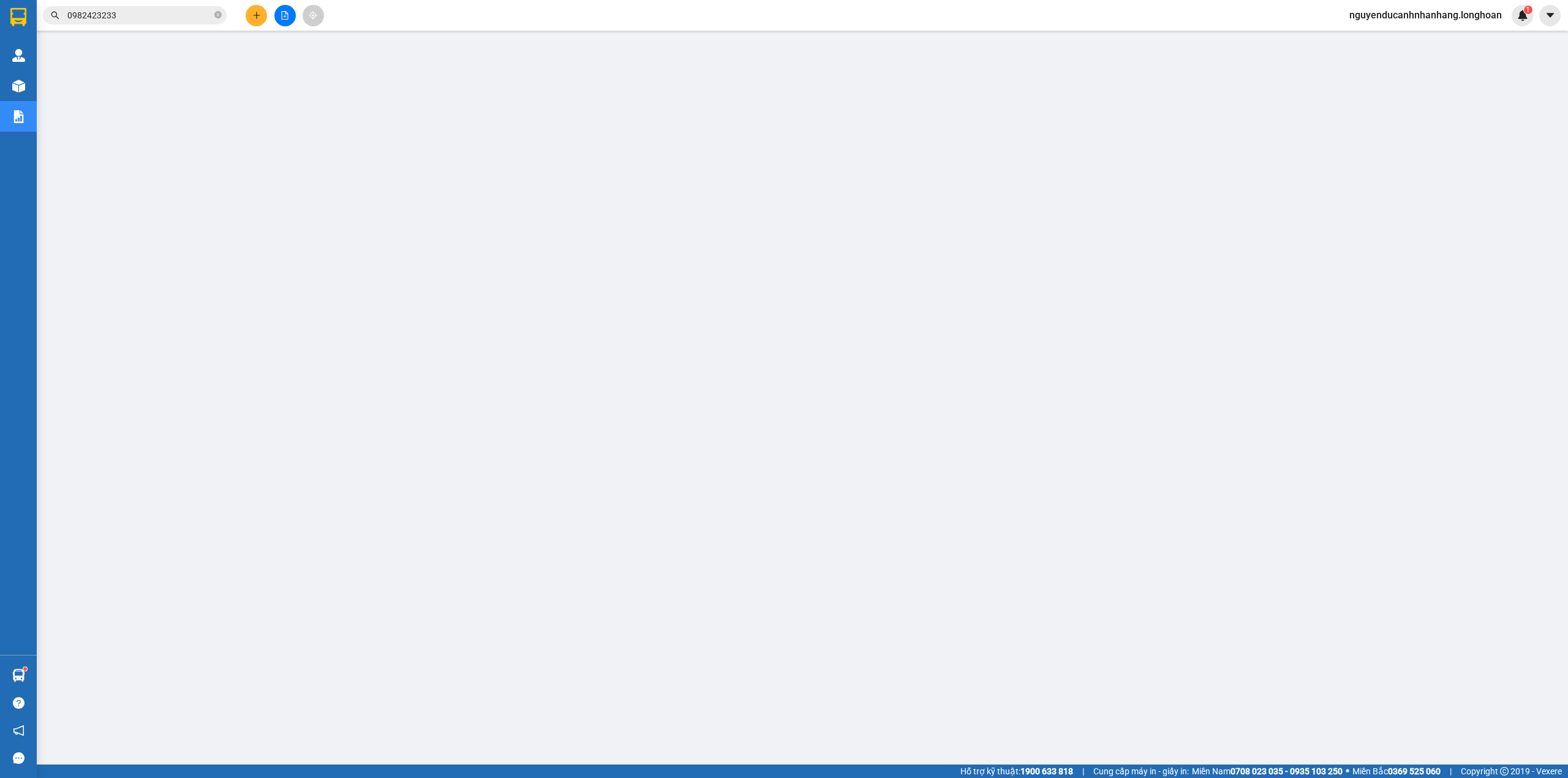
click at [180, 19] on input "0982423233" at bounding box center [139, 15] width 145 height 14
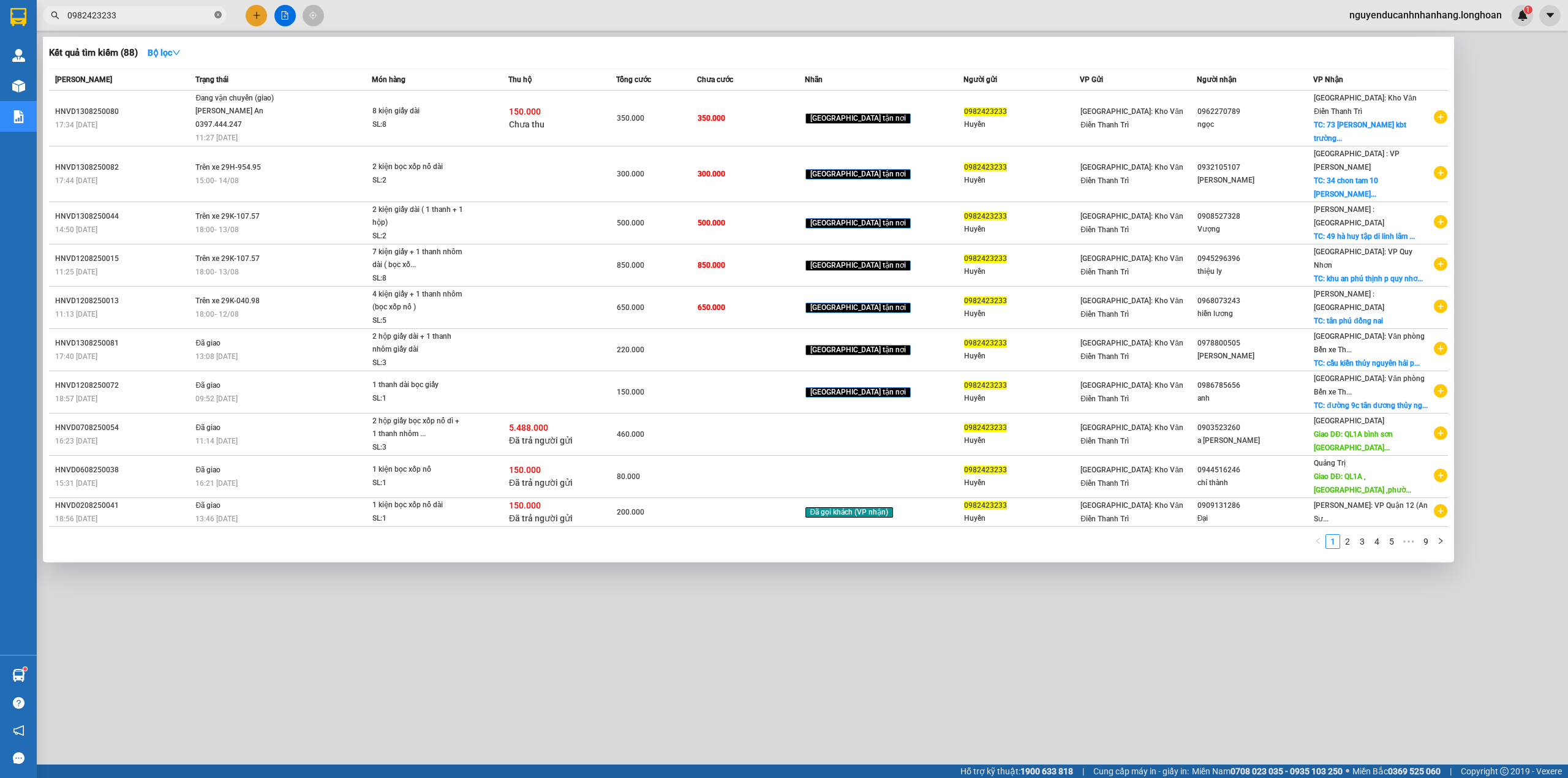
click at [219, 18] on icon "close-circle" at bounding box center [218, 14] width 7 height 7
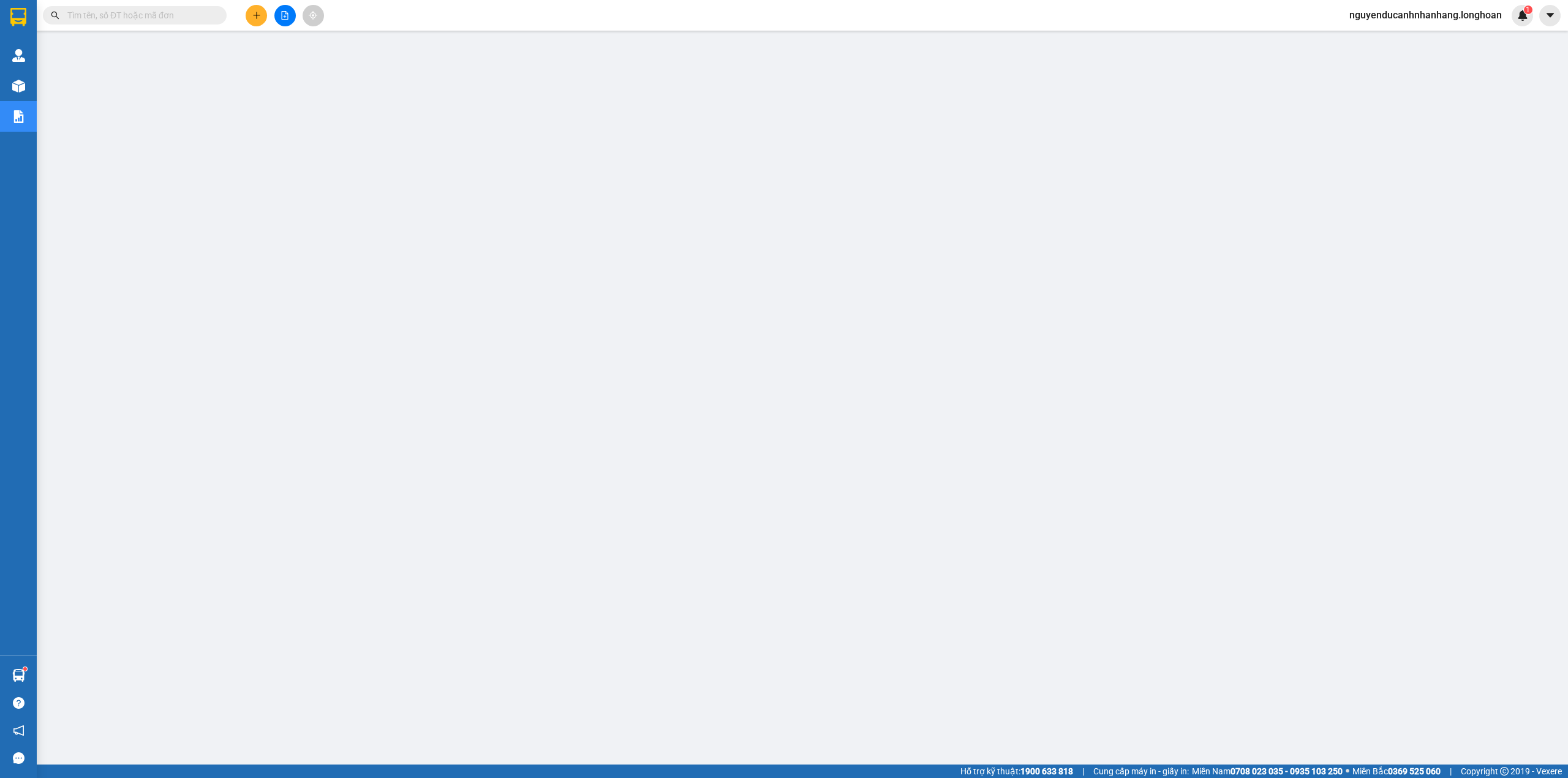
click at [111, 24] on div "Kết quả tìm kiếm ( 88 ) Bộ lọc Mã ĐH Trạng thái Món hàng Thu hộ Tổng cước Chưa …" at bounding box center [119, 16] width 239 height 21
click at [108, 19] on input "text" at bounding box center [139, 15] width 145 height 14
click at [145, 19] on input "text" at bounding box center [139, 15] width 145 height 14
paste input "0984179081"
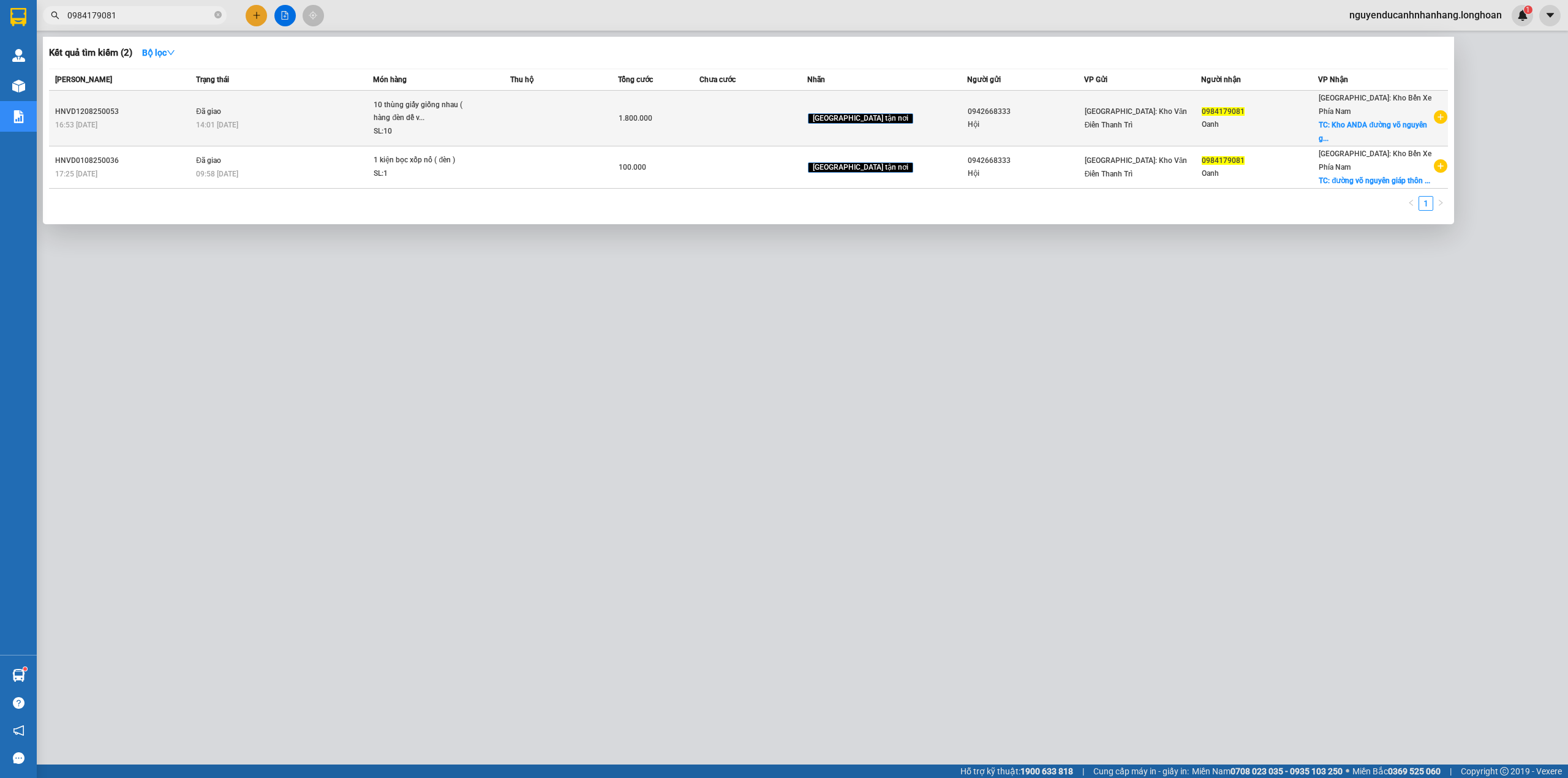
type input "0984179081"
click at [431, 130] on div "SL: 10" at bounding box center [419, 131] width 92 height 14
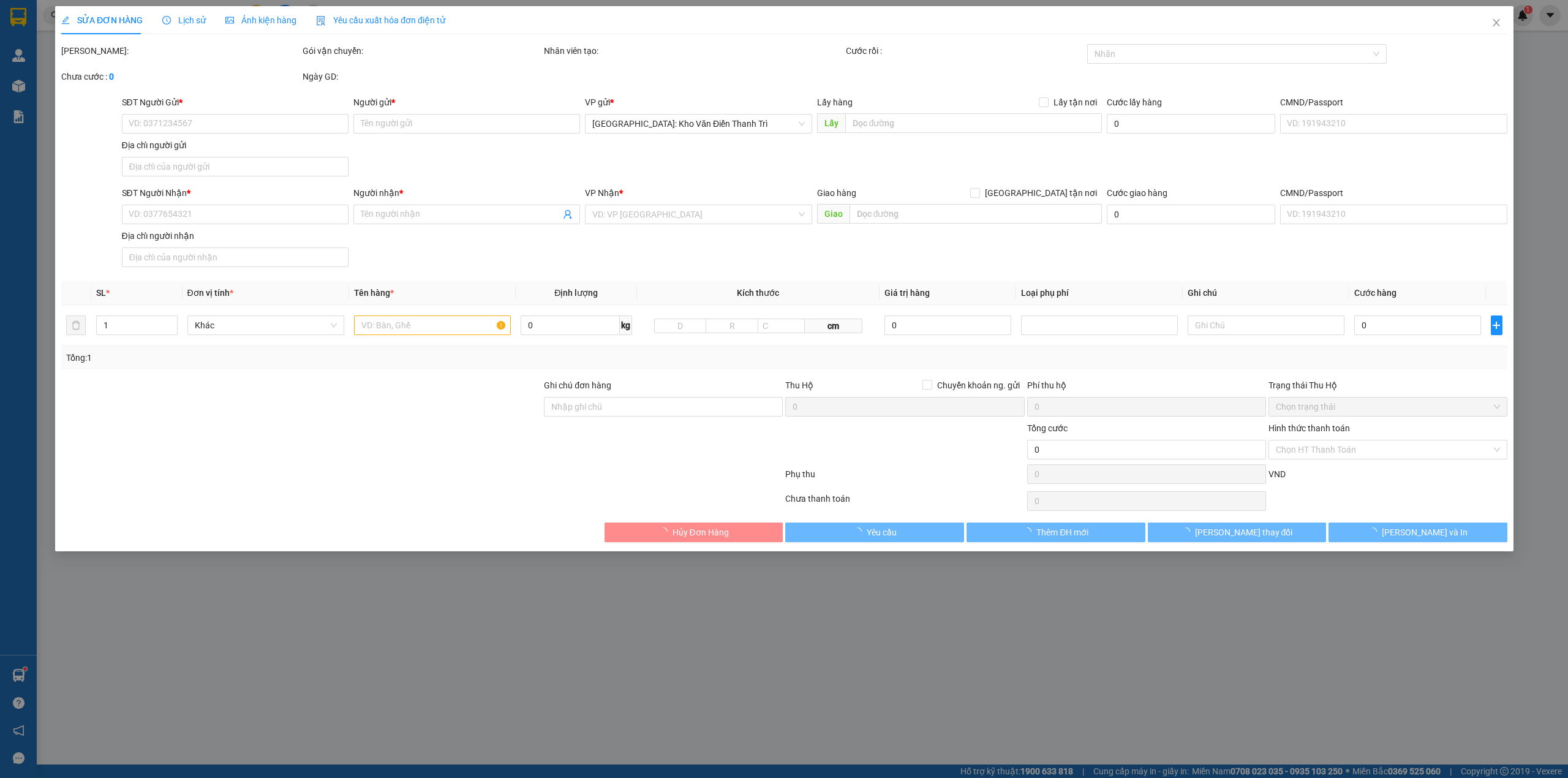
type input "0942668333"
type input "Hội"
type input "0984179081"
type input "Oanh"
checkbox input "true"
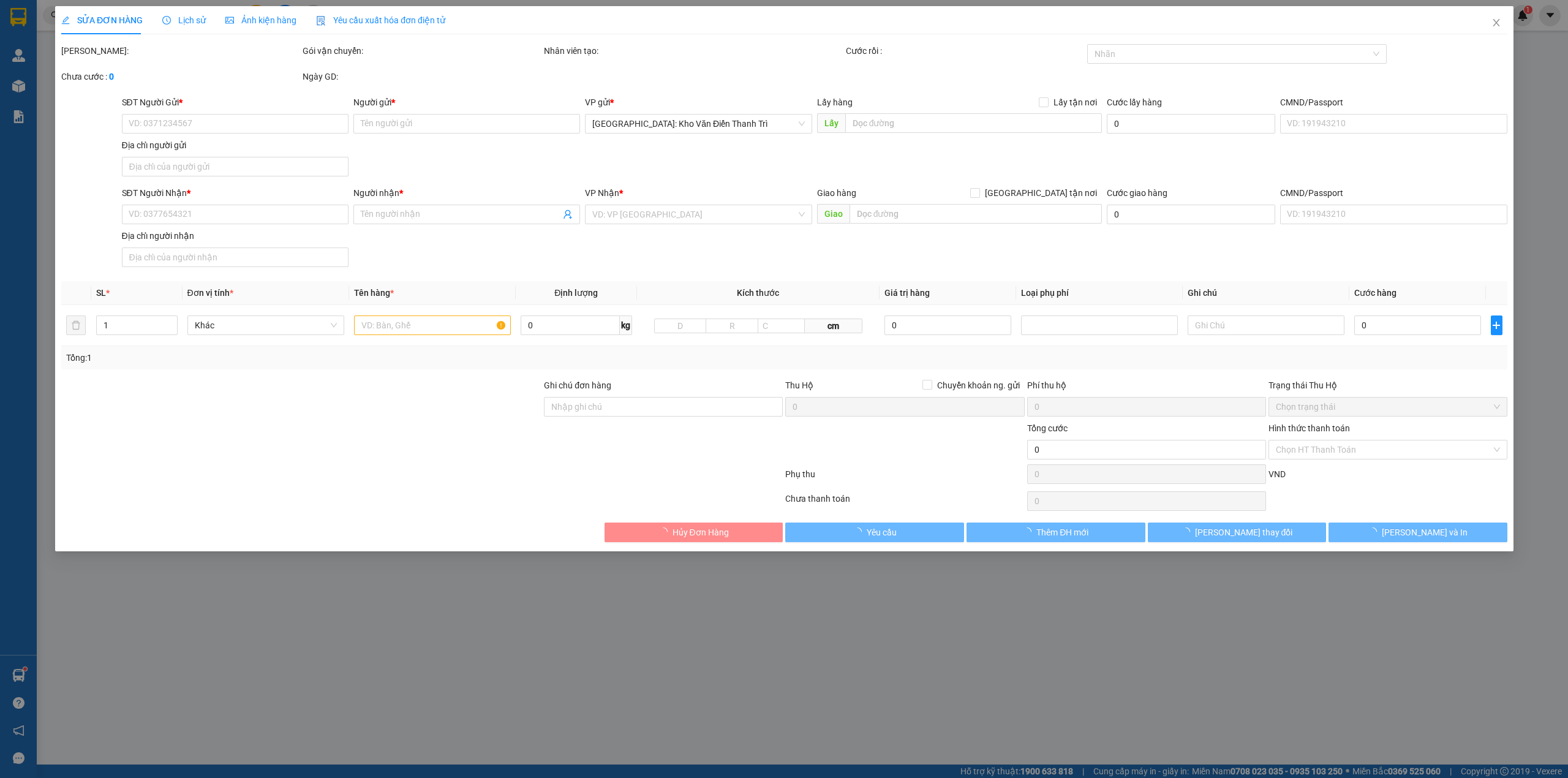
type input "Kho ANDA đường võ nguyên giáp thôn võ kiện xã diên an diên khánh khánh hòa"
type input "1.800.000"
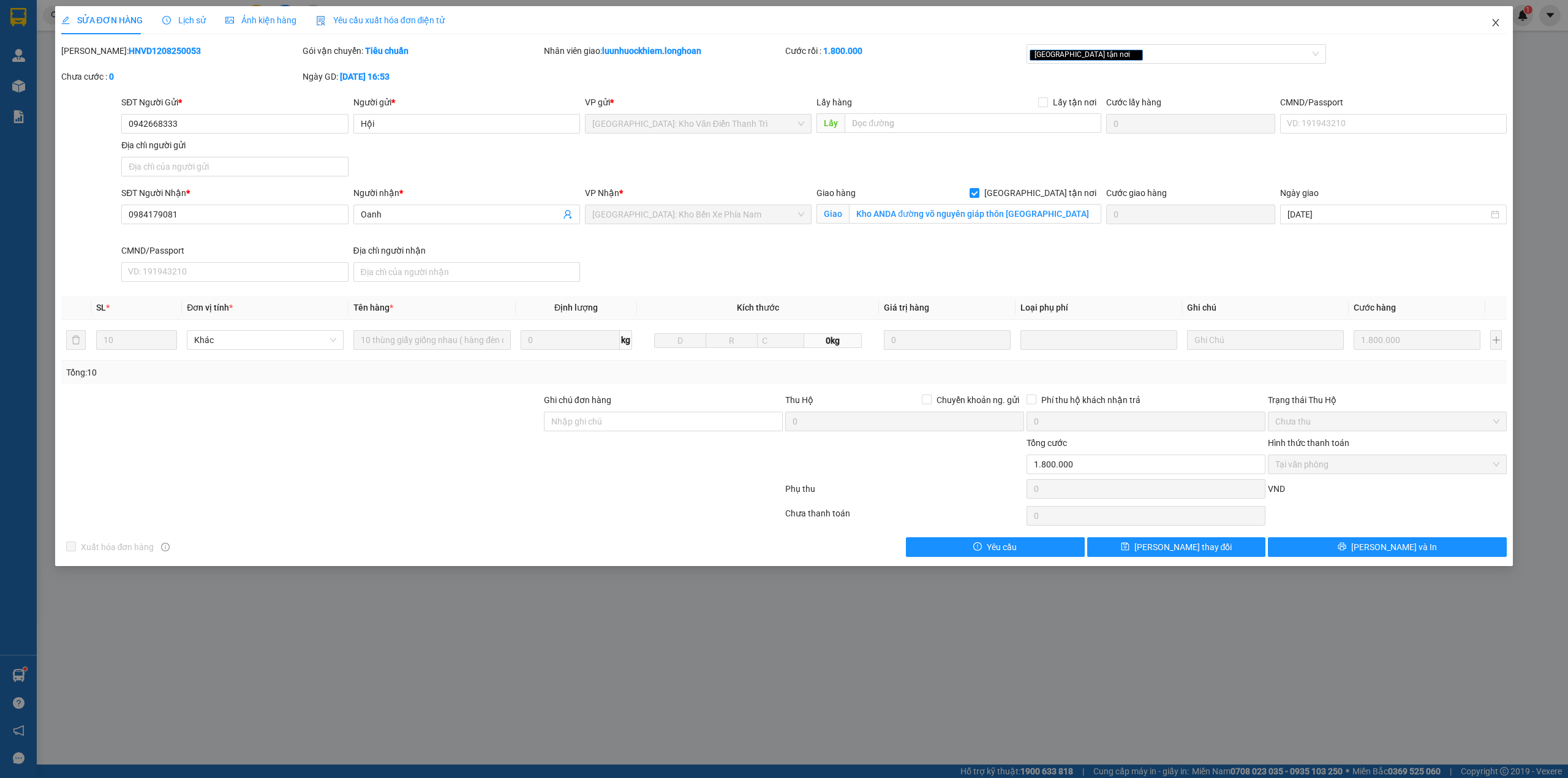
click at [1492, 21] on icon "close" at bounding box center [1495, 23] width 10 height 10
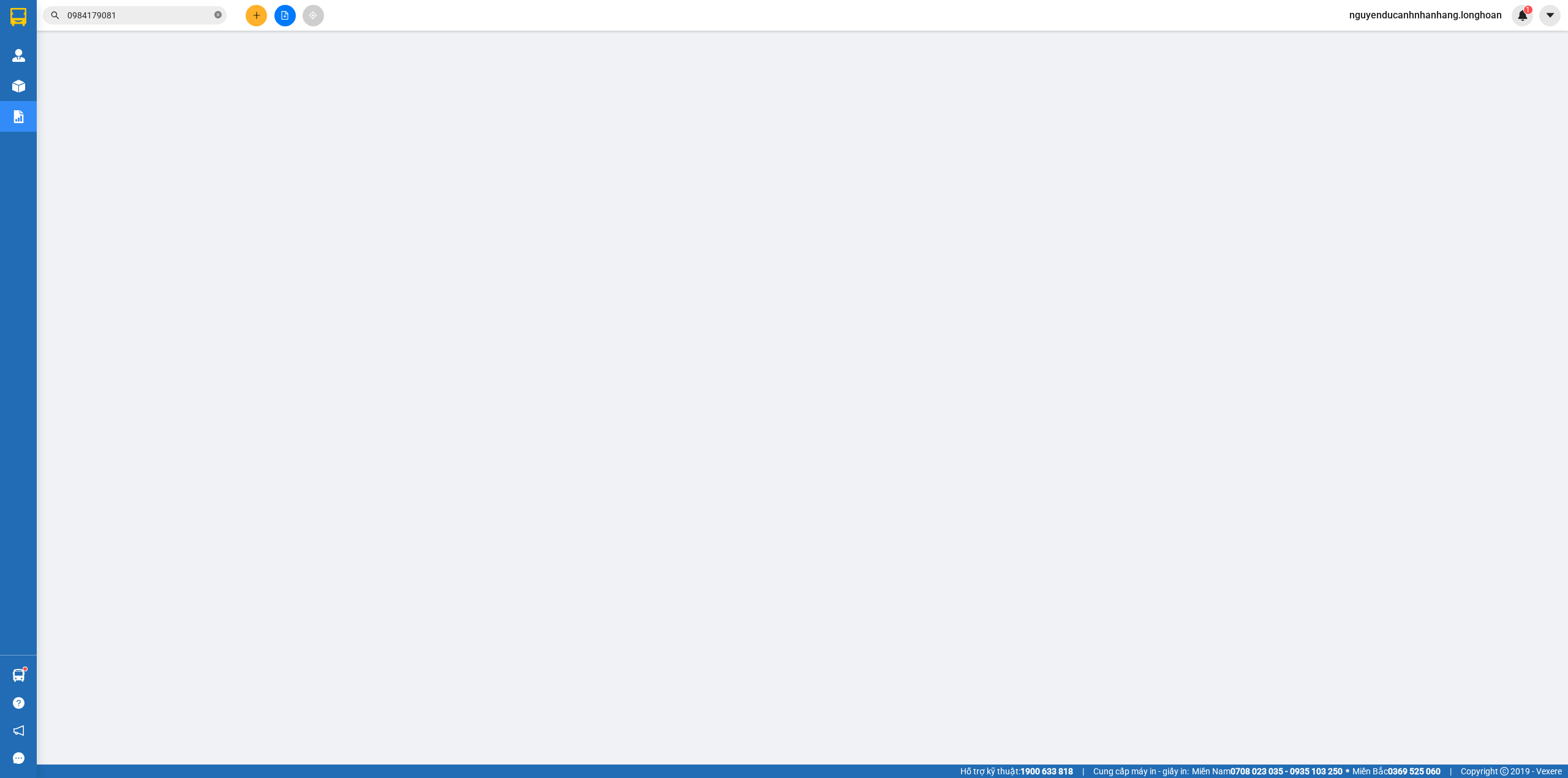
click at [215, 15] on icon "close-circle" at bounding box center [218, 14] width 7 height 7
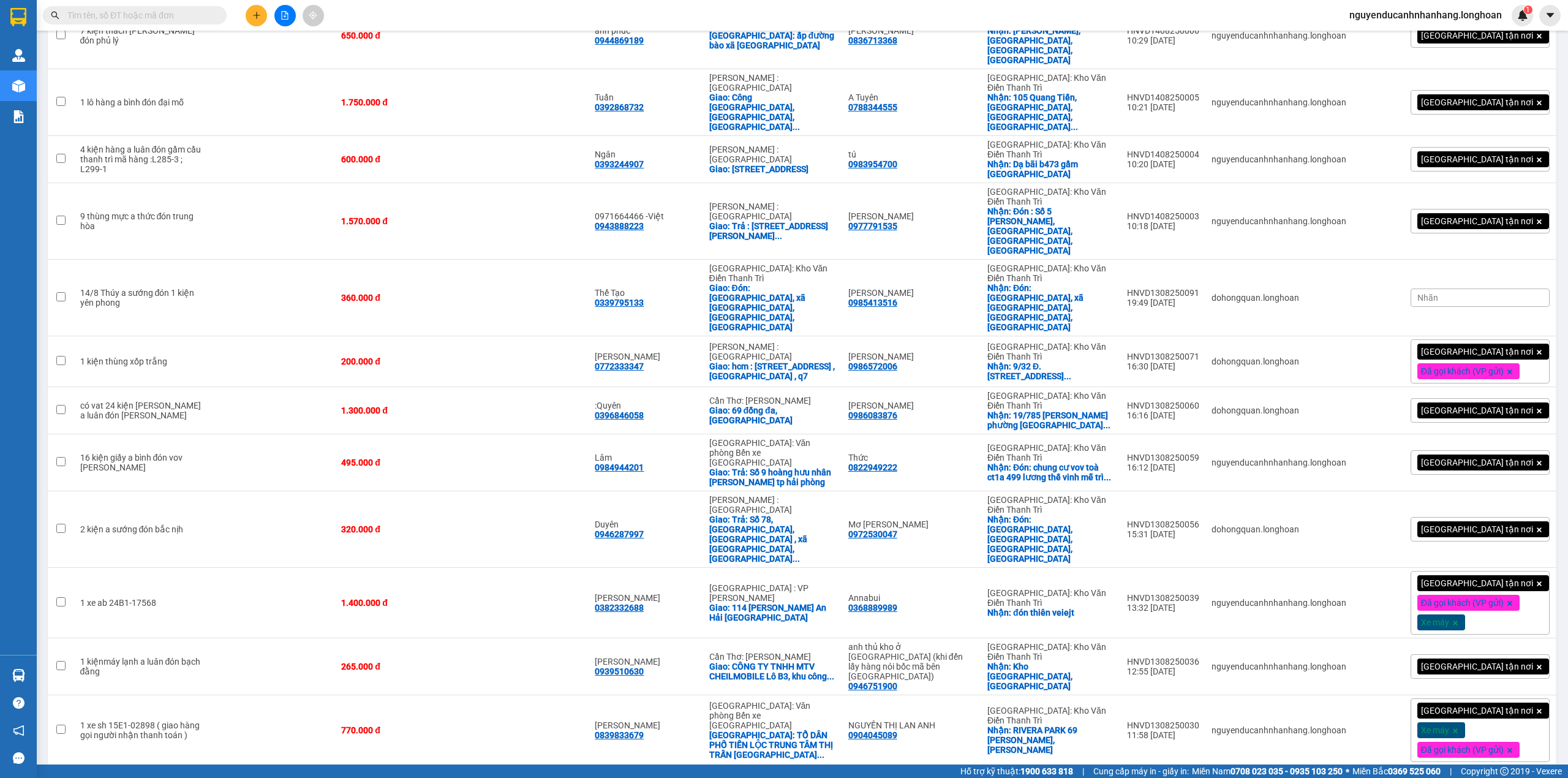
scroll to position [802, 0]
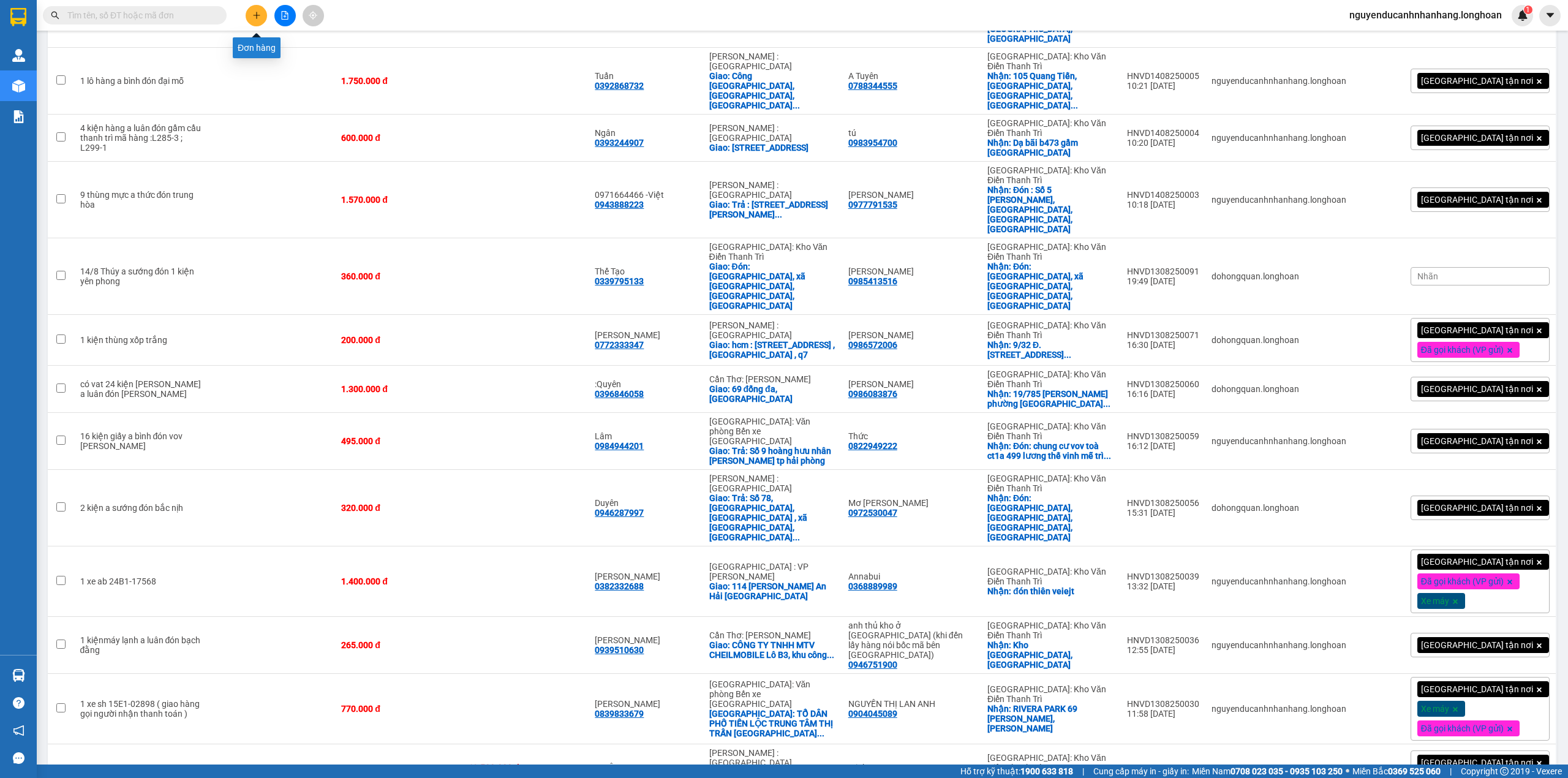
click at [258, 17] on icon "plus" at bounding box center [257, 15] width 9 height 9
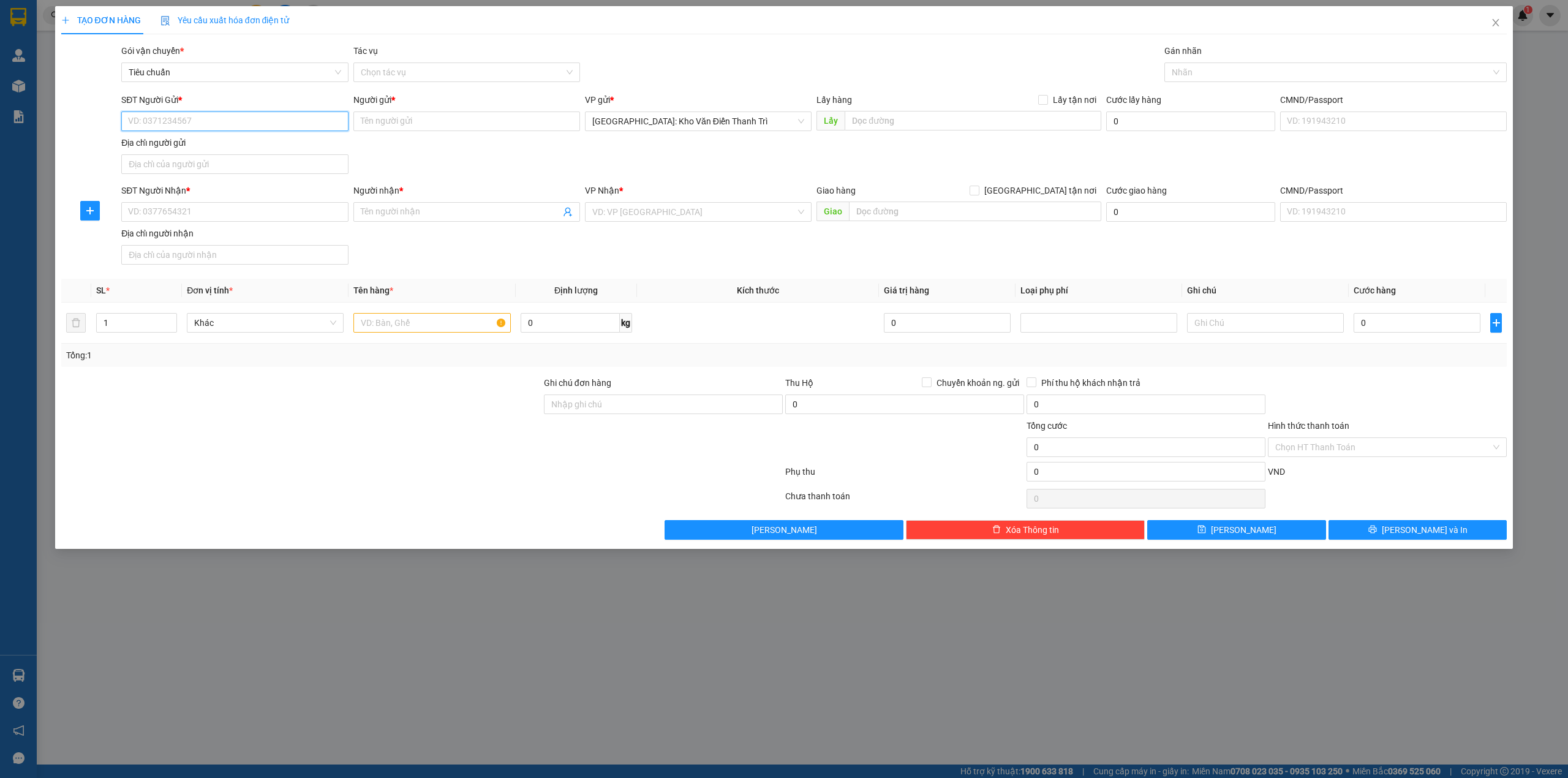
click at [247, 116] on input "SĐT Người Gửi *" at bounding box center [235, 121] width 227 height 19
click at [257, 130] on input "SĐT Người Gửi *" at bounding box center [235, 121] width 227 height 19
type input "0968378821"
click at [510, 115] on input "Người gửi *" at bounding box center [467, 121] width 227 height 19
type input "y"
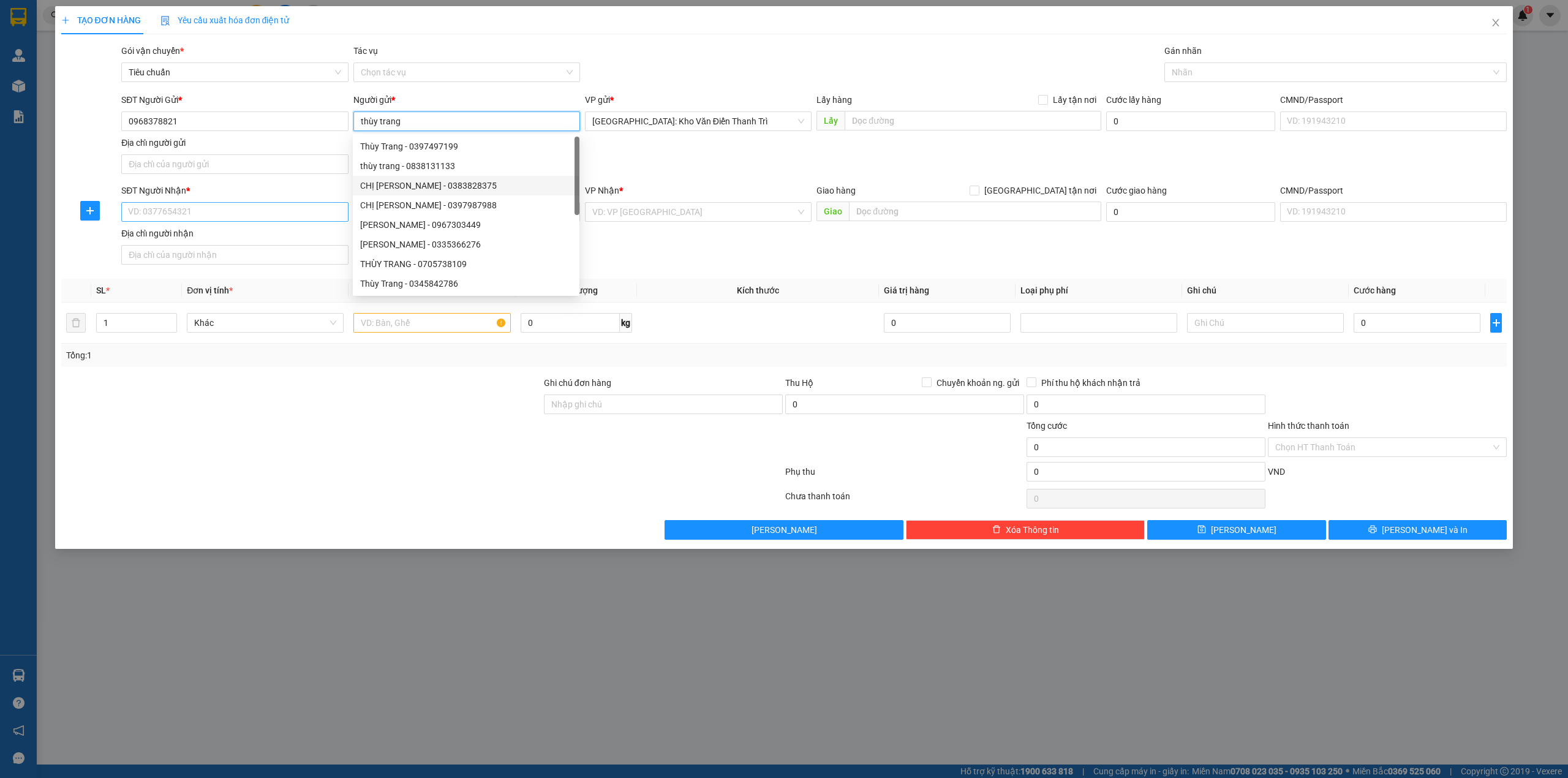
type input "thùy trang"
click at [183, 221] on input "SĐT Người Nhận *" at bounding box center [235, 211] width 227 height 19
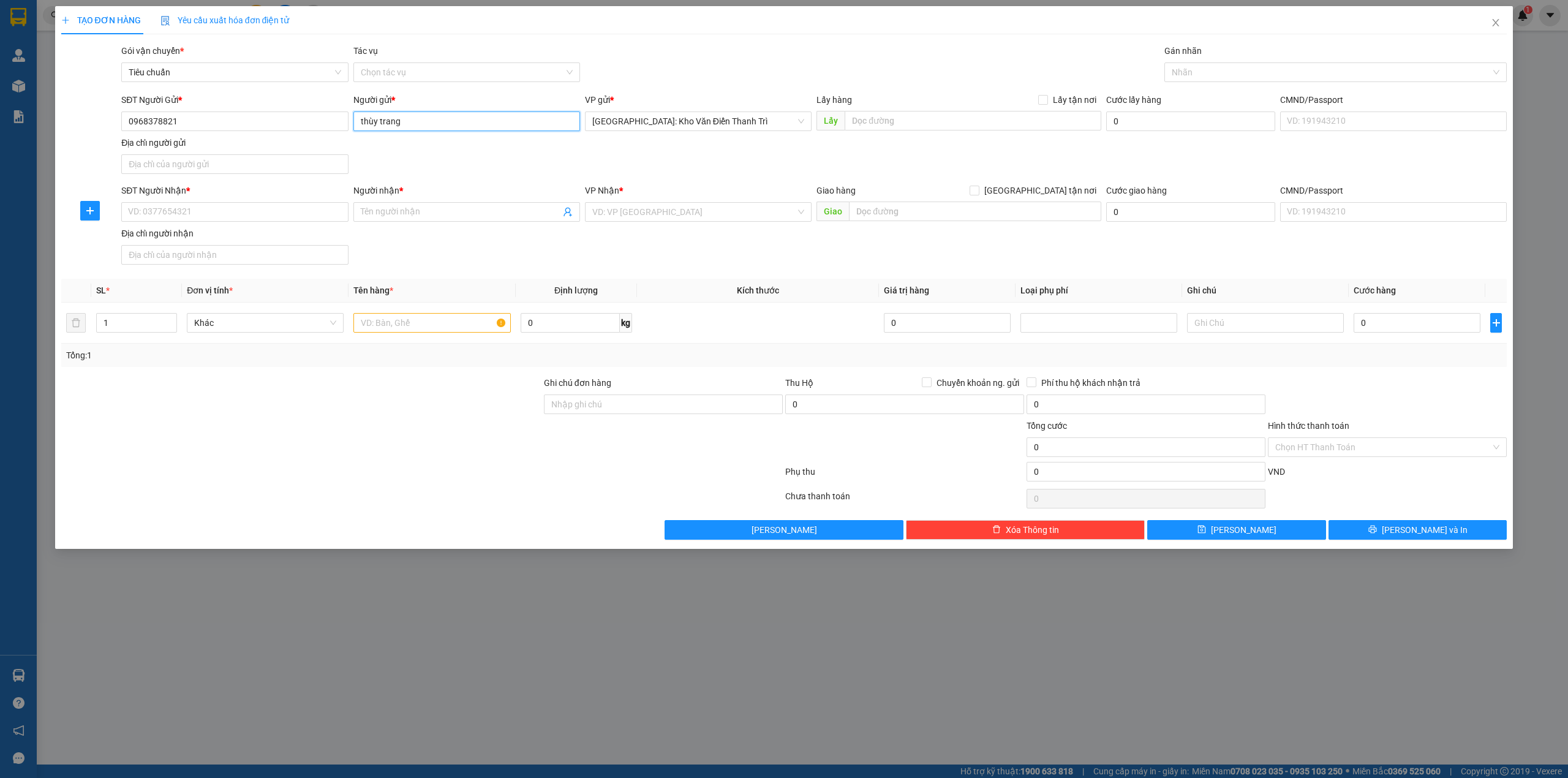
click at [426, 121] on input "thùy trang" at bounding box center [467, 121] width 227 height 19
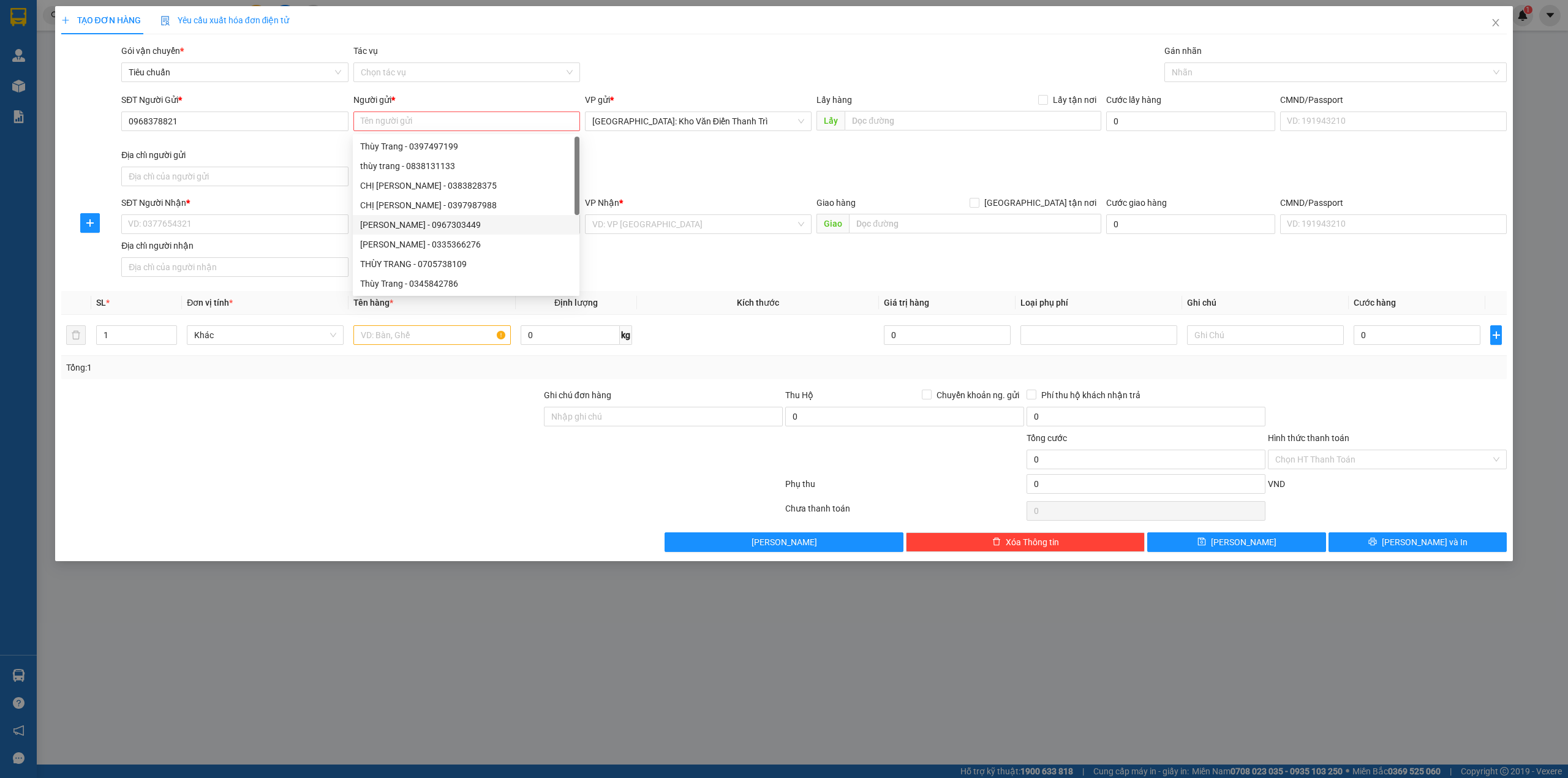
click at [319, 252] on div "Địa chỉ người nhận" at bounding box center [235, 245] width 227 height 14
click at [319, 257] on input "Địa chỉ người nhận" at bounding box center [235, 267] width 227 height 19
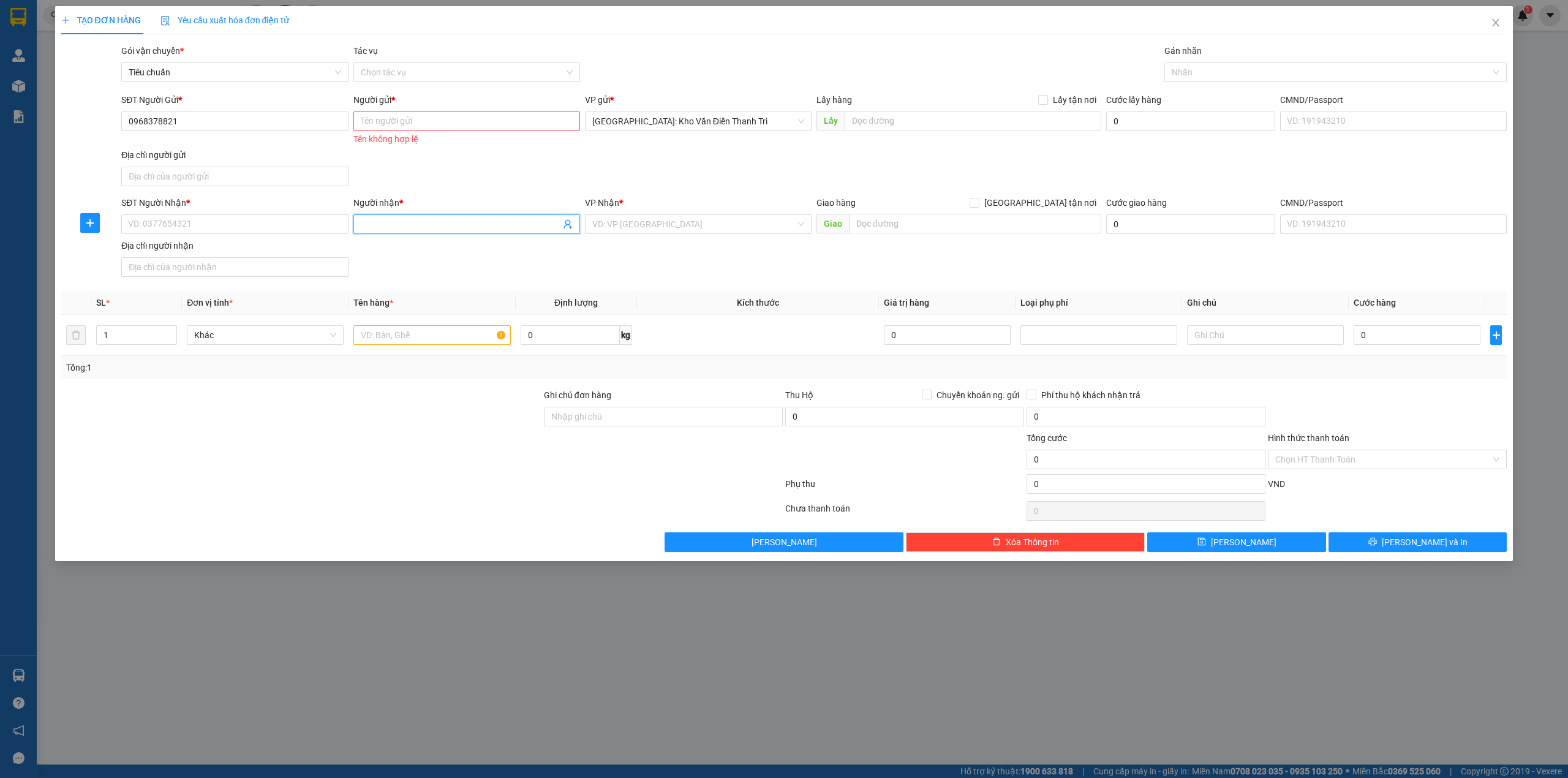
click at [398, 221] on input "Người nhận *" at bounding box center [461, 224] width 200 height 14
paste input "thùy trang"
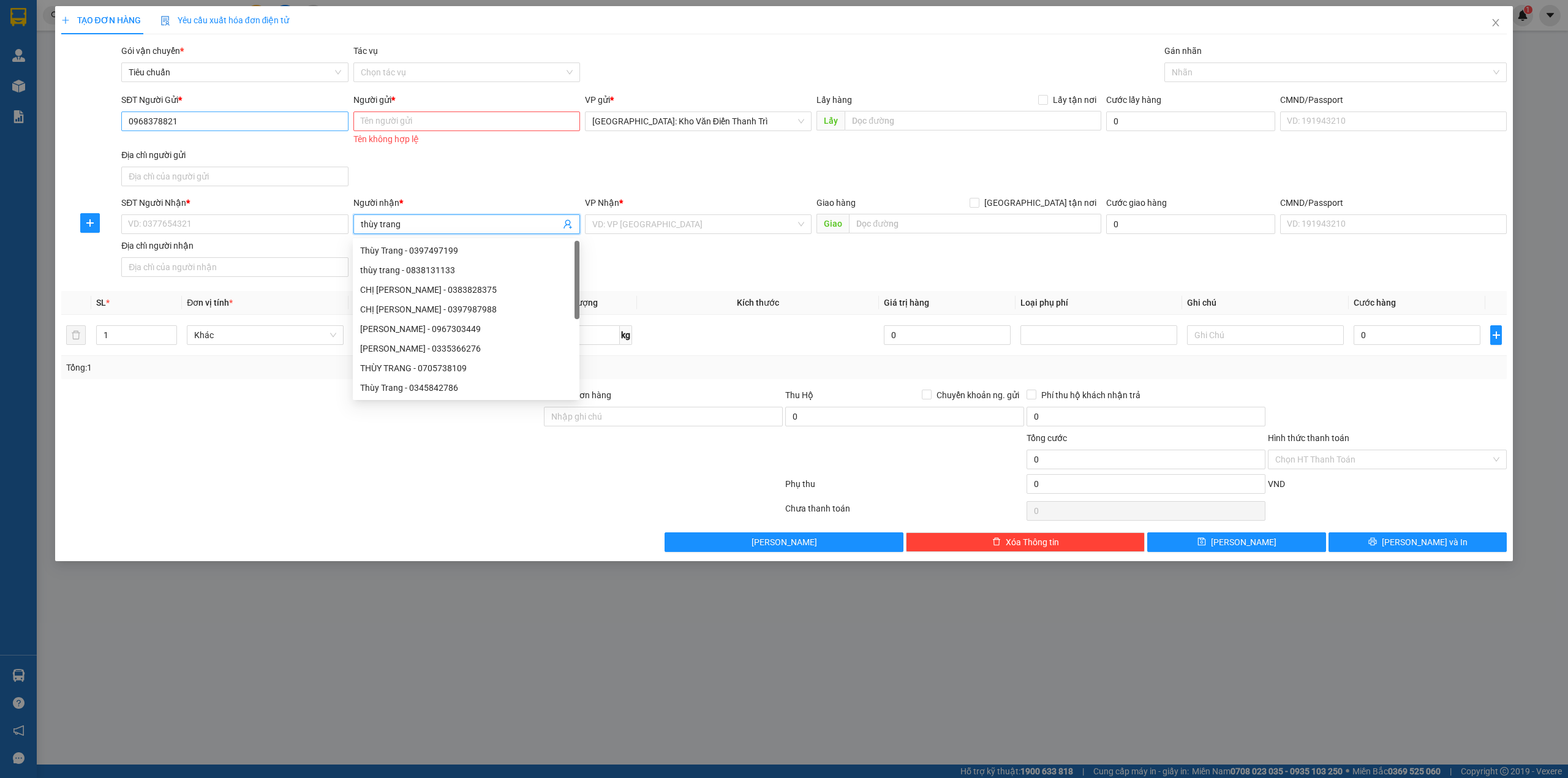
type input "thùy trang"
click at [266, 128] on input "0968378821" at bounding box center [235, 121] width 227 height 19
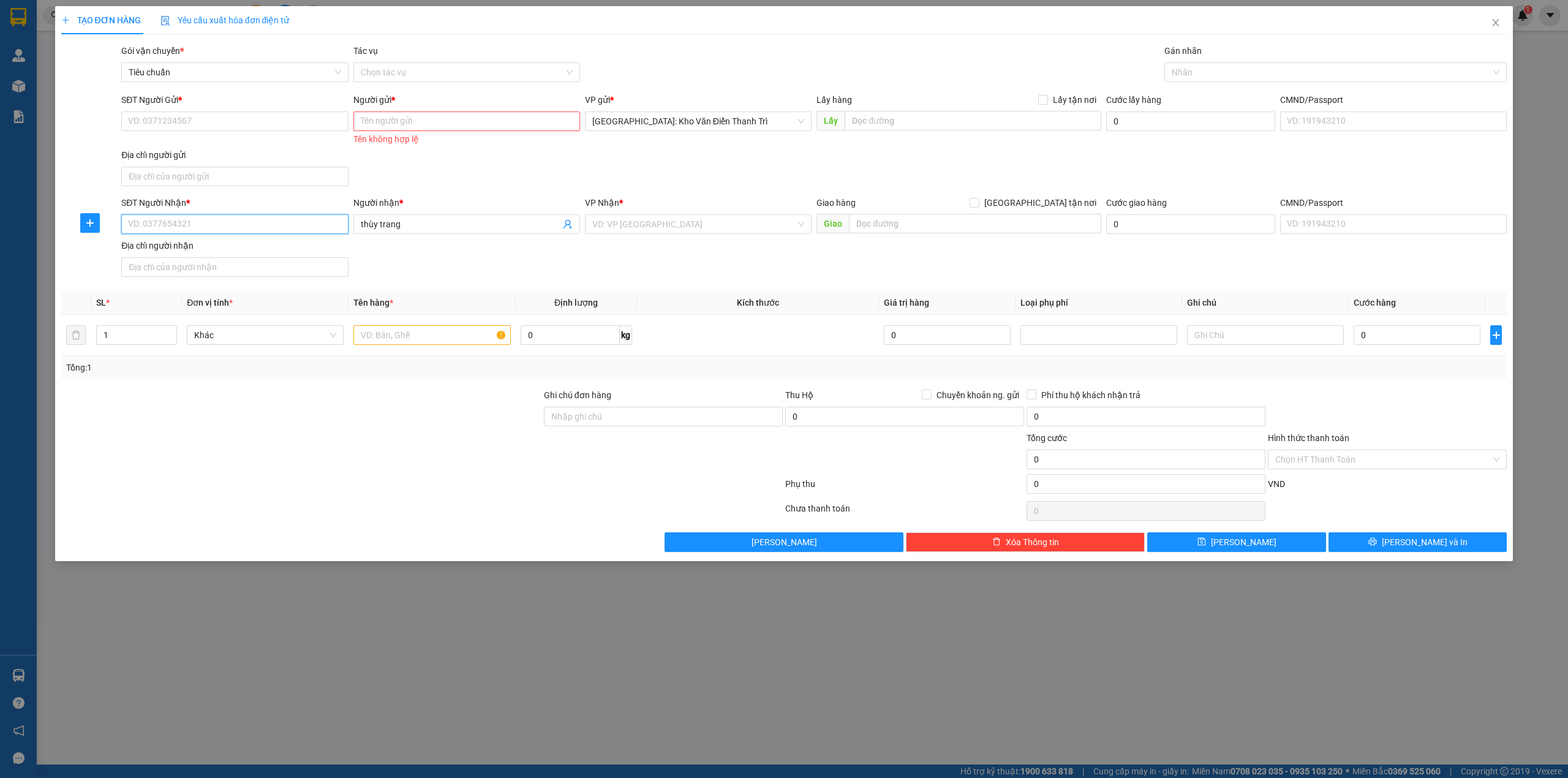
click at [237, 226] on input "SĐT Người Nhận *" at bounding box center [235, 224] width 227 height 19
paste input "0968378821"
type input "0968378821"
click at [235, 121] on input "SĐT Người Gửi *" at bounding box center [235, 121] width 227 height 19
type input "0985811106"
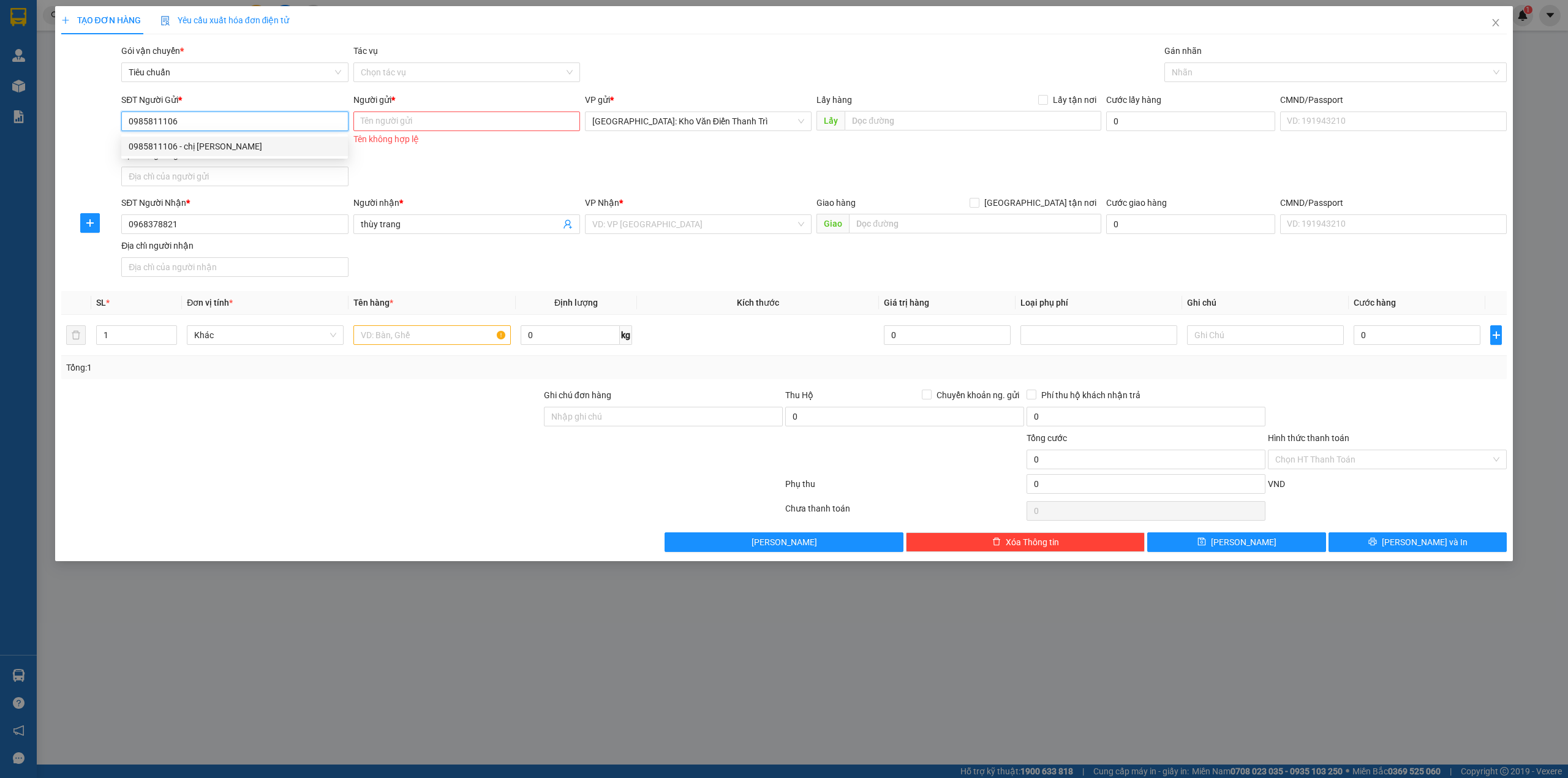
click at [255, 147] on div "0985811106 - chị [PERSON_NAME]" at bounding box center [234, 146] width 212 height 14
type input "chị [PERSON_NAME]"
checkbox input "true"
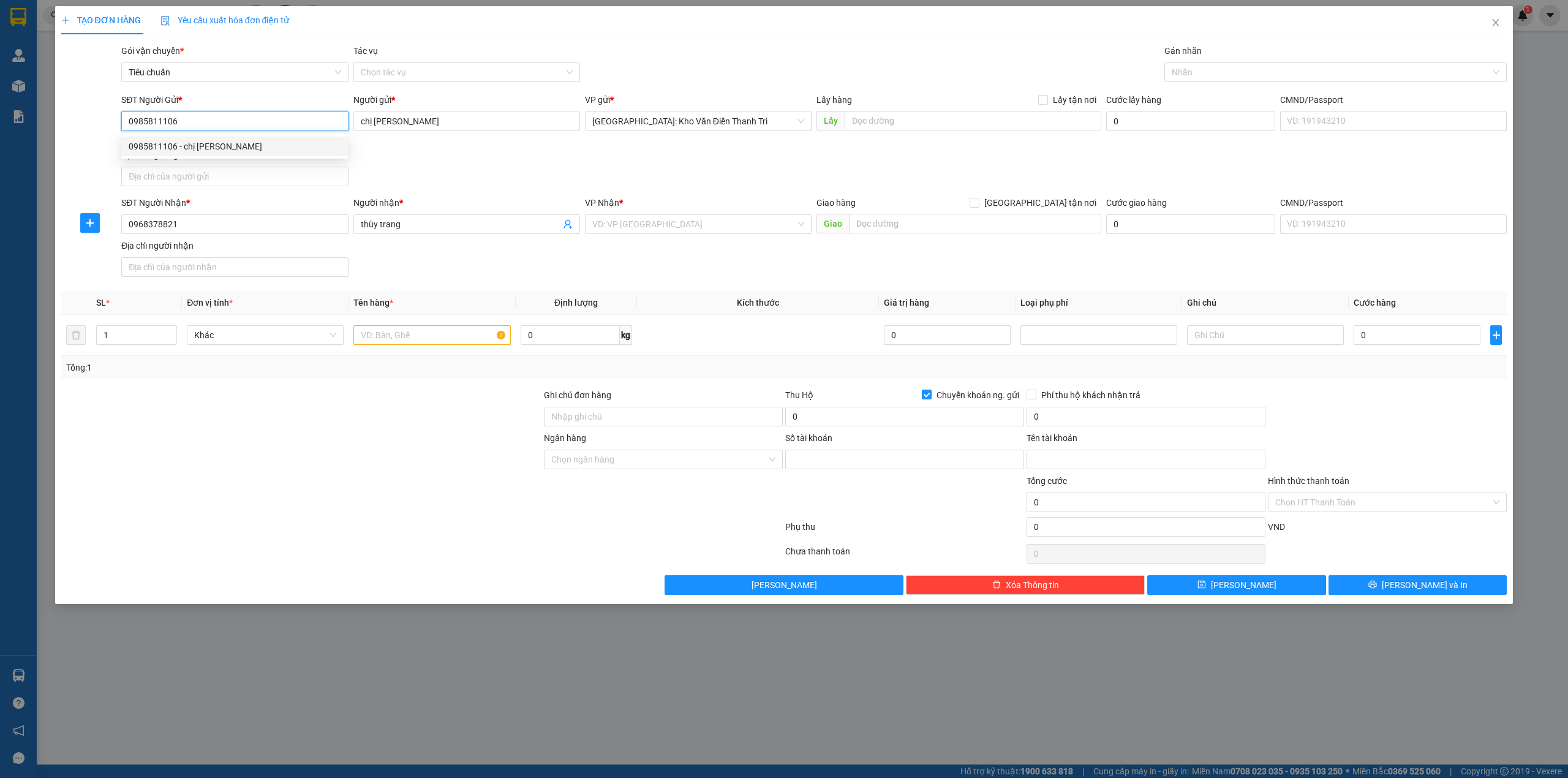
type input "0985811106"
type input "TRAN THI DIEP HA"
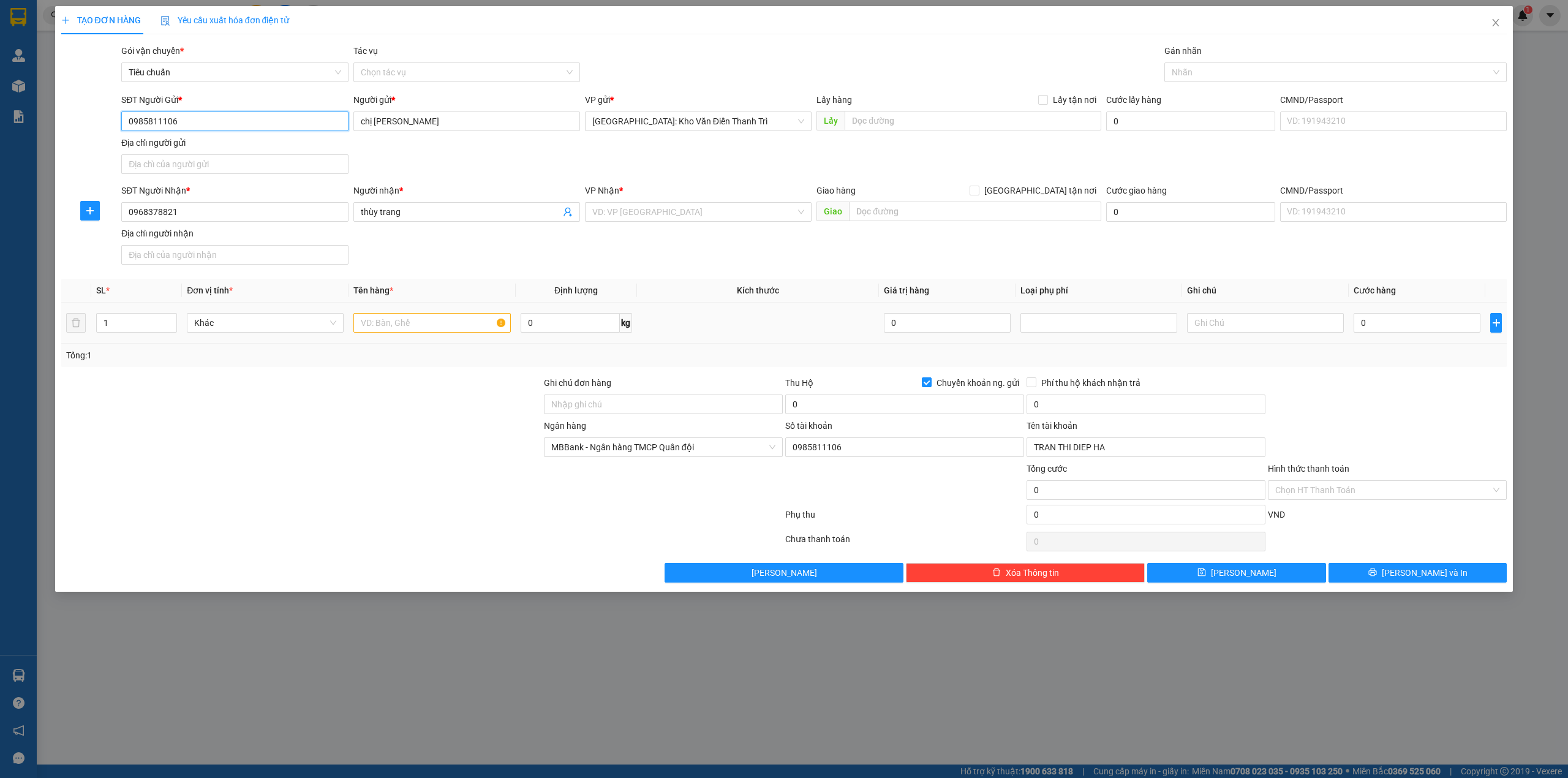
type input "0985811106"
click at [462, 319] on input "text" at bounding box center [432, 322] width 157 height 19
type input "1 kiện giấy bọc xốp nổ"
click at [893, 212] on input "text" at bounding box center [975, 211] width 252 height 19
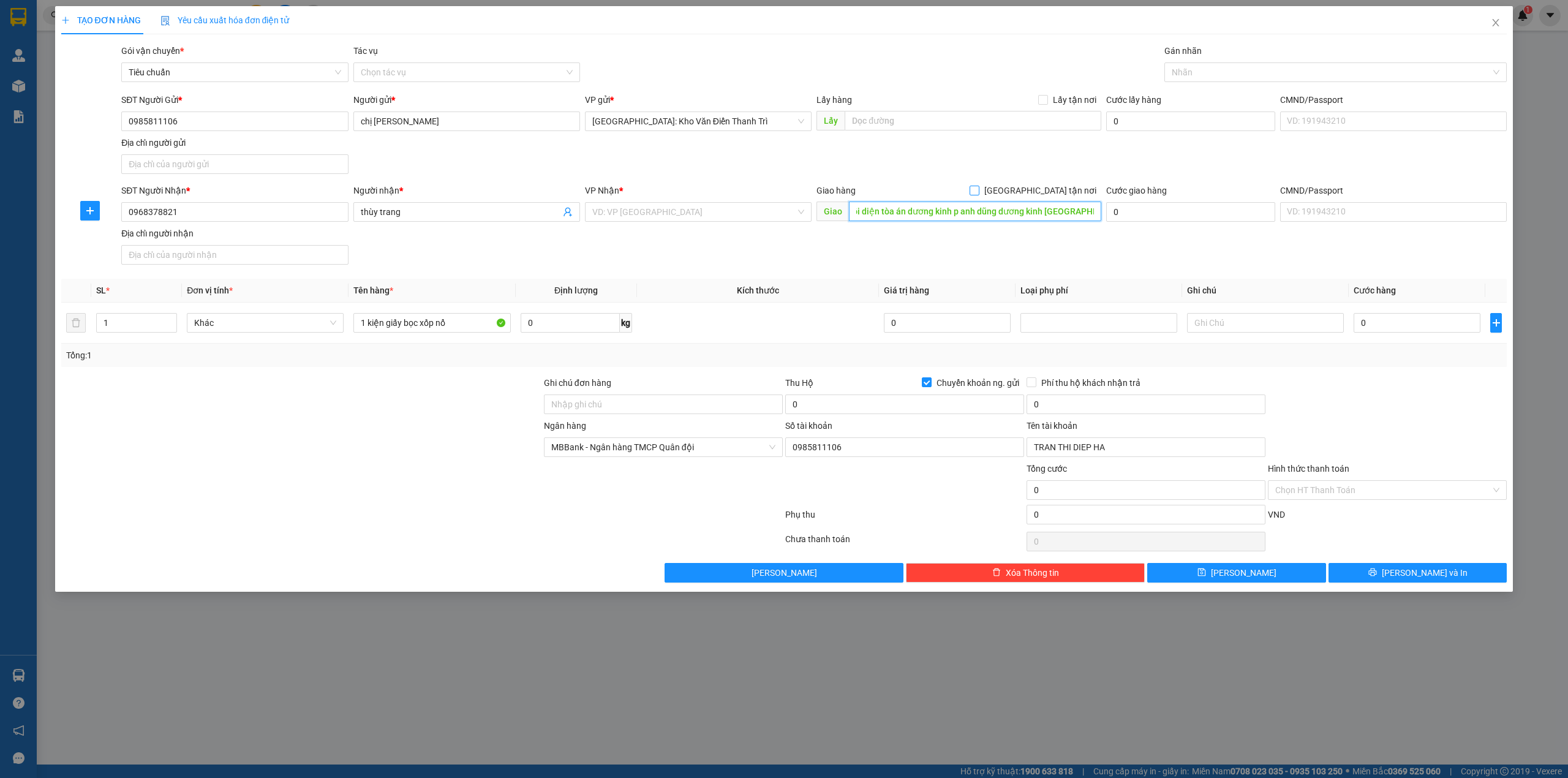
type input "142b mạc đăng doanh đối diện tòa án dương kinh p anh dũng dương kinh [GEOGRAPHI…"
click at [1059, 191] on span "[GEOGRAPHIC_DATA] tận nơi" at bounding box center [1040, 190] width 122 height 14
click at [978, 191] on input "[GEOGRAPHIC_DATA] tận nơi" at bounding box center [974, 190] width 9 height 9
checkbox input "true"
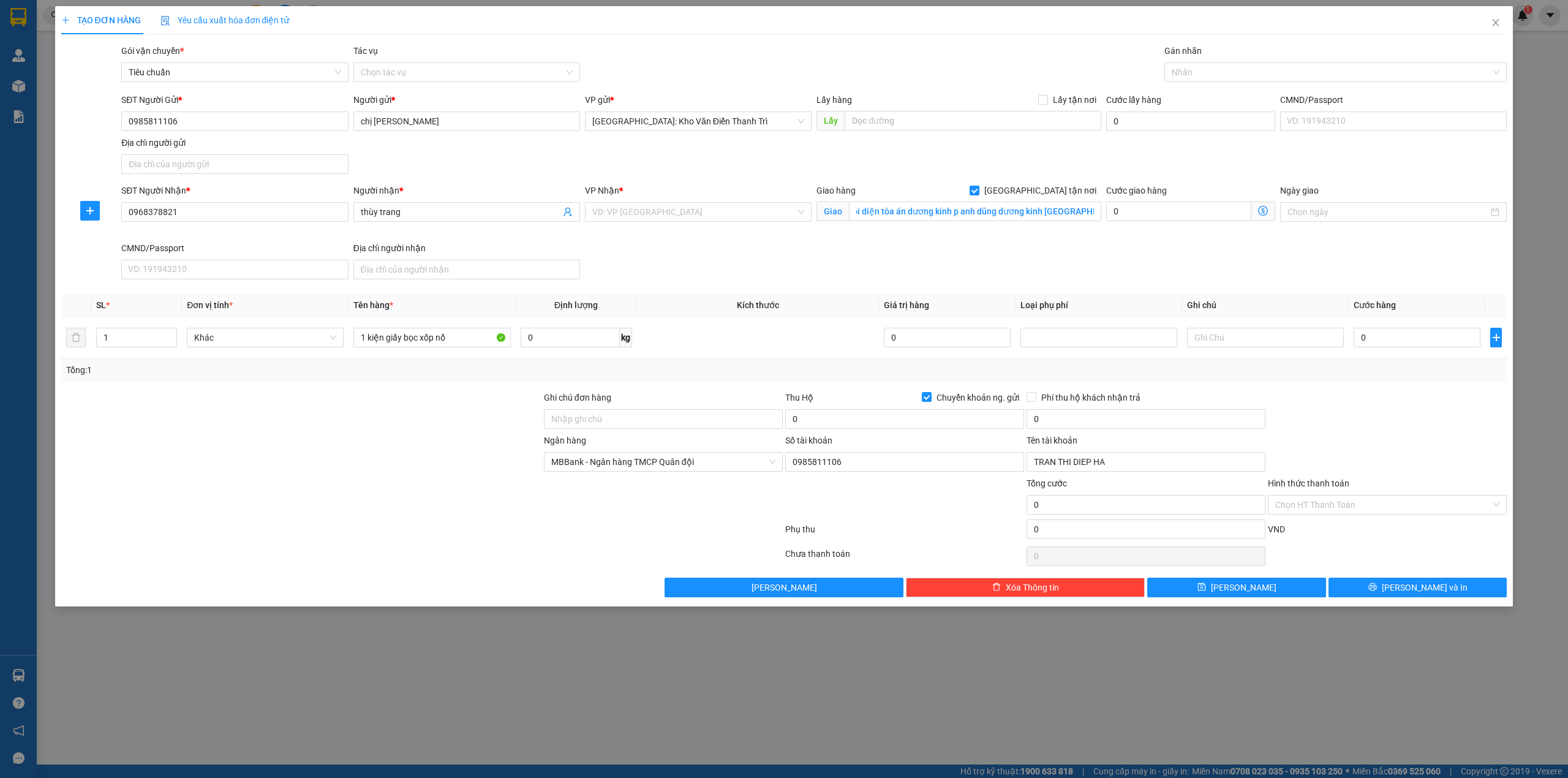
scroll to position [0, 0]
click at [1129, 145] on div "SĐT Người Gửi * 0985811106 Người gửi * chị hà VP gửi * [GEOGRAPHIC_DATA]: [PERS…" at bounding box center [814, 136] width 1390 height 86
click at [662, 214] on input "search" at bounding box center [693, 212] width 203 height 19
type input "hp"
drag, startPoint x: 670, startPoint y: 226, endPoint x: 676, endPoint y: 235, distance: 10.8
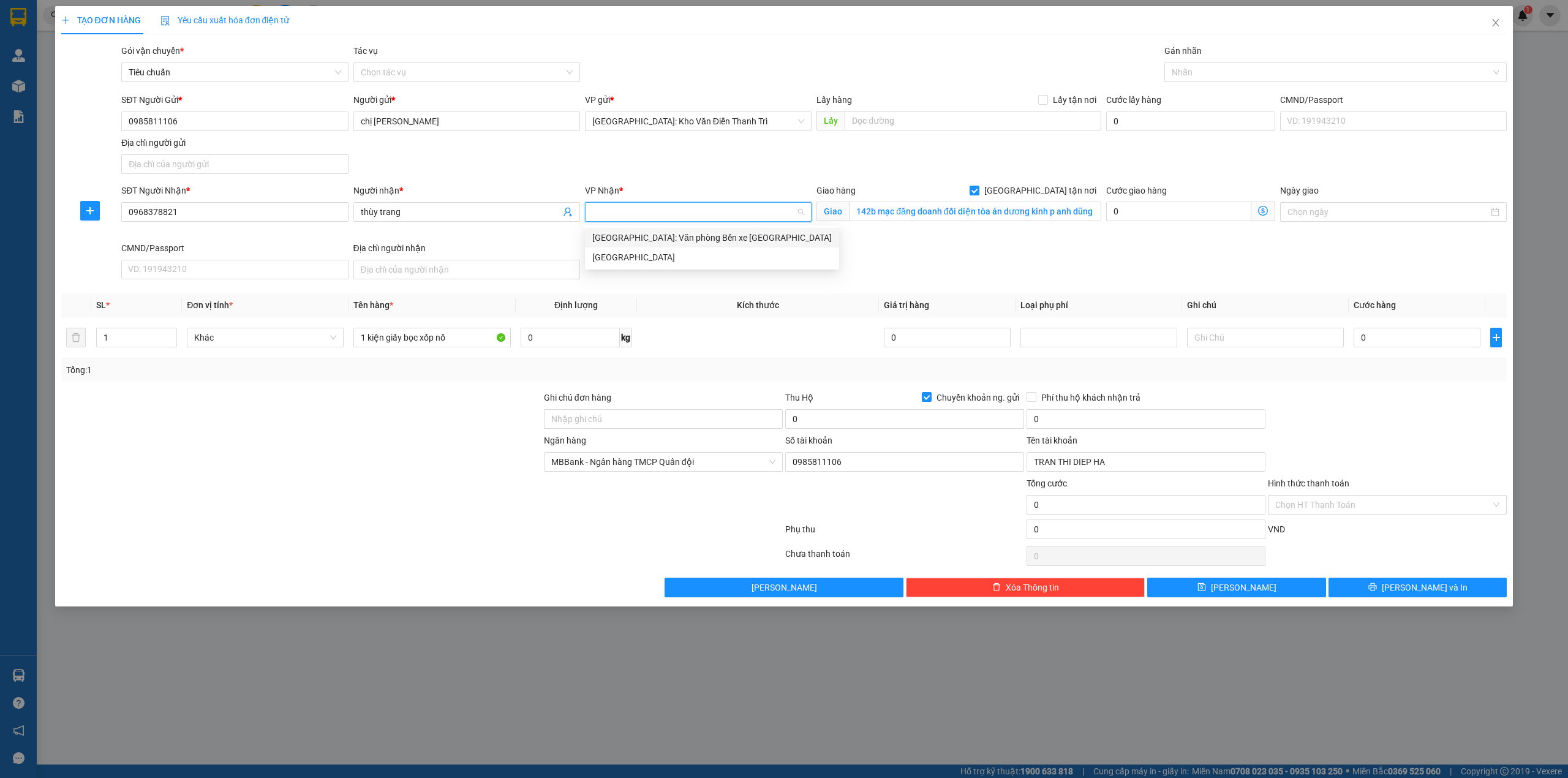
click at [671, 227] on body "Kết quả tìm kiếm ( 0 ) Bộ lọc No Data nguyenducanhnhanhang.longhoan 1 Quản [PER…" at bounding box center [784, 389] width 1568 height 778
click at [676, 235] on div "VP Nhận * VD: VP [GEOGRAPHIC_DATA]" at bounding box center [698, 213] width 232 height 58
click at [669, 217] on input "search" at bounding box center [693, 212] width 203 height 19
type input "hp"
click at [694, 238] on div "[GEOGRAPHIC_DATA]: Văn phòng Bến xe [GEOGRAPHIC_DATA]" at bounding box center [712, 237] width 240 height 14
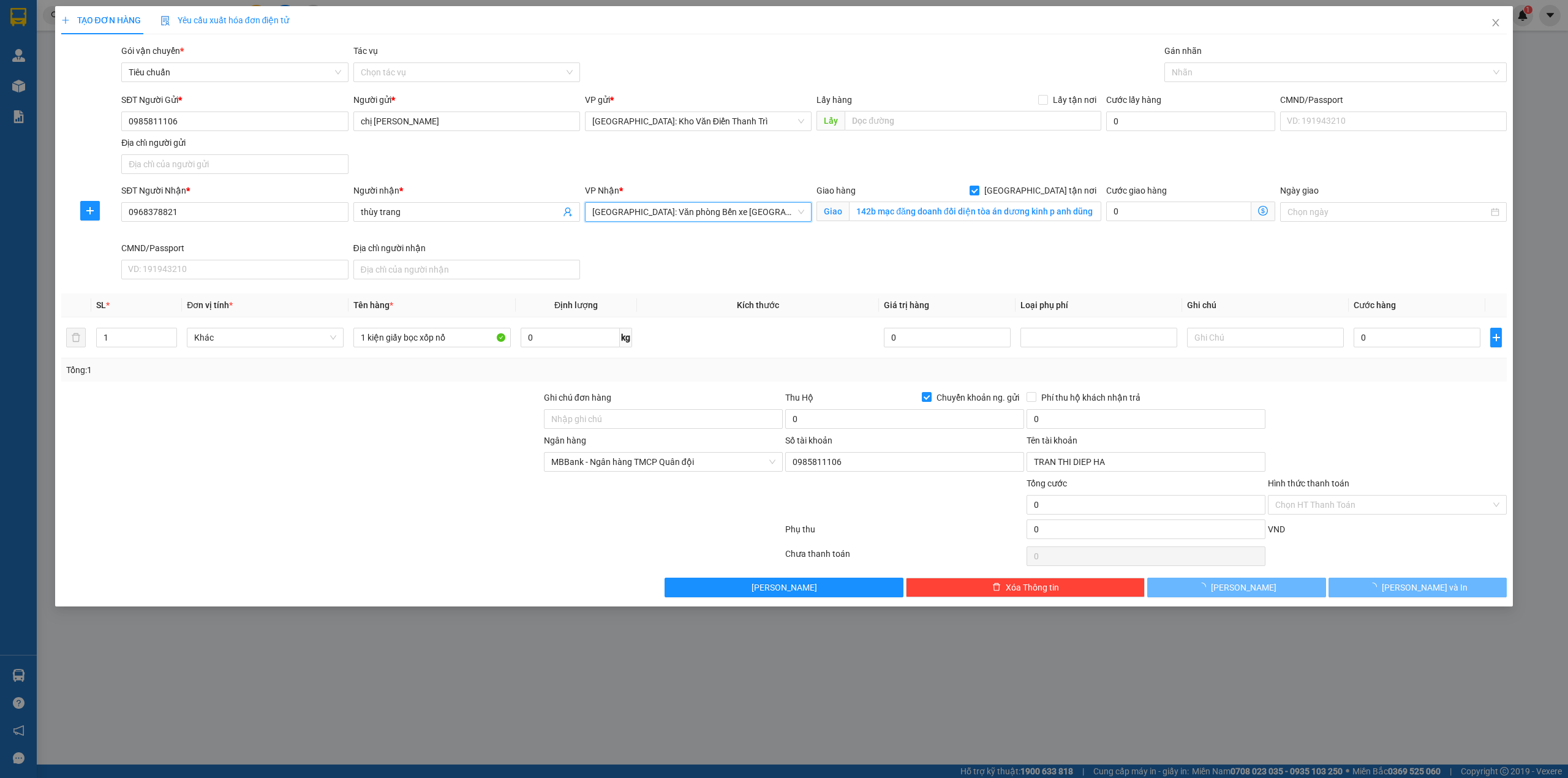
click at [1068, 253] on div "SĐT Người Nhận * 0968378821 Người nhận * thùy trang VP Nhận * Hải Phòng: Văn ph…" at bounding box center [814, 234] width 1390 height 101
click at [1213, 67] on div at bounding box center [1329, 72] width 324 height 15
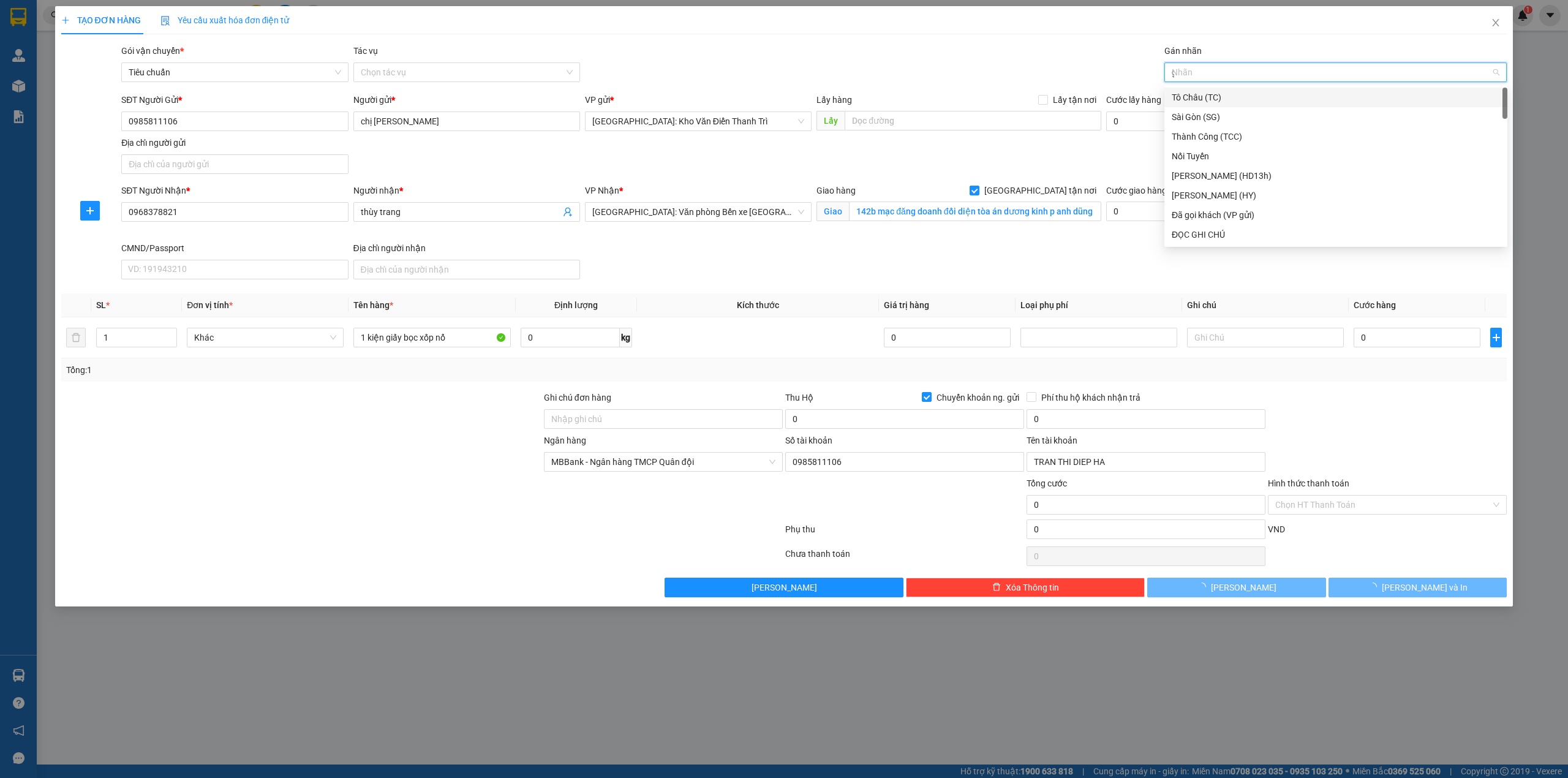
type input "gt"
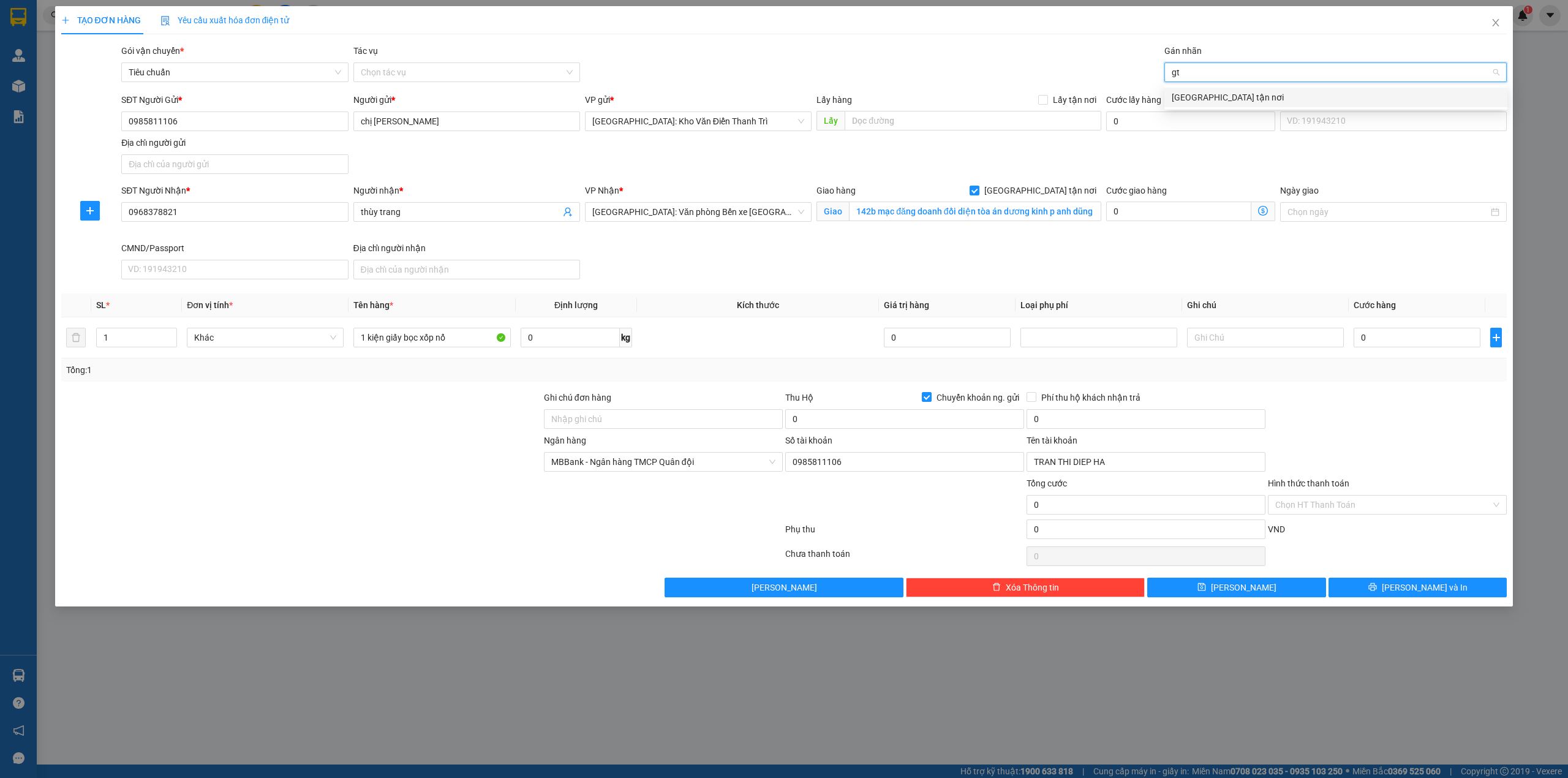
click at [1223, 97] on div "[GEOGRAPHIC_DATA] tận nơi" at bounding box center [1336, 97] width 328 height 14
click at [1044, 76] on div "Gói vận chuyển * Tiêu chuẩn Tác vụ Chọn tác vụ Gán nhãn Giao tận nơi" at bounding box center [814, 66] width 1390 height 43
click at [1375, 339] on input "0" at bounding box center [1417, 337] width 127 height 19
type input "8"
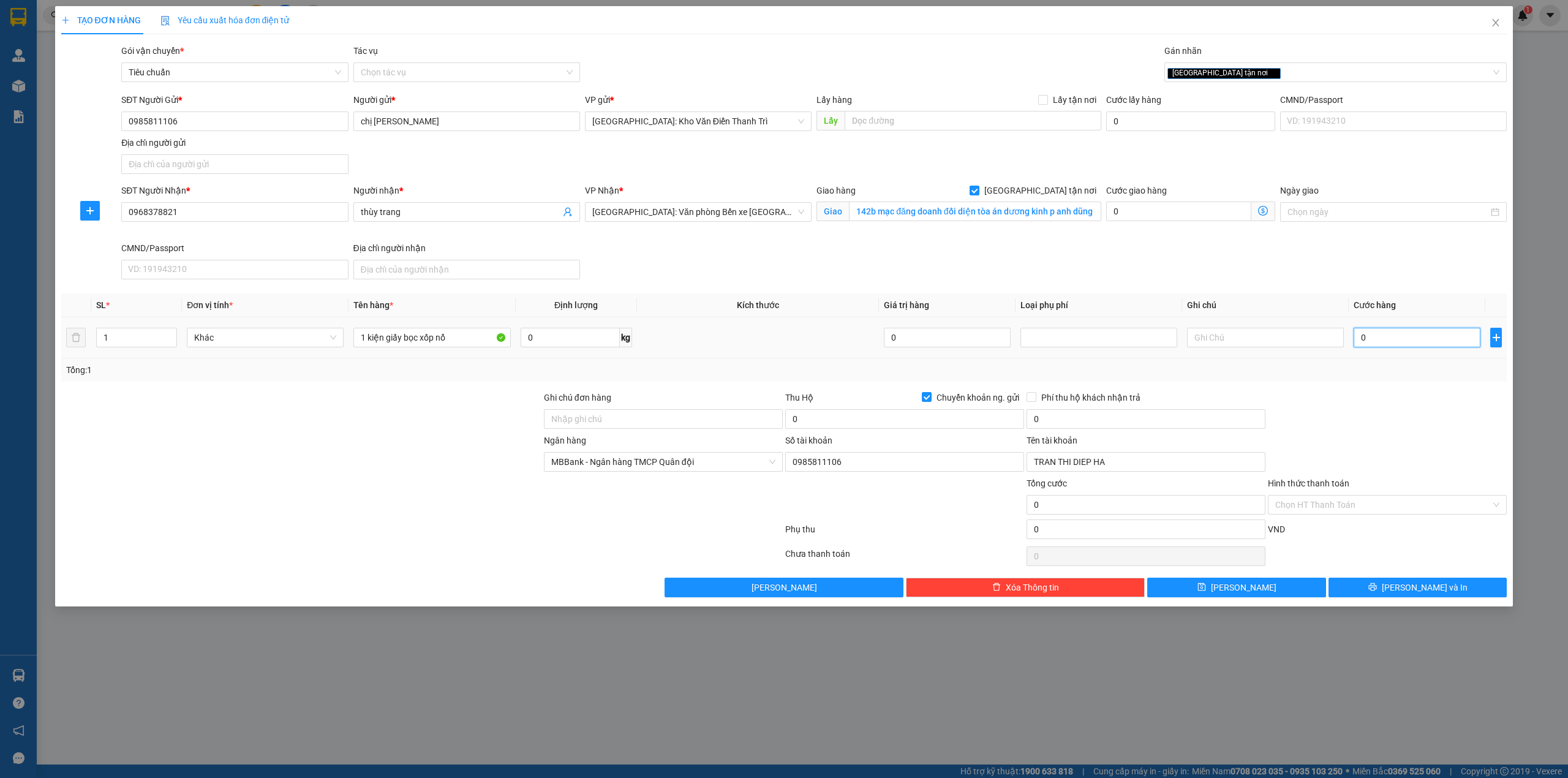
type input "8"
type input "80"
type input "80.000"
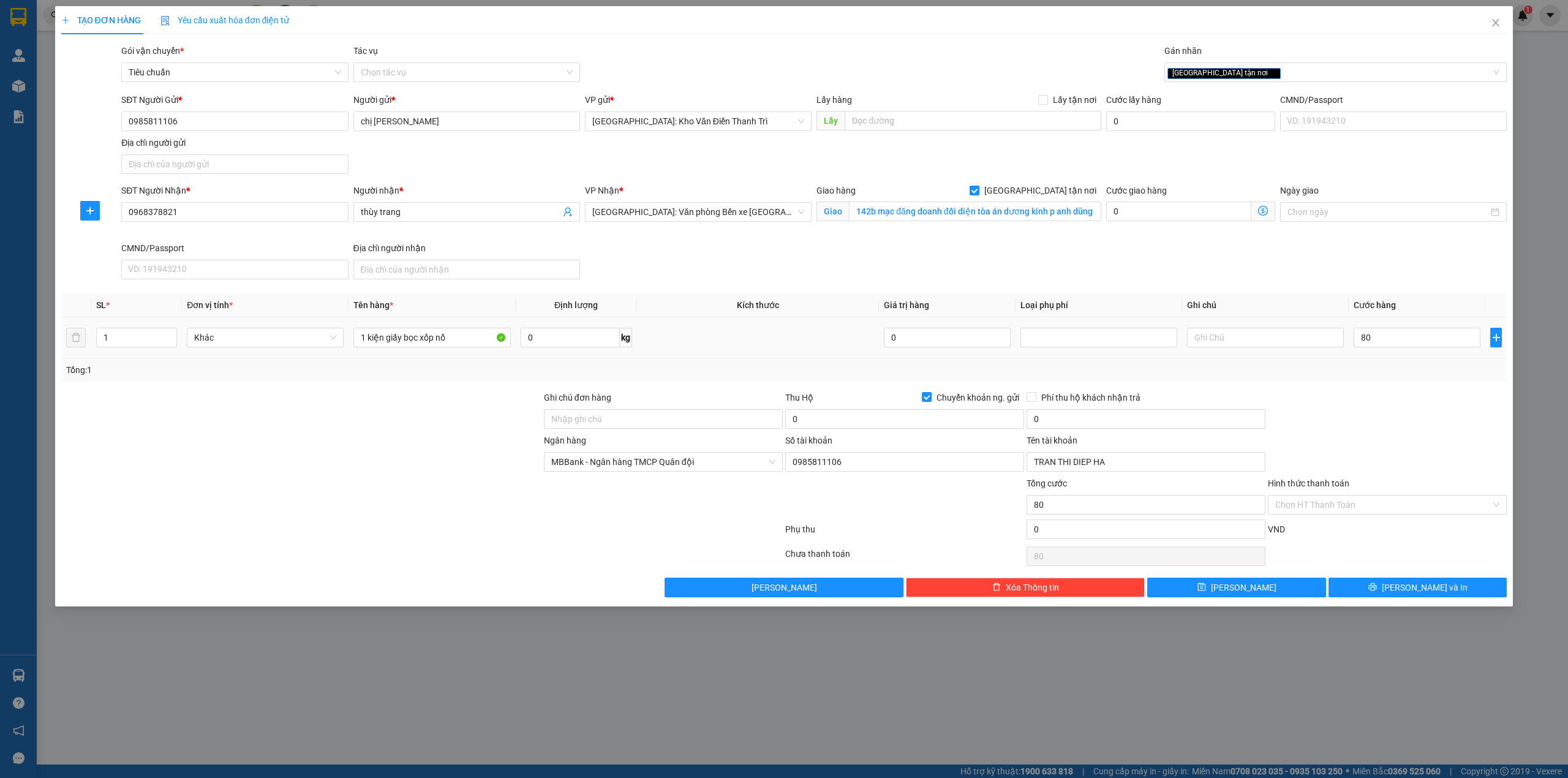
type input "80.000"
click at [1399, 423] on div at bounding box center [1387, 412] width 241 height 43
click at [675, 434] on div "Ghi chú đơn hàng" at bounding box center [663, 412] width 239 height 43
click at [863, 426] on input "0" at bounding box center [904, 419] width 239 height 19
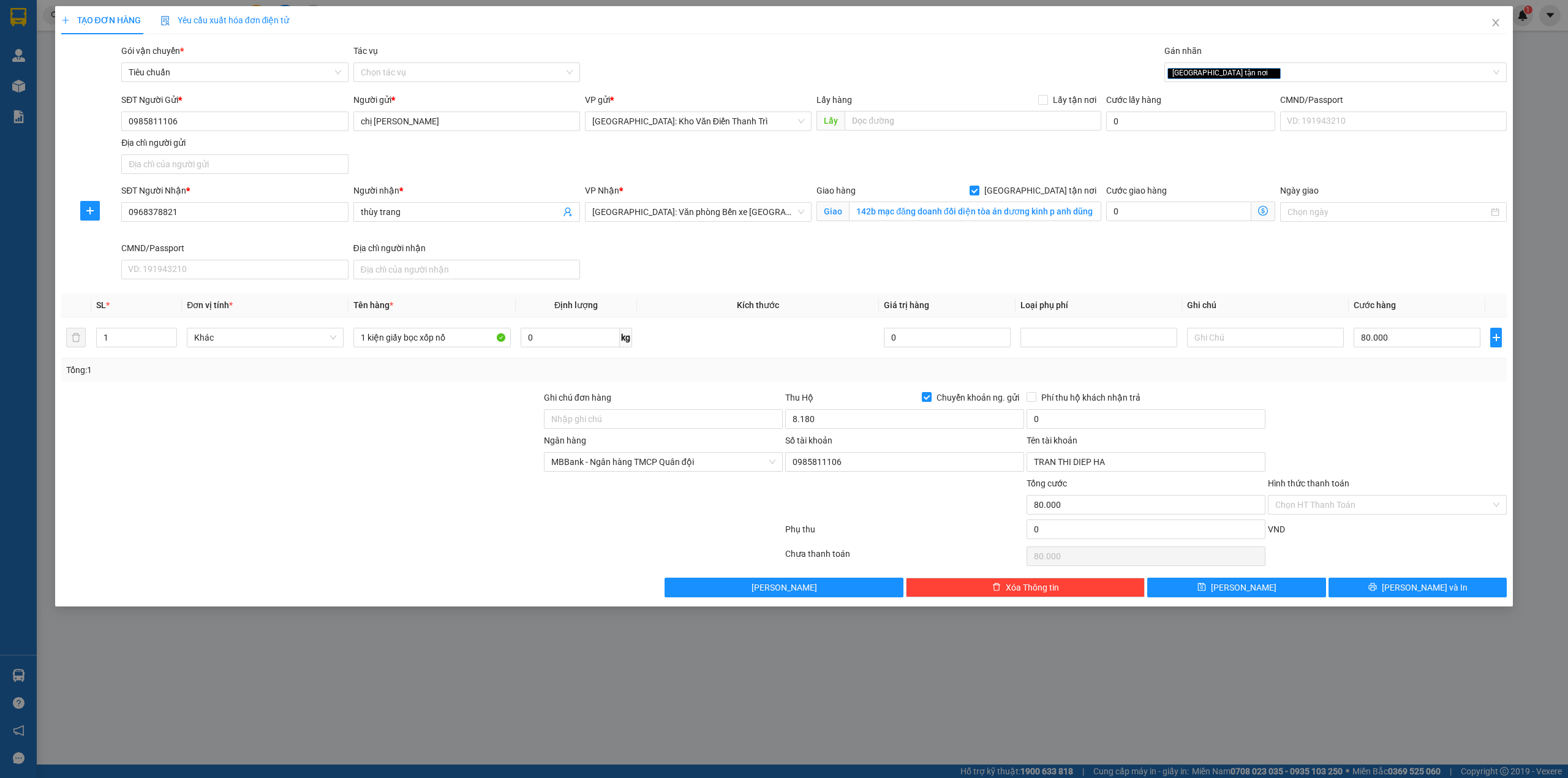
type input "8.180.000"
click at [939, 493] on div at bounding box center [904, 498] width 241 height 43
click at [1076, 427] on input "0" at bounding box center [1145, 419] width 239 height 19
type input "25.000"
click at [1453, 379] on div "Tổng: 1" at bounding box center [784, 369] width 1446 height 24
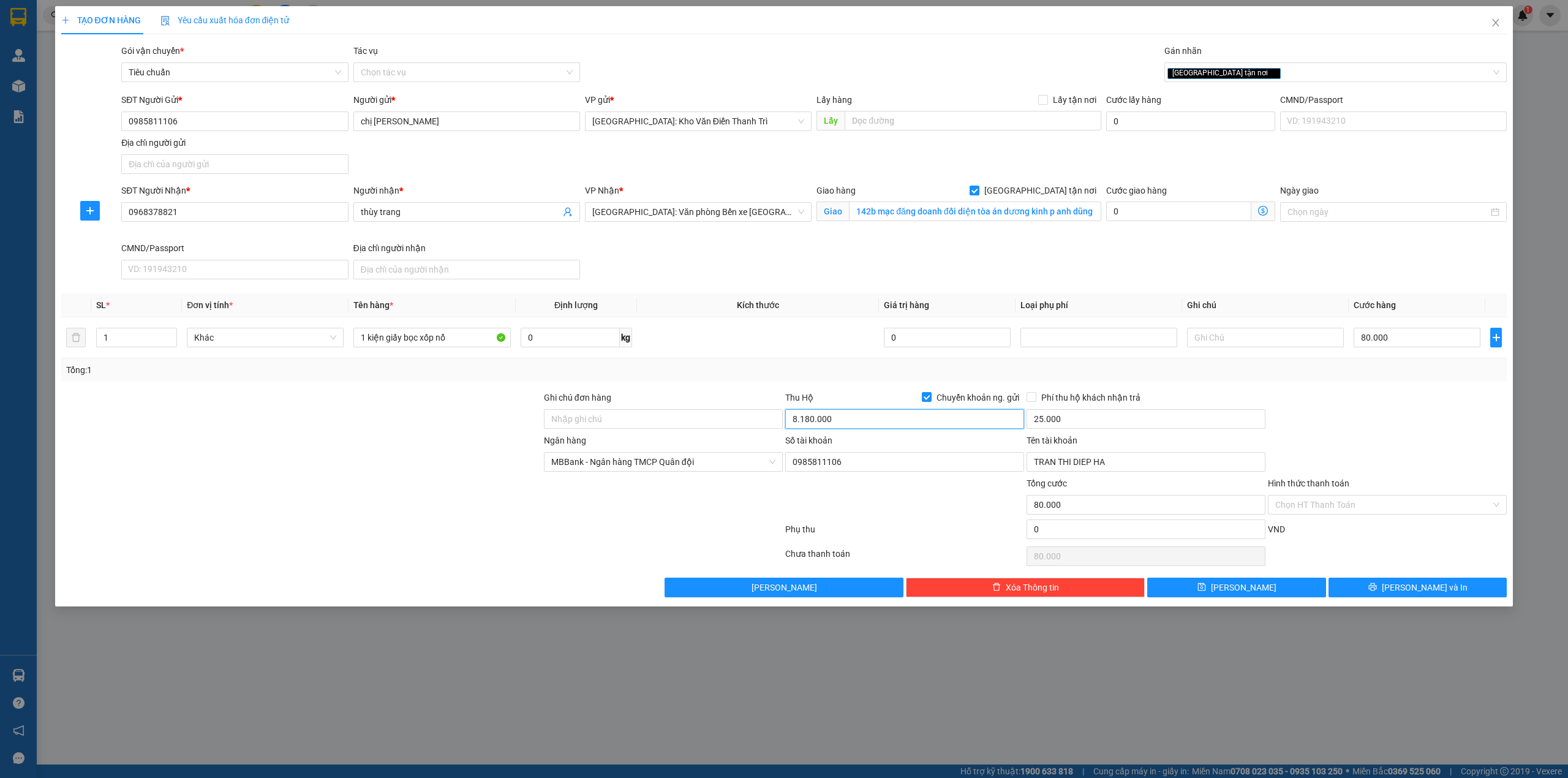
click at [878, 419] on input "8.180.000" at bounding box center [904, 419] width 239 height 19
type input "8.100.000"
click at [944, 514] on div at bounding box center [904, 498] width 241 height 43
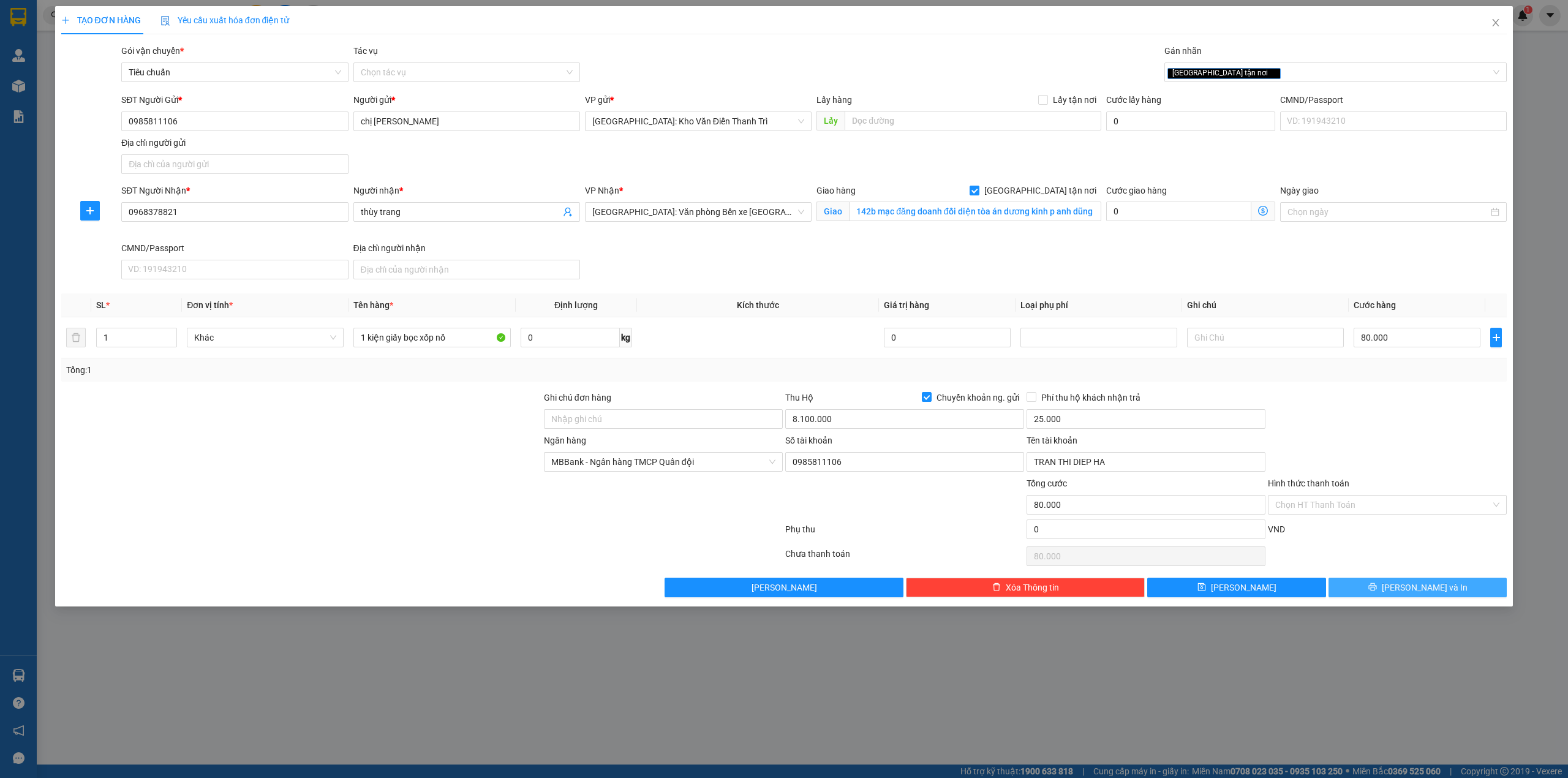
click at [1377, 587] on icon "printer" at bounding box center [1373, 587] width 9 height 9
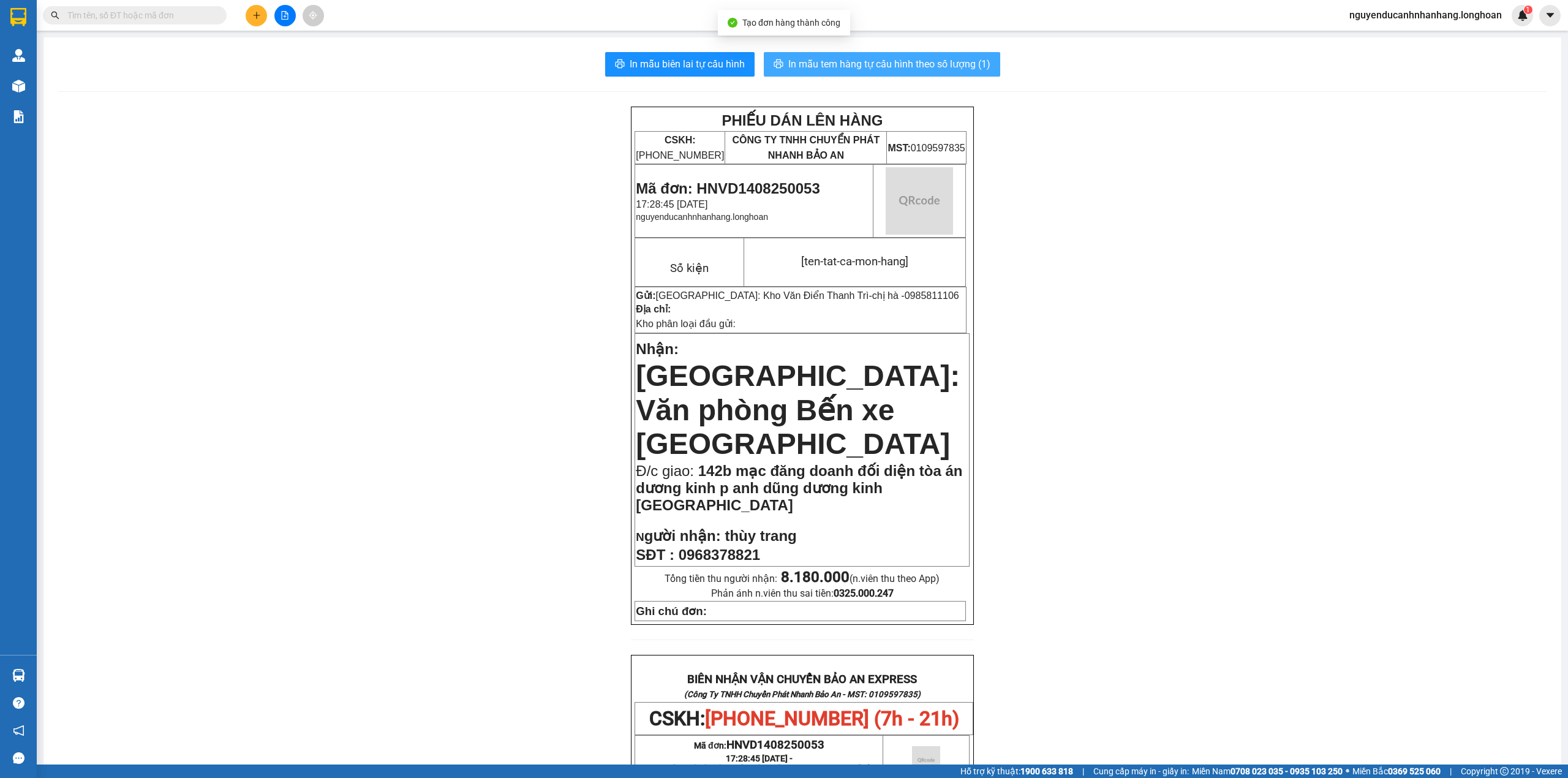
click at [858, 60] on span "In mẫu tem hàng tự cấu hình theo số lượng (1)" at bounding box center [888, 63] width 202 height 15
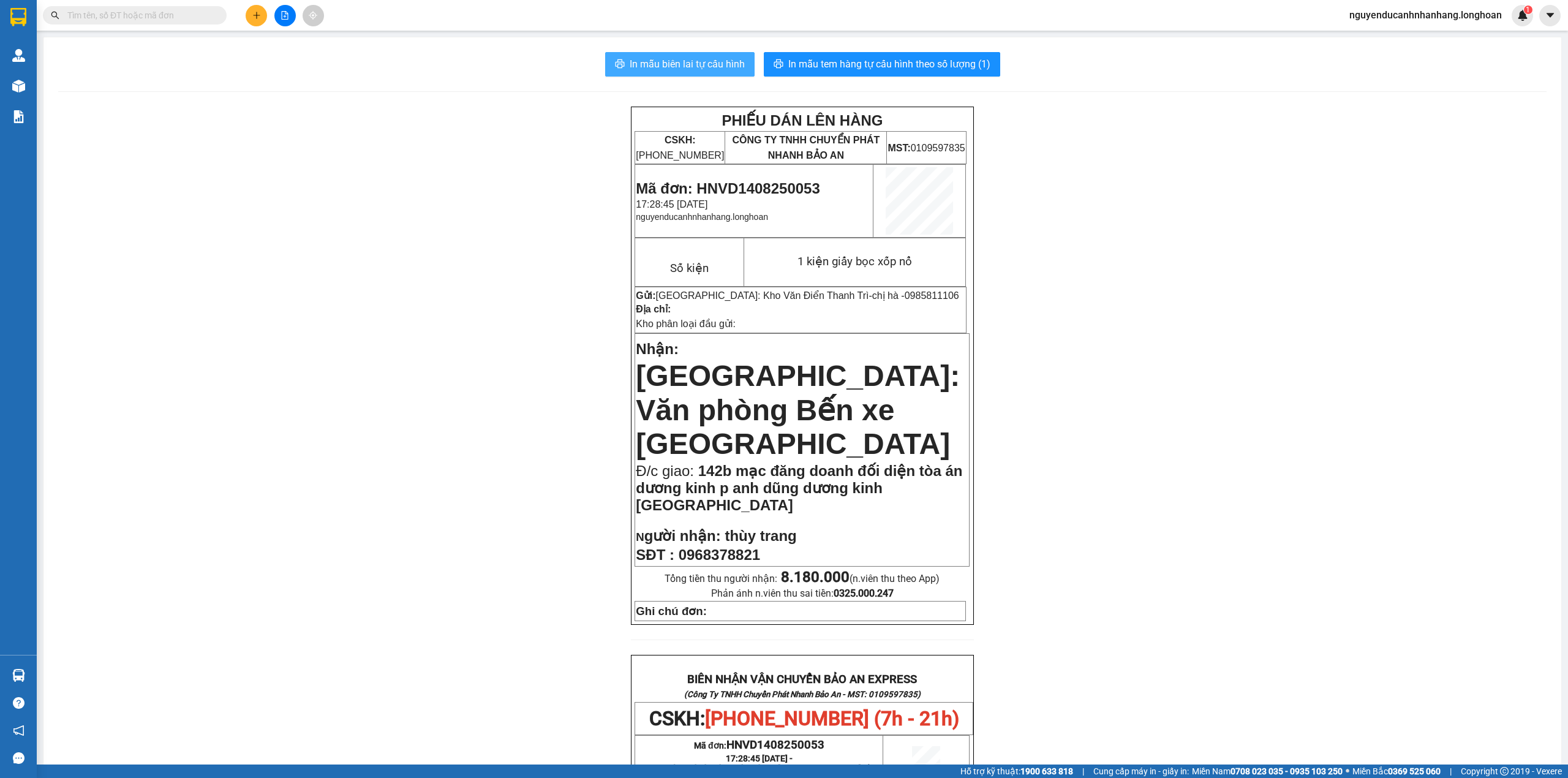
click at [705, 61] on span "In mẫu biên lai tự cấu hình" at bounding box center [687, 63] width 115 height 15
click at [173, 19] on input "text" at bounding box center [139, 15] width 145 height 14
paste input "0389583553"
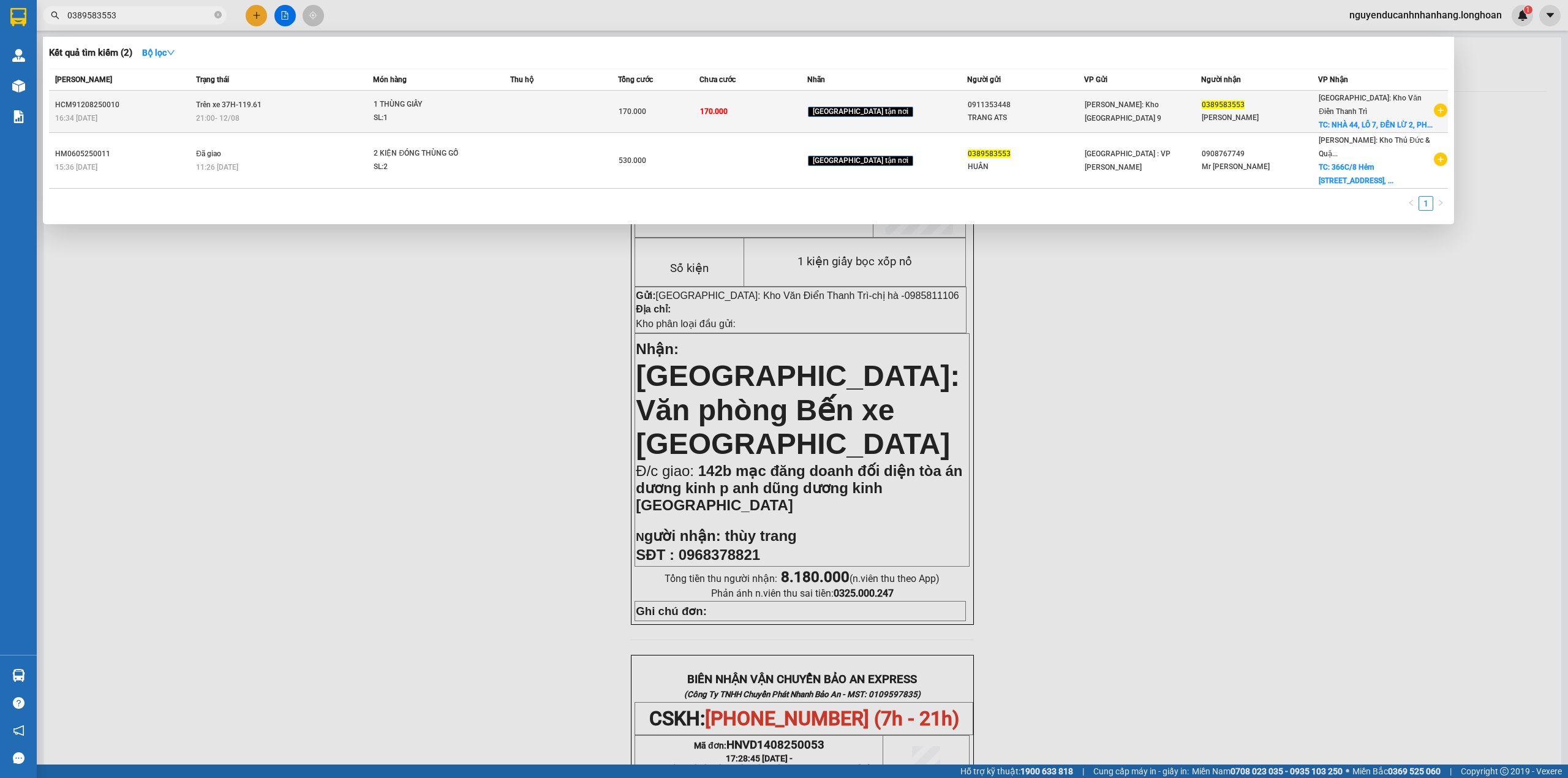
type input "0389583553"
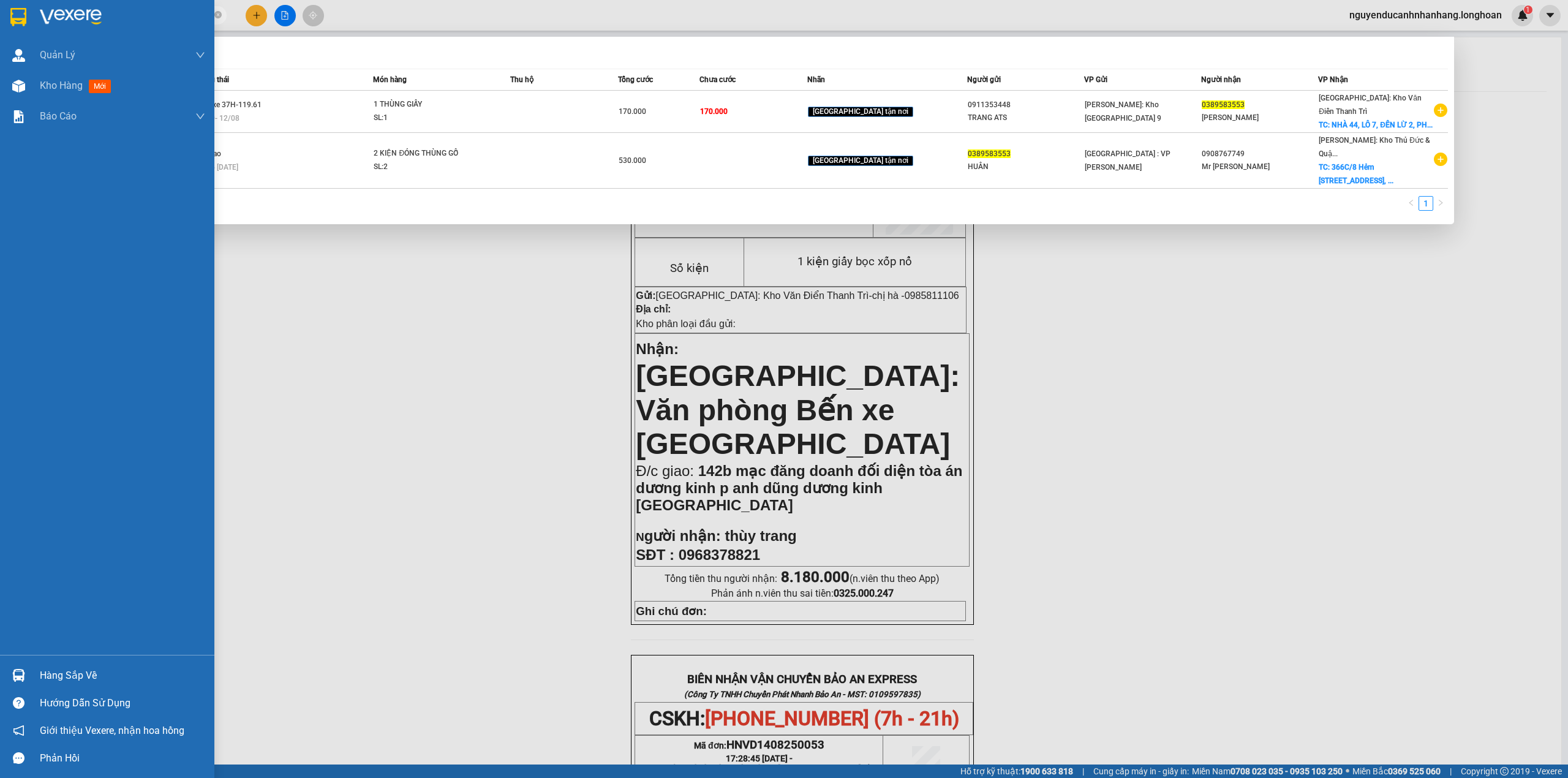
click at [29, 8] on div at bounding box center [19, 17] width 21 height 21
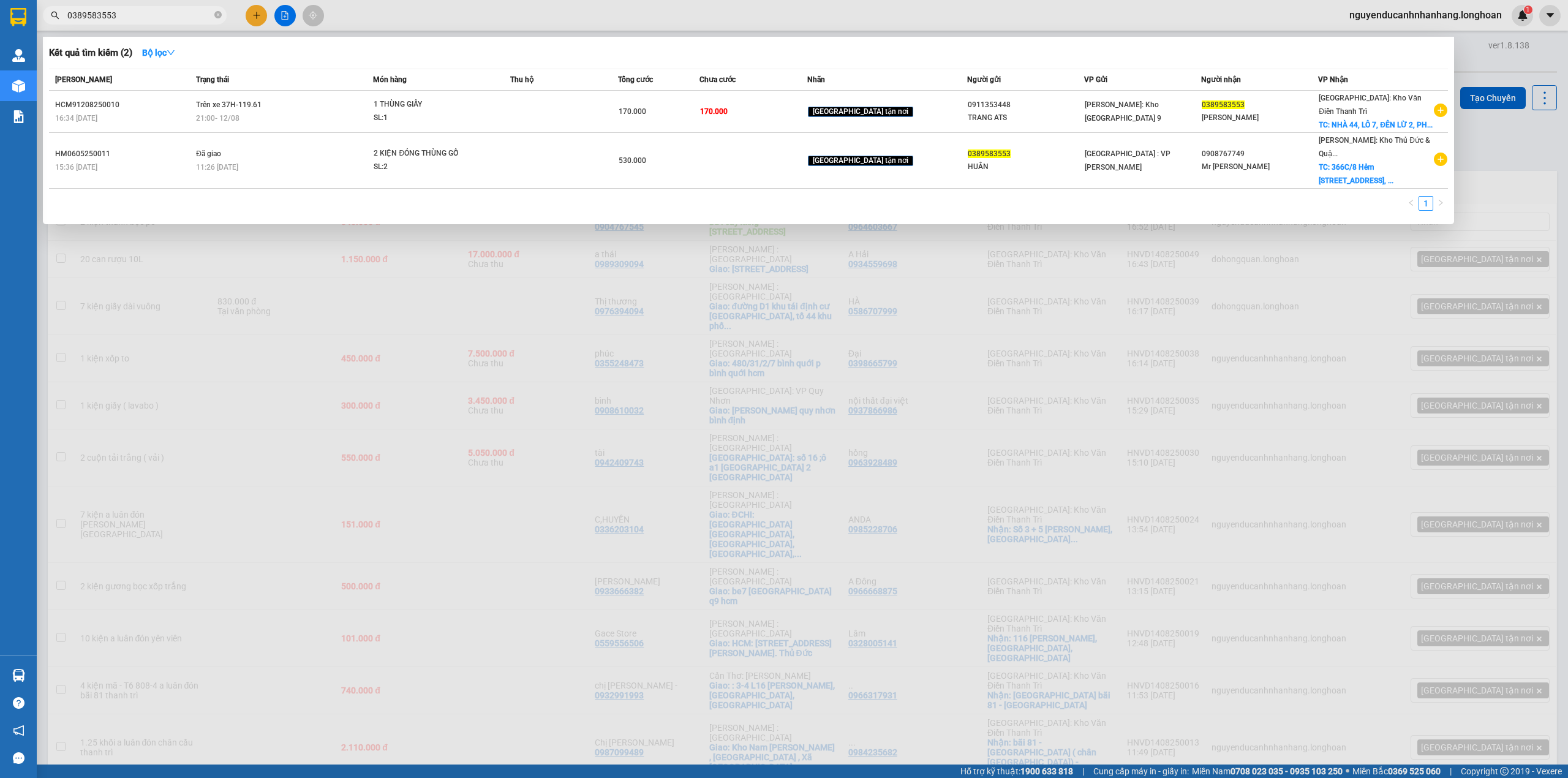
click at [685, 319] on div at bounding box center [784, 389] width 1568 height 778
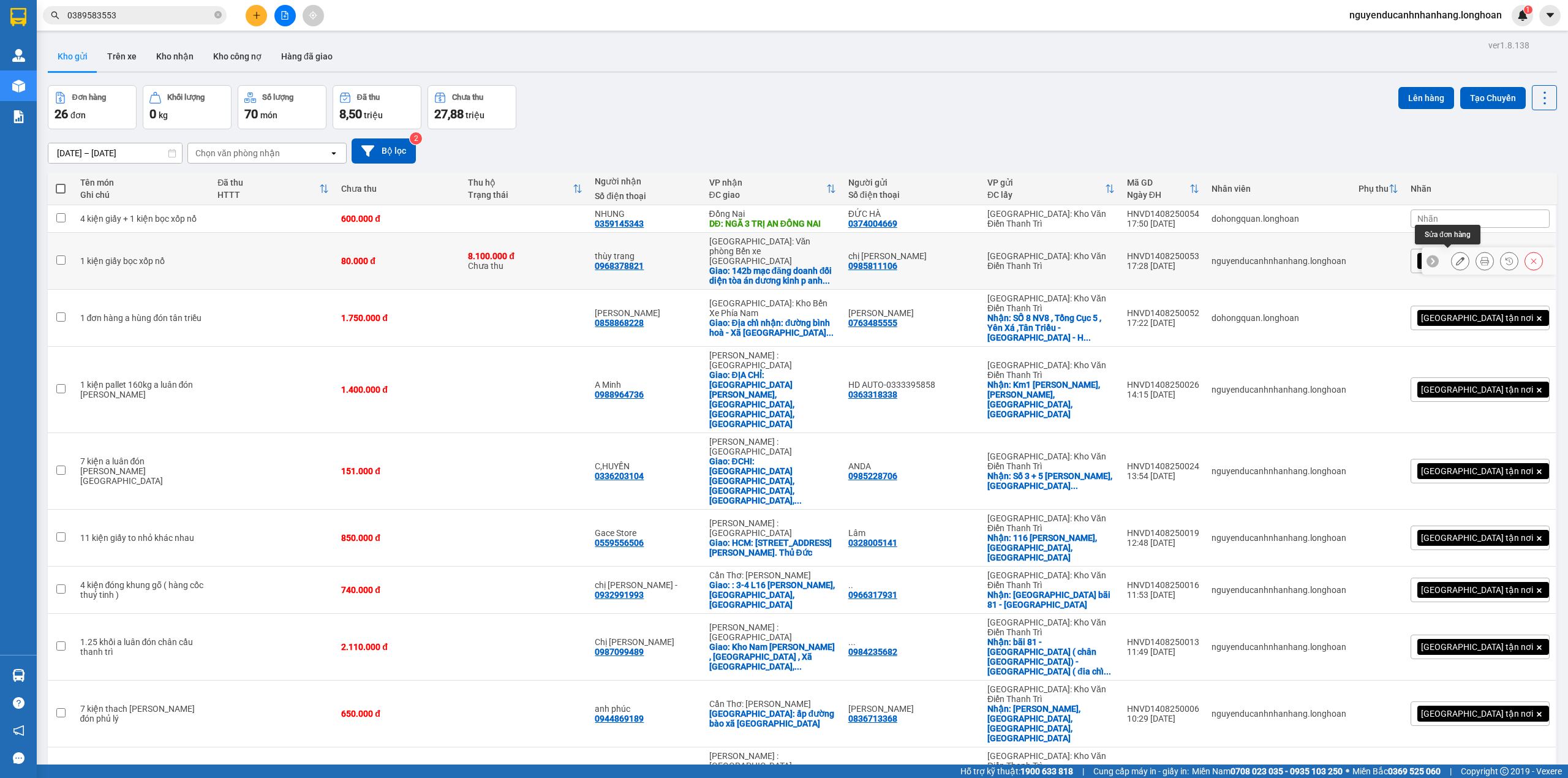
click at [1451, 256] on button at bounding box center [1460, 261] width 17 height 21
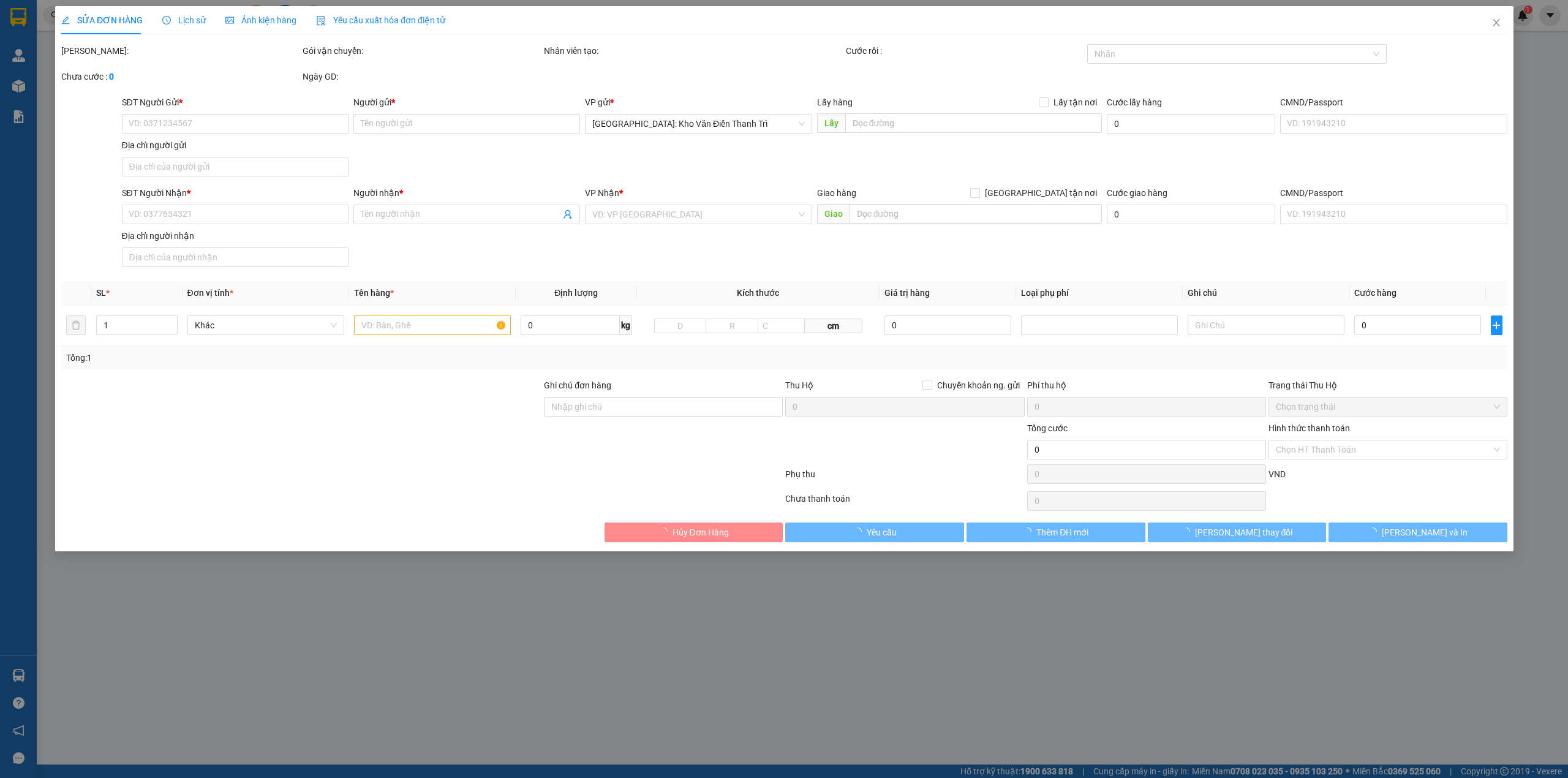
type input "0985811106"
type input "chị [PERSON_NAME]"
type input "0968378821"
type input "thùy trang"
checkbox input "true"
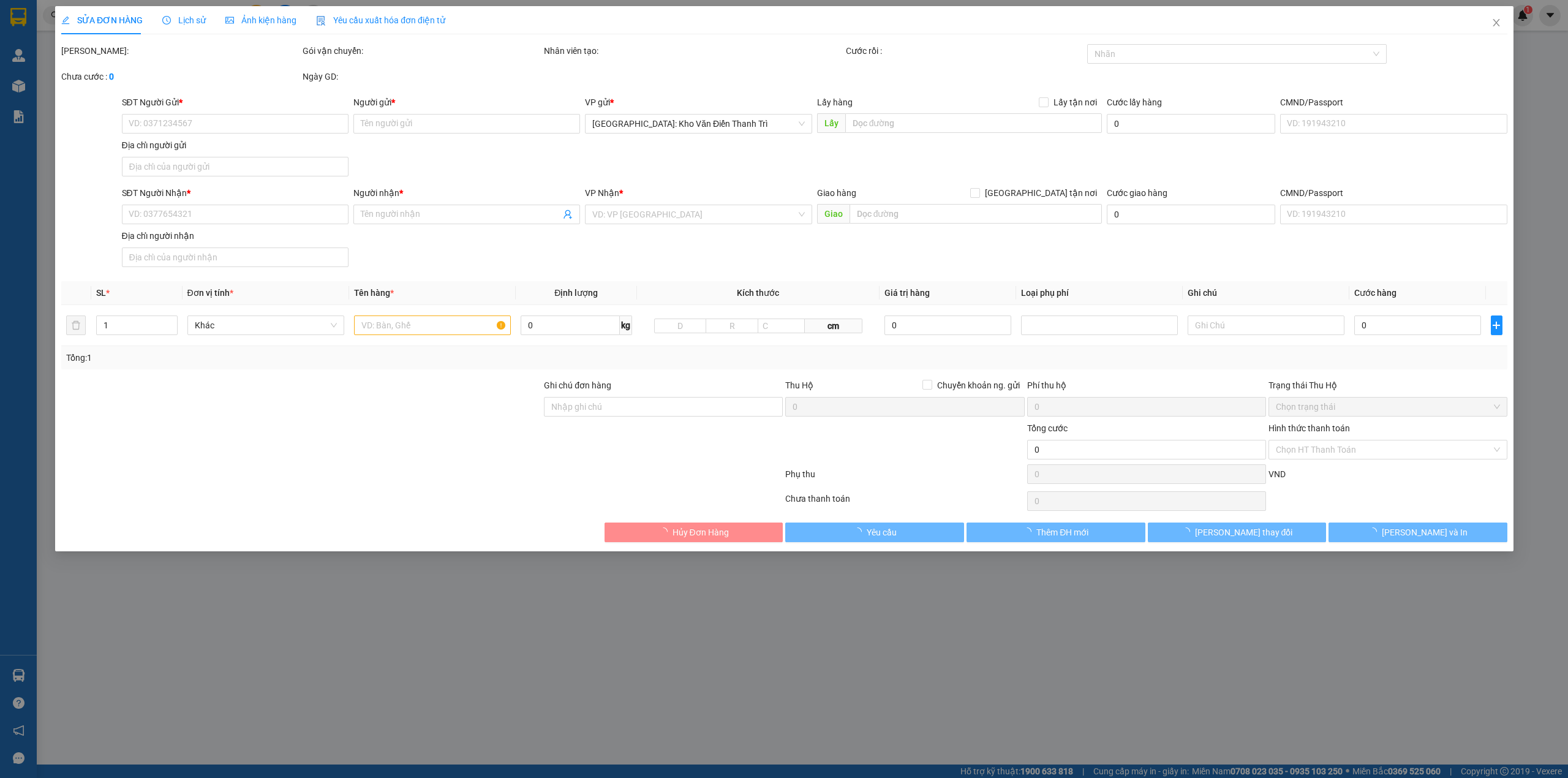
type input "142b mạc đăng doanh đối diện tòa án dương kinh p anh dũng dương kinh hải phòng"
type input "80.000"
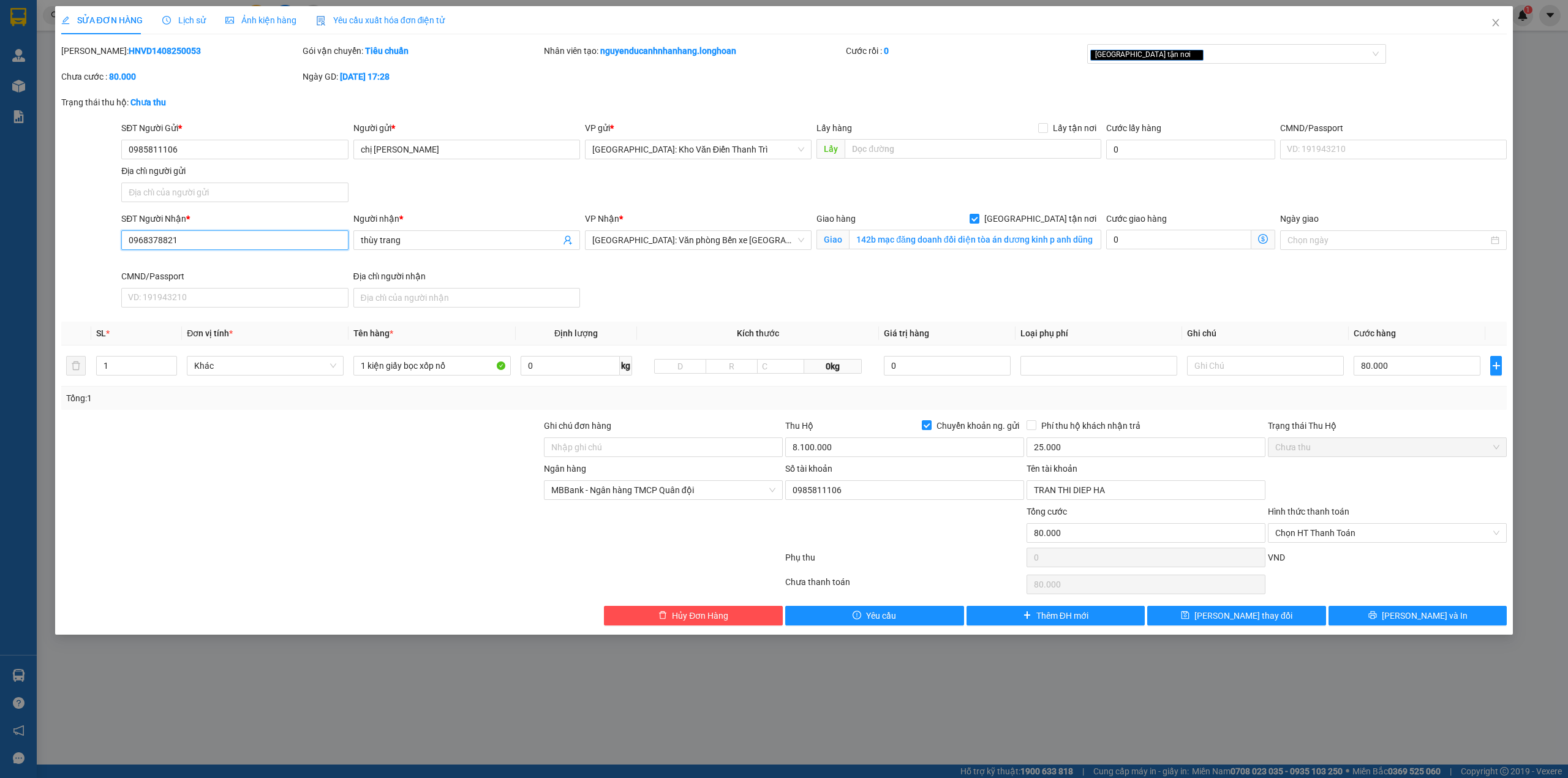
click at [199, 242] on input "0968378821" at bounding box center [235, 240] width 227 height 19
click at [138, 238] on input "0968378821" at bounding box center [235, 240] width 227 height 19
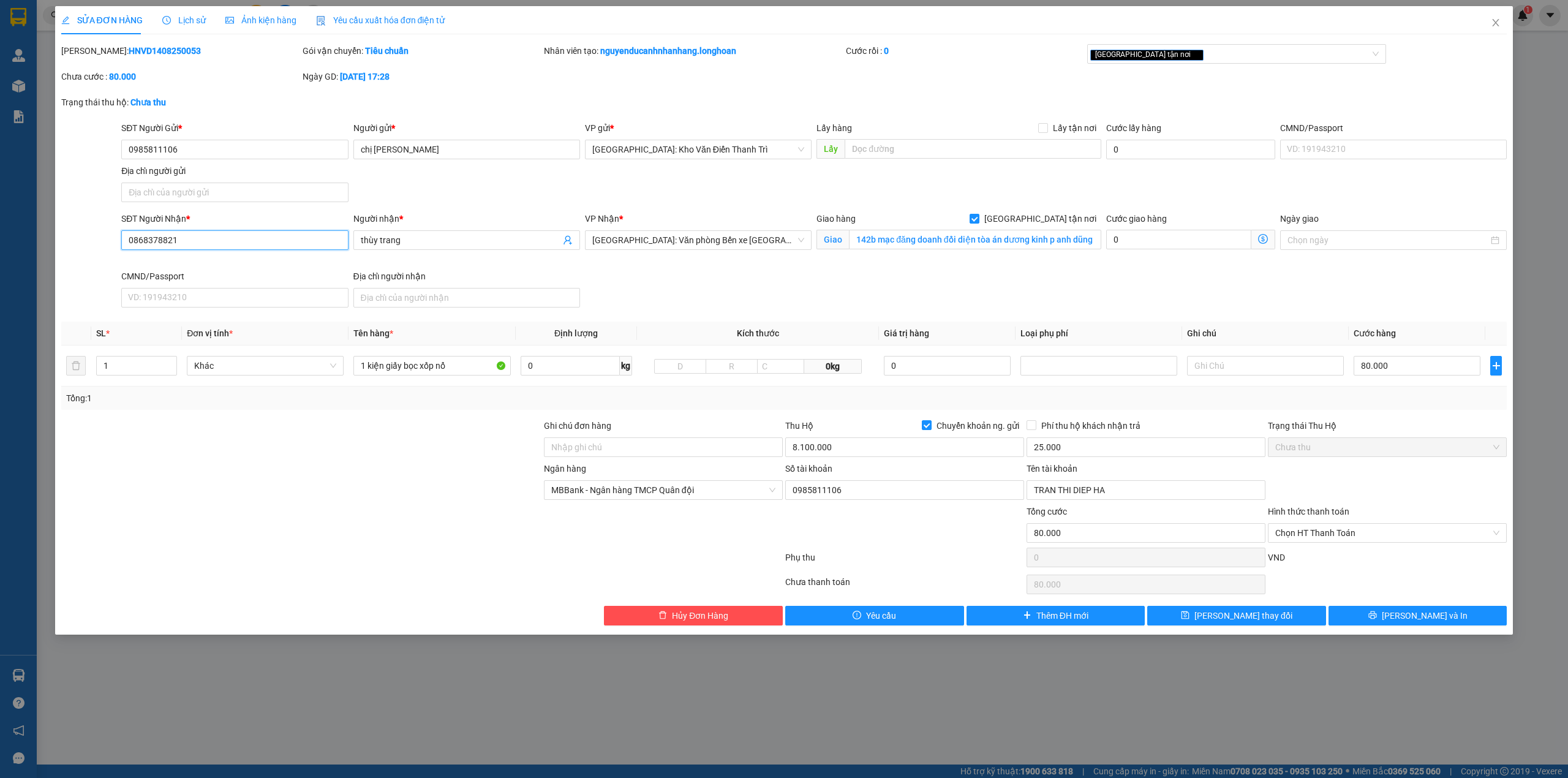
type input "0868378821"
click at [876, 316] on div "Total Paid Fee 0 Total UnPaid Fee 80.000 Cash Collection Total Fee Mã ĐH: HNVD1…" at bounding box center [784, 334] width 1446 height 581
click at [211, 147] on input "0985811106" at bounding box center [235, 149] width 227 height 19
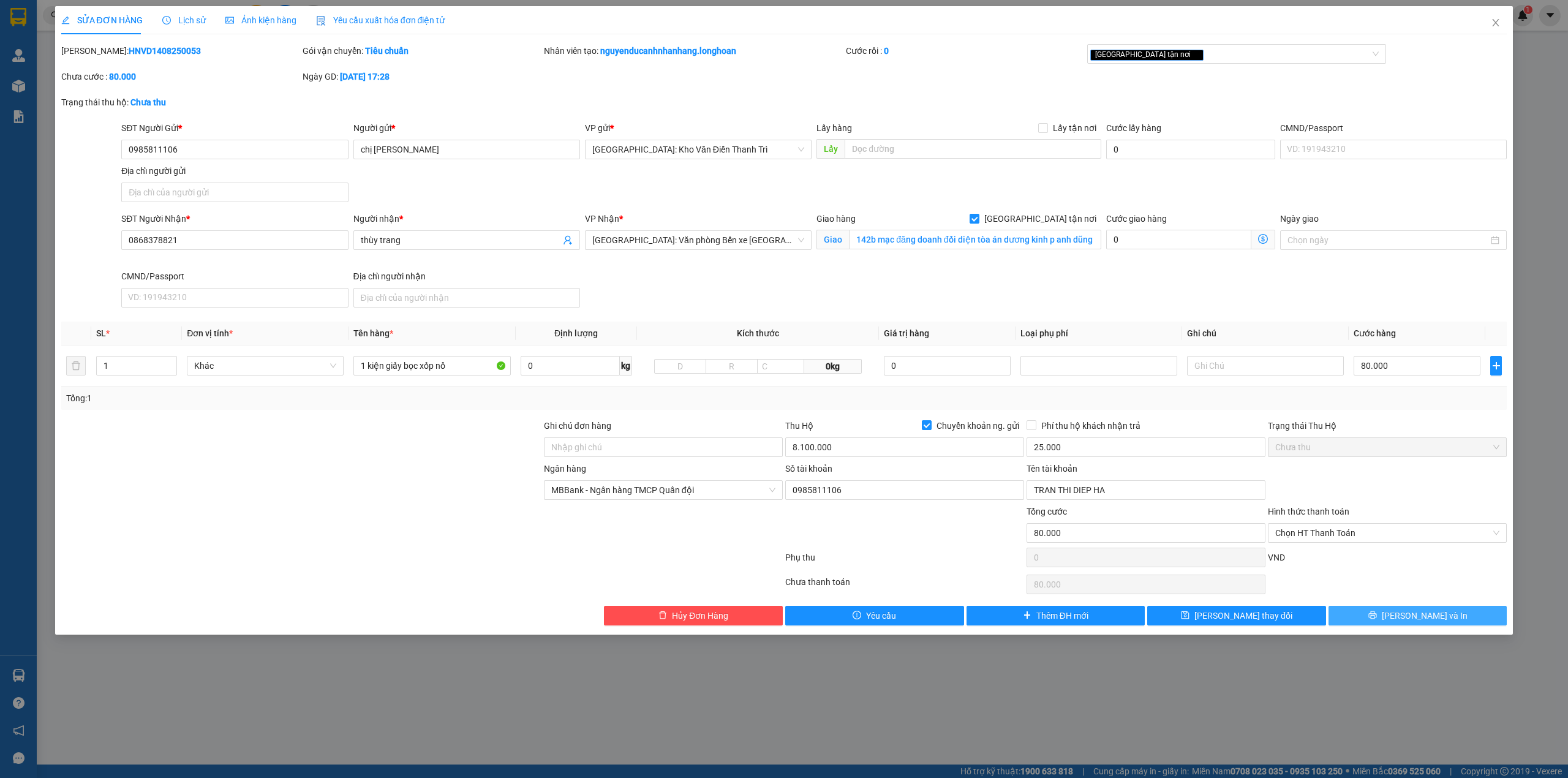
click at [1422, 616] on span "Lưu và In" at bounding box center [1425, 615] width 86 height 14
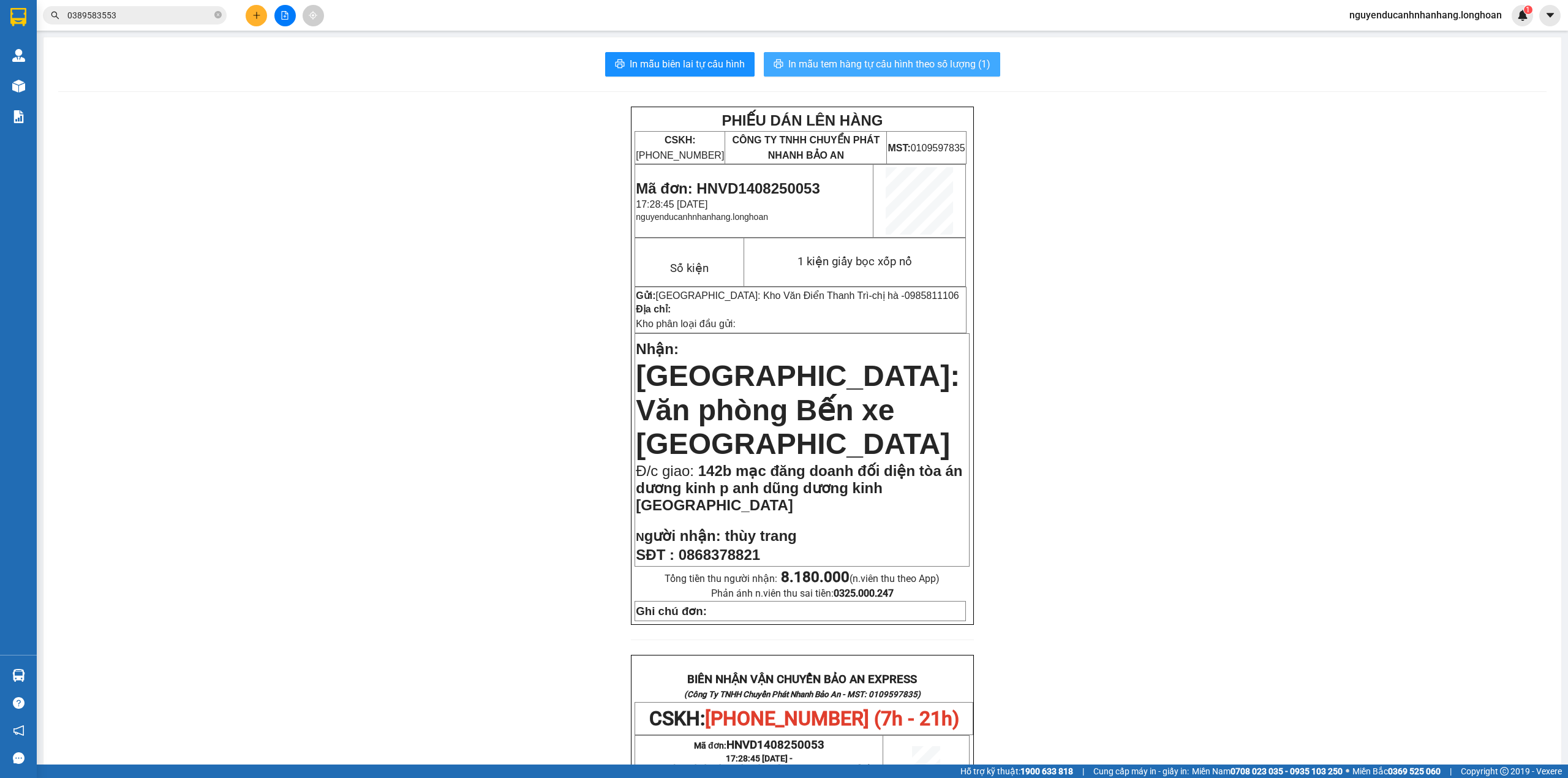
click at [928, 65] on span "In mẫu tem hàng tự cấu hình theo số lượng (1)" at bounding box center [888, 63] width 202 height 15
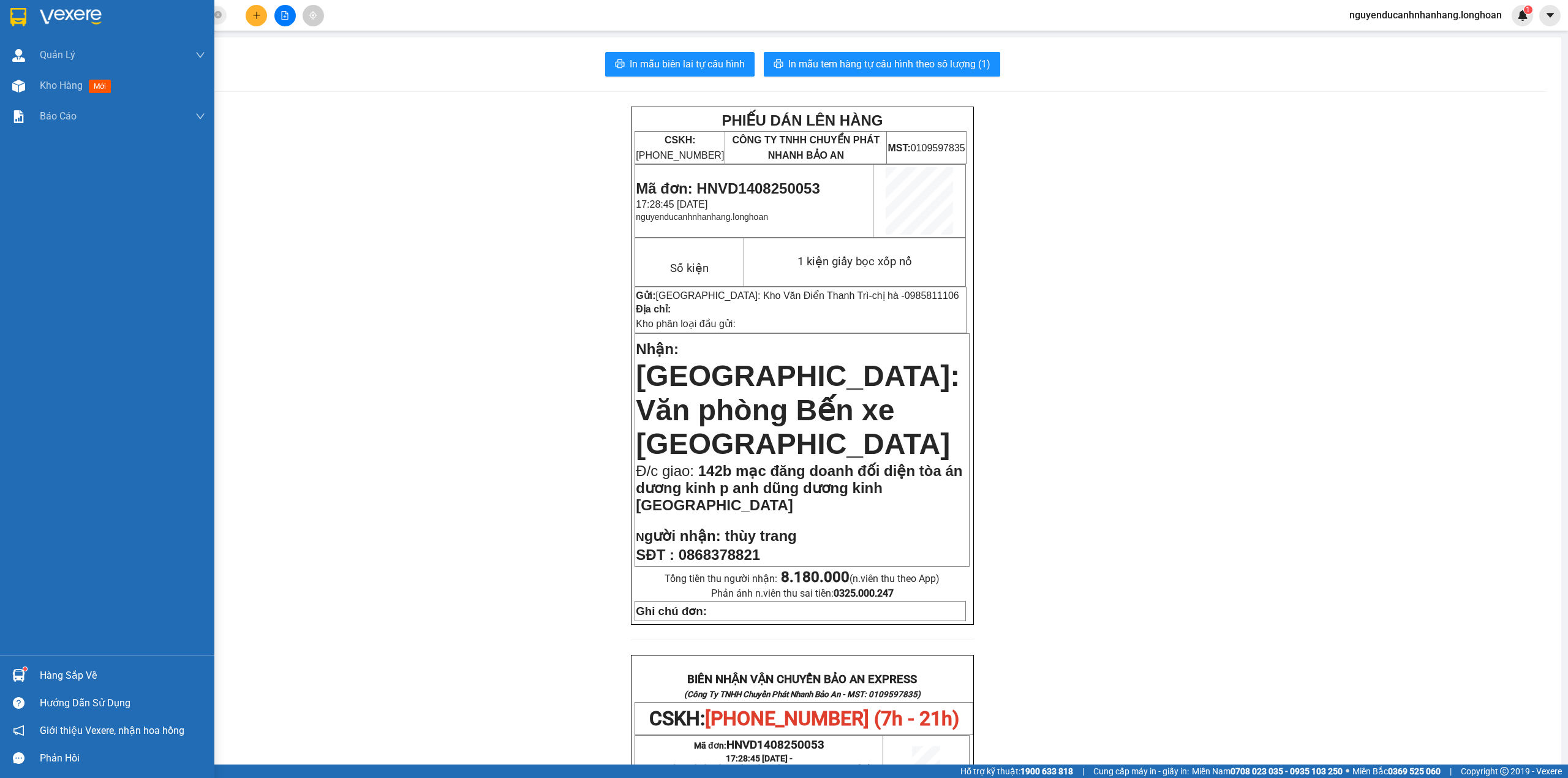
click at [19, 23] on img at bounding box center [19, 17] width 16 height 19
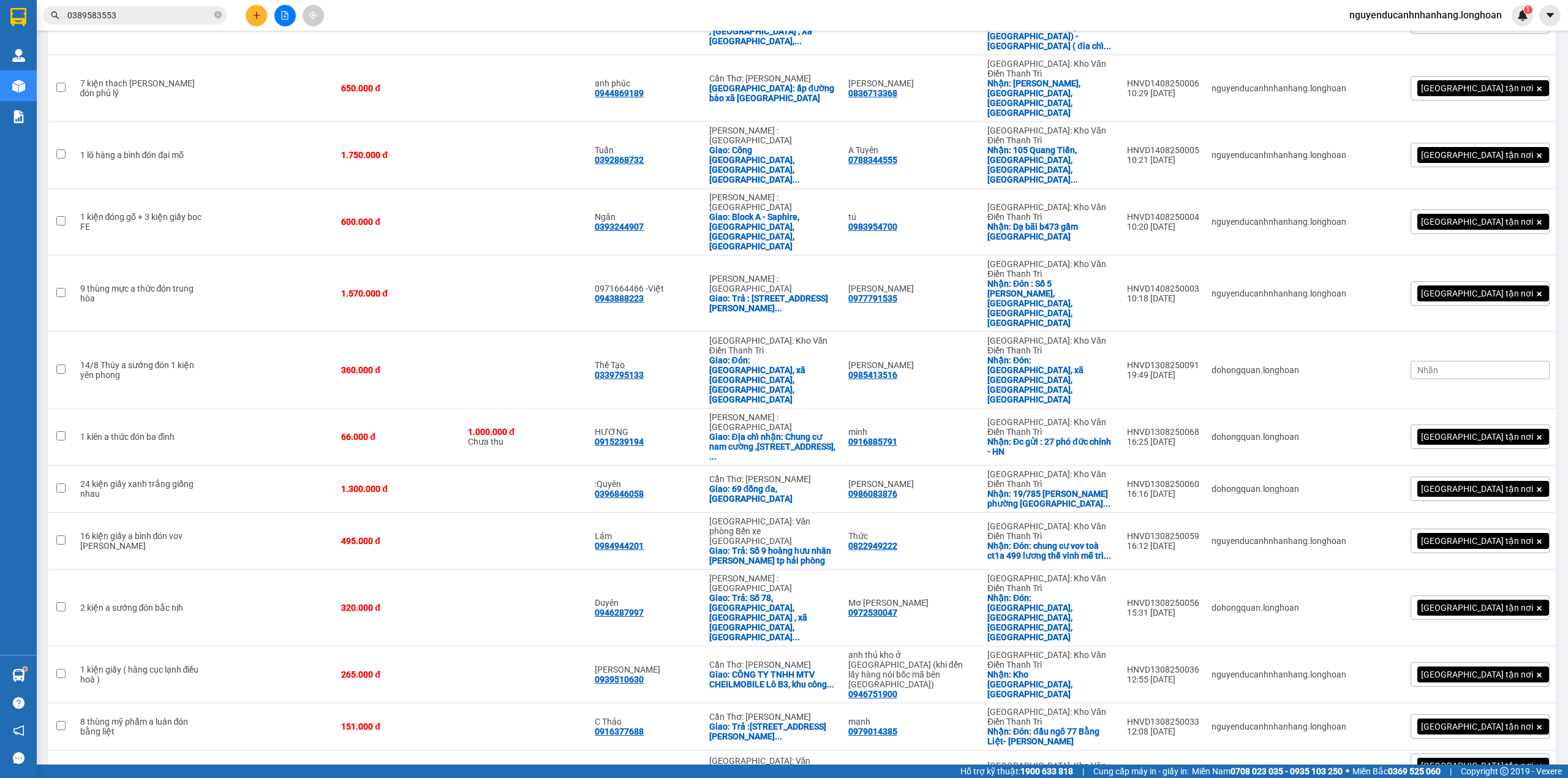
scroll to position [652, 0]
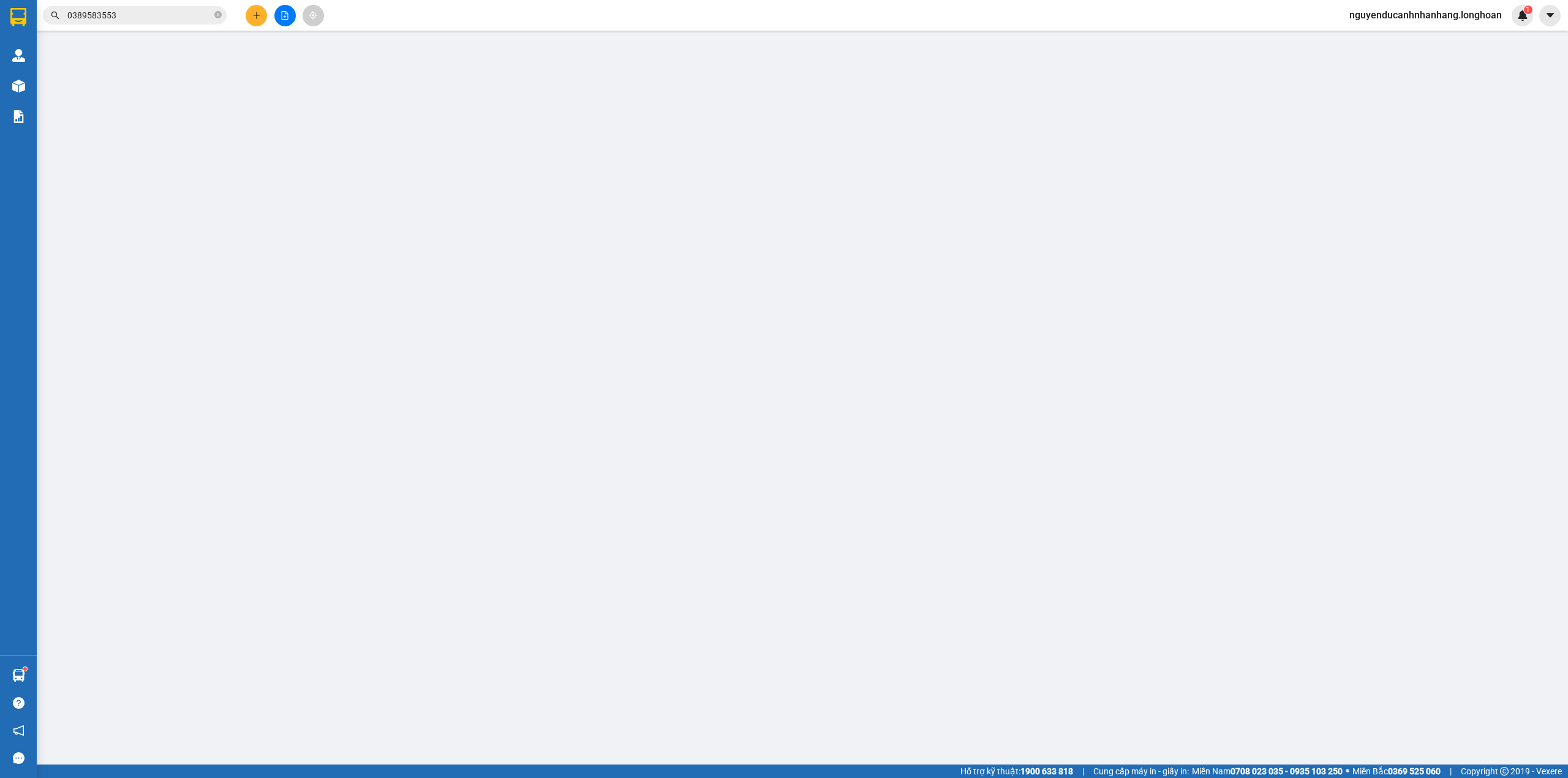
type input "0867692689"
type input "DOANH"
checkbox input "true"
type input "21 AN TRẠCH, hoài đức ,HÀ NỘI"
type input "0969542149"
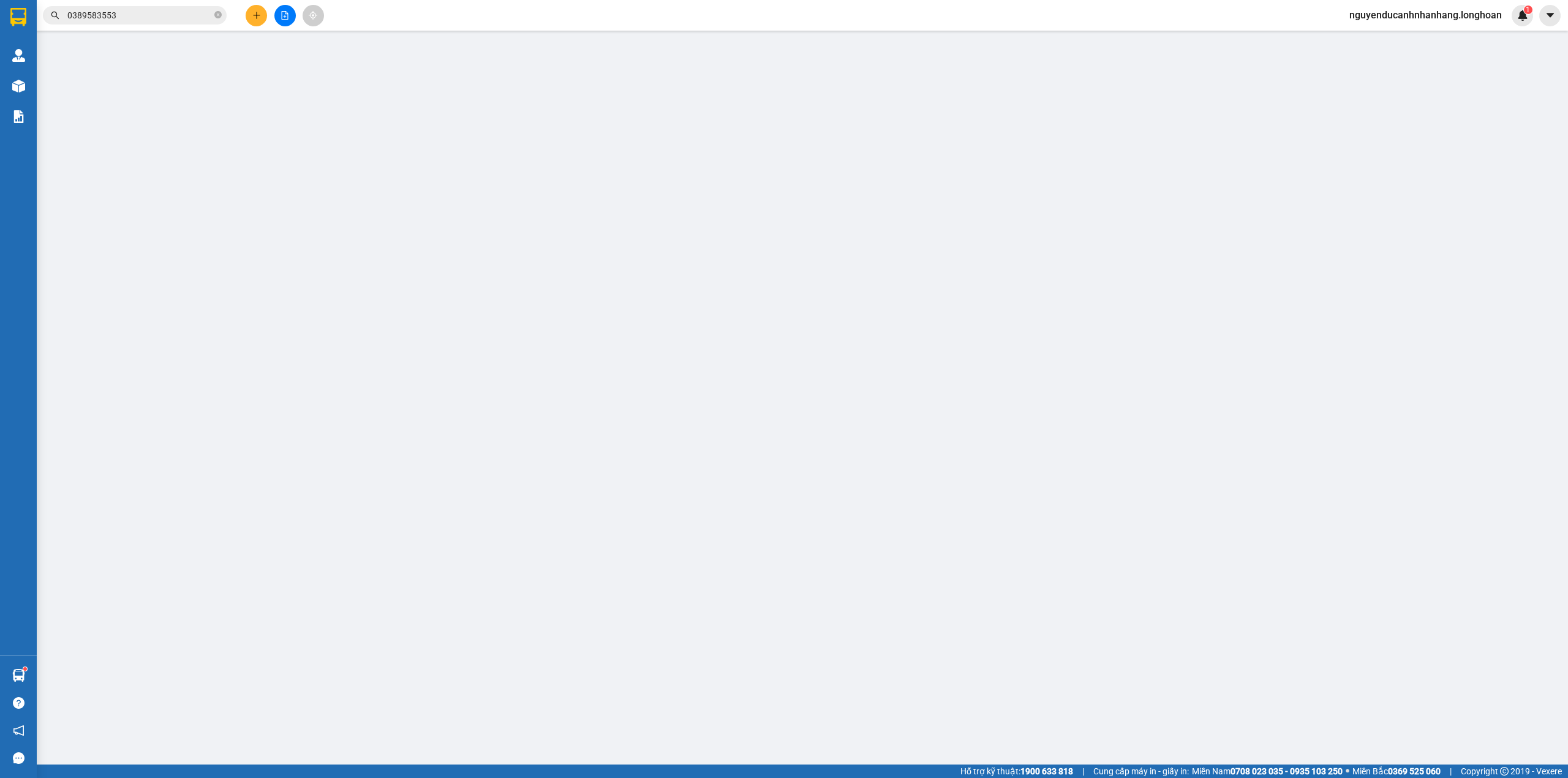
type input "MR [PERSON_NAME]"
checkbox input "true"
type input "Dự án Define. 60 đường số 02 , p Thạnh Mỹ Lợi, tp Thủ Đức HCM"
type input "có VAT"
type input "101.000"
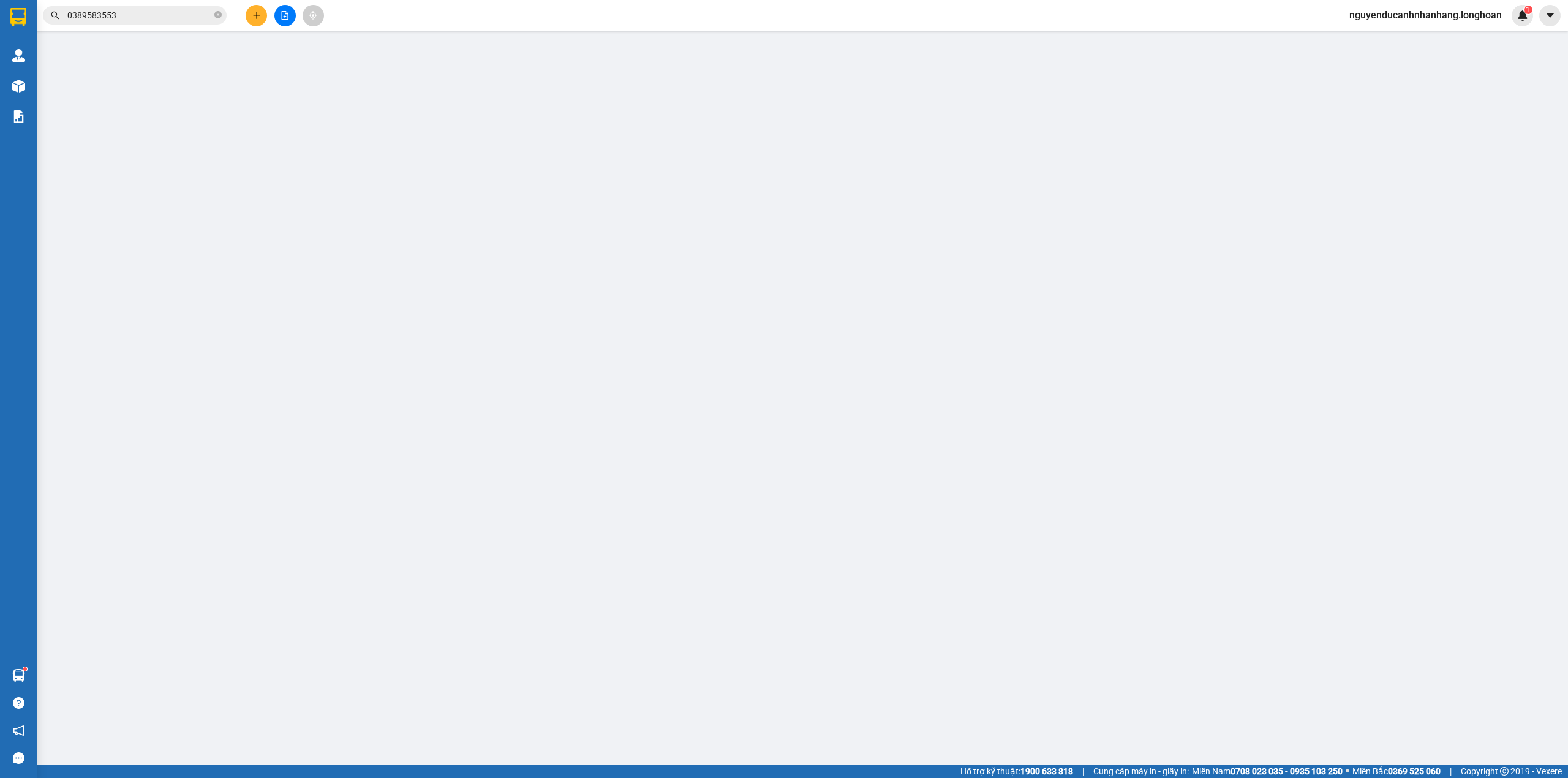
type input "101.000"
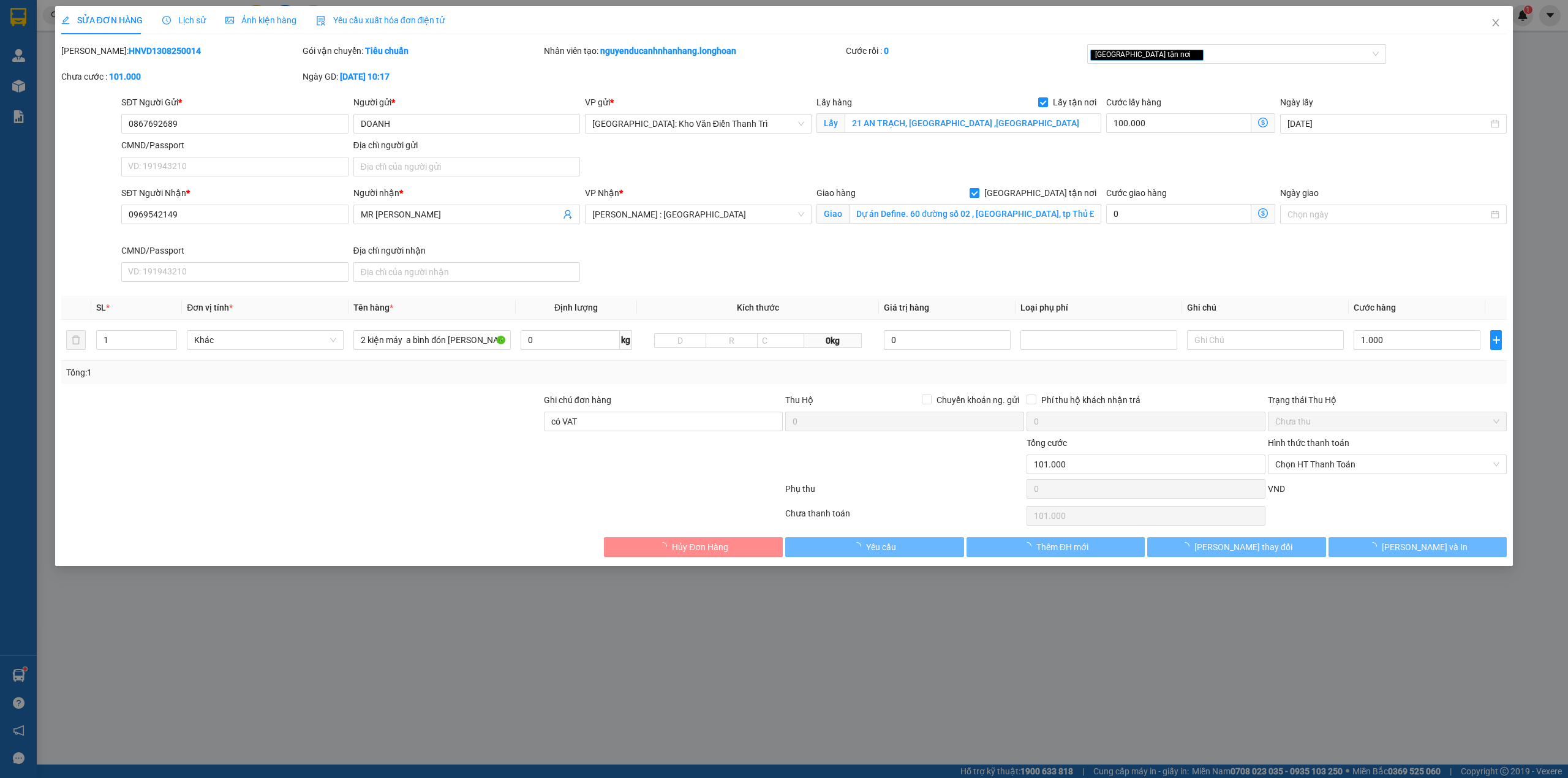
click at [180, 18] on span "Lịch sử" at bounding box center [184, 20] width 43 height 10
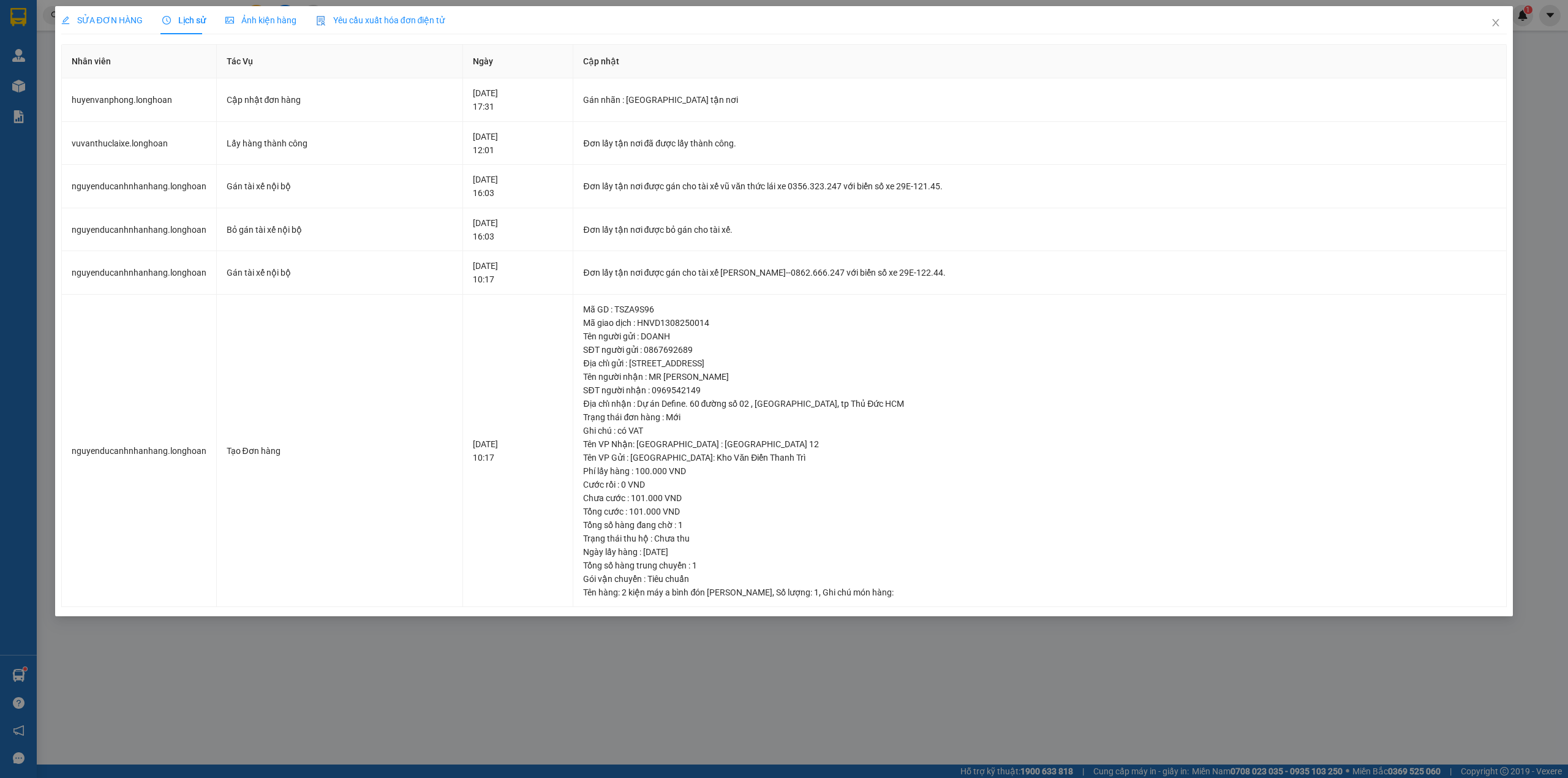
click at [118, 23] on span "SỬA ĐƠN HÀNG" at bounding box center [102, 20] width 81 height 10
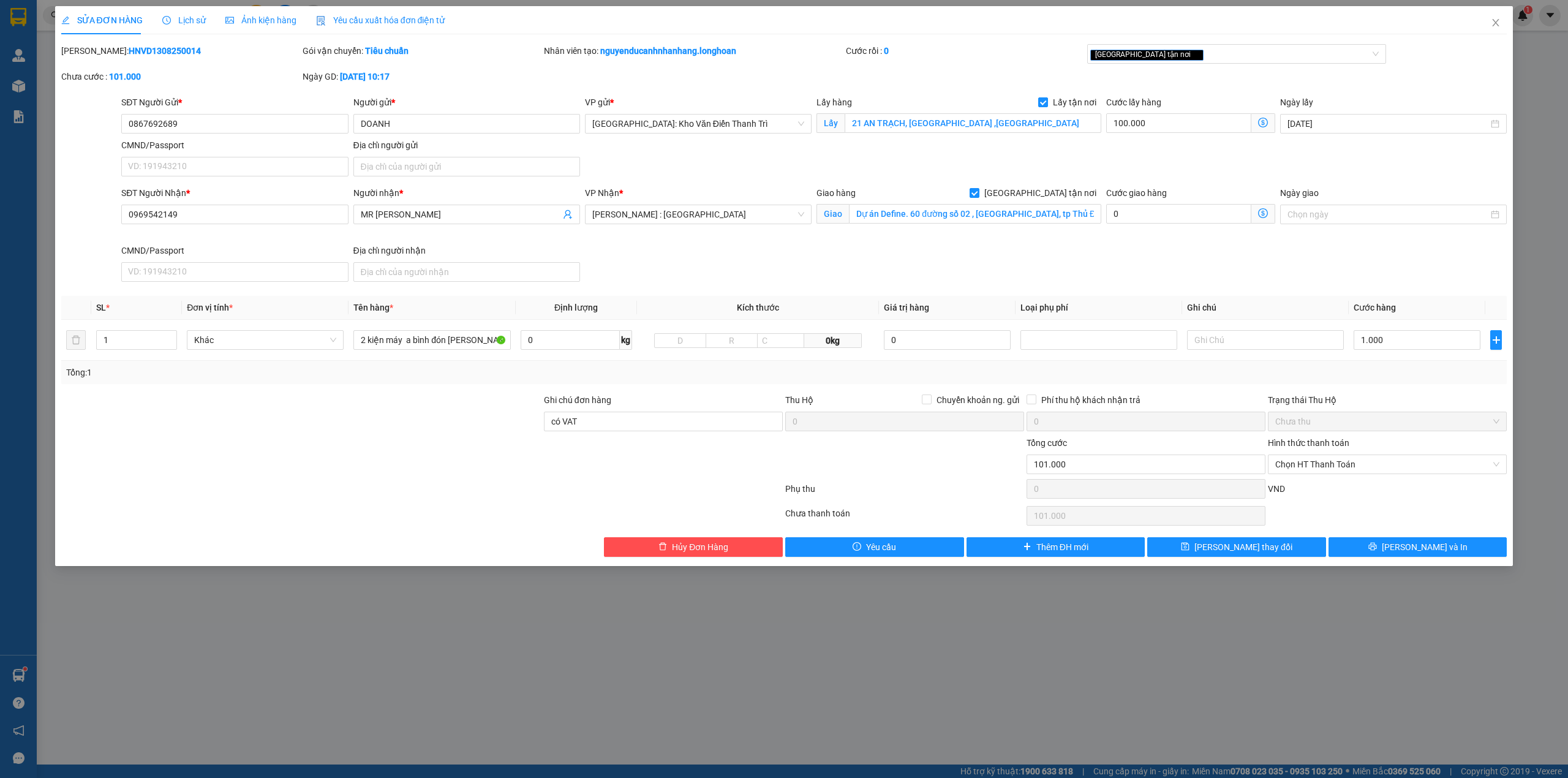
click at [173, 26] on div "Lịch sử" at bounding box center [184, 20] width 43 height 14
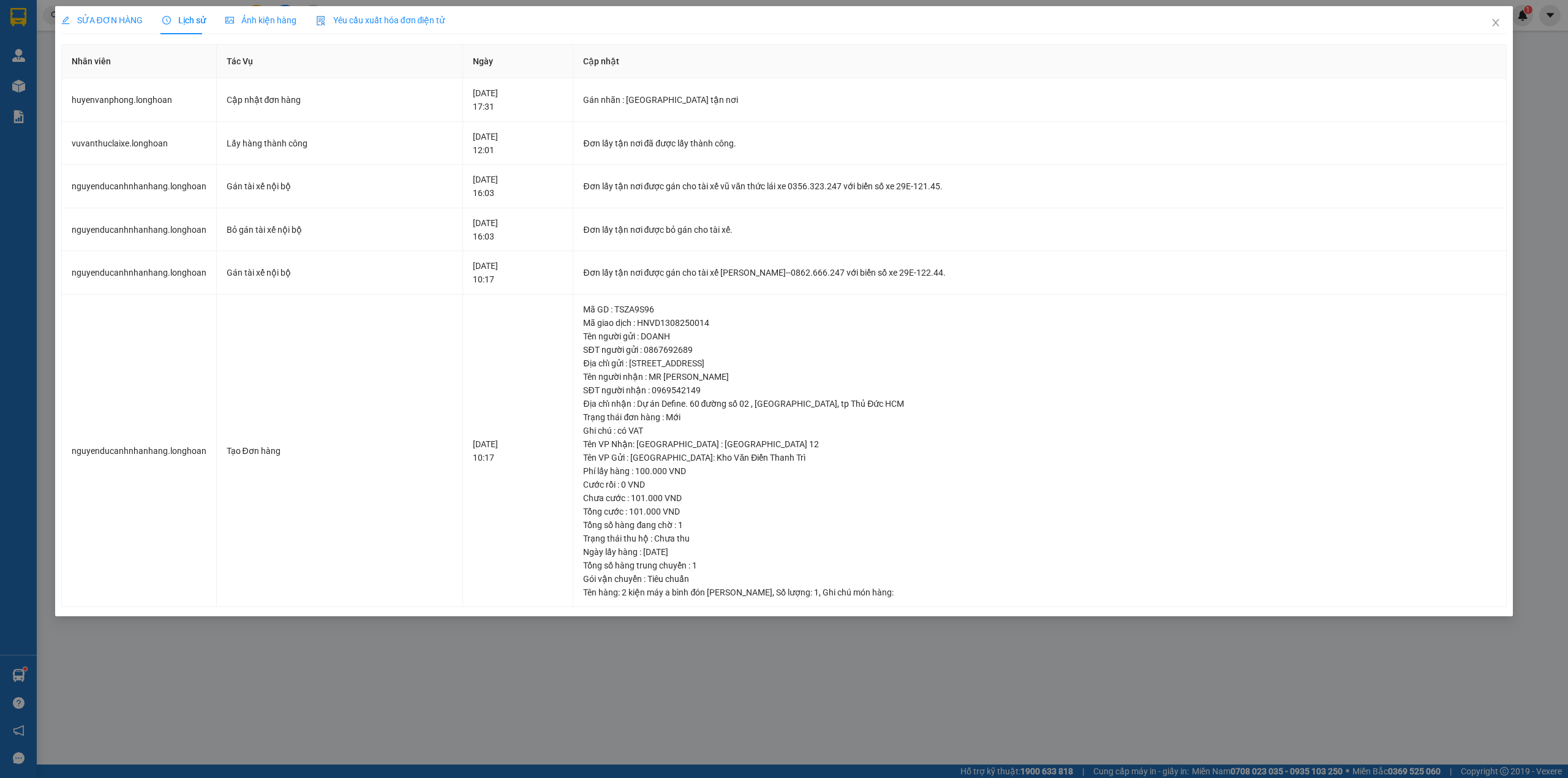
click at [123, 18] on span "SỬA ĐƠN HÀNG" at bounding box center [102, 20] width 81 height 10
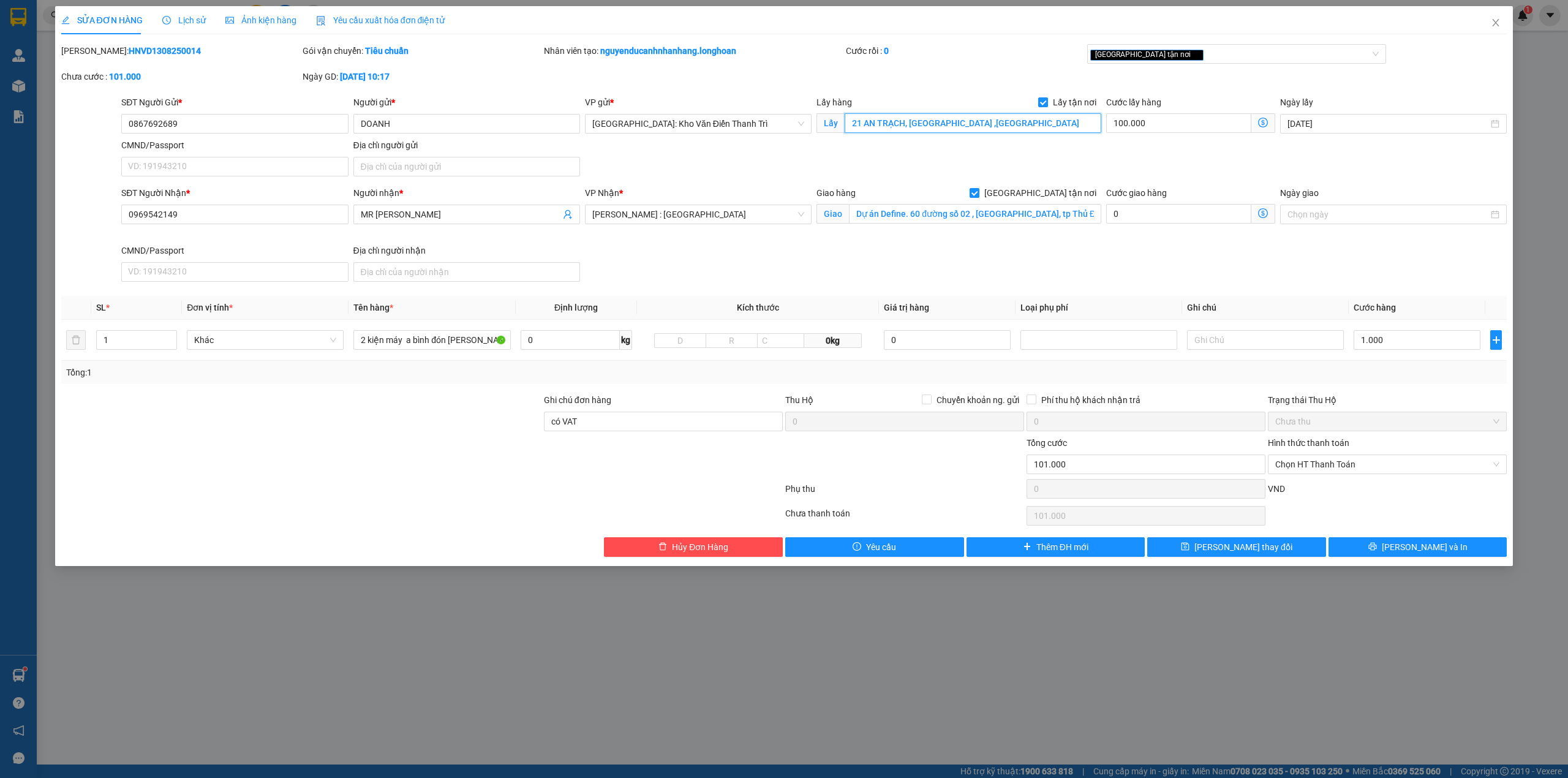
click at [943, 123] on input "21 AN TRẠCH, hoài đức ,HÀ NỘI" at bounding box center [973, 123] width 257 height 19
click at [943, 121] on input "21 AN TRẠCH, hoài đức ,HÀ NỘI" at bounding box center [973, 123] width 257 height 19
type input "21 AN TRẠCH, đống đa ,HÀ NỘI"
click at [427, 343] on input "2 kiện máy a bình đón hoài đức" at bounding box center [432, 339] width 157 height 19
type input "2 kiện máy a thức đón hoài đức"
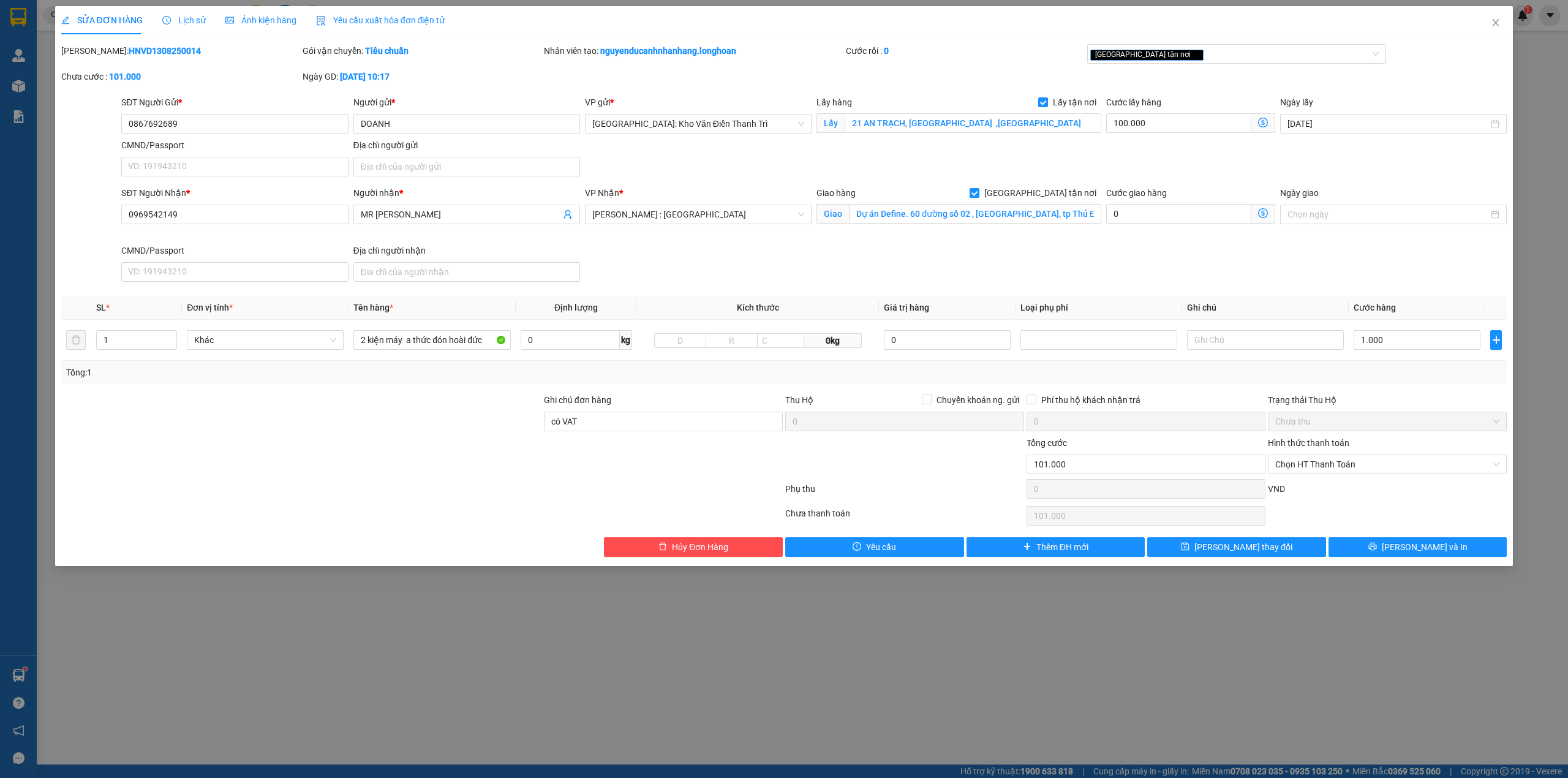
click at [167, 24] on icon "clock-circle" at bounding box center [167, 20] width 9 height 9
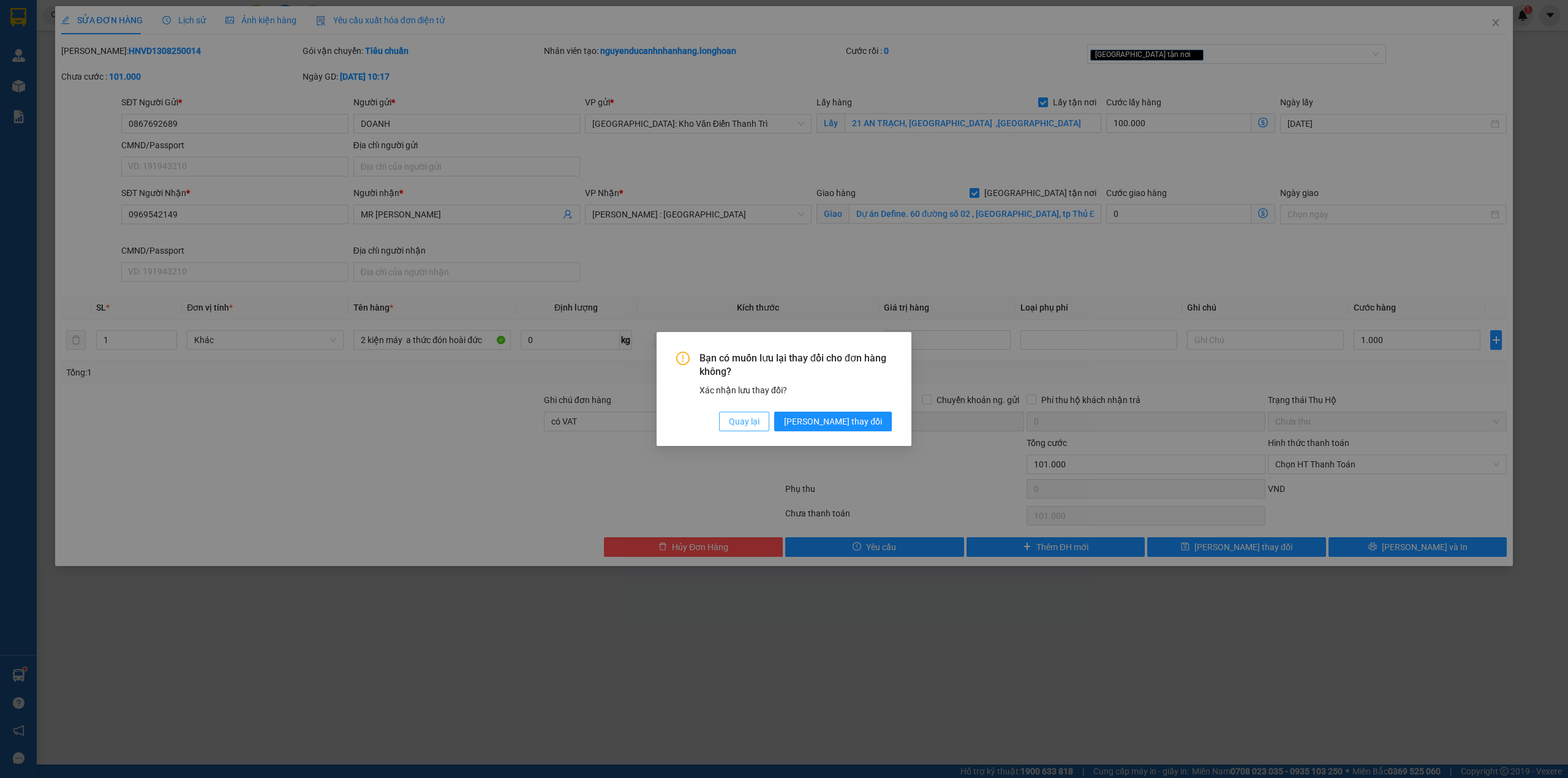
click at [759, 425] on span "Quay lại" at bounding box center [744, 421] width 31 height 14
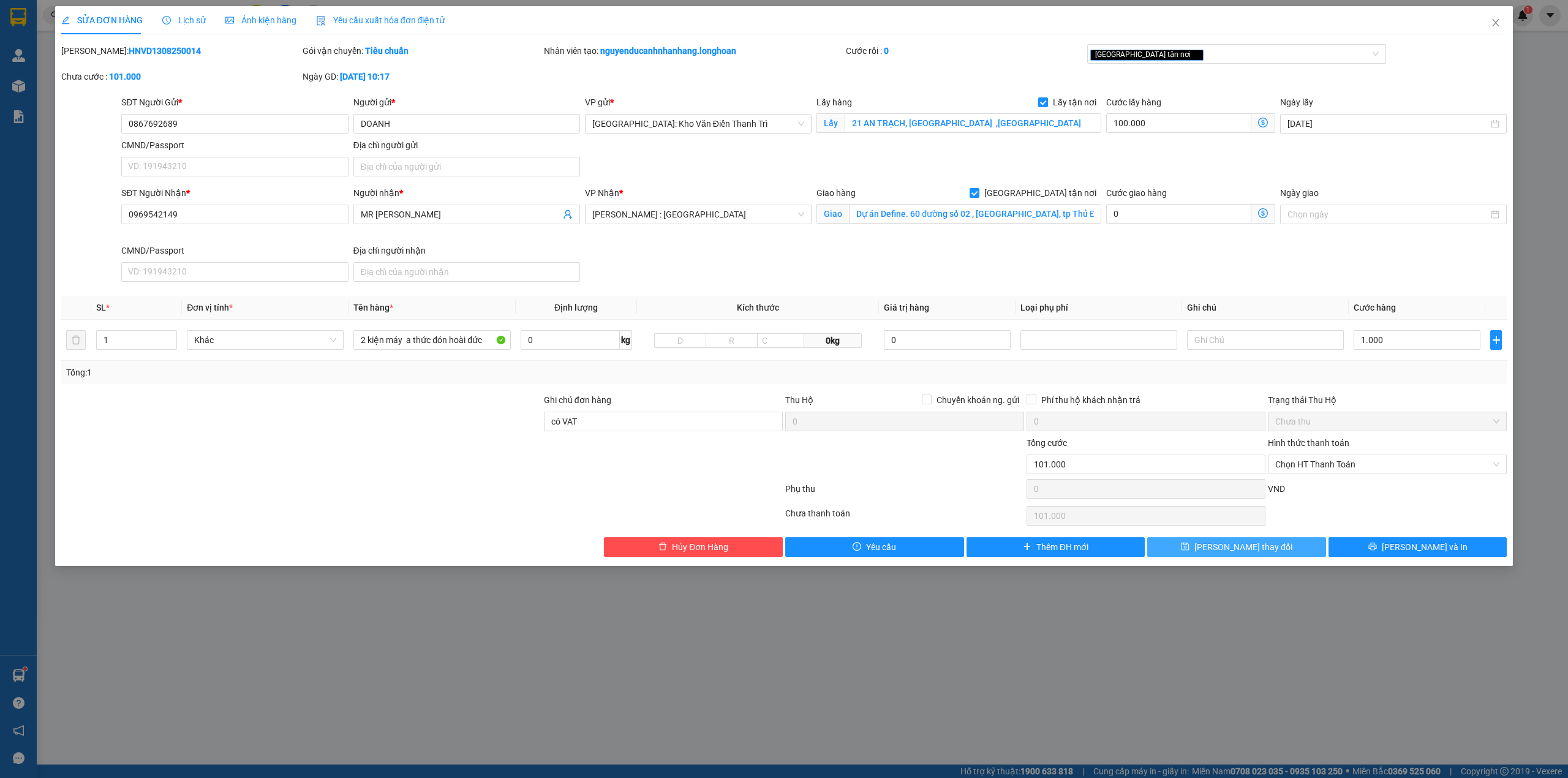
click at [1278, 549] on button "Lưu thay đổi" at bounding box center [1236, 546] width 179 height 19
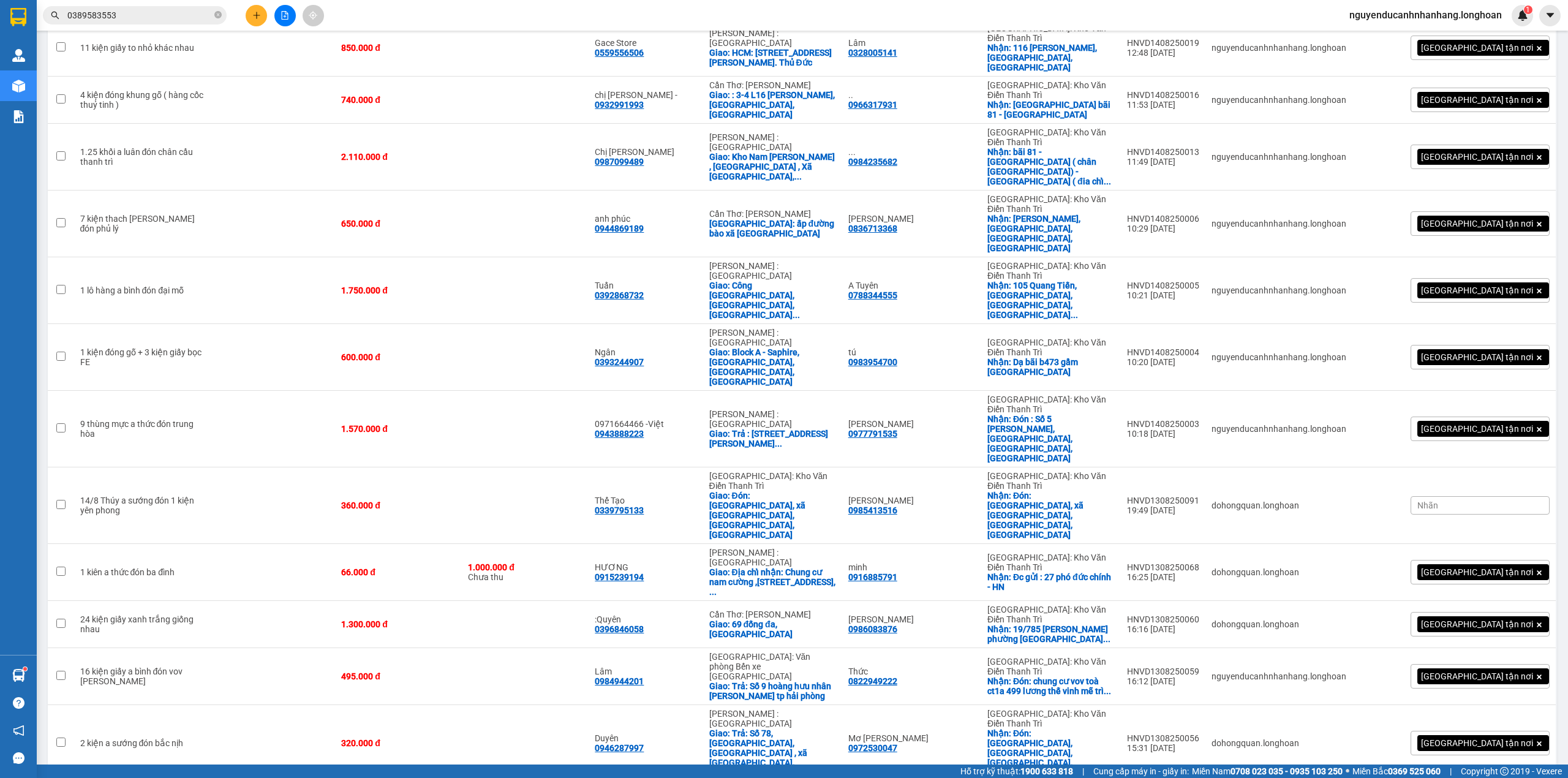
scroll to position [652, 0]
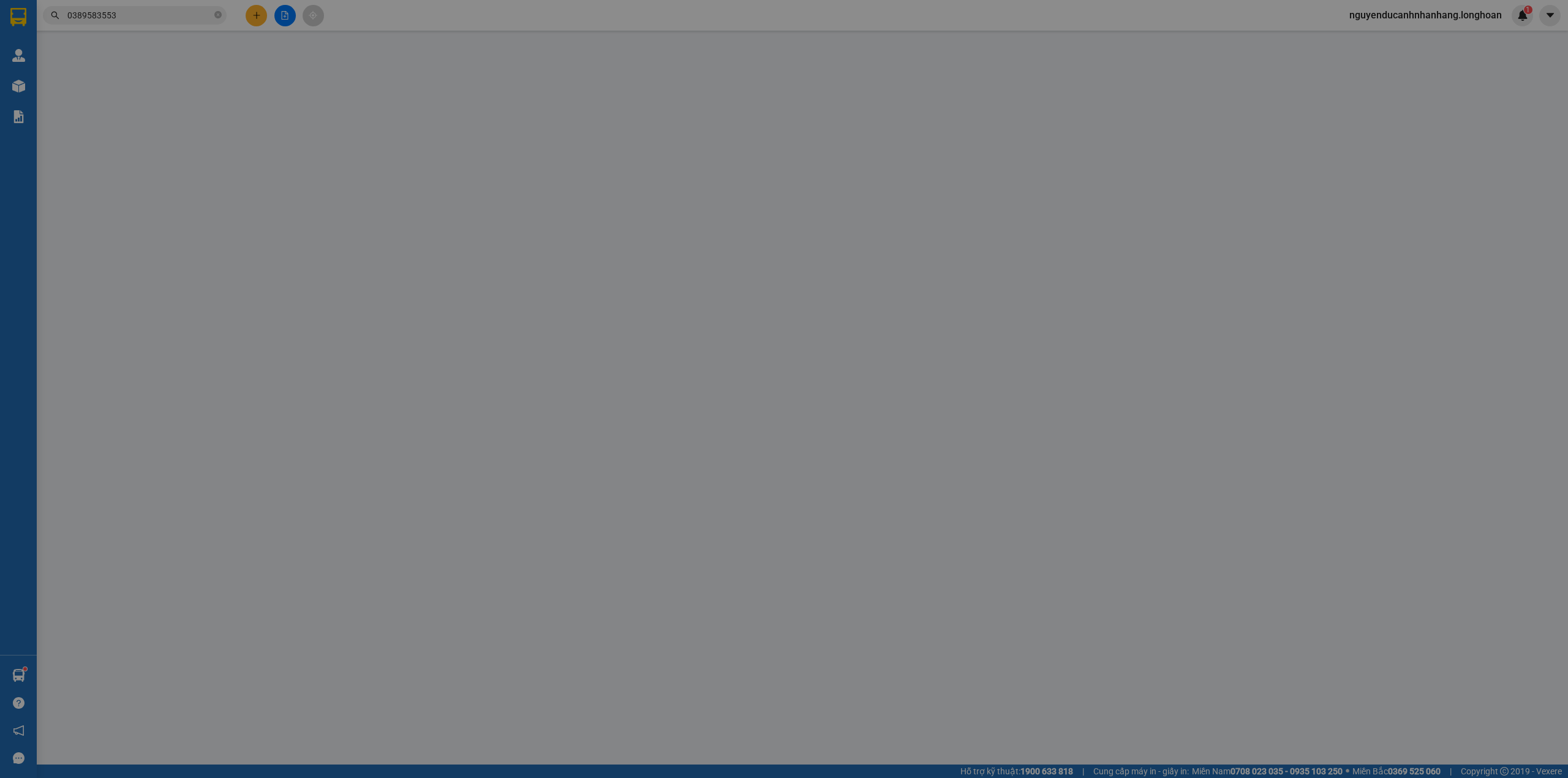
type input "0867692689"
type input "DOANH"
checkbox input "true"
type input "21 AN TRẠCH, đống đa ,HÀ NỘI"
type input "0969542149"
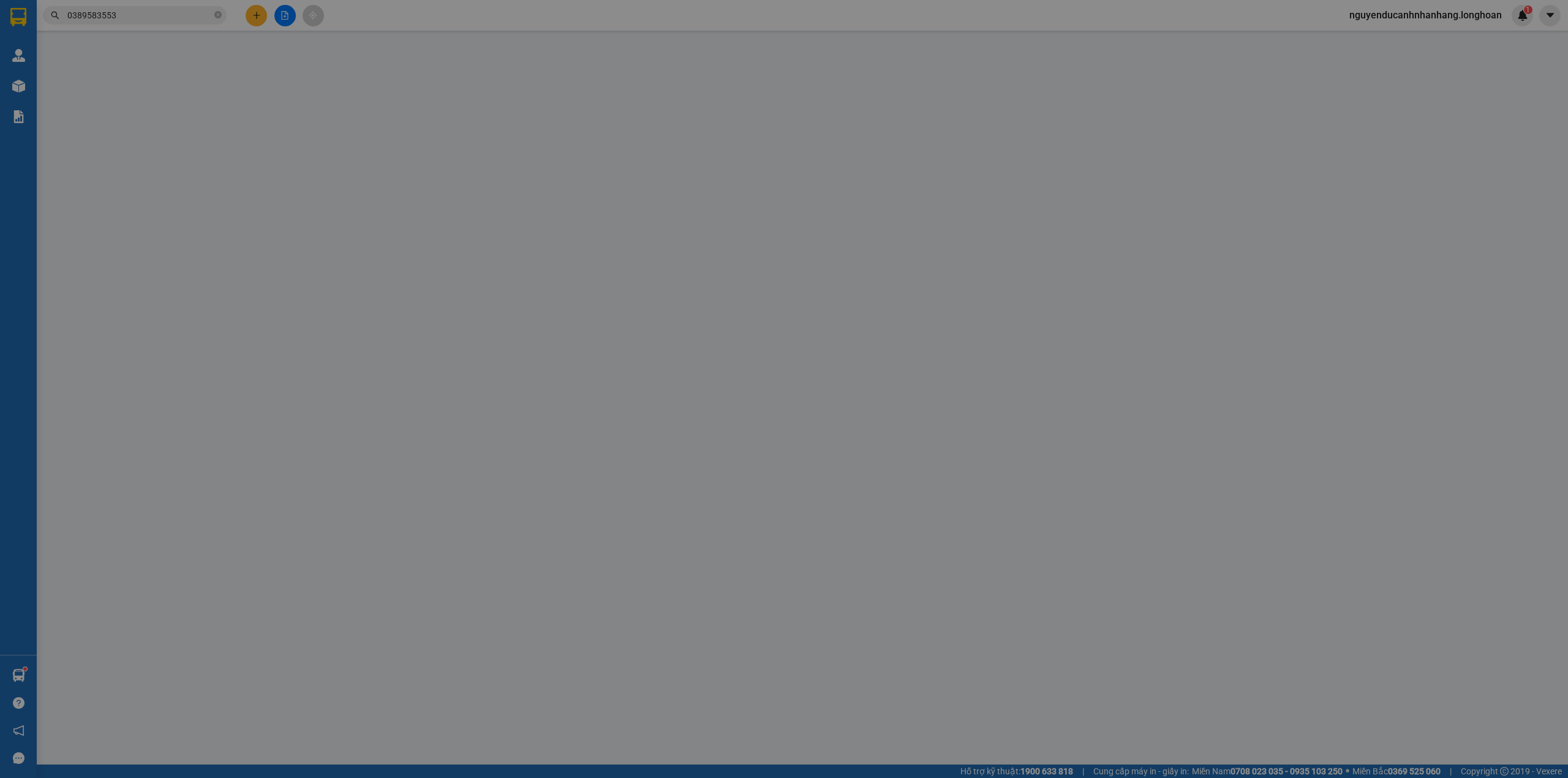
type input "MR [PERSON_NAME]"
checkbox input "true"
type input "Dự án Define. 60 đường số 02 , p Thạnh Mỹ Lợi, tp Thủ Đức HCM"
type input "có VAT"
type input "101.000"
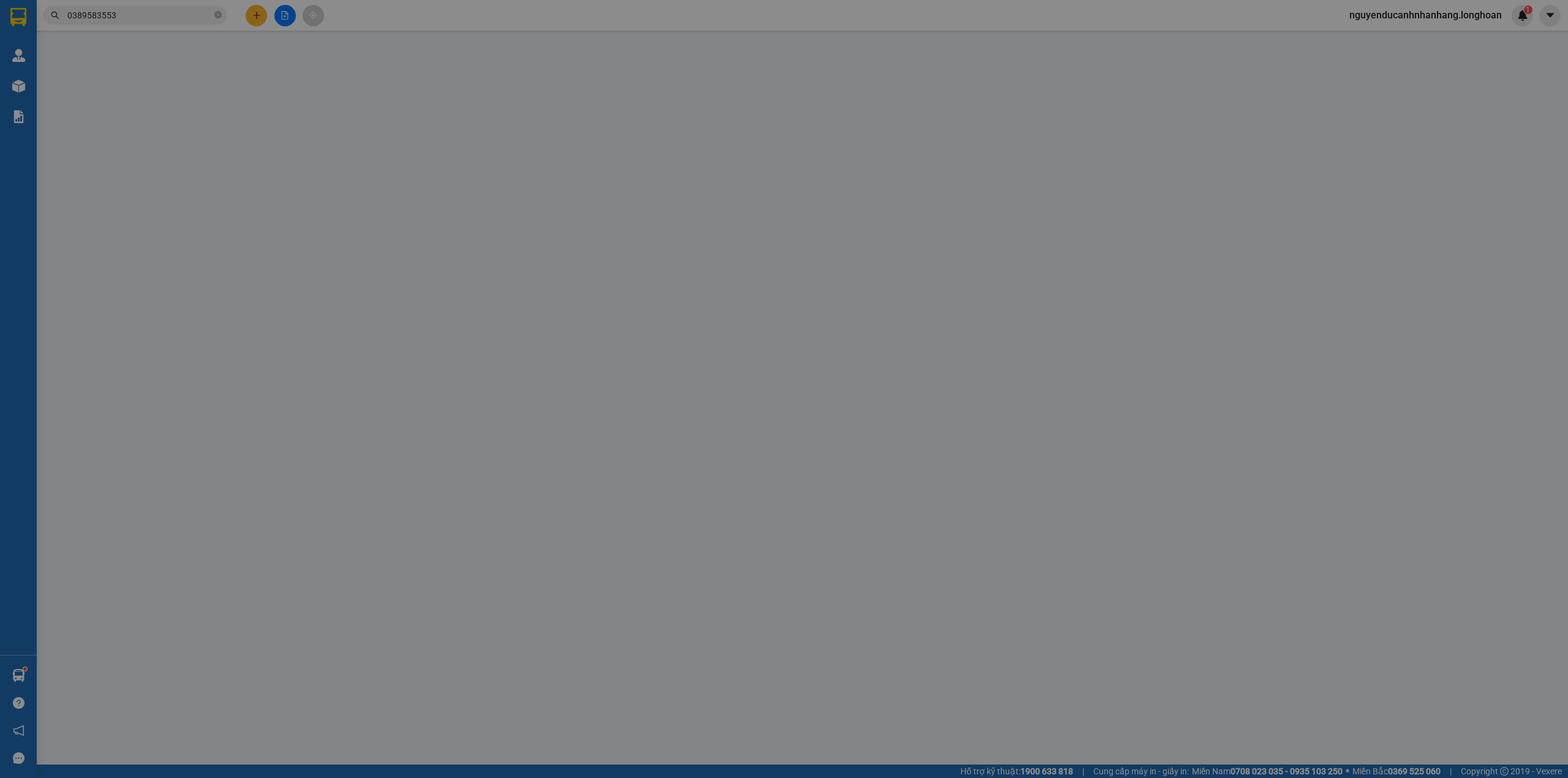
type input "101.000"
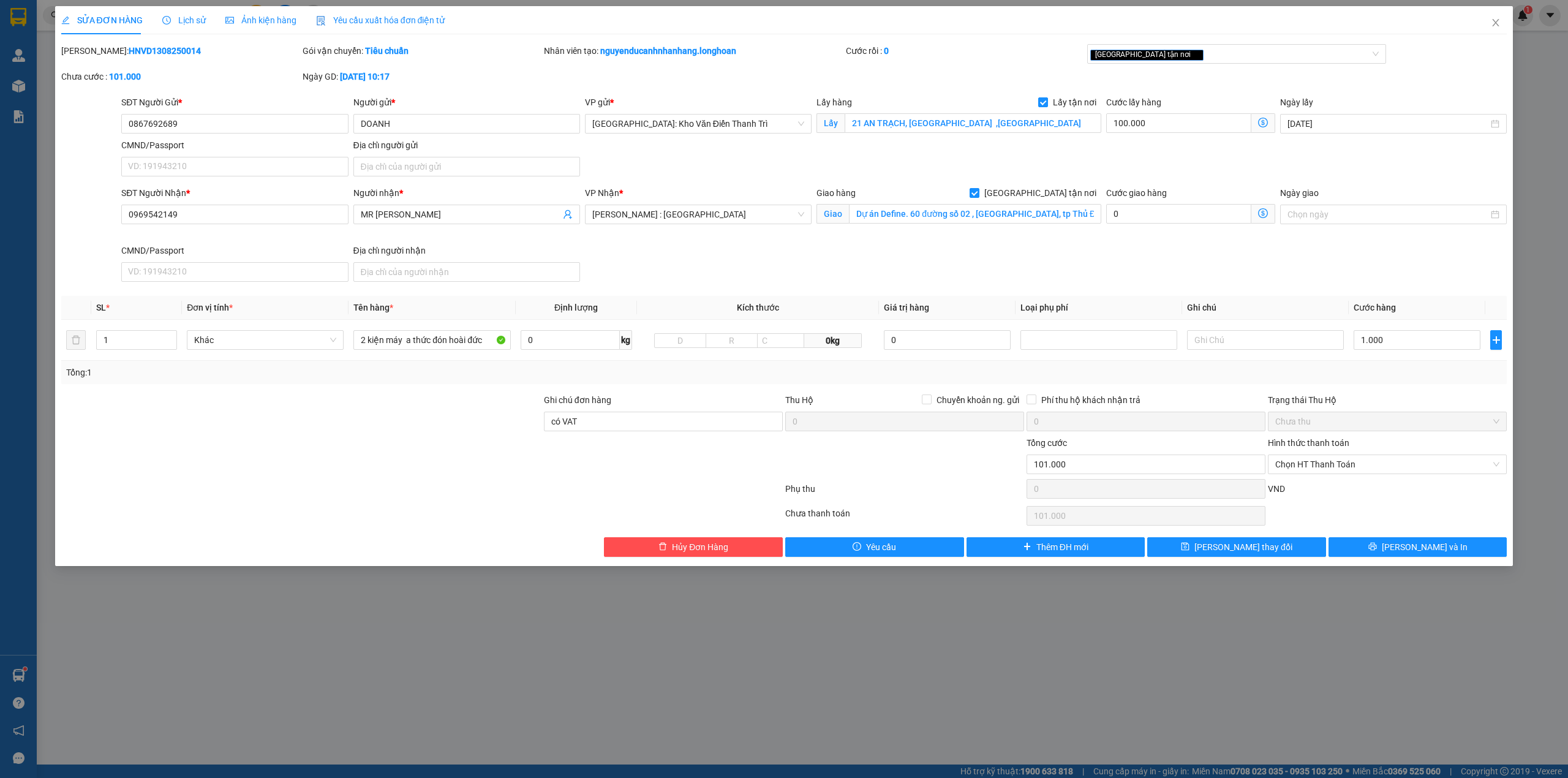
click at [187, 22] on span "Lịch sử" at bounding box center [184, 20] width 43 height 10
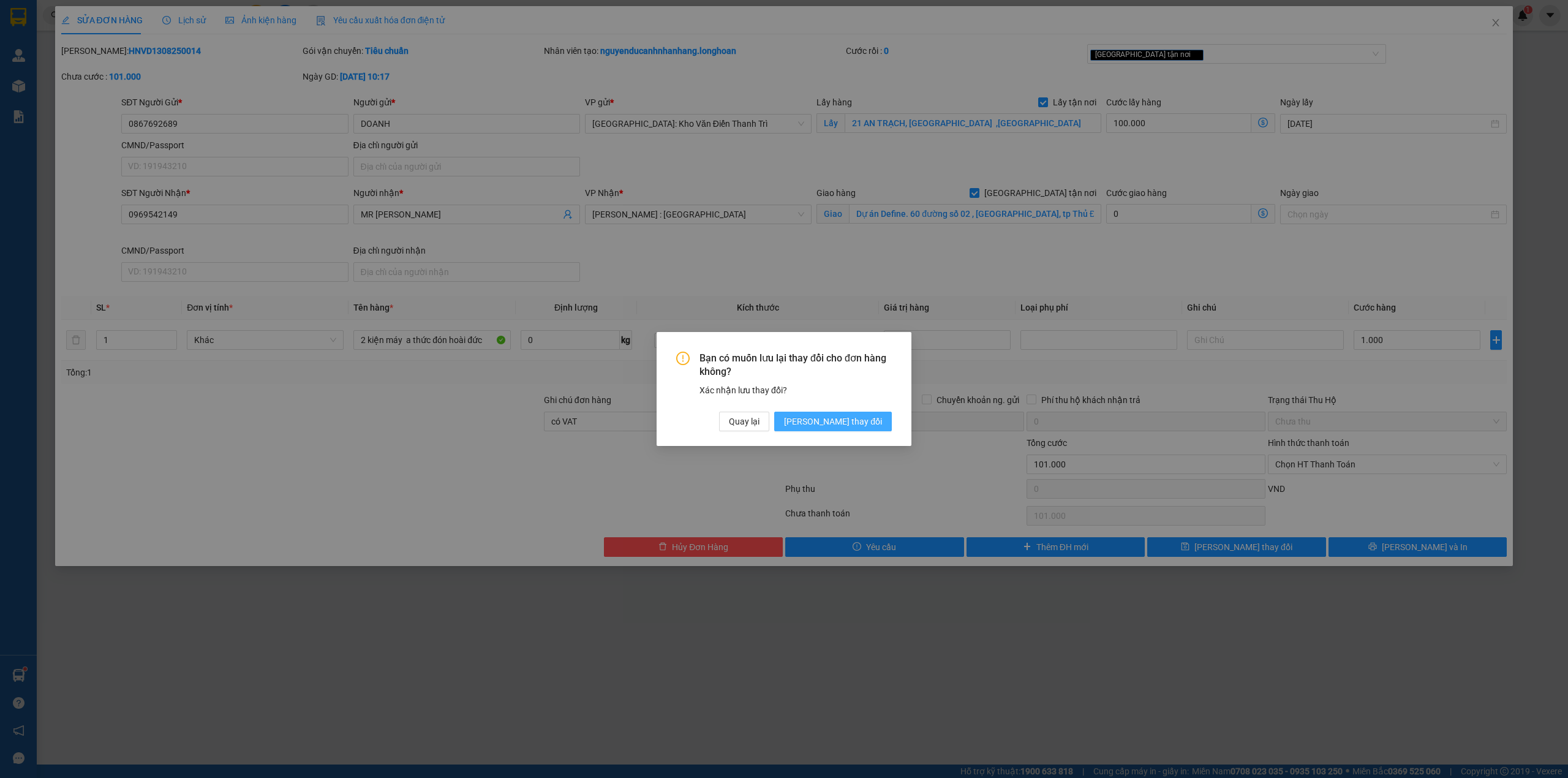
click at [862, 419] on span "Lưu thay đổi" at bounding box center [832, 421] width 98 height 14
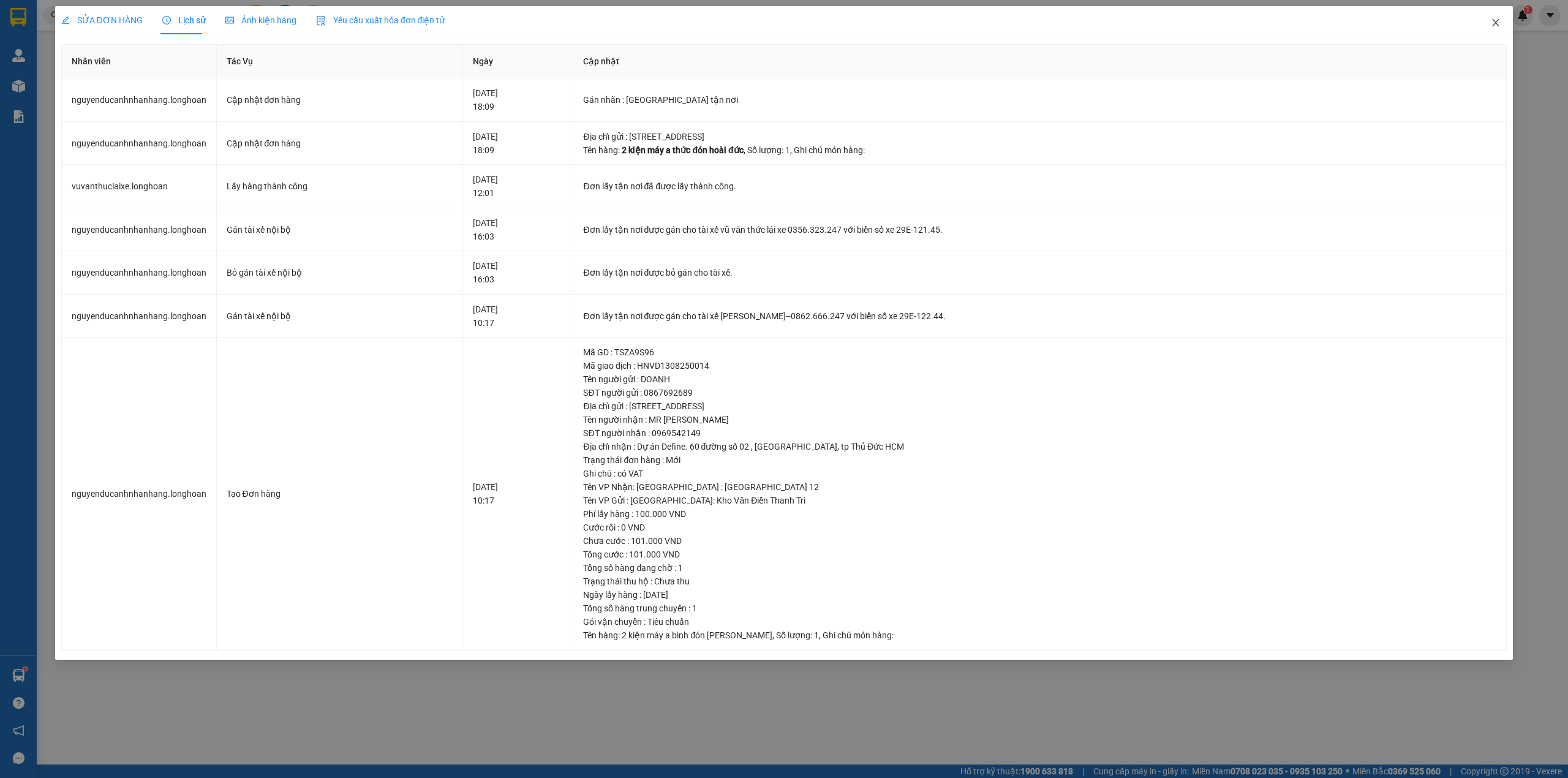
click at [1492, 24] on icon "close" at bounding box center [1495, 23] width 10 height 10
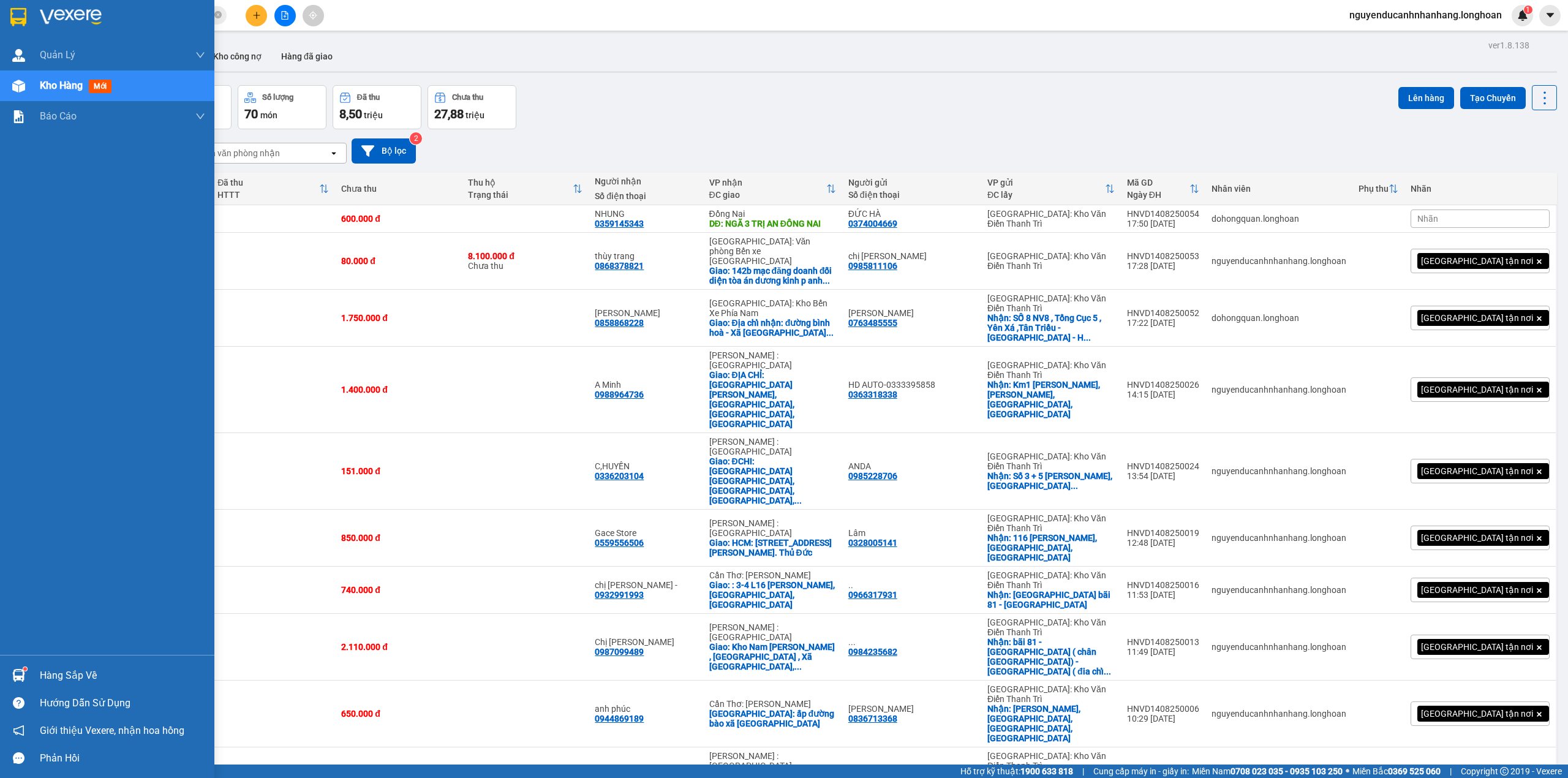
click at [64, 23] on img at bounding box center [71, 17] width 62 height 19
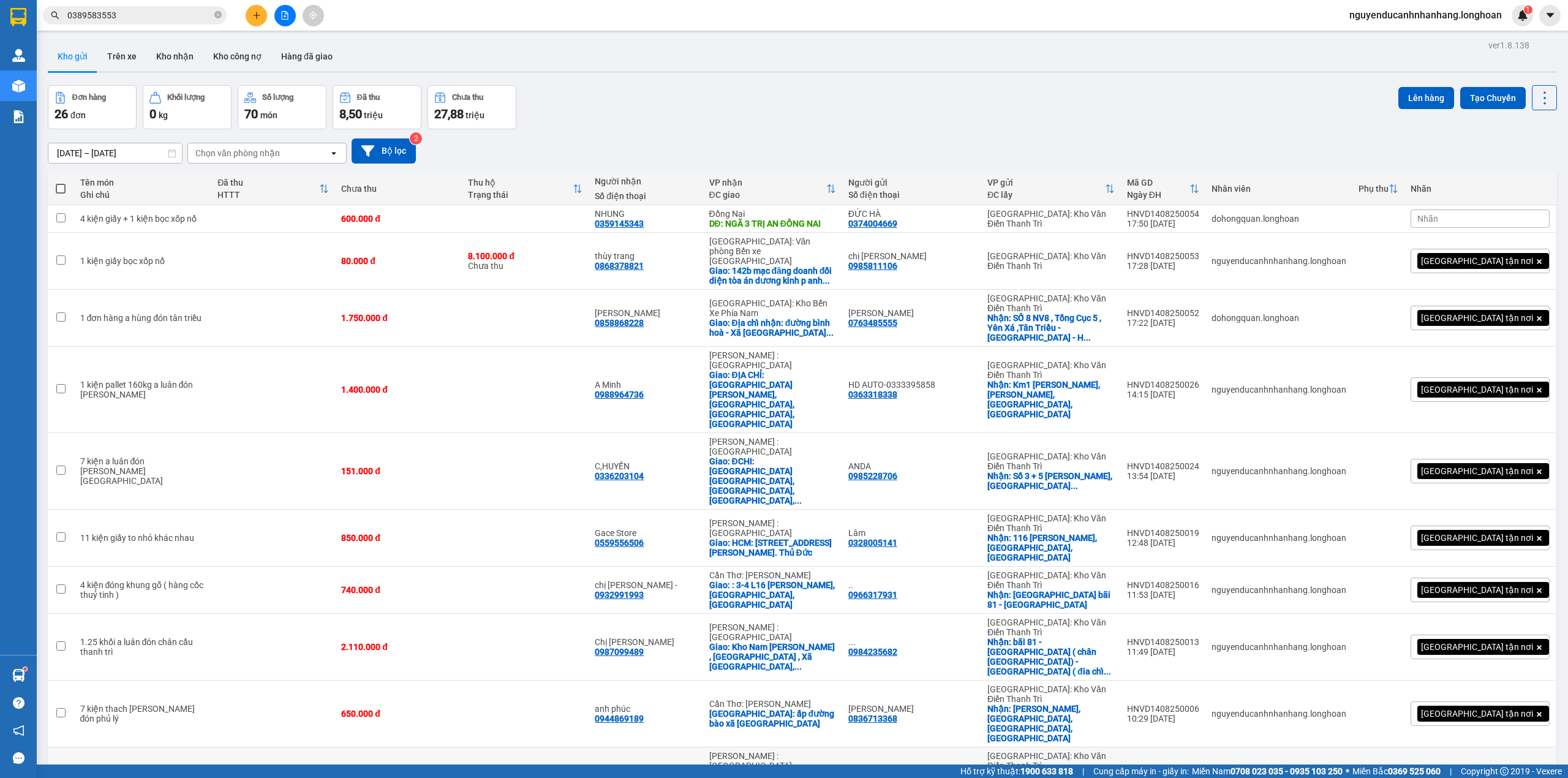
scroll to position [245, 0]
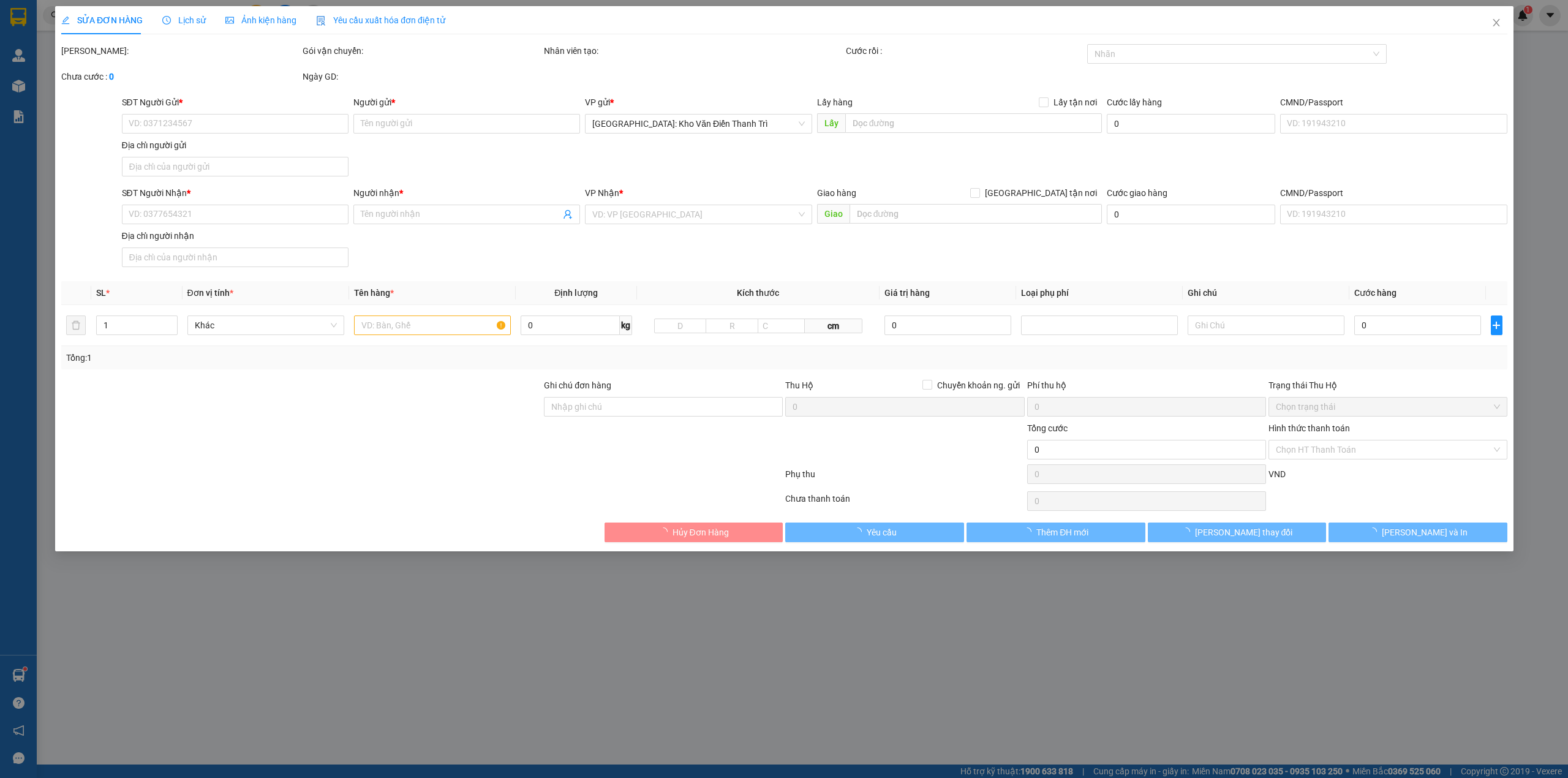
type input "0822949222"
type input "Thức"
checkbox input "true"
type input "Đón: chung cư vov toà ct1a 499 lương thế vinh mễ trì nam từ liên hà nội"
type input "0984944201"
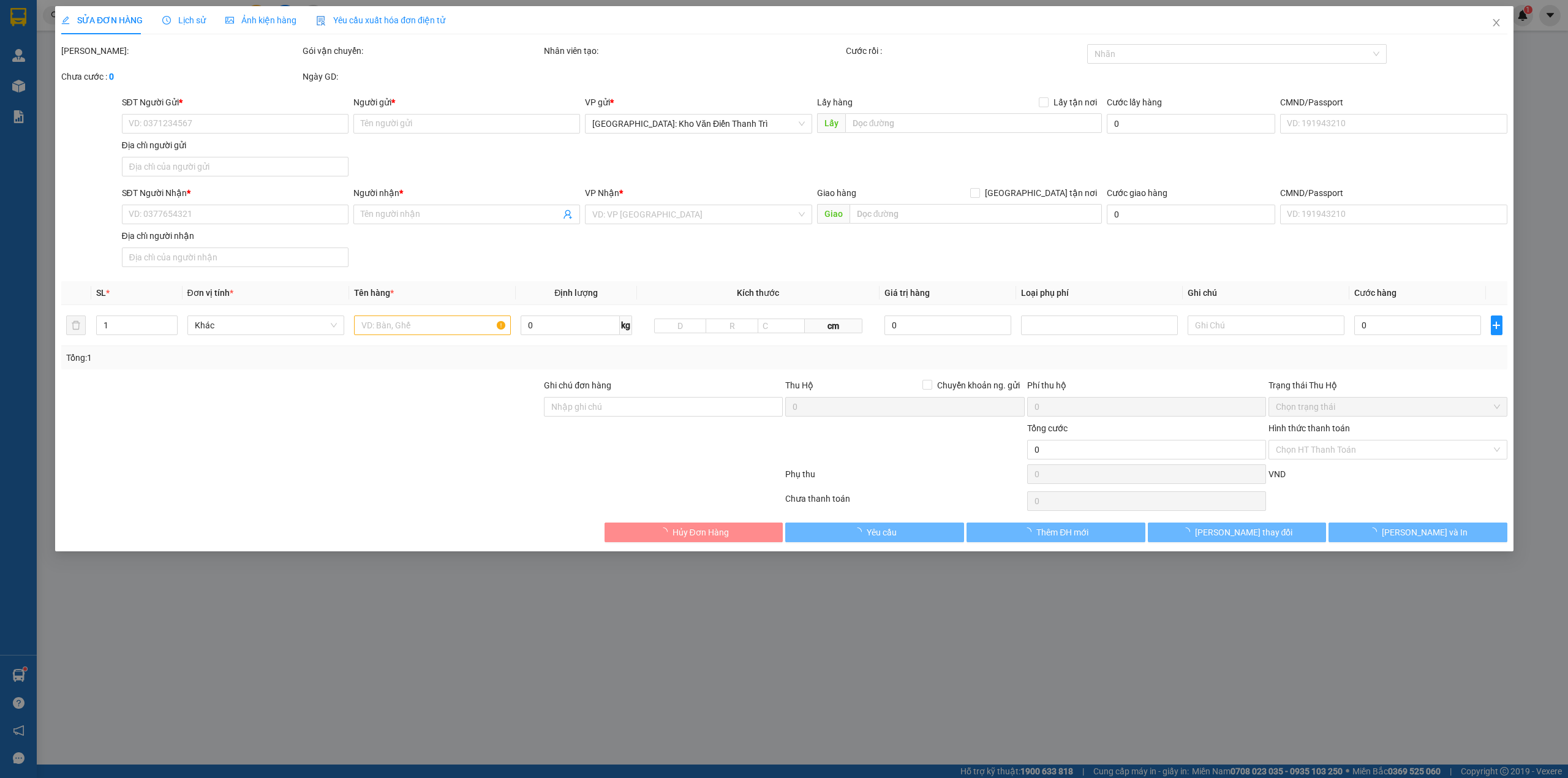
type input "Lâm"
checkbox input "true"
type input "Trả: Số 9 hoàng hưu nhân lê hồng phong tp hải phòng"
type input "495.000"
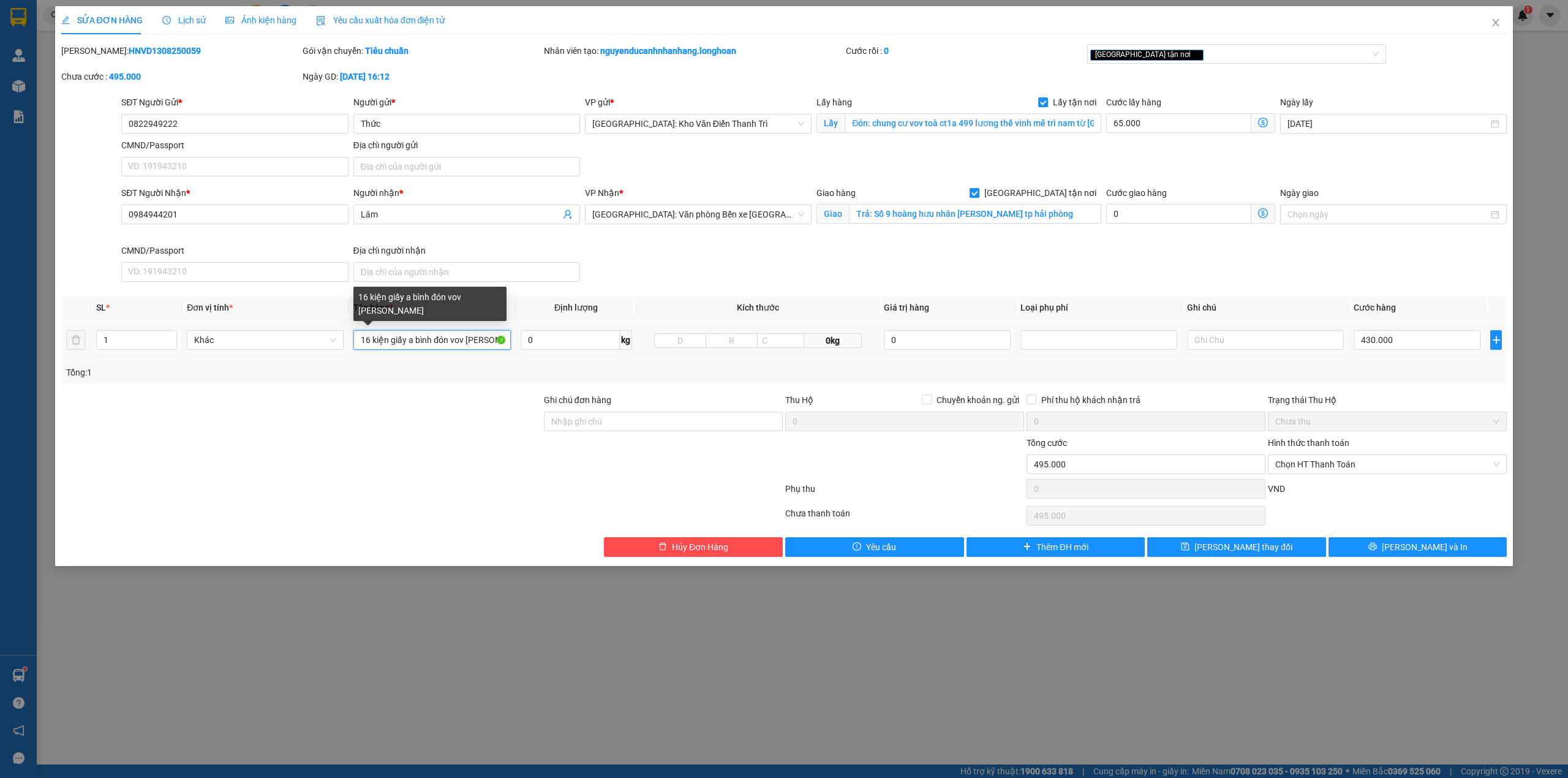
click at [389, 341] on input "16 kiện giấy a bình đón vov lương thế vinh" at bounding box center [432, 339] width 157 height 19
type input "16 kiện giấy"
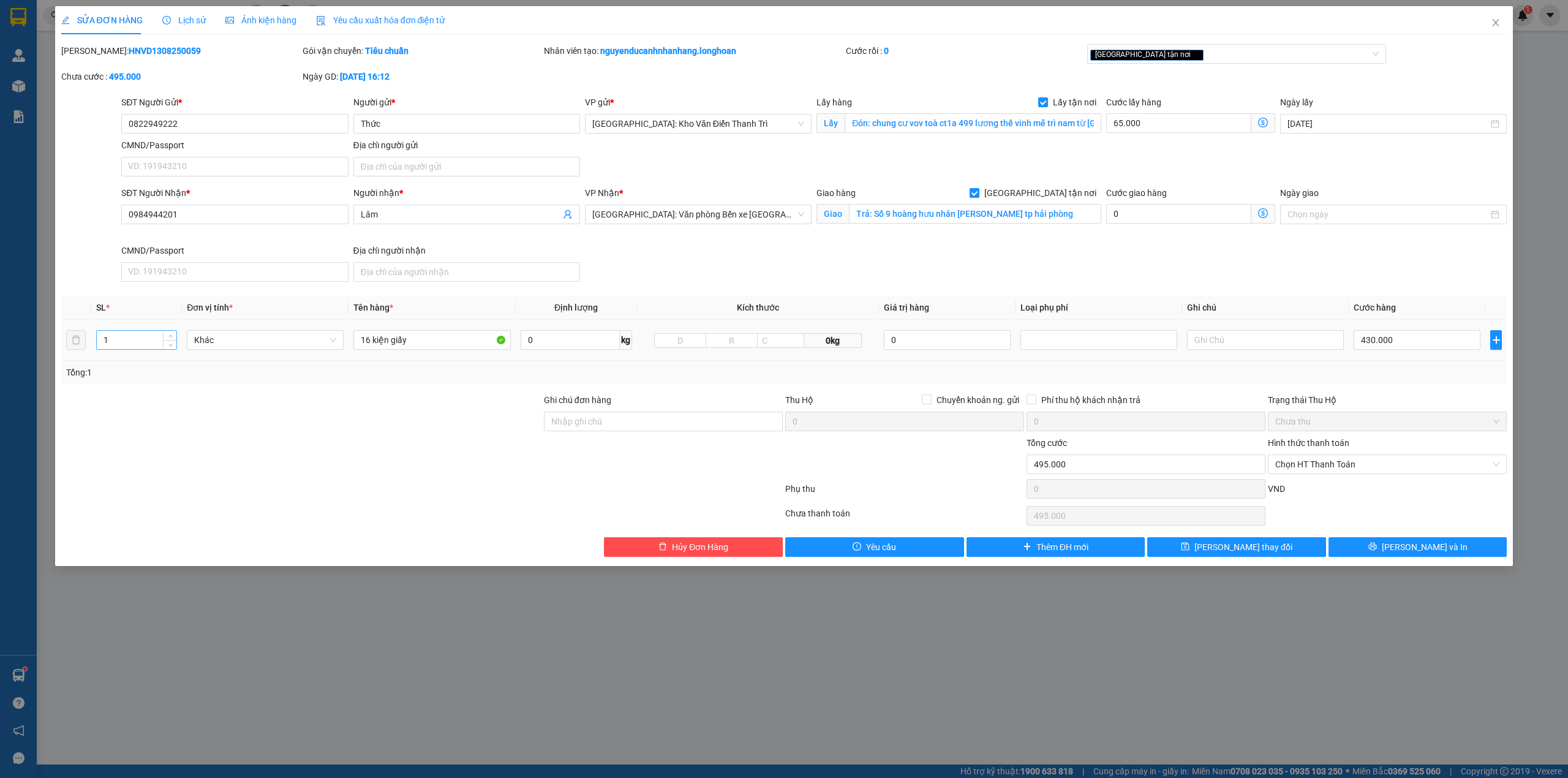
click at [130, 332] on input "1" at bounding box center [137, 340] width 80 height 19
click at [128, 332] on input "1" at bounding box center [137, 340] width 80 height 19
type input "16"
click at [185, 424] on div at bounding box center [301, 414] width 483 height 43
click at [1412, 544] on span "Lưu và In" at bounding box center [1425, 546] width 86 height 14
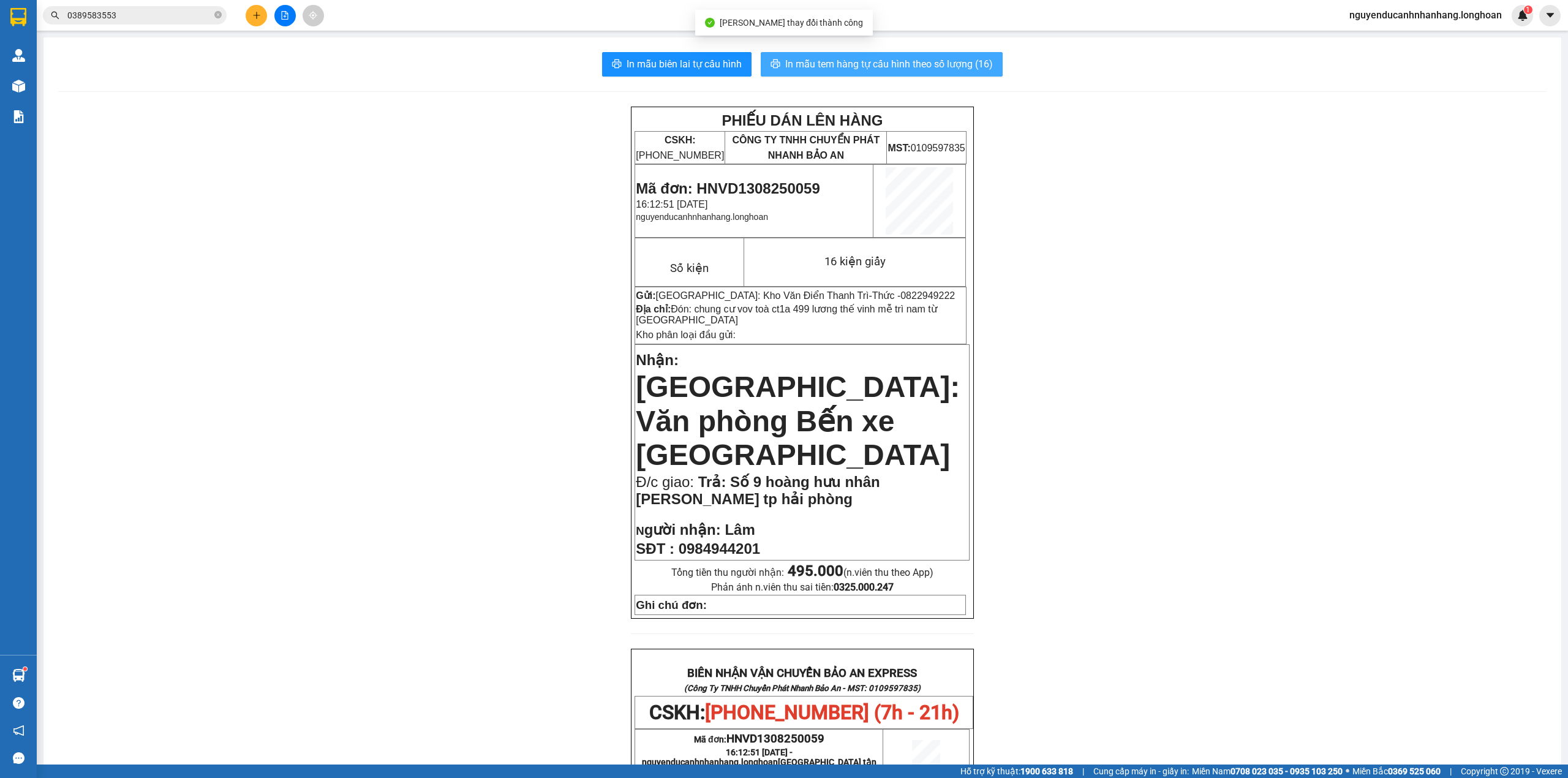
click at [848, 70] on span "In mẫu tem hàng tự cấu hình theo số lượng (16)" at bounding box center [888, 63] width 207 height 15
click at [153, 14] on input "0389583553" at bounding box center [139, 15] width 145 height 14
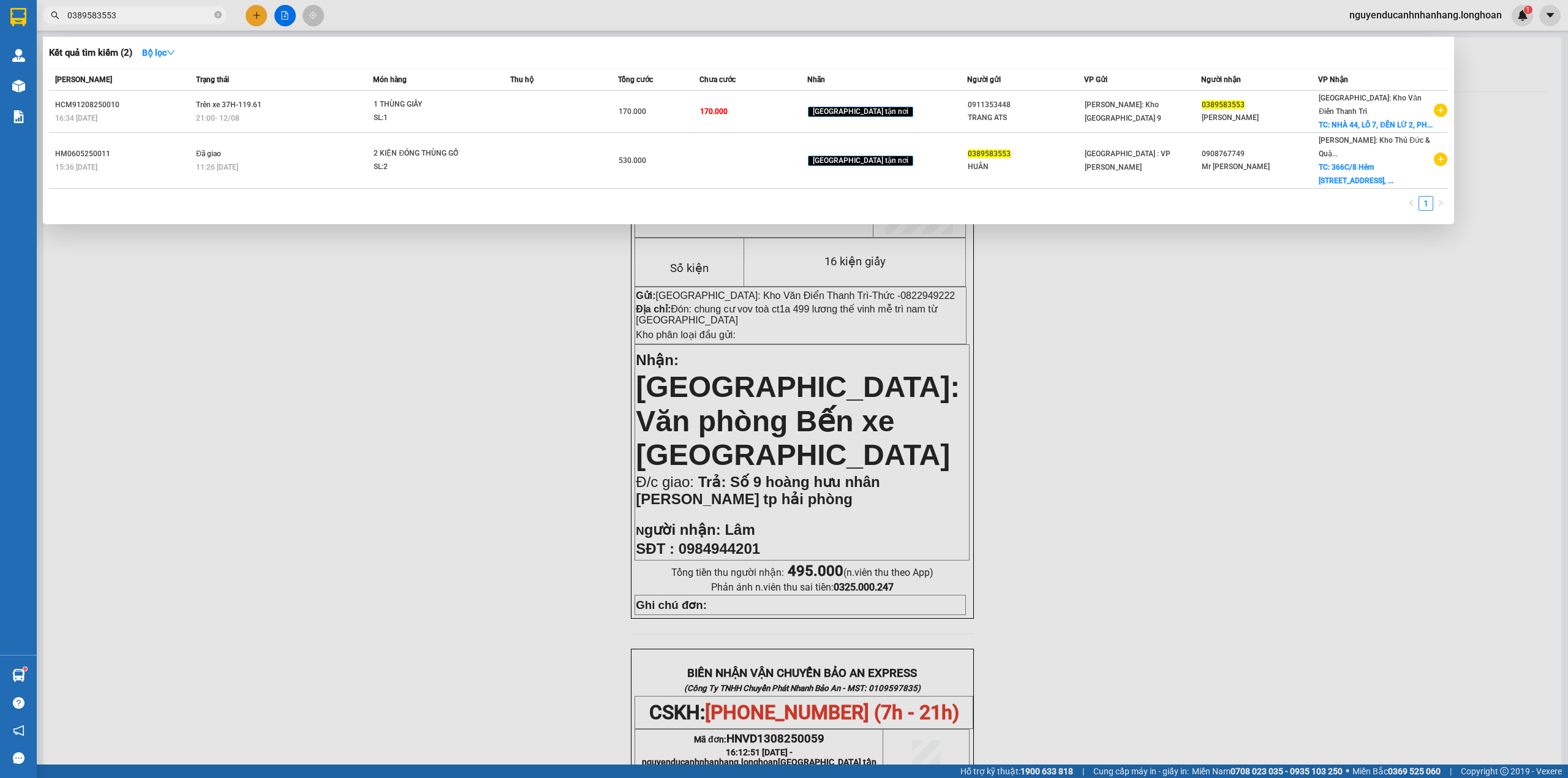
click at [275, 263] on div at bounding box center [784, 389] width 1568 height 778
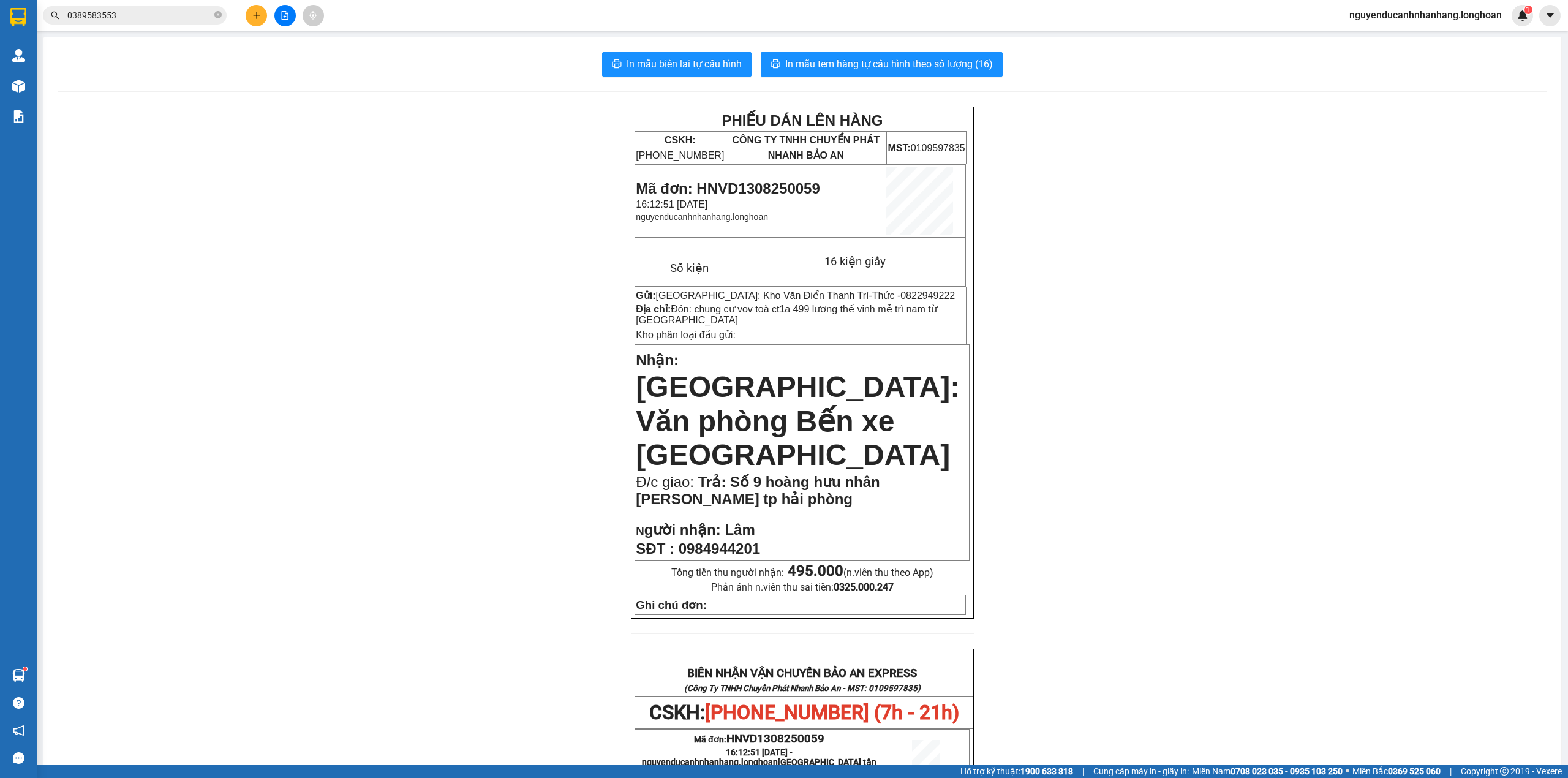
click at [763, 182] on span "Mã đơn: HNVD1308250059" at bounding box center [727, 188] width 184 height 16
copy span "HNVD1308250059"
click at [223, 17] on span "0389583553" at bounding box center [135, 16] width 184 height 19
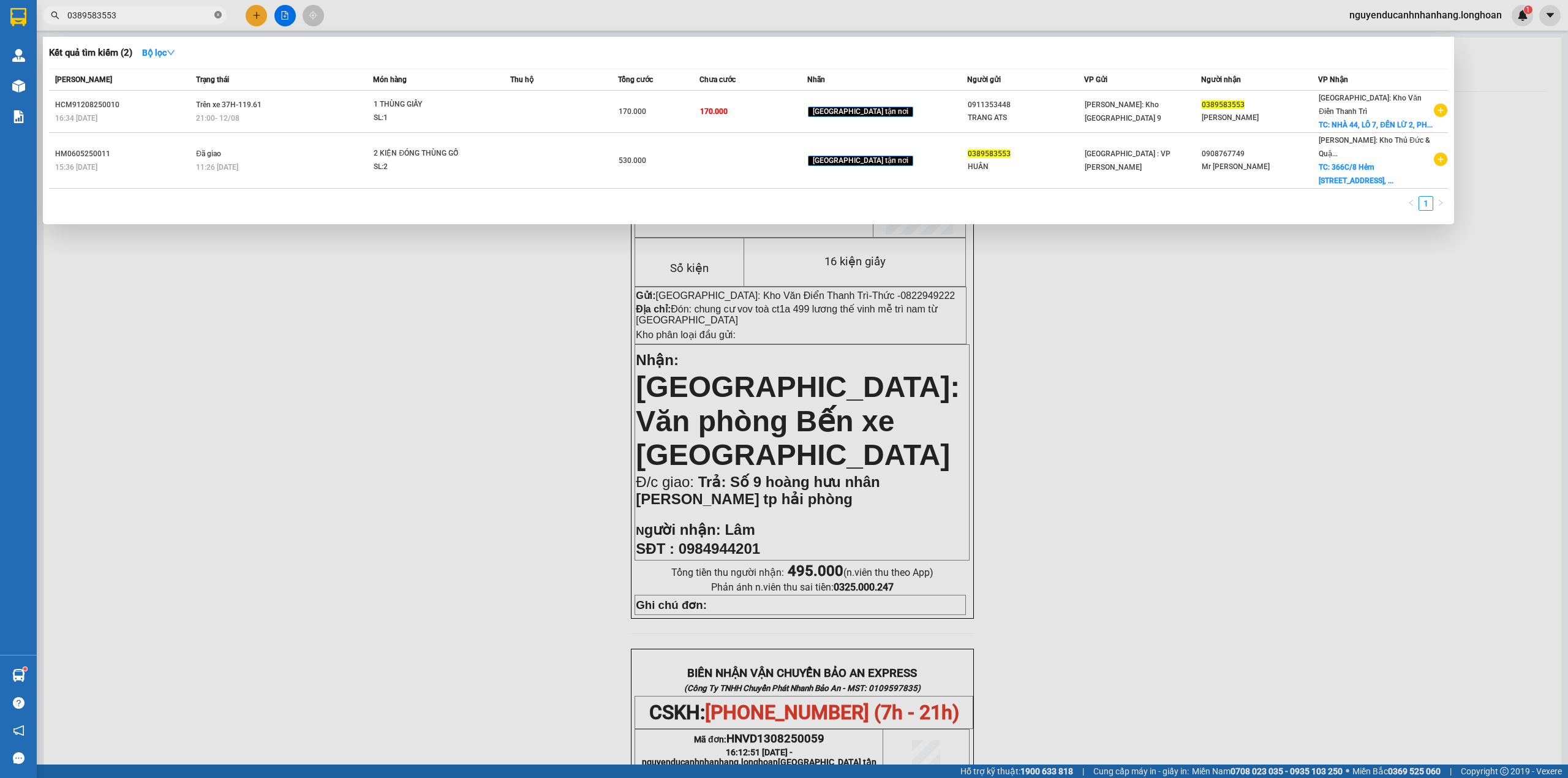
click at [219, 16] on icon "close-circle" at bounding box center [218, 14] width 7 height 7
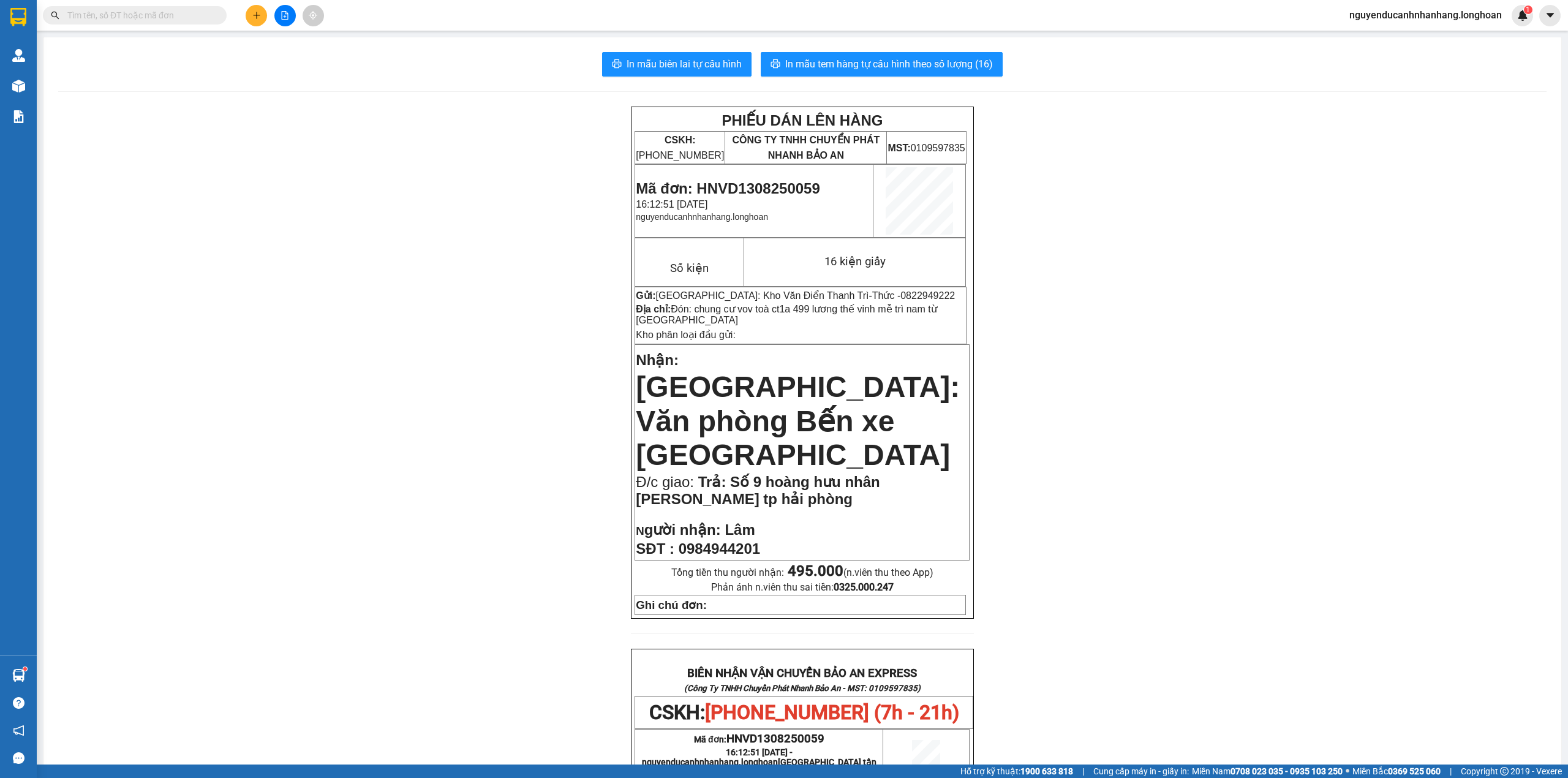
click at [189, 16] on input "text" at bounding box center [139, 15] width 145 height 14
paste input "HNVD1308250059"
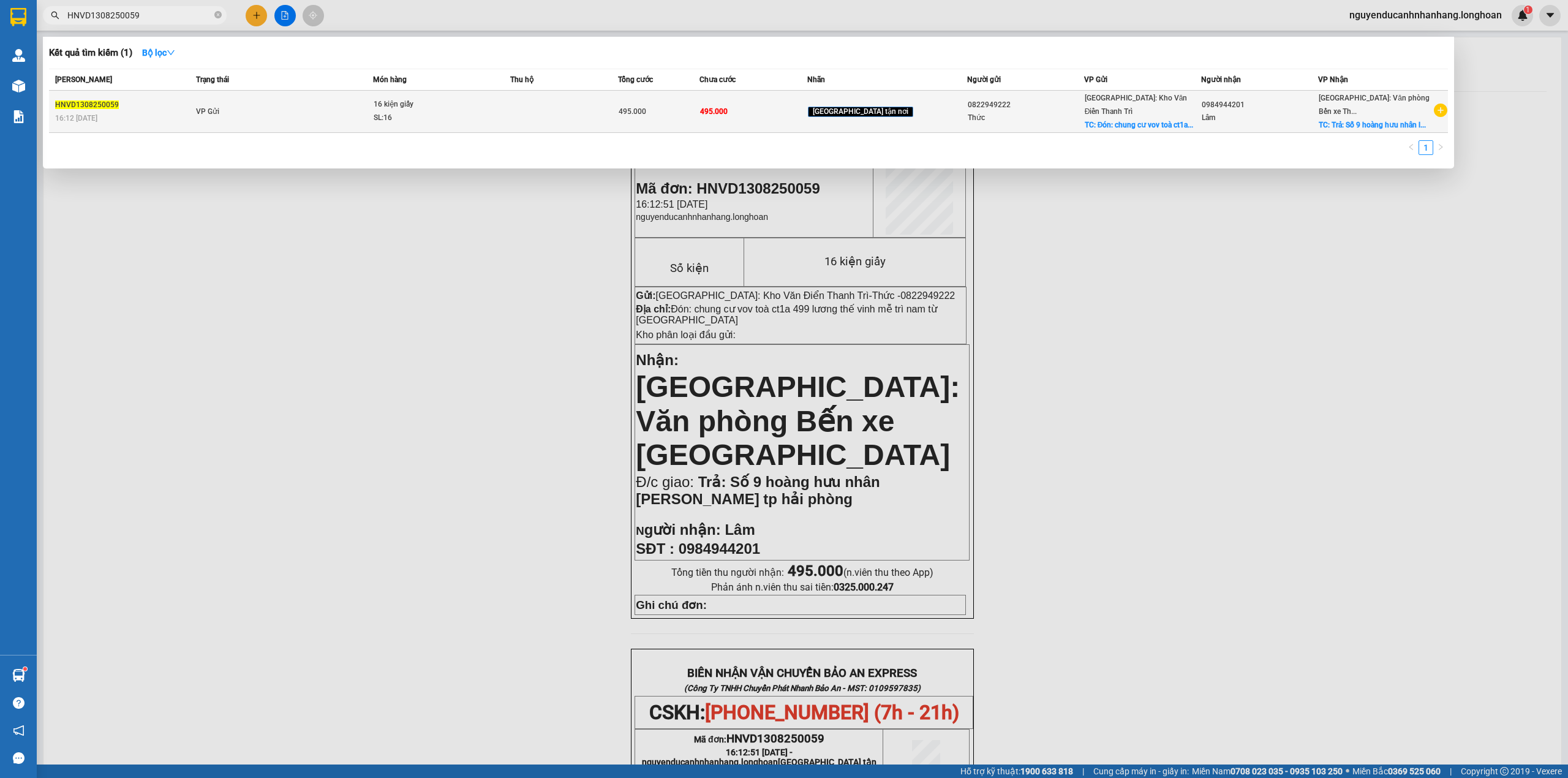
type input "HNVD1308250059"
click at [280, 121] on td "VP Gửi" at bounding box center [283, 111] width 180 height 42
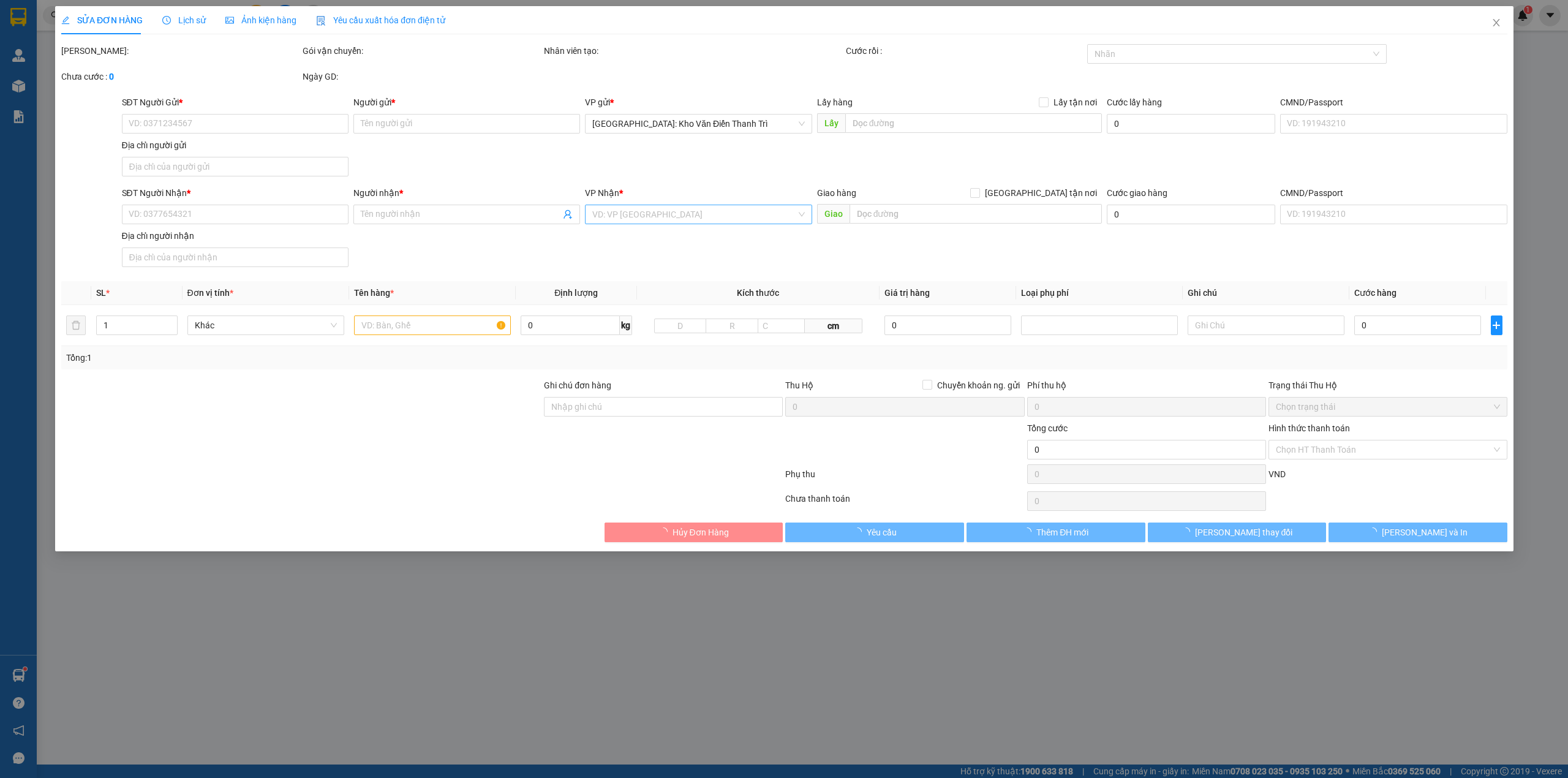
type input "0822949222"
type input "Thức"
checkbox input "true"
type input "Đón: chung cư vov toà ct1a 499 lương thế vinh mễ trì nam từ liên hà nội"
type input "0984944201"
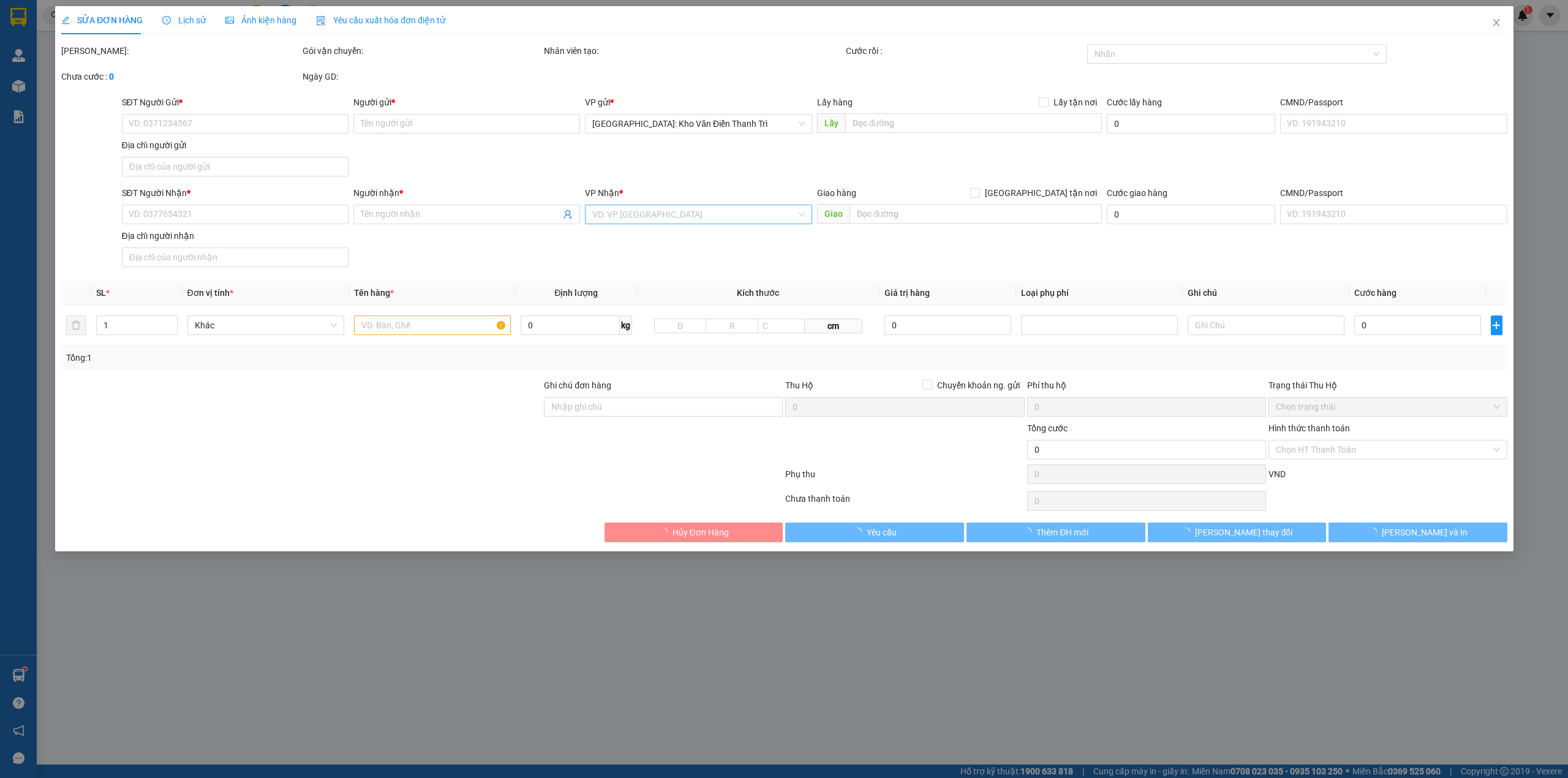
type input "Lâm"
checkbox input "true"
type input "Trả: Số 9 hoàng hưu nhân lê hồng phong tp hải phòng"
type input "495.000"
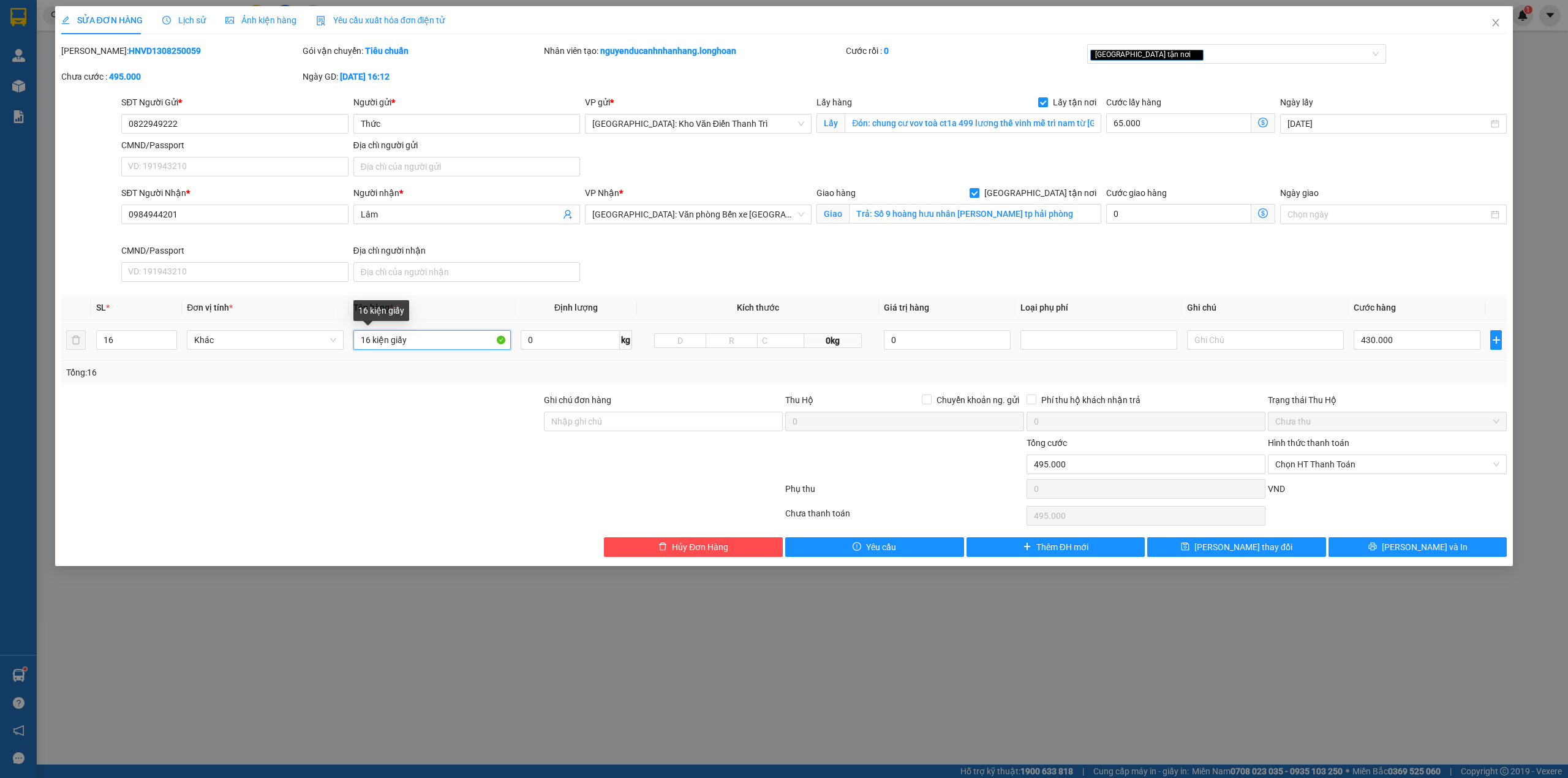
click at [424, 343] on input "16 kiện giấy" at bounding box center [432, 339] width 157 height 19
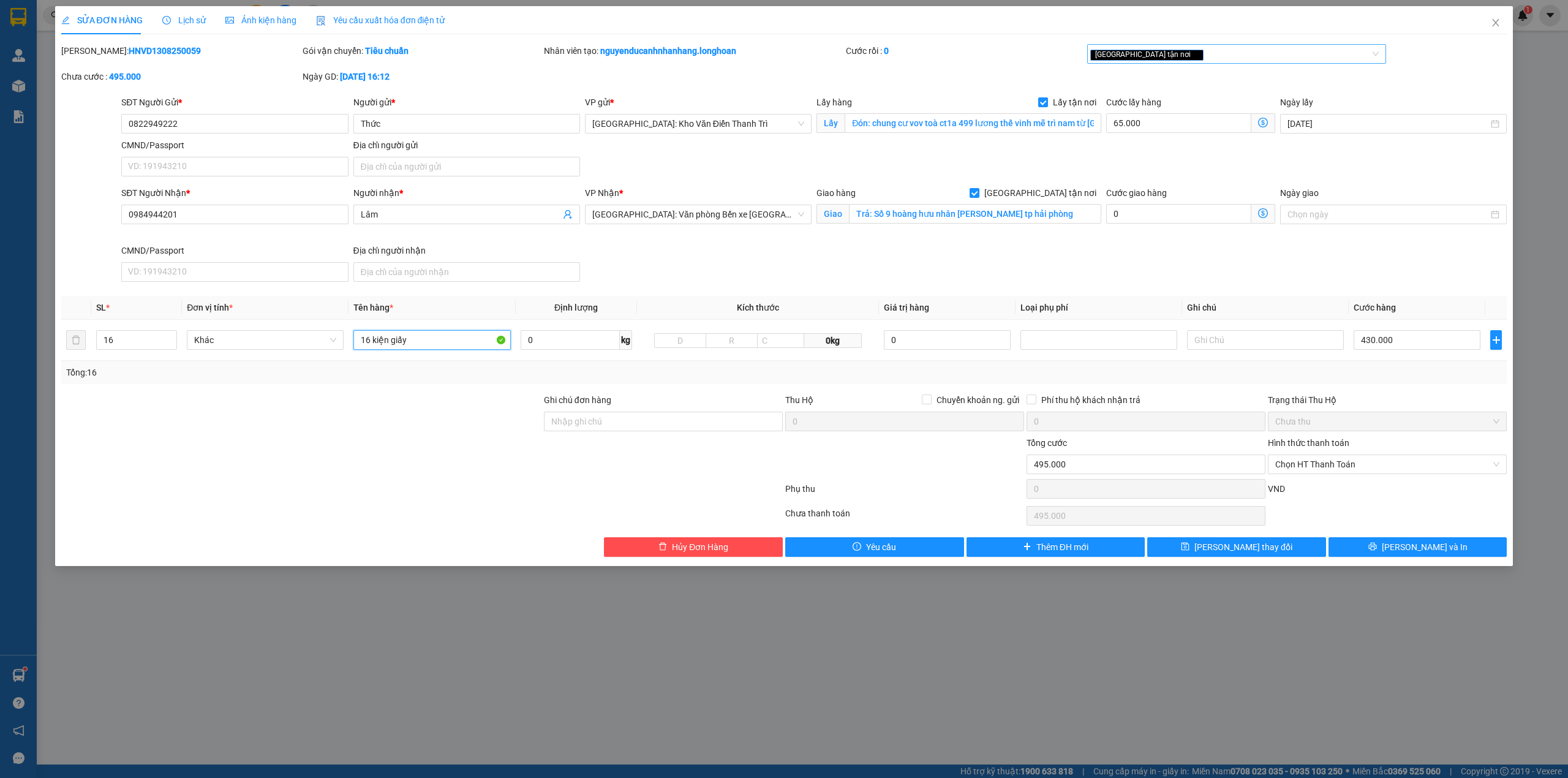
click at [1184, 52] on div "[GEOGRAPHIC_DATA] tận nơi" at bounding box center [1231, 53] width 281 height 15
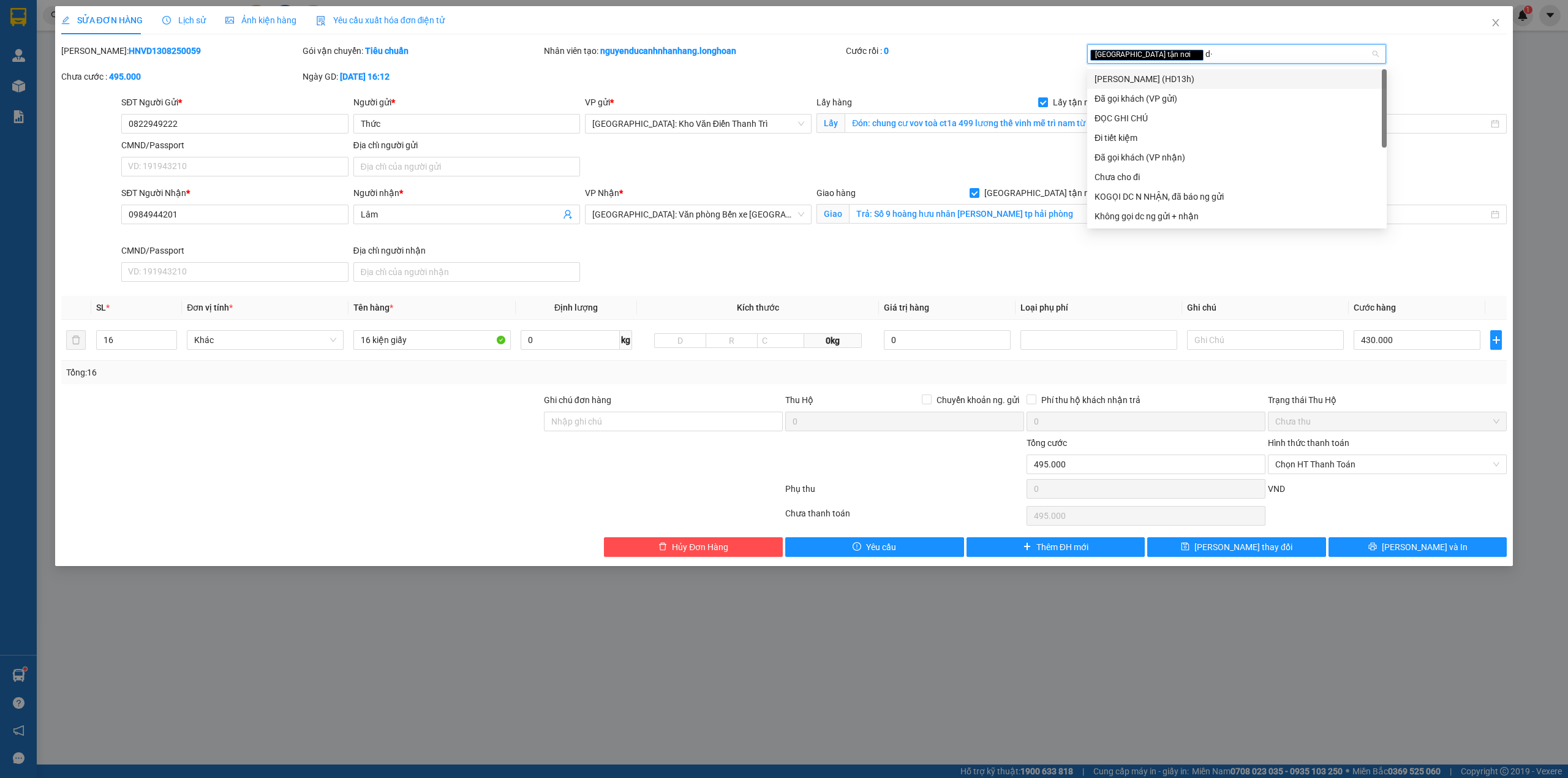
type input "d"
type input "đã"
click at [1181, 71] on div "Đã gọi khách (VP gửi)" at bounding box center [1236, 78] width 299 height 19
click at [1030, 71] on div "Mã ĐH: HNVD1308250059 Gói vận chuyển: Tiêu chuẩn Nhân viên tạo: nguyenducanhnha…" at bounding box center [784, 70] width 1448 height 51
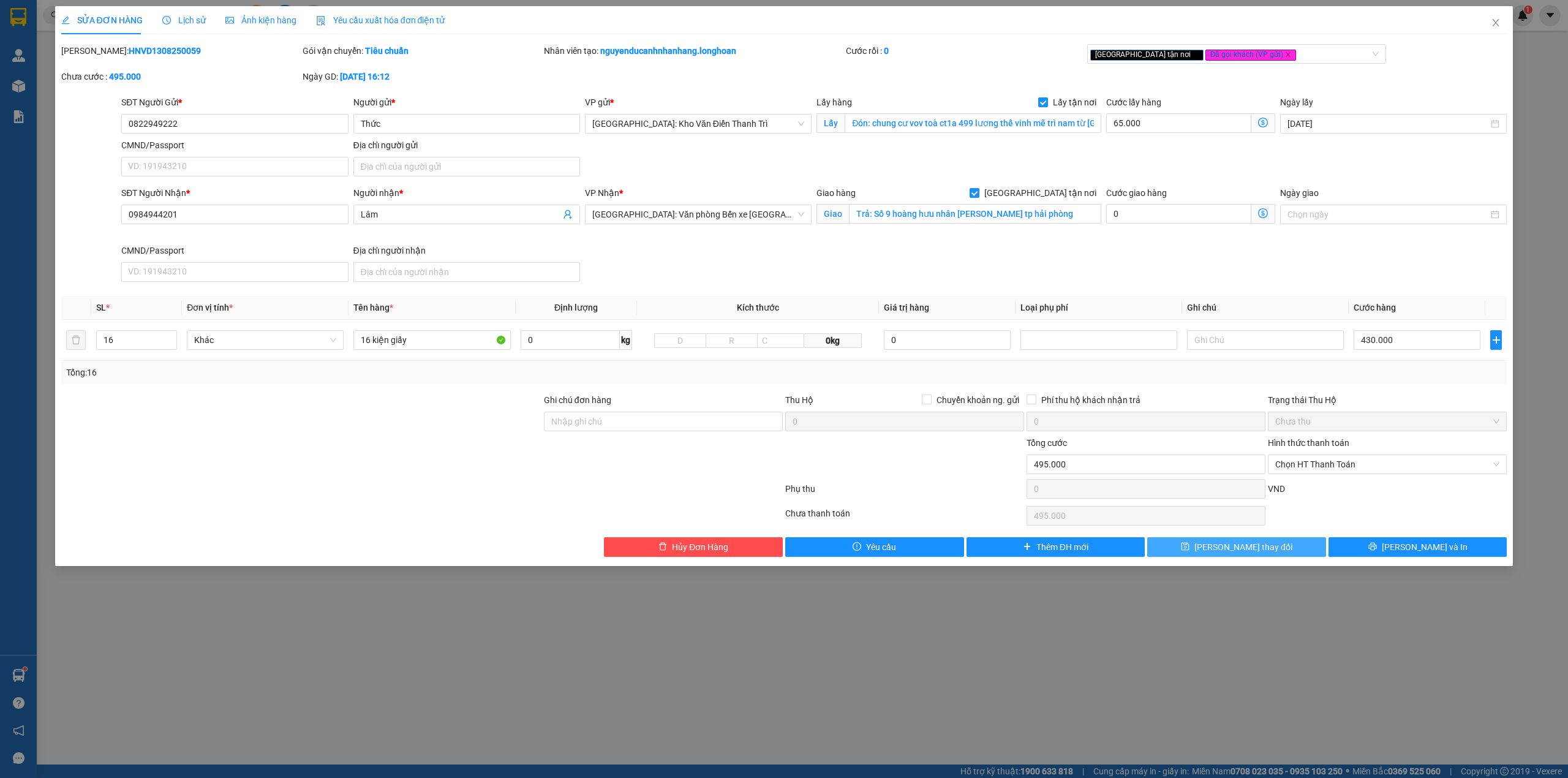
click at [1261, 550] on span "Lưu thay đổi" at bounding box center [1243, 546] width 98 height 14
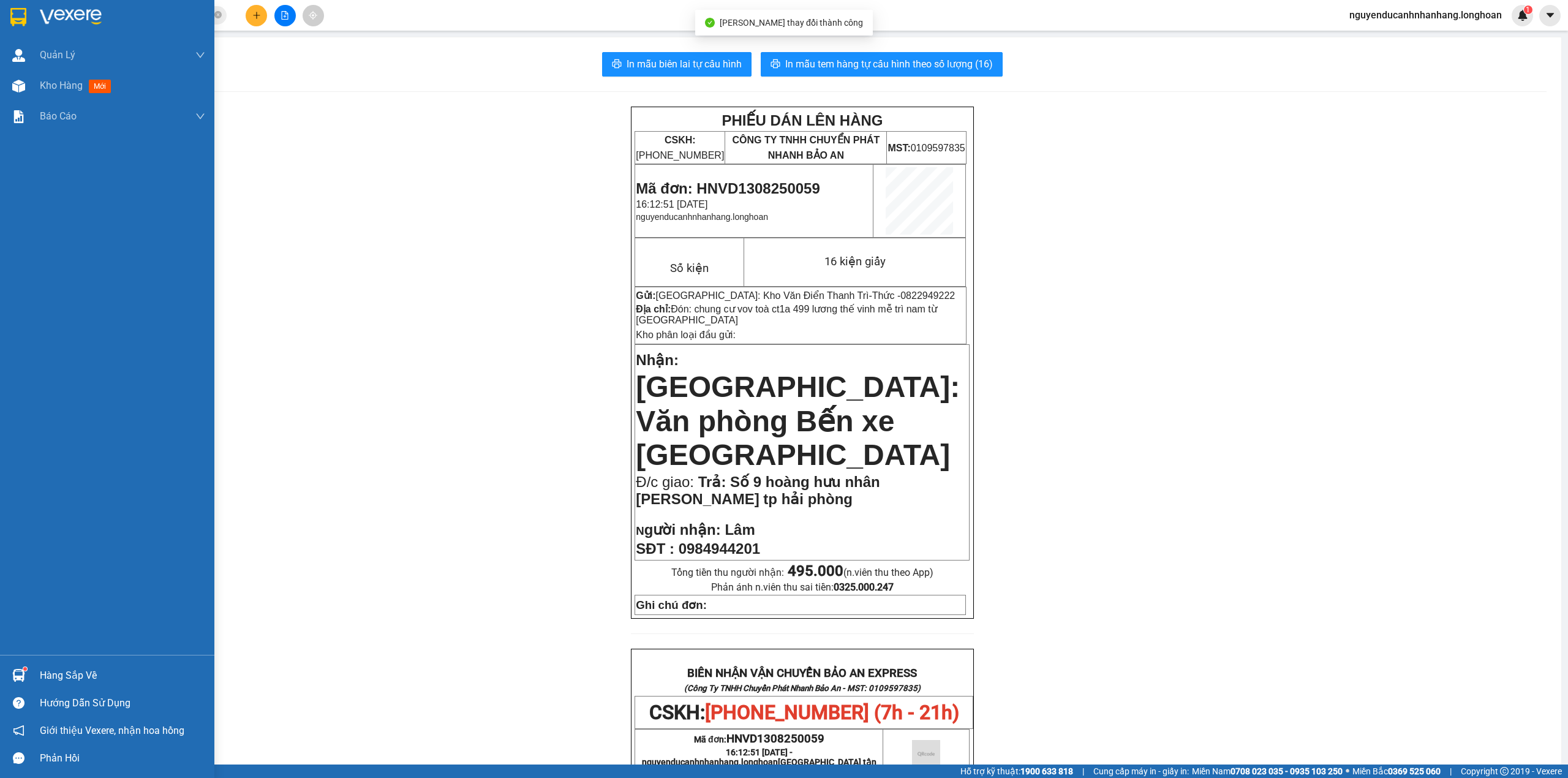
click at [12, 11] on img at bounding box center [19, 17] width 16 height 19
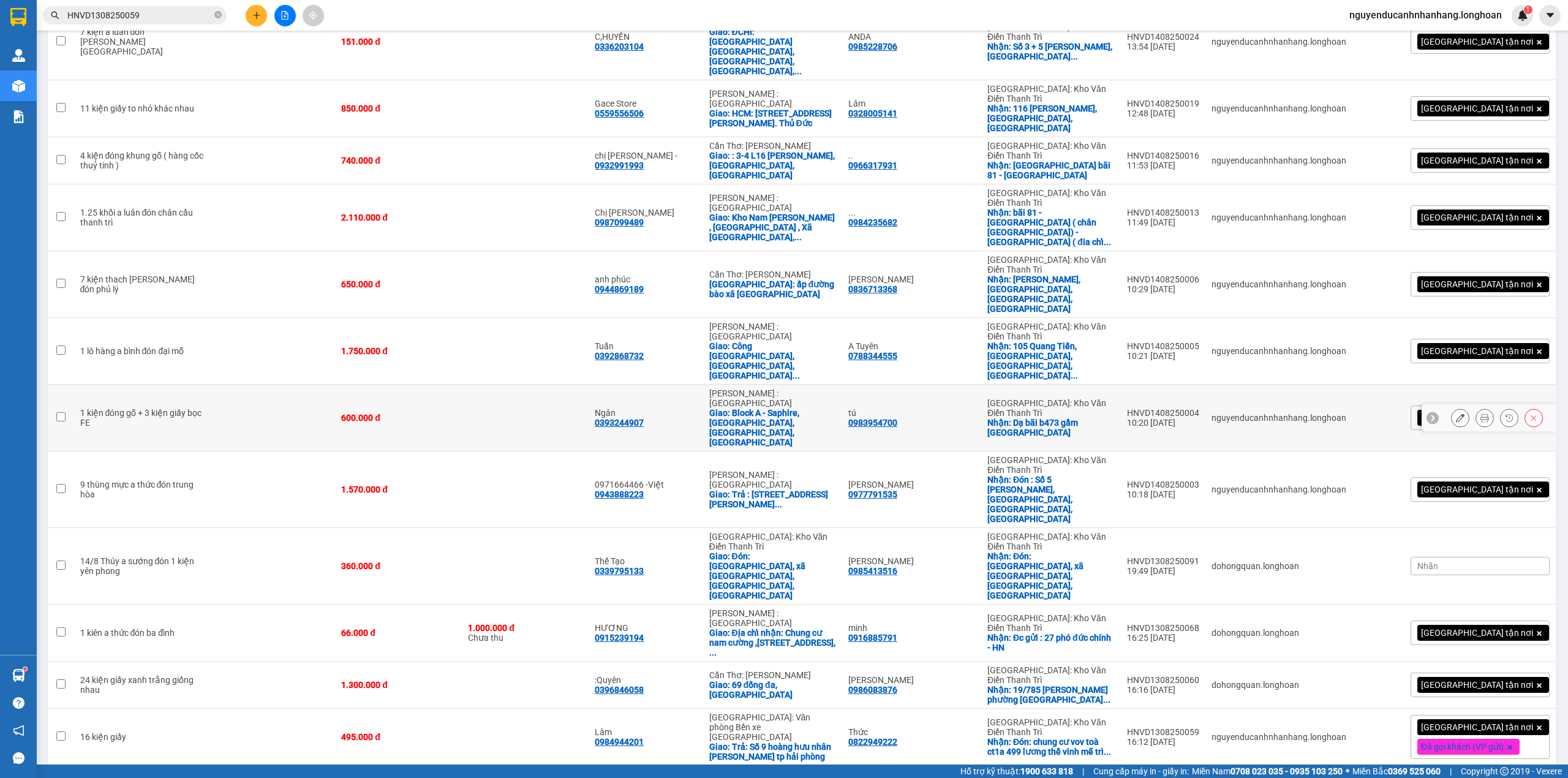
scroll to position [408, 0]
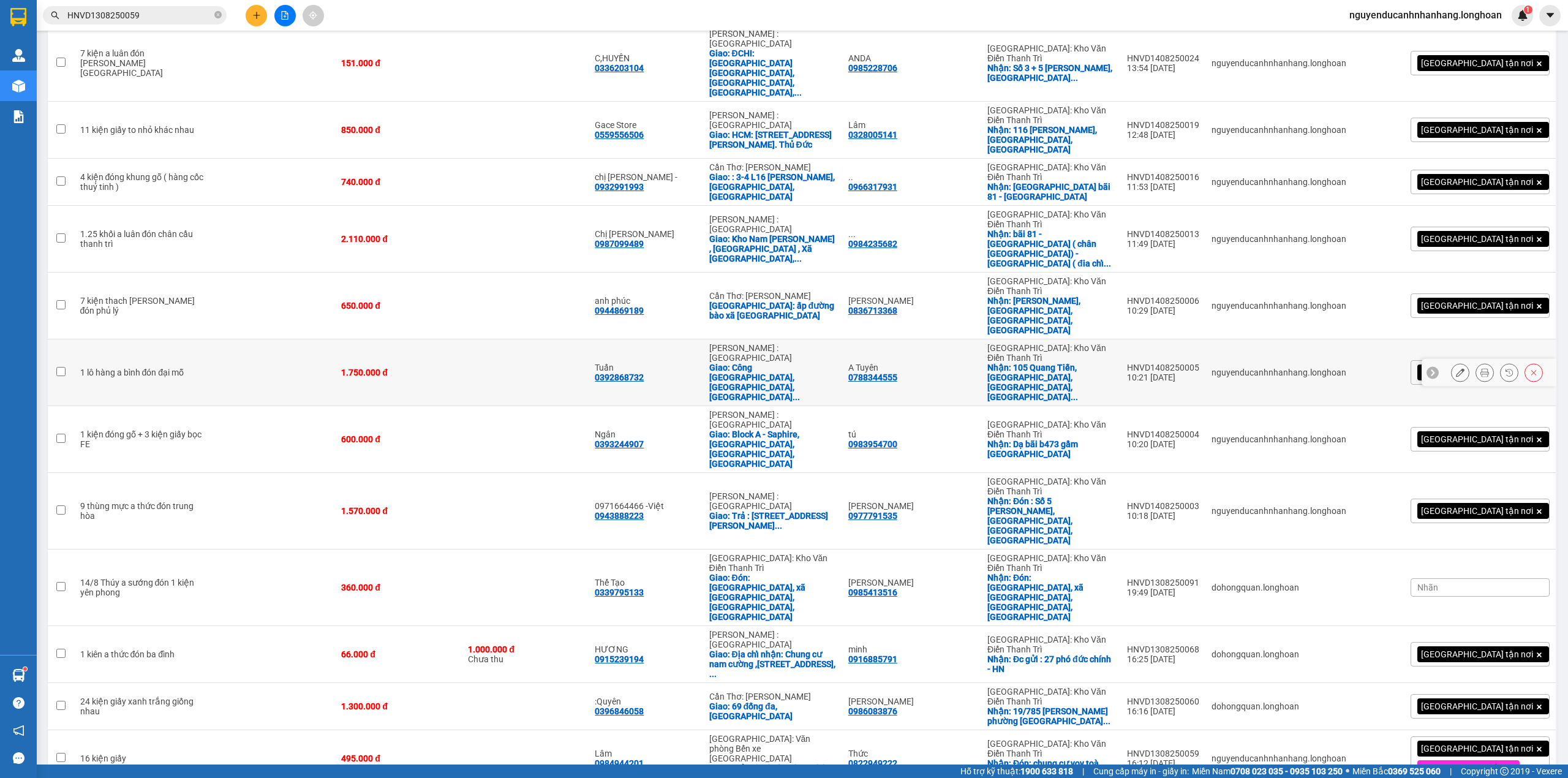
click at [1451, 362] on button at bounding box center [1460, 373] width 17 height 21
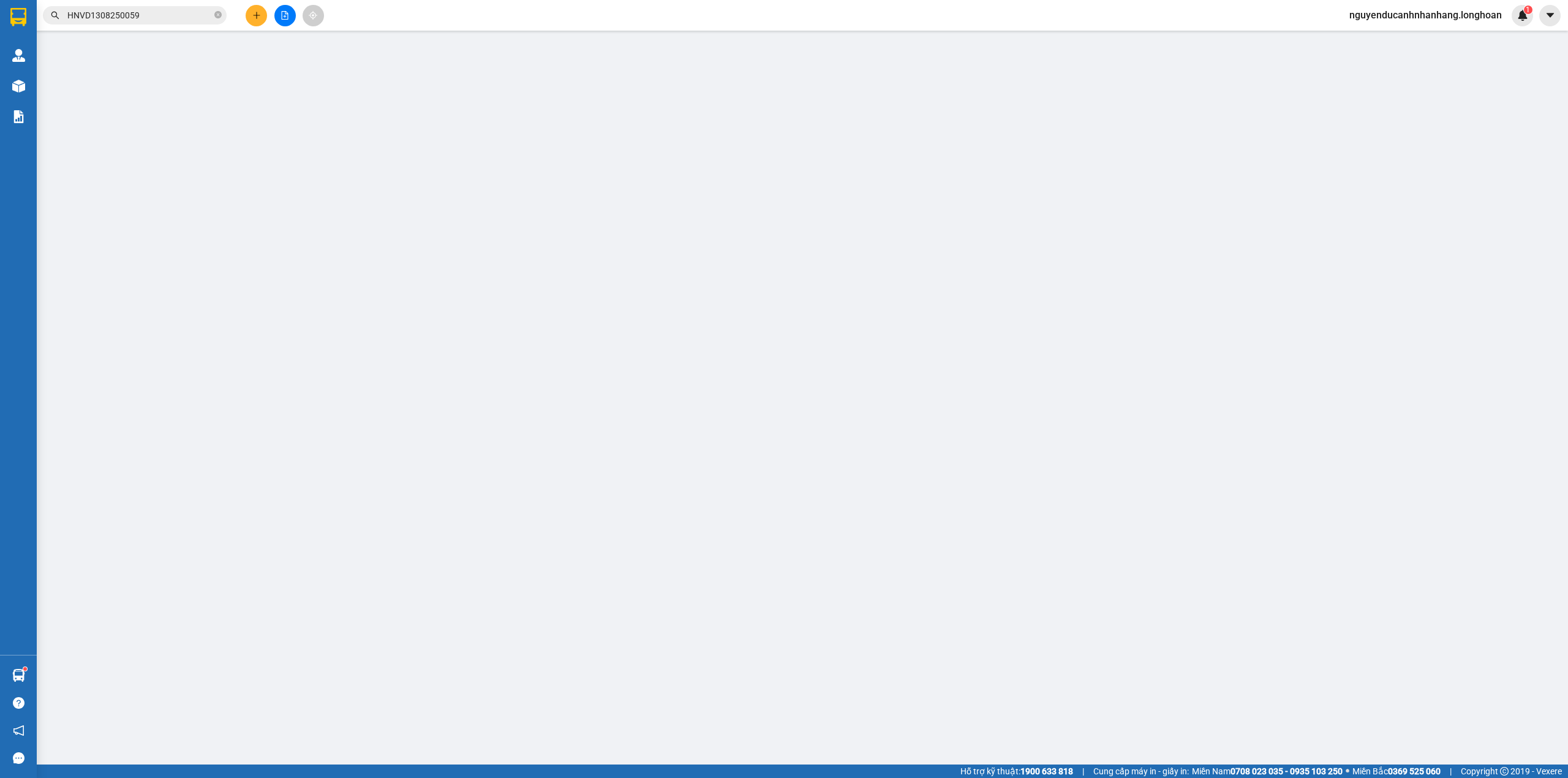
type input "0788344555"
type input "A Tuyên"
checkbox input "true"
type input "105 [PERSON_NAME], [GEOGRAPHIC_DATA], [GEOGRAPHIC_DATA], [GEOGRAPHIC_DATA]"
type input "0392868732"
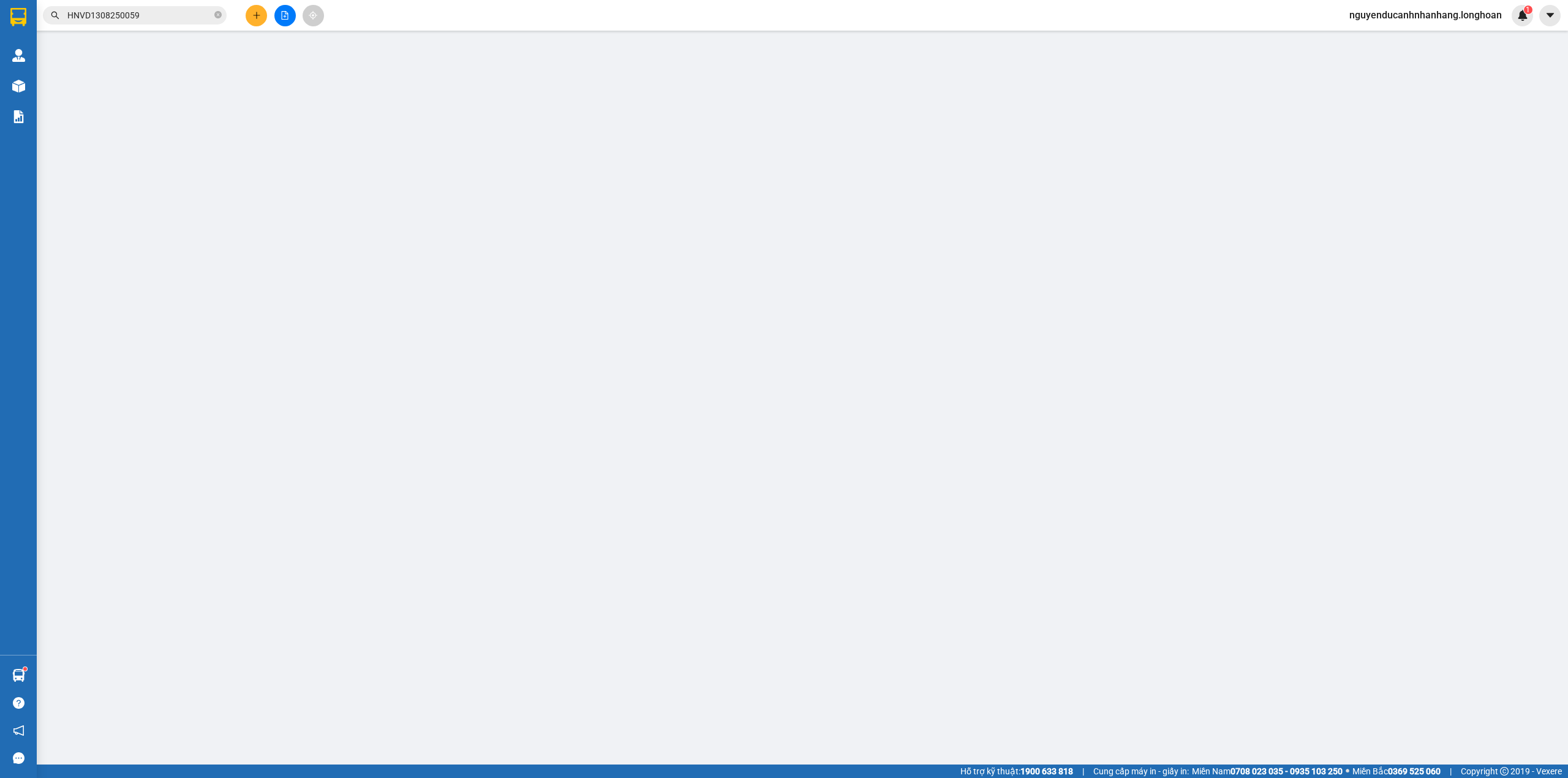
type input "Tuấn"
checkbox input "true"
type input "Công [GEOGRAPHIC_DATA], [GEOGRAPHIC_DATA], [GEOGRAPHIC_DATA], Thị Xã [GEOGRAPHI…"
type input "có VAT"
type input "1.750.000"
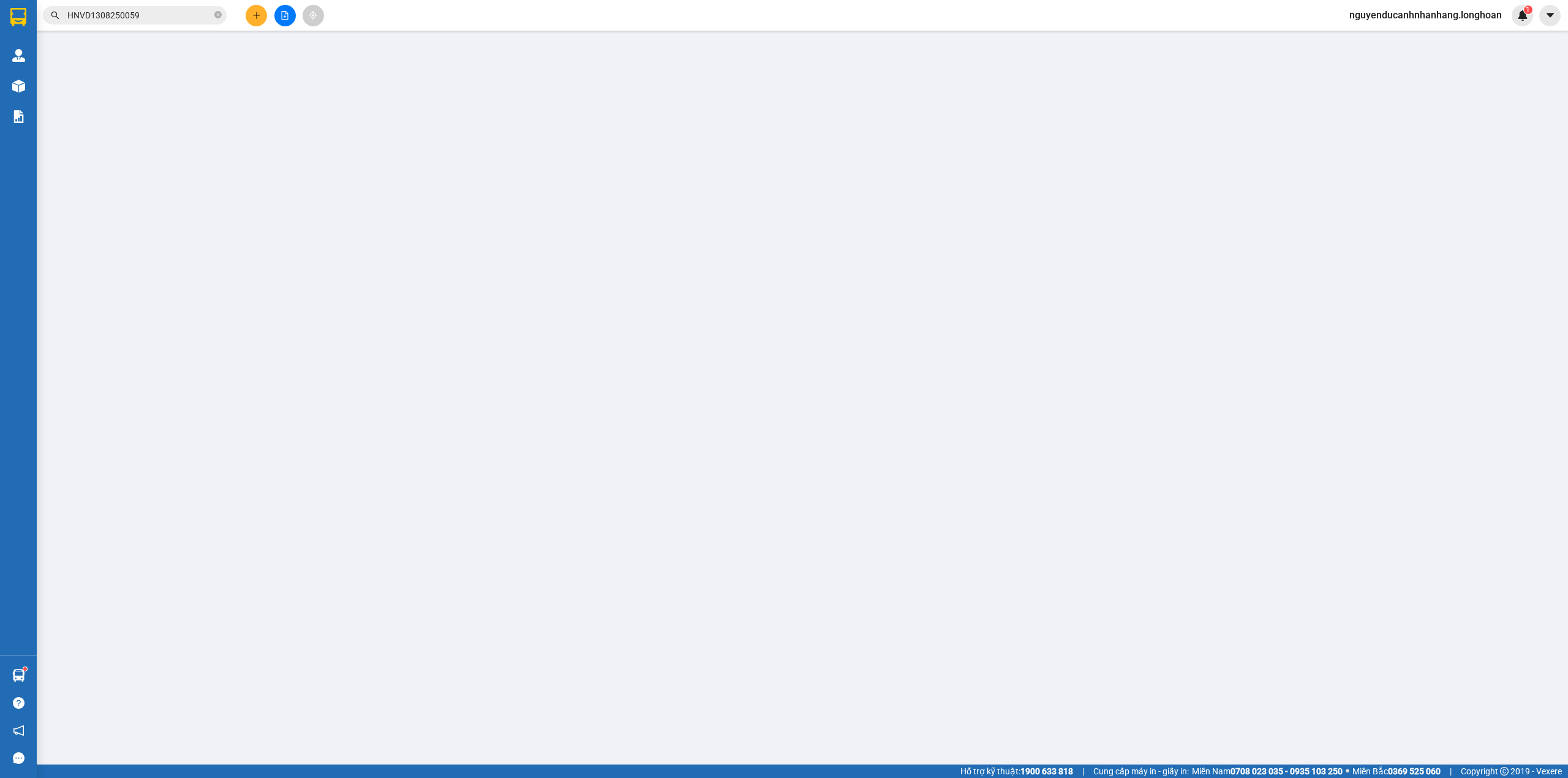
type input "1.750.000"
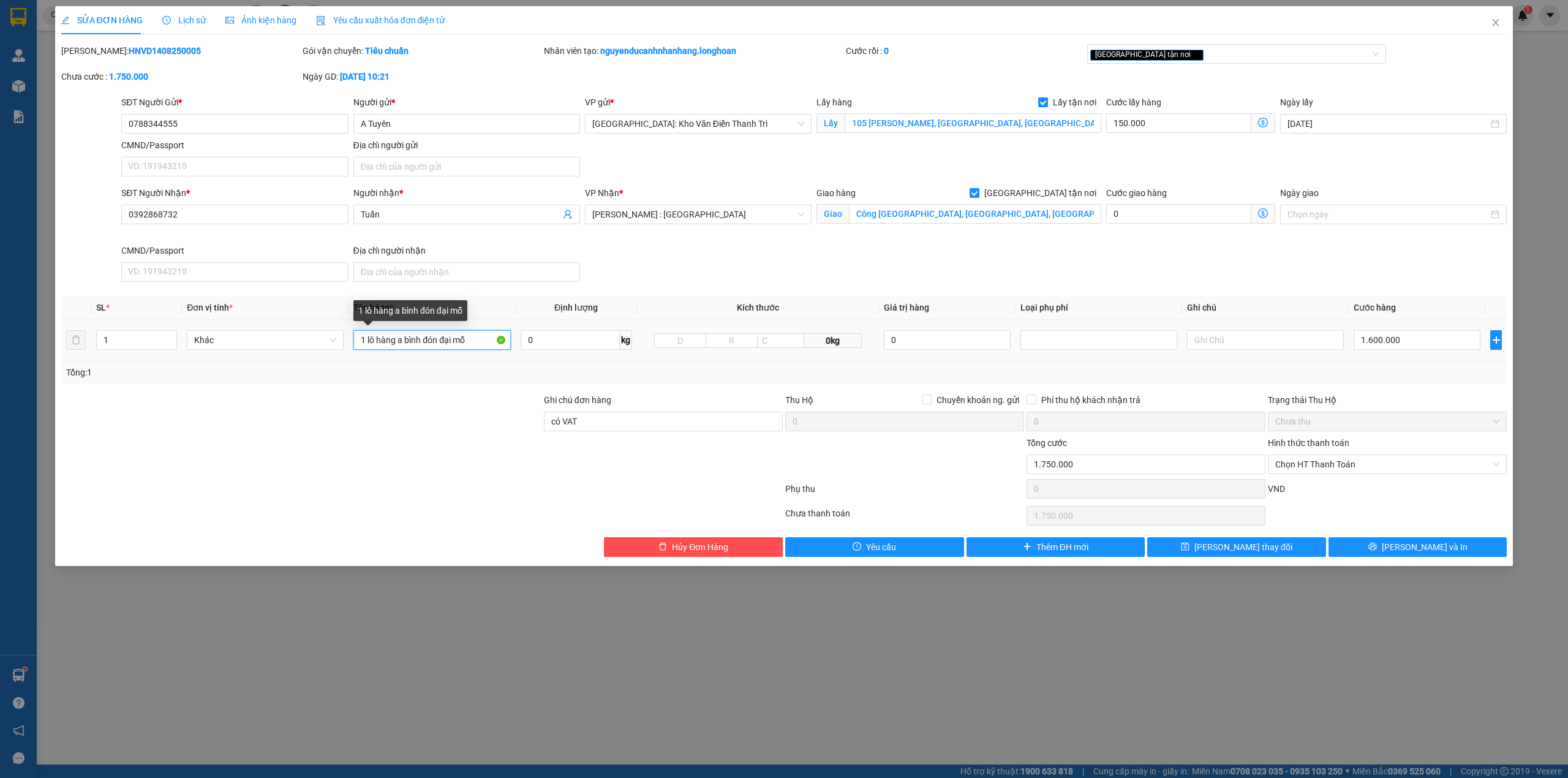
click at [403, 341] on input "1 lô hàng a bình đón đại mỗ" at bounding box center [432, 339] width 157 height 19
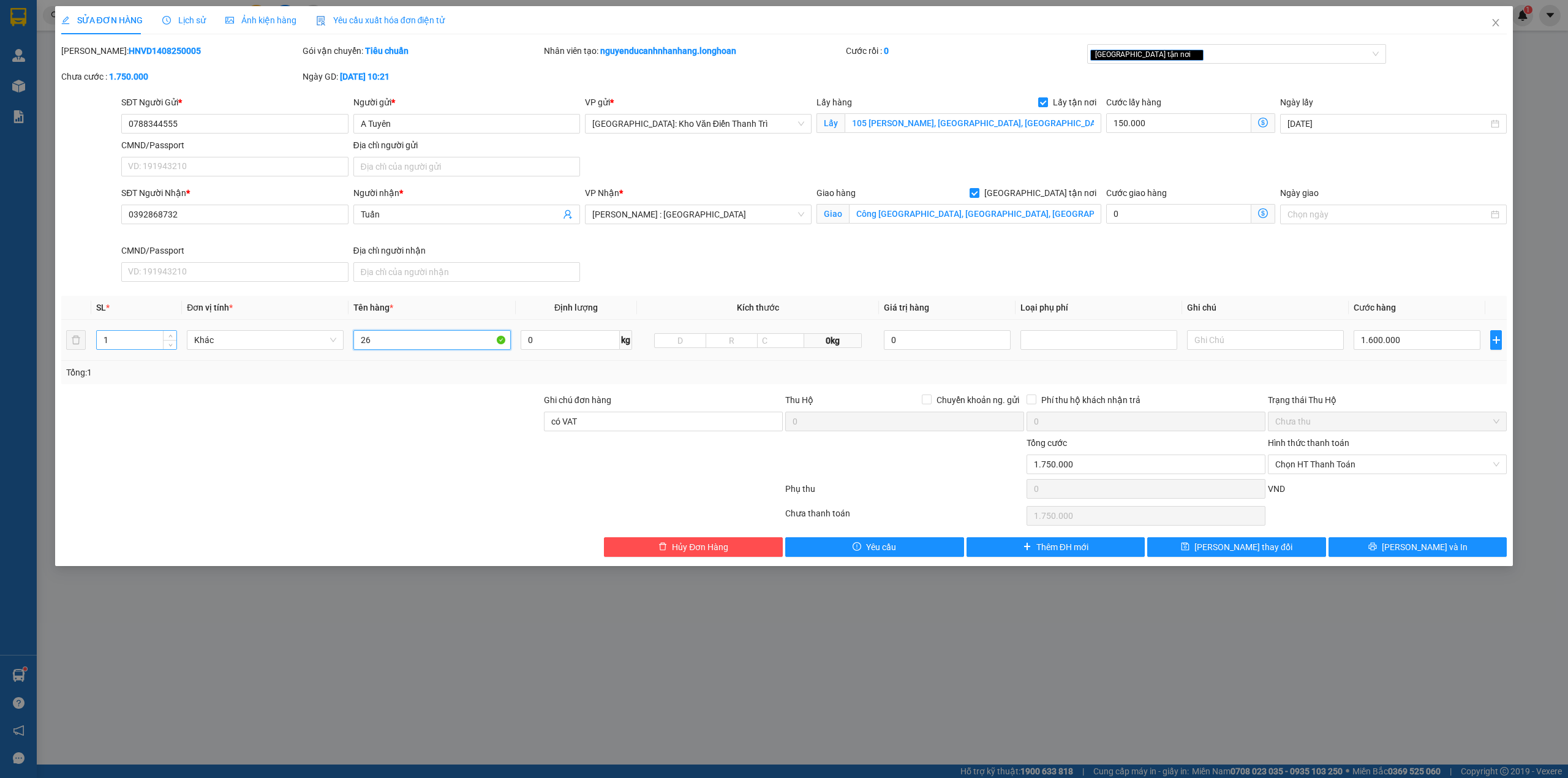
type input "26"
click at [150, 341] on input "1" at bounding box center [137, 340] width 80 height 19
type input "26"
click at [196, 393] on div "Total Paid Fee 0 Total UnPaid Fee 1.750.000 Cash Collection Total Fee Mã ĐH: HN…" at bounding box center [784, 300] width 1446 height 513
click at [968, 215] on input "Công [GEOGRAPHIC_DATA], [GEOGRAPHIC_DATA], [GEOGRAPHIC_DATA], Thị Xã [GEOGRAPHI…" at bounding box center [975, 213] width 252 height 19
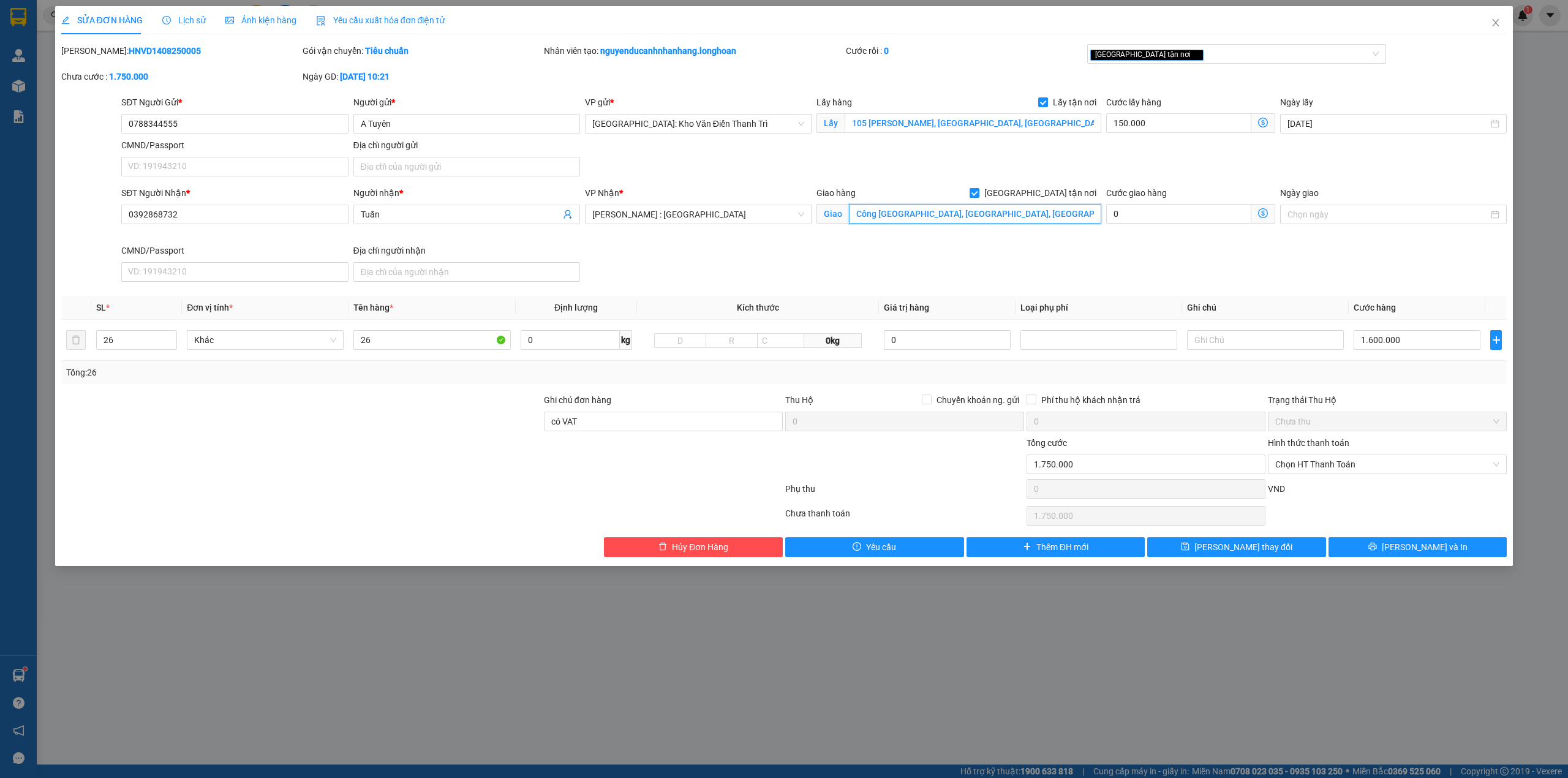
click at [995, 222] on input "Công [GEOGRAPHIC_DATA], [GEOGRAPHIC_DATA], [GEOGRAPHIC_DATA], Thị Xã [GEOGRAPHI…" at bounding box center [975, 213] width 252 height 19
click at [1096, 246] on div "SĐT Người Nhận * 0392868732 Người nhận * Tuấn VP Nhận * Hồ Chí Minh : Kho Quận …" at bounding box center [814, 236] width 1390 height 101
click at [404, 338] on input "26" at bounding box center [432, 339] width 157 height 19
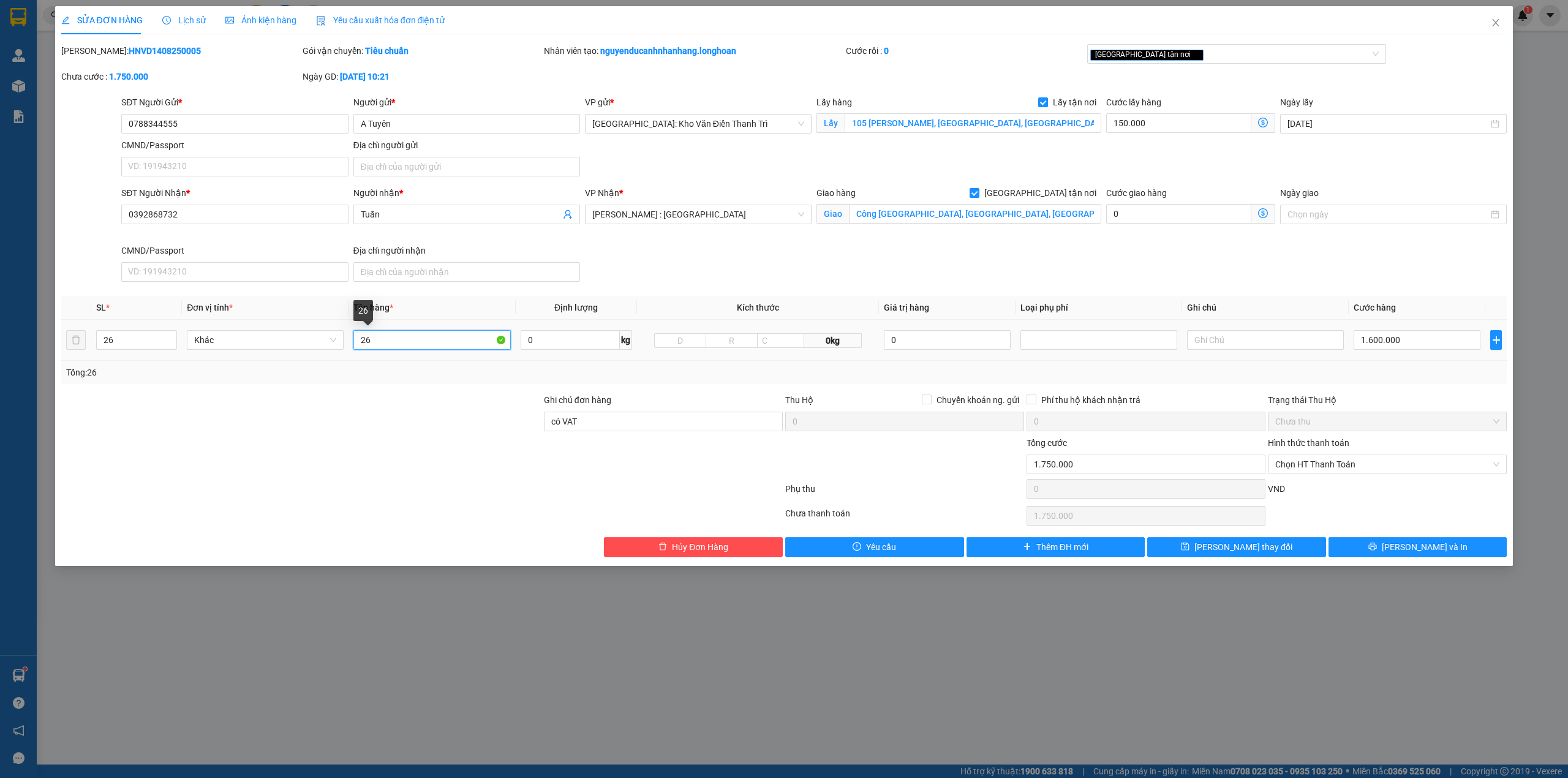
click at [404, 338] on input "26" at bounding box center [432, 339] width 157 height 19
click at [393, 349] on input "26" at bounding box center [432, 339] width 157 height 19
paste input "18 kiện giấy 3 tủ đỏ pccc 1 bao tải hàng 2 bao tải trắng 1 thanh nhôm dài 1 kiệ…"
paste input "text"
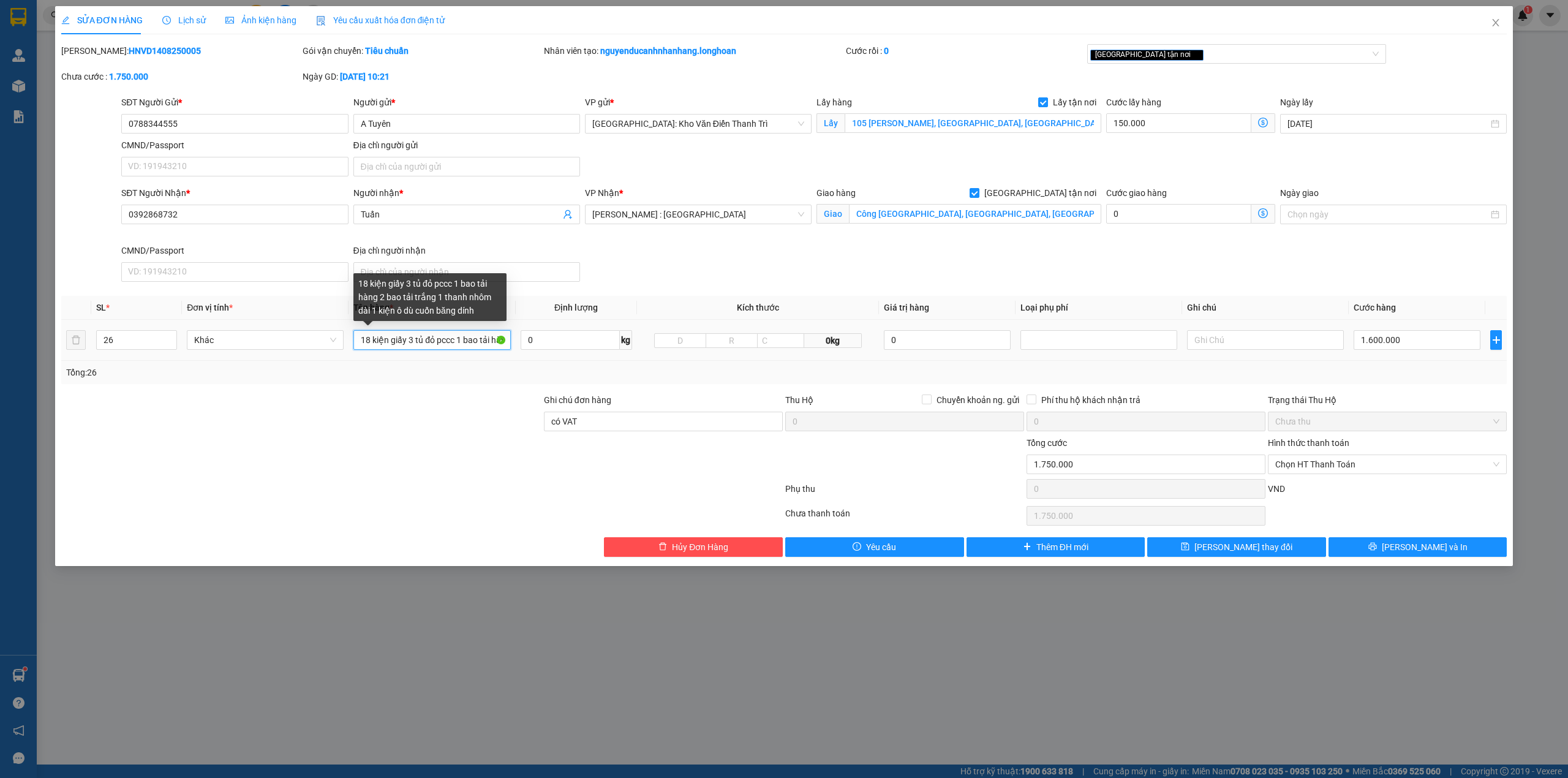
click at [410, 342] on input "18 kiện giấy 3 tủ đỏ pccc 1 bao tải hàng 2 bao tải trắng 1 thanh nhôm dài 1 kiệ…" at bounding box center [432, 339] width 157 height 19
click at [485, 344] on input "18 kiện giấy + 3 tủ đỏ pccc + 1 bao tải hàng 2 bao tải trắng 1 thanh nhôm dài 1…" at bounding box center [432, 339] width 157 height 19
click at [436, 341] on input "18 kiện giấy + 3 tủ đỏ pccc + 1 bao tải hàng 2 bao tải trắng 1 thanh nhôm dài 1…" at bounding box center [432, 339] width 157 height 19
click at [468, 343] on input "18 kiện giấy + 3 tủ đỏ pccc + 1 bao tải hàng + 2 bao tải trắng 1 thanh nhôm dài…" at bounding box center [432, 339] width 157 height 19
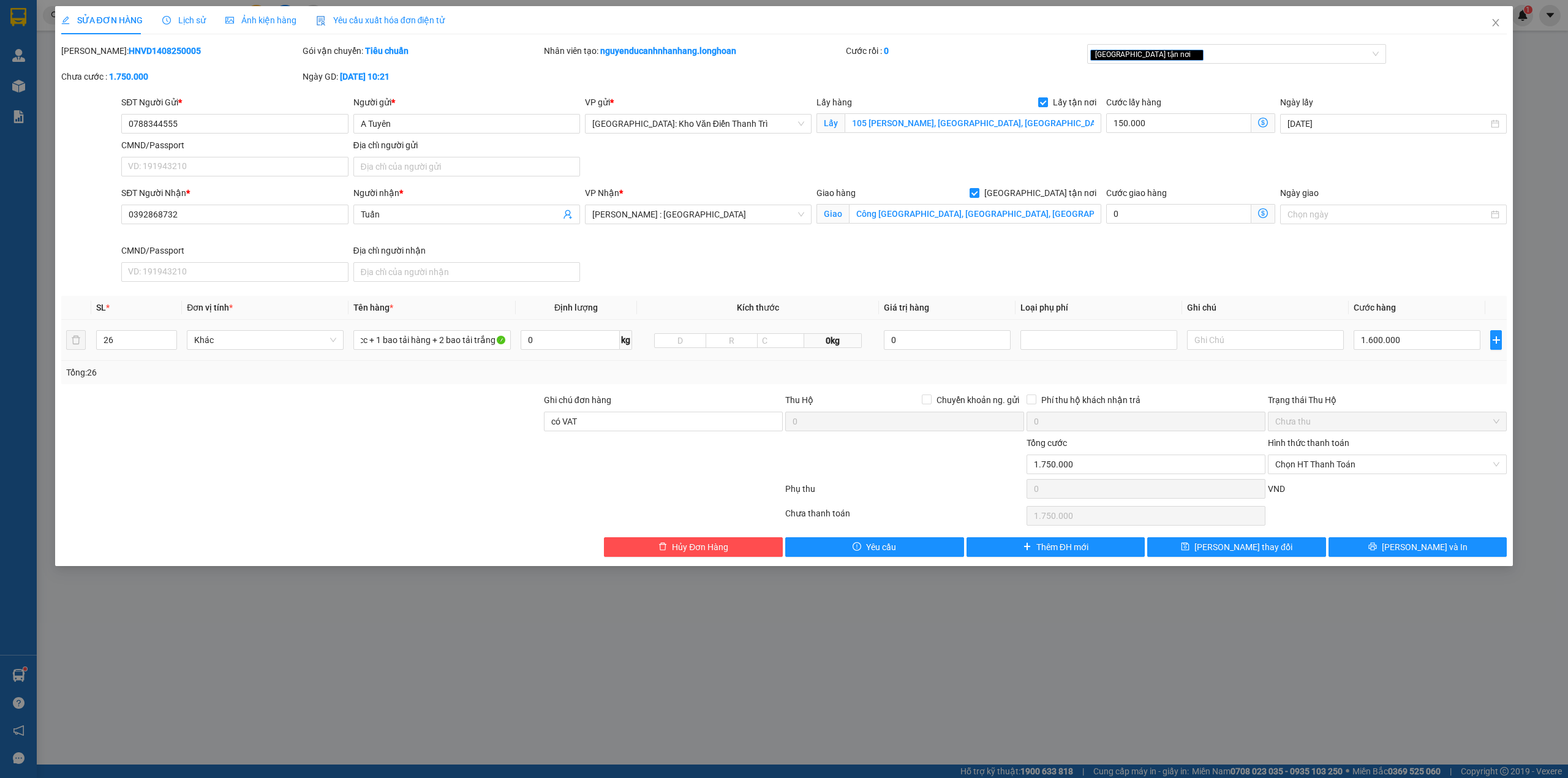
scroll to position [0, 0]
drag, startPoint x: 475, startPoint y: 341, endPoint x: 483, endPoint y: 344, distance: 8.5
click at [476, 341] on input "18 kiện giấy + 3 tủ đỏ pccc + 1 bao tải hàng + 2 bao tải trắng 1 thanh nhôm dài…" at bounding box center [432, 339] width 157 height 19
click at [471, 341] on input "18 kiện giấy + 3 tủ đỏ pccc + 1 bao tải hàng + 2 bao tải trắng 1 thanh nhôm dài…" at bounding box center [432, 339] width 157 height 19
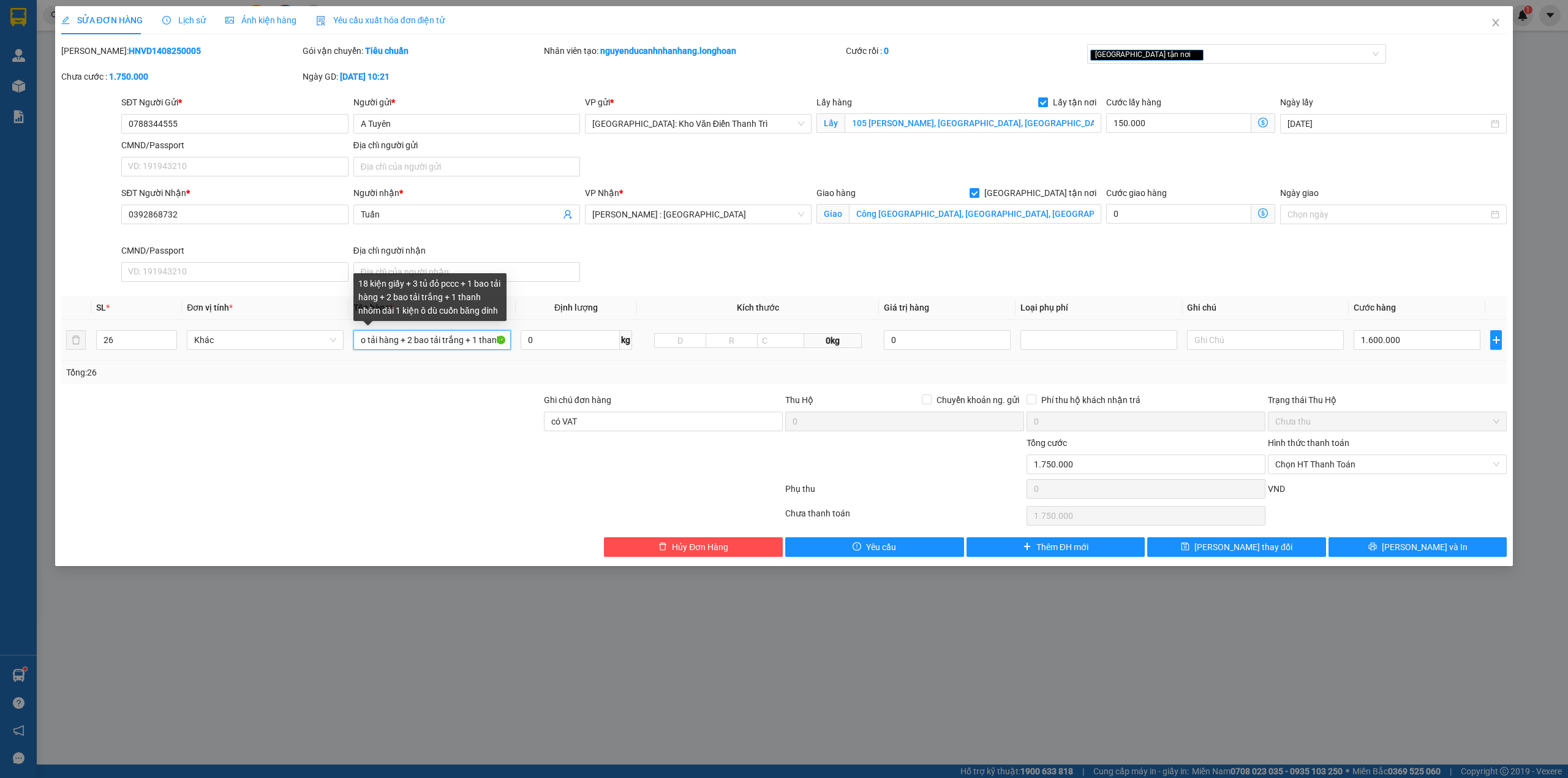
click at [478, 347] on input "18 kiện giấy + 3 tủ đỏ pccc + 1 bao tải hàng + 2 bao tải trắng + 1 thanh nhôm d…" at bounding box center [432, 339] width 157 height 19
type input "18 kiện giấy + 3 tủ đỏ pccc + 1 bao tải hàng + 2 bao tải trắng + 1 thanh nhôm d…"
click at [1362, 397] on div "Trạng thái Thu Hộ" at bounding box center [1387, 399] width 239 height 14
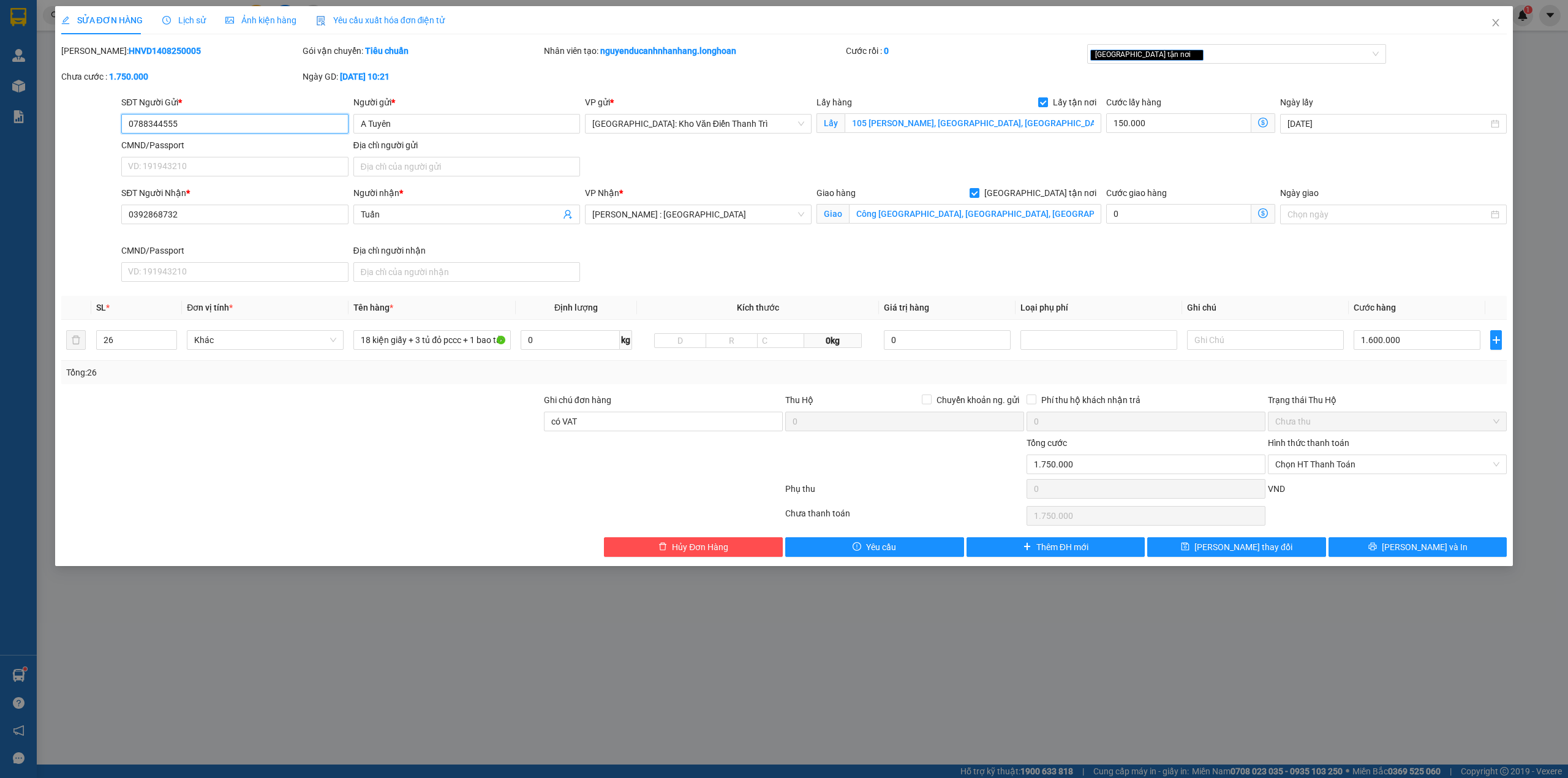
click at [258, 116] on input "0788344555" at bounding box center [235, 123] width 227 height 19
click at [152, 53] on b "HNVD1408250005" at bounding box center [164, 51] width 72 height 10
copy b "HNVD1408250005"
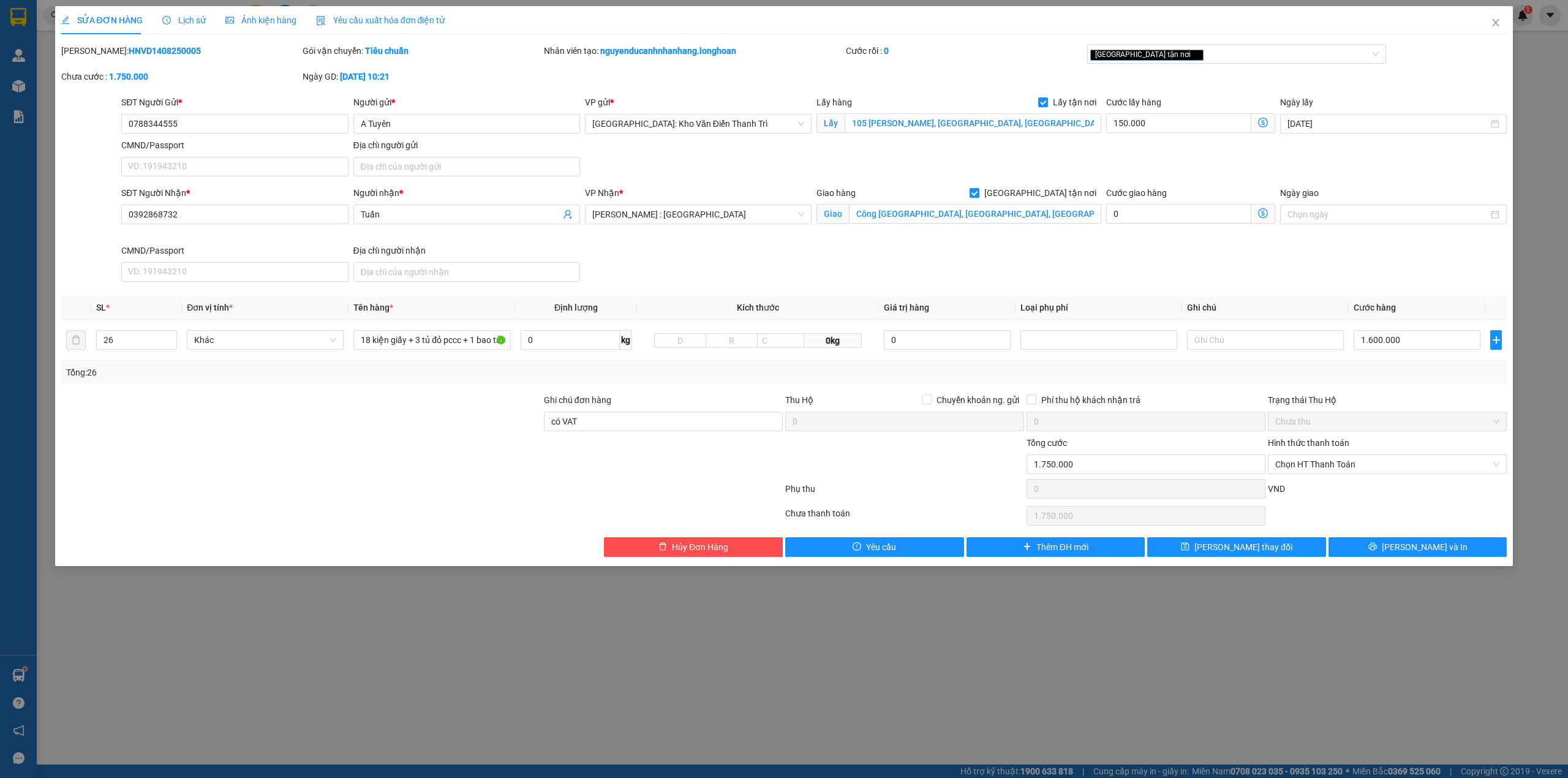
click at [1441, 384] on div "Tổng: 26" at bounding box center [784, 372] width 1446 height 24
click at [1024, 215] on input "Công [GEOGRAPHIC_DATA], [GEOGRAPHIC_DATA], [GEOGRAPHIC_DATA], Thị Xã [GEOGRAPHI…" at bounding box center [975, 213] width 252 height 19
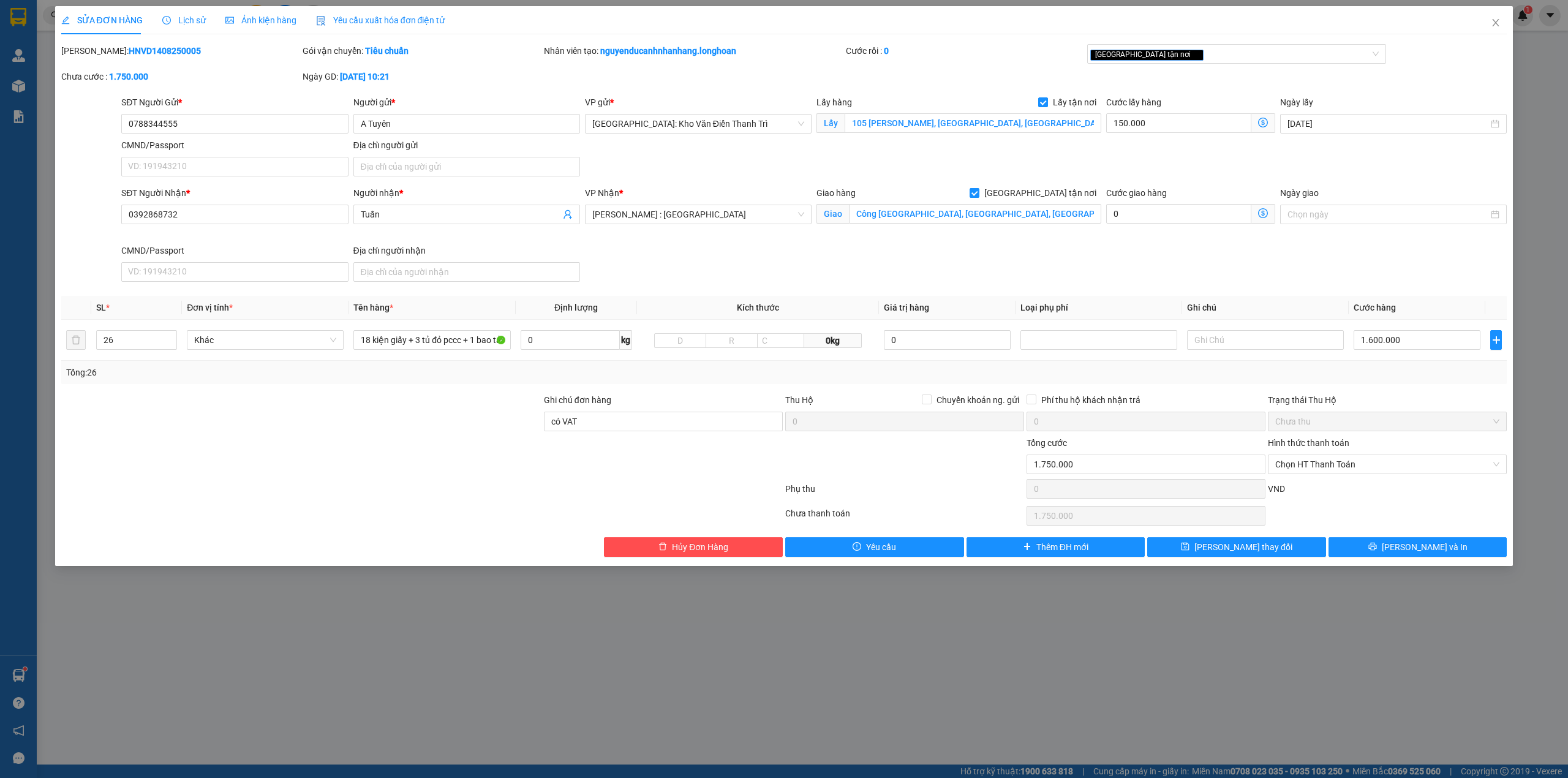
click at [1004, 143] on div "SĐT Người Gửi * 0788344555 Người gửi * A Tuyên VP gửi * Hà Nội: Kho Văn Điển Th…" at bounding box center [814, 138] width 1390 height 86
click at [961, 270] on div "SĐT Người Nhận * 0392868732 Người nhận * Tuấn VP Nhận * Hồ Chí Minh : Kho Quận …" at bounding box center [814, 236] width 1390 height 101
click at [662, 417] on input "có VAT" at bounding box center [663, 421] width 239 height 19
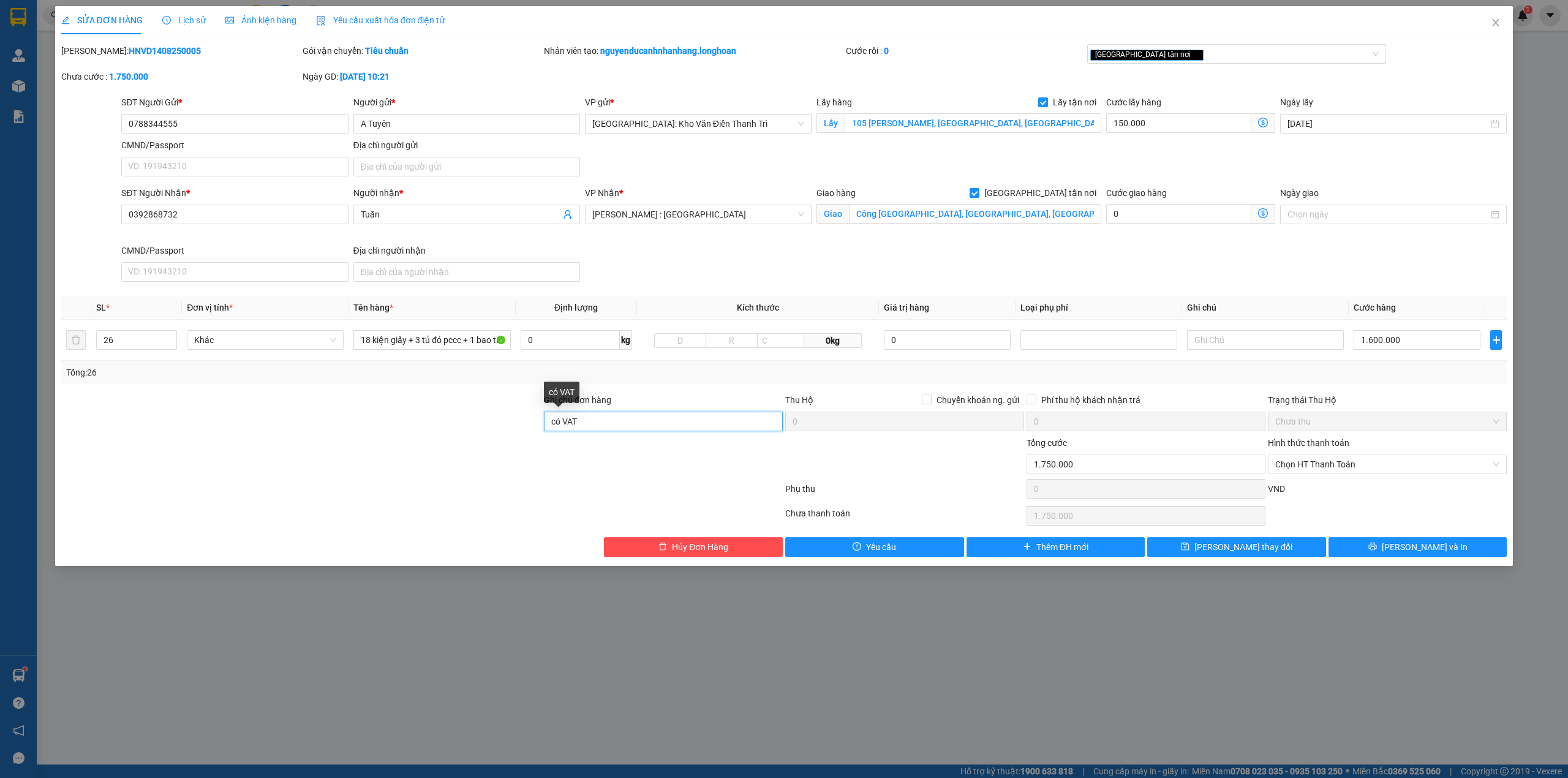
click at [662, 417] on input "có VAT" at bounding box center [663, 421] width 239 height 19
drag, startPoint x: 679, startPoint y: 425, endPoint x: 681, endPoint y: 434, distance: 9.2
click at [679, 425] on input "Ghi chú đơn hàng" at bounding box center [663, 421] width 239 height 19
type input "hàng giao nguyên kiện, hư vỡ ko đền"
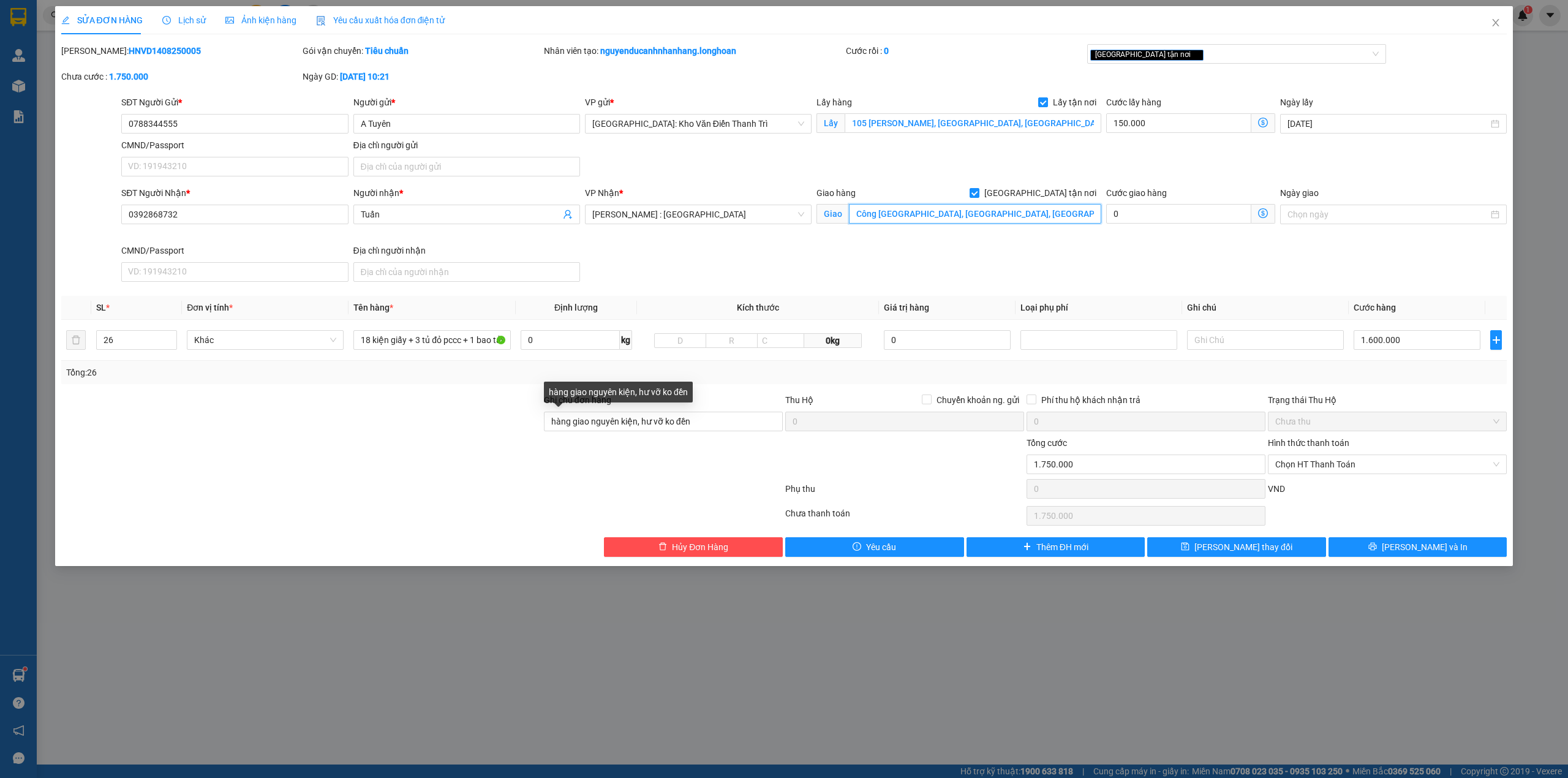
click at [1000, 215] on input "Công [GEOGRAPHIC_DATA], [GEOGRAPHIC_DATA], [GEOGRAPHIC_DATA], Thị Xã [GEOGRAPHI…" at bounding box center [975, 213] width 252 height 19
click at [1041, 207] on input "Công [GEOGRAPHIC_DATA], [GEOGRAPHIC_DATA], [GEOGRAPHIC_DATA], Thị Xã [GEOGRAPHI…" at bounding box center [975, 213] width 252 height 19
click at [1422, 343] on input "1.600.000" at bounding box center [1417, 339] width 127 height 19
type input "150.001"
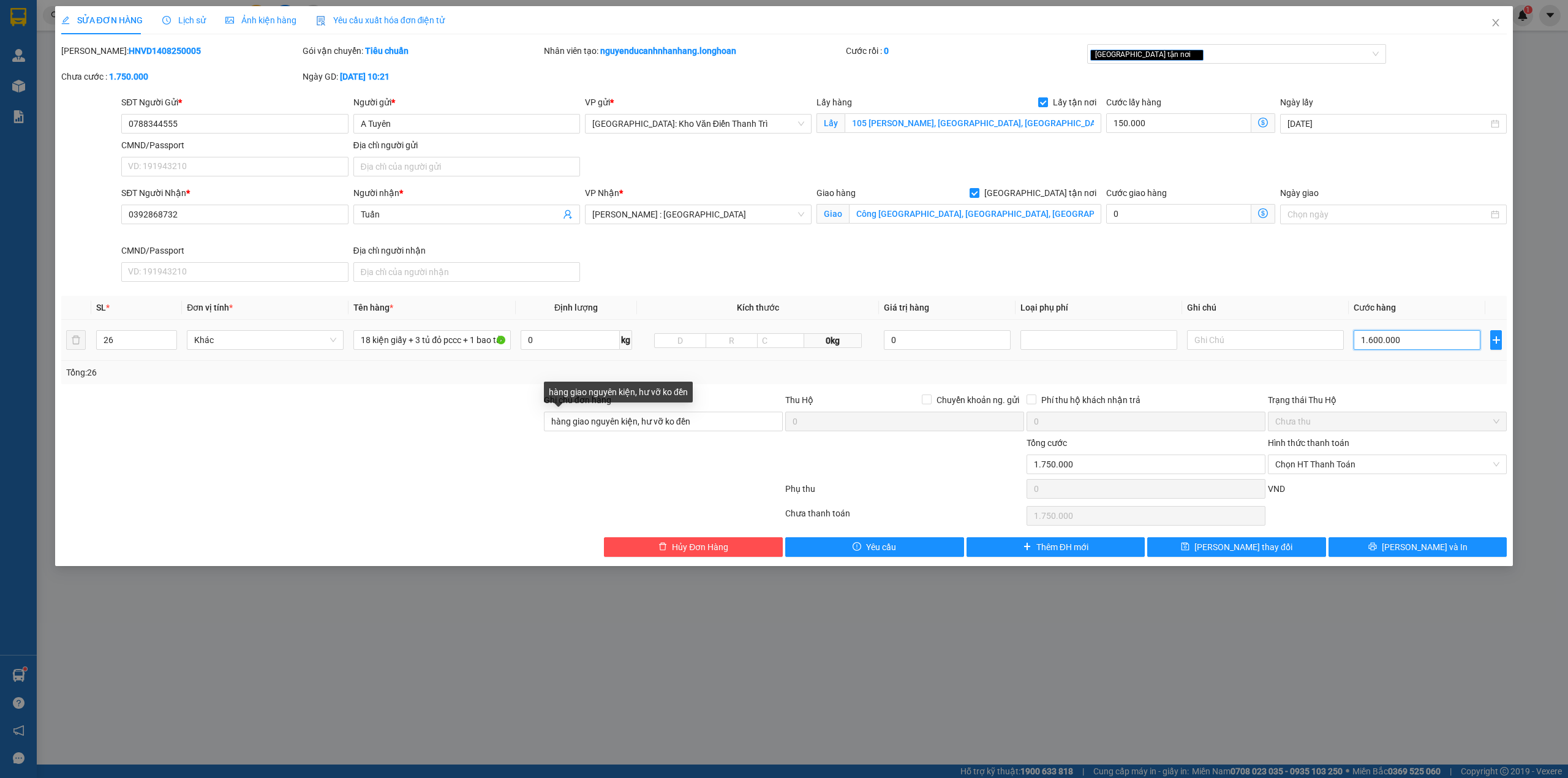
type input "150.001"
type input "1"
type input "150.017"
type input "17"
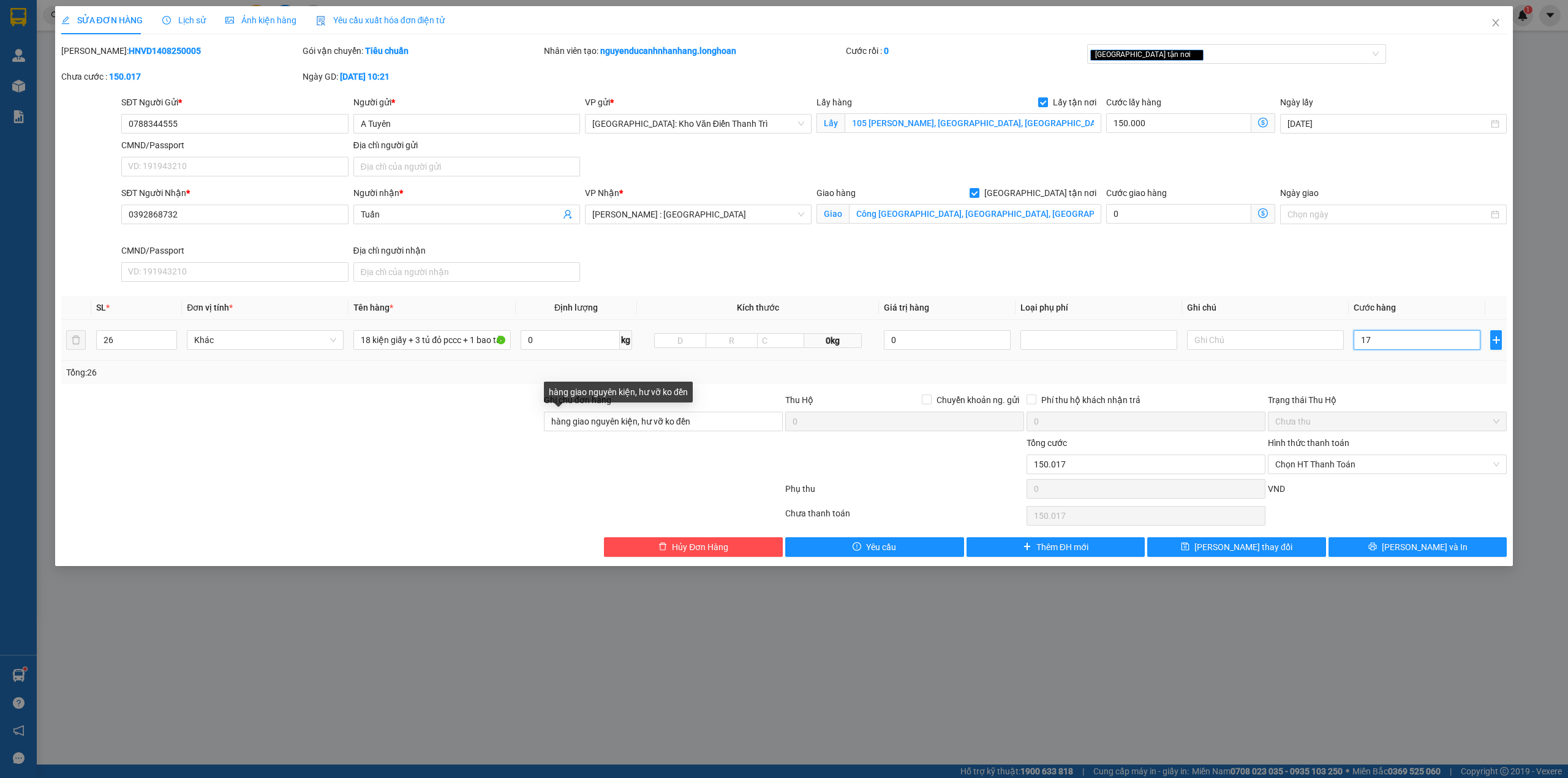
type input "150.170"
type input "1.700"
type input "151.700"
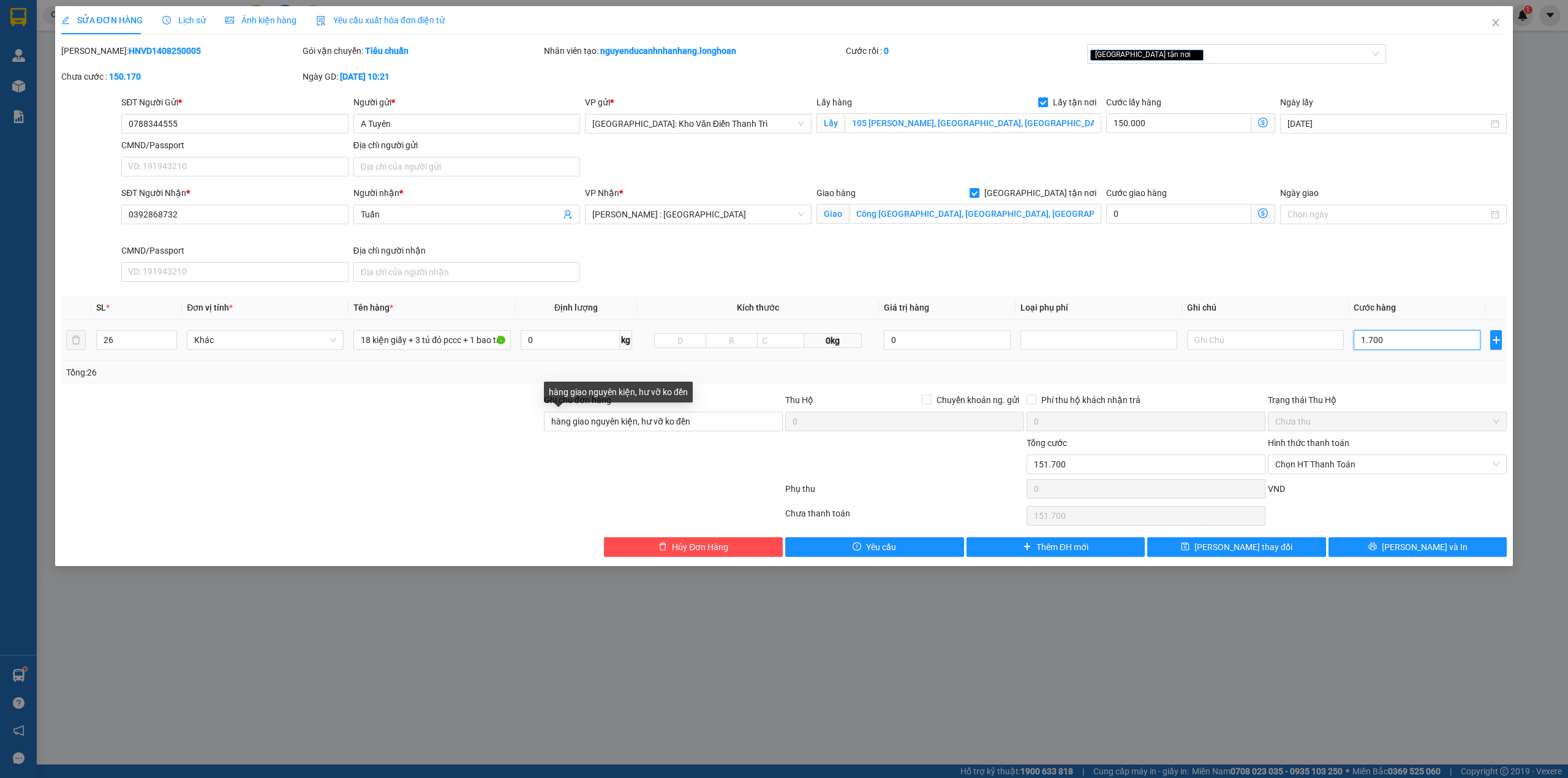
type input "17.000"
type input "167.000"
type input "320.000"
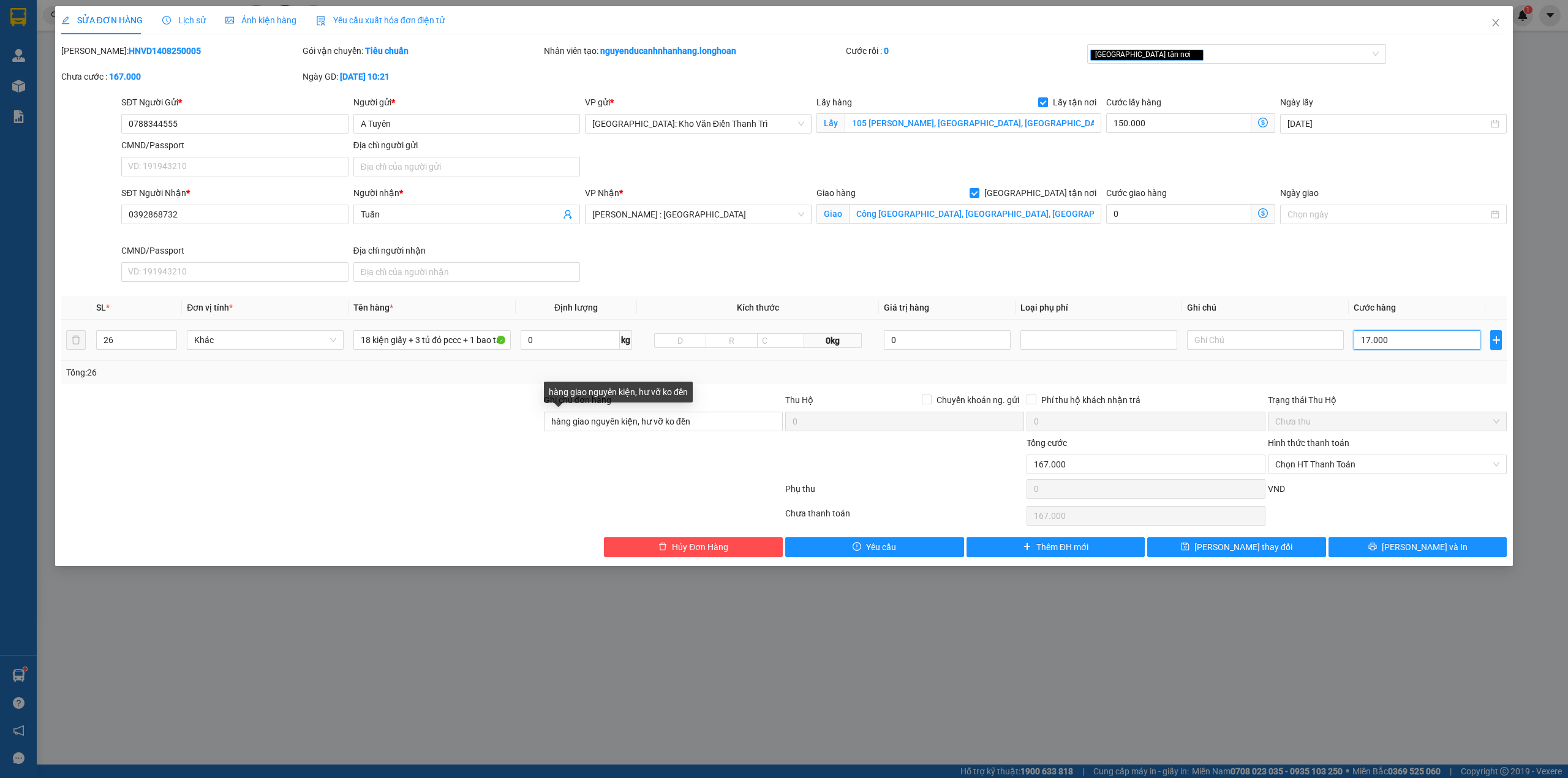
type input "170.000"
type input "1.850.000"
type input "1.700.000"
click at [987, 508] on div "Chưa thanh toán 1.850.000 Chọn HT Thanh Toán" at bounding box center [784, 516] width 1448 height 24
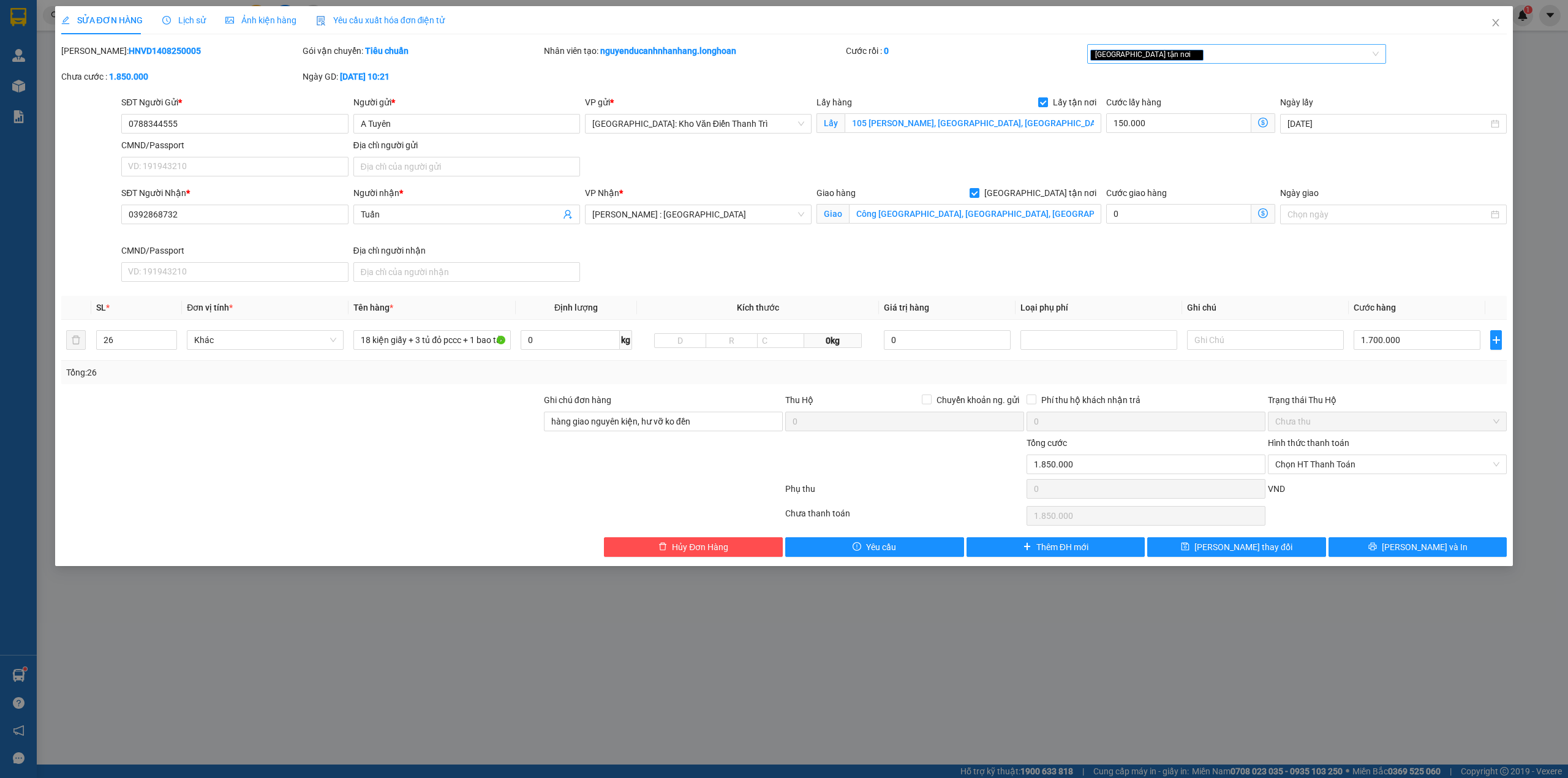
click at [1232, 59] on div "[GEOGRAPHIC_DATA] tận nơi" at bounding box center [1231, 53] width 281 height 15
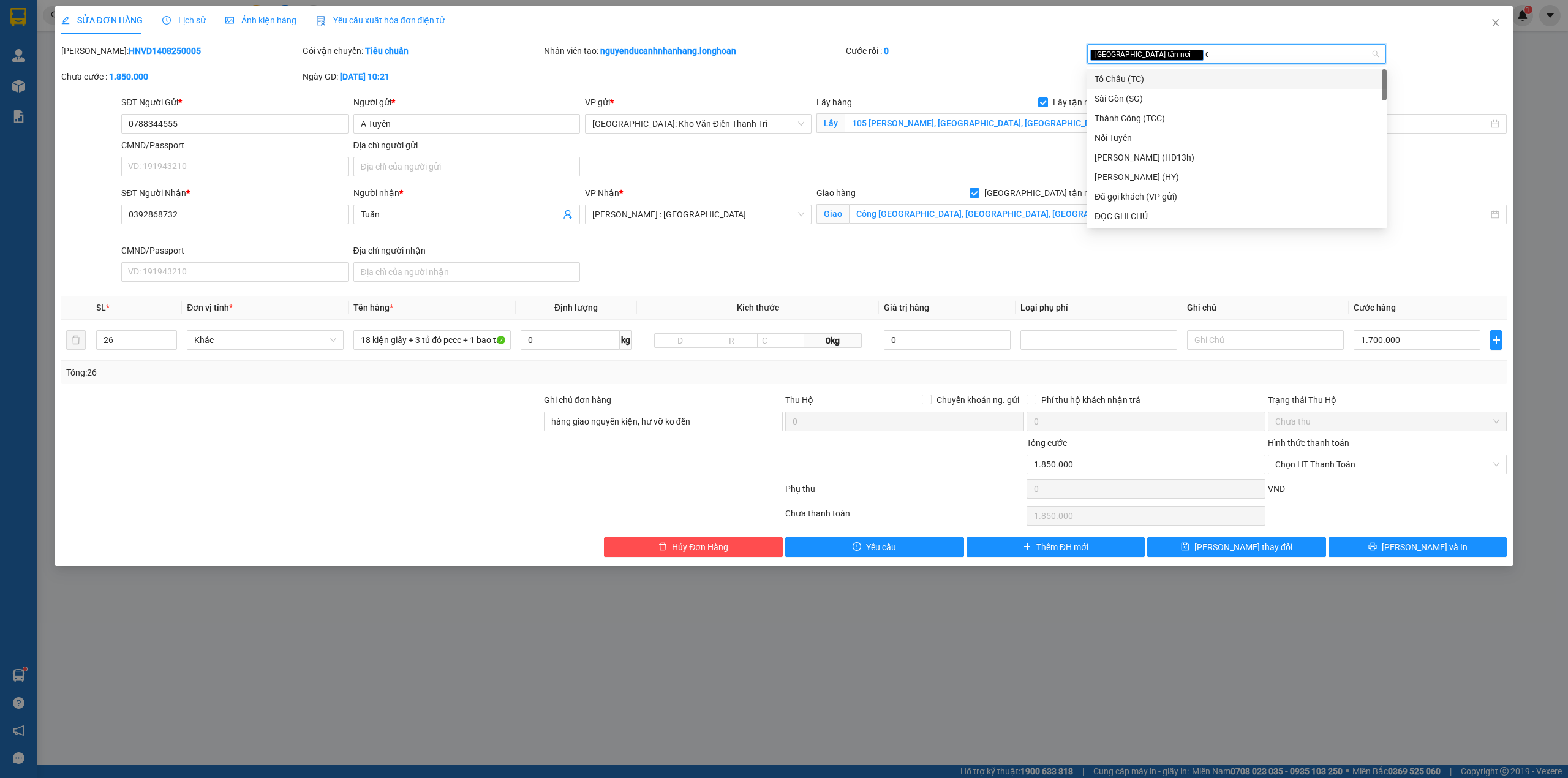
type input "d"
type input "đã"
click at [1183, 78] on div "Đã gọi khách (VP gửi)" at bounding box center [1236, 78] width 285 height 14
click at [973, 71] on div "Mã ĐH: HNVD1408250005 Gói vận chuyển: Tiêu chuẩn Nhân viên tạo: nguyenducanhnha…" at bounding box center [784, 70] width 1448 height 51
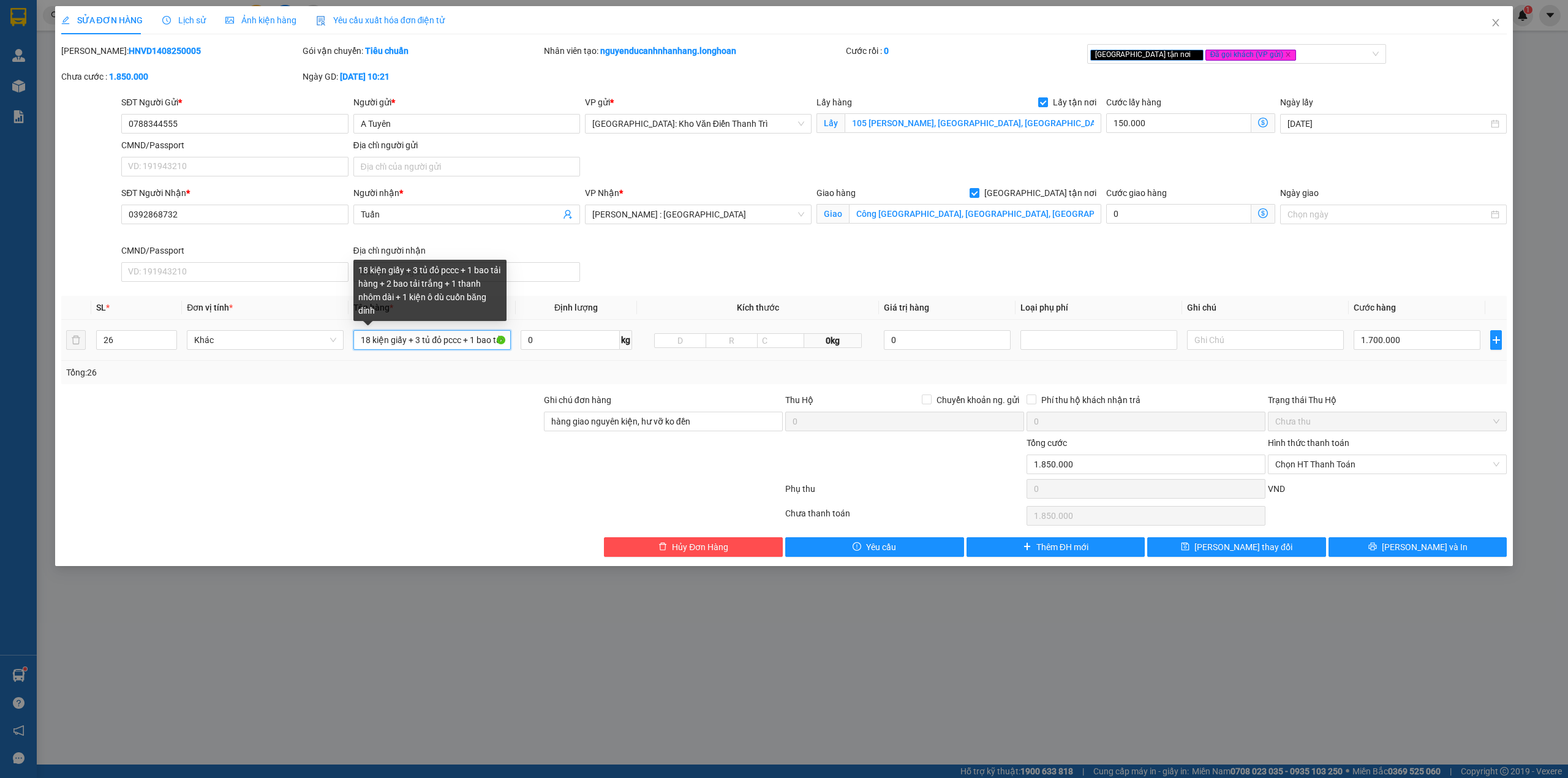
click at [406, 341] on input "18 kiện giấy + 3 tủ đỏ pccc + 1 bao tải hàng + 2 bao tải trắng + 1 thanh nhôm d…" at bounding box center [432, 339] width 157 height 19
type input "18 kiện giấy ( + 3 tủ đỏ pccc + 1 bao tải hàng + 2 bao tải trắng + 1 thanh nhôm…"
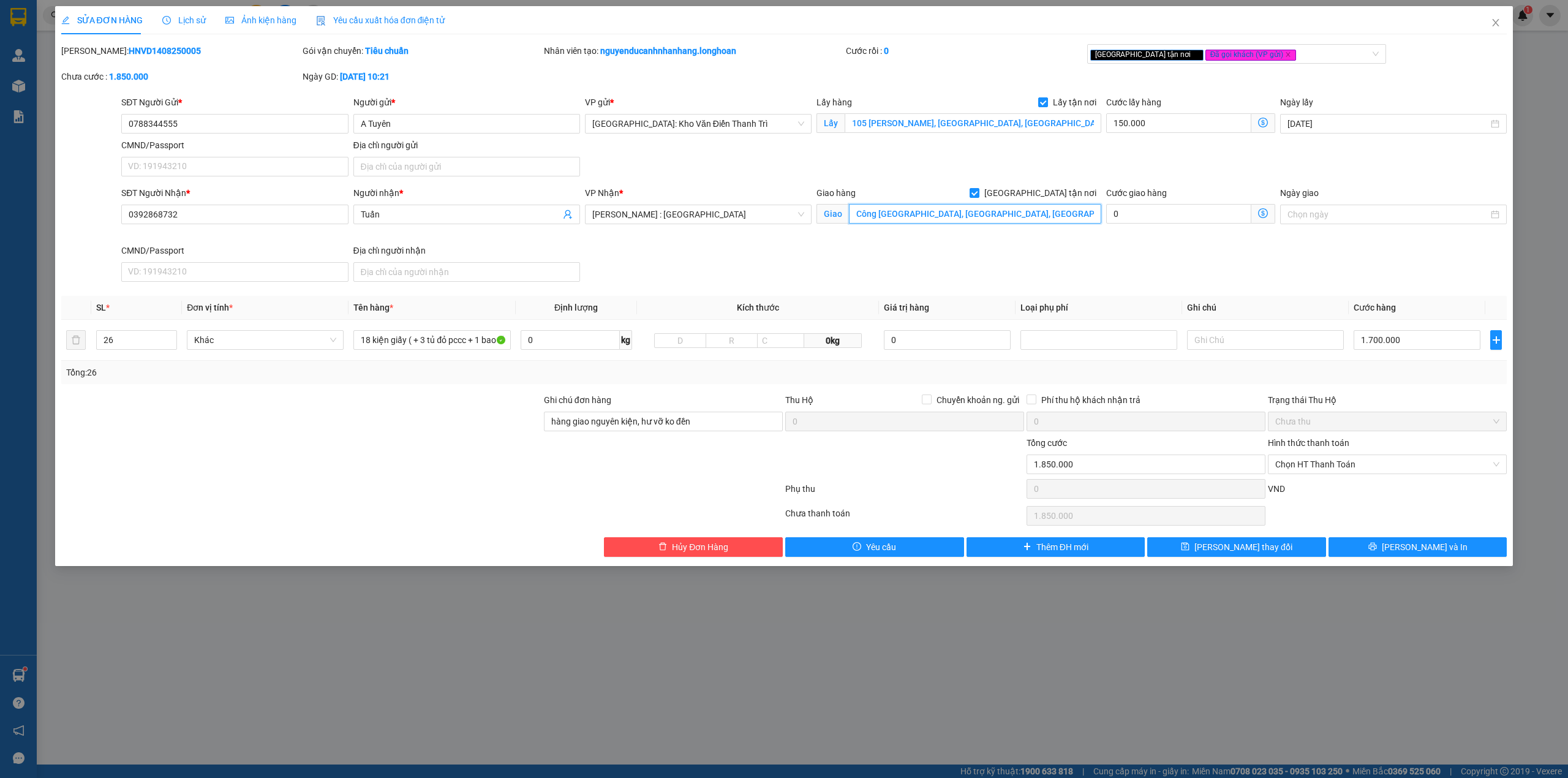
click at [1067, 219] on input "Công [GEOGRAPHIC_DATA], [GEOGRAPHIC_DATA], [GEOGRAPHIC_DATA], Thị Xã [GEOGRAPHI…" at bounding box center [975, 213] width 252 height 19
click at [243, 123] on input "0788344555" at bounding box center [235, 123] width 227 height 19
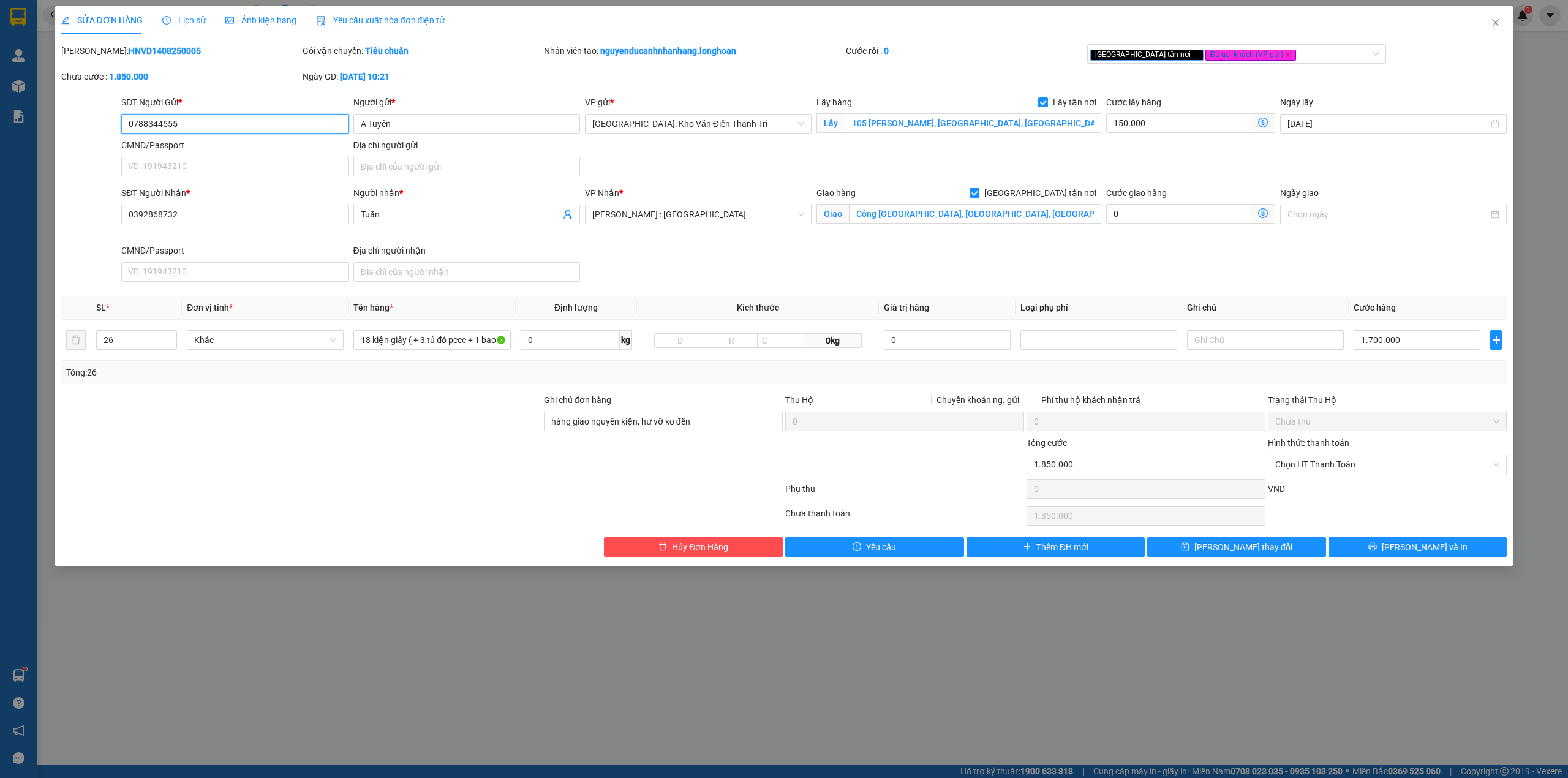
click at [243, 123] on input "0788344555" at bounding box center [235, 123] width 227 height 19
click at [1386, 547] on button "Lưu và In" at bounding box center [1418, 546] width 179 height 19
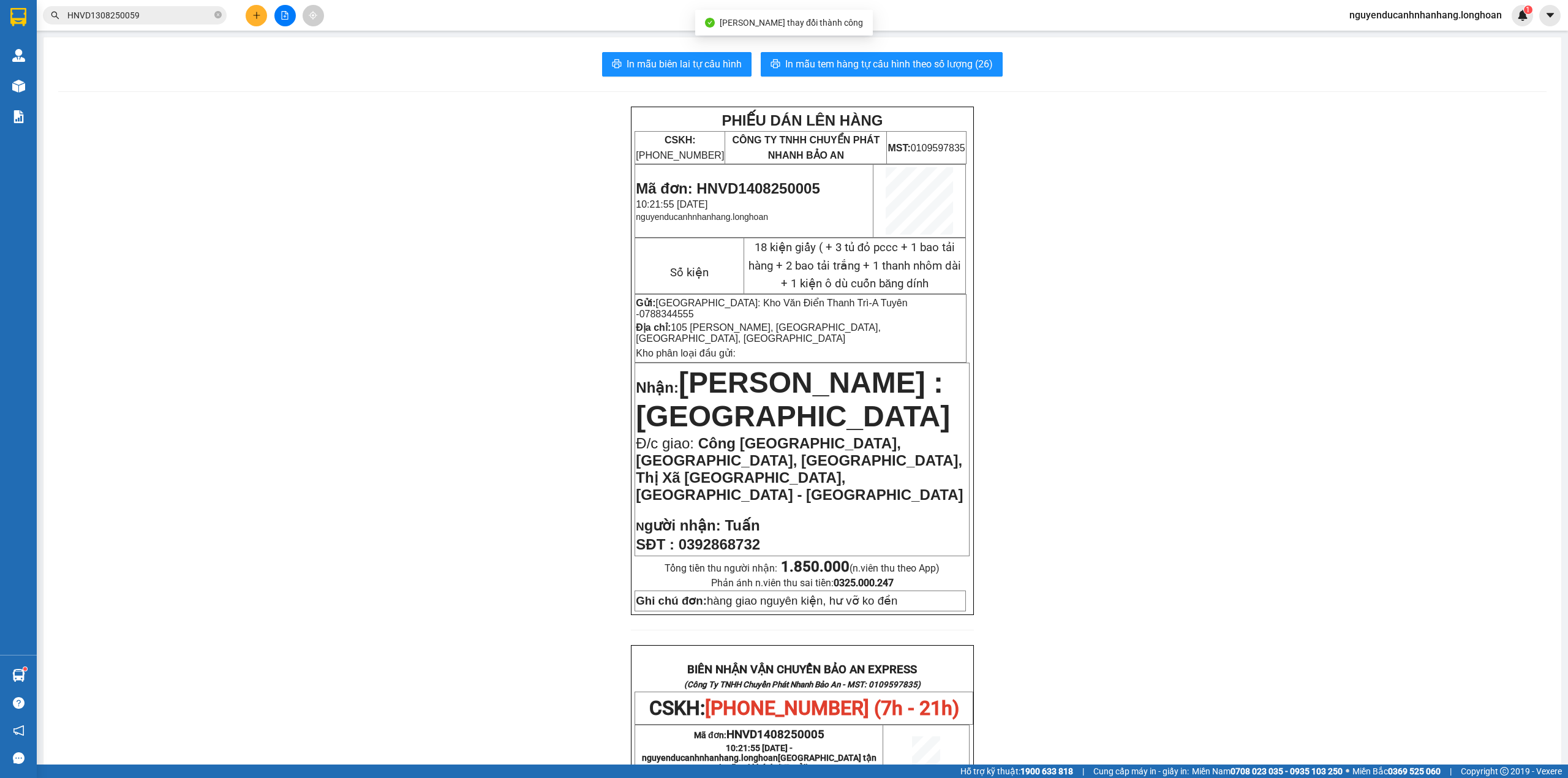
click at [770, 190] on span "Mã đơn: HNVD1408250005" at bounding box center [727, 188] width 184 height 16
copy span "HNVD1408250005"
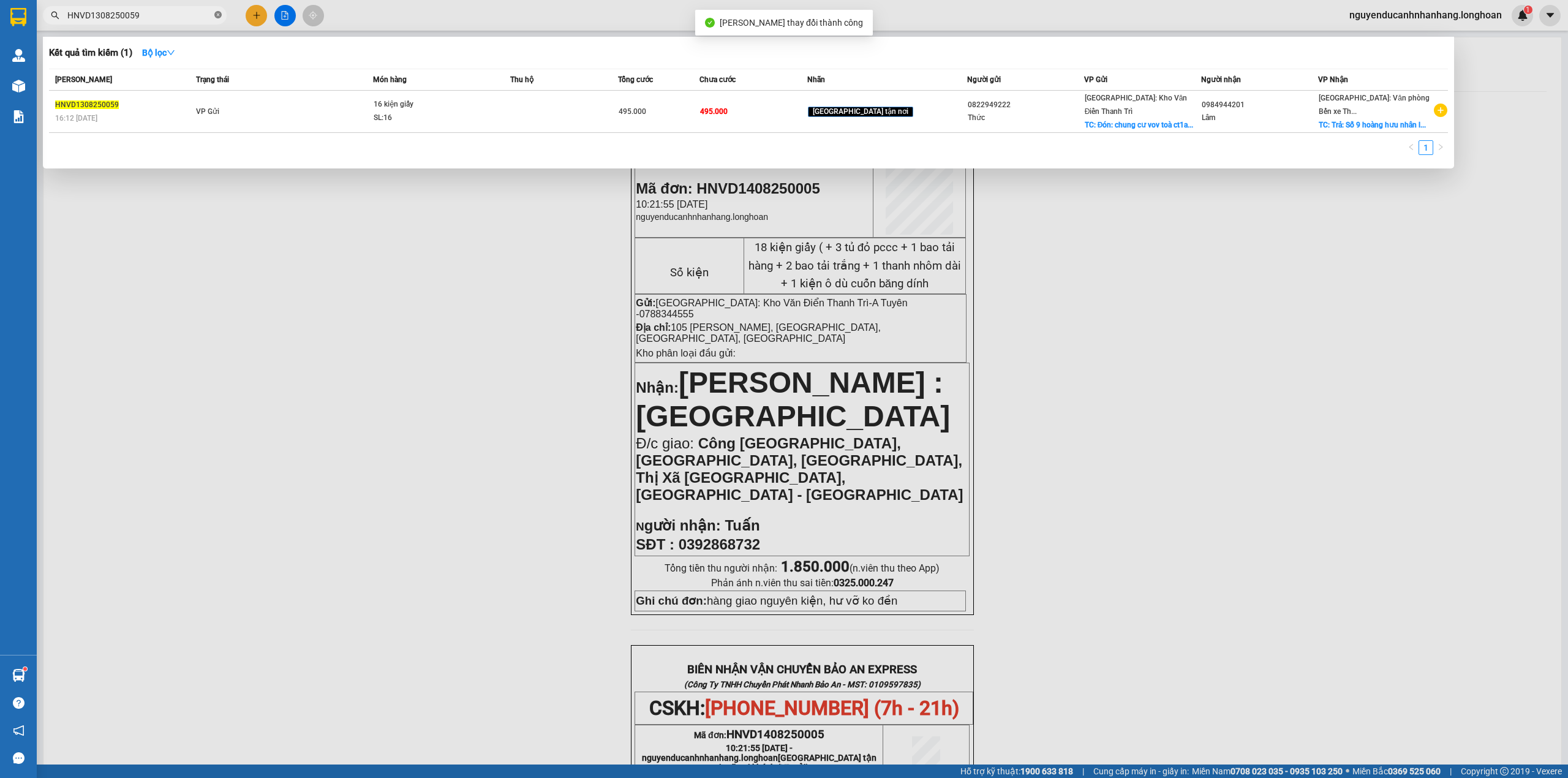
click at [216, 15] on icon "close-circle" at bounding box center [218, 14] width 7 height 7
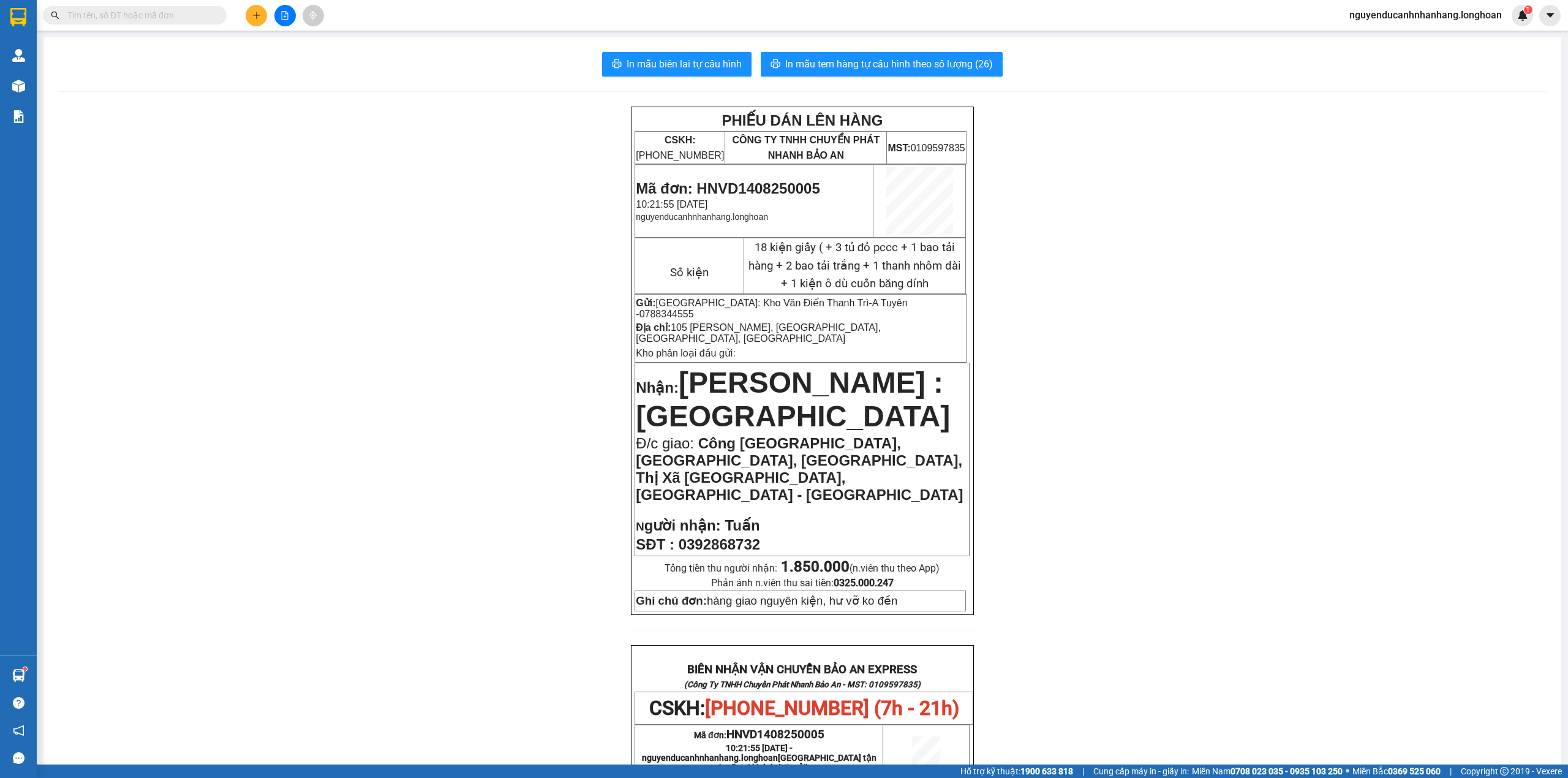
click at [180, 16] on input "text" at bounding box center [139, 15] width 145 height 14
paste input "HNVD1408250005"
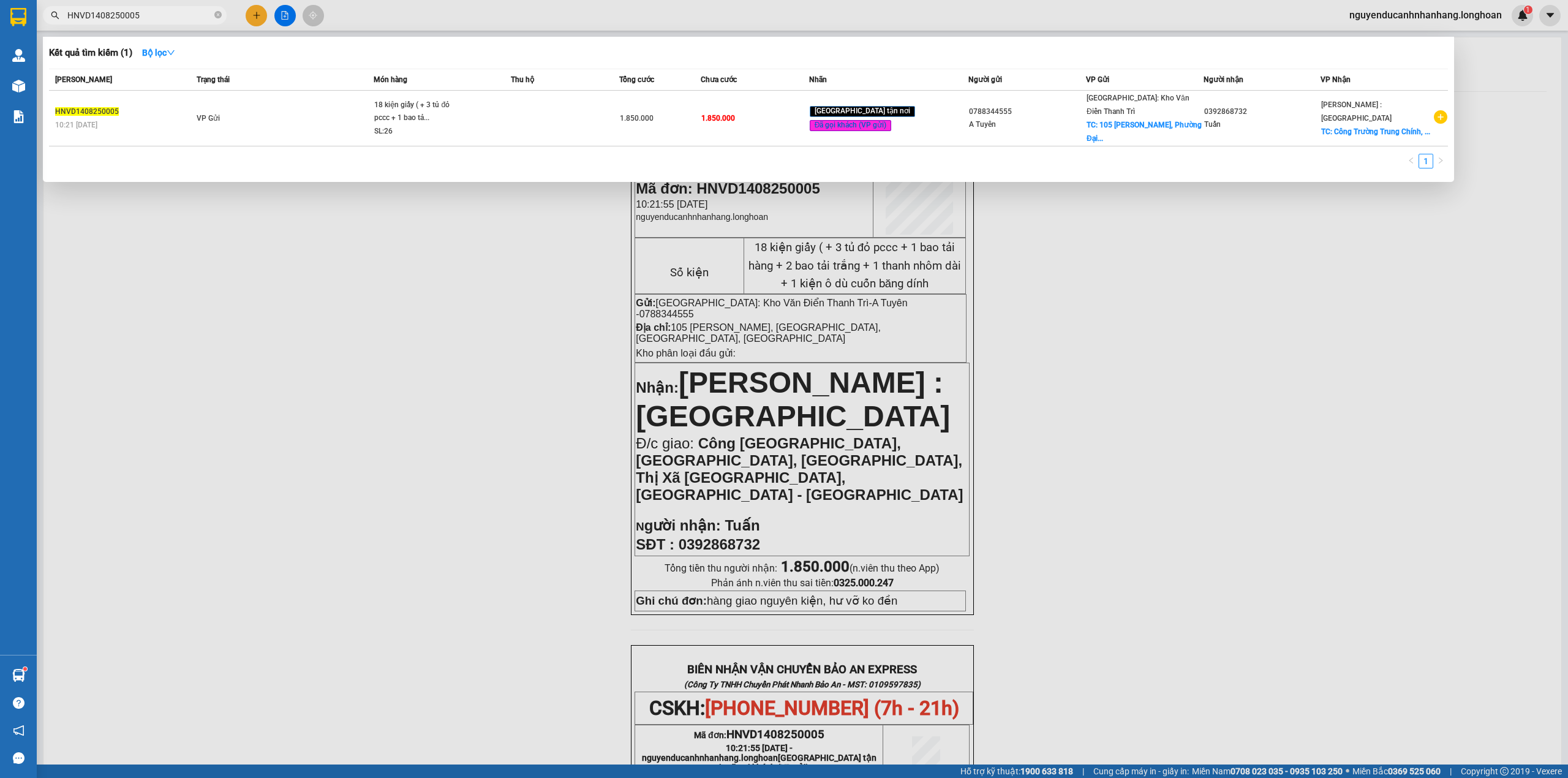
type input "HNVD1408250005"
click at [338, 126] on td "VP Gửi" at bounding box center [283, 118] width 180 height 56
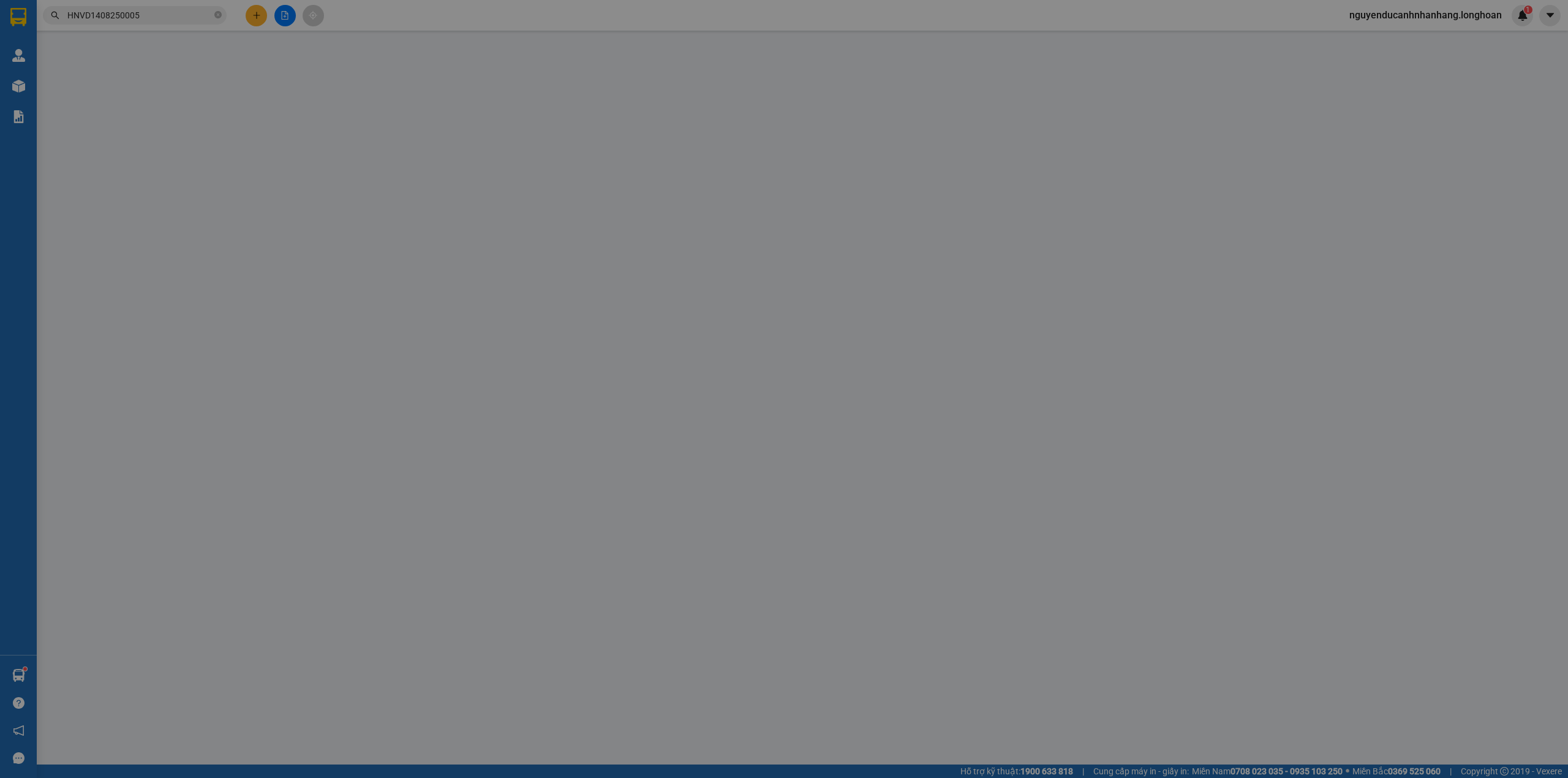
type input "0788344555"
type input "A Tuyên"
checkbox input "true"
type input "105 [PERSON_NAME], [GEOGRAPHIC_DATA], [GEOGRAPHIC_DATA], [GEOGRAPHIC_DATA]"
type input "0392868732"
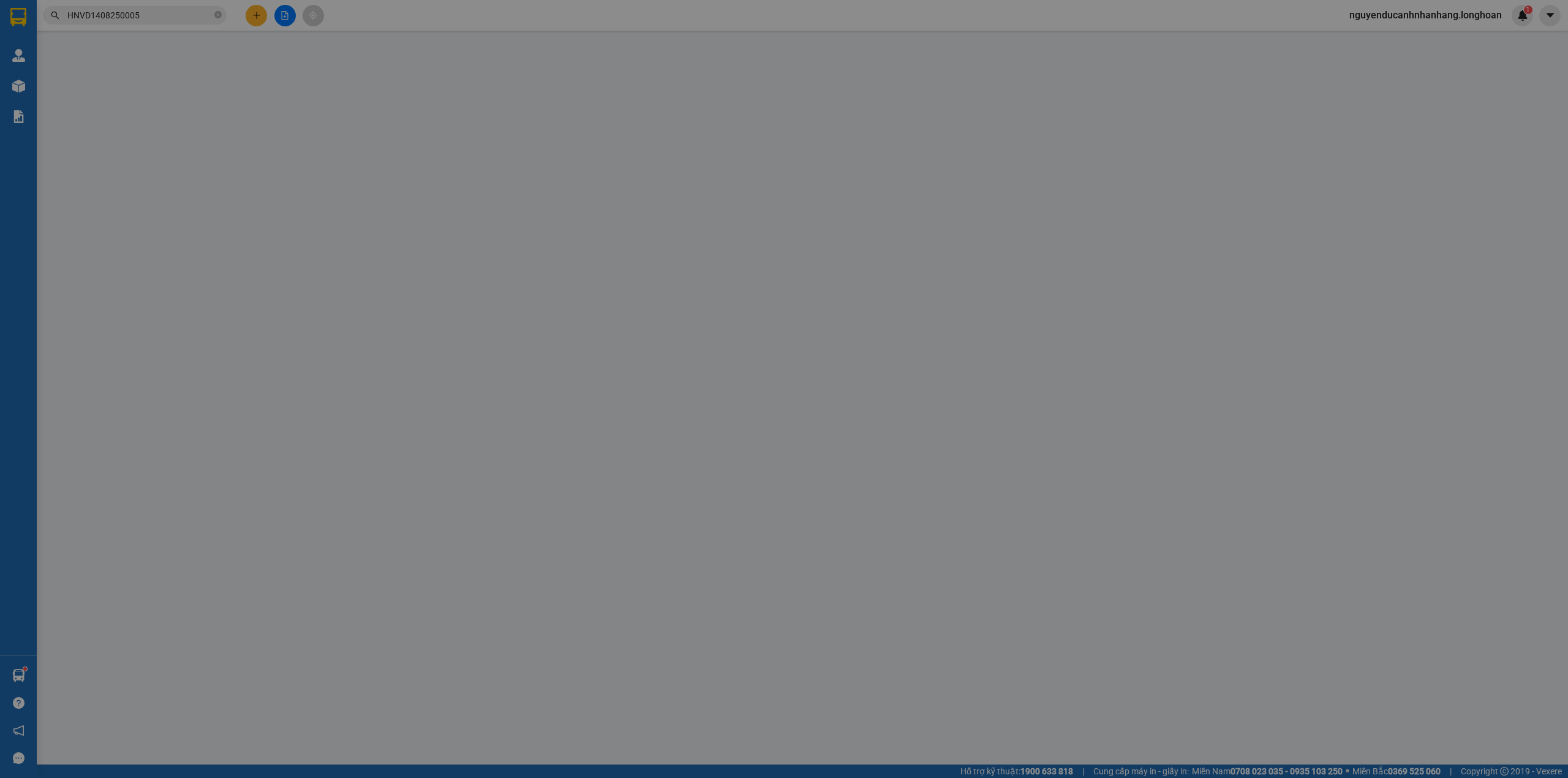
type input "Tuấn"
checkbox input "true"
type input "Công [GEOGRAPHIC_DATA], [GEOGRAPHIC_DATA], [GEOGRAPHIC_DATA], Thị Xã [GEOGRAPHI…"
type input "hàng giao nguyên kiện, hư vỡ ko đền"
type input "1.850.000"
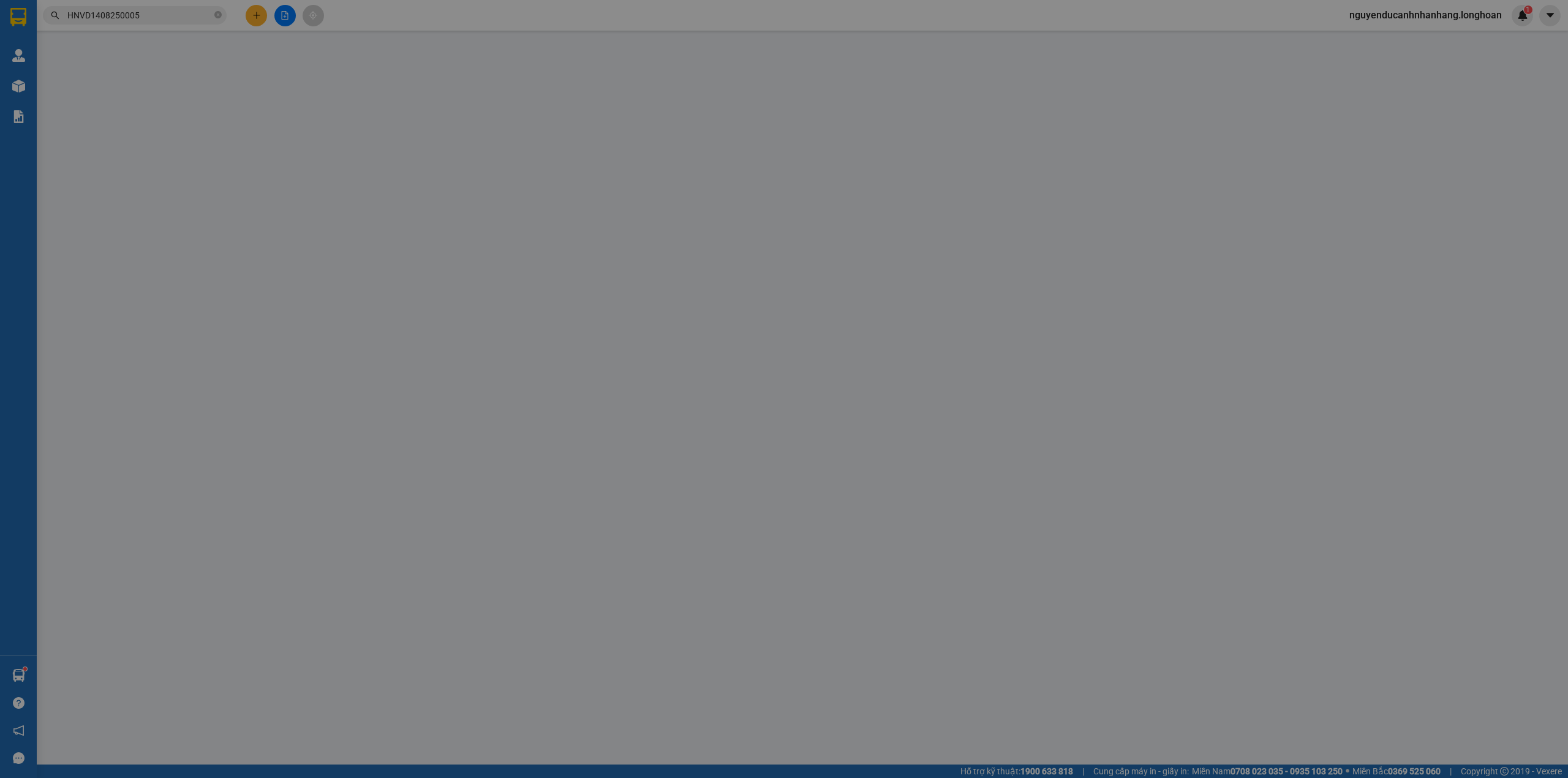
type input "1.850.000"
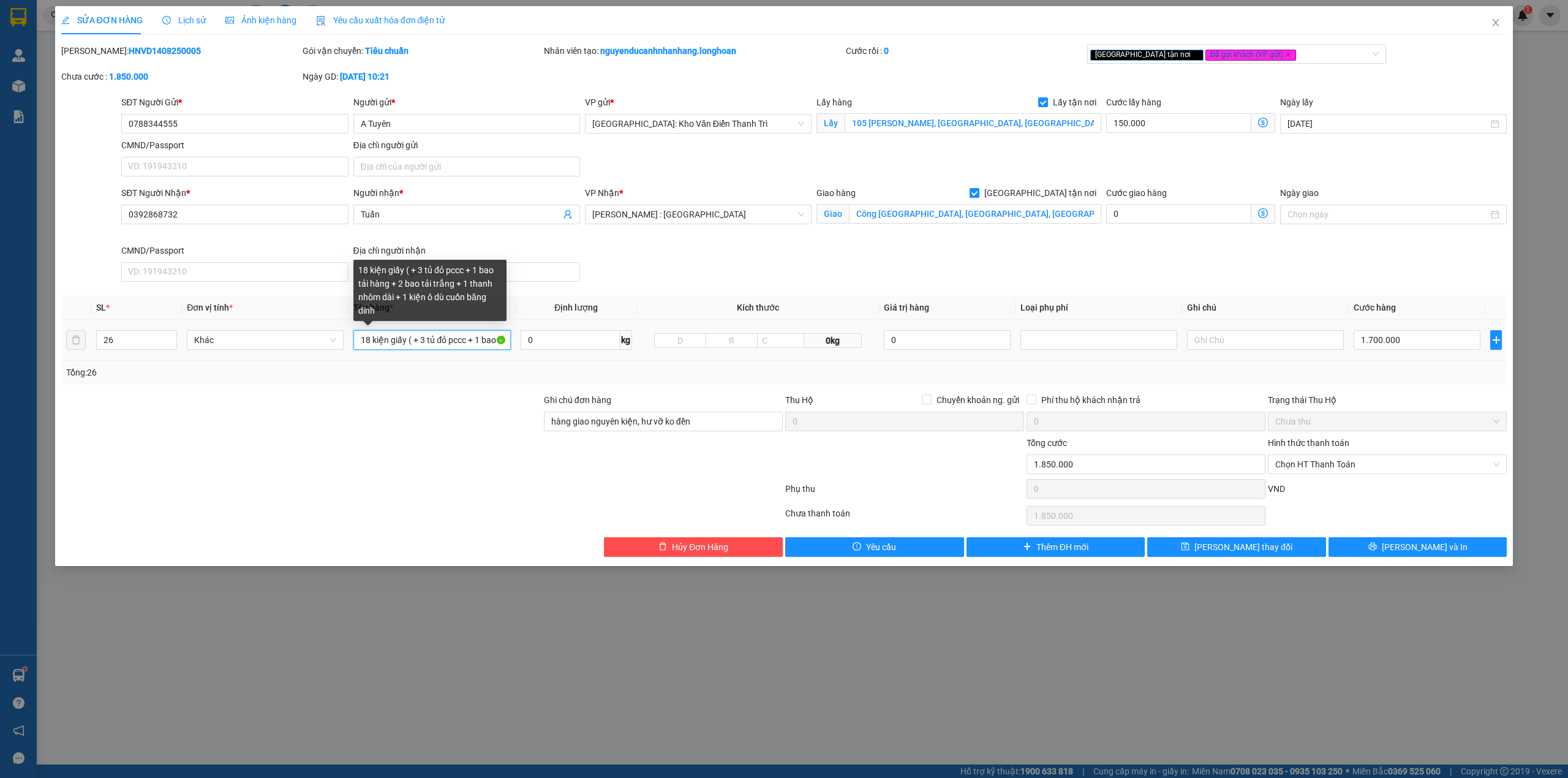
click at [410, 344] on input "18 kiện giấy ( + 3 tủ đỏ pccc + 1 bao tải hàng + 2 bao tải trắng + 1 thanh nhôm…" at bounding box center [432, 339] width 157 height 19
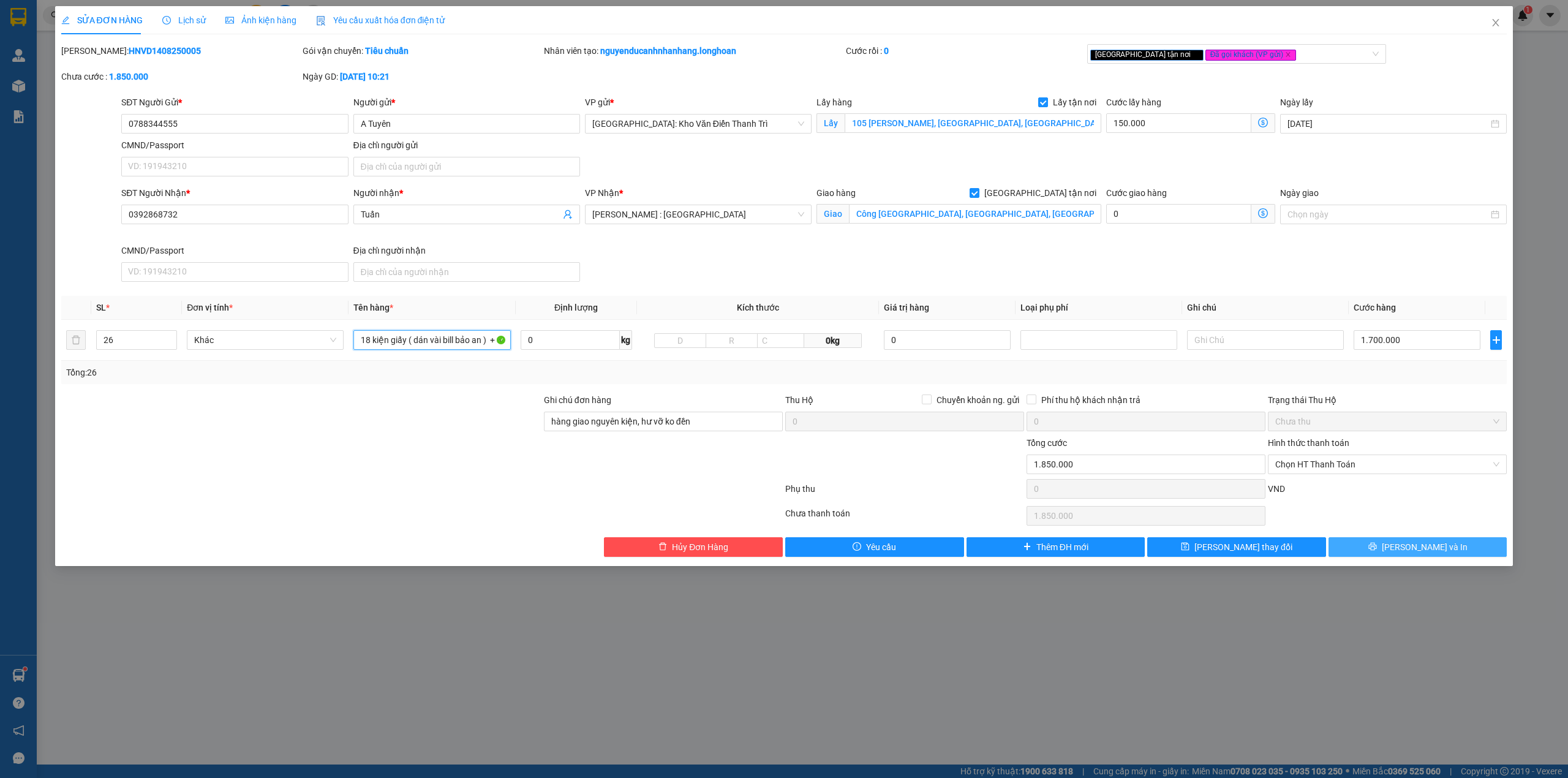
type input "18 kiện giấy ( dán vài bill bảo an ) + 3 tủ đỏ pccc + 1 bao tải hàng + 2 bao tả…"
click at [1341, 551] on button "Lưu và In" at bounding box center [1418, 546] width 179 height 19
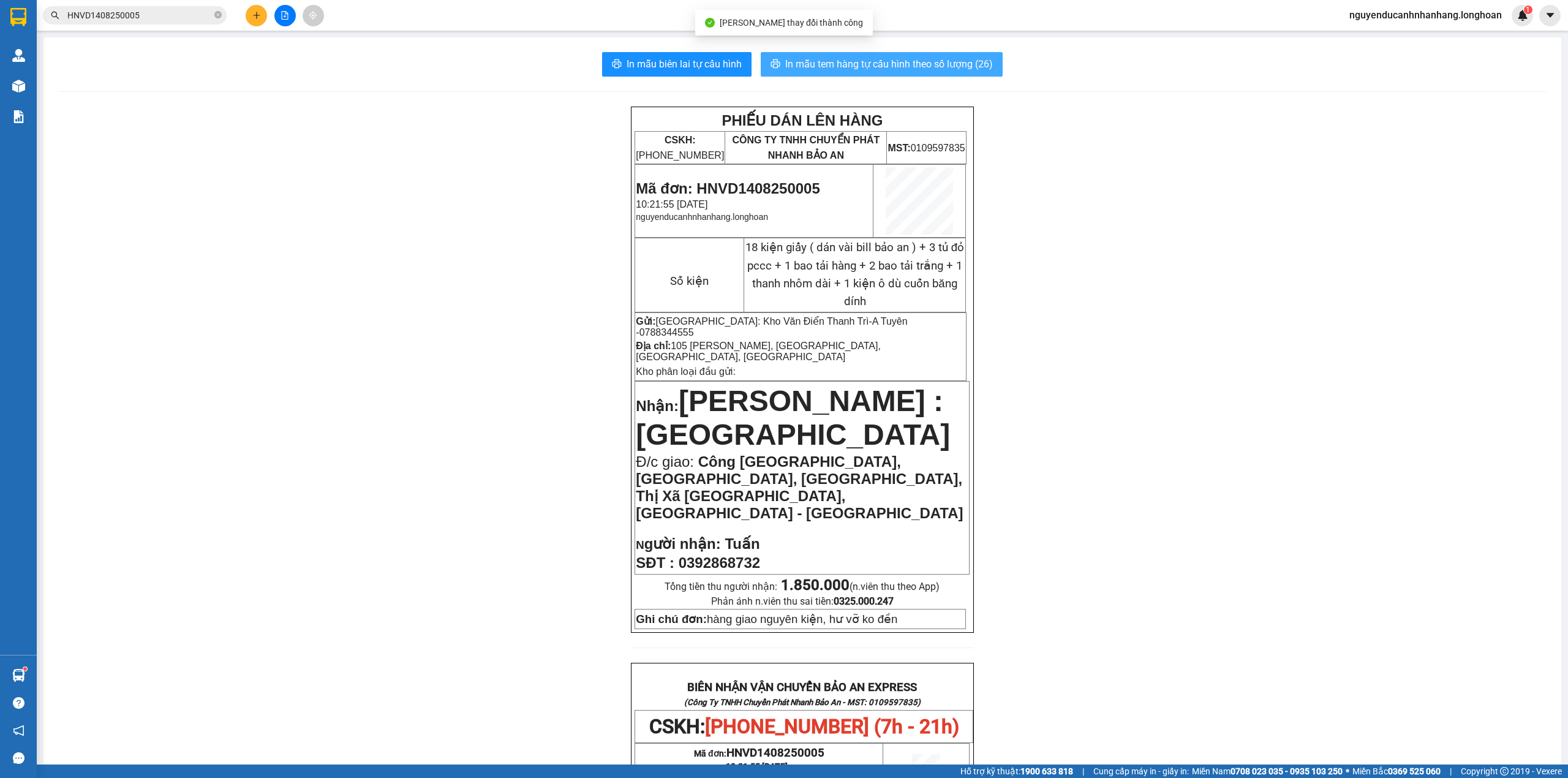
click at [799, 65] on span "In mẫu tem hàng tự cấu hình theo số lượng (26)" at bounding box center [888, 63] width 207 height 15
click at [701, 53] on button "In mẫu biên lai tự cấu hình" at bounding box center [677, 64] width 150 height 24
click at [682, 63] on span "In mẫu biên lai tự cấu hình" at bounding box center [684, 63] width 115 height 15
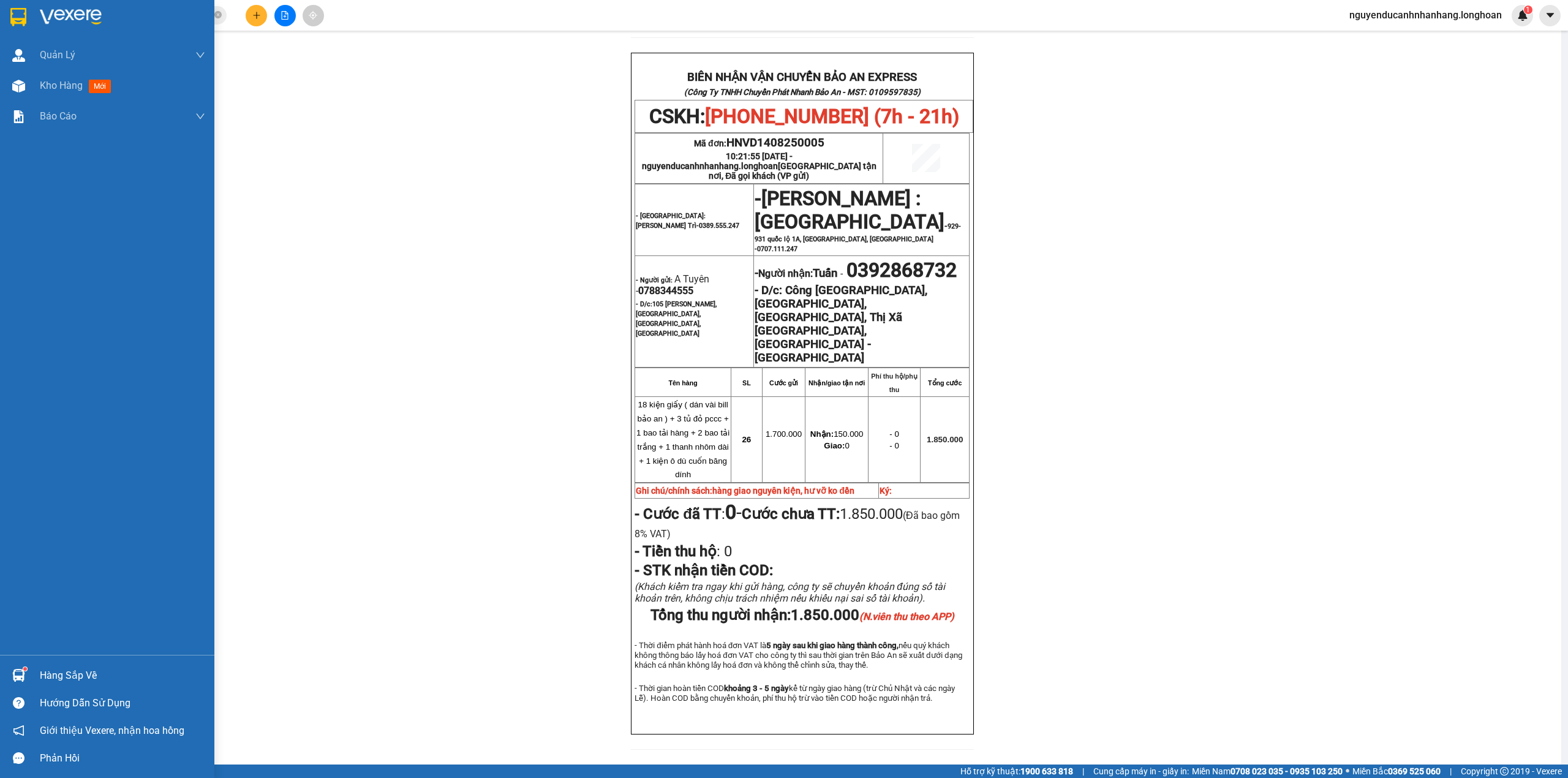
click at [24, 19] on img at bounding box center [19, 17] width 16 height 19
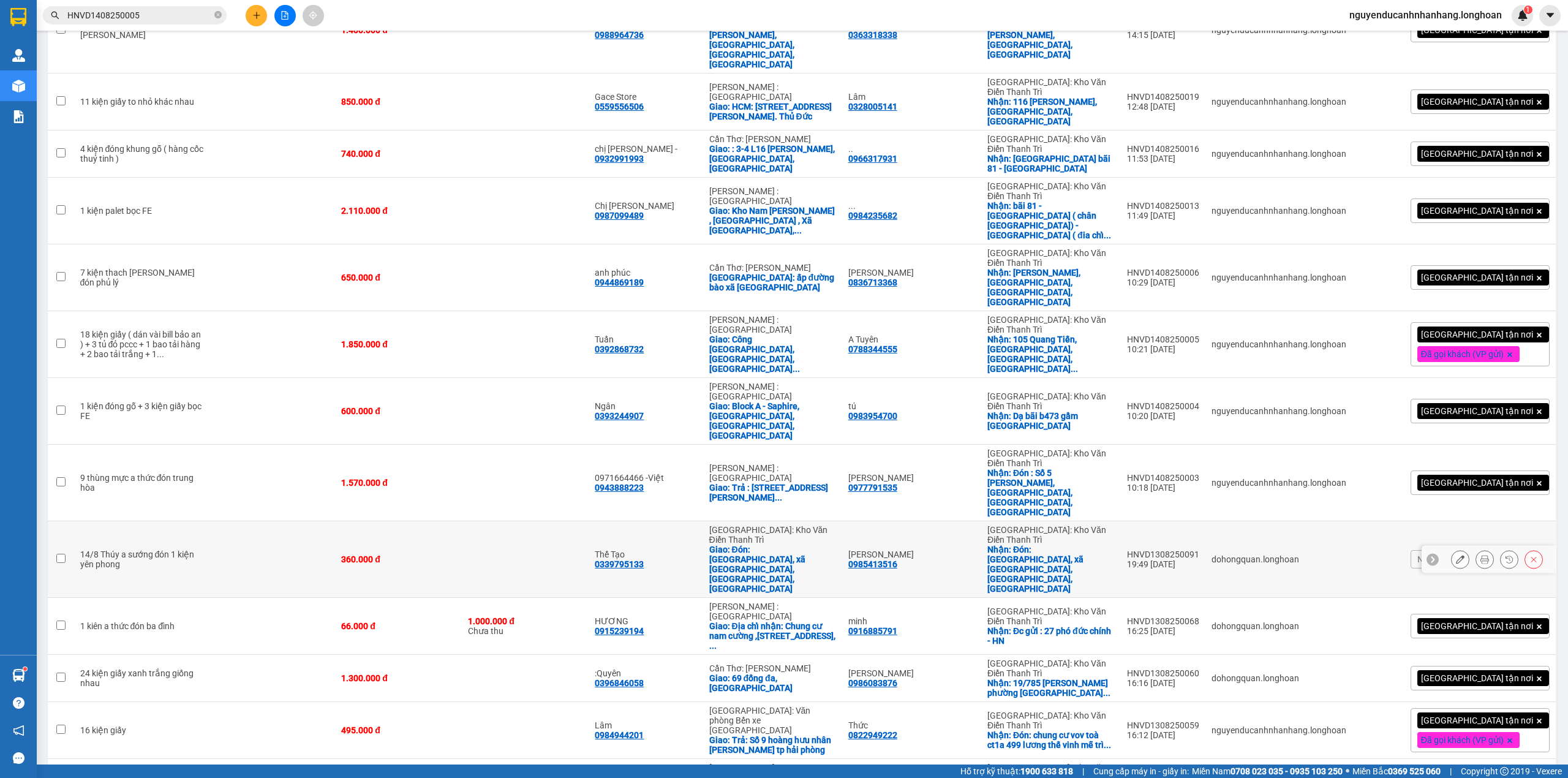
scroll to position [490, 0]
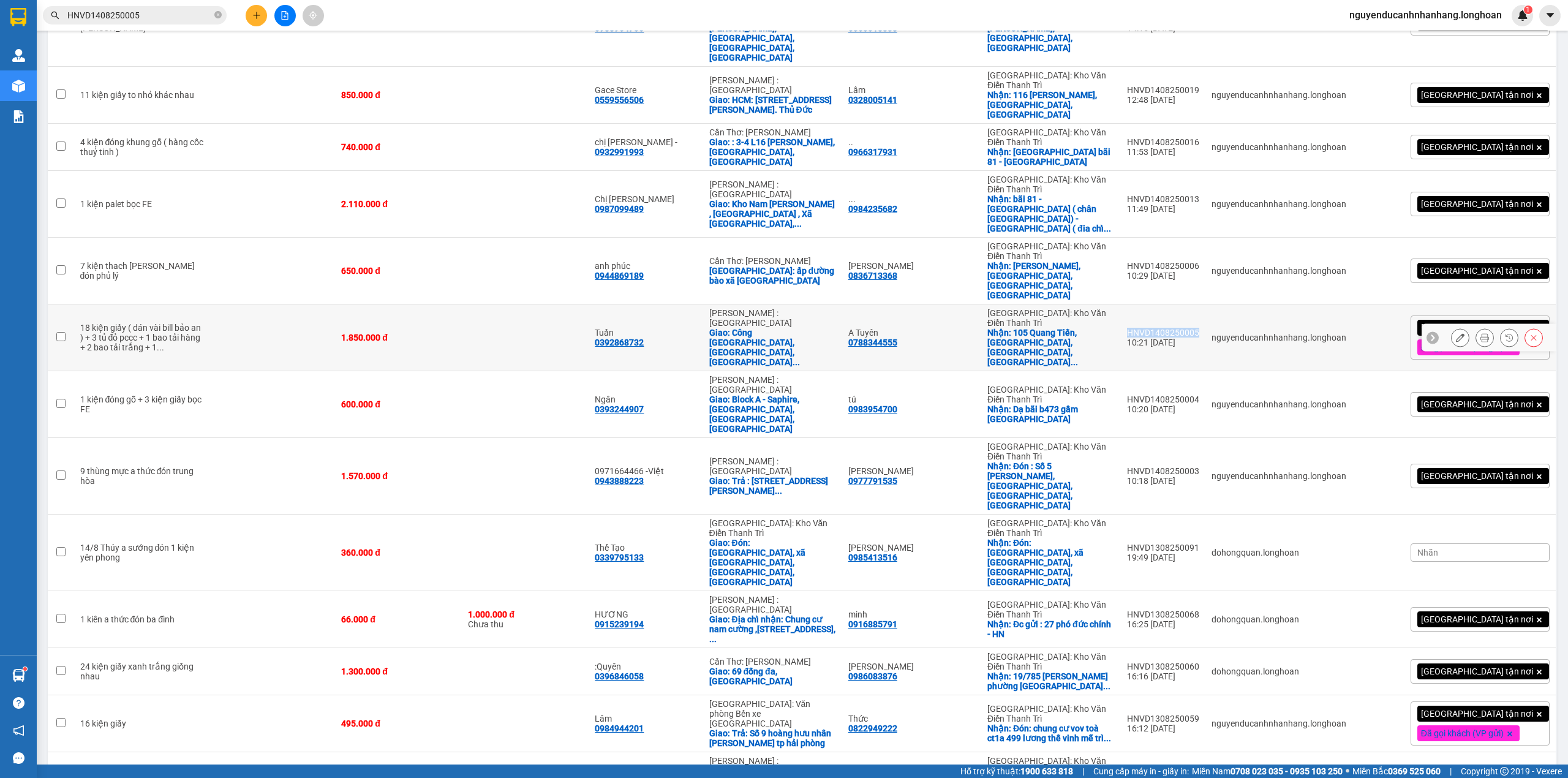
drag, startPoint x: 1147, startPoint y: 148, endPoint x: 1218, endPoint y: 152, distance: 71.1
click at [1205, 304] on td "HNVD1408250005 10:21 14/08" at bounding box center [1163, 338] width 85 height 67
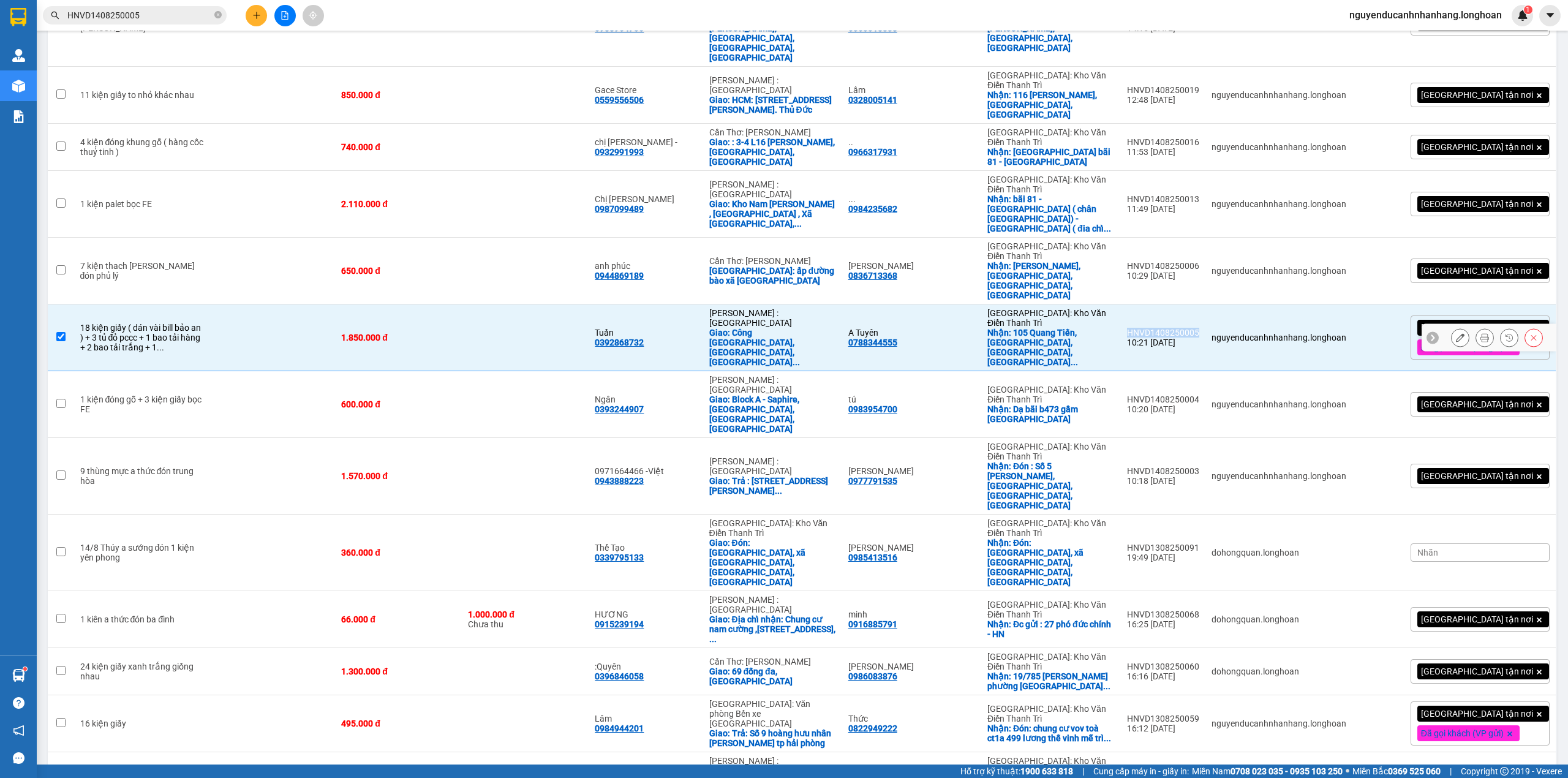
copy div "HNVD1408250005"
click at [211, 304] on td at bounding box center [272, 338] width 123 height 67
checkbox input "false"
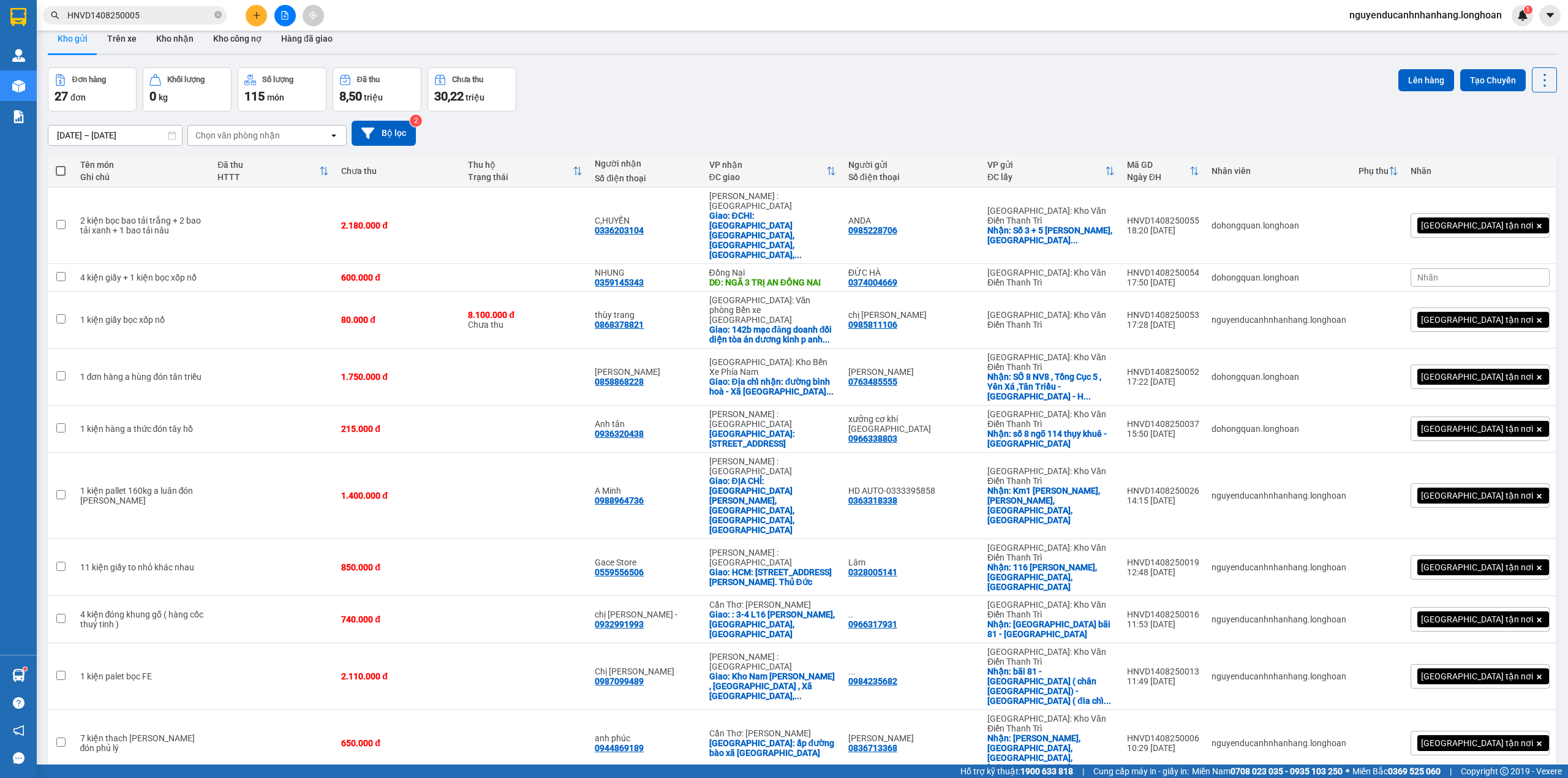
scroll to position [0, 0]
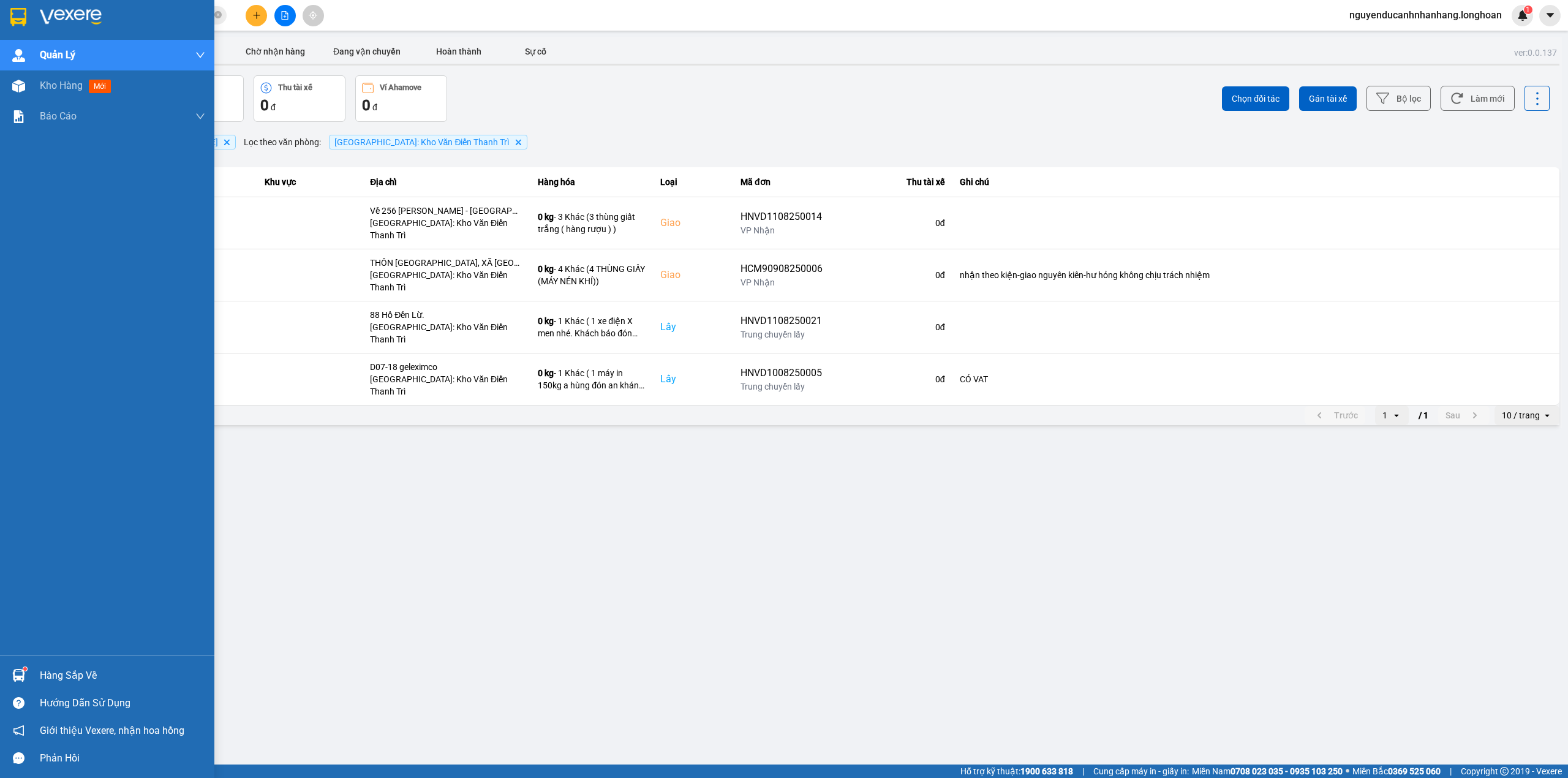
click at [22, 21] on img at bounding box center [19, 17] width 16 height 19
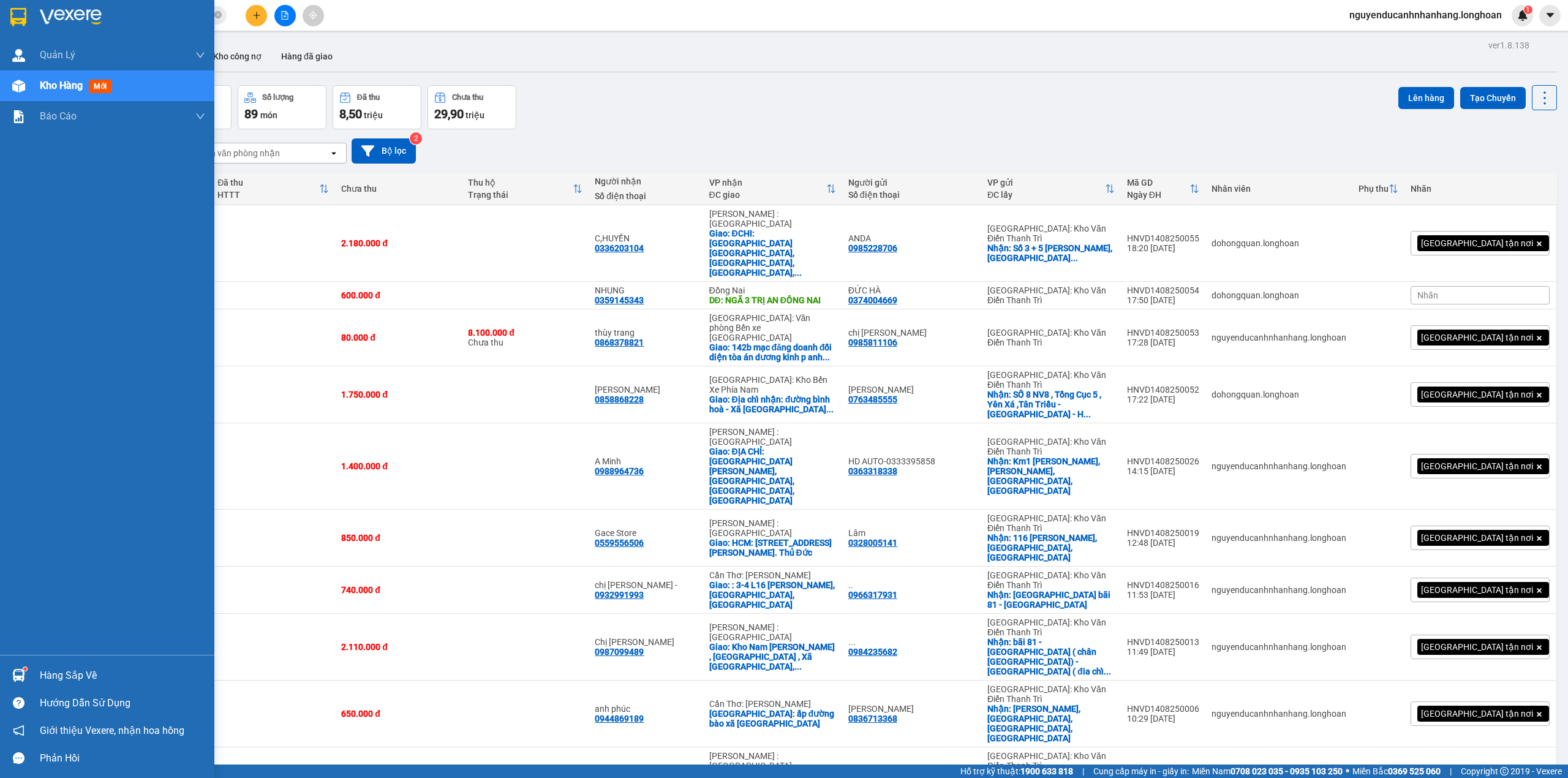
click at [23, 27] on div at bounding box center [19, 17] width 21 height 21
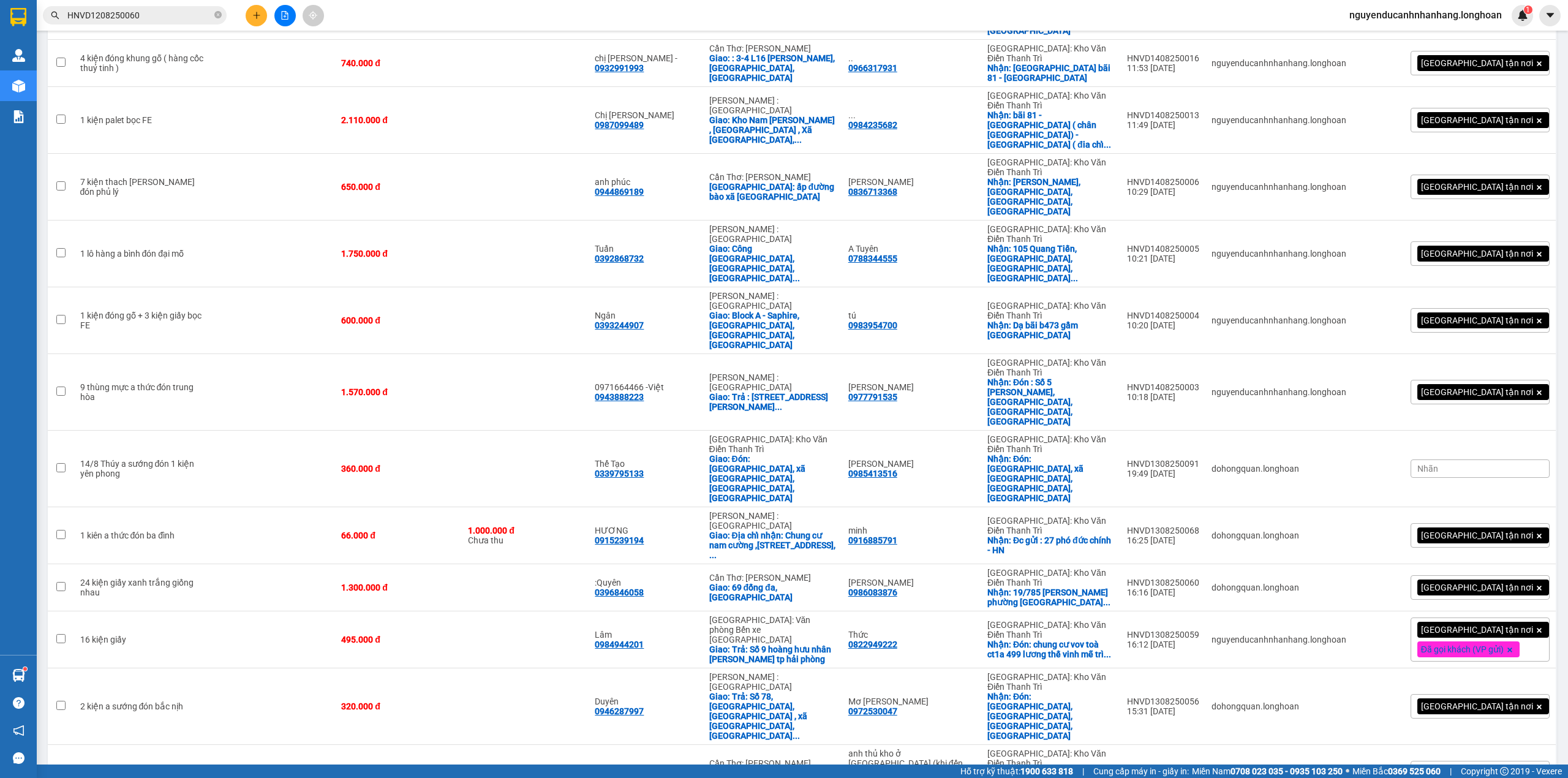
scroll to position [490, 0]
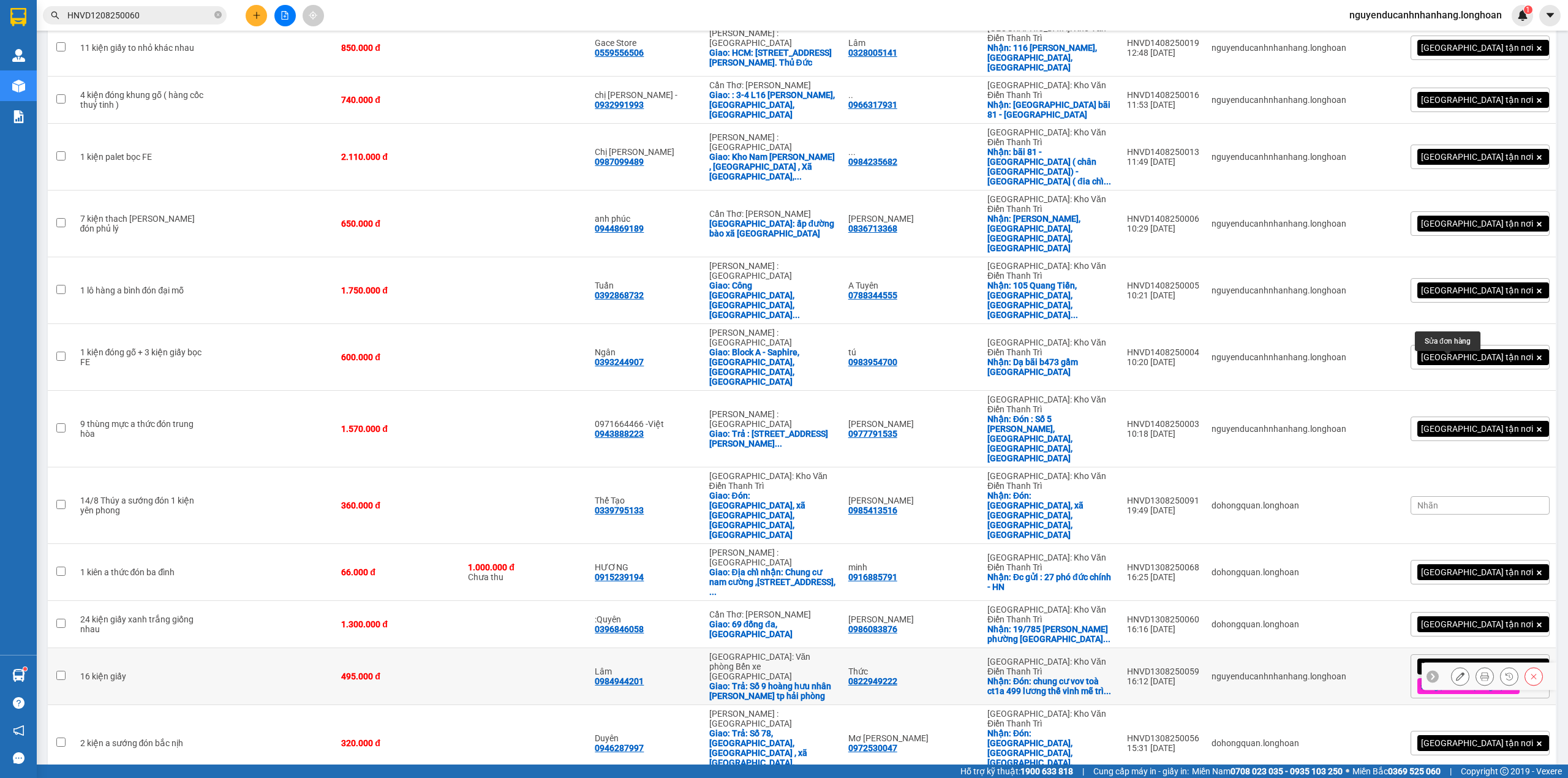
click at [1451, 666] on button at bounding box center [1460, 677] width 17 height 21
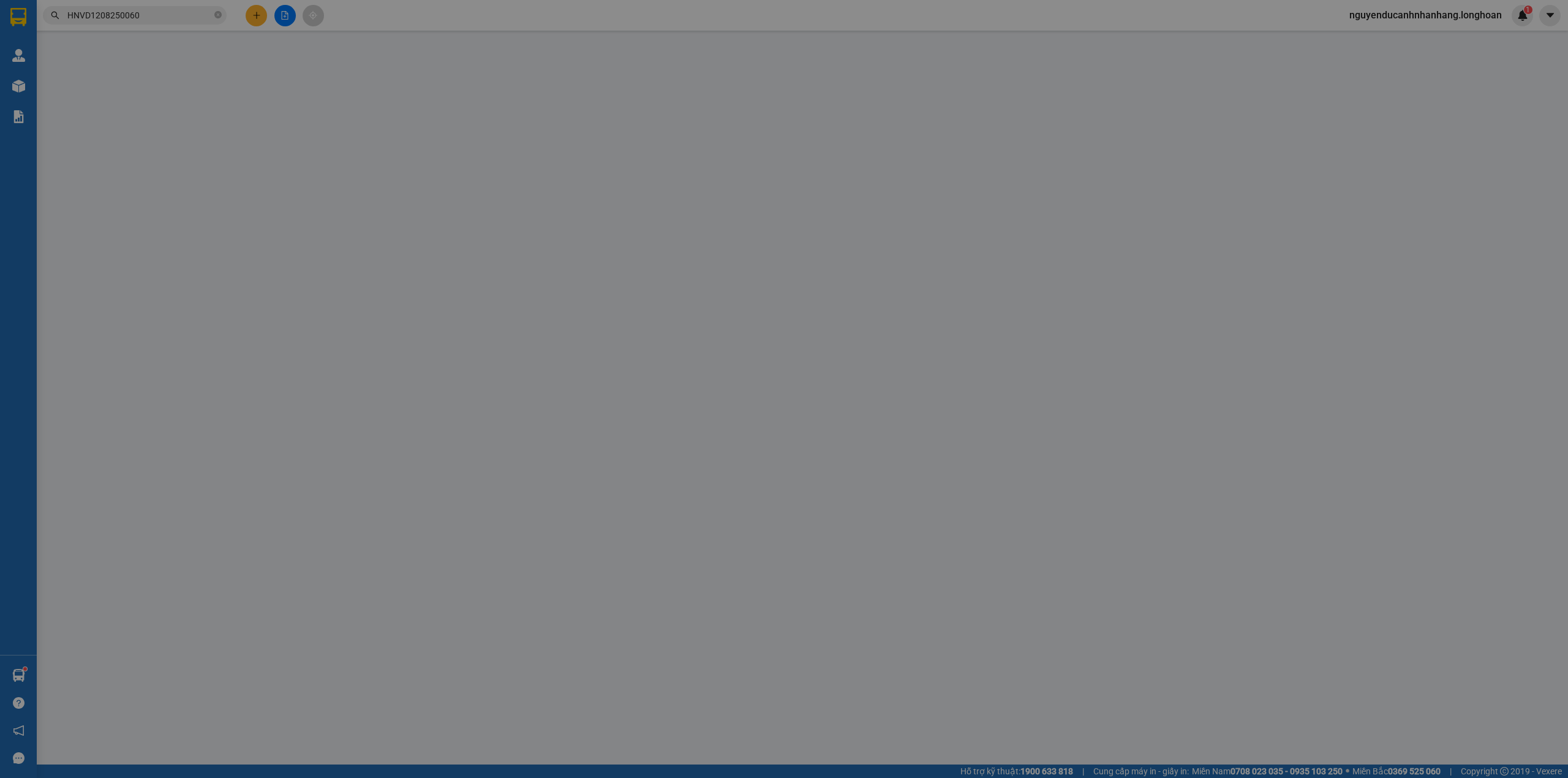
type input "0822949222"
type input "Thức"
checkbox input "true"
type input "Đón: chung cư vov toà ct1a 499 lương thế vinh mễ trì nam từ [GEOGRAPHIC_DATA]"
type input "0984944201"
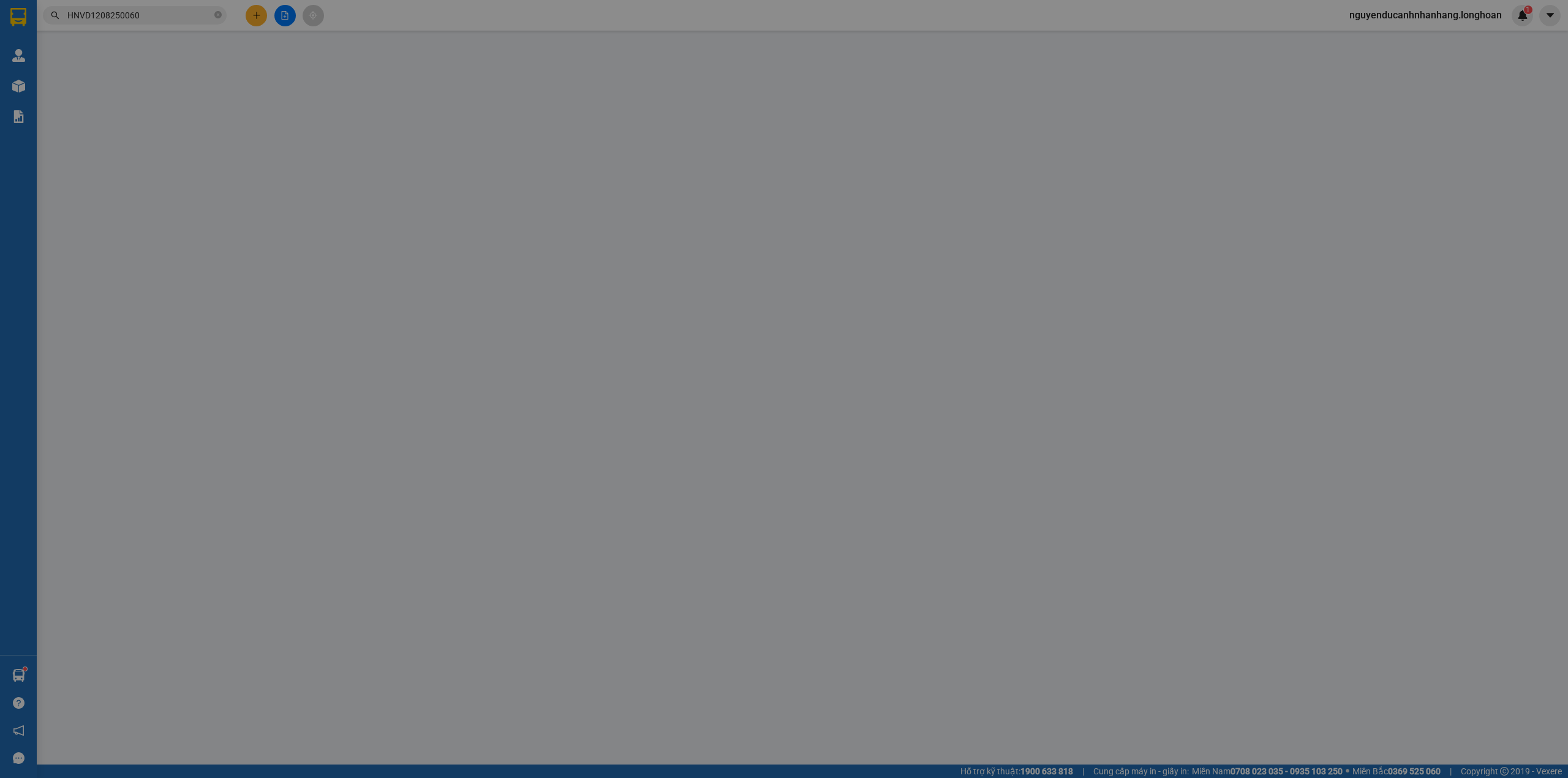
type input "Lâm"
checkbox input "true"
type input "Trả: Số 9 hoàng hưu nhân [PERSON_NAME] tp hải phòng"
type input "495.000"
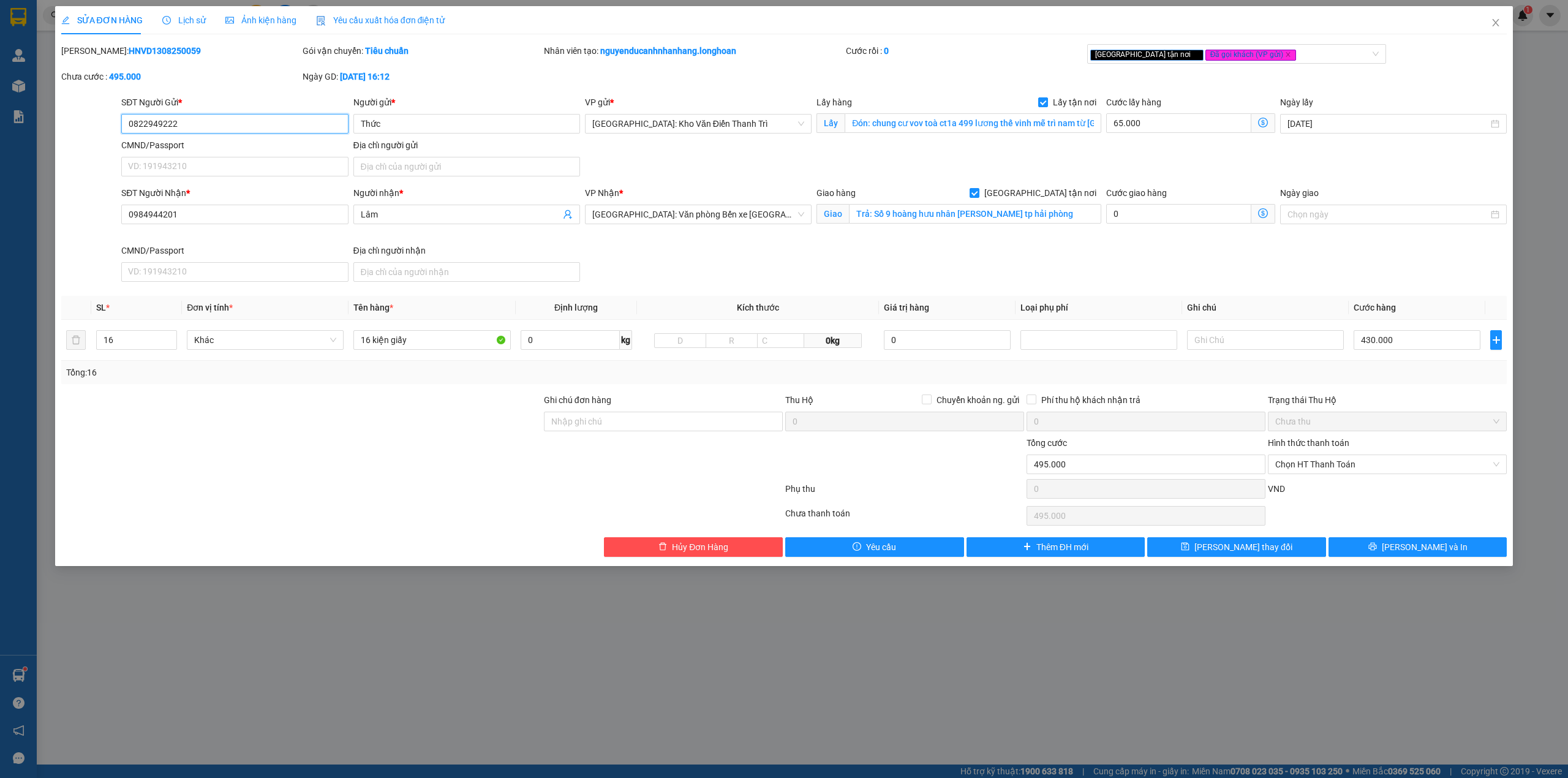
click at [304, 123] on input "0822949222" at bounding box center [235, 123] width 227 height 19
click at [157, 51] on b "HNVD1308250059" at bounding box center [164, 51] width 72 height 10
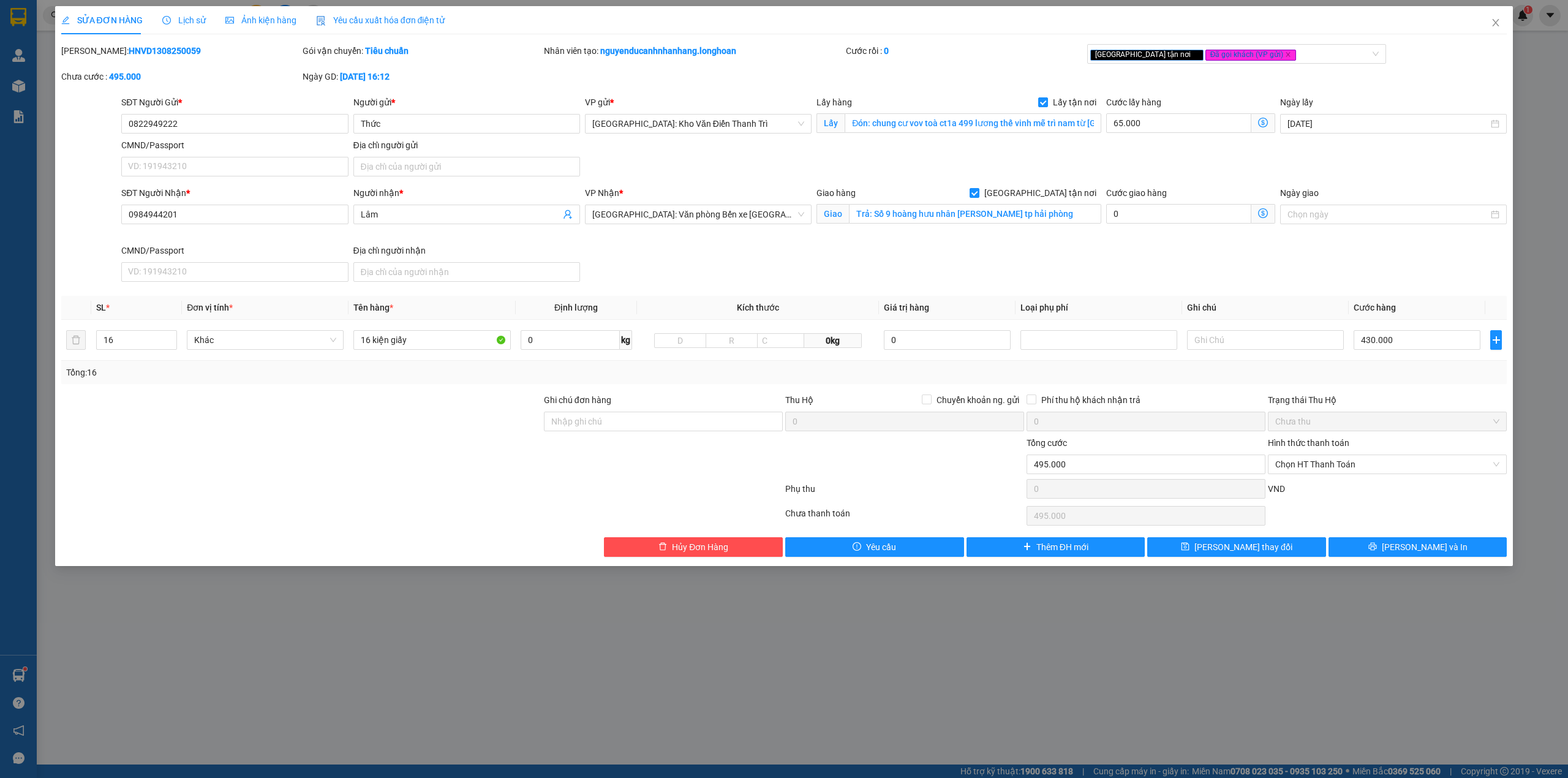
copy b "HNVD1308250059"
click at [801, 258] on div "SĐT Người Nhận * 0984944201 Người nhận * Lâm VP Nhận * [GEOGRAPHIC_DATA]: Văn p…" at bounding box center [814, 236] width 1390 height 101
click at [1495, 22] on icon "close" at bounding box center [1495, 23] width 10 height 10
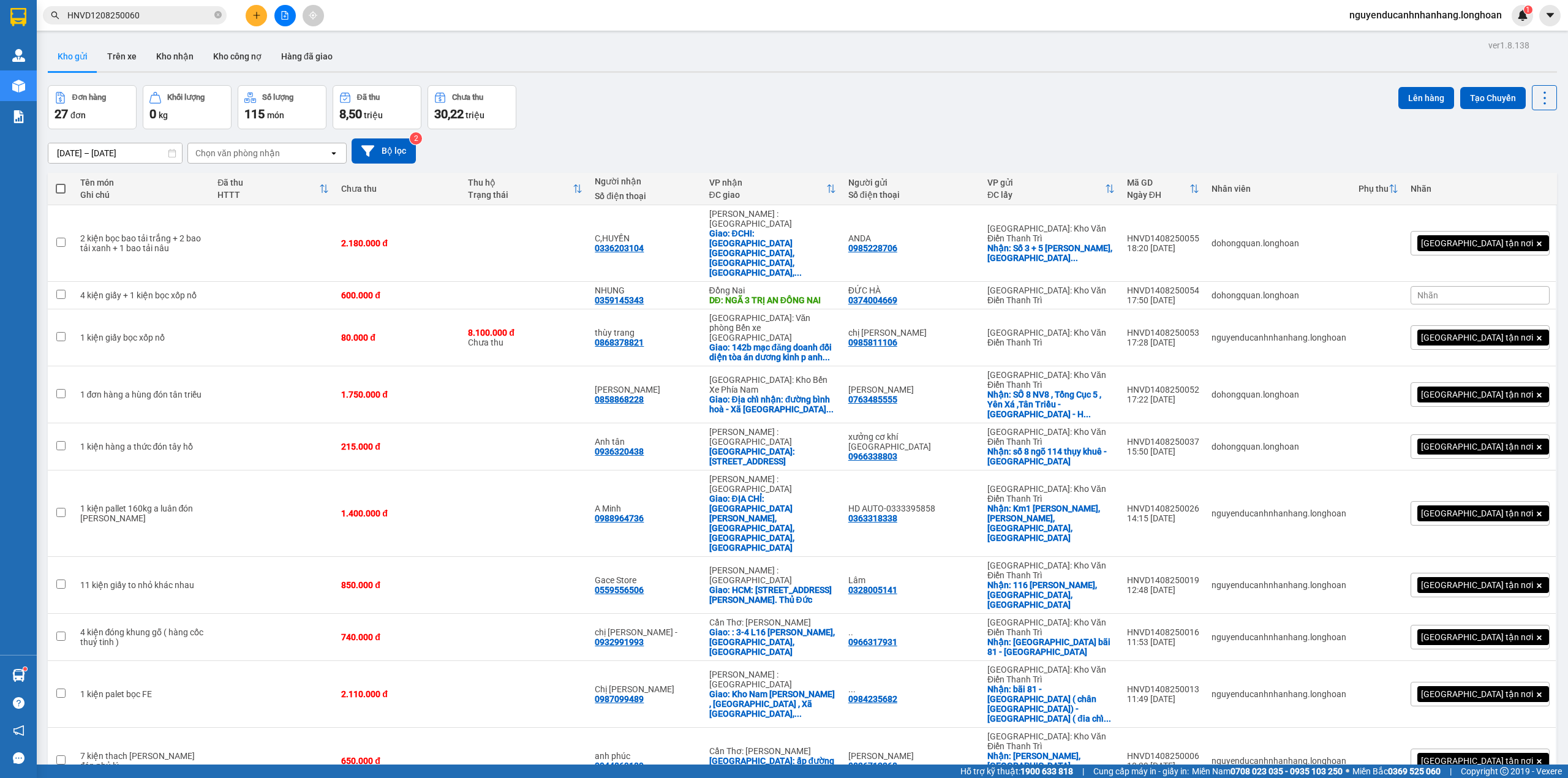
click at [223, 19] on span "HNVD1208250060" at bounding box center [135, 16] width 184 height 19
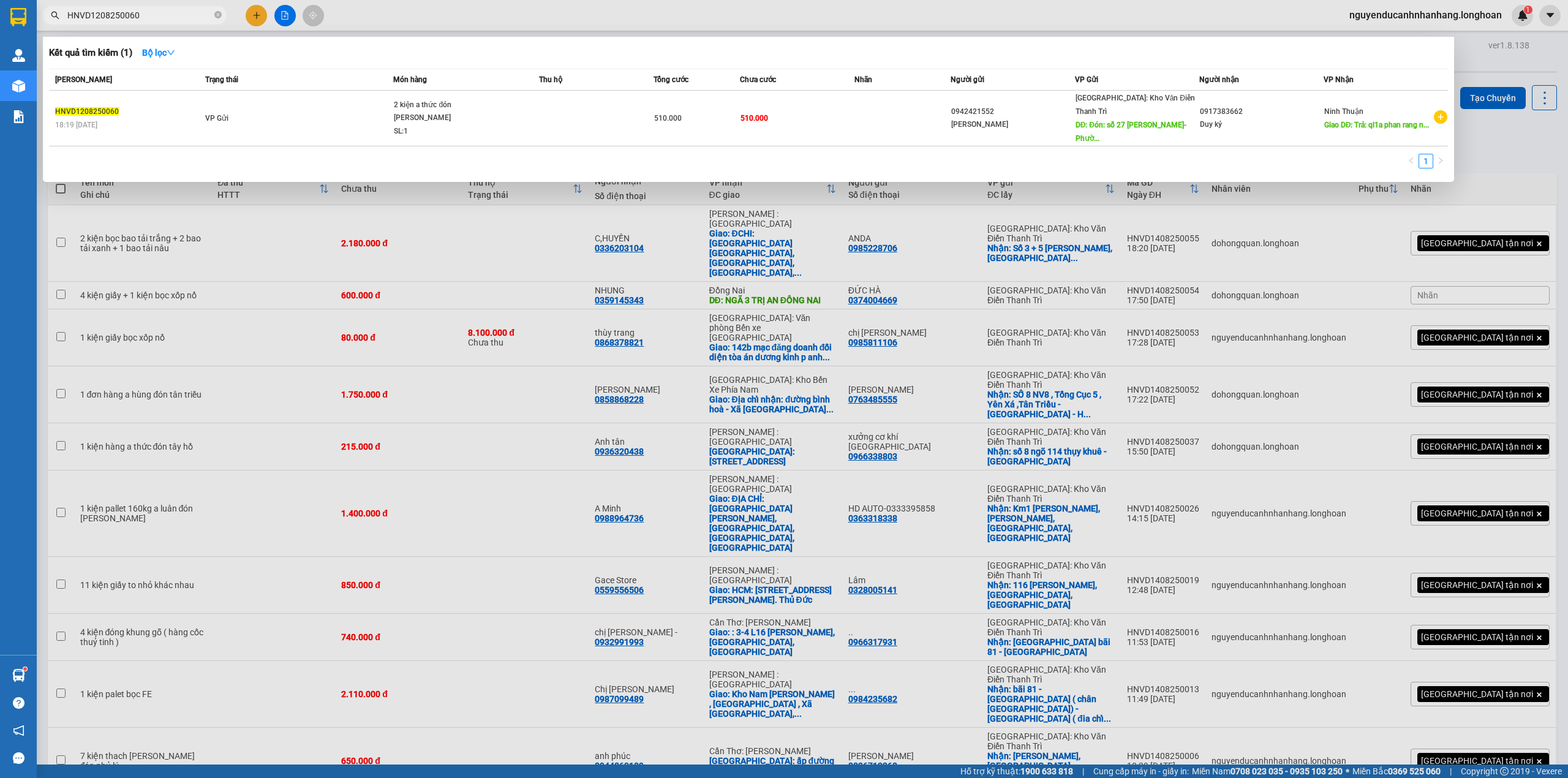
click at [277, 13] on div at bounding box center [784, 389] width 1568 height 778
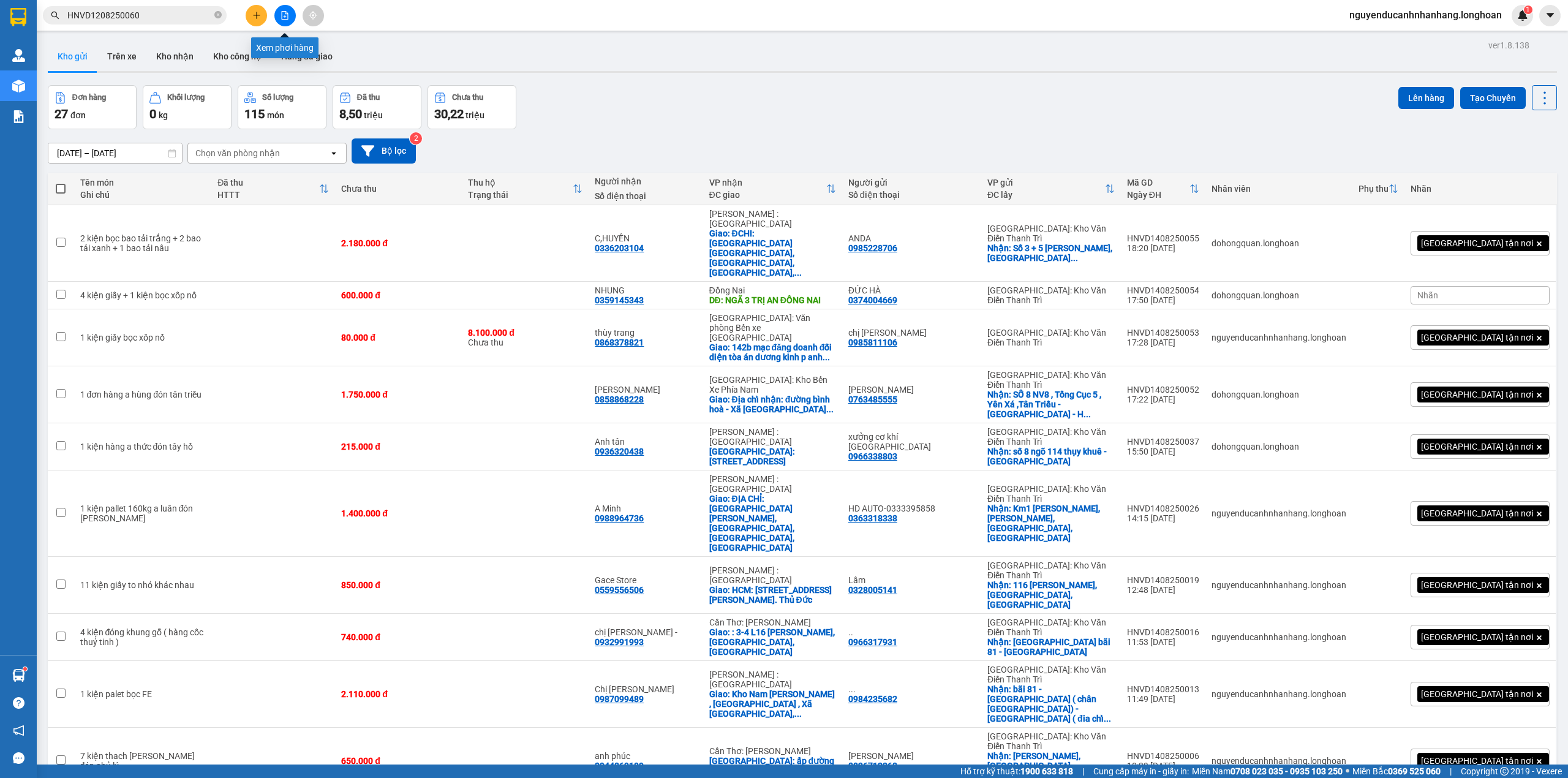
click at [282, 20] on button at bounding box center [285, 16] width 21 height 21
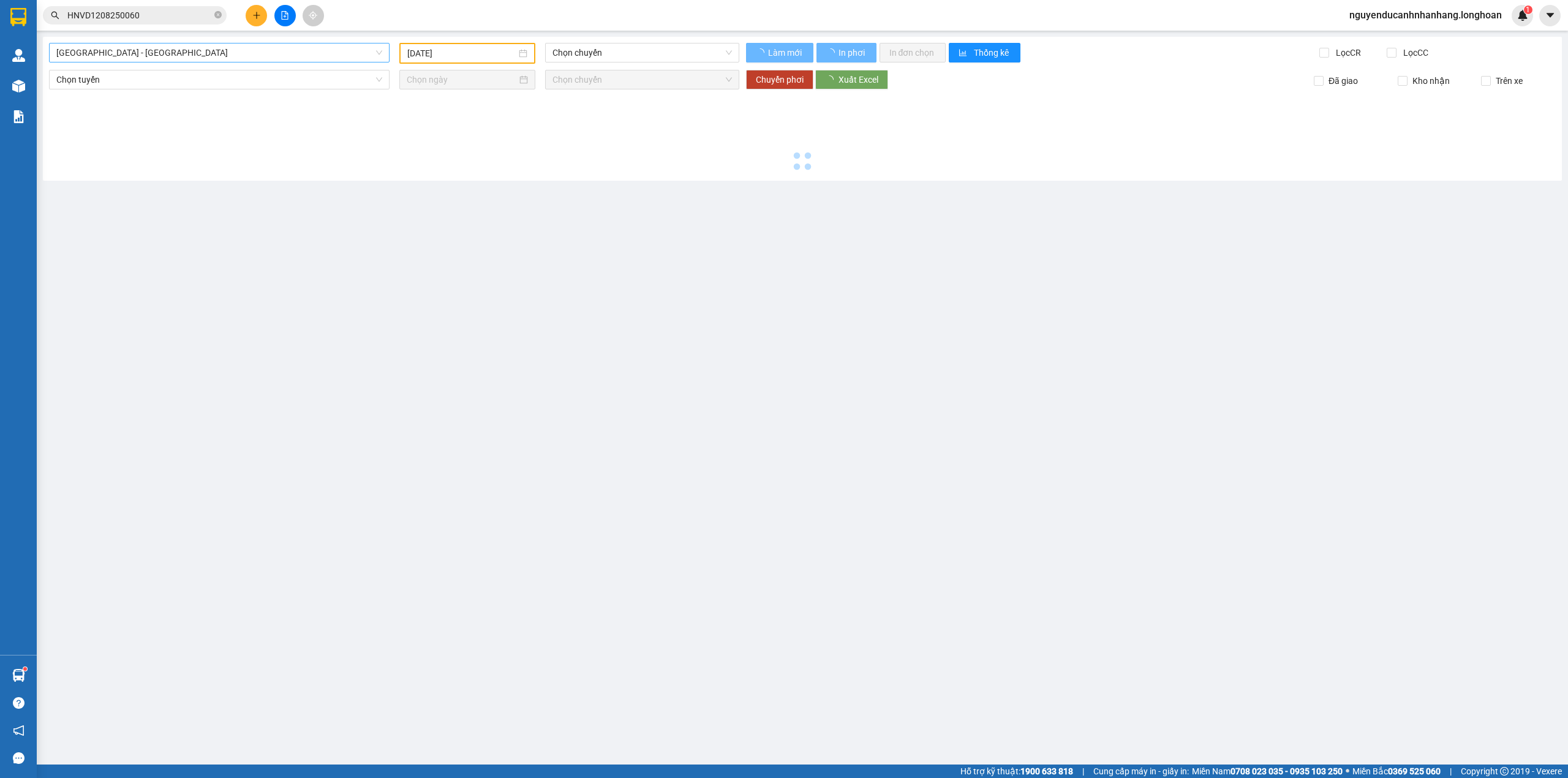
click at [227, 51] on span "[GEOGRAPHIC_DATA] - [GEOGRAPHIC_DATA]" at bounding box center [219, 53] width 326 height 19
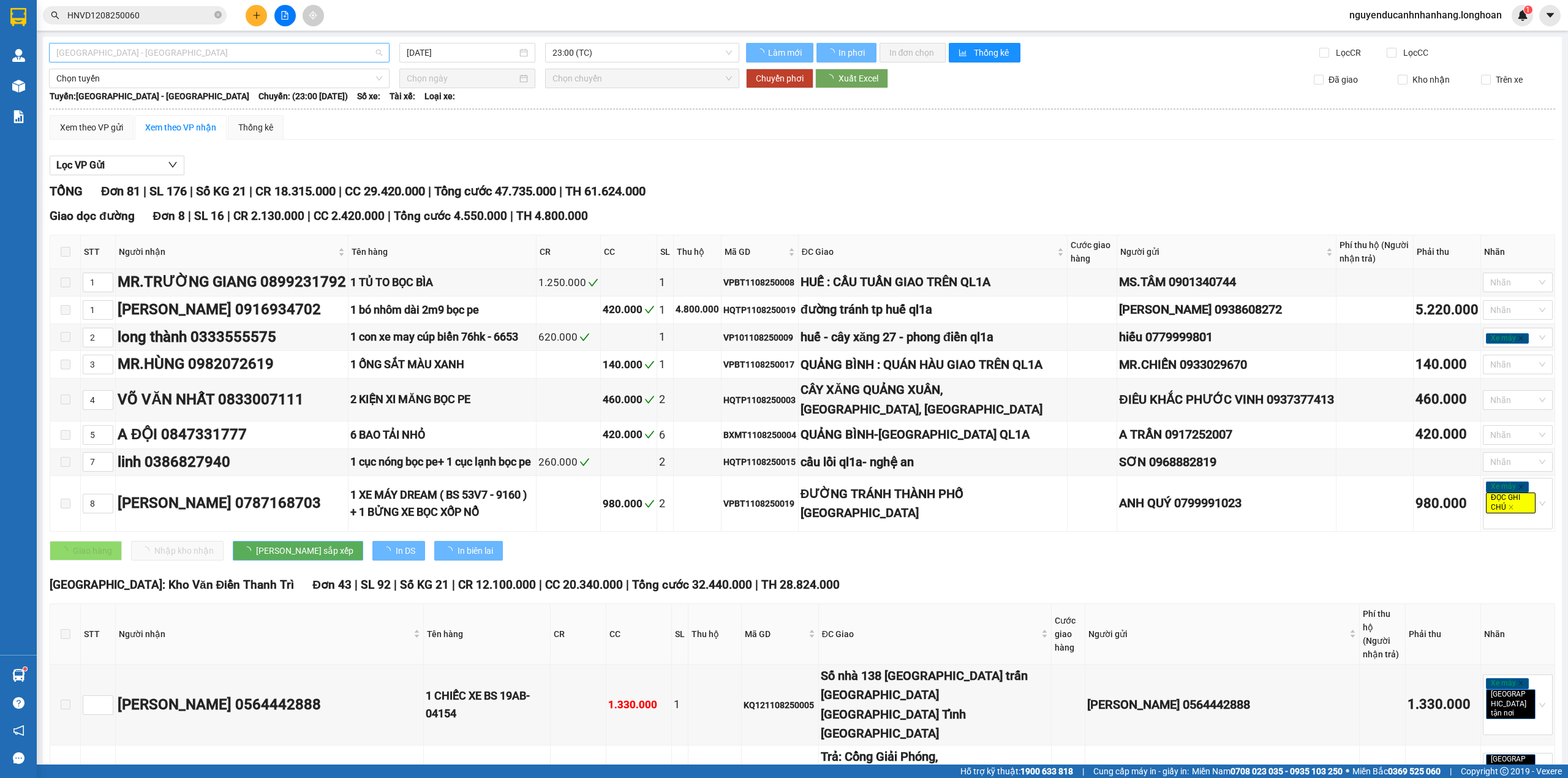
type input "[DATE]"
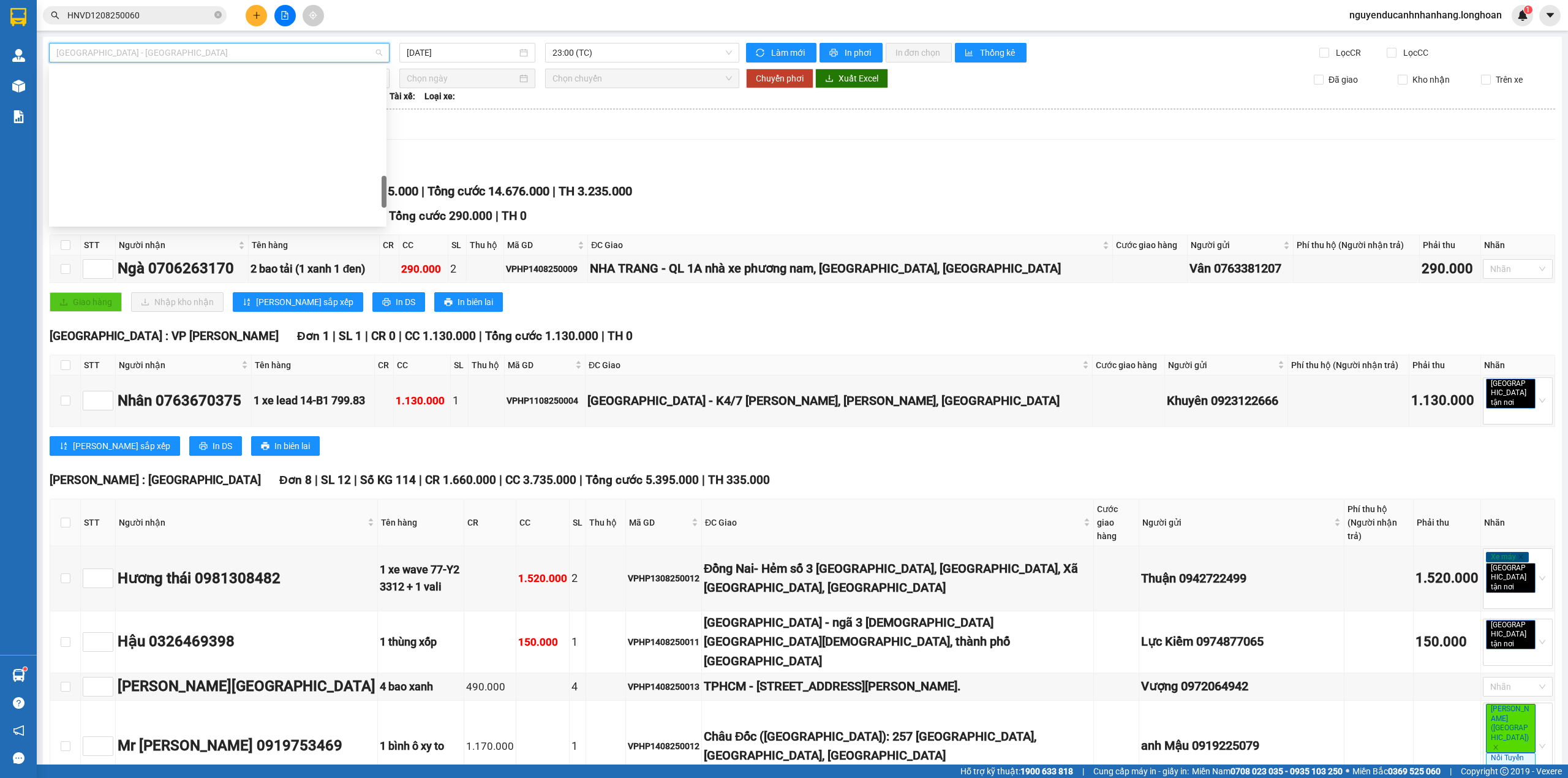
scroll to position [804, 0]
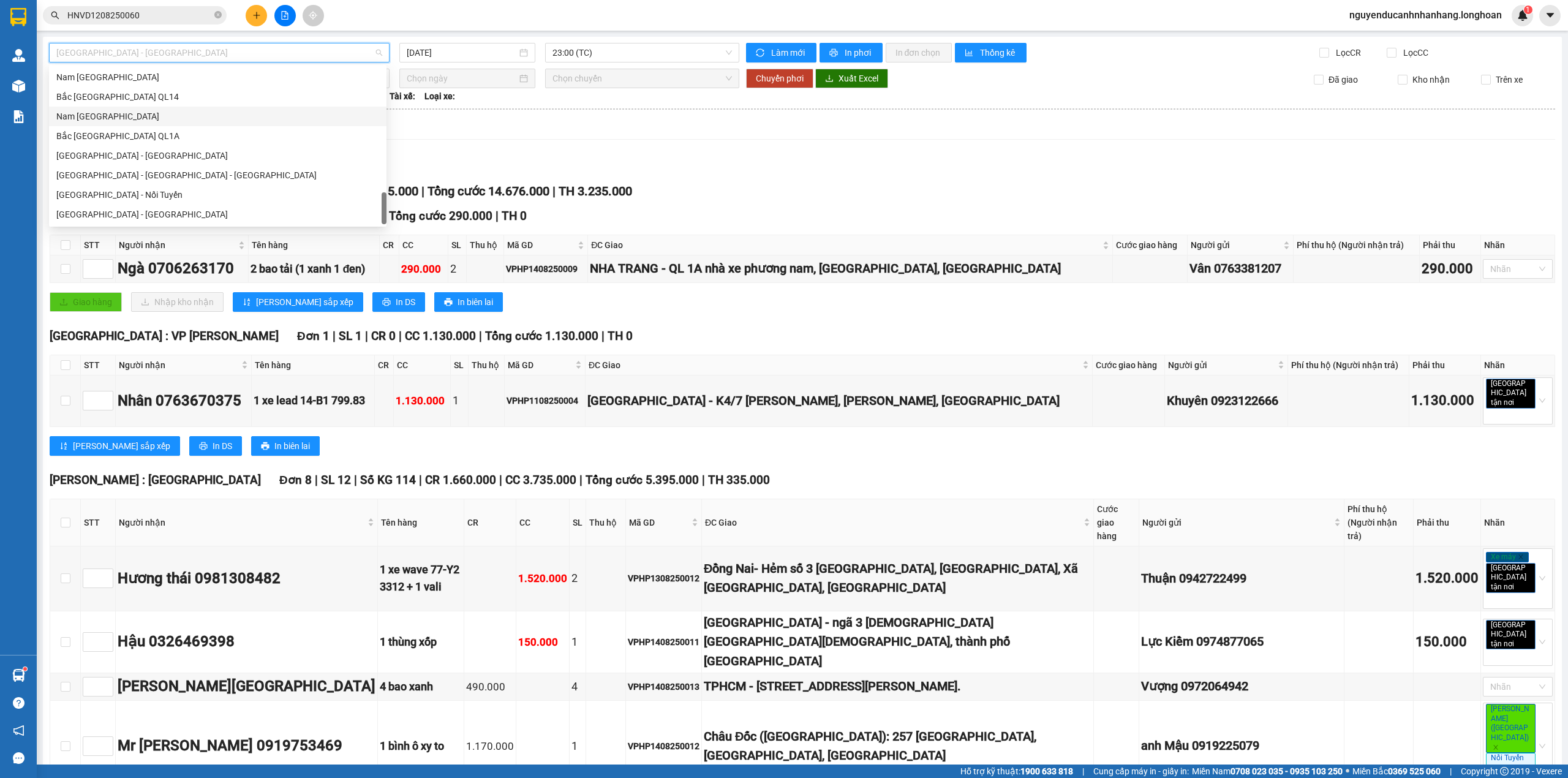
click at [113, 120] on div "Nam [GEOGRAPHIC_DATA]" at bounding box center [217, 116] width 323 height 14
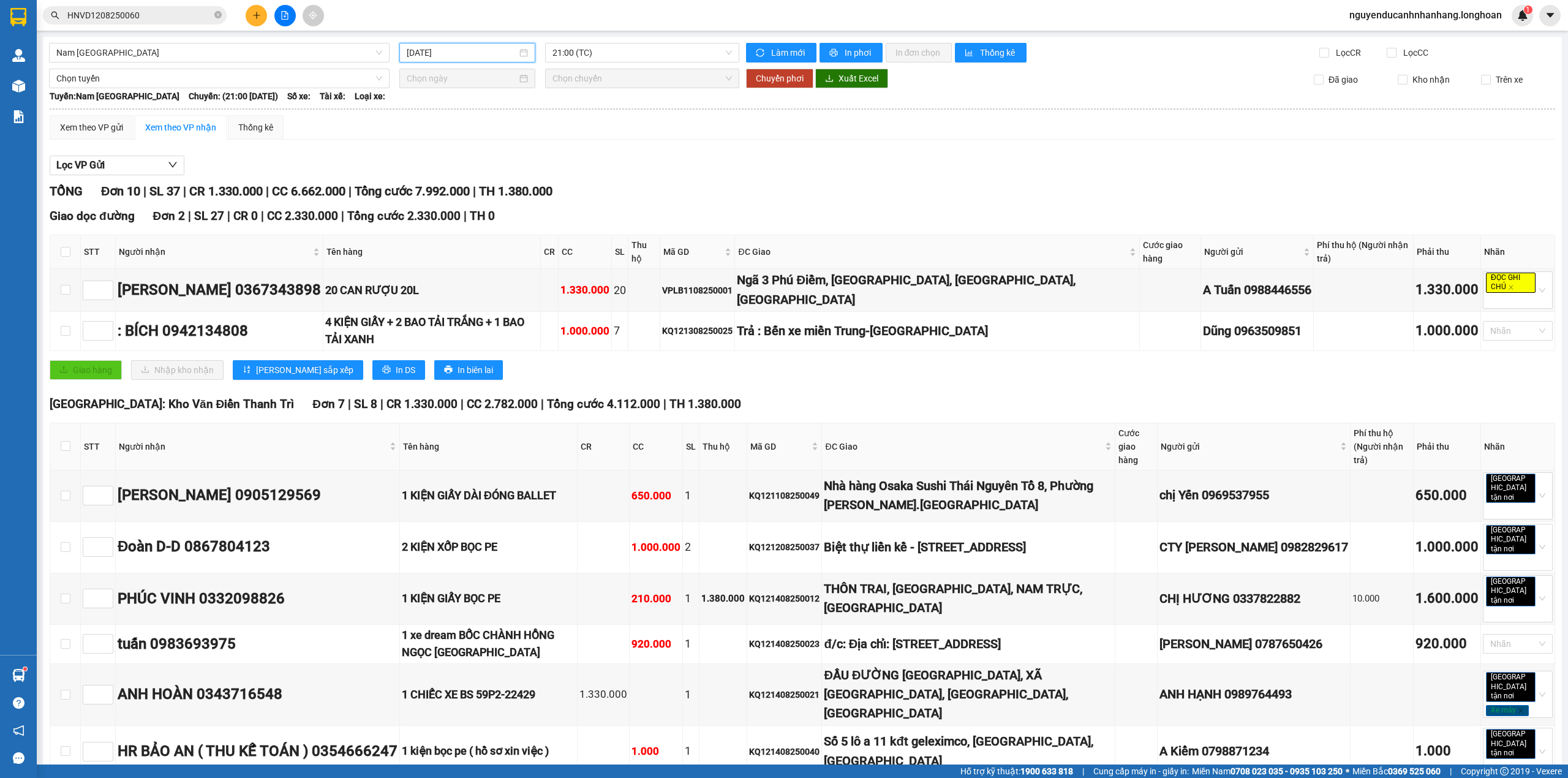
click at [468, 53] on input "[DATE]" at bounding box center [461, 52] width 111 height 14
click at [456, 158] on div "12" at bounding box center [458, 161] width 15 height 15
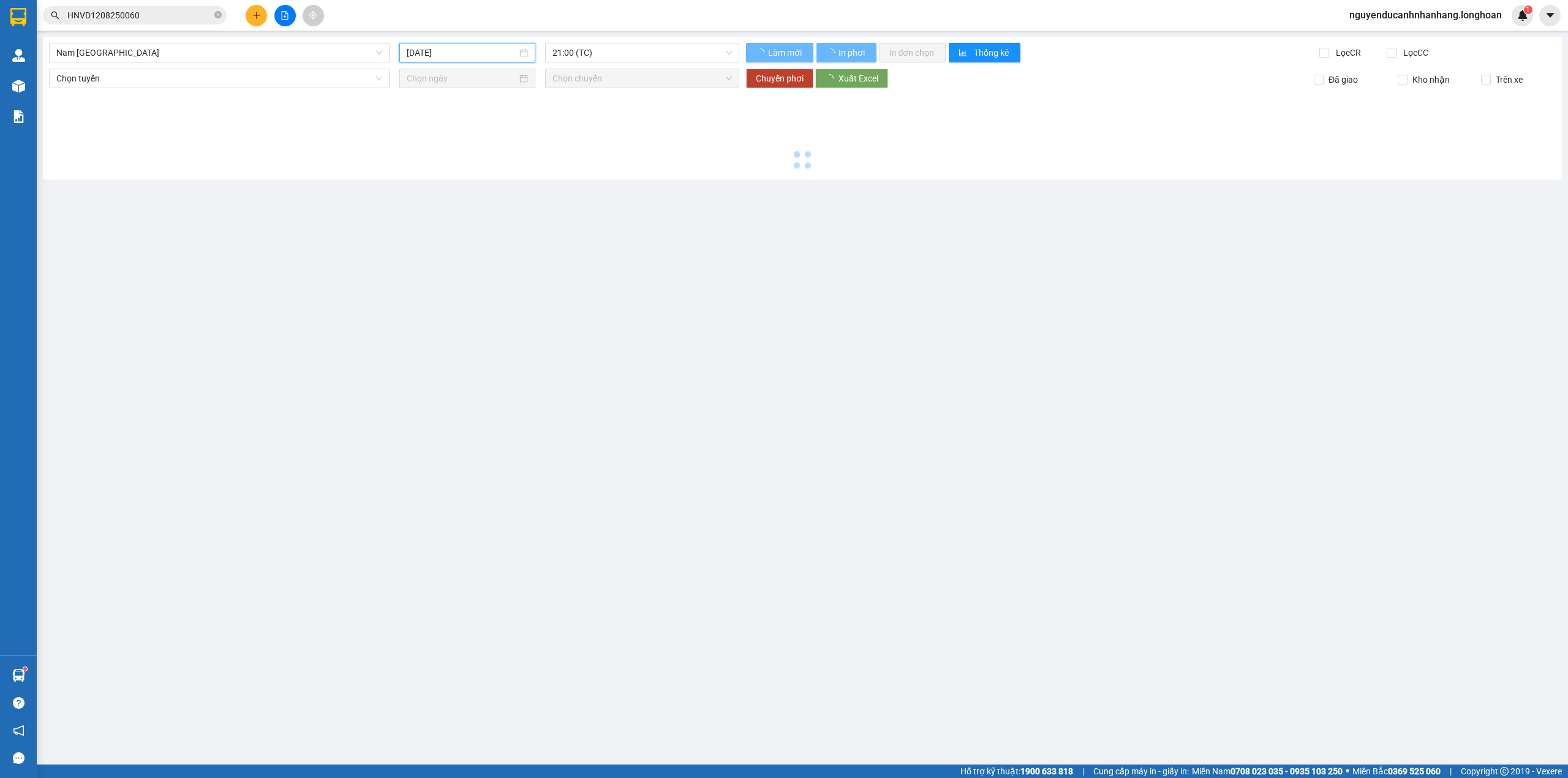
type input "[DATE]"
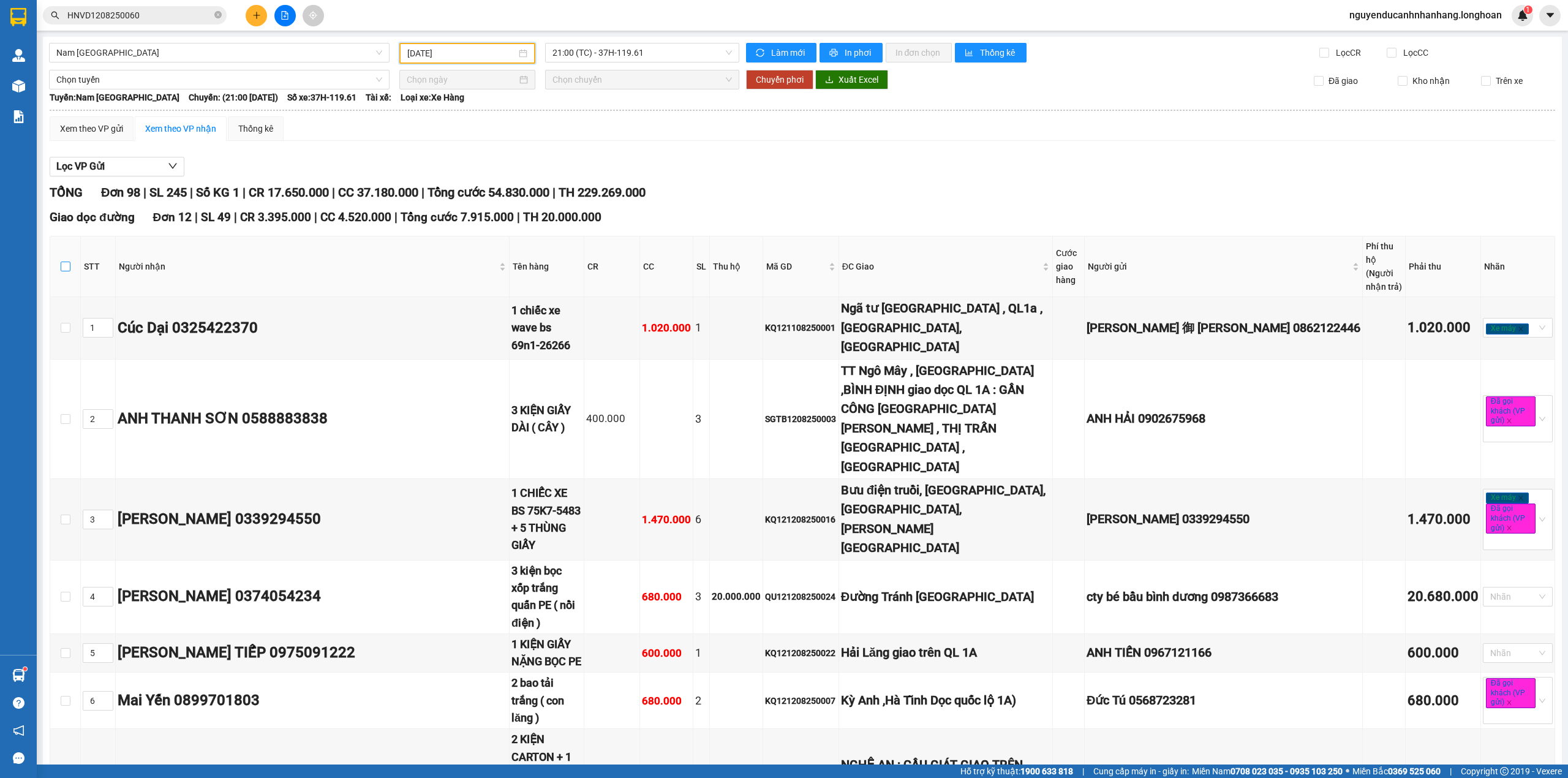
click at [65, 262] on input "checkbox" at bounding box center [66, 267] width 10 height 10
checkbox input "true"
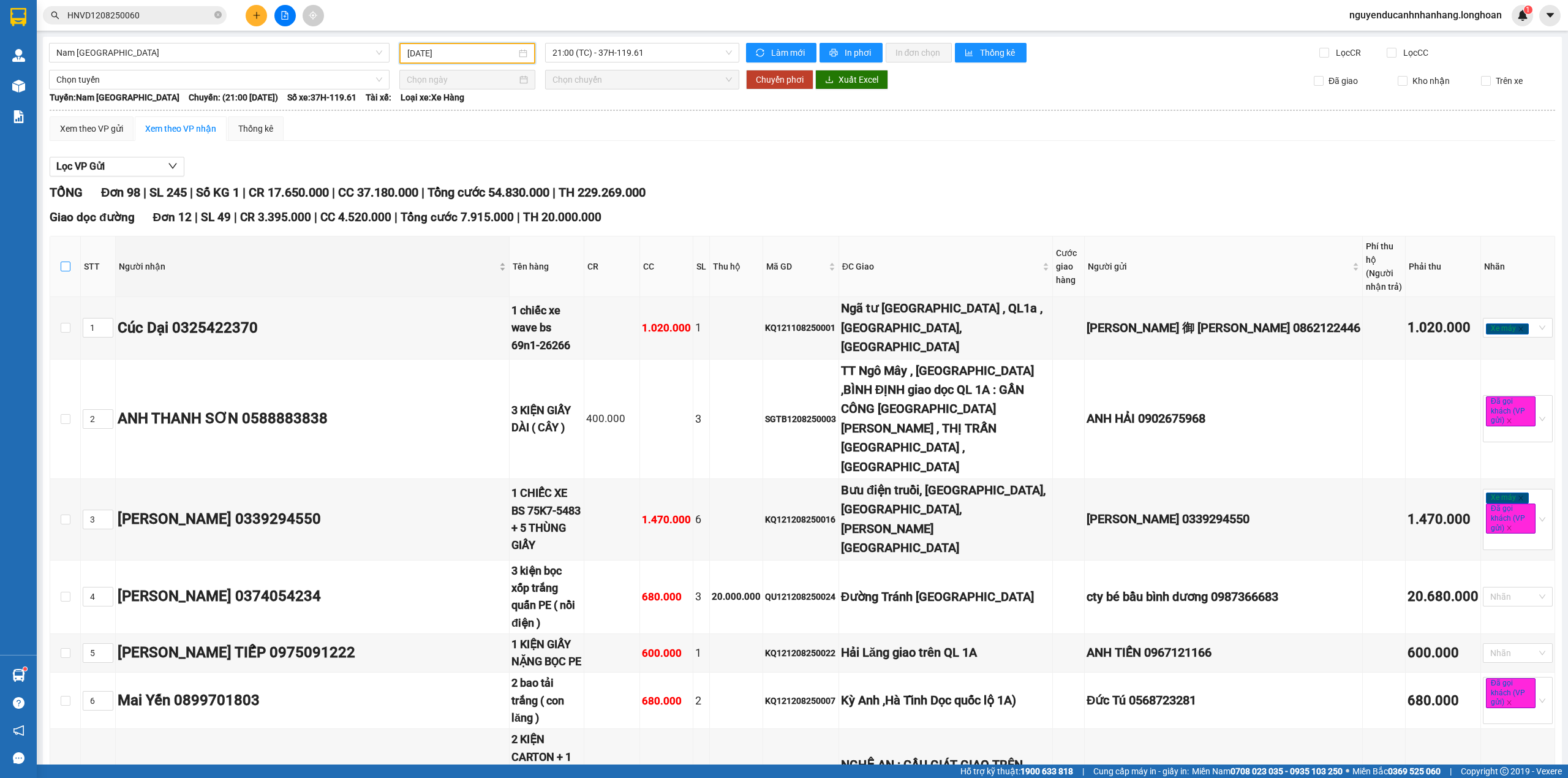
checkbox input "true"
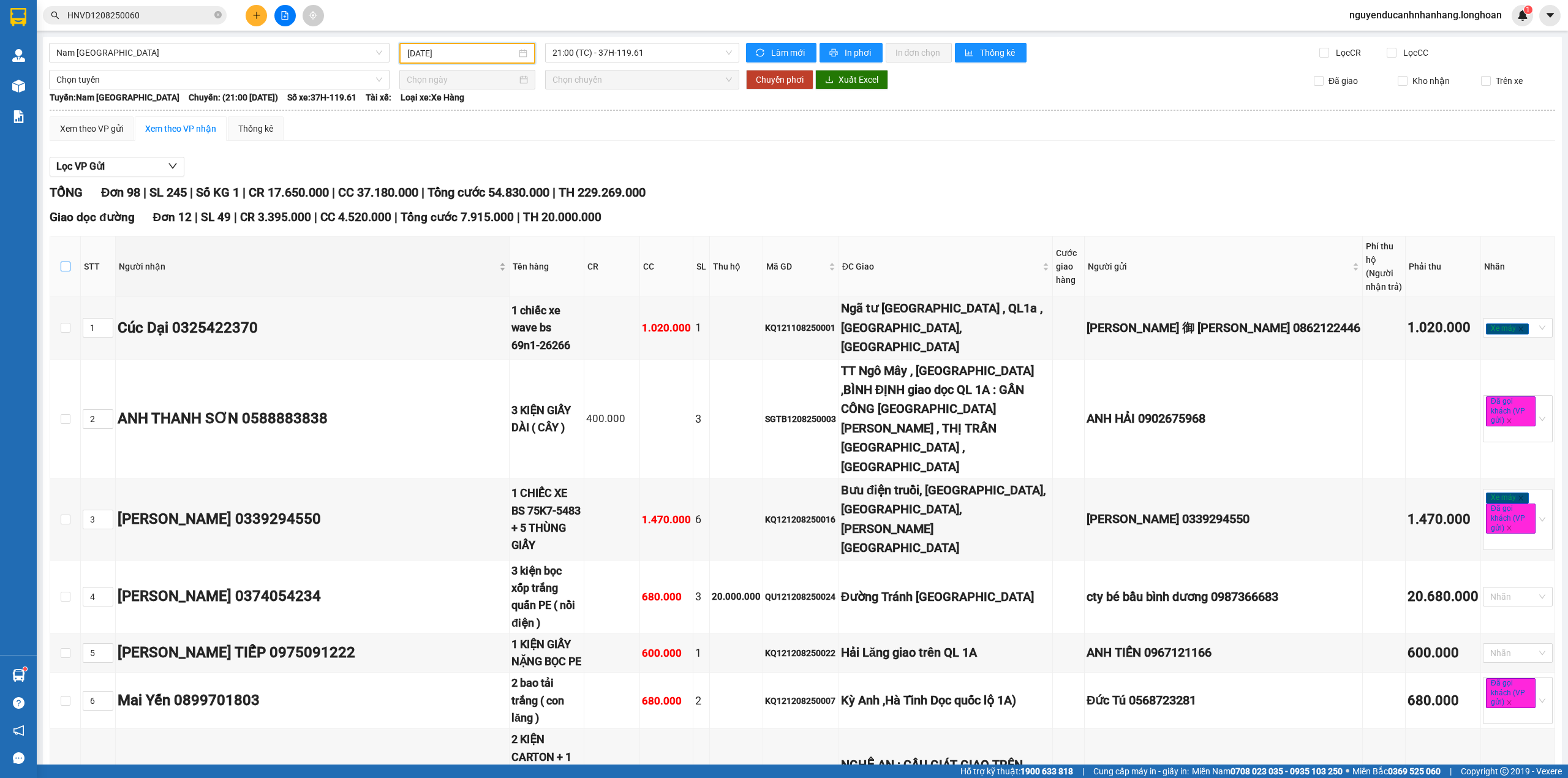
checkbox input "true"
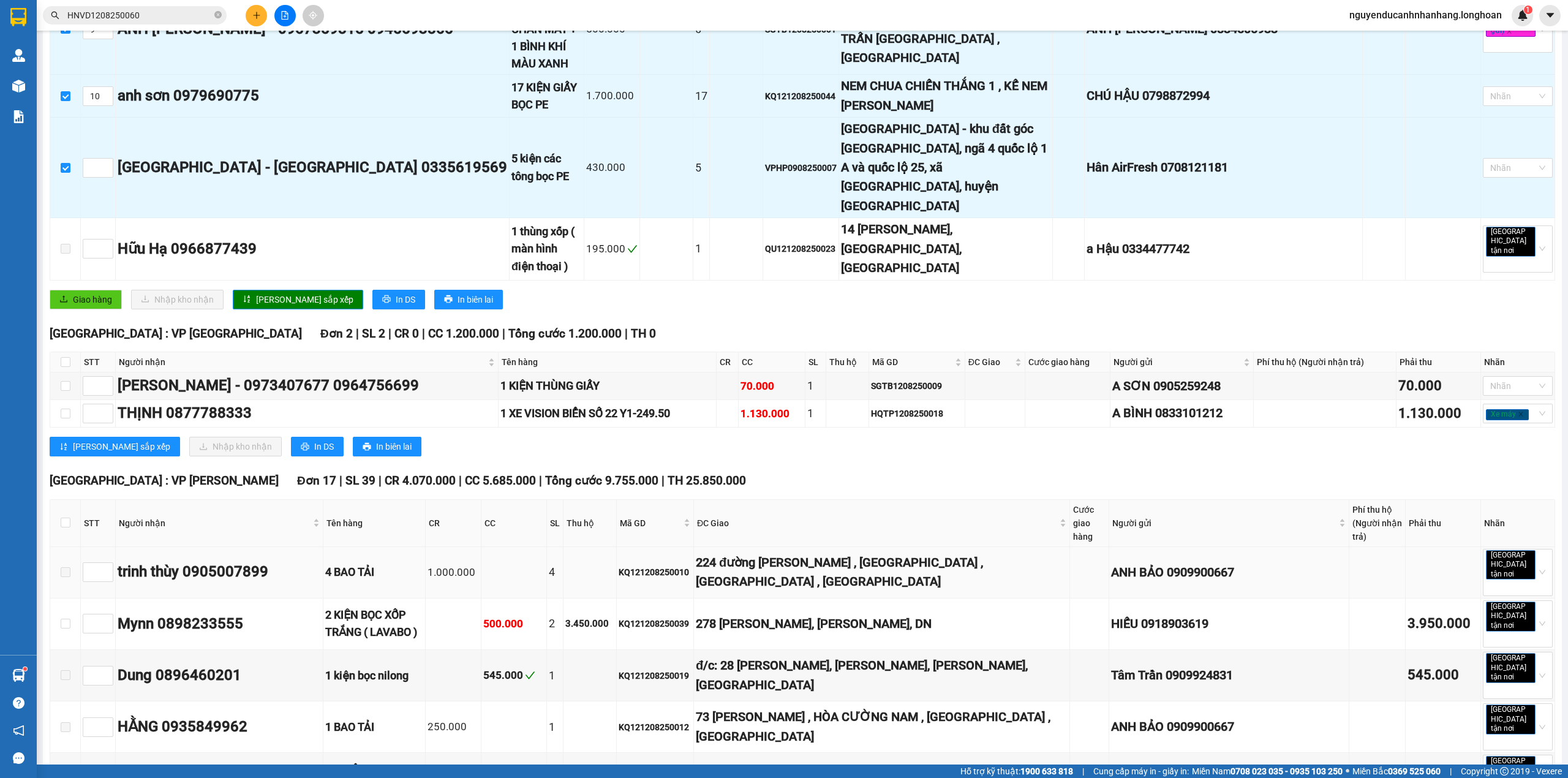
scroll to position [735, 0]
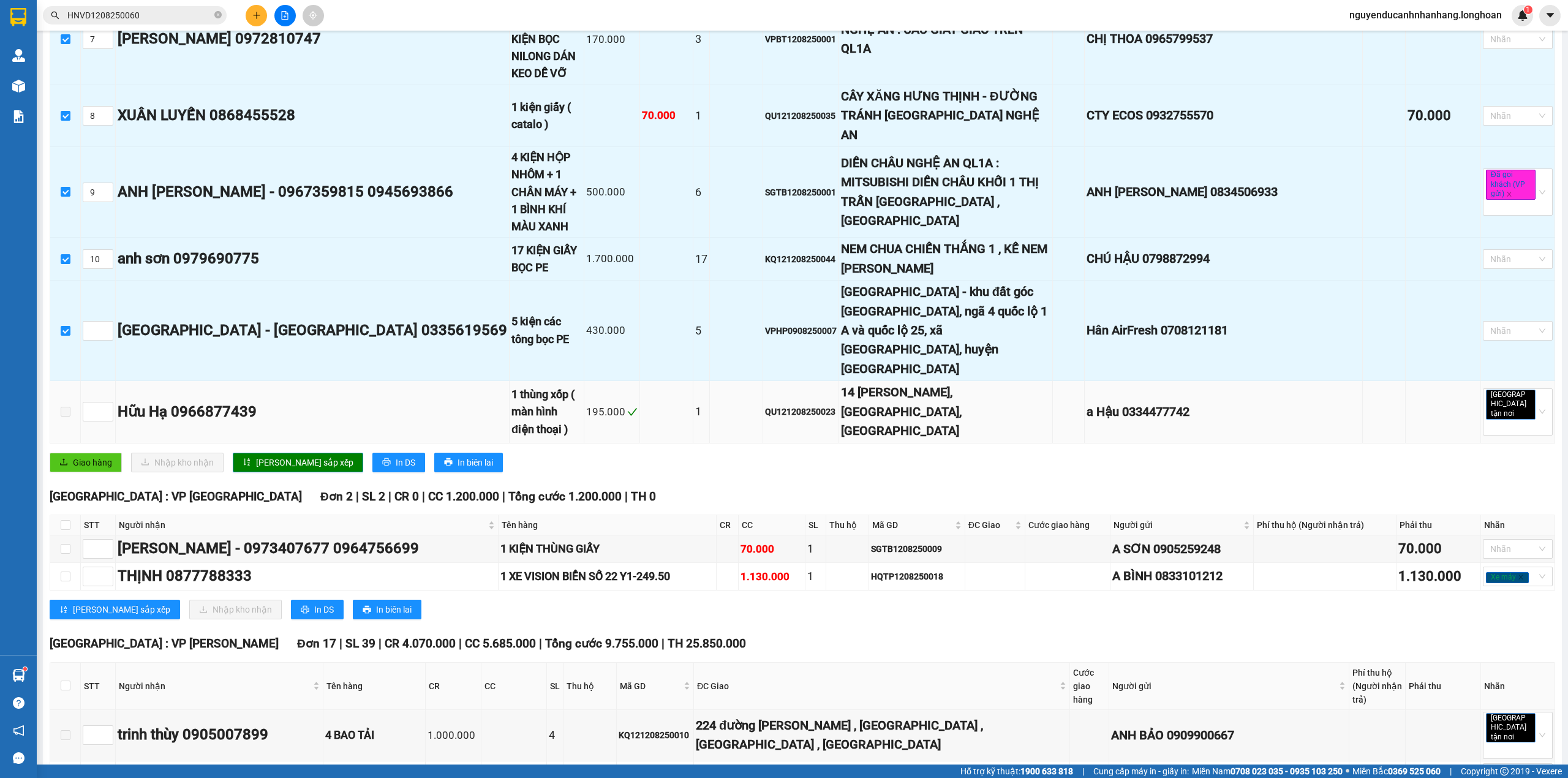
click at [66, 406] on span at bounding box center [66, 411] width 10 height 10
click at [81, 456] on span "Giao hàng" at bounding box center [92, 462] width 39 height 14
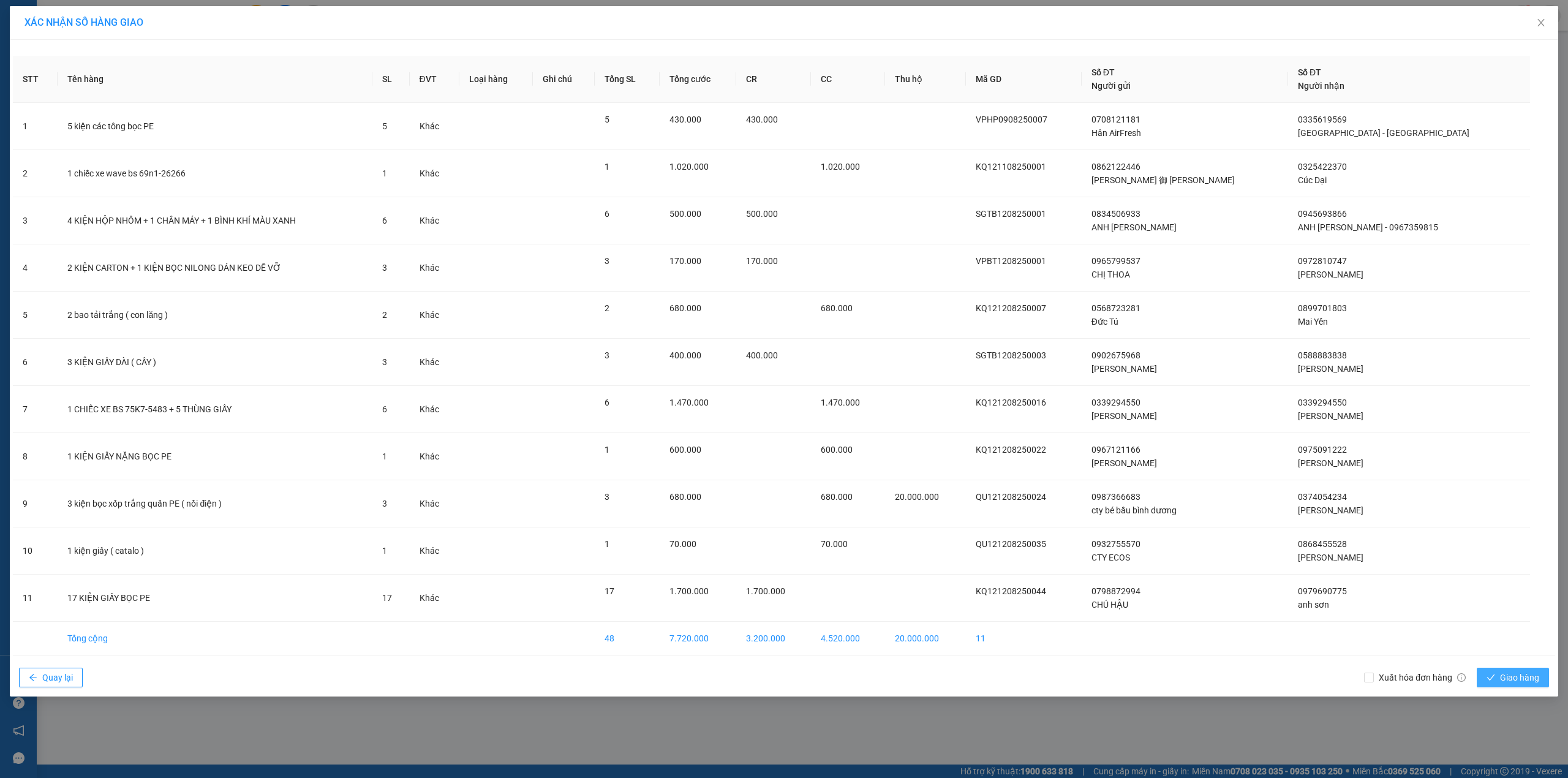
click at [1505, 679] on span "Giao hàng" at bounding box center [1519, 677] width 39 height 14
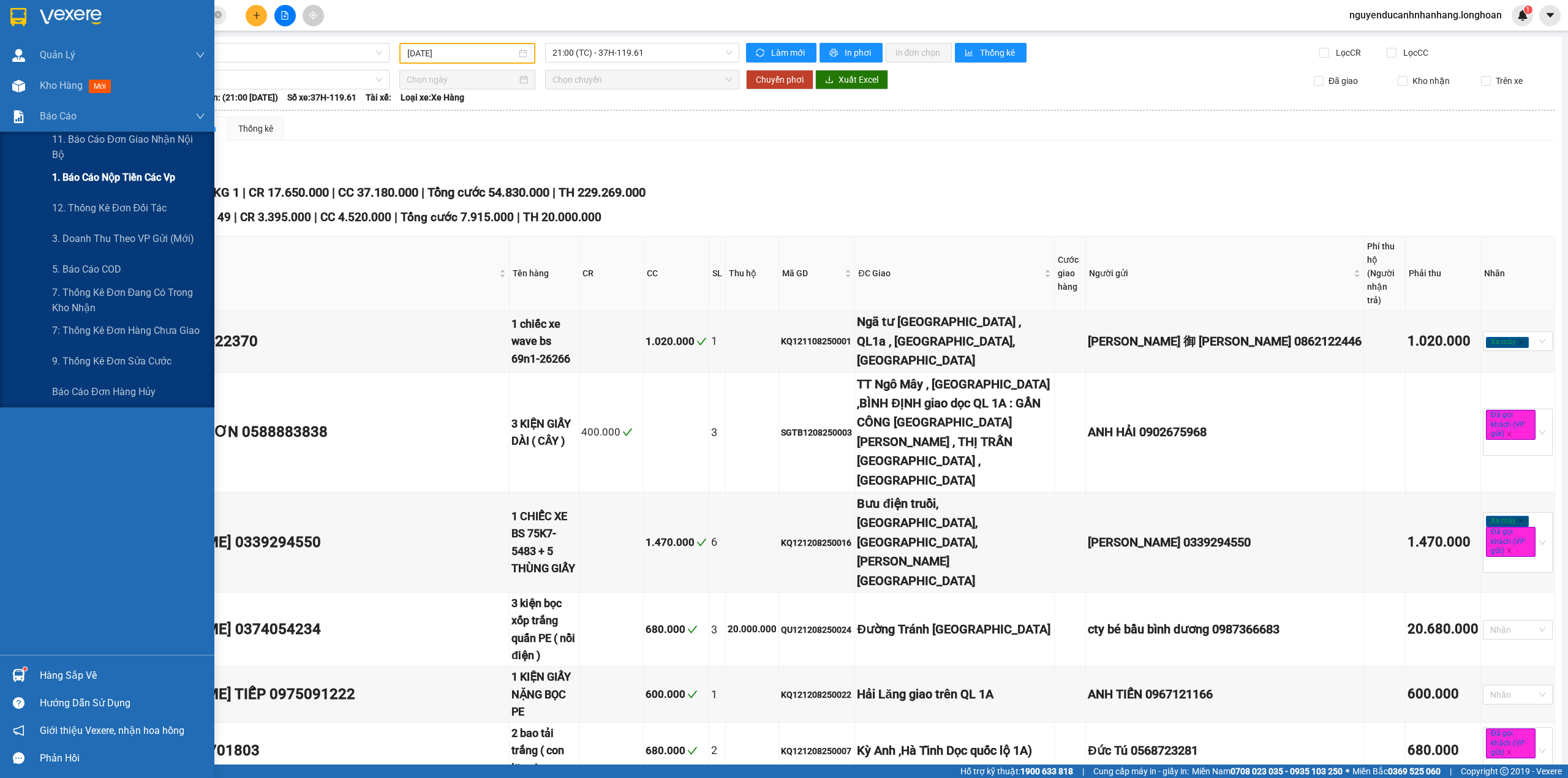
click at [116, 185] on div "1. Báo cáo nộp tiền các vp" at bounding box center [128, 178] width 153 height 31
